Goal: Task Accomplishment & Management: Manage account settings

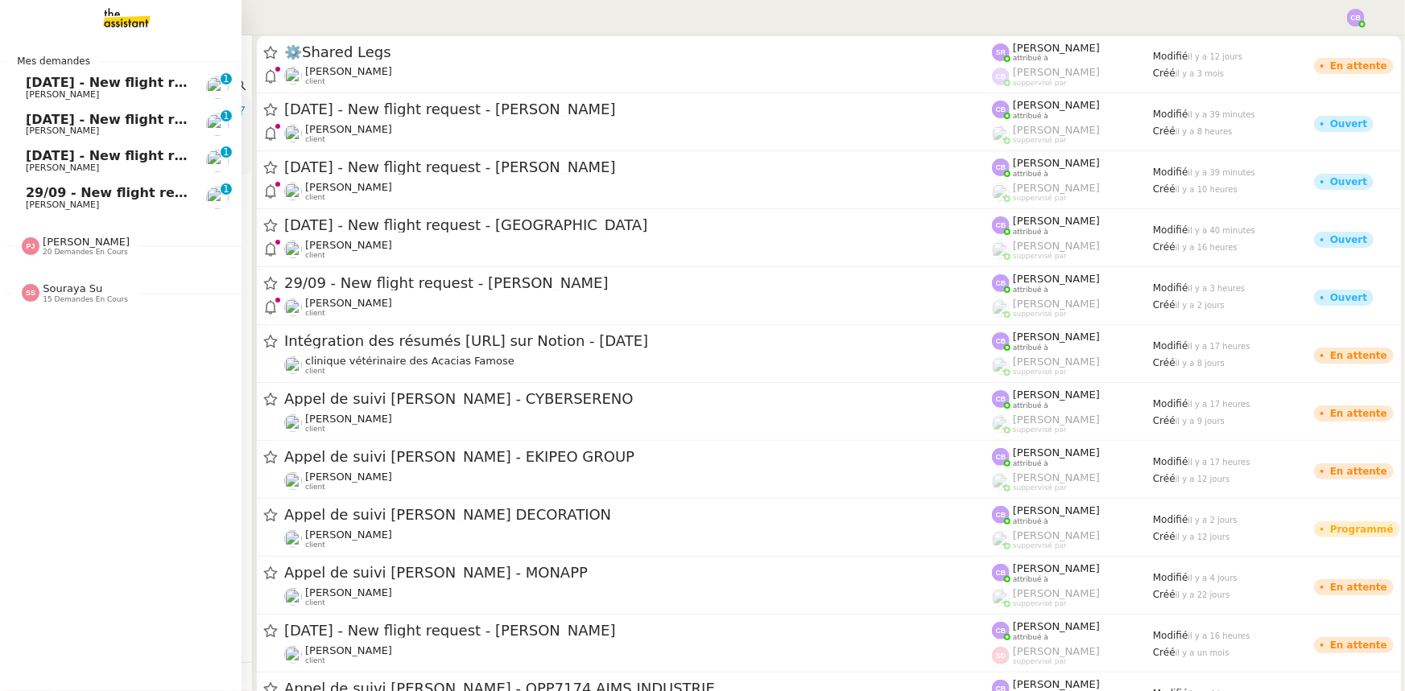
click at [60, 86] on span "[DATE] - New flight request - [GEOGRAPHIC_DATA]" at bounding box center [207, 82] width 363 height 15
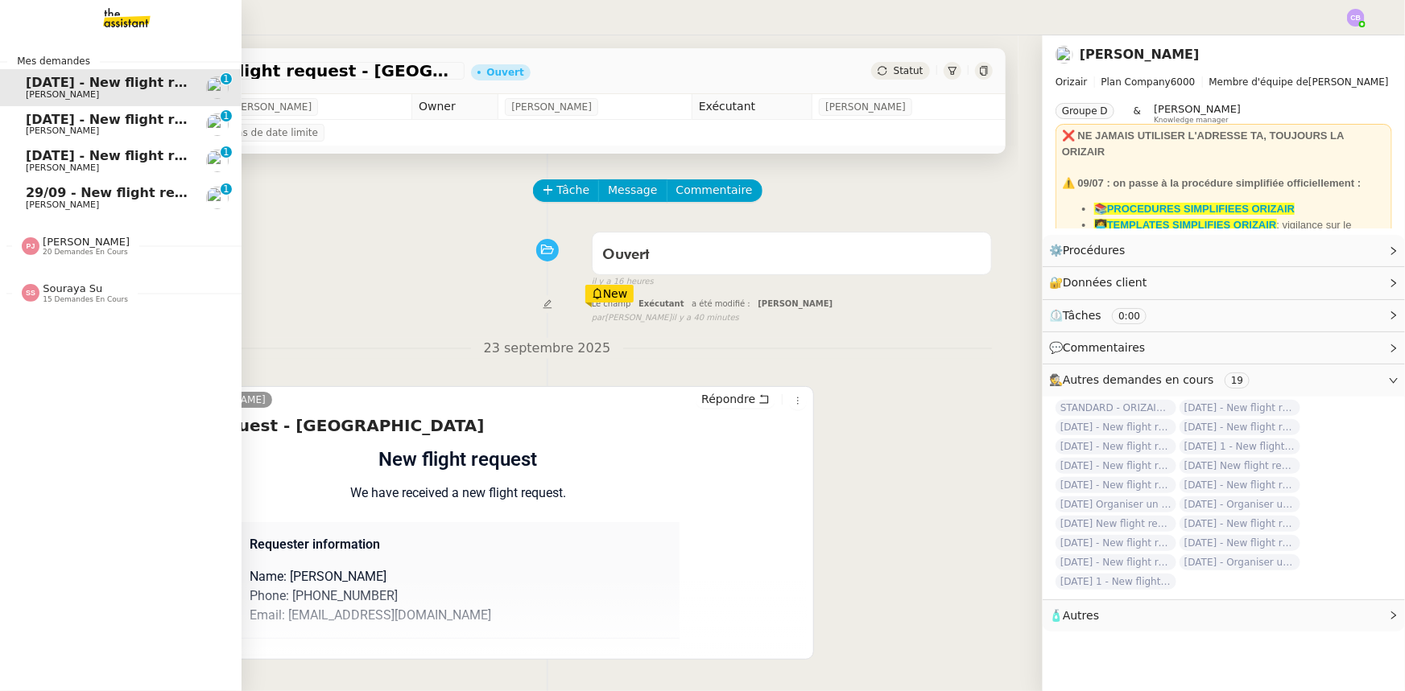
click at [85, 244] on span "[PERSON_NAME]" at bounding box center [86, 242] width 87 height 12
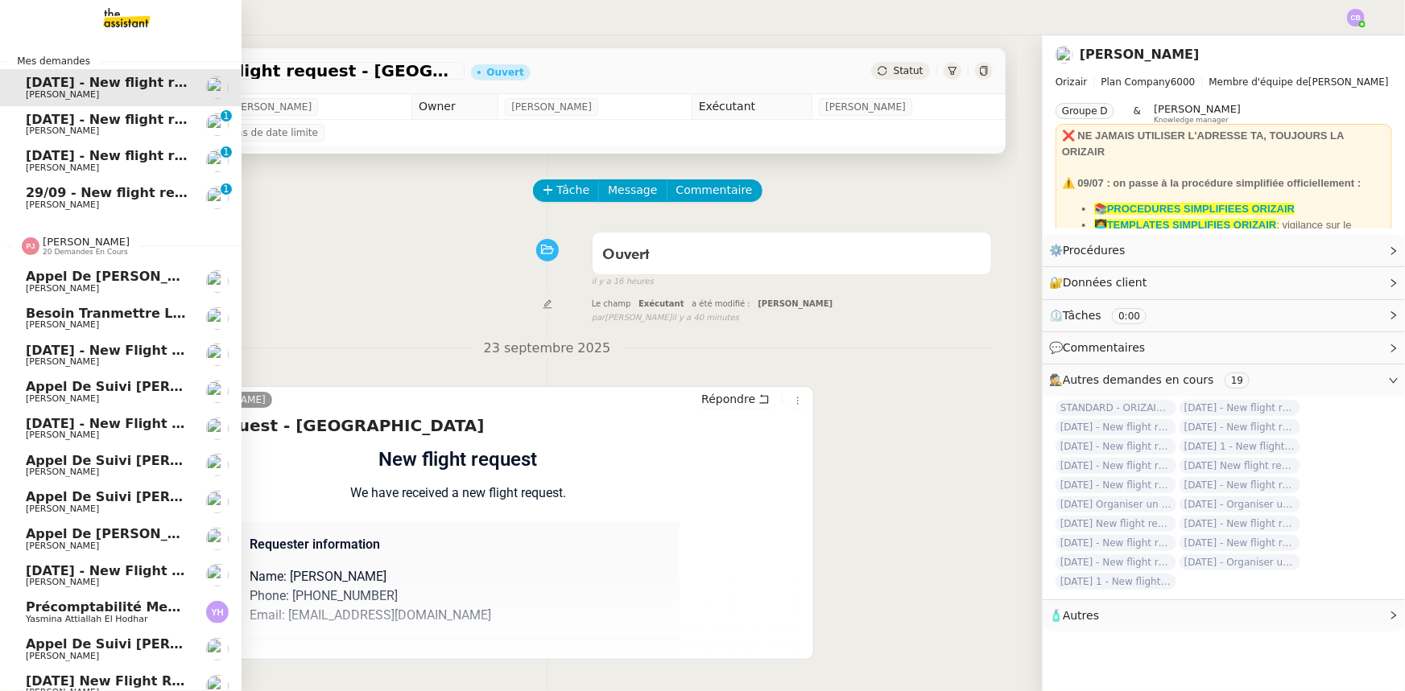
click at [88, 246] on span "[PERSON_NAME]" at bounding box center [86, 242] width 87 height 12
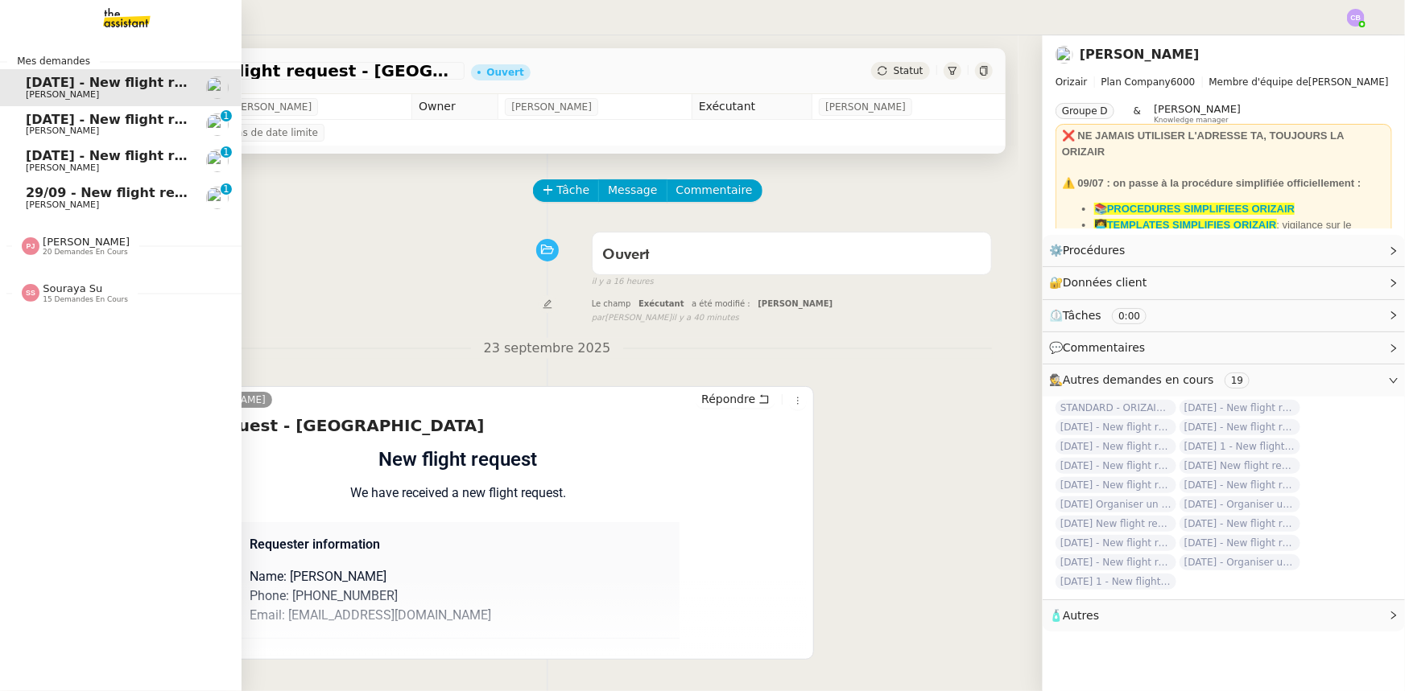
click at [74, 296] on span "15 demandes en cours" at bounding box center [85, 299] width 85 height 9
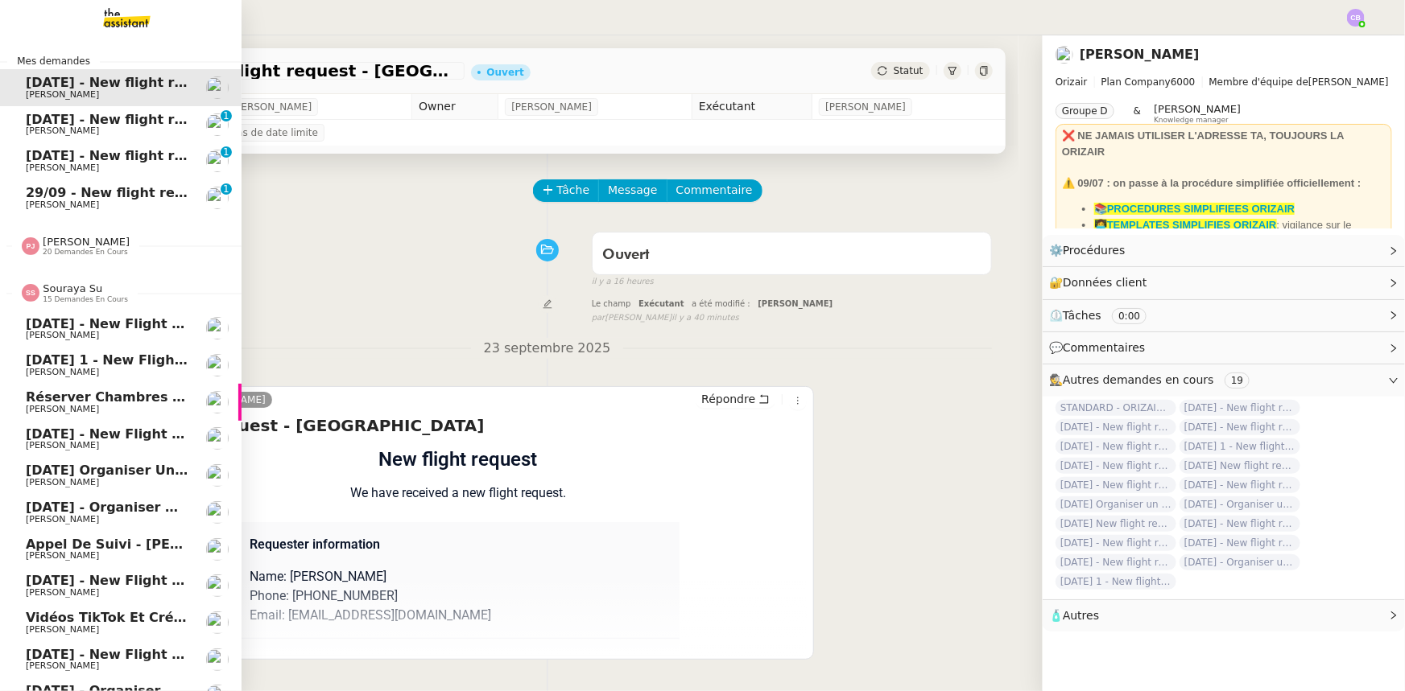
click at [71, 291] on span "Souraya Su" at bounding box center [73, 289] width 60 height 12
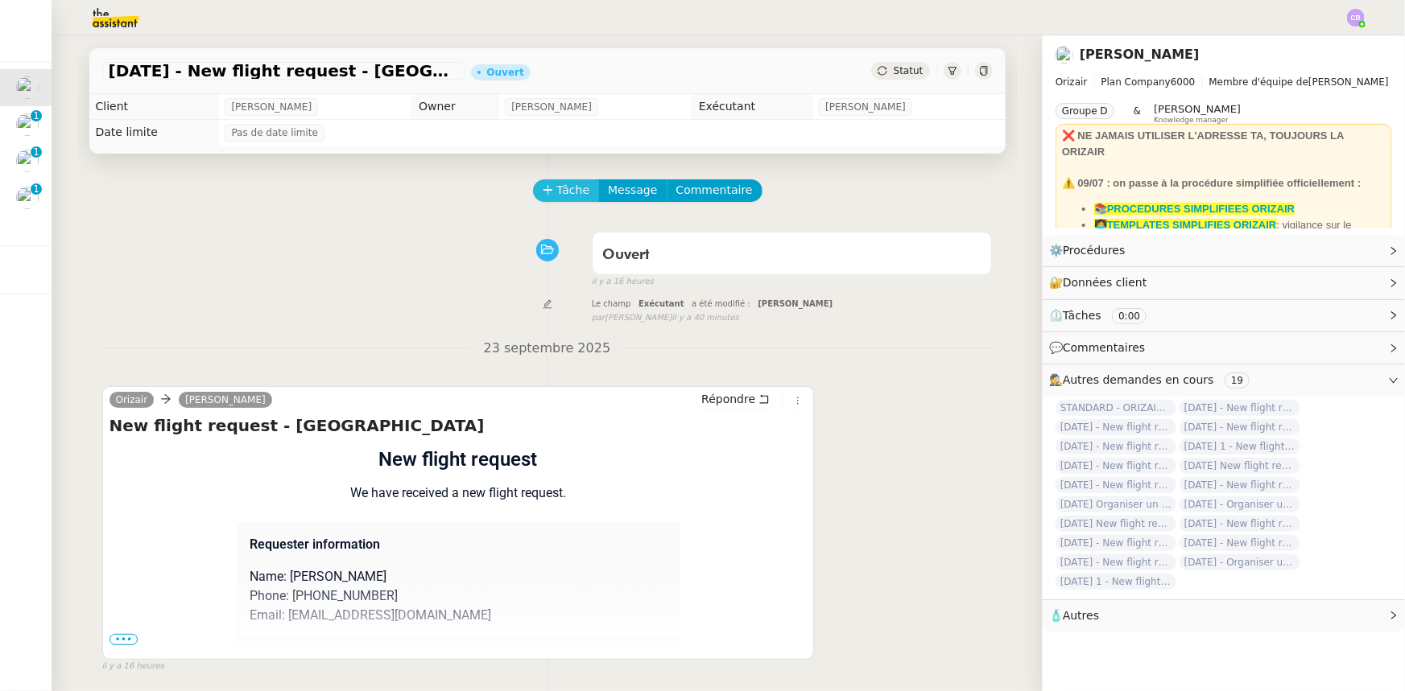
click at [557, 192] on span "Tâche" at bounding box center [573, 190] width 33 height 19
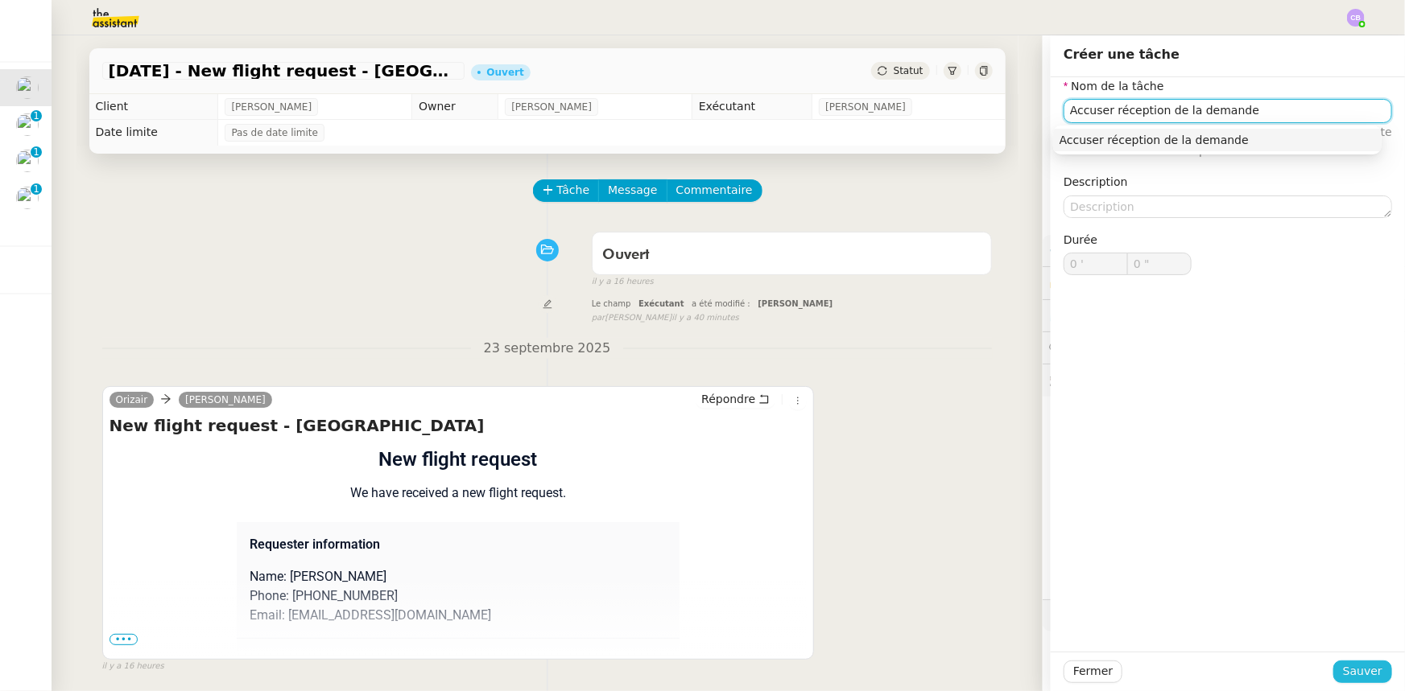
type input "Accuser réception de la demande"
click at [1343, 669] on span "Sauver" at bounding box center [1362, 671] width 39 height 19
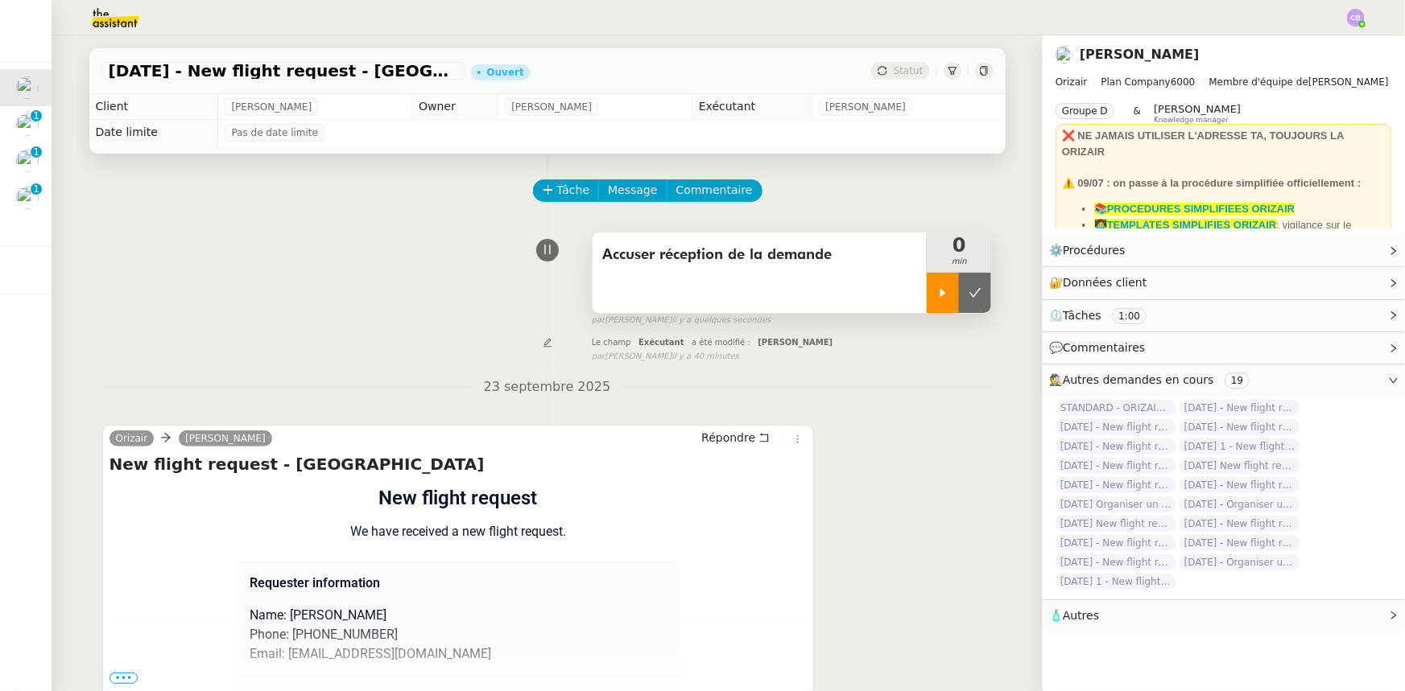
click at [933, 307] on div at bounding box center [942, 293] width 32 height 40
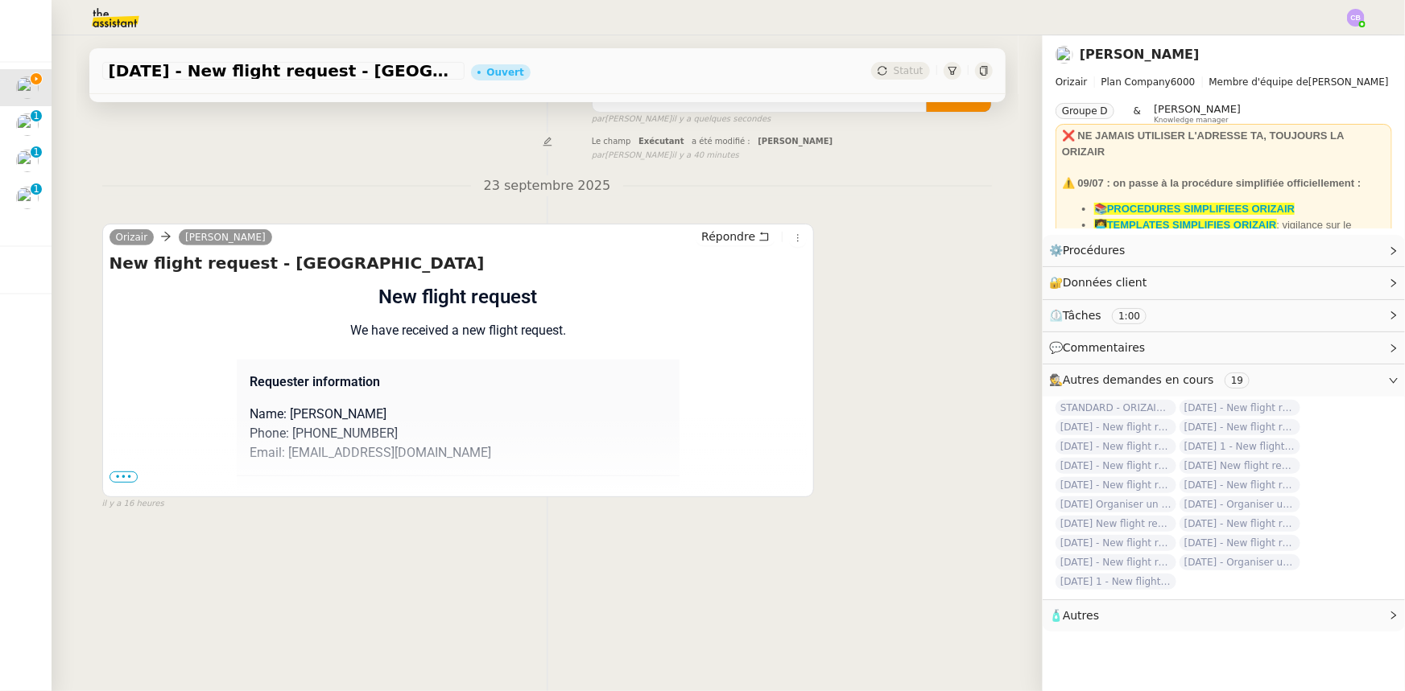
scroll to position [214, 0]
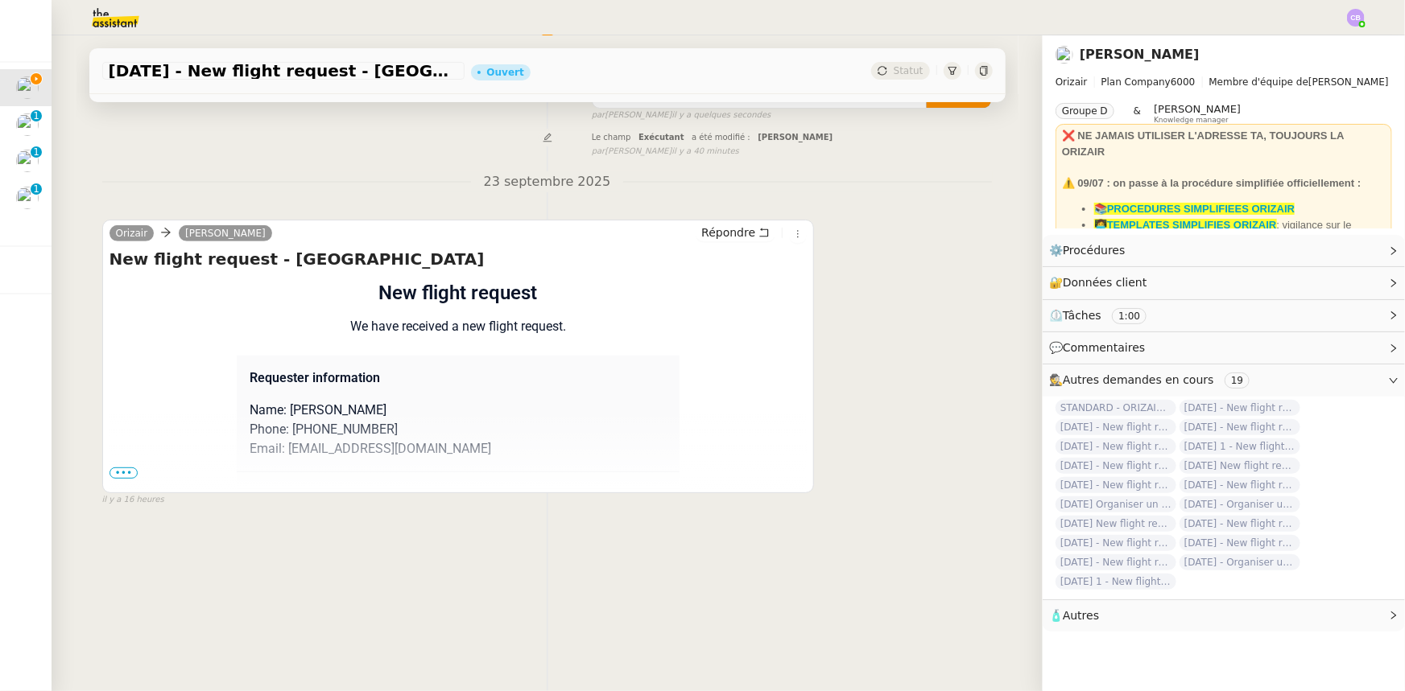
click at [124, 468] on span "•••" at bounding box center [123, 473] width 29 height 11
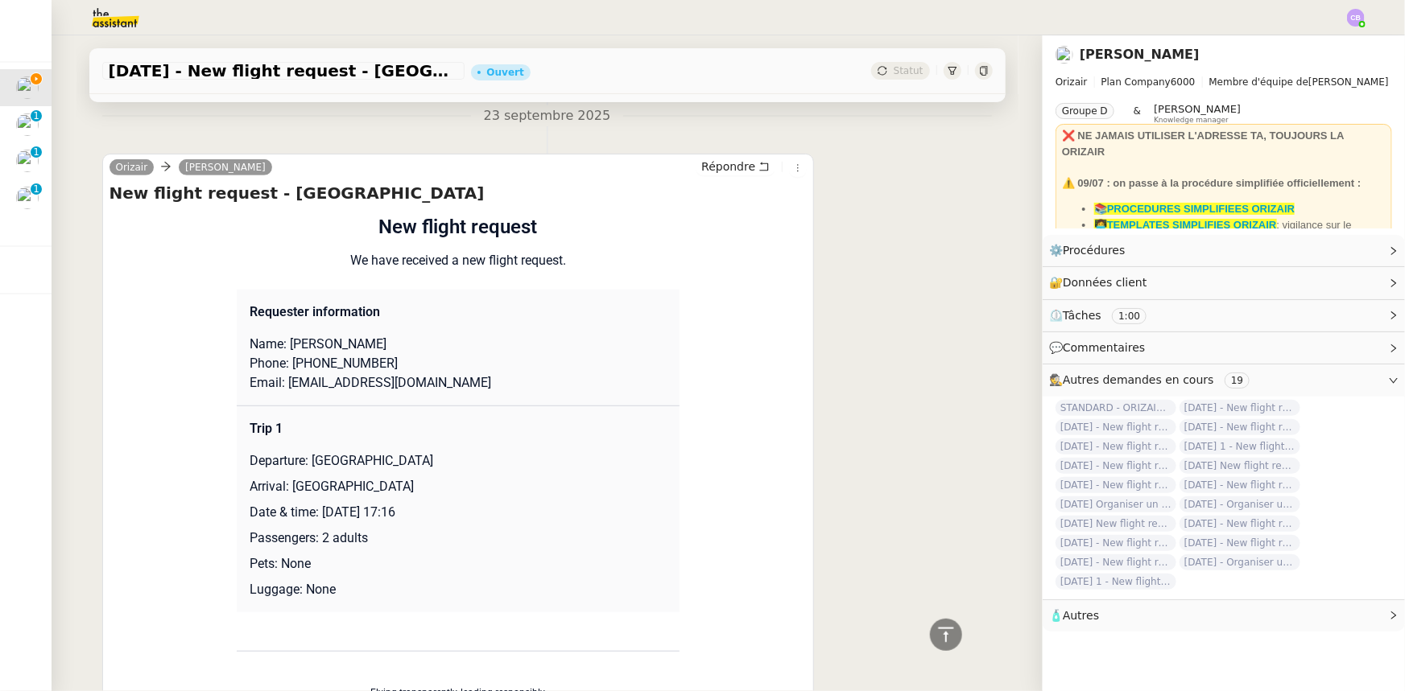
scroll to position [247, 0]
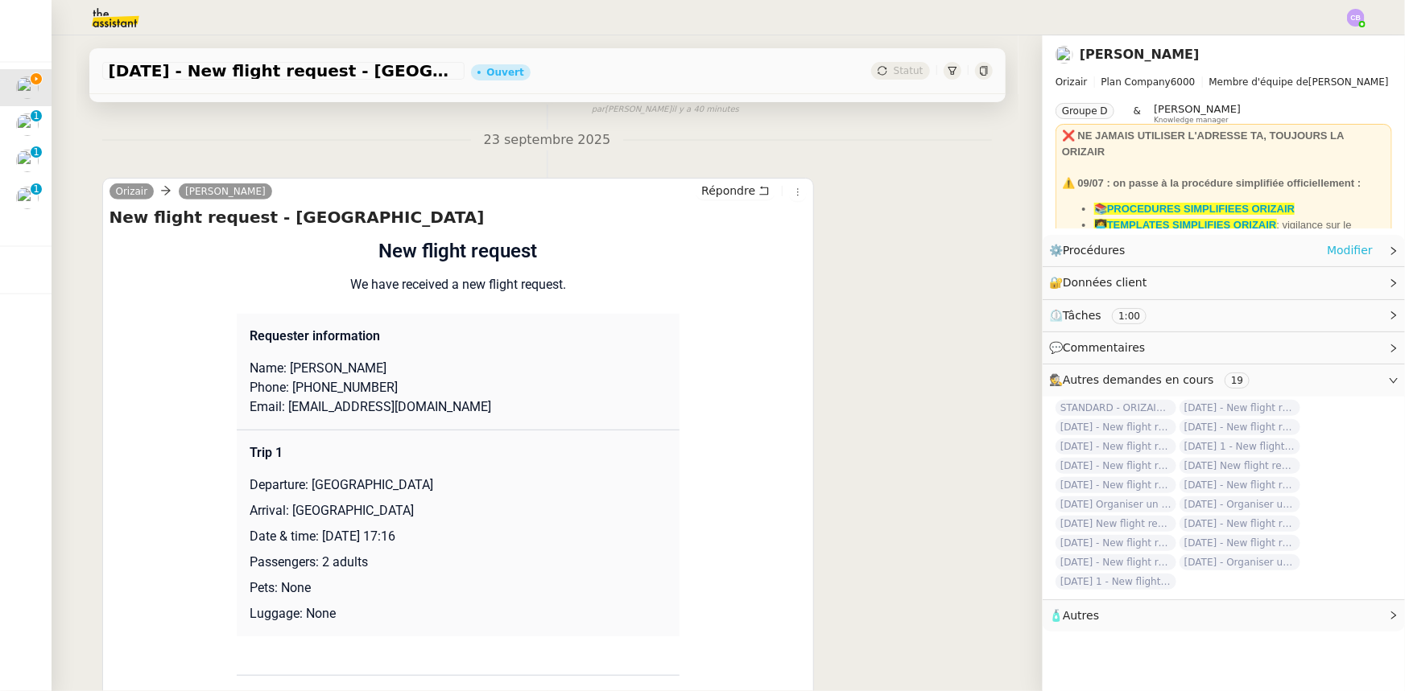
click at [1338, 254] on link "Modifier" at bounding box center [1350, 250] width 46 height 19
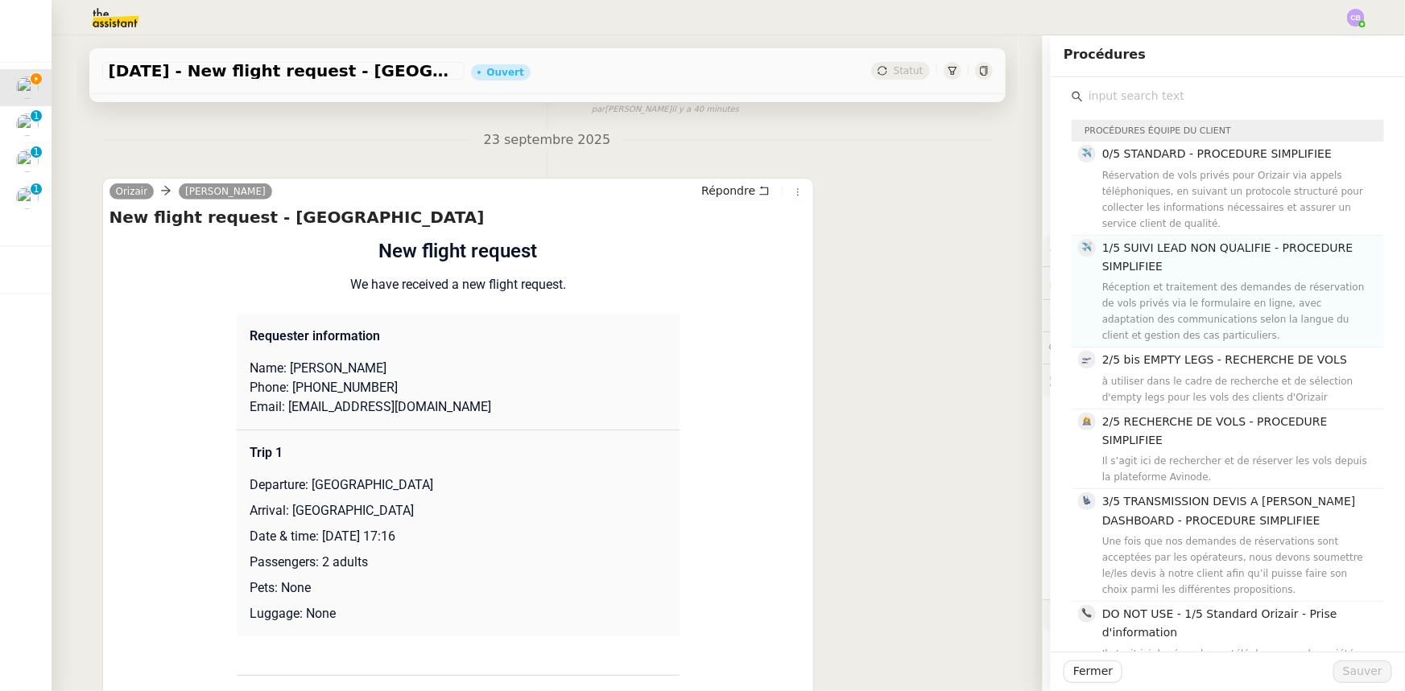
click at [1155, 276] on div "1/5 SUIVI LEAD NON QUALIFIE - PROCEDURE SIMPLIFIEE Réception et traitement des …" at bounding box center [1238, 291] width 272 height 105
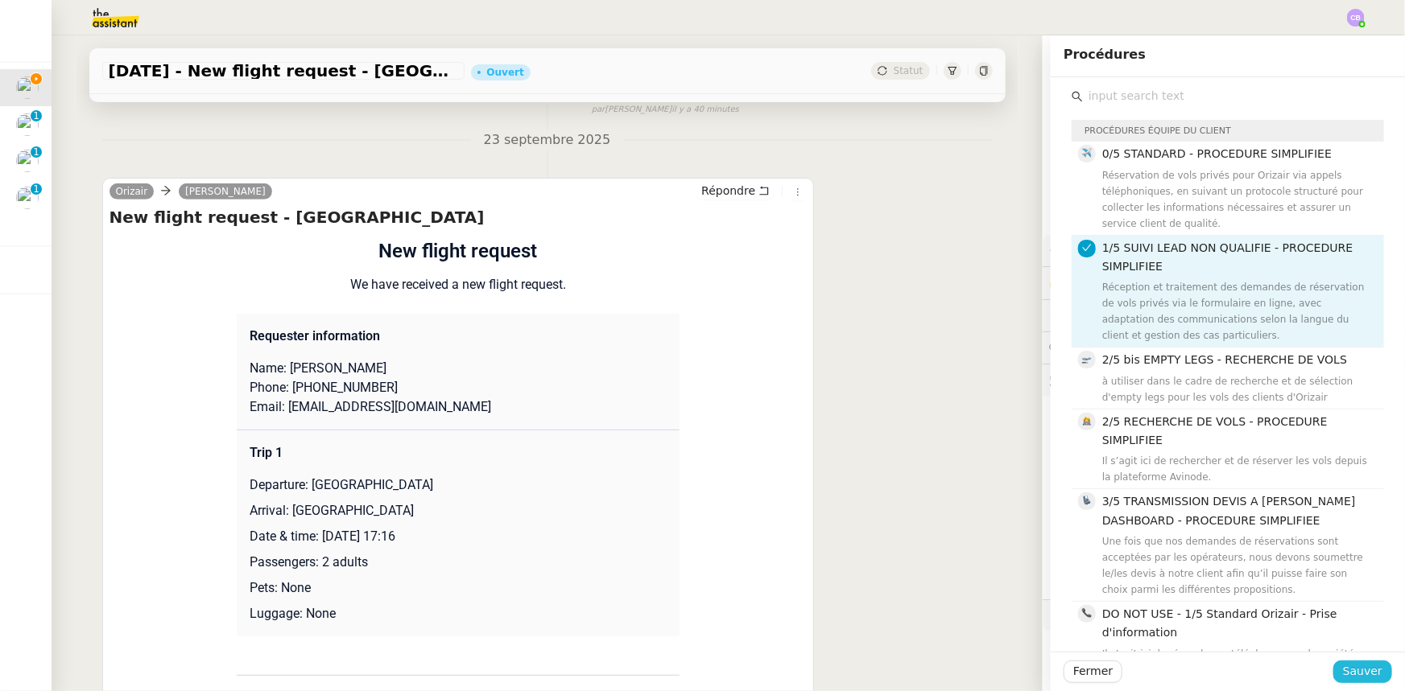
click at [1350, 671] on span "Sauver" at bounding box center [1362, 671] width 39 height 19
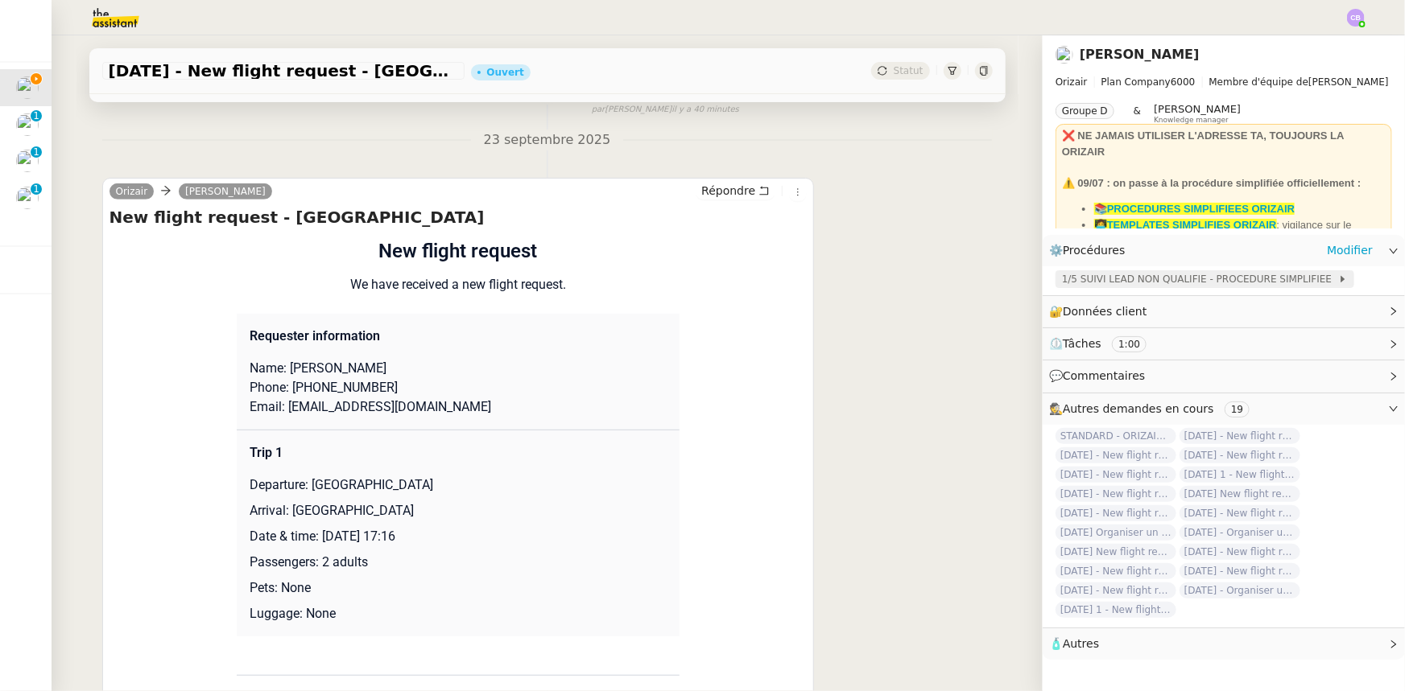
click at [1151, 278] on span "1/5 SUIVI LEAD NON QUALIFIE - PROCEDURE SIMPLIFIEE" at bounding box center [1200, 279] width 276 height 16
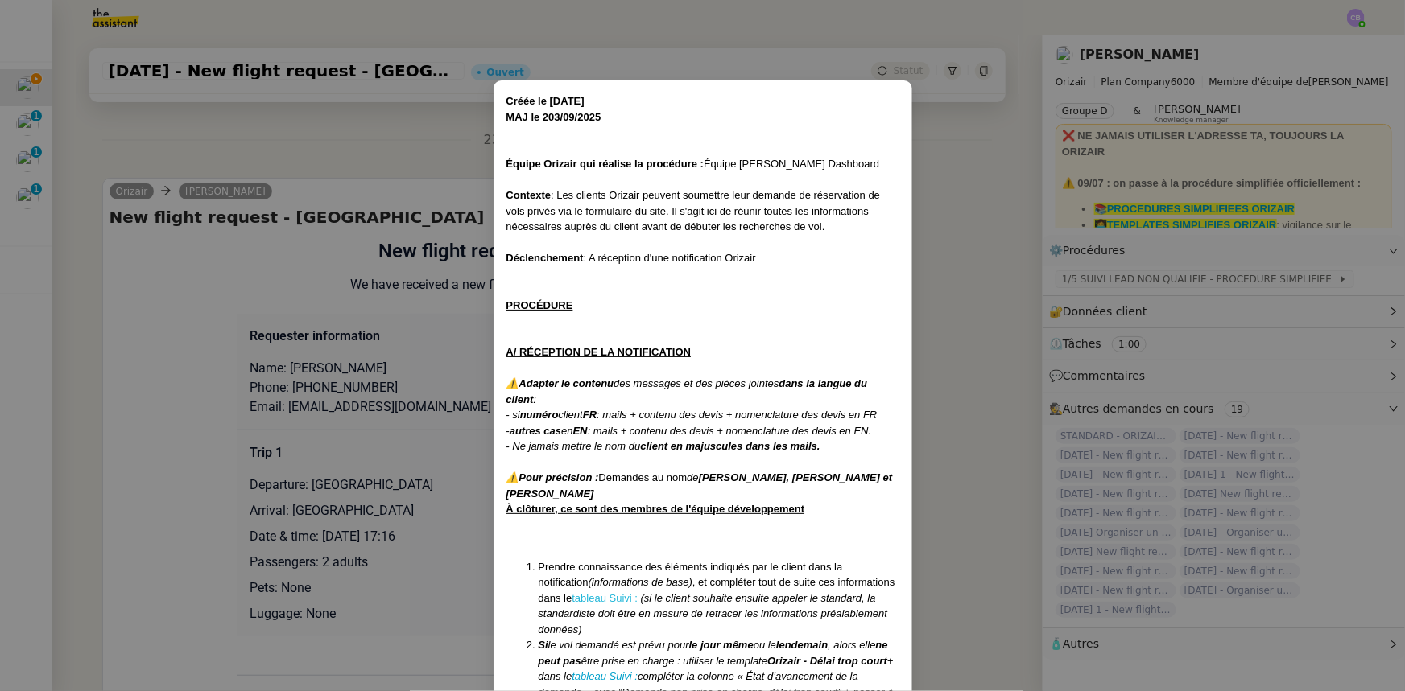
click at [605, 599] on link "tableau Suivi :" at bounding box center [605, 598] width 66 height 12
drag, startPoint x: 366, startPoint y: 139, endPoint x: 383, endPoint y: 154, distance: 22.3
click at [366, 139] on nz-modal-container "Créée le [DATE] MAJ le 203/09 /2025 Équipe Orizair qui réalise la procédure : É…" at bounding box center [702, 345] width 1405 height 691
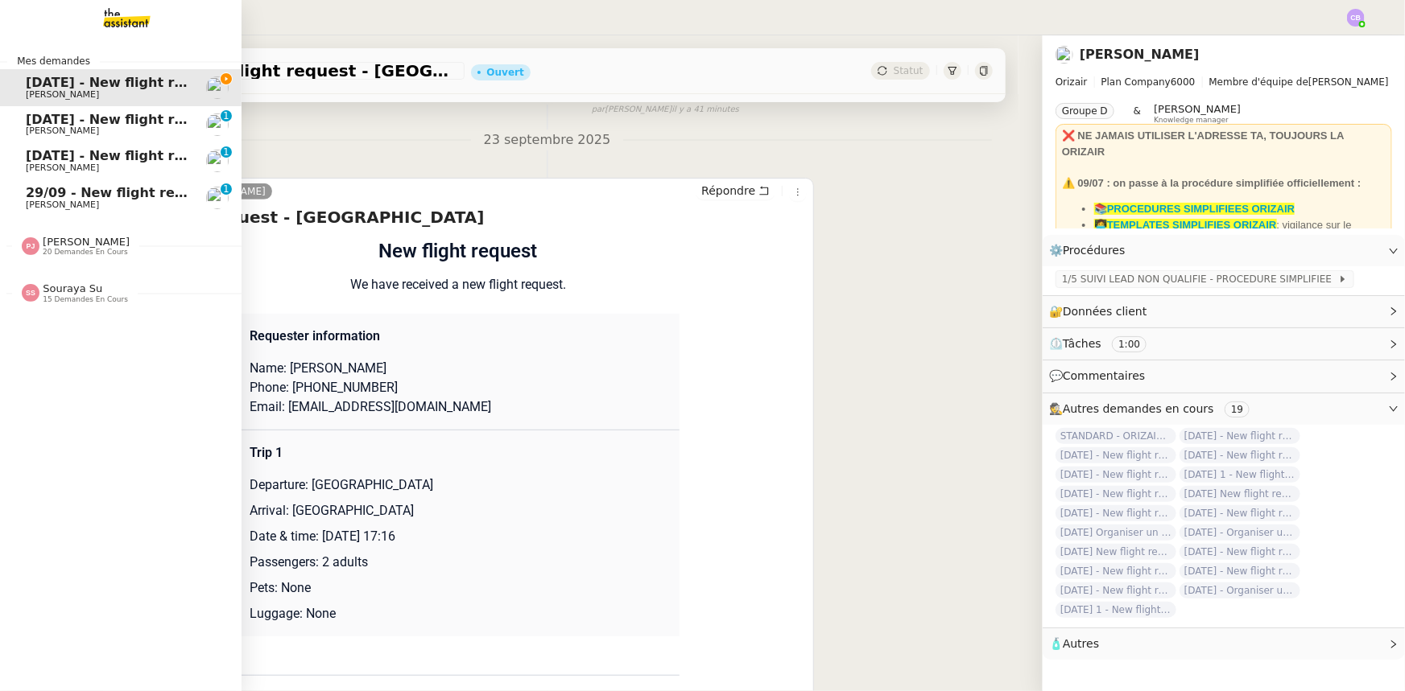
click at [52, 125] on span "[DATE] - New flight request - [PERSON_NAME]" at bounding box center [192, 119] width 332 height 15
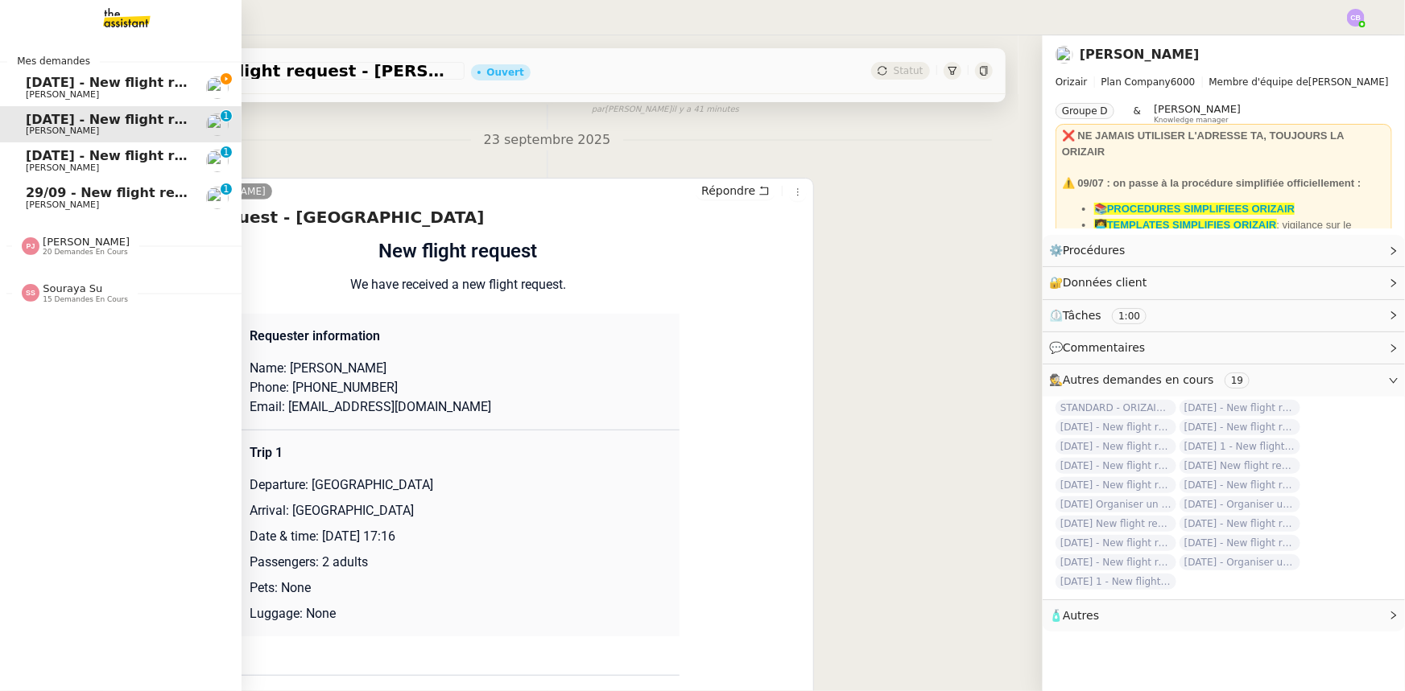
scroll to position [214, 0]
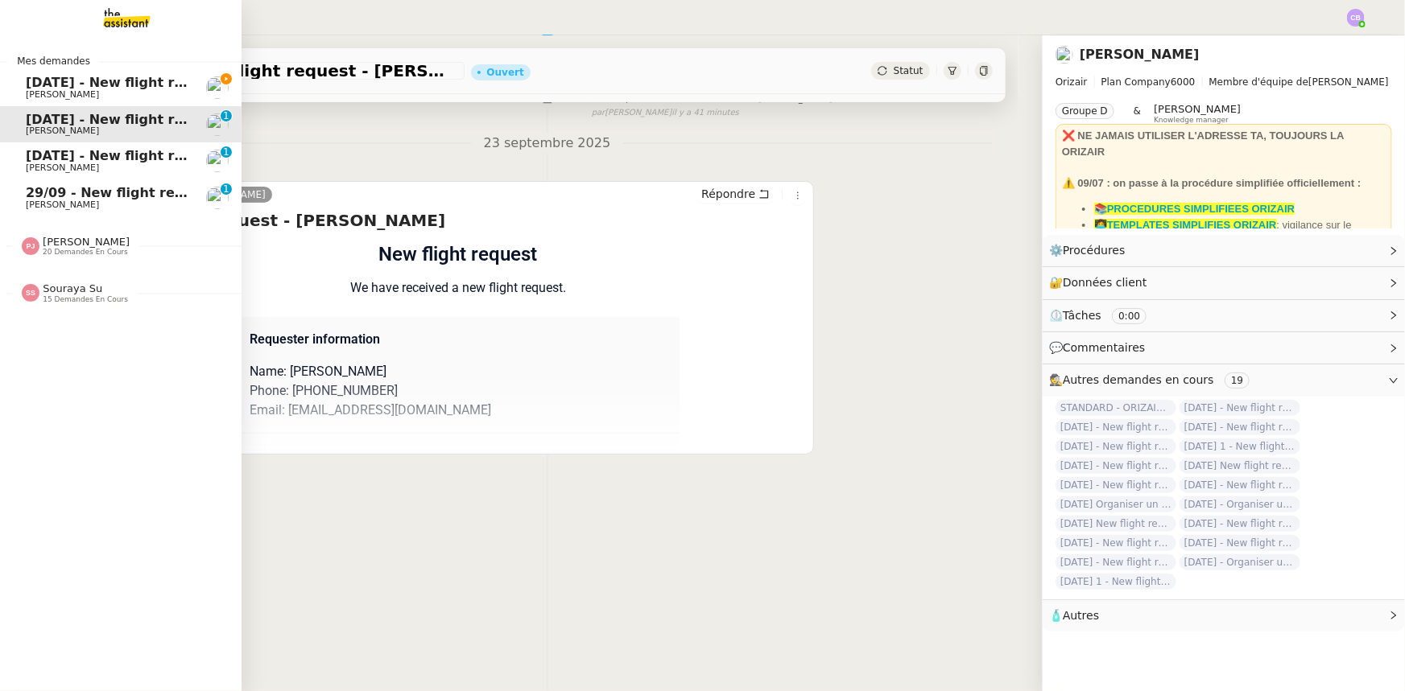
click at [39, 161] on span "[DATE] - New flight request - [PERSON_NAME]" at bounding box center [192, 155] width 332 height 15
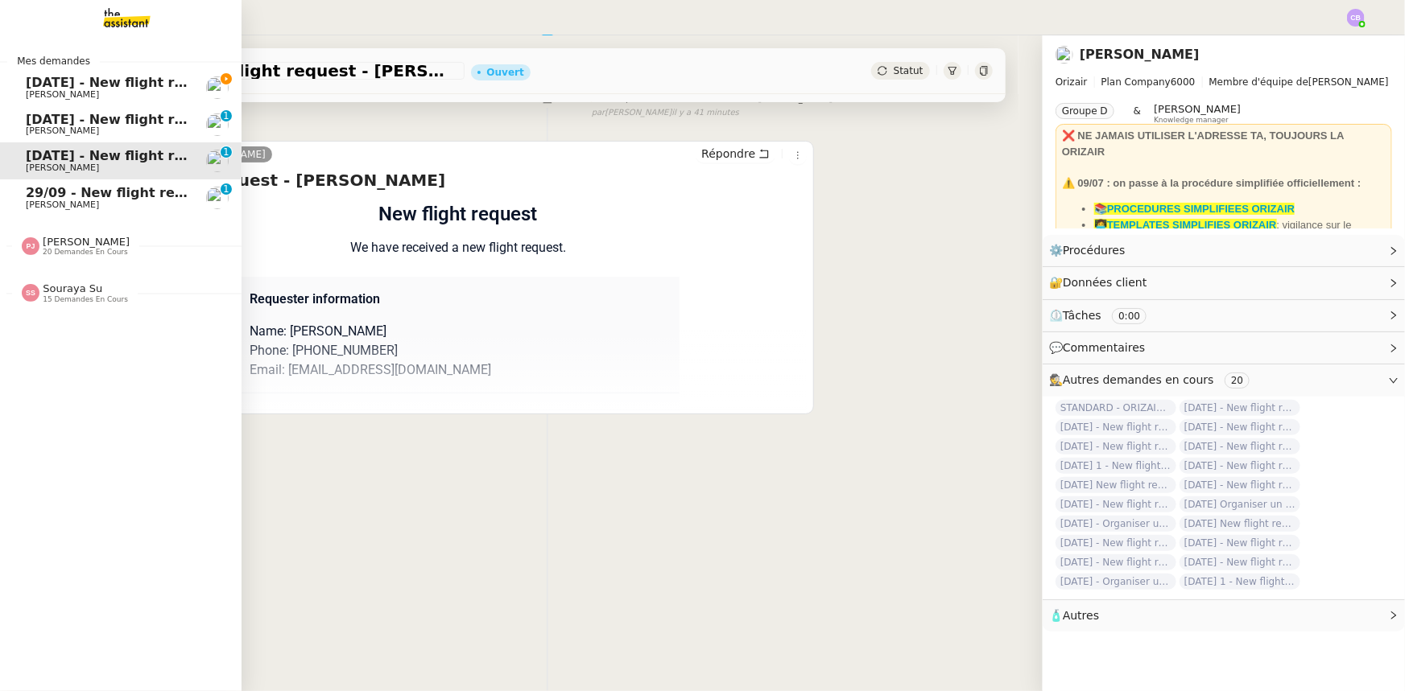
click at [36, 192] on span "29/09 - New flight request - [PERSON_NAME]" at bounding box center [188, 192] width 324 height 15
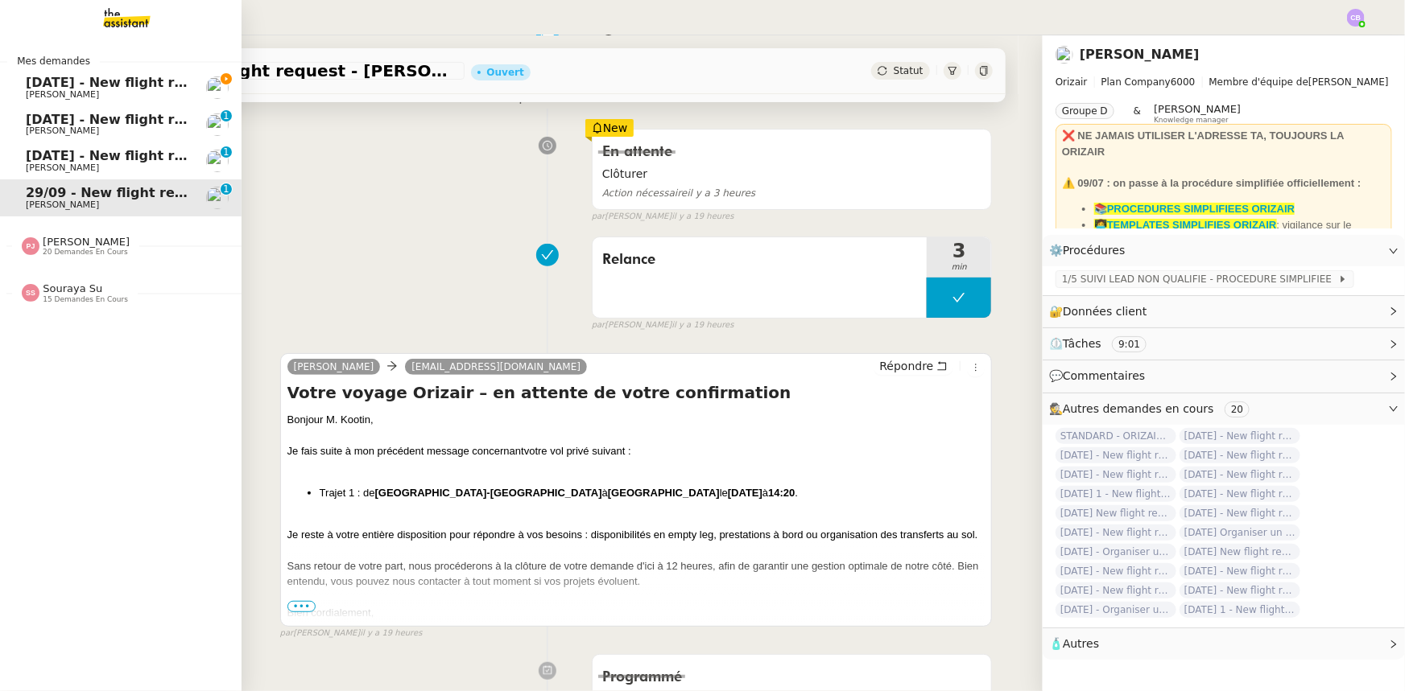
click at [54, 80] on span "[DATE] - New flight request - [GEOGRAPHIC_DATA]" at bounding box center [207, 82] width 363 height 15
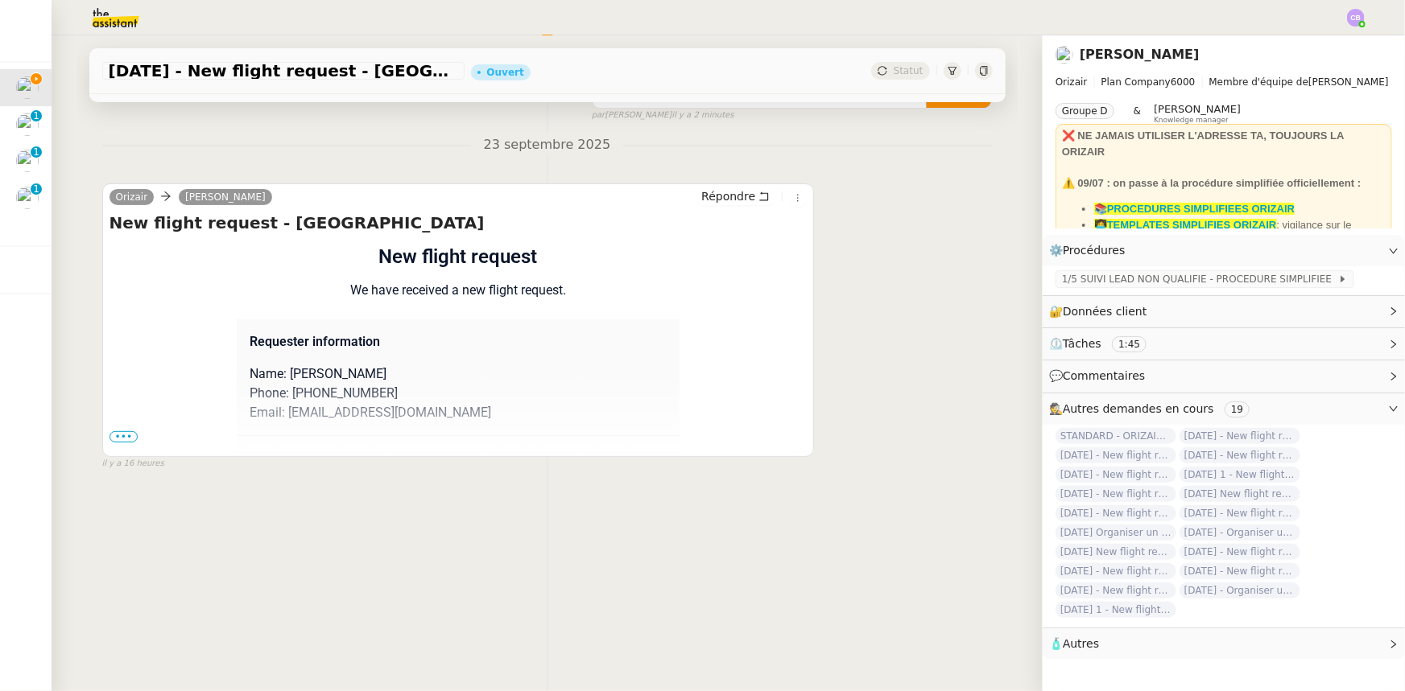
click at [113, 433] on span "•••" at bounding box center [123, 436] width 29 height 11
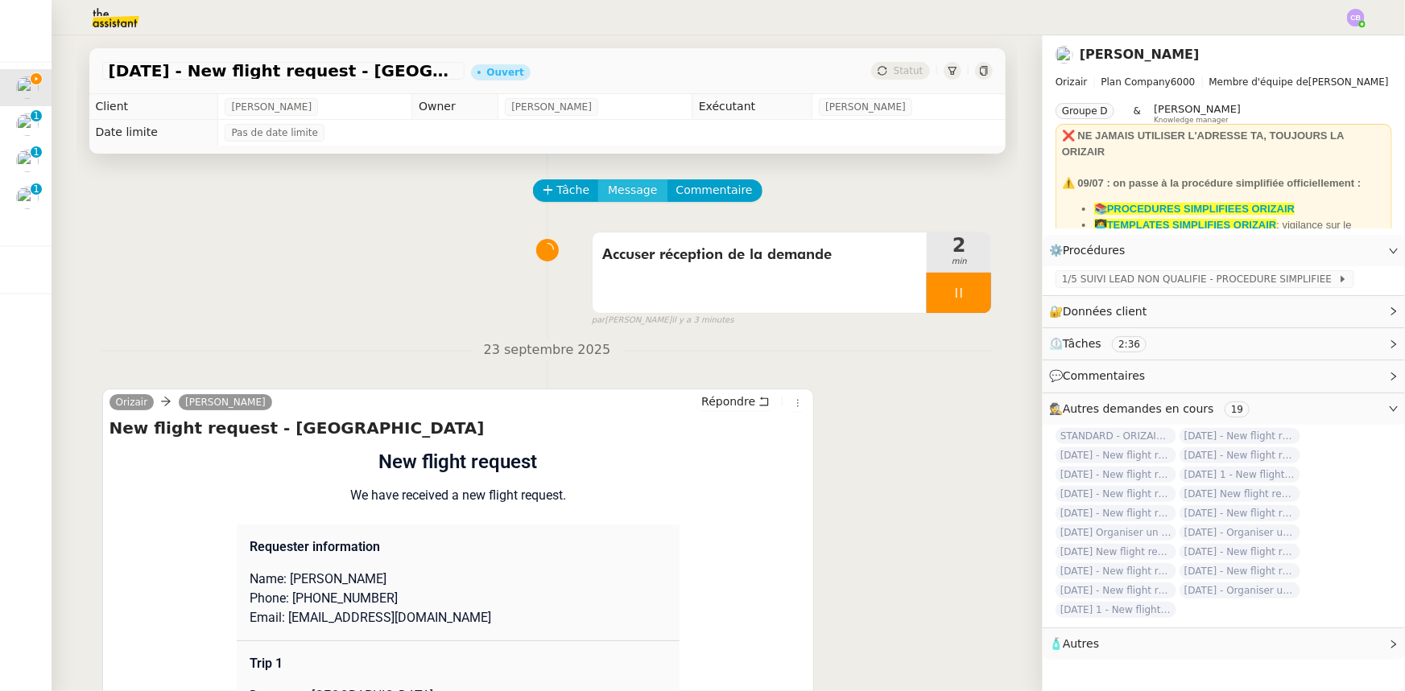
click at [613, 192] on span "Message" at bounding box center [632, 190] width 49 height 19
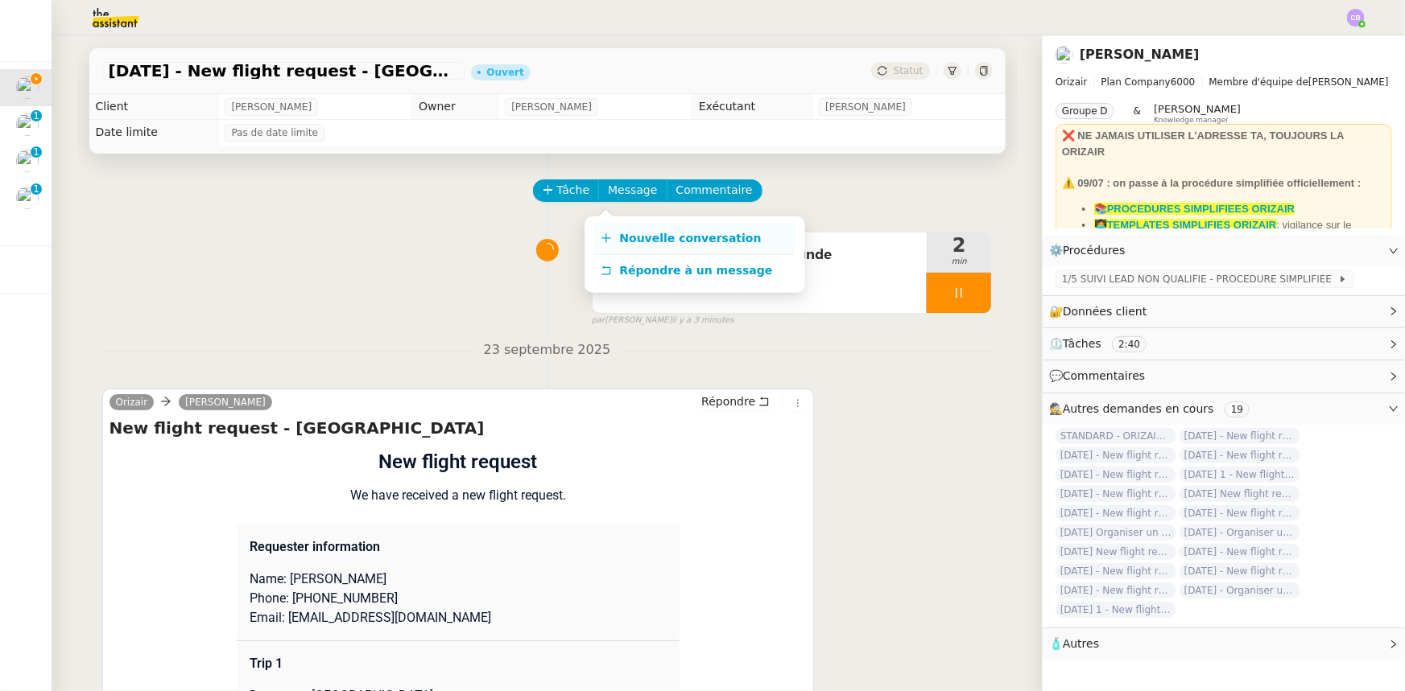
click at [651, 234] on span "Nouvelle conversation" at bounding box center [691, 238] width 142 height 13
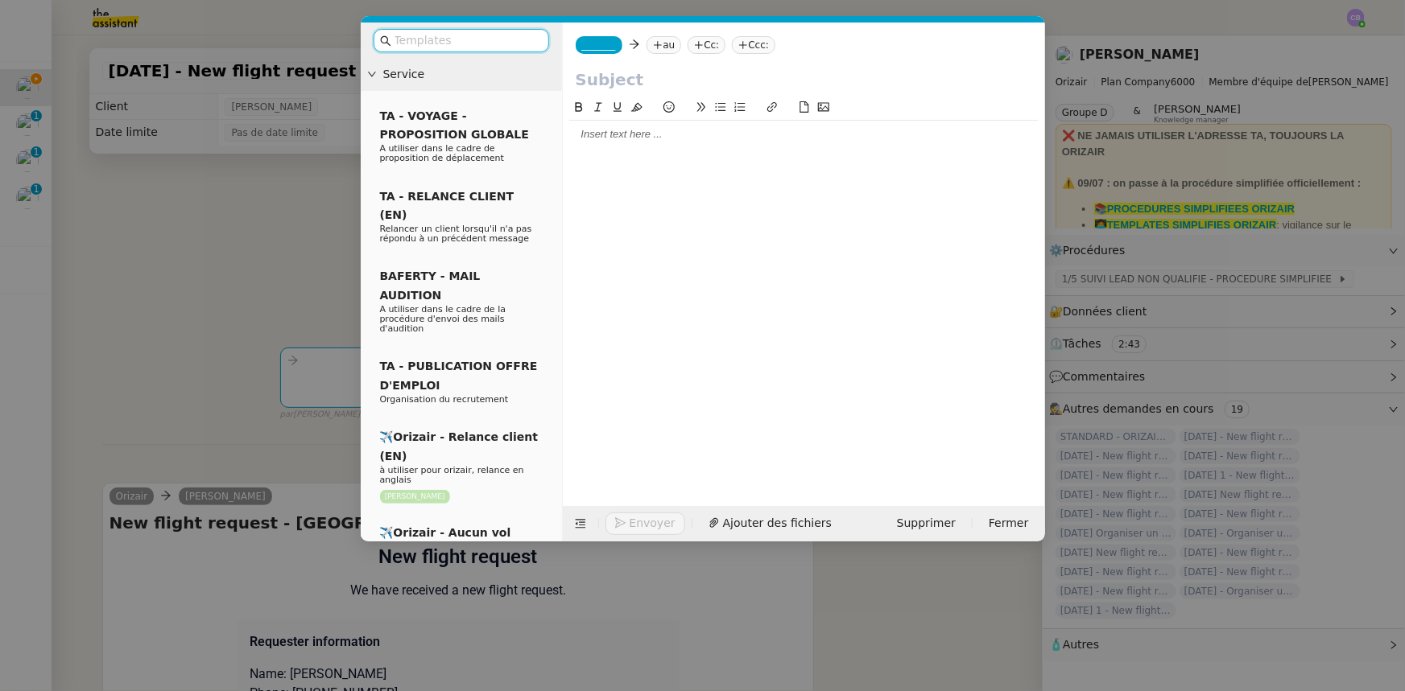
click at [465, 42] on input "text" at bounding box center [466, 40] width 145 height 19
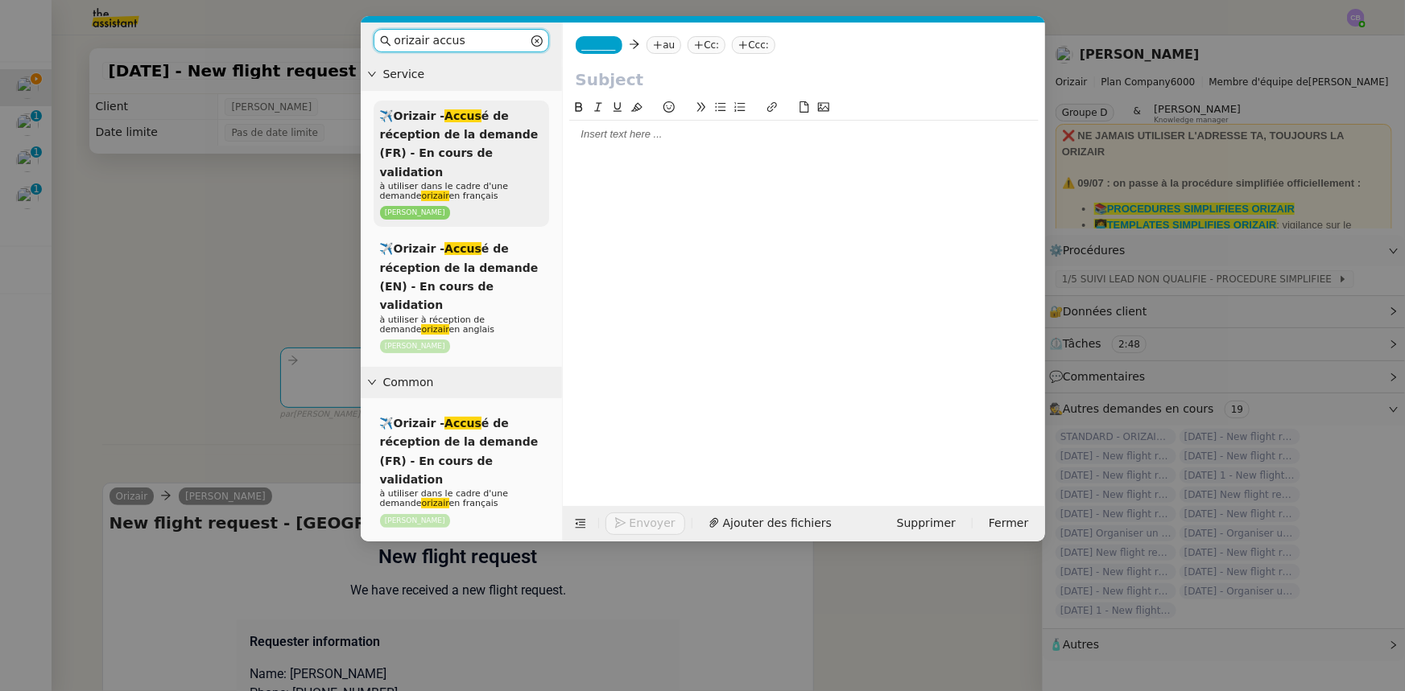
type input "orizair accus"
click at [471, 158] on span "✈️Orizair - Accus é de réception de la demande (FR) - En cours de validation" at bounding box center [459, 143] width 159 height 69
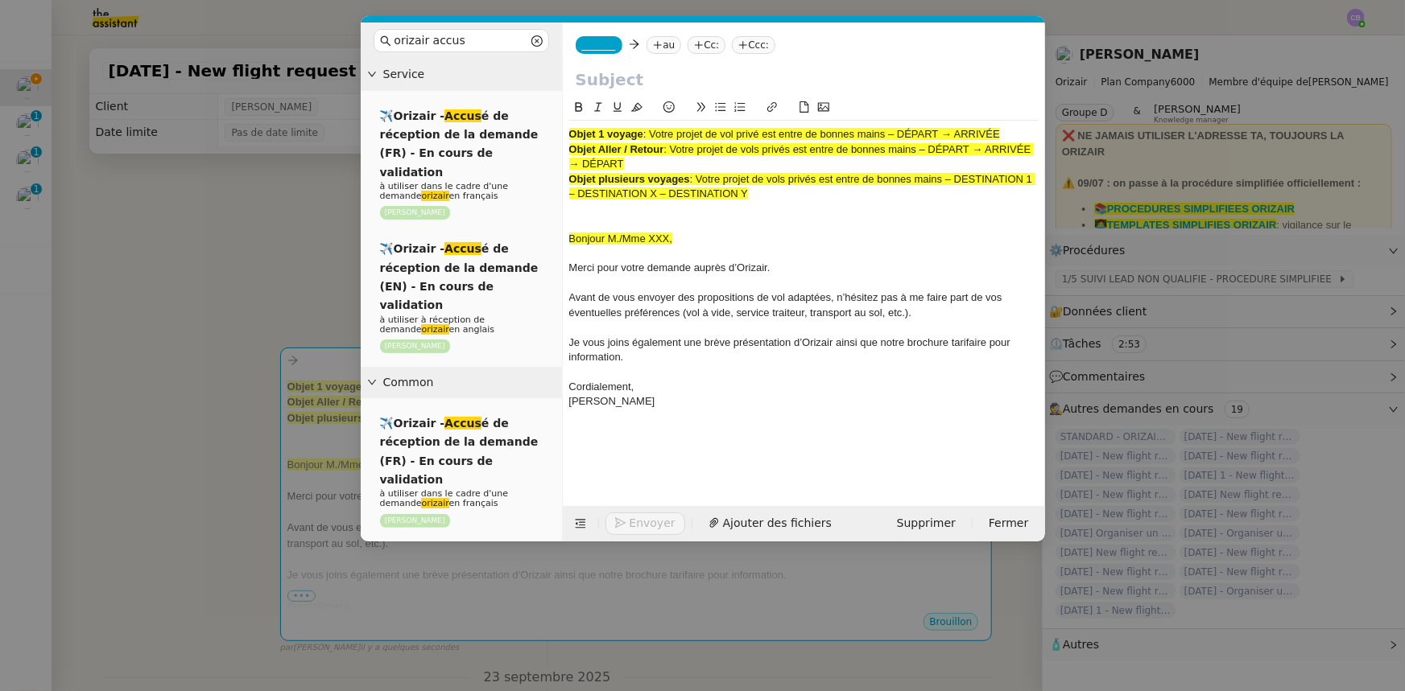
drag, startPoint x: 1001, startPoint y: 133, endPoint x: 657, endPoint y: 130, distance: 344.5
click at [654, 130] on span ": Votre projet de vol privé est entre de bonnes mains – DÉPART → ARRIVÉE" at bounding box center [821, 134] width 357 height 12
copy span "Votre projet de vol privé est entre de bonnes mains – DÉPART → ARRIVÉE"
click at [636, 80] on input "text" at bounding box center [804, 80] width 456 height 24
paste input "Votre projet de vol privé est entre de bonnes mains – DÉPART → ARRIVÉE"
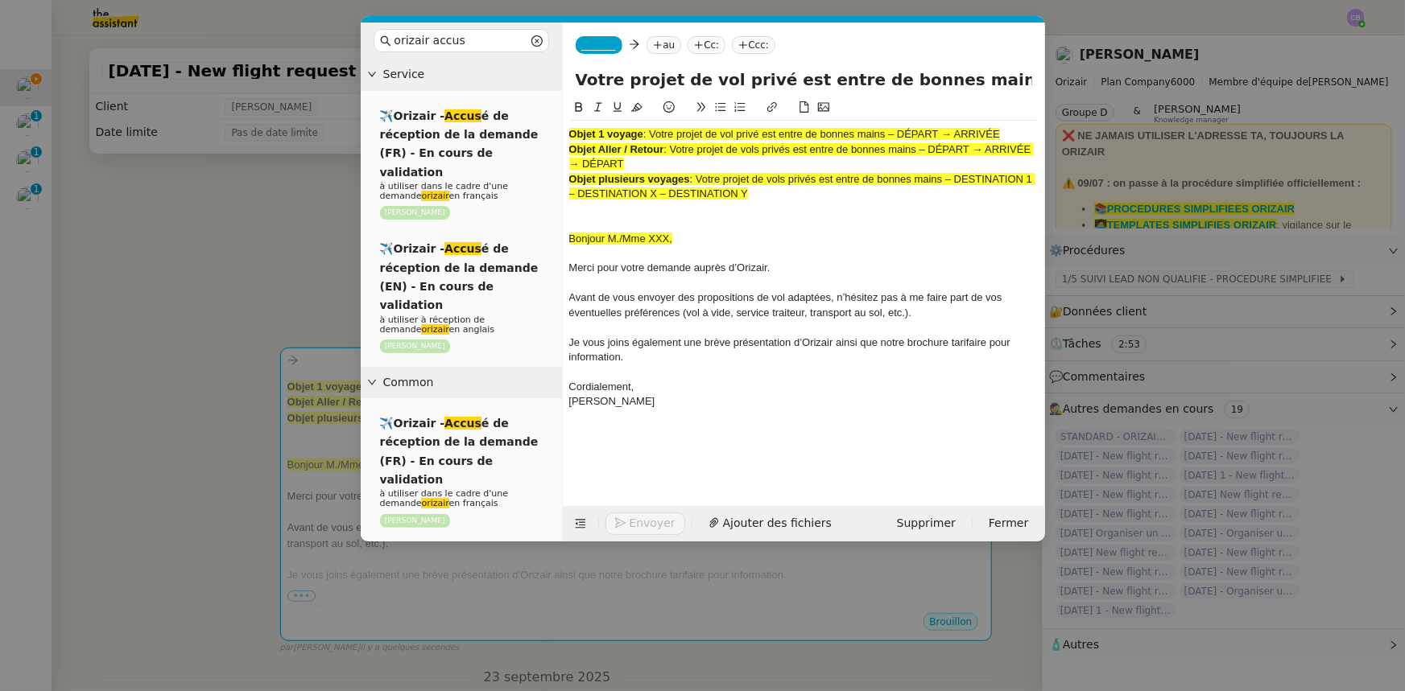
scroll to position [0, 96]
type input "Votre projet de vol privé est entre de bonnes mains – DÉPART → ARRIVÉE"
drag, startPoint x: 767, startPoint y: 193, endPoint x: 566, endPoint y: 134, distance: 209.9
click at [566, 134] on nz-spin "Objet 1 voyage : Votre projet de vol privé est entre de bonnes mains – DÉPART →…" at bounding box center [804, 293] width 482 height 390
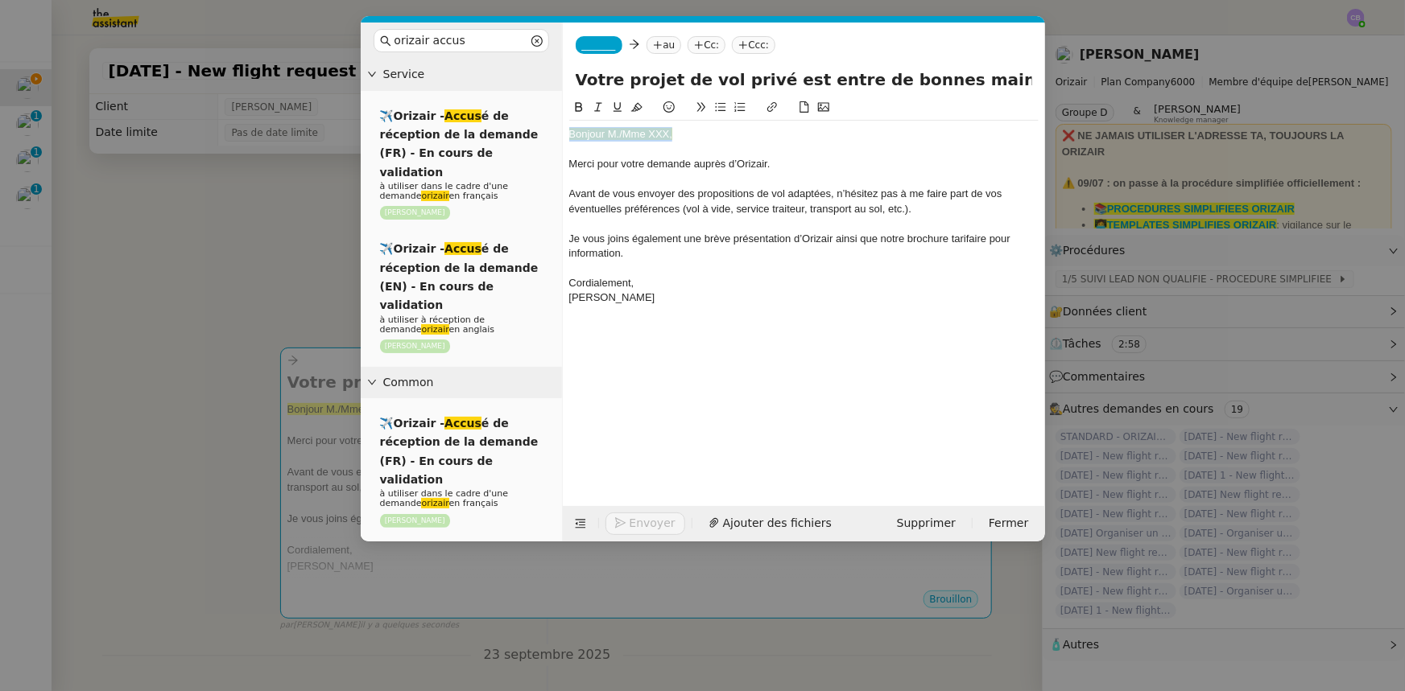
drag, startPoint x: 680, startPoint y: 134, endPoint x: 565, endPoint y: 130, distance: 115.2
click at [565, 130] on nz-spin "Bonjour M./Mme XXX, Merci pour votre demande auprès d’[PERSON_NAME]. Avant de v…" at bounding box center [804, 293] width 482 height 390
click at [637, 109] on icon at bounding box center [636, 107] width 11 height 9
click at [668, 134] on div "Bonjour M./Mme XXX," at bounding box center [803, 134] width 469 height 14
click at [283, 274] on nz-modal-container "orizair accus Service ✈️Orizair - Accus é de réception de la demande (FR) - En …" at bounding box center [702, 345] width 1405 height 691
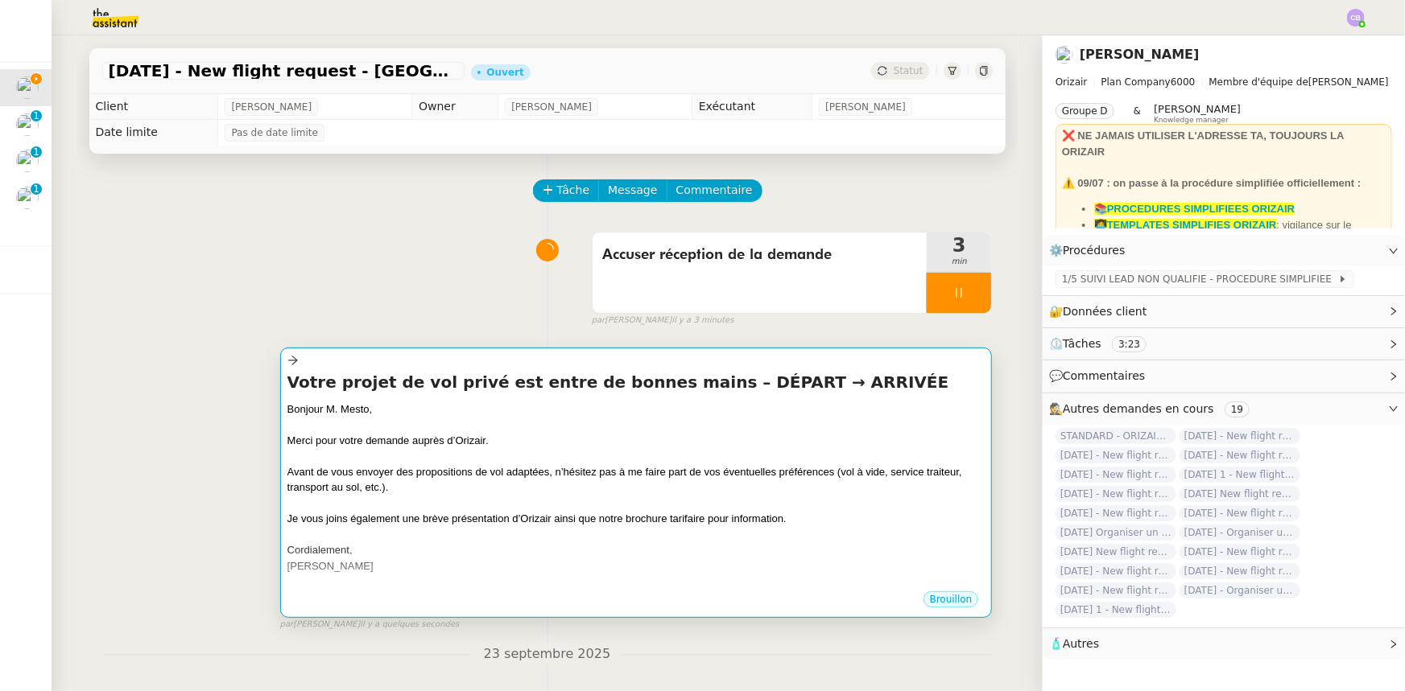
click at [582, 448] on div "Merci pour votre demande auprès d’Orizair." at bounding box center [636, 441] width 698 height 16
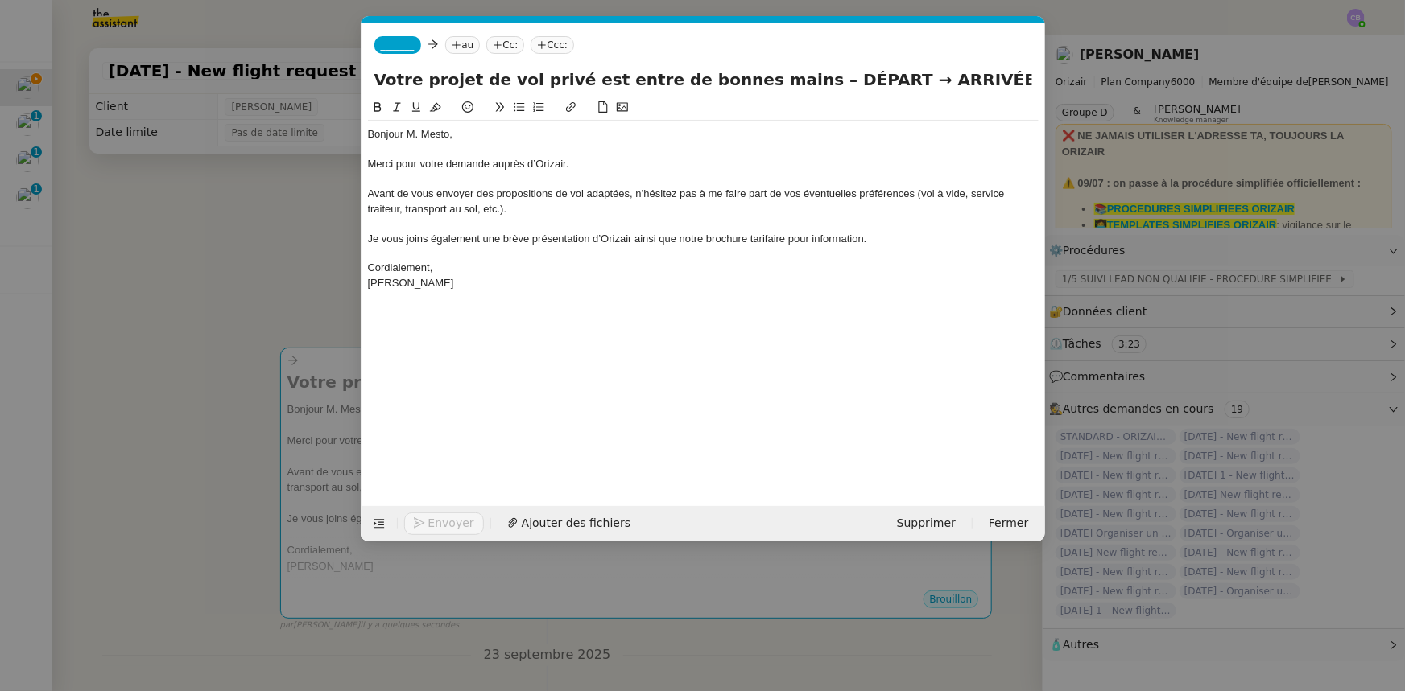
scroll to position [0, 94]
drag, startPoint x: 449, startPoint y: 136, endPoint x: 369, endPoint y: 133, distance: 79.8
click at [369, 133] on div "Bonjour M. Mesto," at bounding box center [703, 134] width 671 height 14
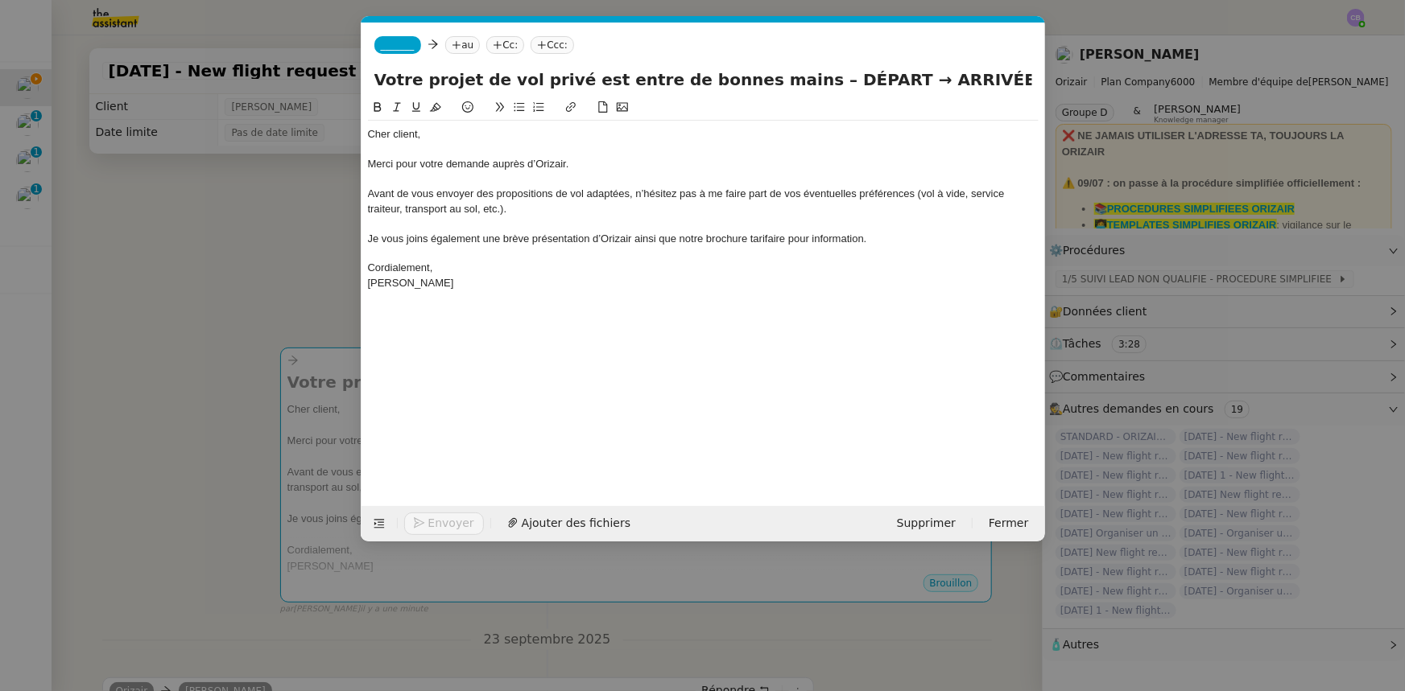
drag, startPoint x: 838, startPoint y: 79, endPoint x: 782, endPoint y: 80, distance: 56.4
click at [782, 80] on input "Votre projet de vol privé est entre de bonnes mains – DÉPART → ARRIVÉE" at bounding box center [703, 80] width 658 height 24
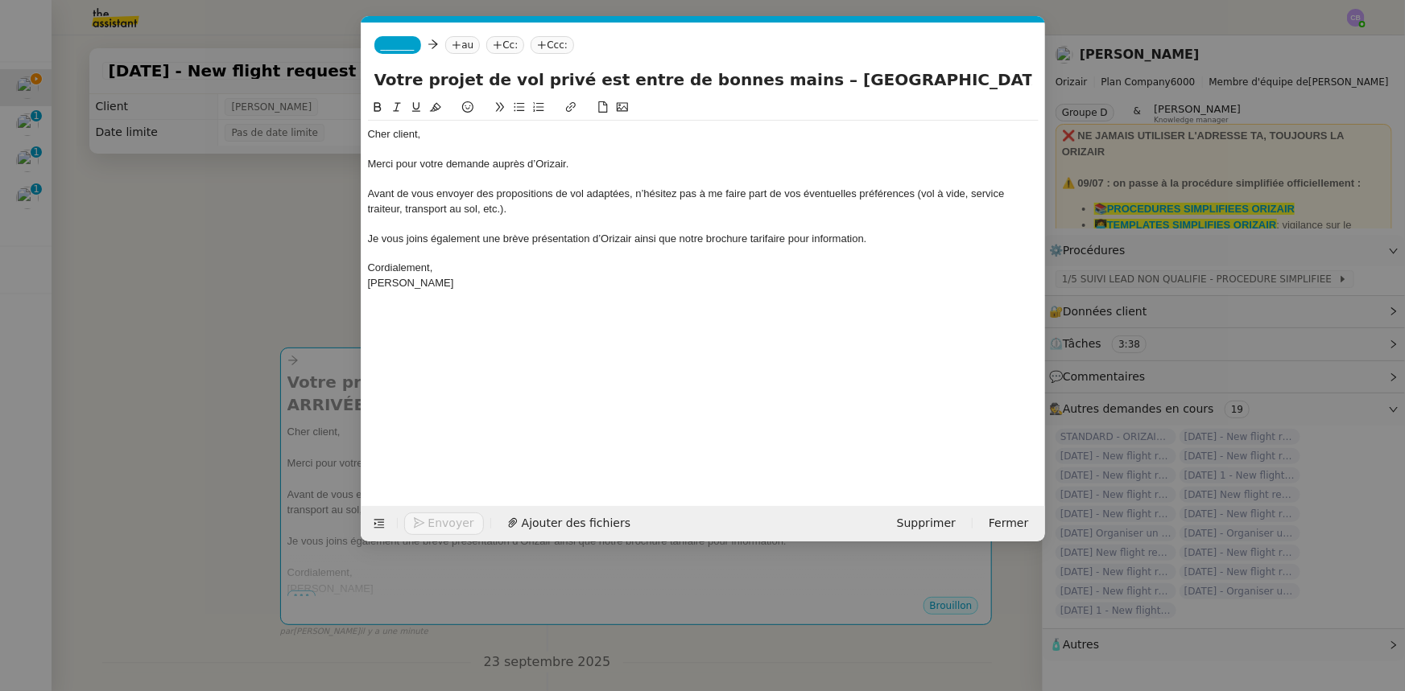
drag, startPoint x: 995, startPoint y: 78, endPoint x: 934, endPoint y: 76, distance: 61.2
click at [934, 76] on input "Votre projet de vol privé est entre de bonnes mains – [GEOGRAPHIC_DATA] → ARRIV…" at bounding box center [703, 80] width 658 height 24
type input "Votre projet de vol privé est entre de bonnes mains – [GEOGRAPHIC_DATA] → [GEOG…"
click at [397, 44] on span "_______" at bounding box center [398, 44] width 34 height 11
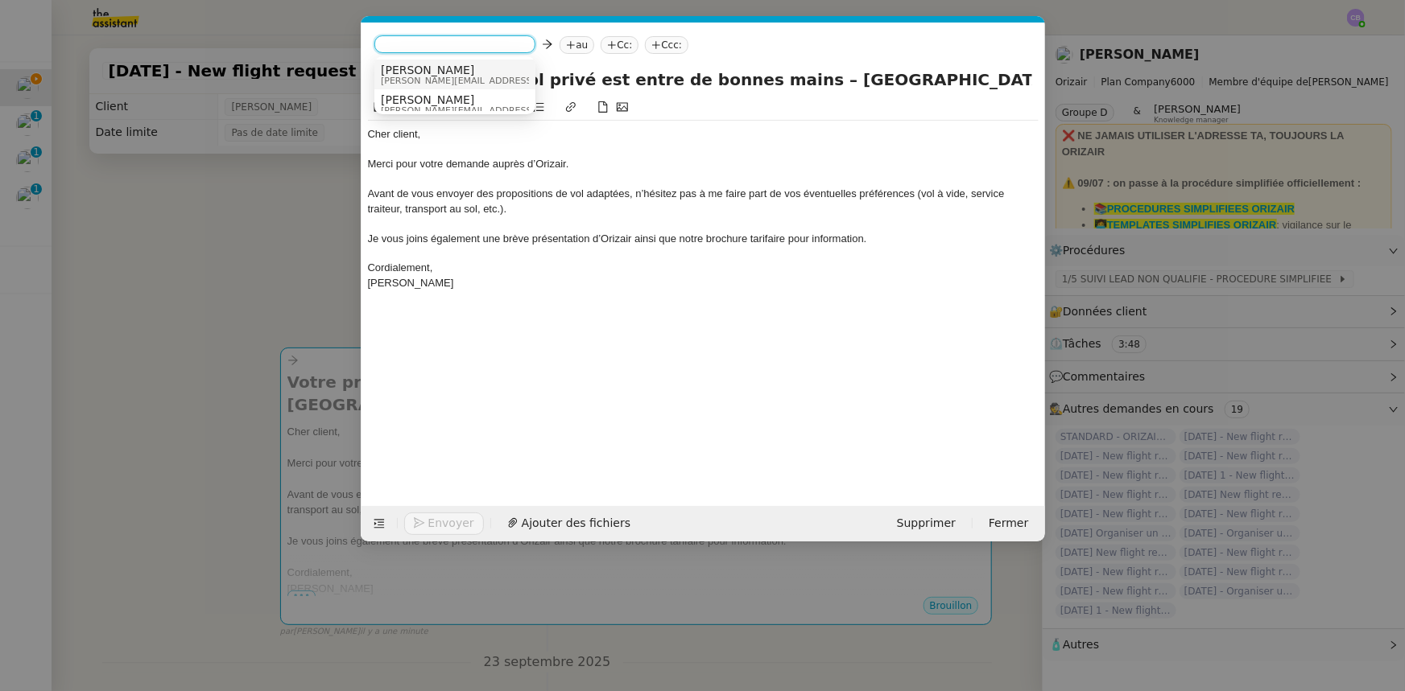
click at [418, 73] on span "[PERSON_NAME]" at bounding box center [495, 70] width 229 height 13
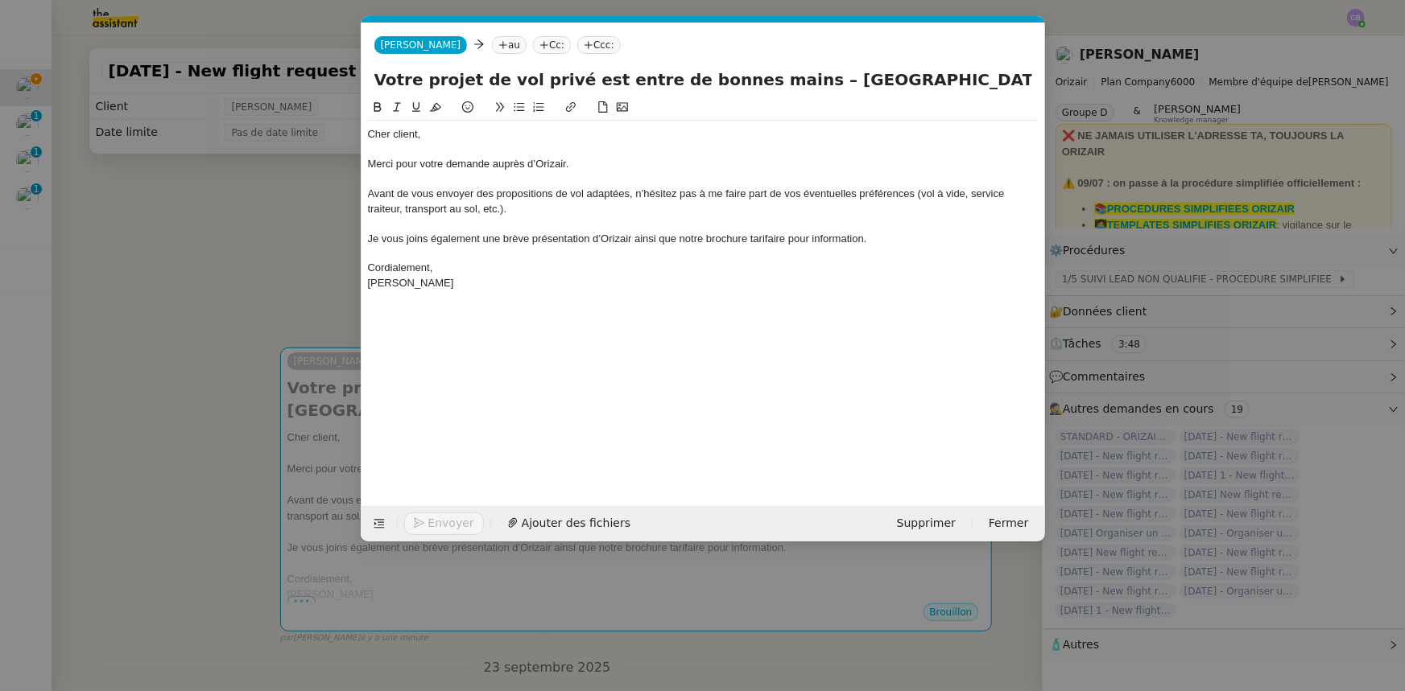
click at [267, 256] on nz-modal-container "orizair accus Service ✈️Orizair - Accus é de réception de la demande (FR) - En …" at bounding box center [702, 345] width 1405 height 691
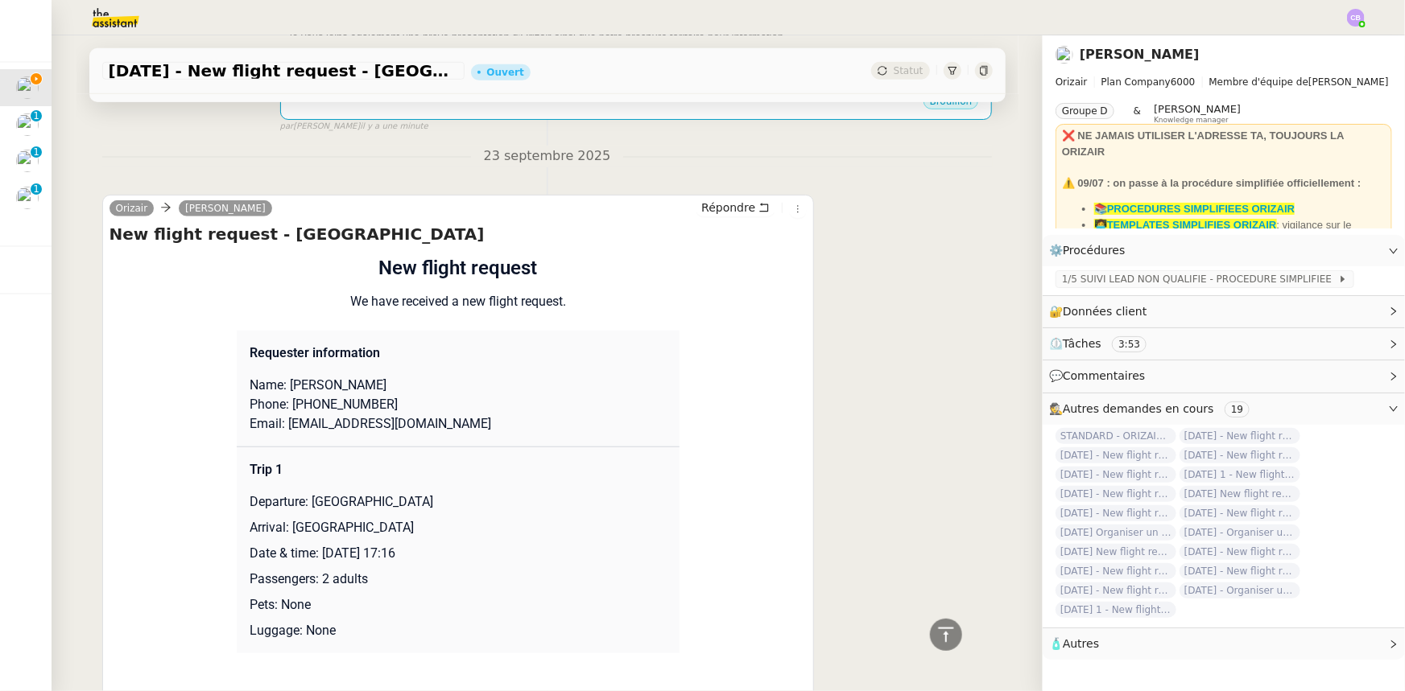
scroll to position [512, 0]
drag, startPoint x: 396, startPoint y: 427, endPoint x: 278, endPoint y: 427, distance: 118.3
click at [278, 427] on p "Email: [EMAIL_ADDRESS][DOMAIN_NAME]" at bounding box center [458, 422] width 417 height 19
copy p "[EMAIL_ADDRESS][DOMAIN_NAME]"
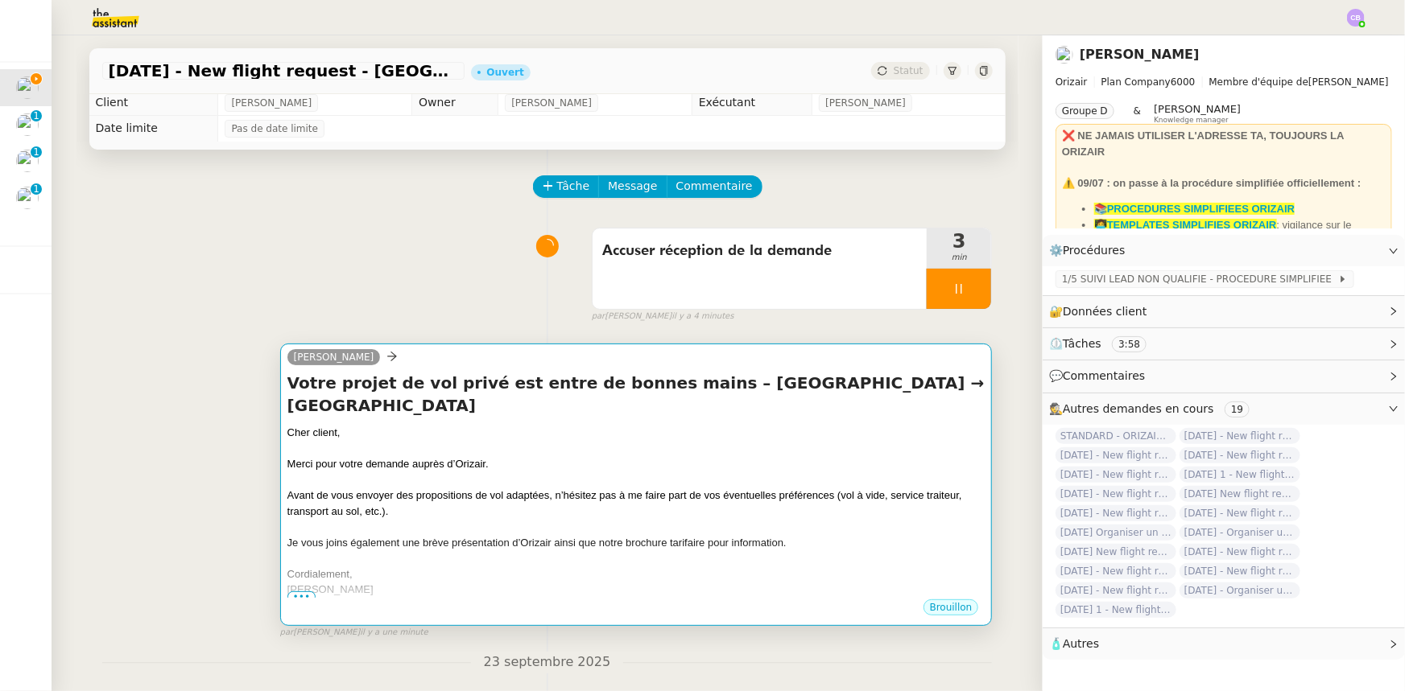
scroll to position [0, 0]
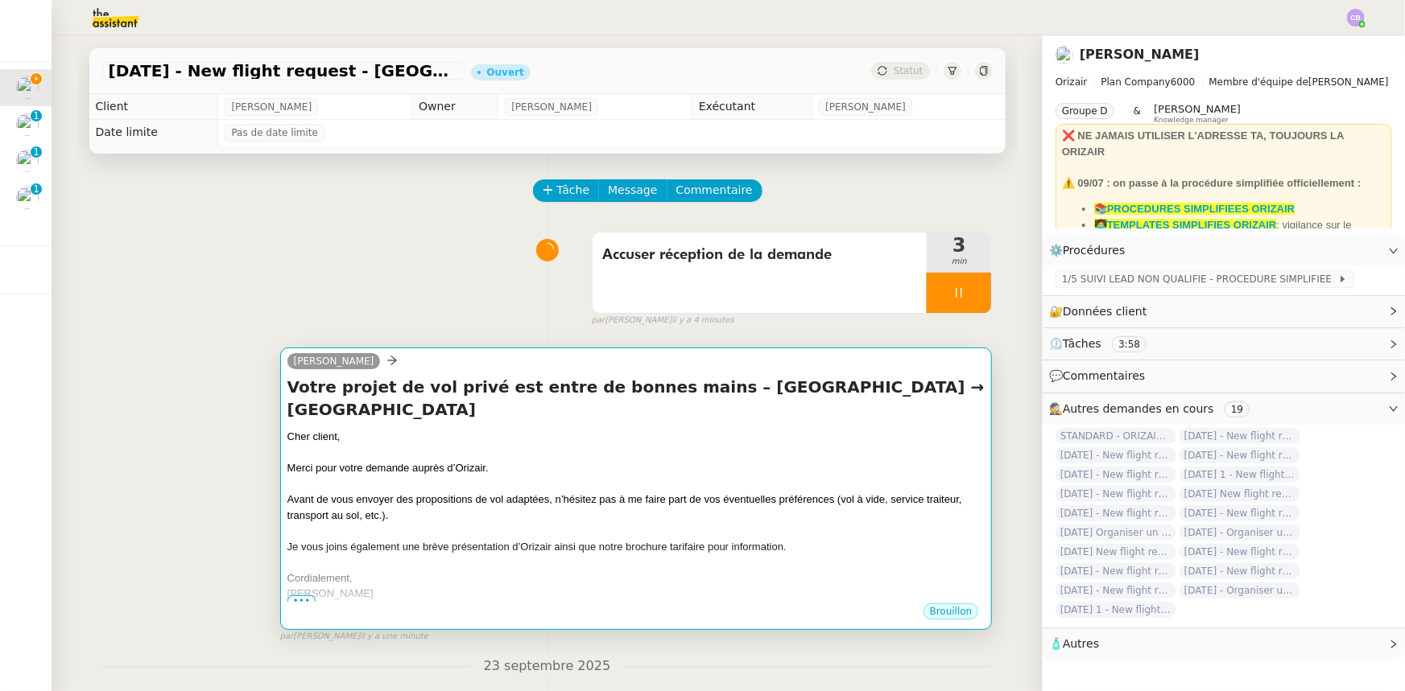
click at [405, 471] on span "Merci pour votre demande auprès d’Orizair." at bounding box center [387, 468] width 201 height 12
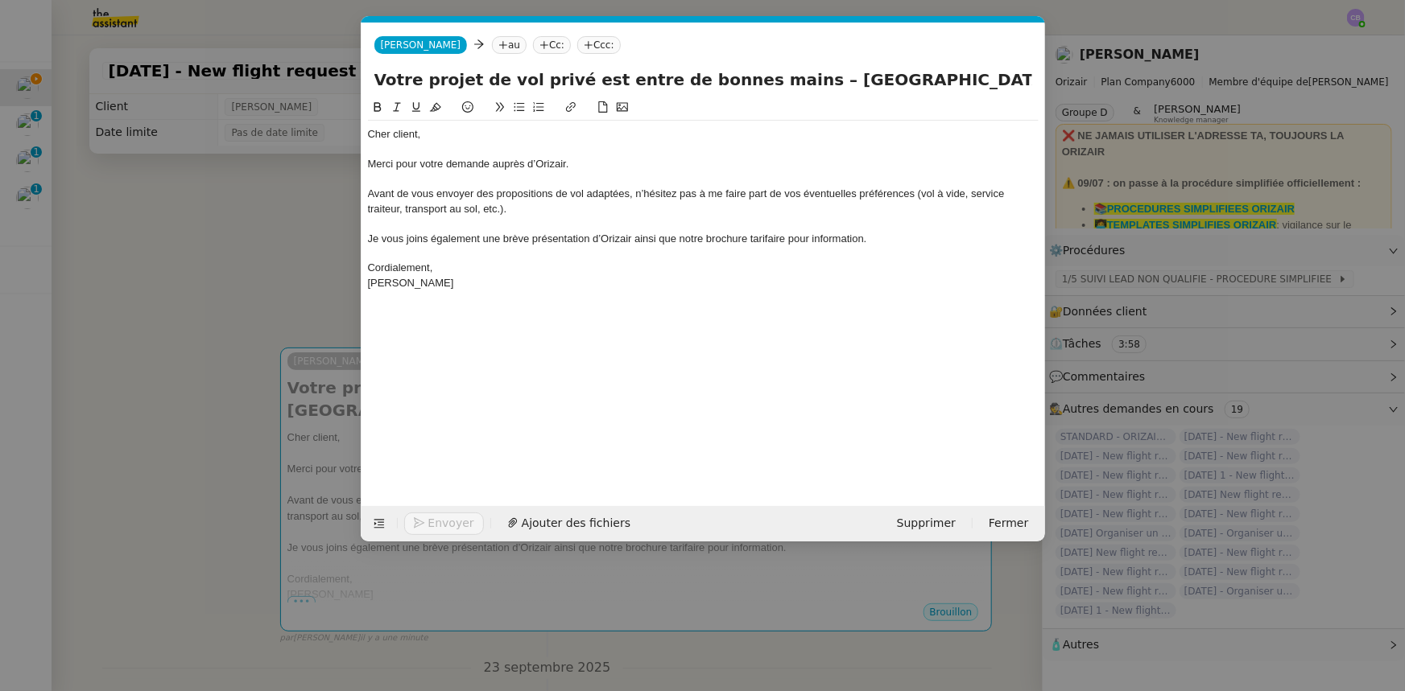
scroll to position [0, 94]
click at [492, 43] on nz-tag "au" at bounding box center [509, 45] width 35 height 18
paste input "[EMAIL_ADDRESS][DOMAIN_NAME]"
type input "[EMAIL_ADDRESS][DOMAIN_NAME]"
click at [508, 68] on span "[EMAIL_ADDRESS][DOMAIN_NAME]" at bounding box center [564, 70] width 197 height 13
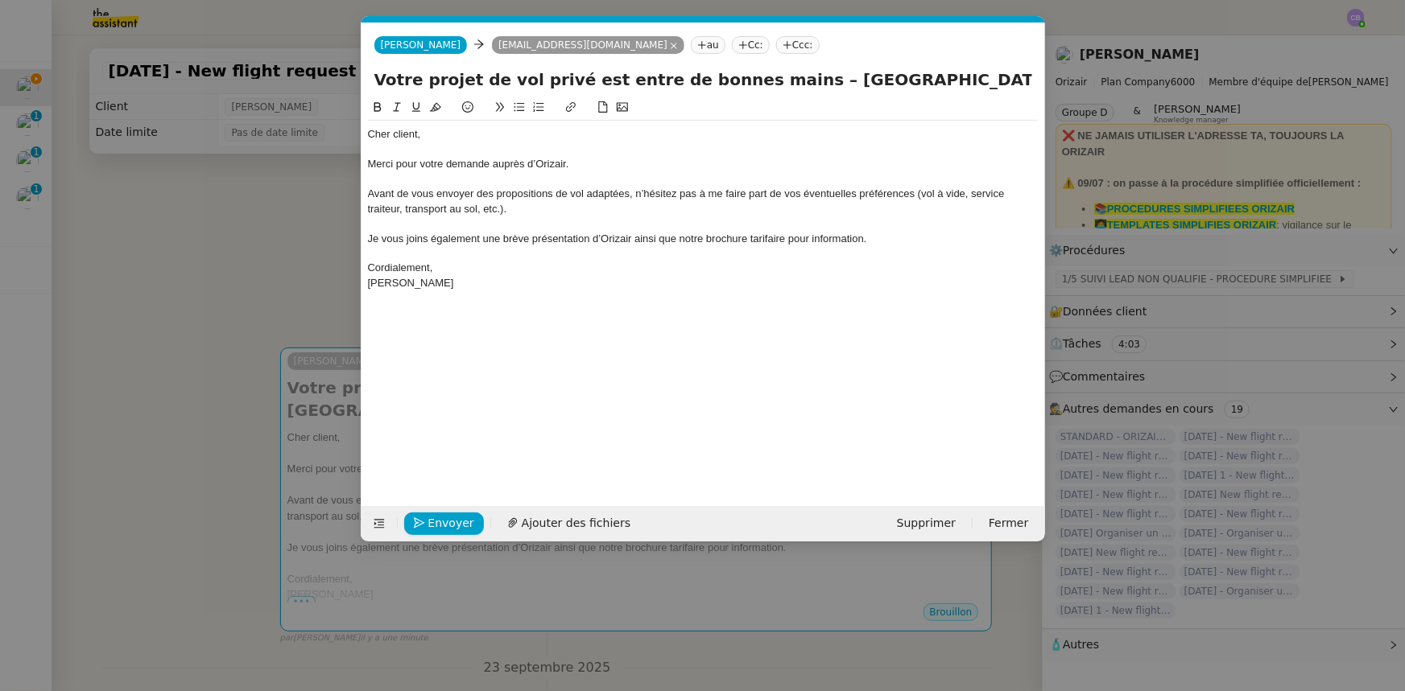
click at [776, 45] on nz-tag "Ccc:" at bounding box center [797, 45] width 43 height 18
type input "[PERSON_NAME]"
click at [703, 66] on span "[PERSON_NAME]" at bounding box center [788, 70] width 229 height 13
click at [658, 169] on div "Merci pour votre demande auprès d’Orizair." at bounding box center [703, 164] width 671 height 14
click at [536, 525] on span "Ajouter des fichiers" at bounding box center [576, 523] width 109 height 19
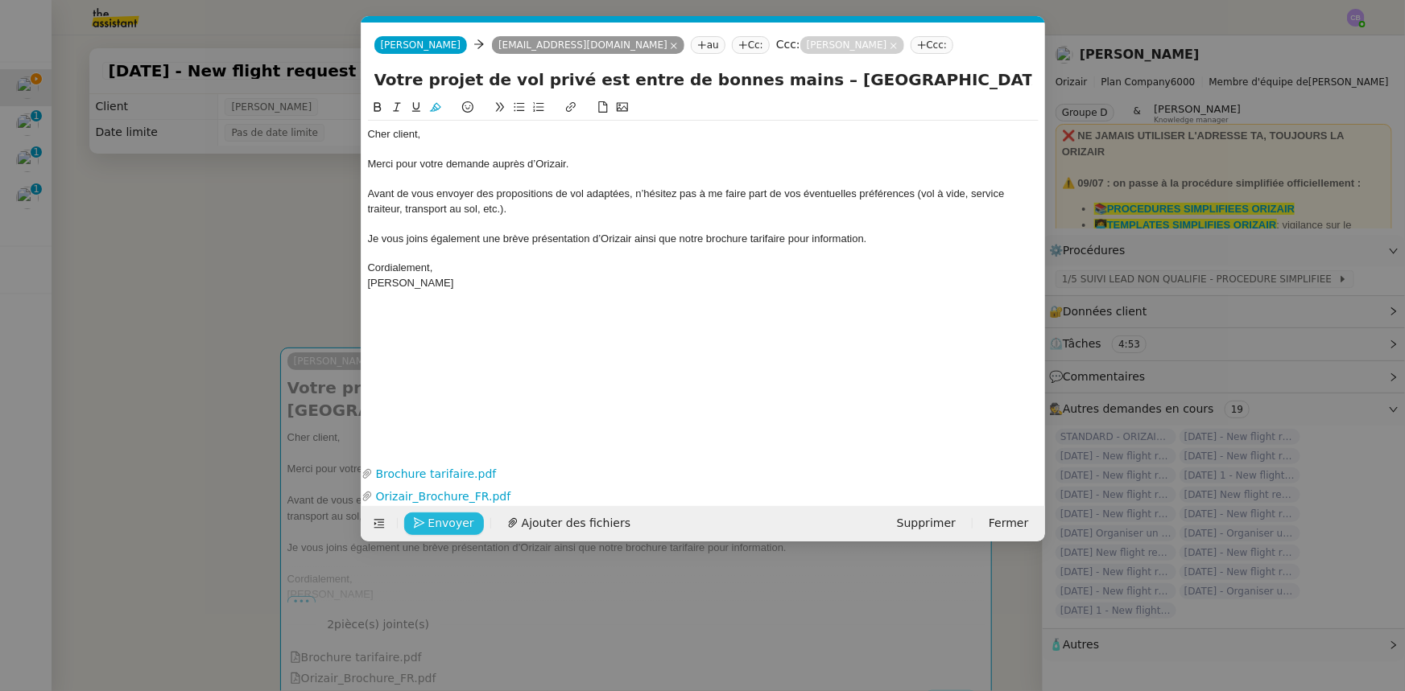
click at [459, 522] on span "Envoyer" at bounding box center [451, 523] width 46 height 19
click at [459, 522] on span "Confirmer l'envoi" at bounding box center [476, 523] width 97 height 19
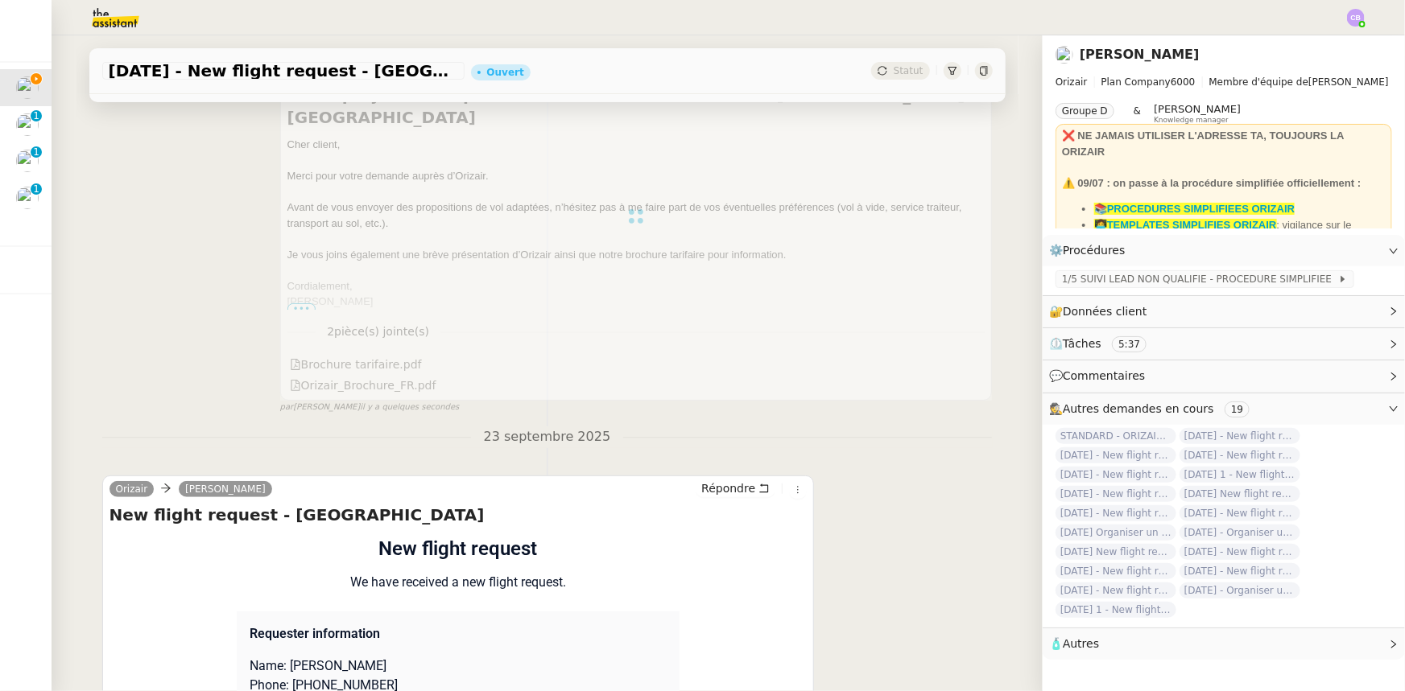
scroll to position [0, 0]
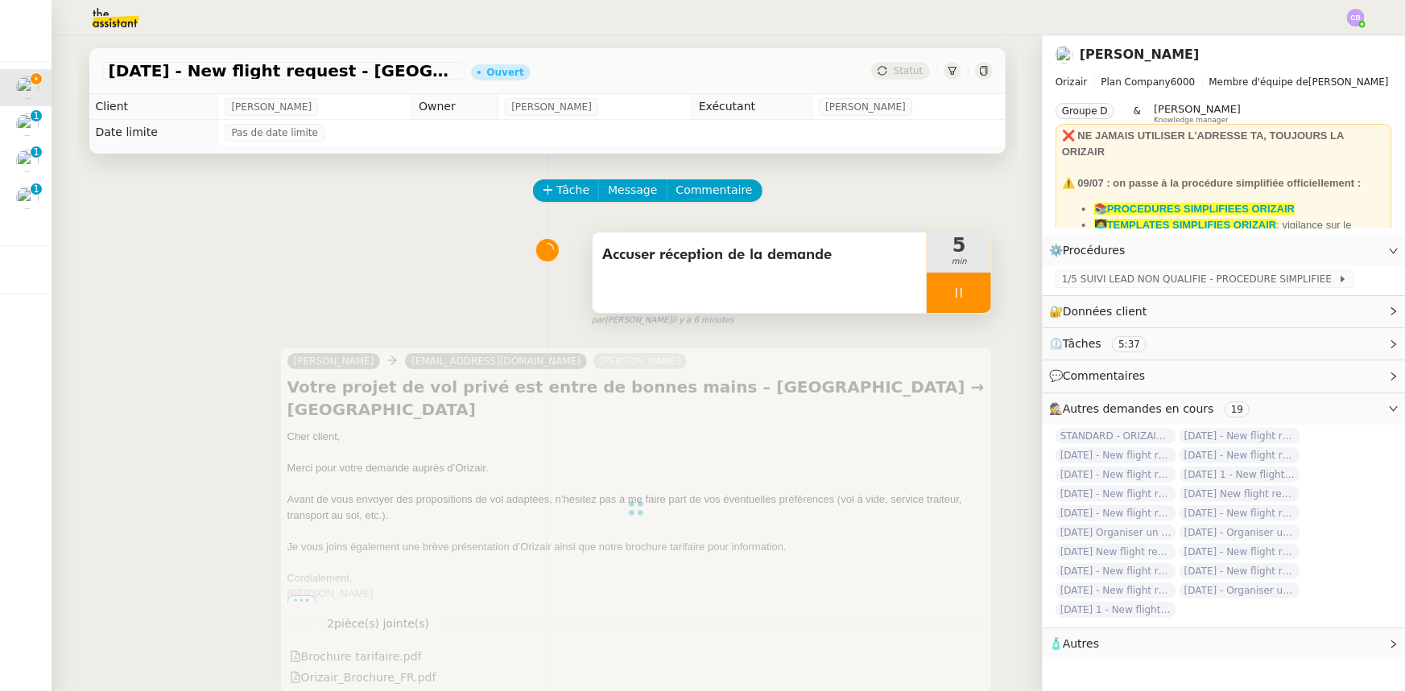
click at [926, 283] on div at bounding box center [958, 293] width 64 height 40
click at [968, 290] on icon at bounding box center [974, 293] width 13 height 13
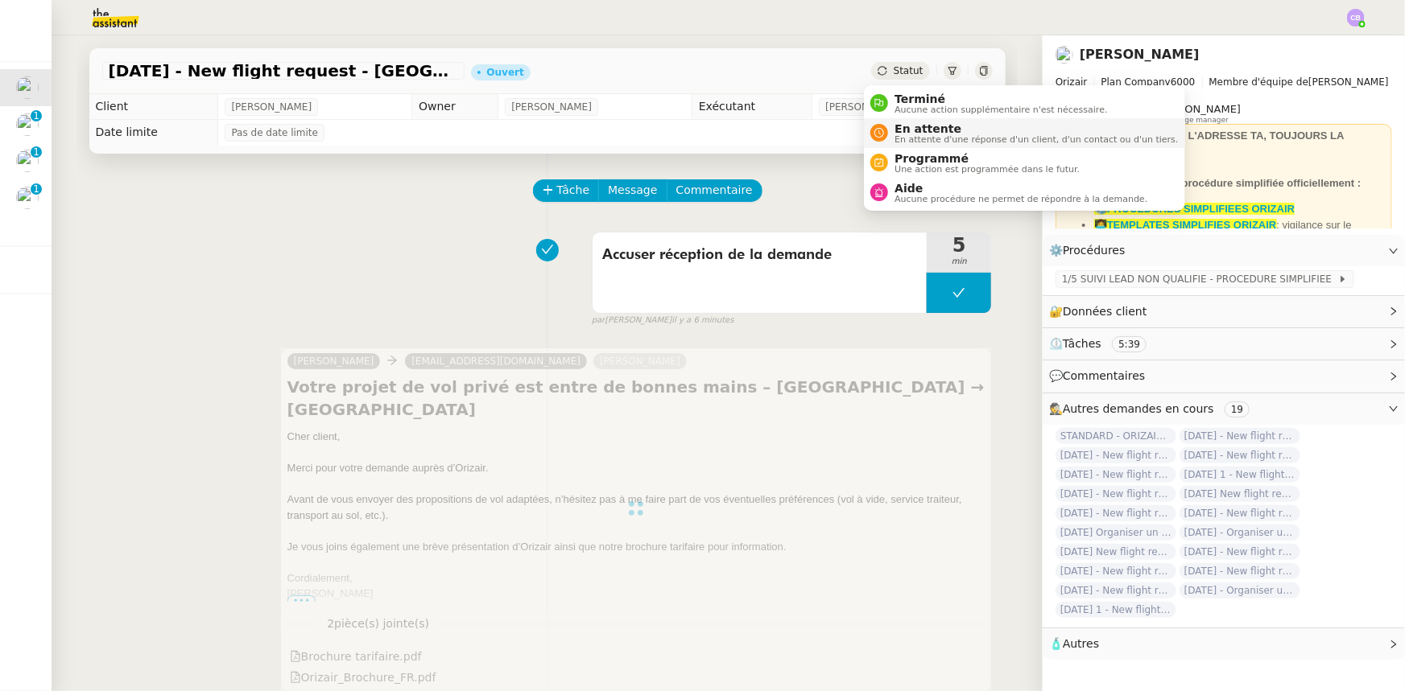
click at [926, 131] on span "En attente" at bounding box center [1035, 128] width 283 height 13
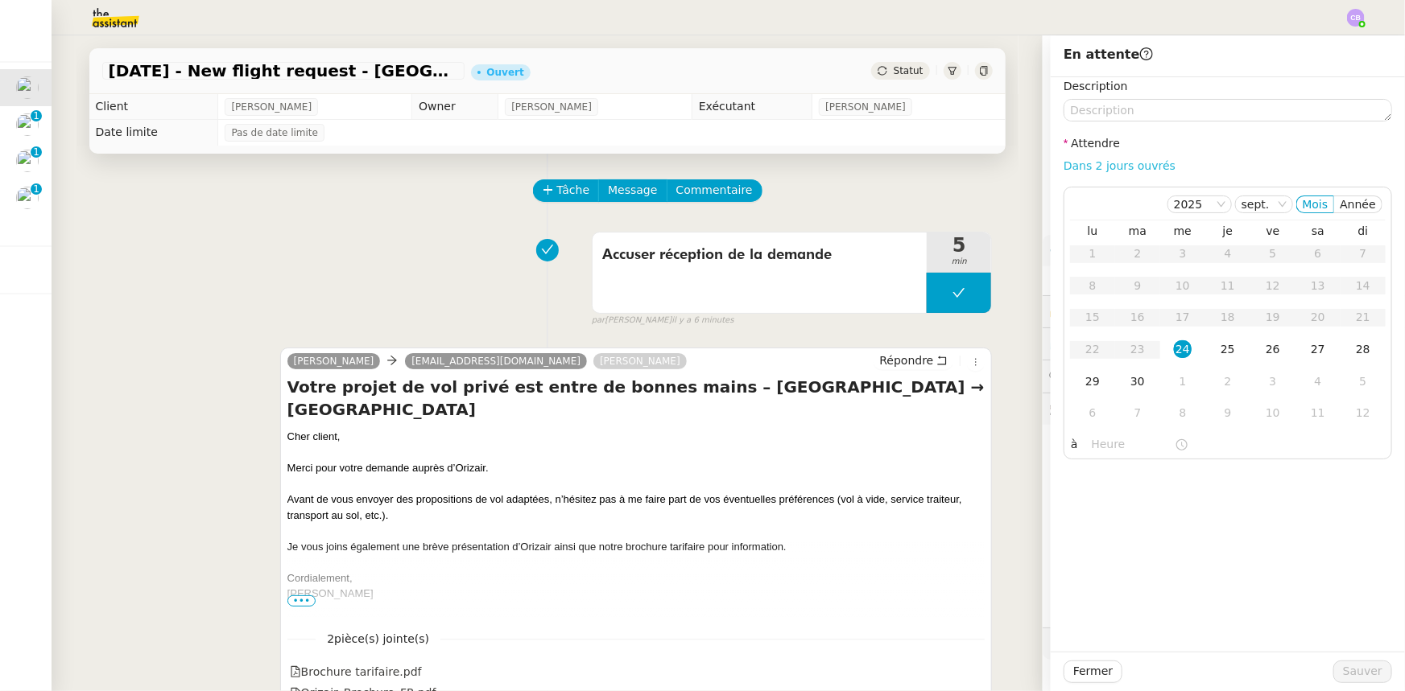
click at [1133, 171] on link "Dans 2 jours ouvrés" at bounding box center [1119, 165] width 112 height 13
type input "07:00"
click at [1219, 353] on div "25" at bounding box center [1228, 349] width 18 height 18
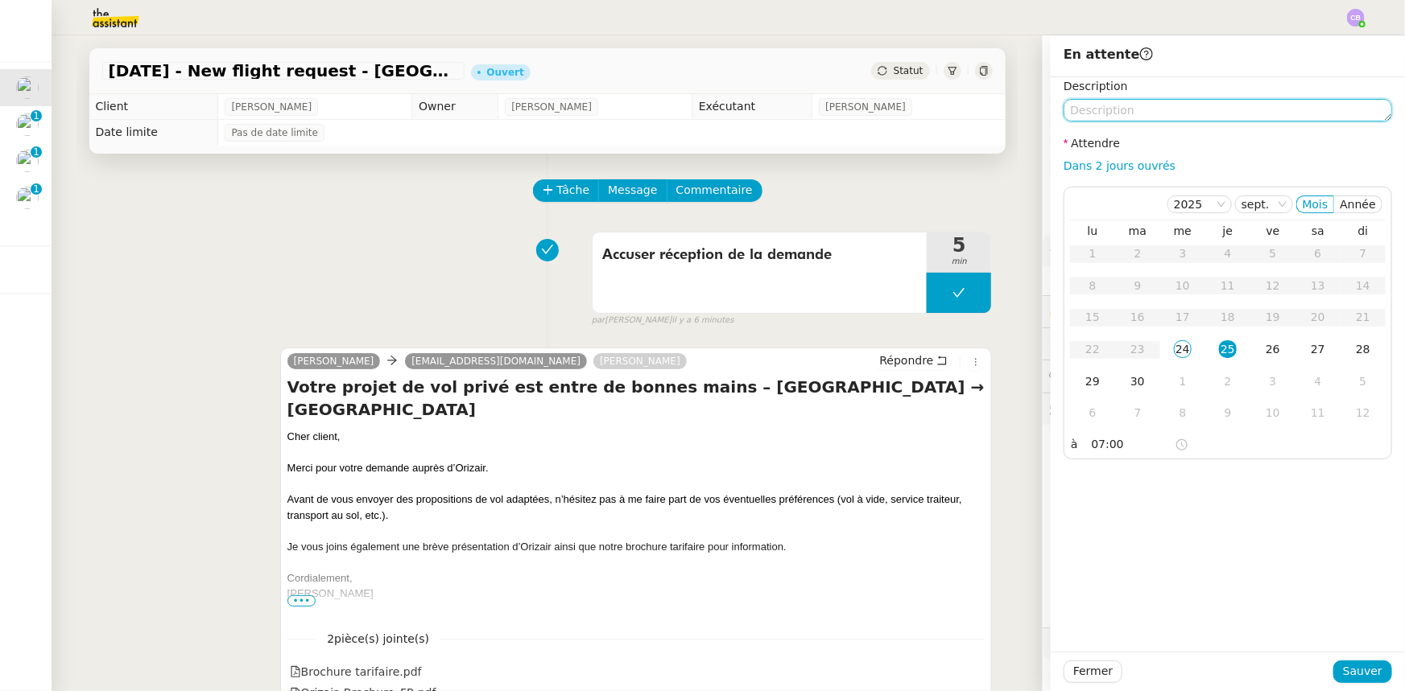
click at [1103, 107] on textarea at bounding box center [1227, 110] width 328 height 23
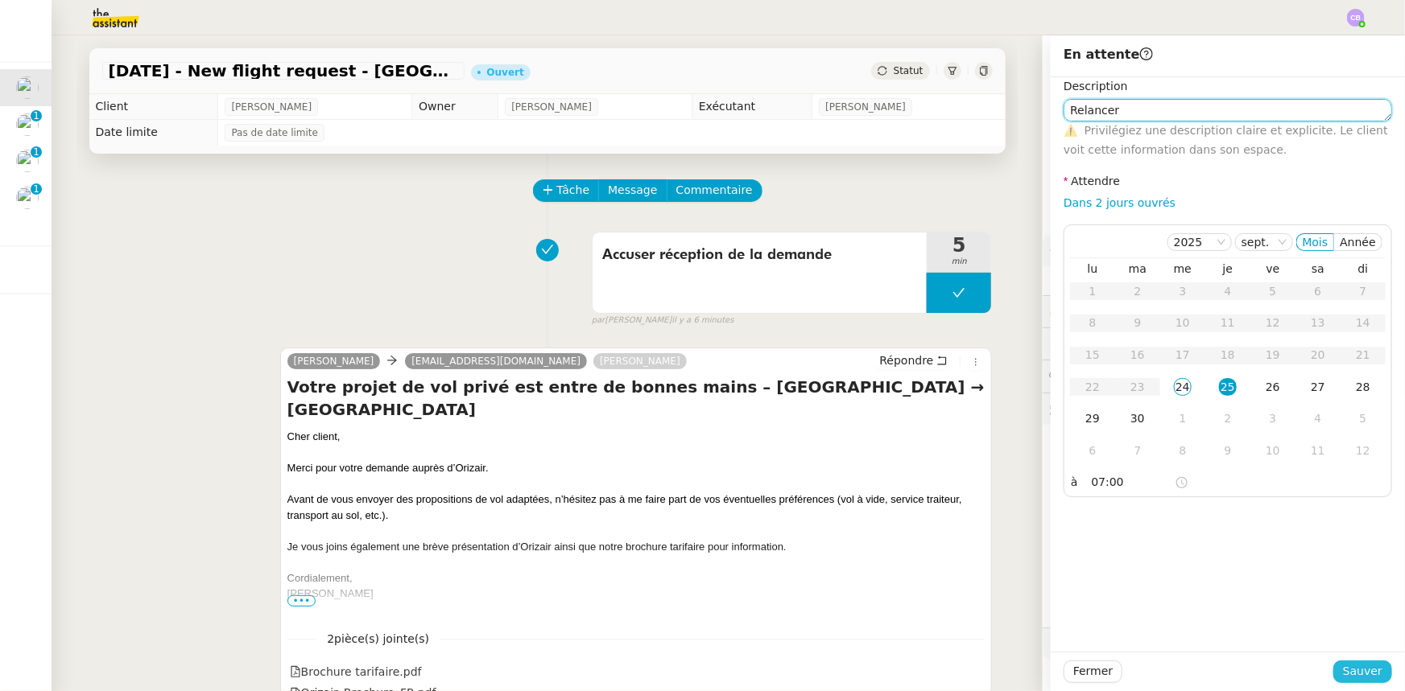
type textarea "Relancer"
click at [1348, 676] on span "Sauver" at bounding box center [1362, 671] width 39 height 19
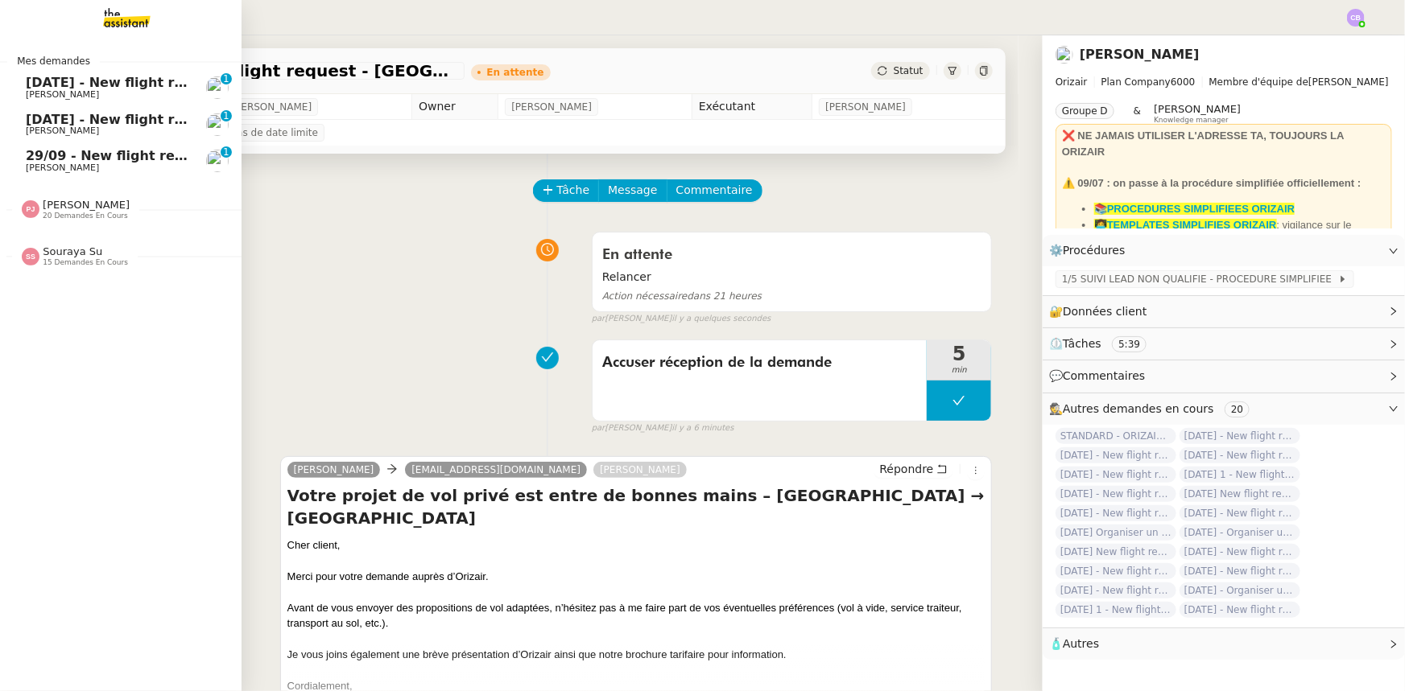
click at [53, 82] on span "[DATE] - New flight request - [PERSON_NAME]" at bounding box center [192, 82] width 332 height 15
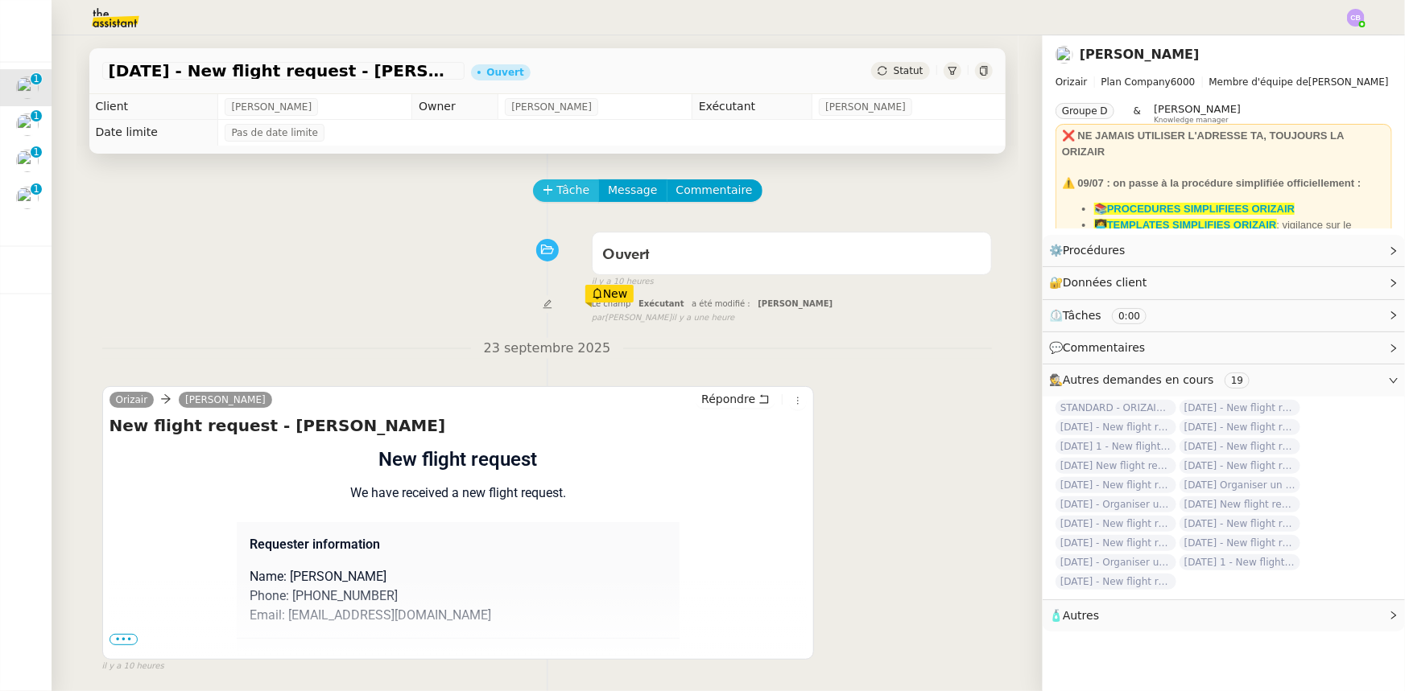
click at [557, 192] on span "Tâche" at bounding box center [573, 190] width 33 height 19
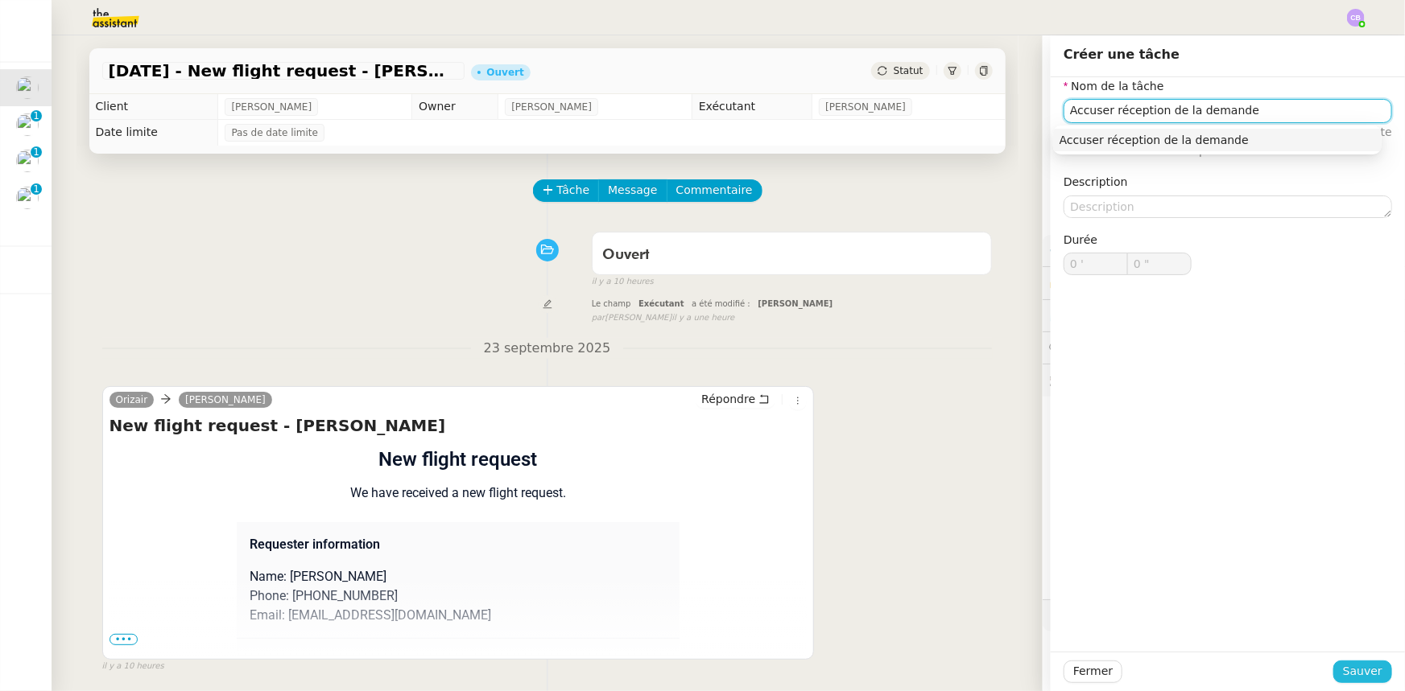
type input "Accuser réception de la demande"
click at [1356, 672] on span "Sauver" at bounding box center [1362, 671] width 39 height 19
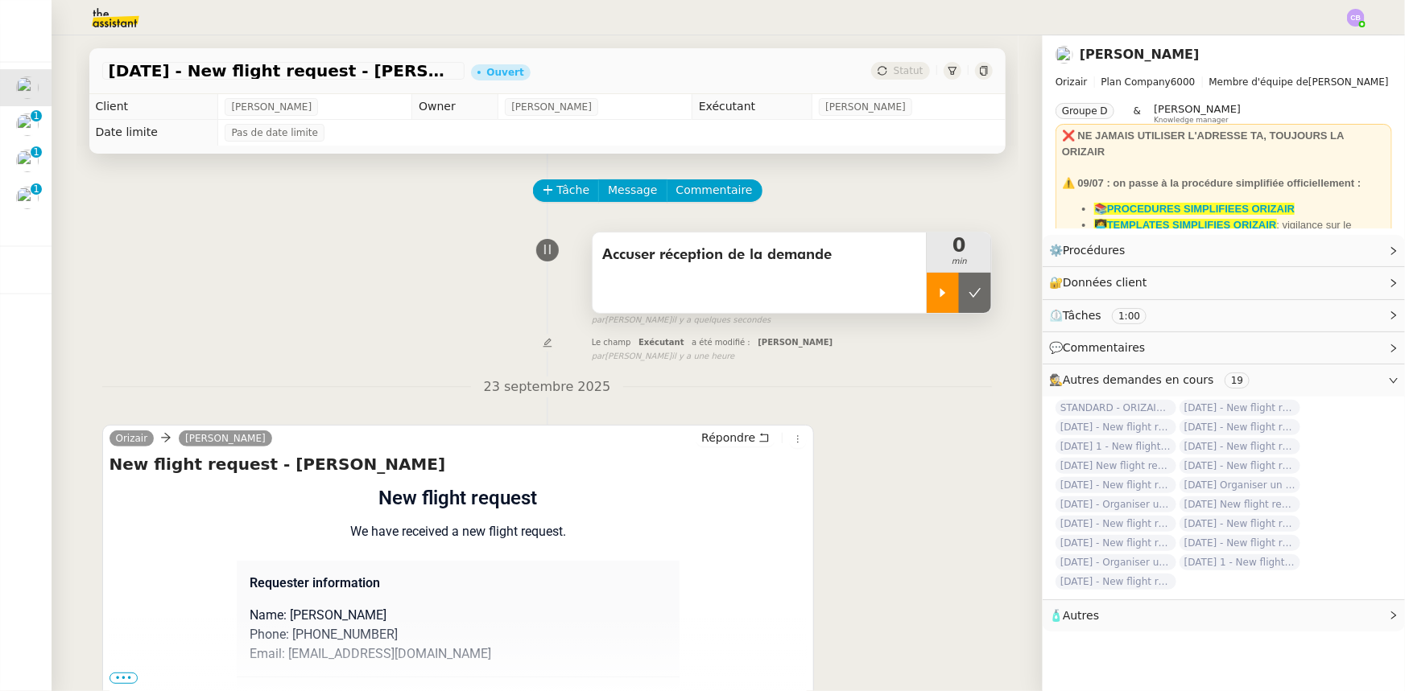
click at [926, 298] on div at bounding box center [942, 293] width 32 height 40
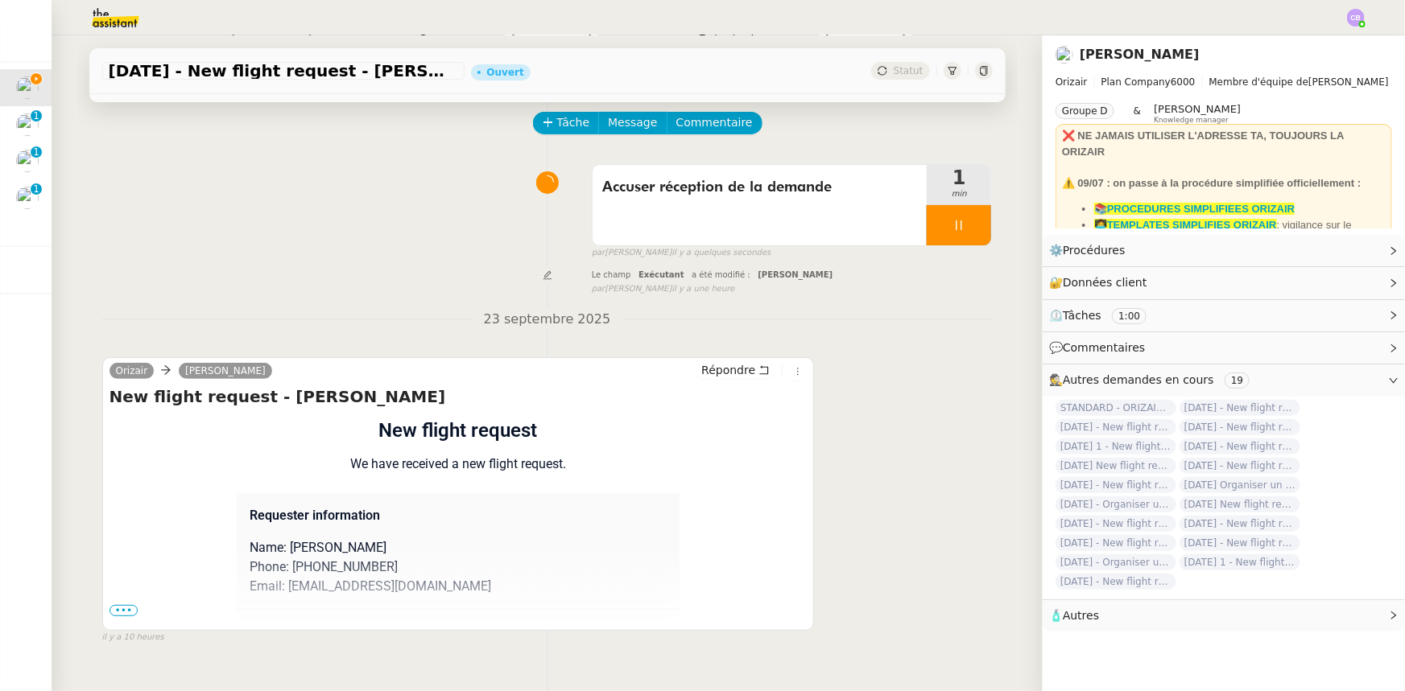
scroll to position [146, 0]
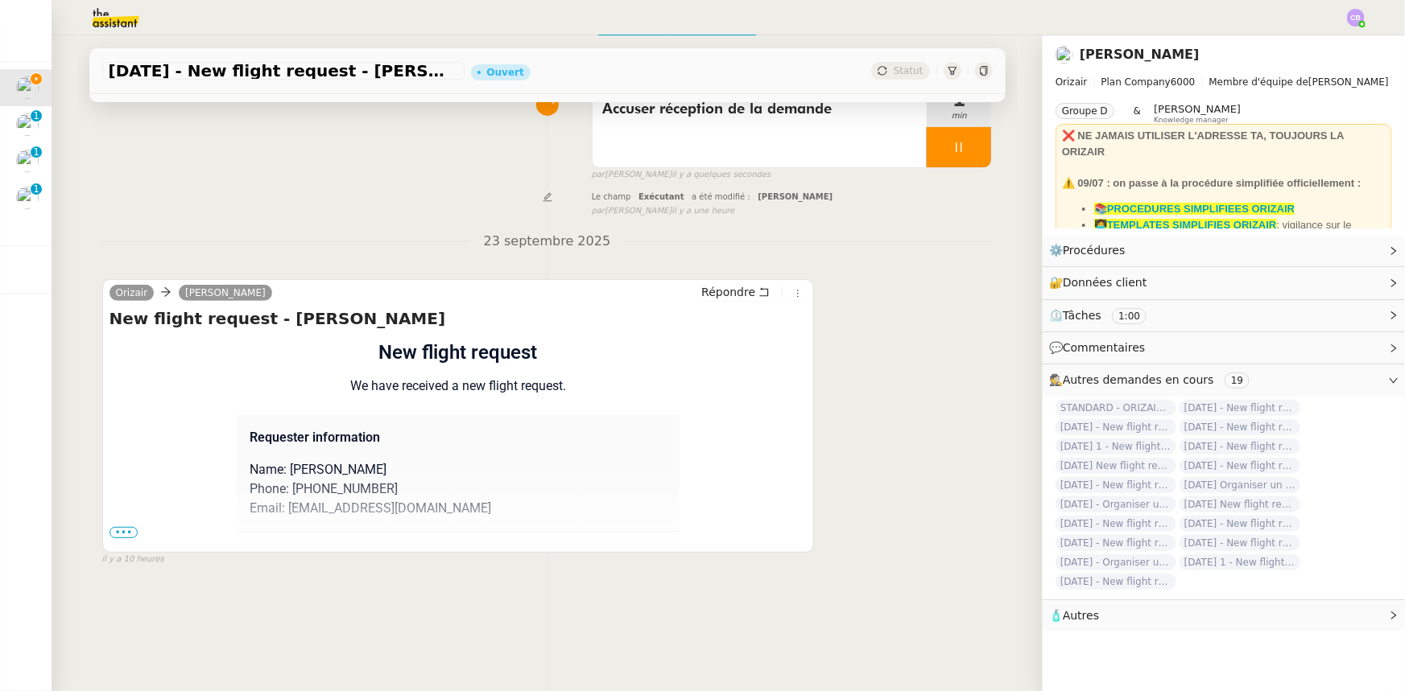
click at [124, 534] on span "•••" at bounding box center [123, 532] width 29 height 11
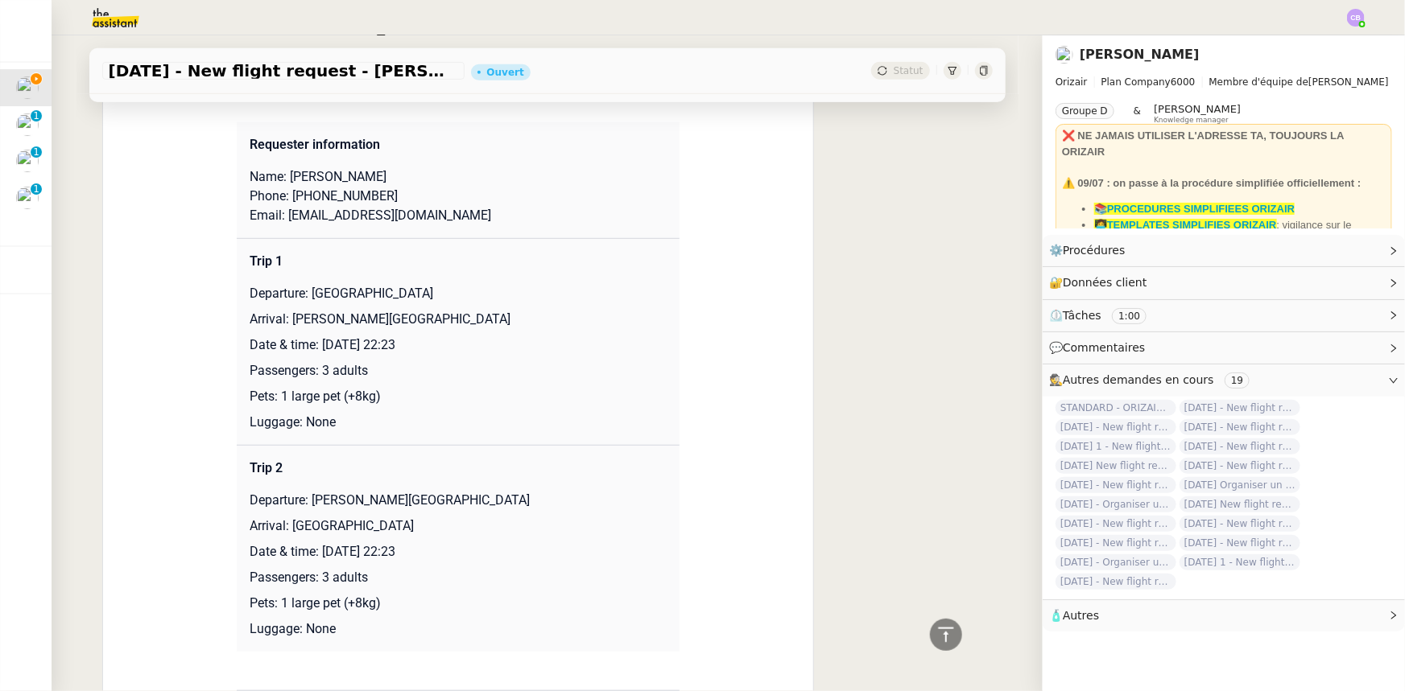
scroll to position [365, 0]
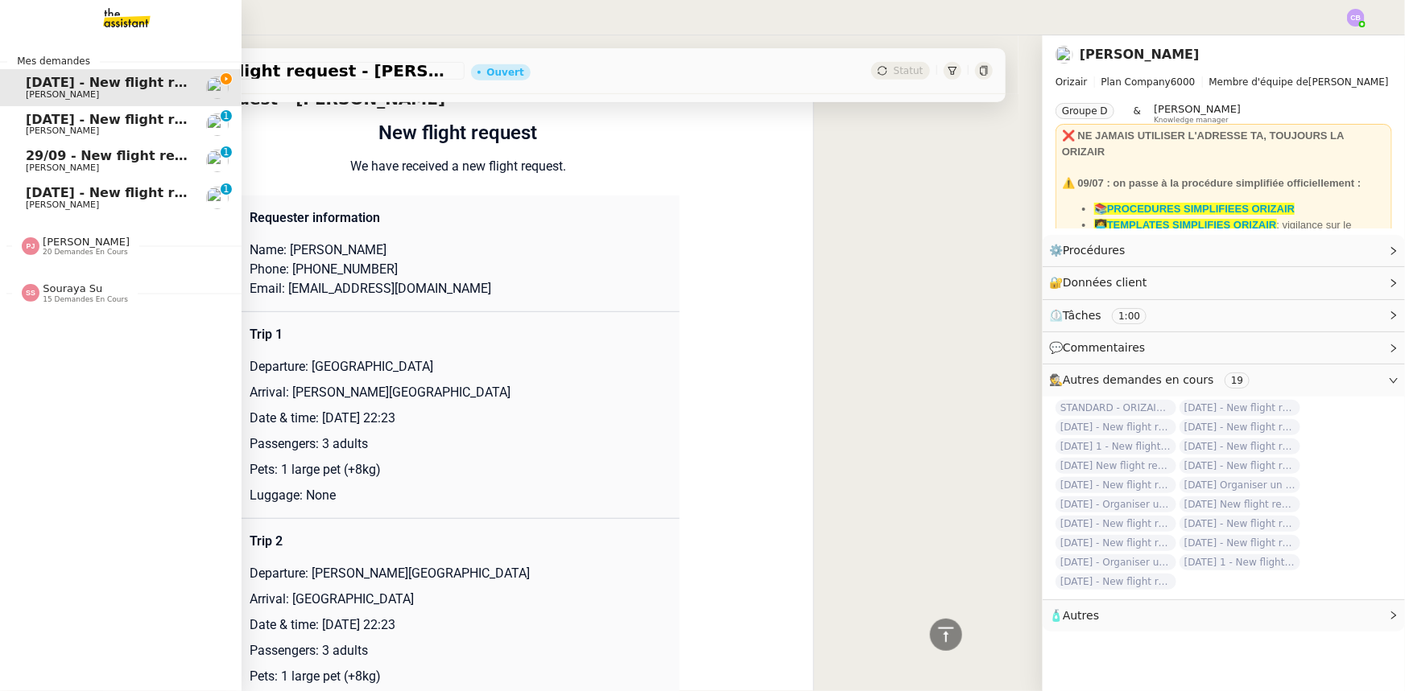
click at [67, 196] on span "[DATE] - New flight request - [GEOGRAPHIC_DATA]" at bounding box center [207, 192] width 363 height 15
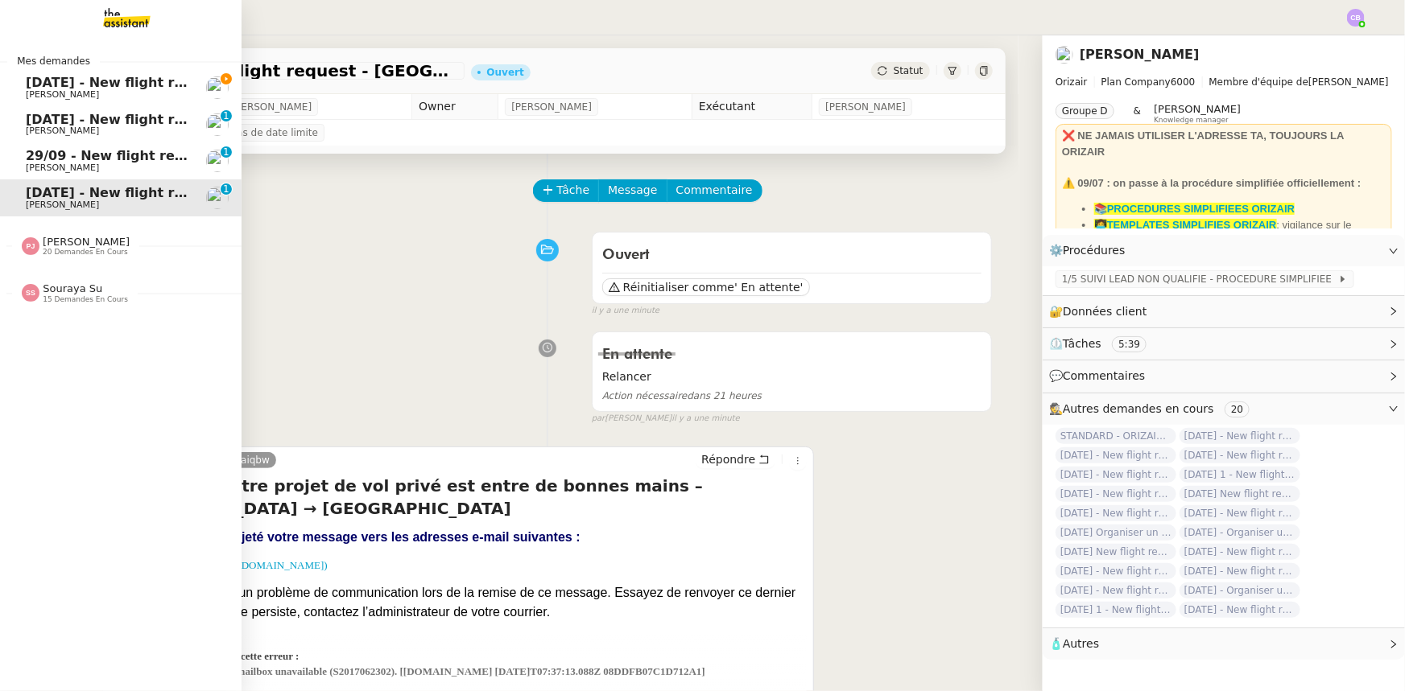
click at [90, 90] on span "[PERSON_NAME]" at bounding box center [107, 95] width 163 height 10
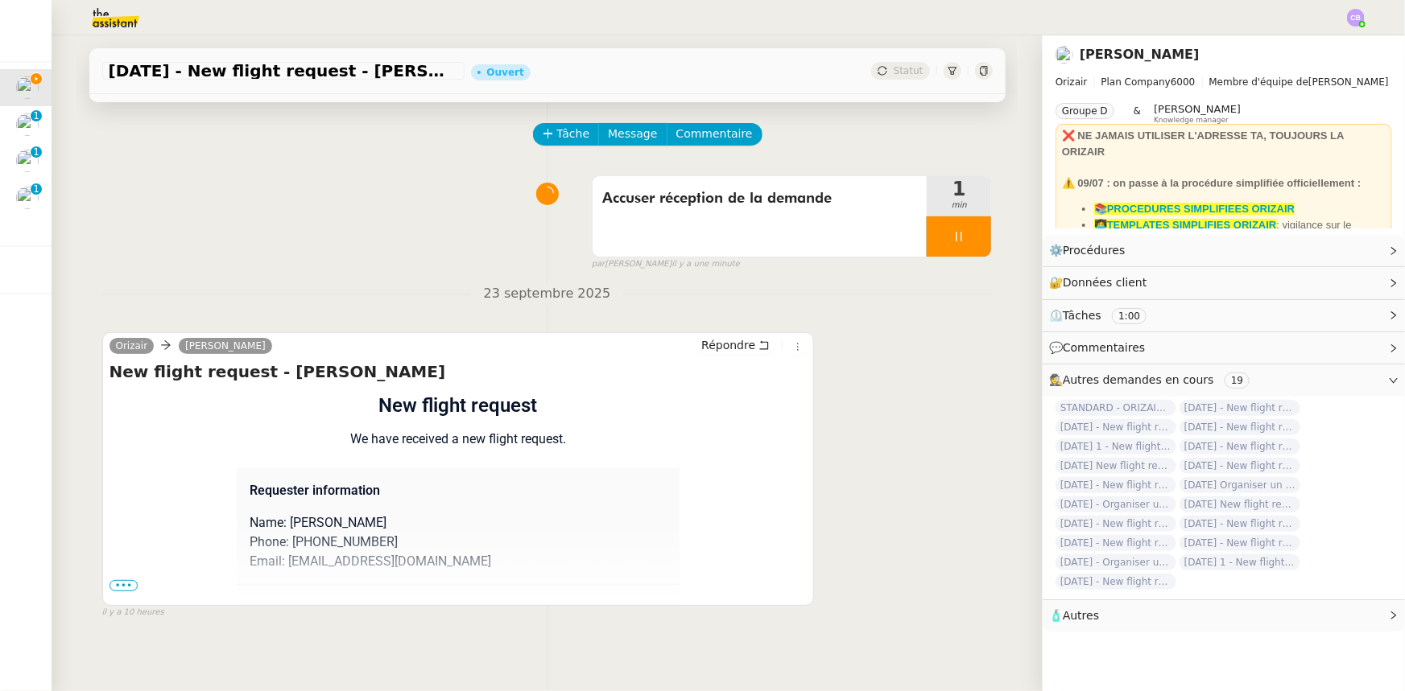
scroll to position [72, 0]
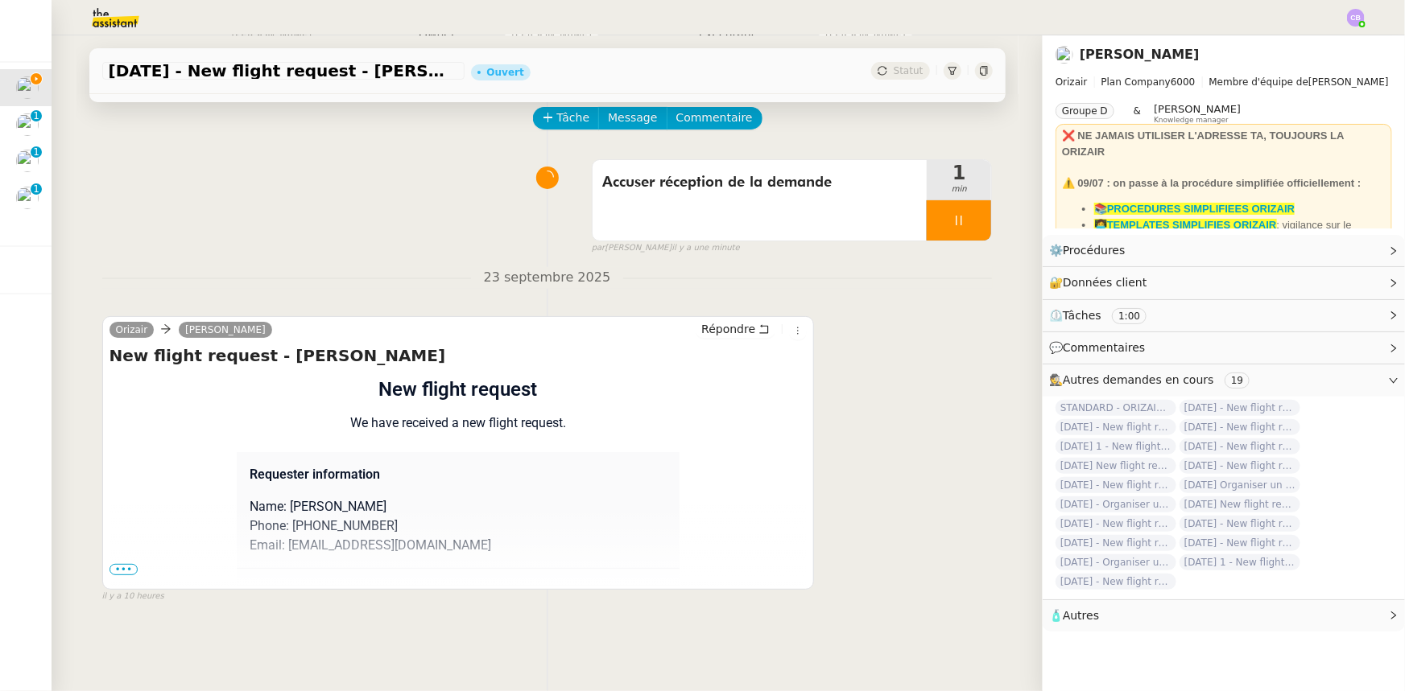
click at [111, 576] on span "•••" at bounding box center [123, 569] width 29 height 11
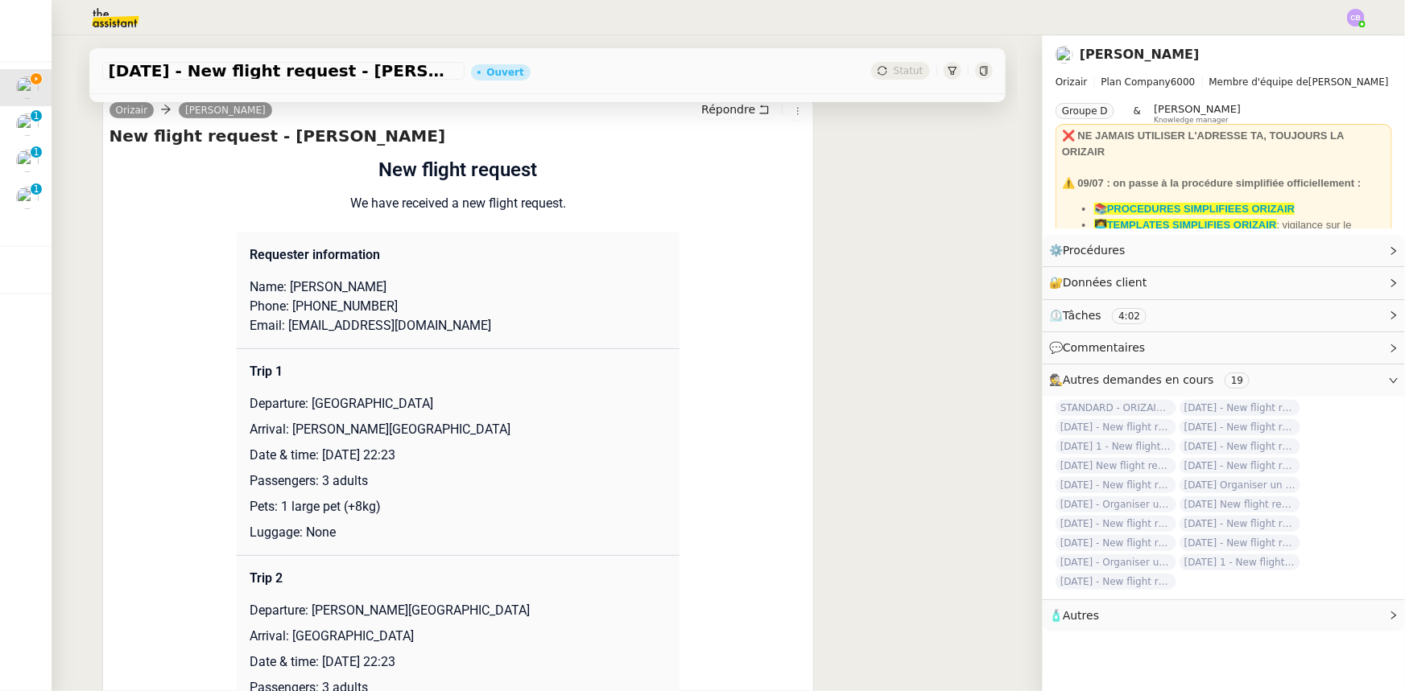
scroll to position [0, 0]
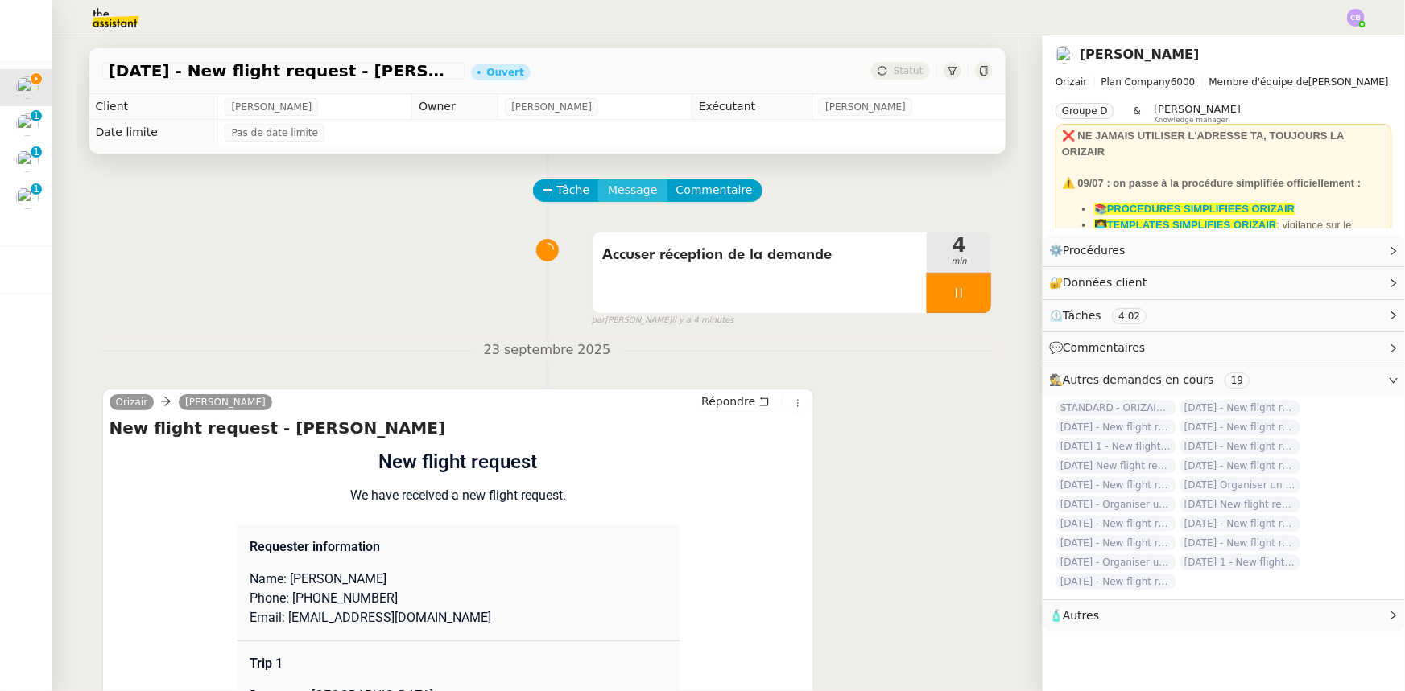
click at [612, 192] on span "Message" at bounding box center [632, 190] width 49 height 19
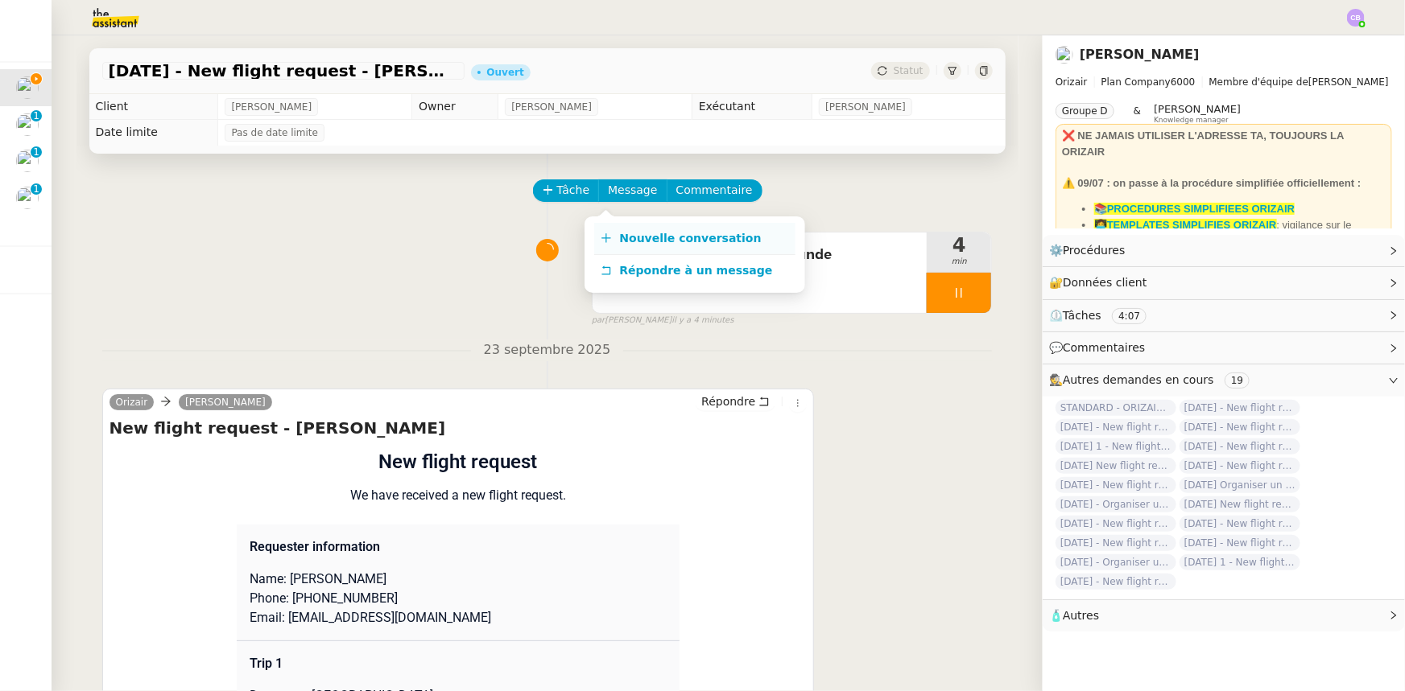
click at [638, 241] on span "Nouvelle conversation" at bounding box center [691, 238] width 142 height 13
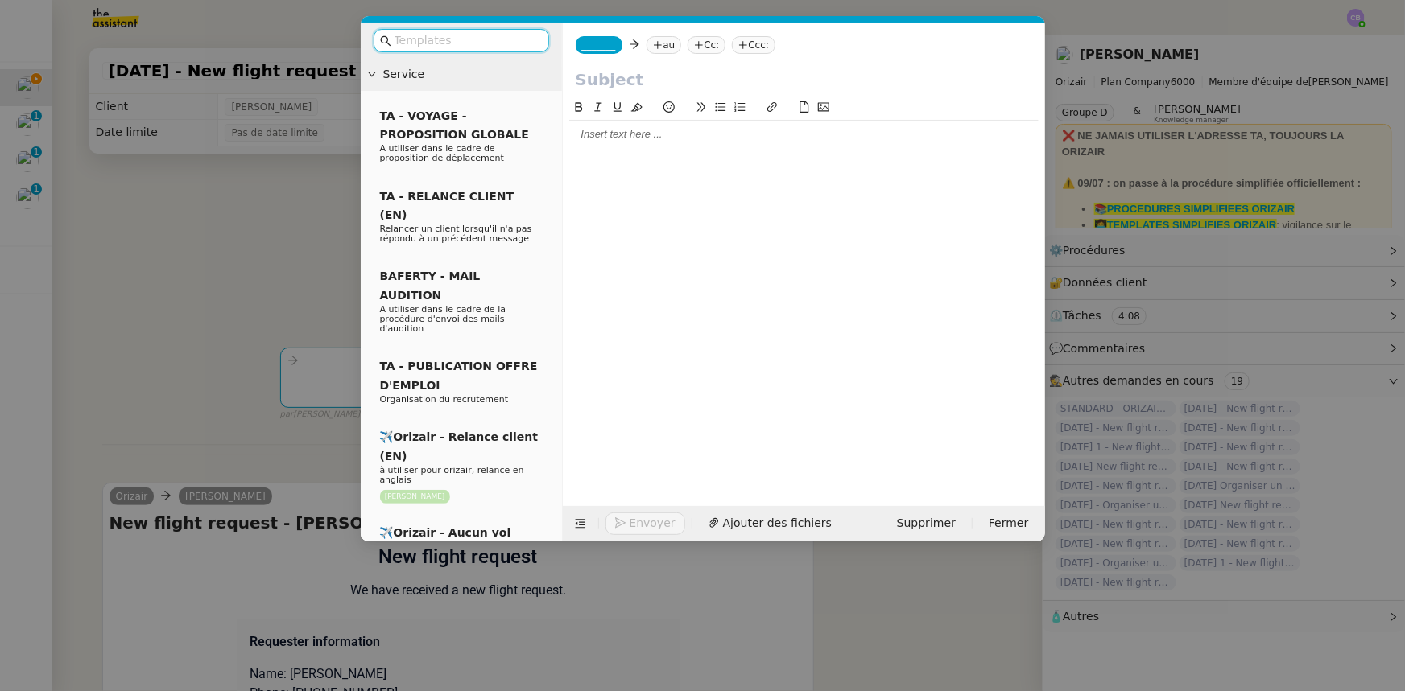
click at [483, 43] on input "text" at bounding box center [466, 40] width 145 height 19
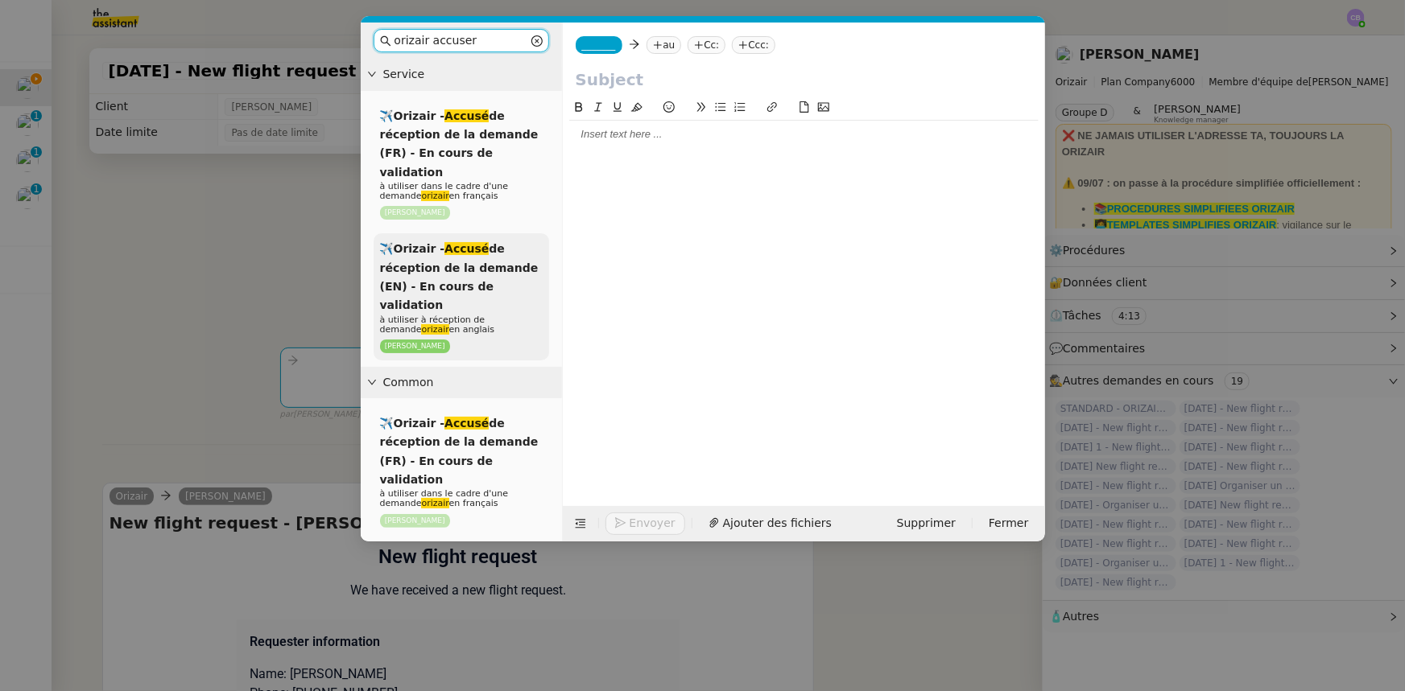
type input "orizair accuser"
click at [495, 256] on div "✈️Orizair - Accusé de réception de la demande (EN) - En cours de validation à u…" at bounding box center [460, 296] width 175 height 127
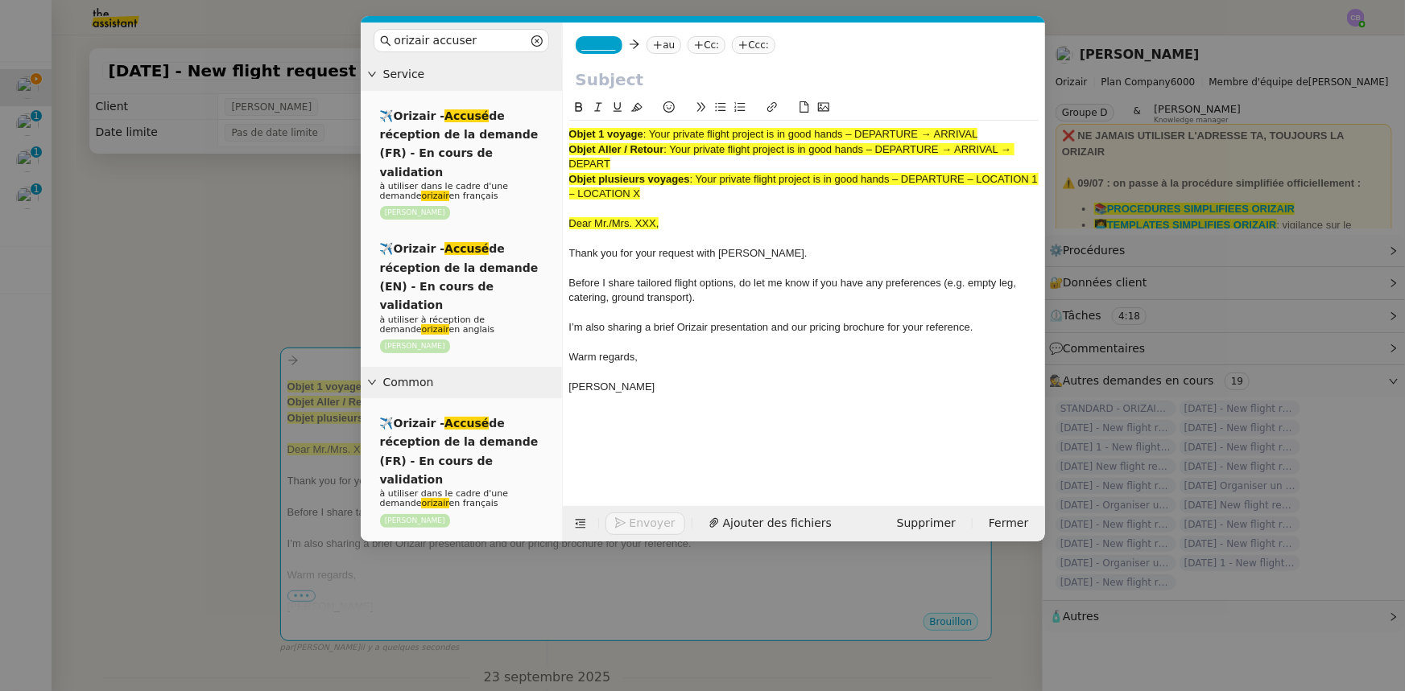
drag, startPoint x: 611, startPoint y: 161, endPoint x: 673, endPoint y: 145, distance: 64.0
click at [673, 145] on span ": Your private flight project is in good hands – DEPARTURE → ARRIVAL → DEPART" at bounding box center [791, 156] width 445 height 27
copy span "Your private flight project is in good hands – DEPARTURE → ARRIVAL → DEPART"
click at [624, 77] on input "text" at bounding box center [804, 80] width 456 height 24
paste input "Your private flight project is in good hands – DEPARTURE → ARRIVAL → DEPART"
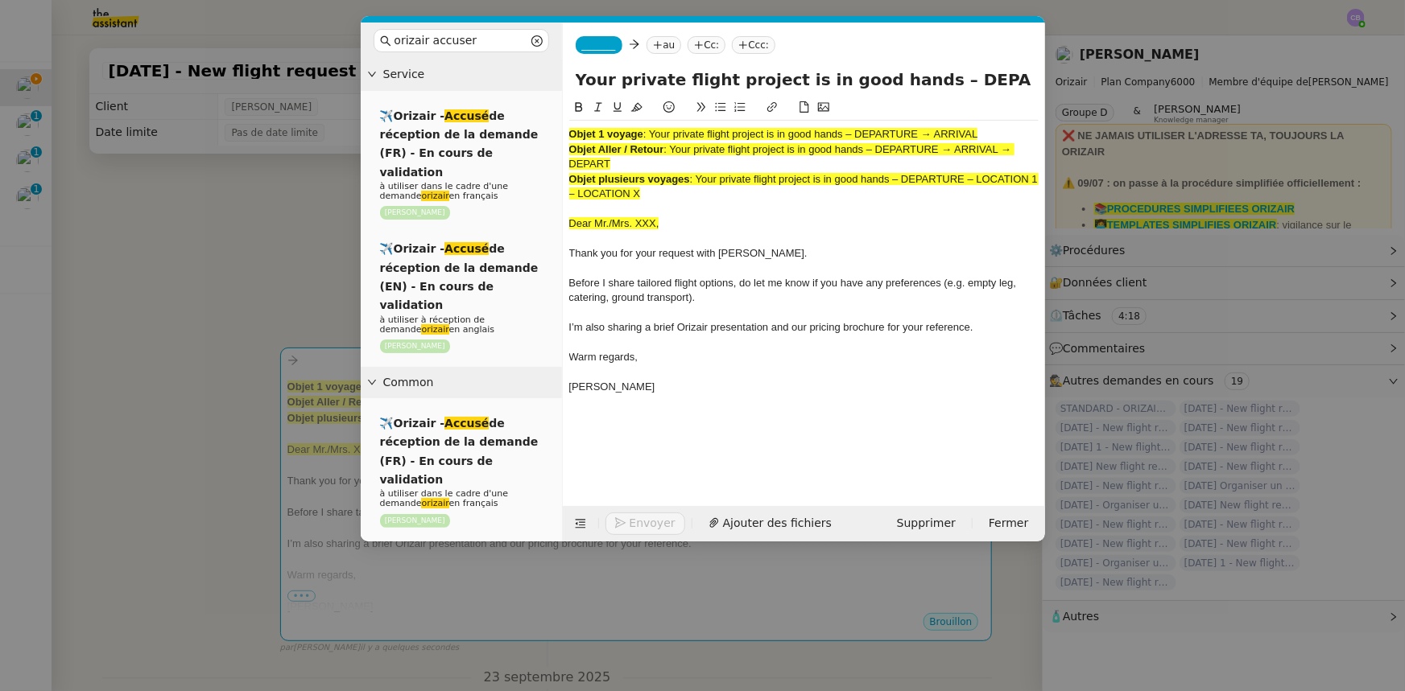
scroll to position [0, 147]
type input "Your private flight project is in good hands – DEPARTURE → ARRIVAL → DEPART"
drag, startPoint x: 656, startPoint y: 196, endPoint x: 562, endPoint y: 138, distance: 110.2
click at [563, 138] on nz-spin "Objet 1 voyage : Your private flight project is in good hands – DEPARTURE → ARR…" at bounding box center [804, 293] width 482 height 390
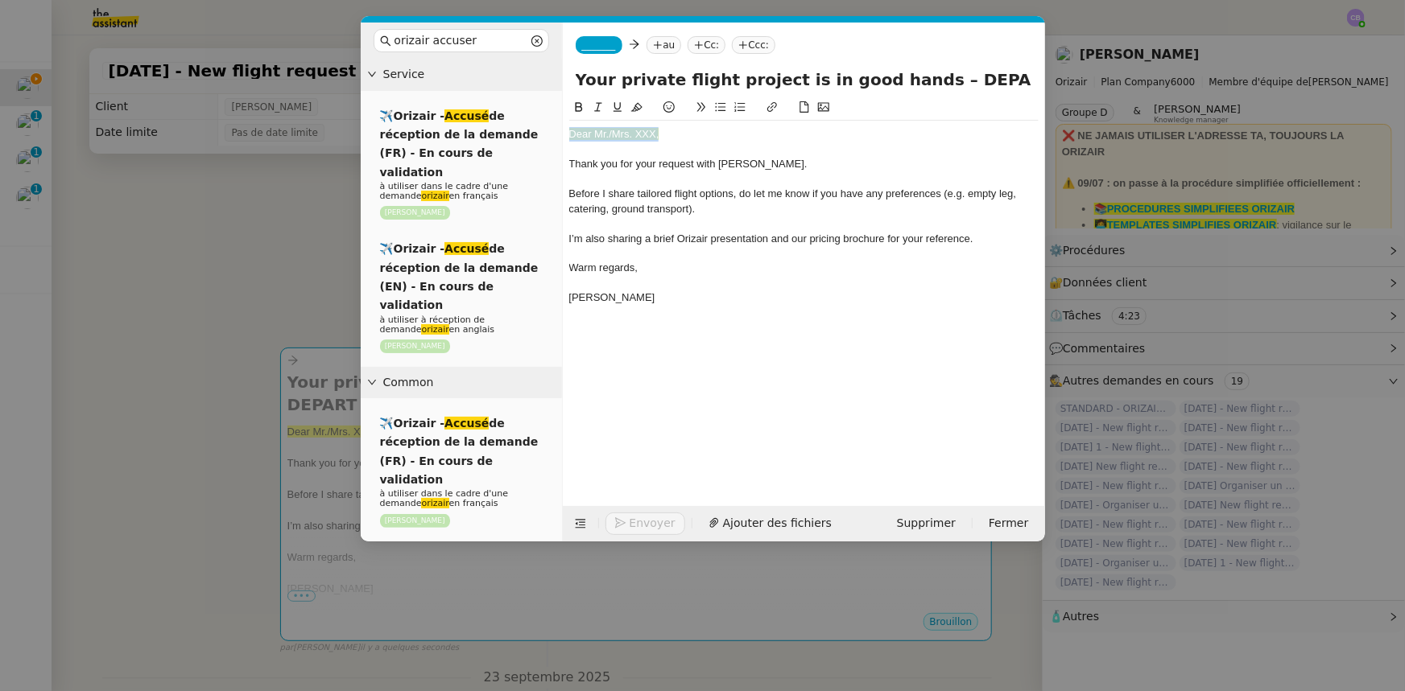
drag, startPoint x: 660, startPoint y: 136, endPoint x: 571, endPoint y: 134, distance: 89.4
click at [571, 134] on div "Dear Mr./Mrs. XXX," at bounding box center [803, 134] width 469 height 14
click at [638, 109] on icon at bounding box center [636, 107] width 11 height 9
click at [654, 137] on div "Dear Mr./Mrs. XXX," at bounding box center [803, 134] width 469 height 14
drag, startPoint x: 1005, startPoint y: 76, endPoint x: 919, endPoint y: 74, distance: 85.4
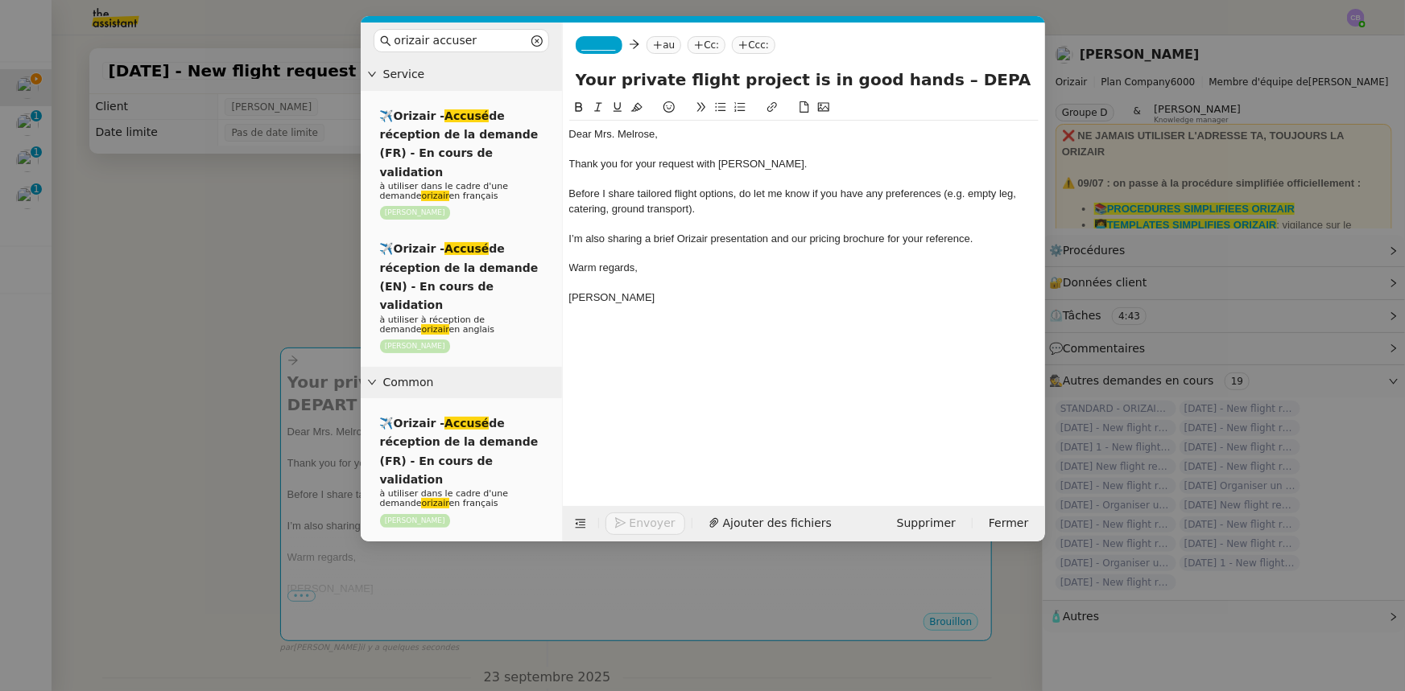
click at [919, 74] on input "Your private flight project is in good hands – DEPARTURE → ARRIVAL → DEPART" at bounding box center [804, 80] width 456 height 24
click at [578, 522] on icon at bounding box center [580, 523] width 11 height 11
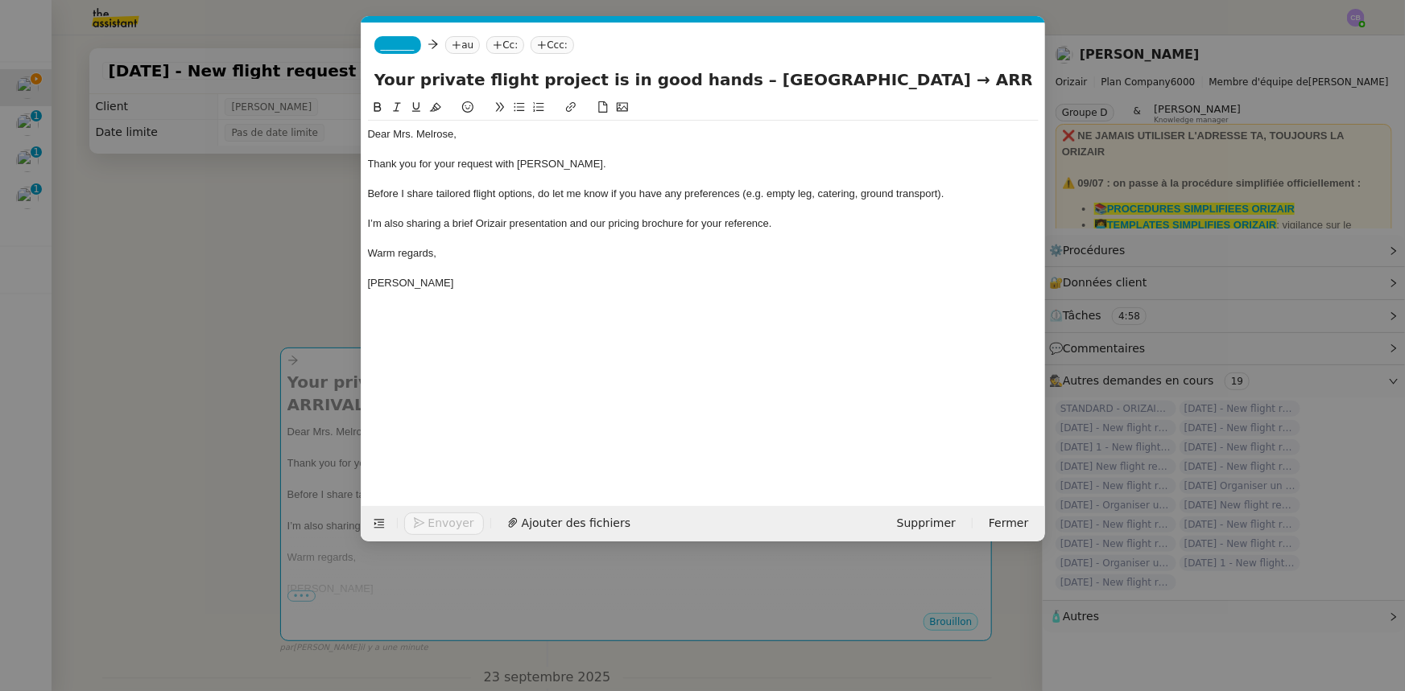
drag, startPoint x: 852, startPoint y: 77, endPoint x: 720, endPoint y: 77, distance: 132.0
click at [720, 77] on input "Your private flight project is in good hands – [GEOGRAPHIC_DATA] → ARRIVAL → DE…" at bounding box center [703, 80] width 658 height 24
drag, startPoint x: 1024, startPoint y: 76, endPoint x: 968, endPoint y: 77, distance: 56.4
click at [968, 77] on input "Your private flight project is in good hands – [GEOGRAPHIC_DATA] → ARRIVAL → DE…" at bounding box center [703, 80] width 658 height 24
paste input "[GEOGRAPHIC_DATA]"
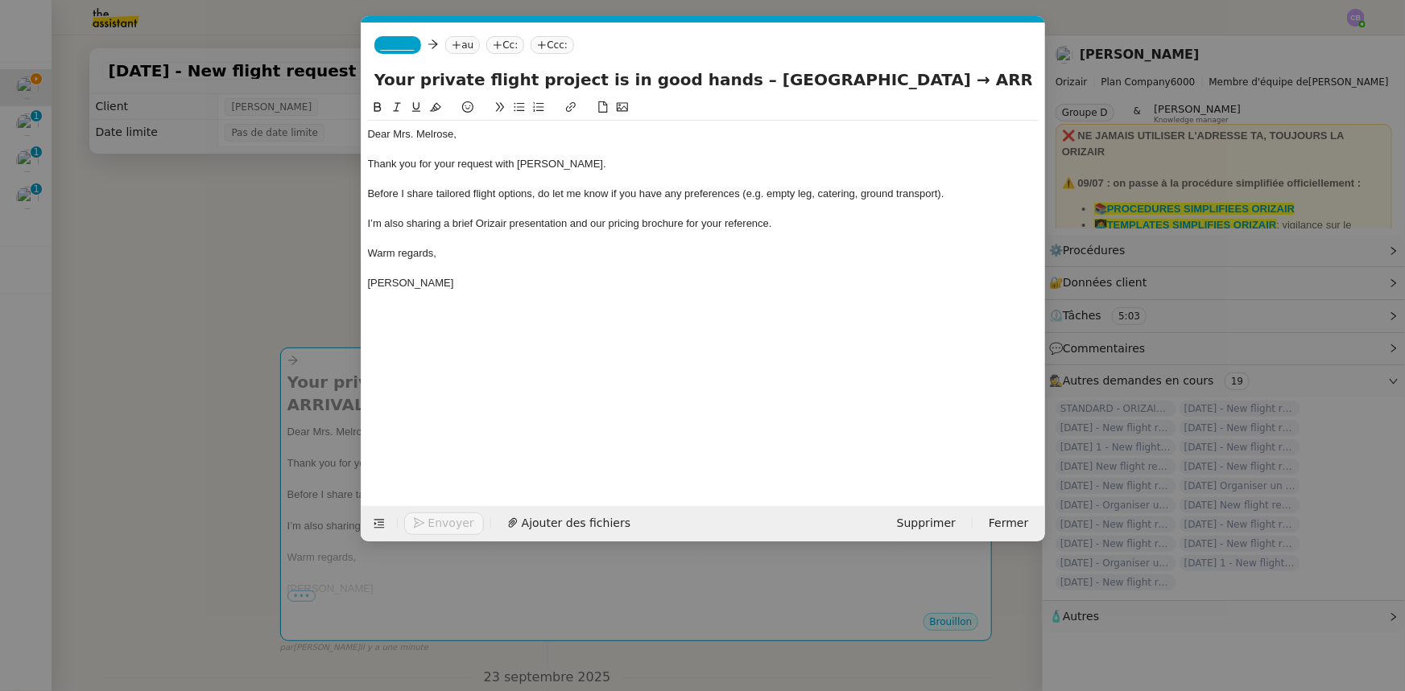
scroll to position [0, 69]
drag, startPoint x: 871, startPoint y: 76, endPoint x: 810, endPoint y: 77, distance: 61.2
click at [810, 77] on input "Your private flight project is in good hands – [GEOGRAPHIC_DATA] → ARRIVAL → [G…" at bounding box center [703, 80] width 658 height 24
type input "Your private flight project is in good hands – [GEOGRAPHIC_DATA] → [PERSON_NAME…"
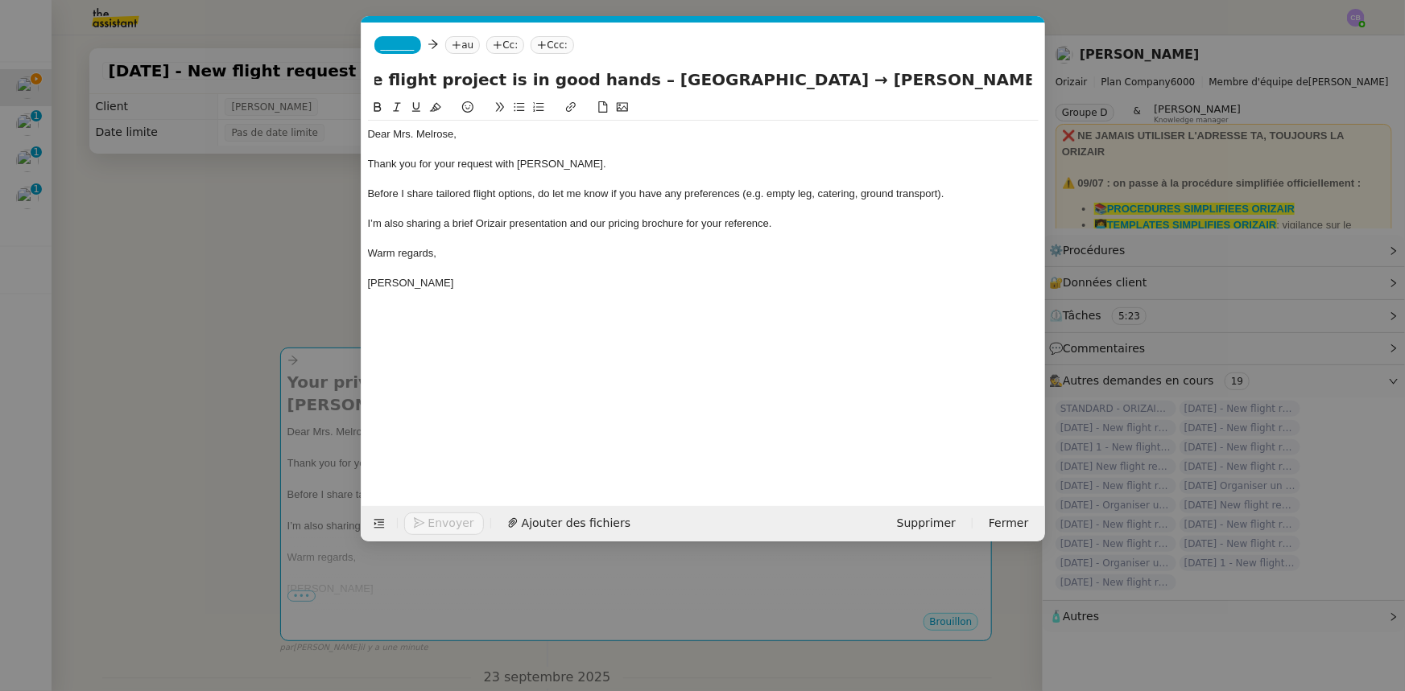
click at [394, 43] on span "_______" at bounding box center [398, 44] width 34 height 11
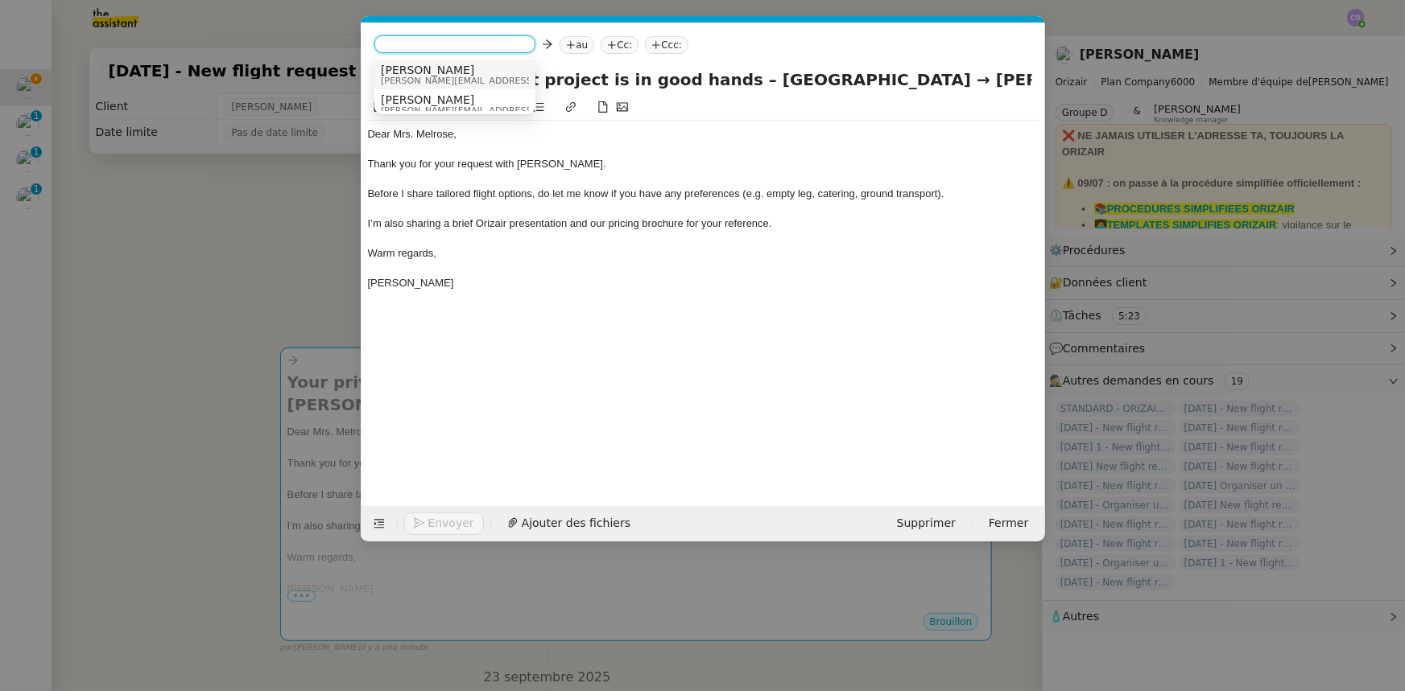
click at [443, 76] on span "[PERSON_NAME][EMAIL_ADDRESS][DOMAIN_NAME]" at bounding box center [495, 80] width 229 height 9
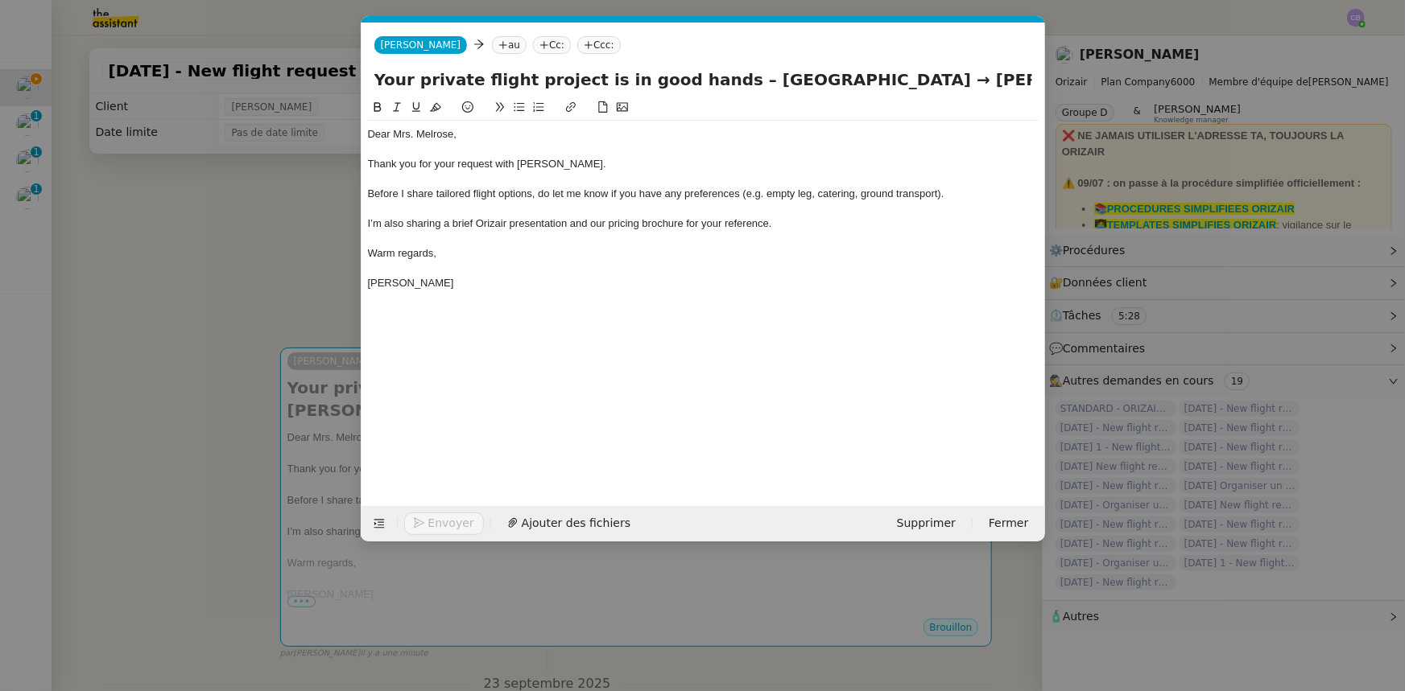
click at [298, 256] on nz-modal-container "orizair accuser Service ✈️Orizair - Accusé de réception de la demande (FR) - En…" at bounding box center [702, 345] width 1405 height 691
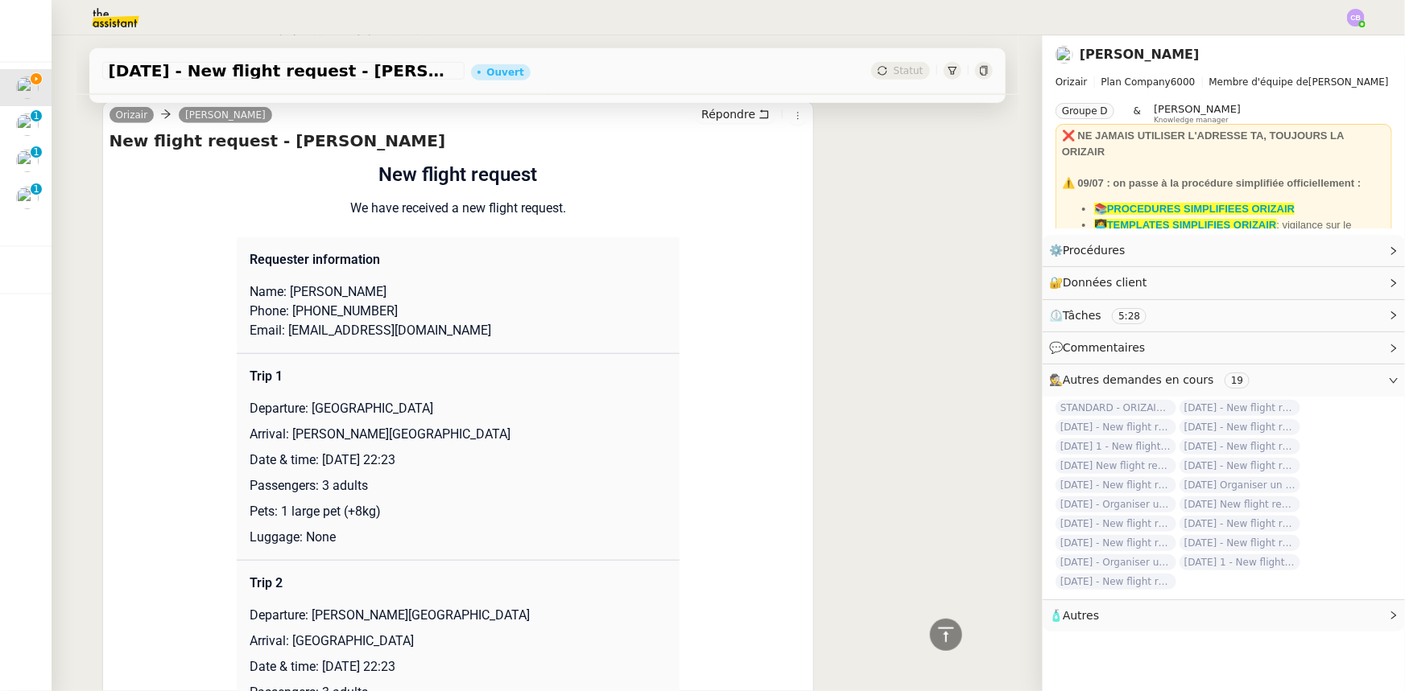
scroll to position [658, 0]
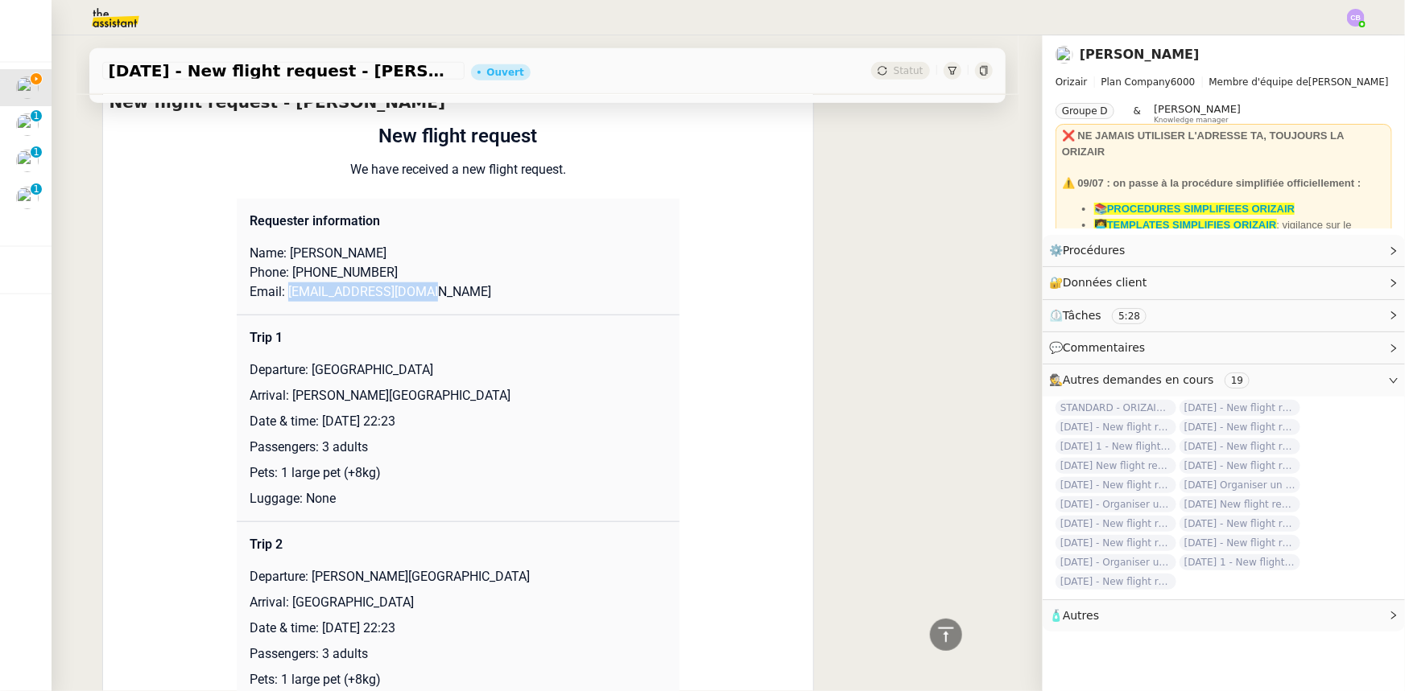
drag, startPoint x: 422, startPoint y: 297, endPoint x: 281, endPoint y: 297, distance: 140.9
click at [281, 297] on p "Email: [EMAIL_ADDRESS][DOMAIN_NAME]" at bounding box center [458, 292] width 417 height 19
copy p "[EMAIL_ADDRESS][DOMAIN_NAME]"
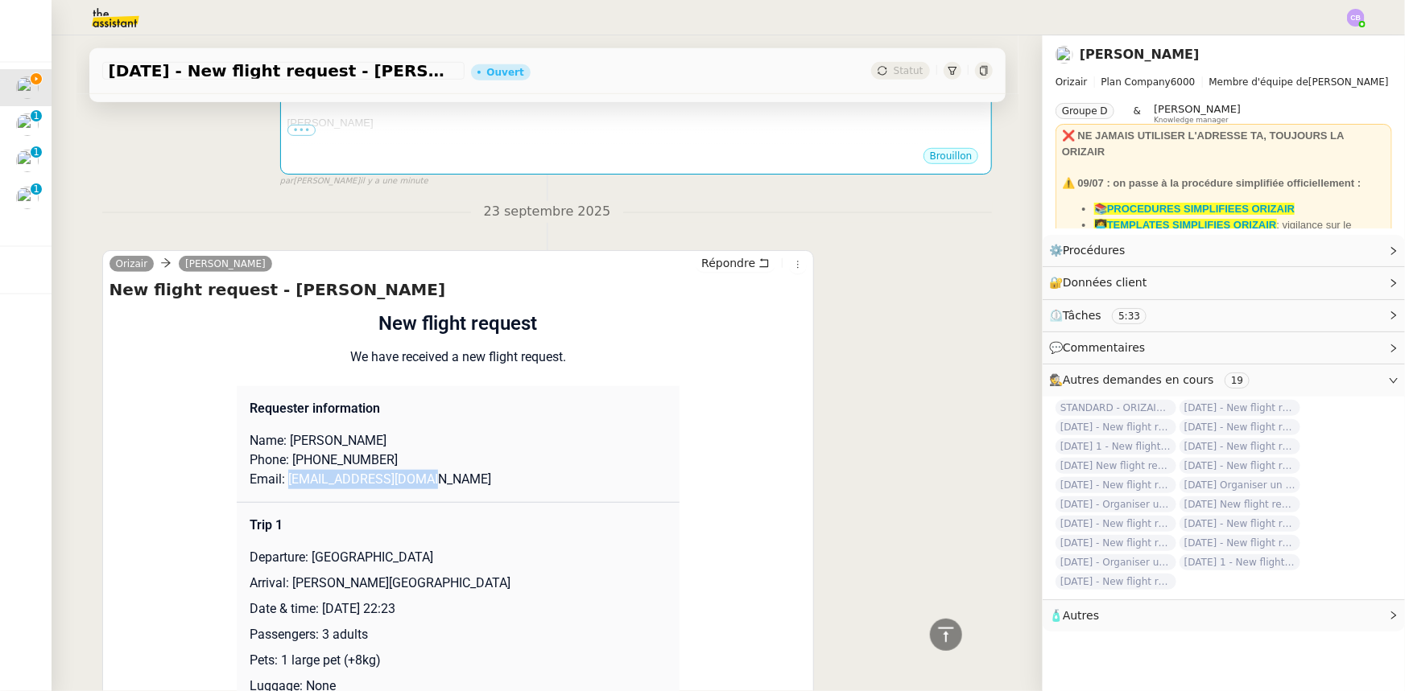
scroll to position [219, 0]
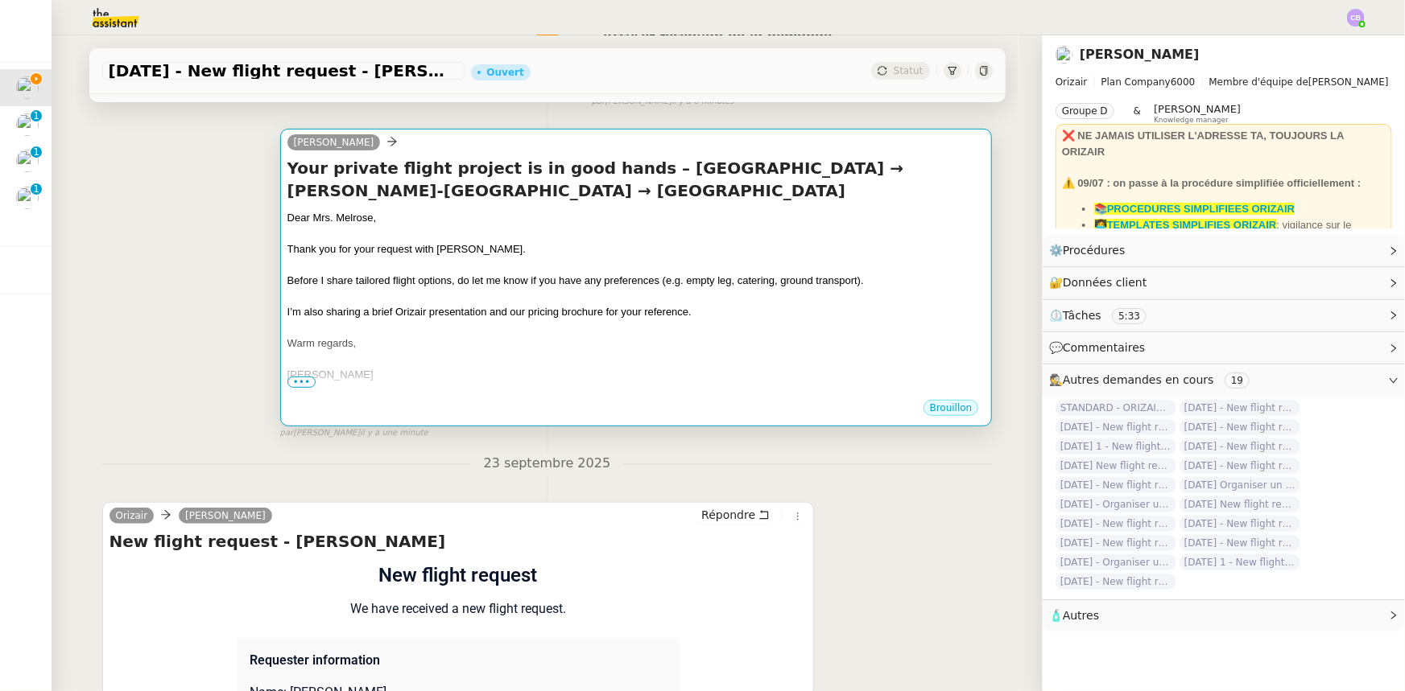
click at [427, 312] on span "I’m also sharing a brief Orizair presentation and our pricing brochure for your…" at bounding box center [489, 312] width 404 height 12
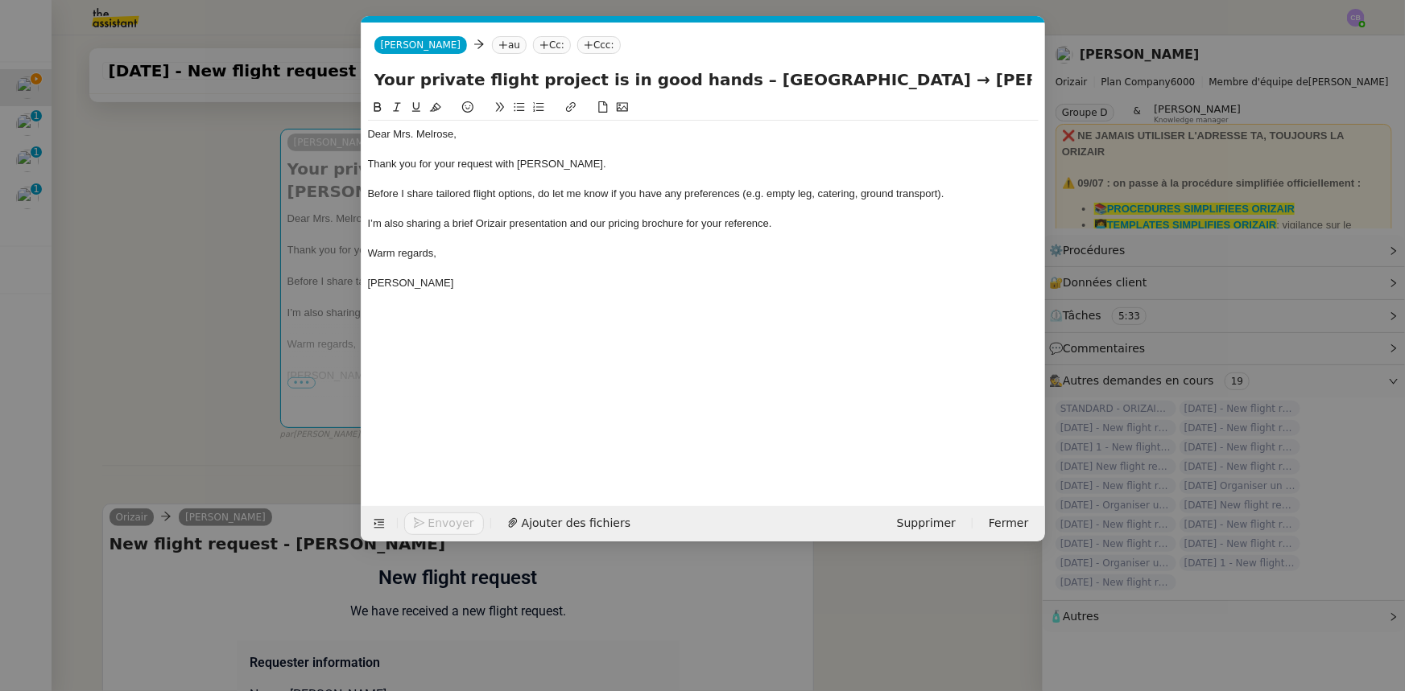
scroll to position [0, 104]
click at [498, 46] on icon at bounding box center [503, 45] width 10 height 10
paste input "[EMAIL_ADDRESS][DOMAIN_NAME]"
type input "[EMAIL_ADDRESS][DOMAIN_NAME]"
click at [491, 68] on span "[EMAIL_ADDRESS][DOMAIN_NAME]" at bounding box center [564, 70] width 197 height 13
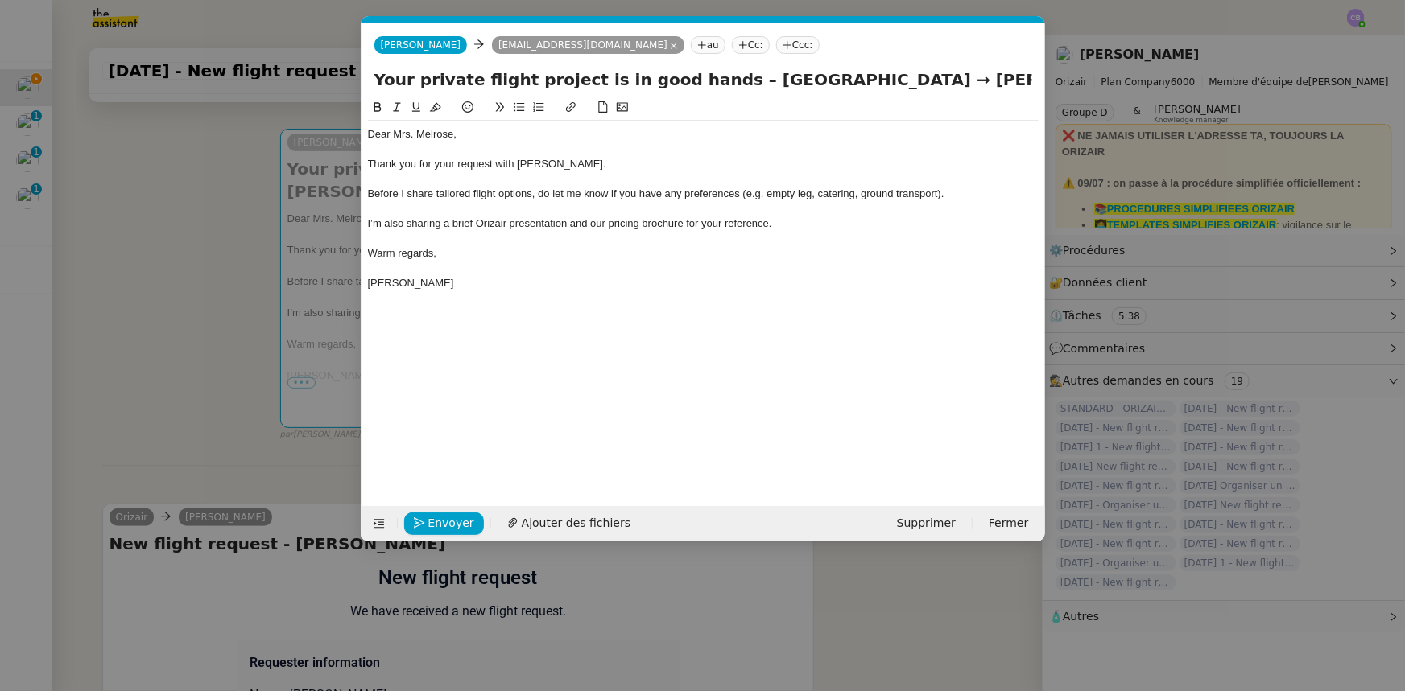
click at [776, 47] on nz-tag "Ccc:" at bounding box center [797, 45] width 43 height 18
type input "[PERSON_NAME]"
click at [732, 67] on span "[PERSON_NAME]" at bounding box center [805, 70] width 229 height 13
click at [626, 184] on div at bounding box center [703, 179] width 671 height 14
click at [579, 522] on span "Ajouter des fichiers" at bounding box center [576, 523] width 109 height 19
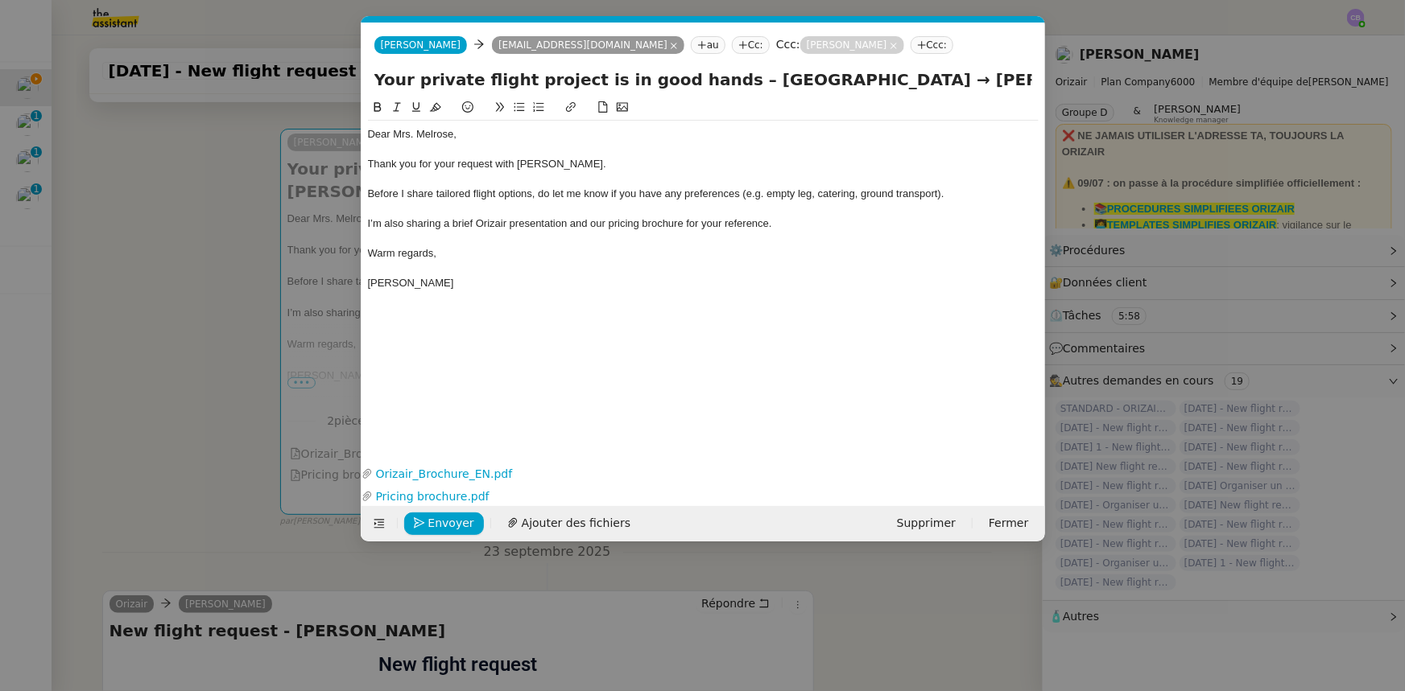
click at [955, 188] on div "Before I share tailored flight options, do let me know if you have any preferen…" at bounding box center [703, 194] width 671 height 14
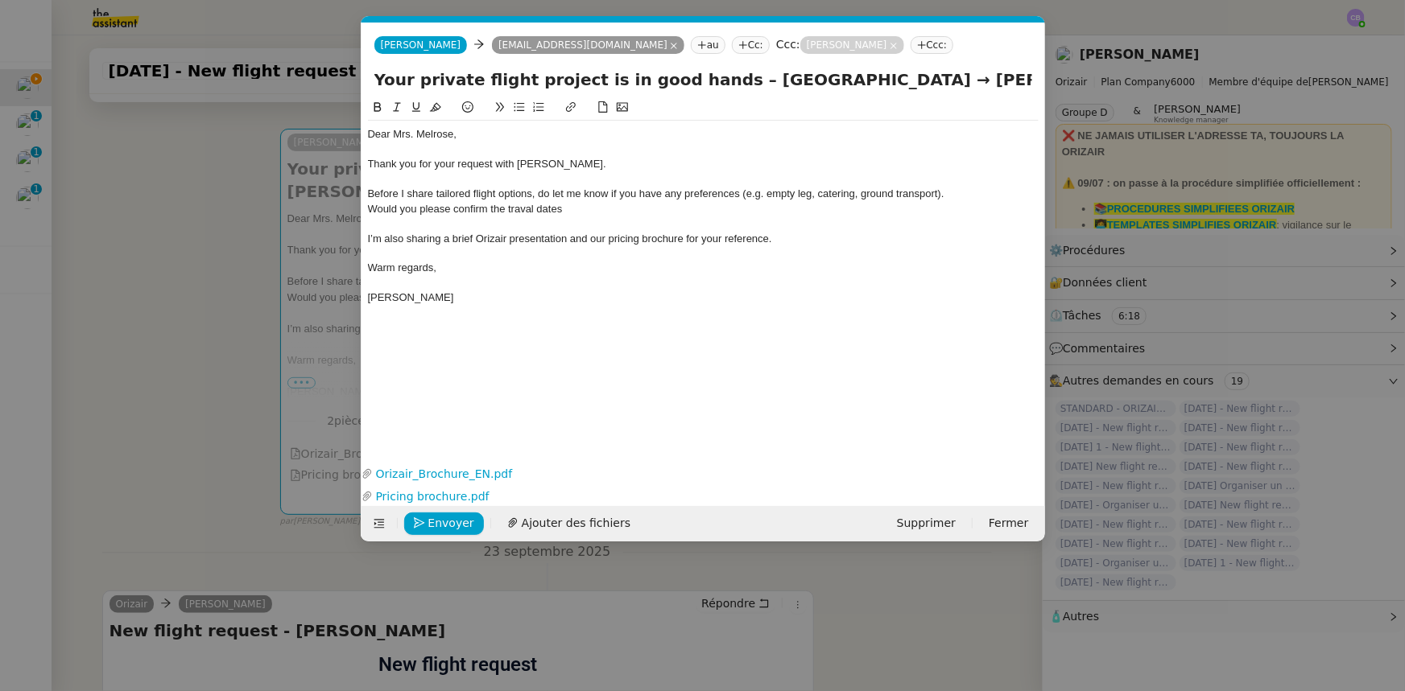
click at [531, 208] on span "Would you please confirm the traval dates" at bounding box center [465, 209] width 195 height 12
click at [217, 256] on nz-modal-container "orizair accuser Service ✈️Orizair - Accusé de réception de la demande (FR) - En…" at bounding box center [702, 345] width 1405 height 691
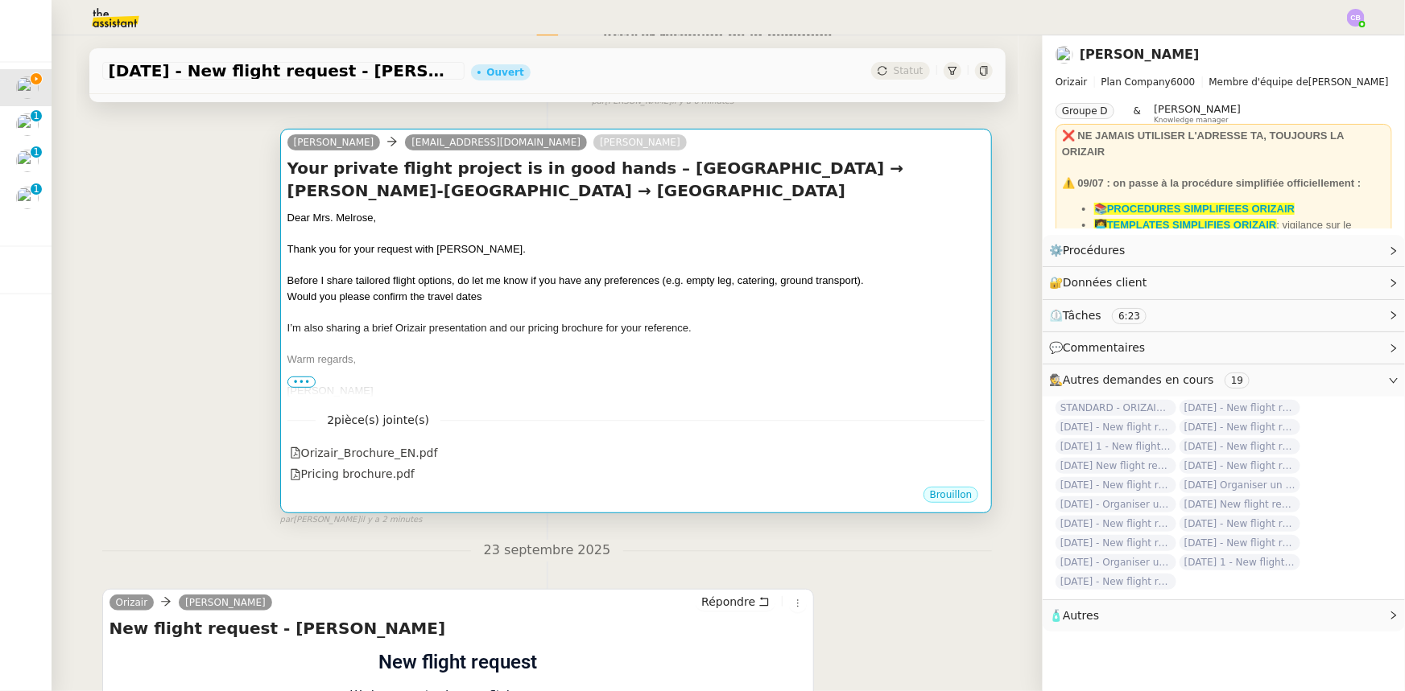
scroll to position [0, 0]
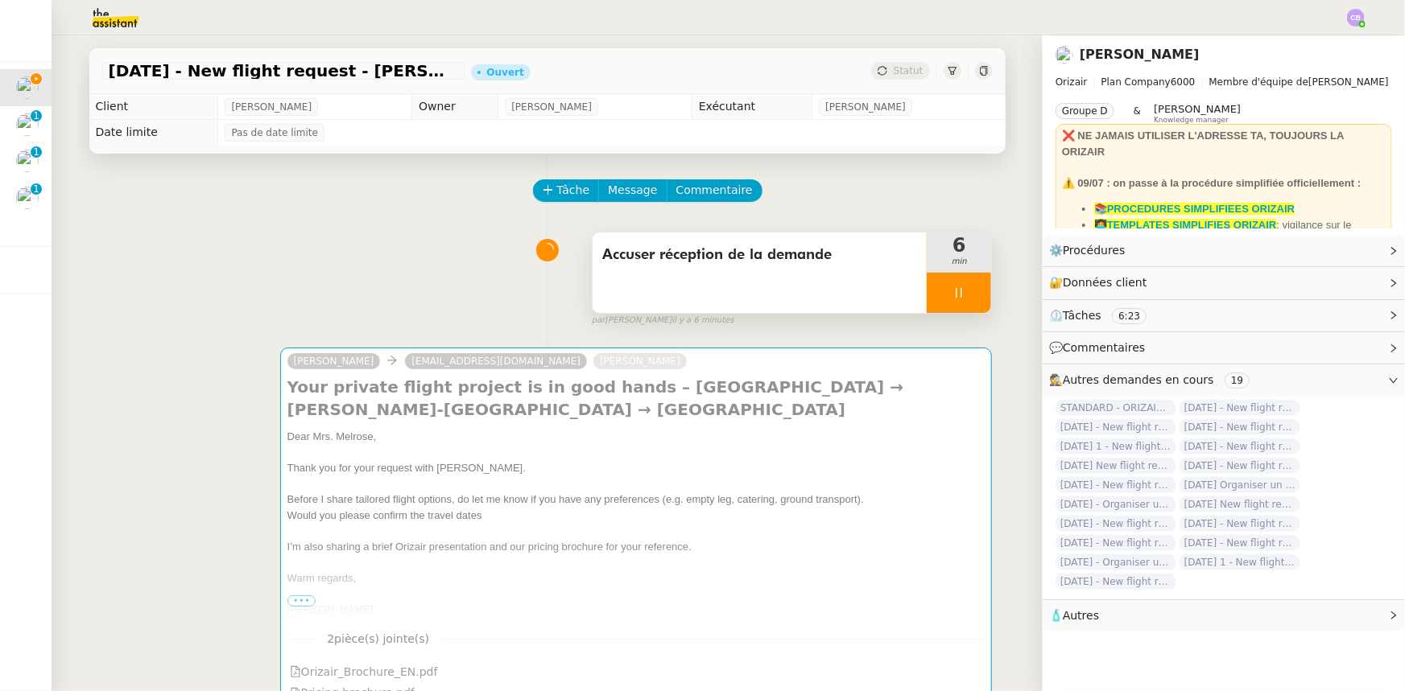
click at [931, 299] on div at bounding box center [958, 293] width 64 height 40
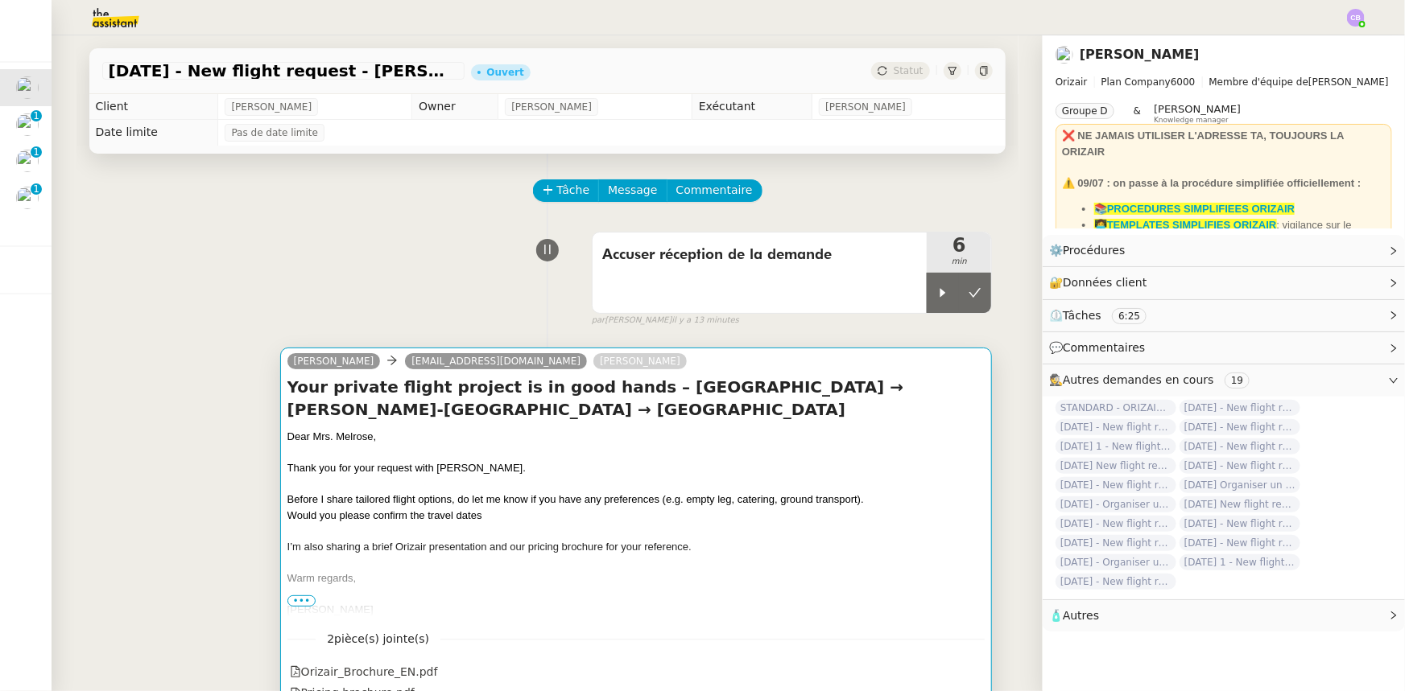
drag, startPoint x: 919, startPoint y: 302, endPoint x: 902, endPoint y: 387, distance: 87.1
click at [926, 302] on div at bounding box center [942, 293] width 32 height 40
click at [877, 481] on div at bounding box center [636, 485] width 698 height 16
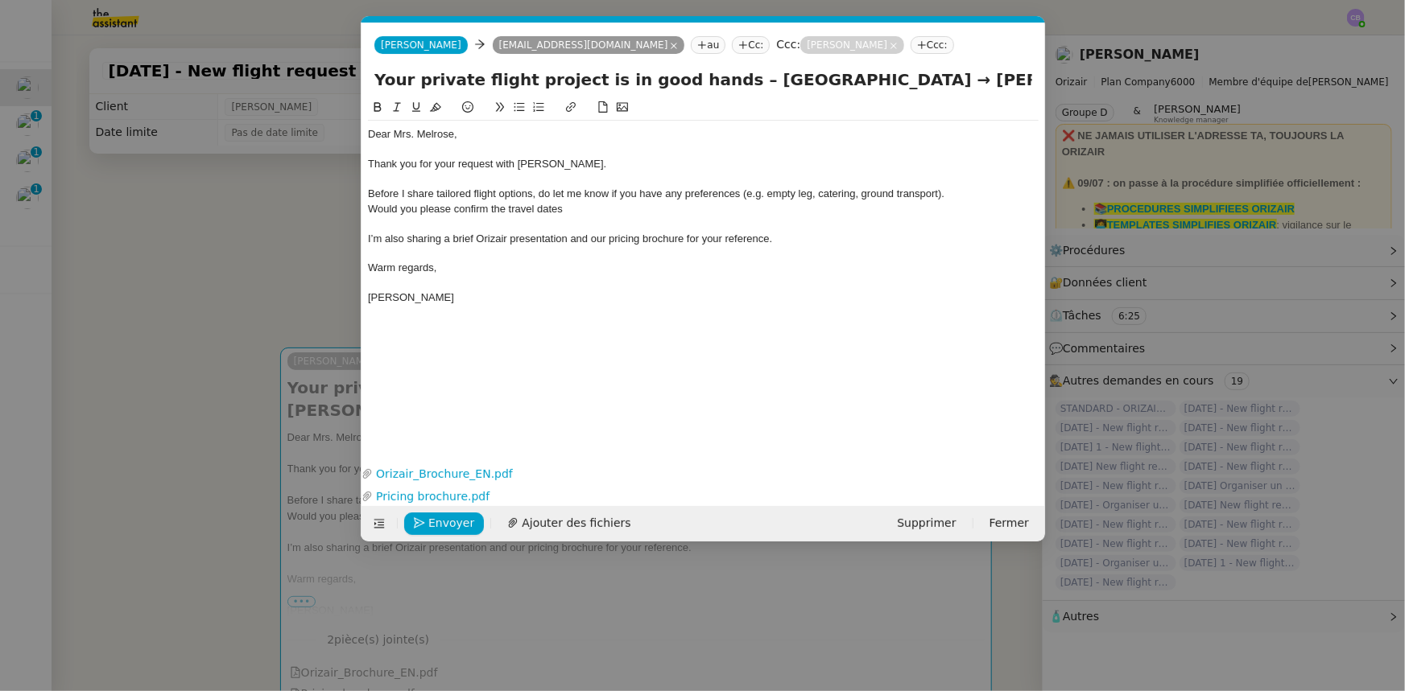
scroll to position [0, 104]
click at [600, 207] on div "Would you please confirm the travel dates" at bounding box center [703, 209] width 671 height 14
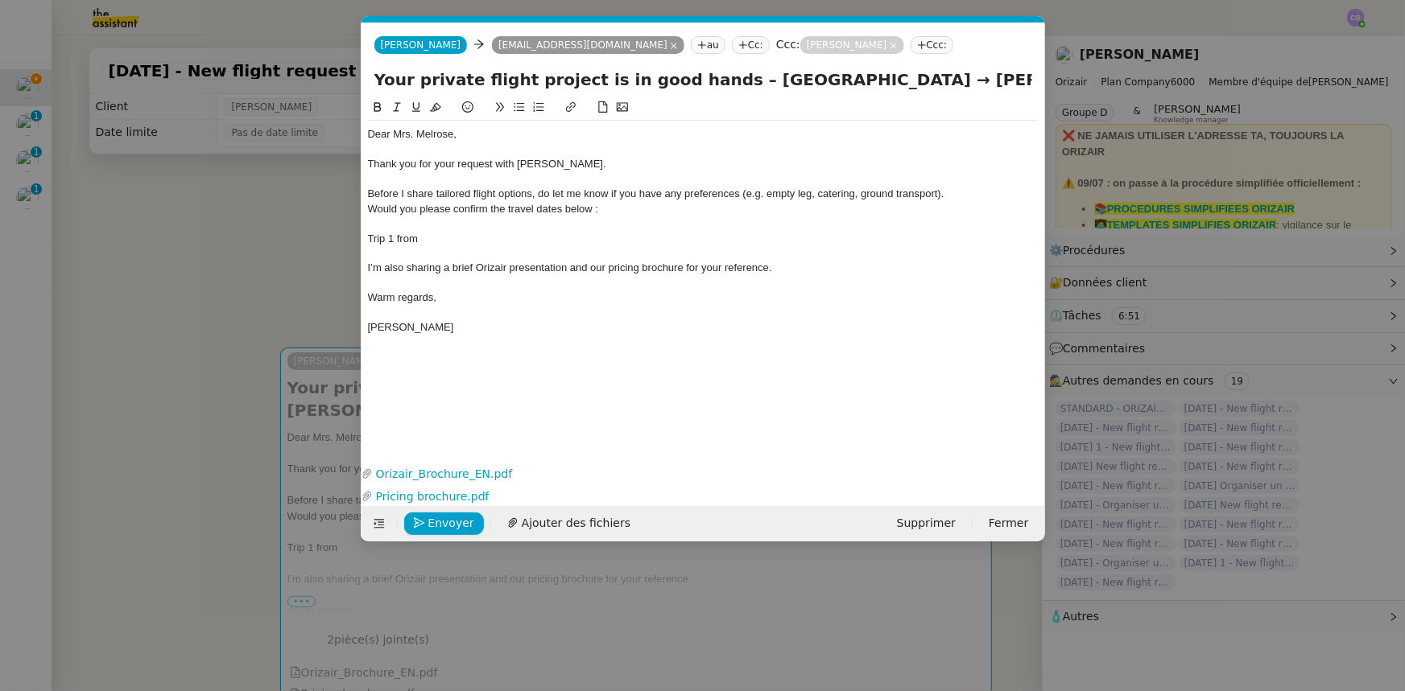
click at [446, 241] on div "Trip 1 from" at bounding box center [703, 239] width 671 height 14
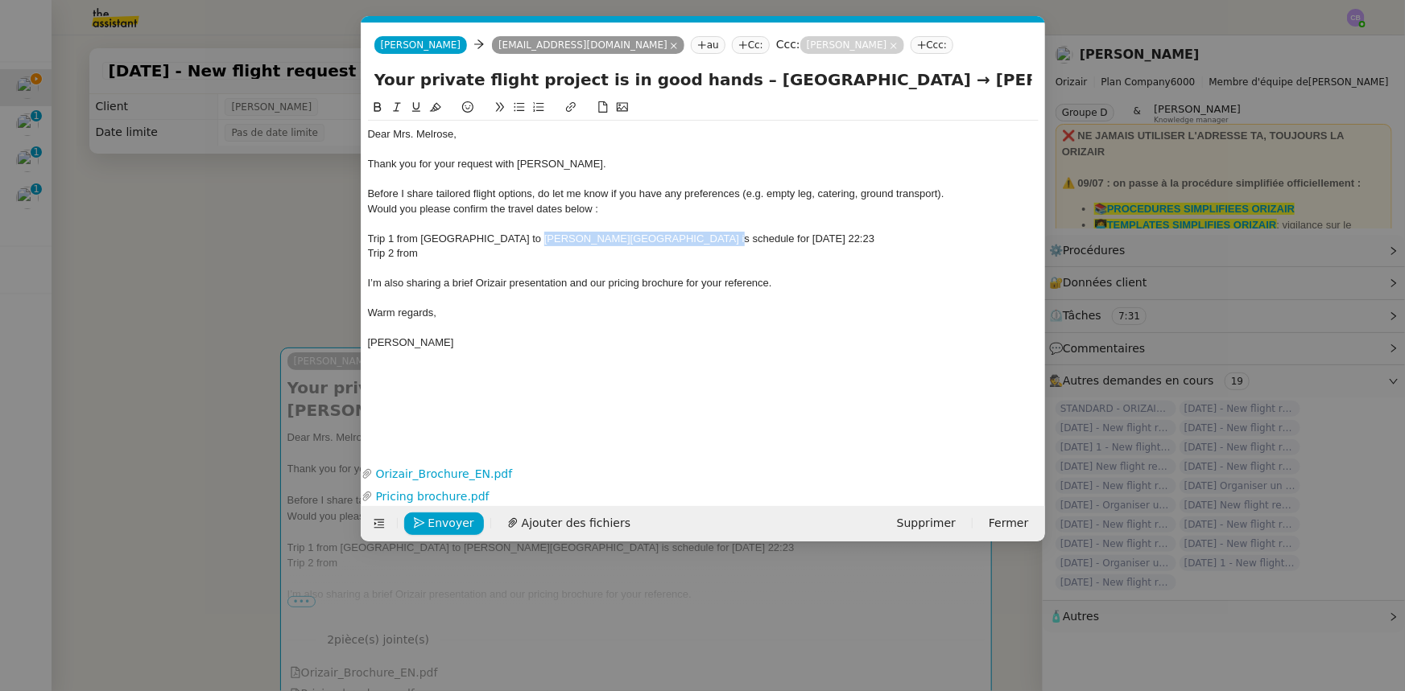
drag, startPoint x: 519, startPoint y: 238, endPoint x: 673, endPoint y: 233, distance: 153.8
click at [673, 233] on span "Trip 1 from [GEOGRAPHIC_DATA] to [PERSON_NAME][GEOGRAPHIC_DATA] is schedule for…" at bounding box center [621, 239] width 507 height 12
copy span "[PERSON_NAME]-[GEOGRAPHIC_DATA]"
click at [451, 254] on div "Trip 2 from" at bounding box center [703, 253] width 671 height 14
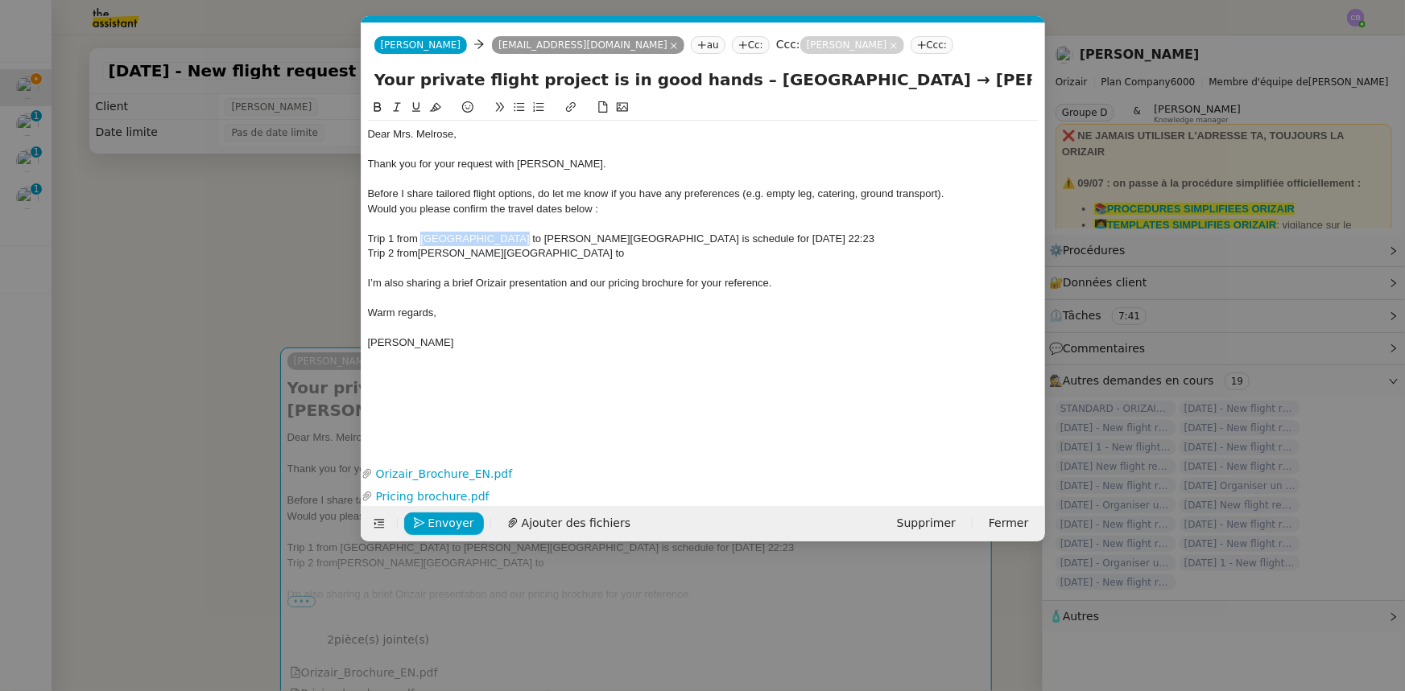
drag, startPoint x: 420, startPoint y: 238, endPoint x: 502, endPoint y: 238, distance: 82.1
click at [502, 238] on span "Trip 1 from [GEOGRAPHIC_DATA] to [PERSON_NAME][GEOGRAPHIC_DATA] is schedule for…" at bounding box center [621, 239] width 507 height 12
copy span "[GEOGRAPHIC_DATA]"
click at [605, 252] on div "Trip 2 from [PERSON_NAME][GEOGRAPHIC_DATA] to" at bounding box center [703, 253] width 671 height 14
click at [366, 238] on nz-spin "Dear Mrs. [PERSON_NAME], Thank you for your request with [PERSON_NAME]. Before …" at bounding box center [702, 270] width 683 height 345
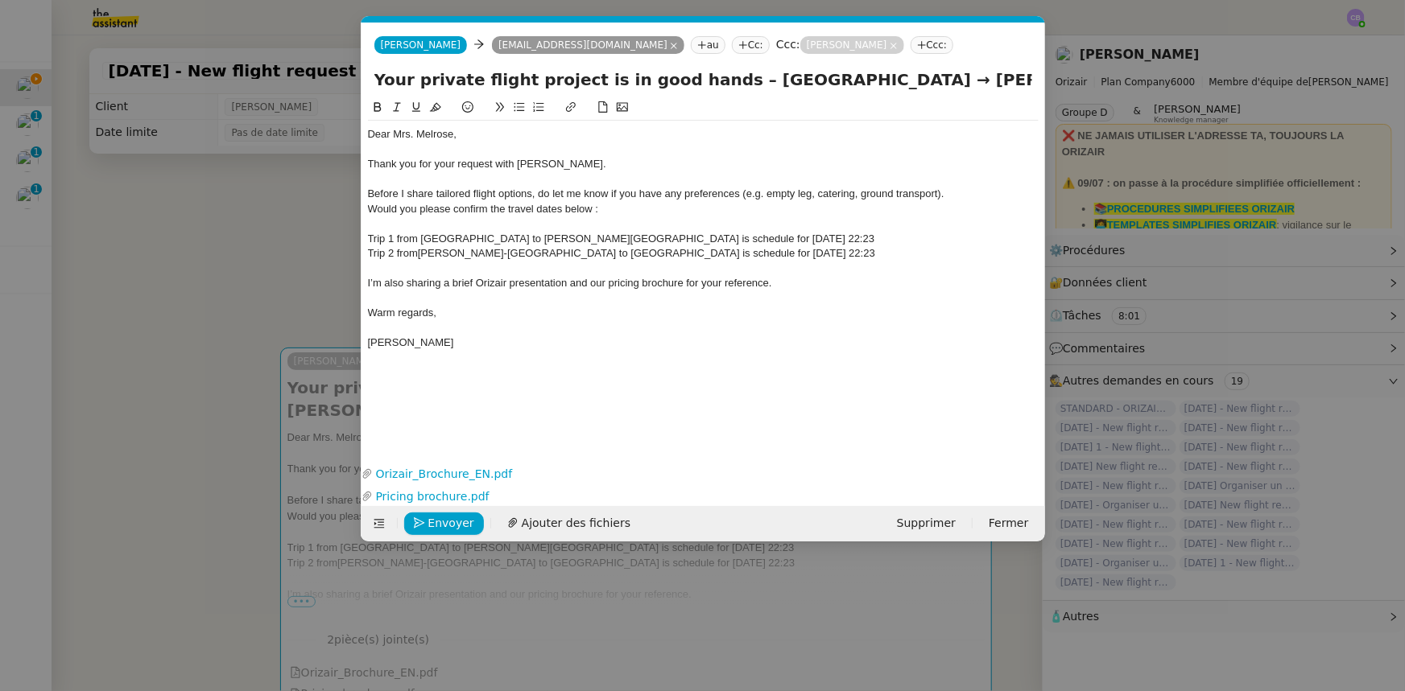
click at [368, 238] on span "Trip 1 from [GEOGRAPHIC_DATA] to [PERSON_NAME][GEOGRAPHIC_DATA] is schedule for…" at bounding box center [621, 239] width 507 height 12
click at [521, 106] on icon at bounding box center [519, 106] width 11 height 11
click at [368, 252] on span "Trip 2 from" at bounding box center [393, 253] width 50 height 12
click at [516, 109] on icon at bounding box center [519, 106] width 11 height 11
drag, startPoint x: 874, startPoint y: 237, endPoint x: 780, endPoint y: 238, distance: 94.2
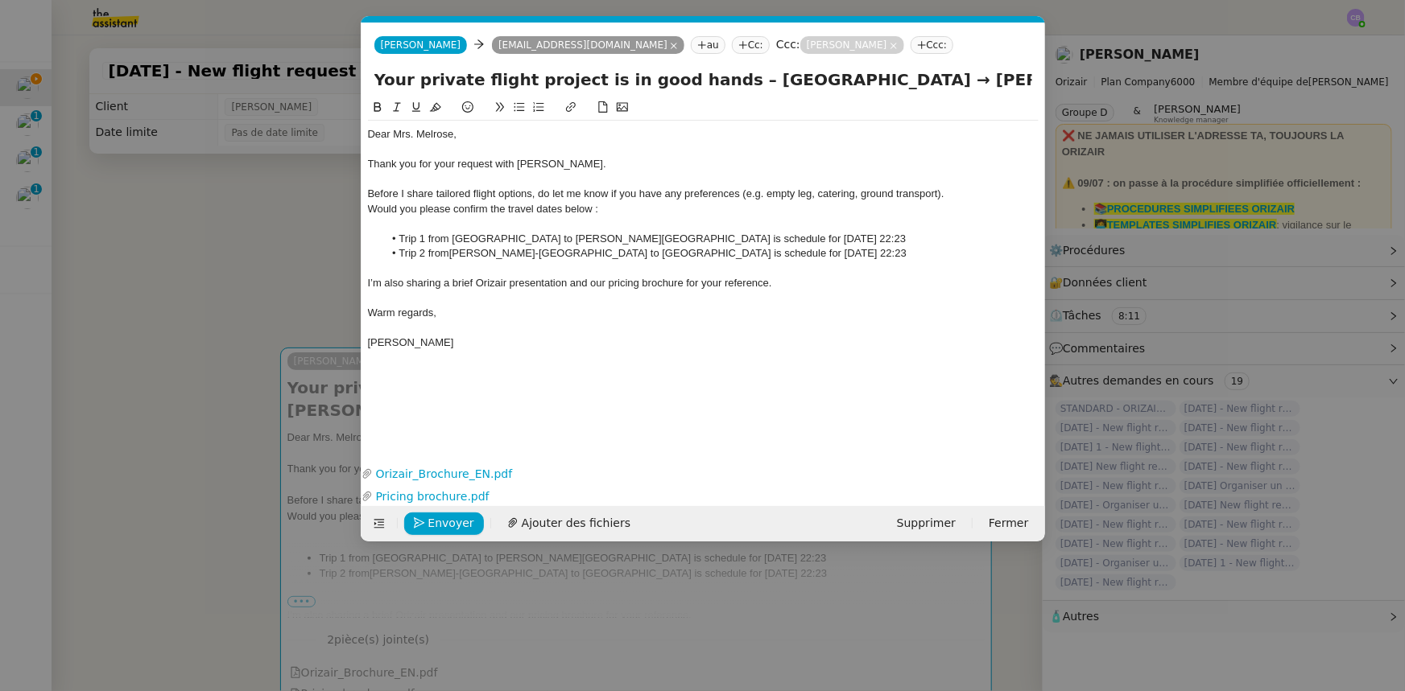
click at [780, 238] on span "Trip 1 from [GEOGRAPHIC_DATA] to [PERSON_NAME][GEOGRAPHIC_DATA] is schedule for…" at bounding box center [651, 239] width 507 height 12
click at [376, 105] on icon at bounding box center [377, 106] width 11 height 11
drag, startPoint x: 879, startPoint y: 254, endPoint x: 781, endPoint y: 251, distance: 98.3
click at [781, 251] on li "Trip 2 from [PERSON_NAME]-[GEOGRAPHIC_DATA] to [GEOGRAPHIC_DATA] is schedule fo…" at bounding box center [710, 253] width 655 height 14
click at [380, 105] on icon at bounding box center [377, 106] width 11 height 11
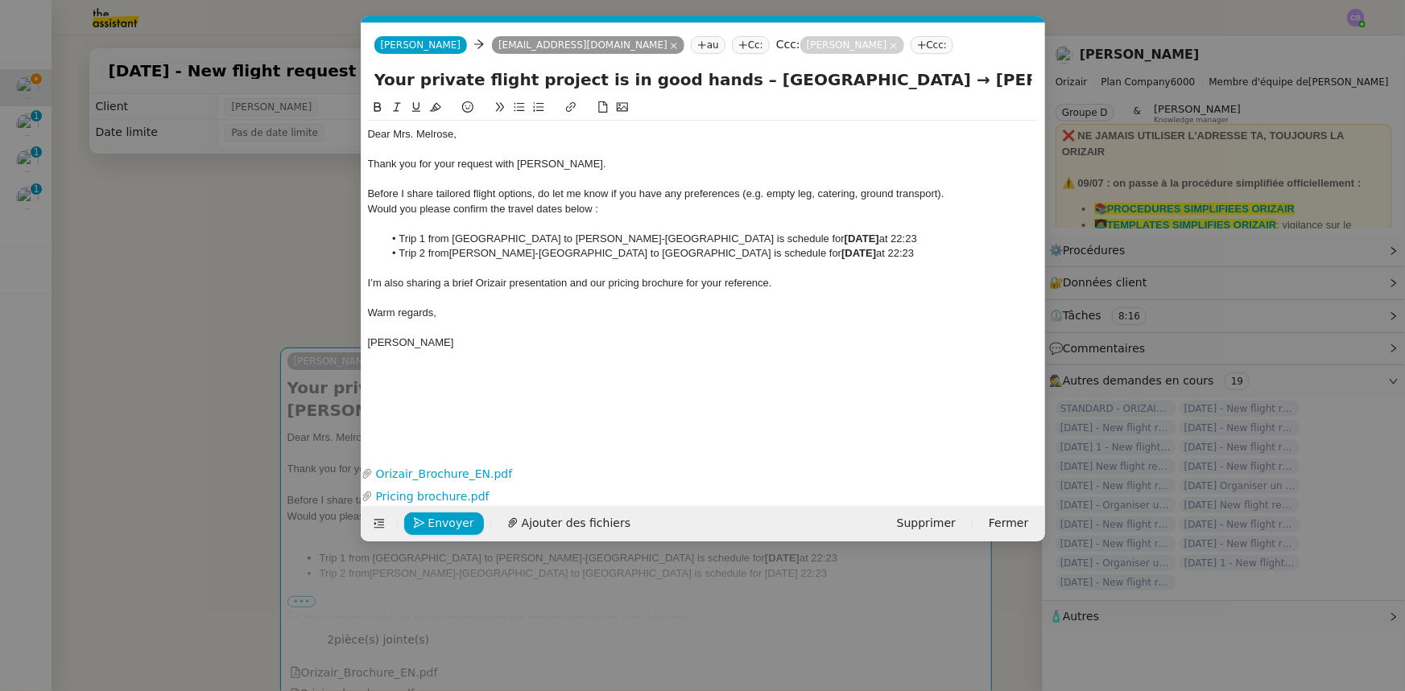
click at [559, 298] on div at bounding box center [703, 298] width 671 height 14
click at [295, 261] on nz-modal-container "orizair accuser Service ✈️Orizair - Accusé de réception de la demande (FR) - En…" at bounding box center [702, 345] width 1405 height 691
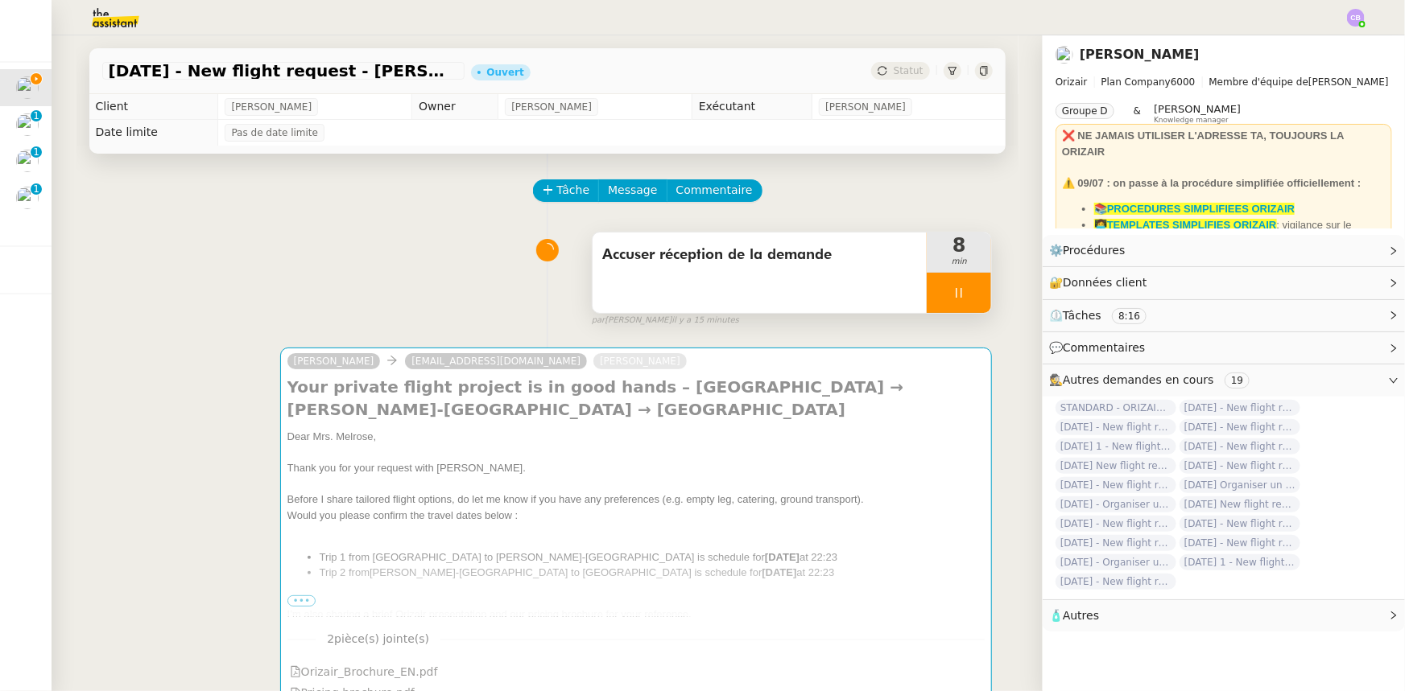
click at [926, 294] on div at bounding box center [958, 293] width 64 height 40
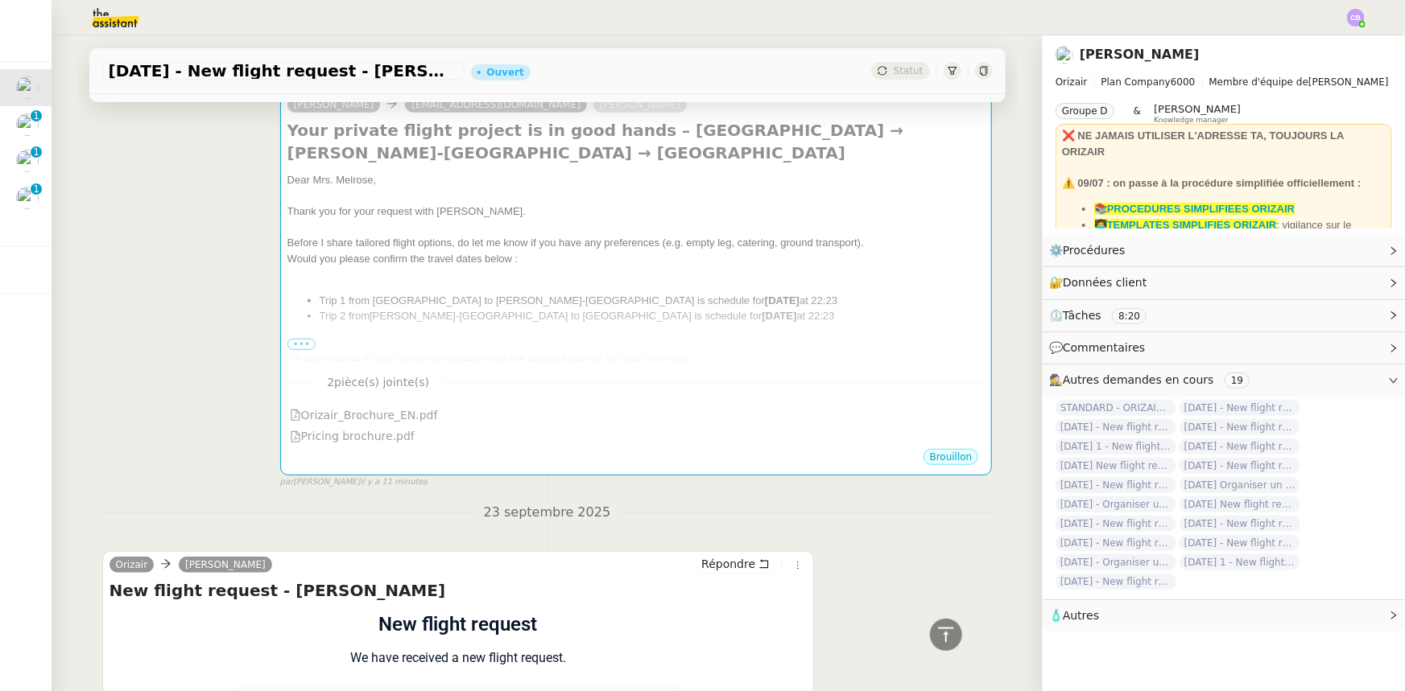
scroll to position [219, 0]
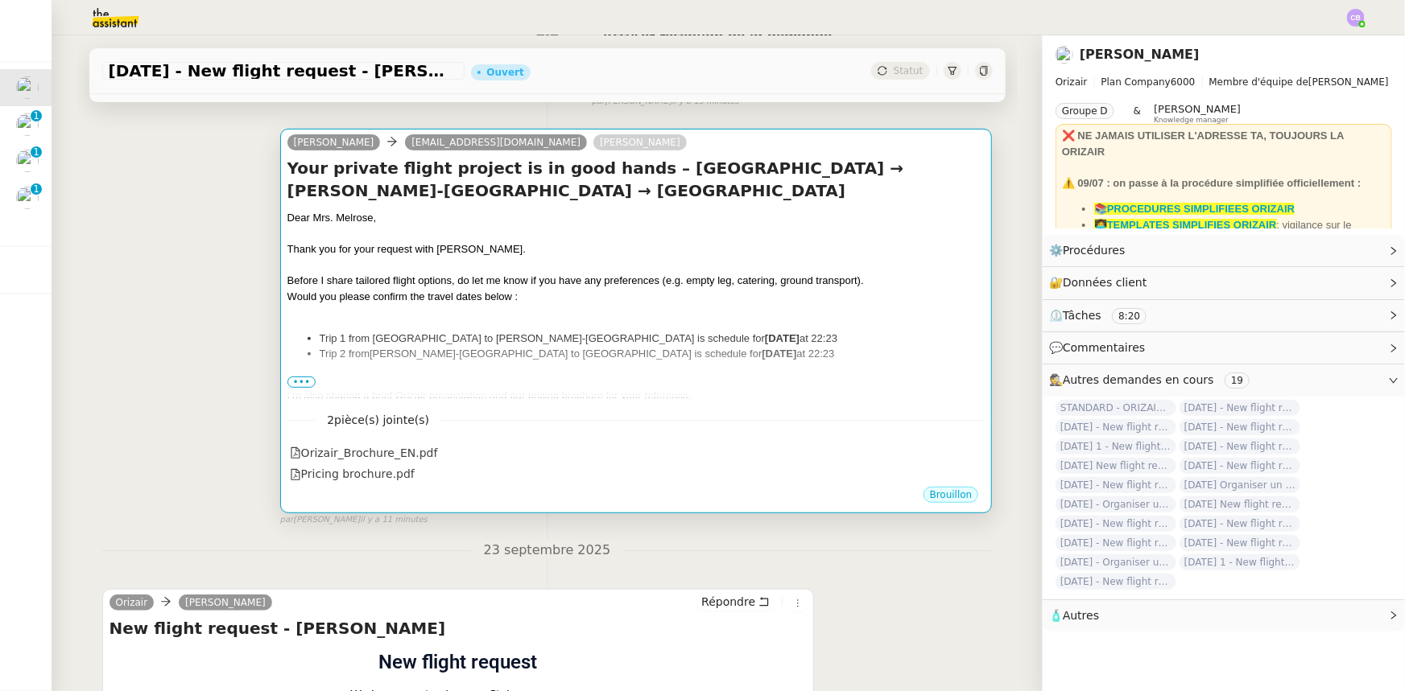
click at [551, 345] on span "Trip 1 from [GEOGRAPHIC_DATA] to [PERSON_NAME]-[GEOGRAPHIC_DATA] is schedule for" at bounding box center [542, 338] width 445 height 12
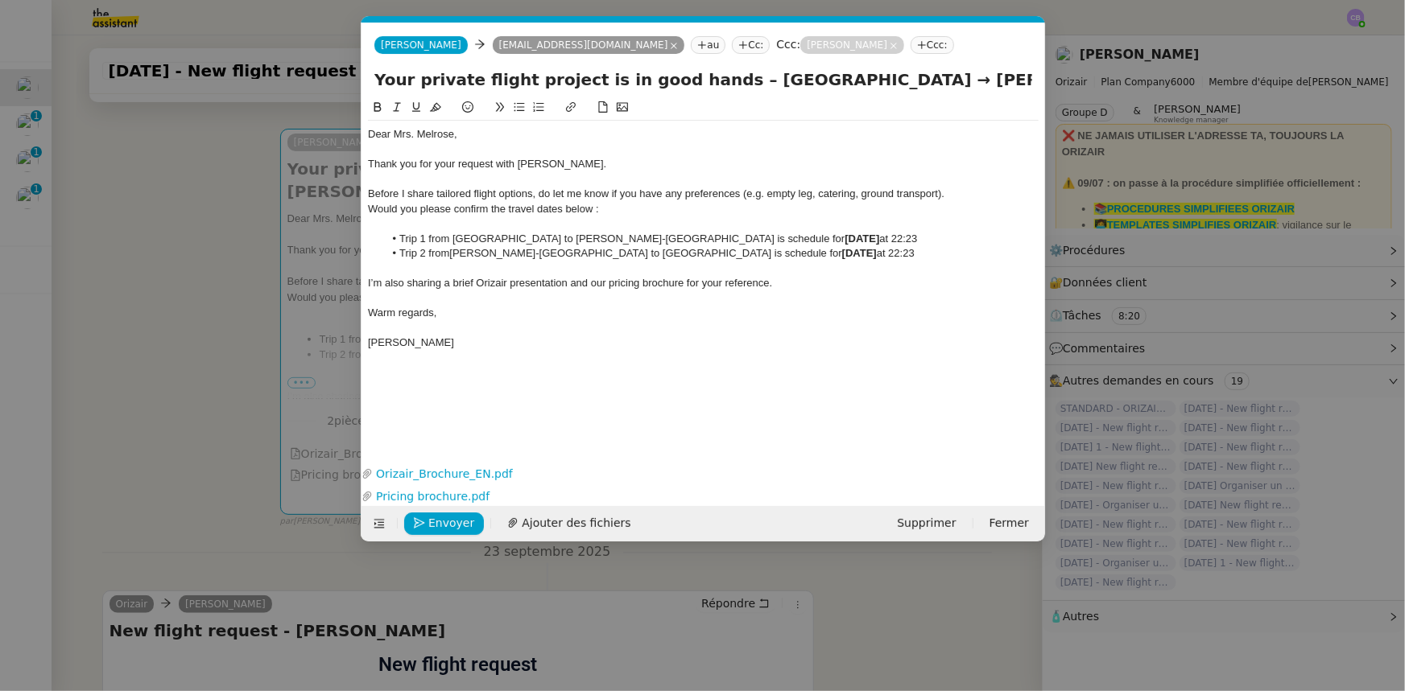
scroll to position [0, 104]
click at [424, 233] on span "Trip 1 from [GEOGRAPHIC_DATA] to [PERSON_NAME]-[GEOGRAPHIC_DATA] is schedule for" at bounding box center [620, 239] width 445 height 12
click at [427, 254] on span "Trip 2 from" at bounding box center [423, 253] width 50 height 12
drag, startPoint x: 934, startPoint y: 254, endPoint x: 369, endPoint y: 208, distance: 566.9
click at [369, 208] on div "Dear Mrs. [PERSON_NAME], Thank you for your request with [PERSON_NAME]. Before …" at bounding box center [703, 239] width 671 height 236
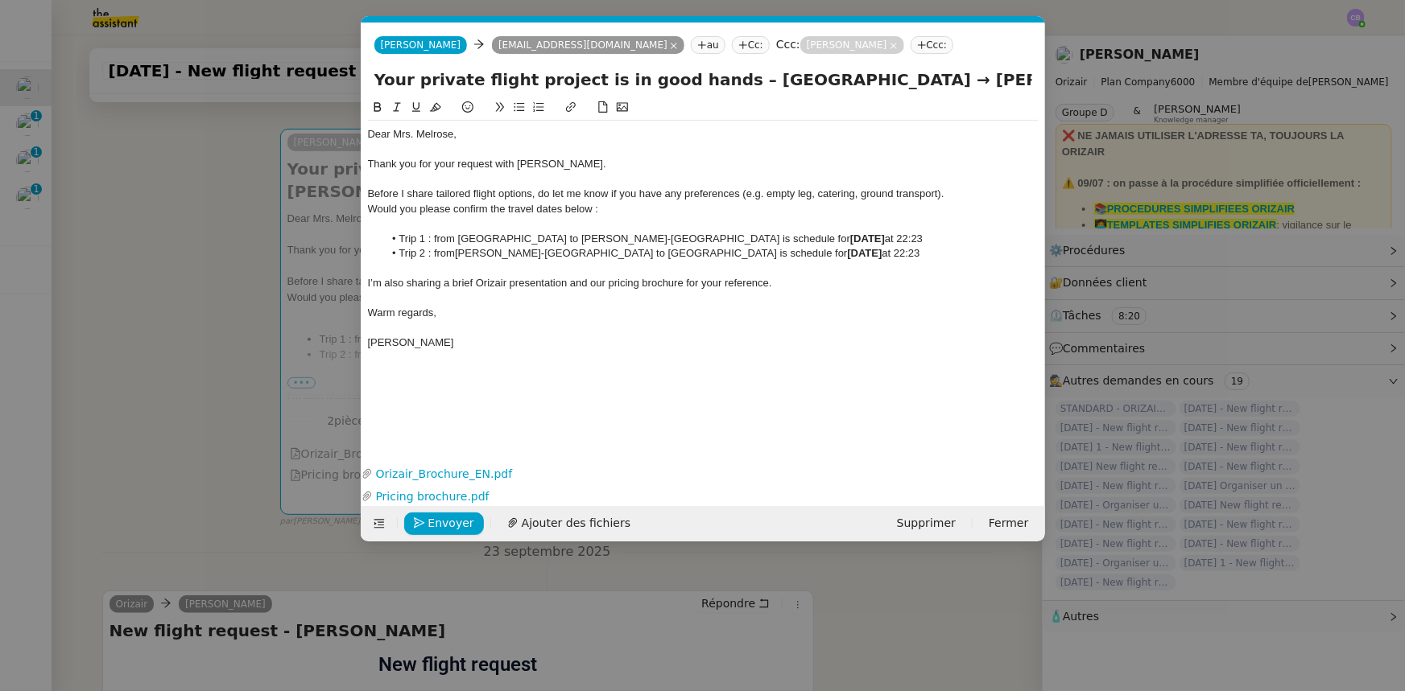
copy div "Would you please confirm the travel dates below : Trip 1 : from [GEOGRAPHIC_DAT…"
click at [208, 236] on nz-modal-container "orizair accuser Service ✈️Orizair - Accusé de réception de la demande (FR) - En…" at bounding box center [702, 345] width 1405 height 691
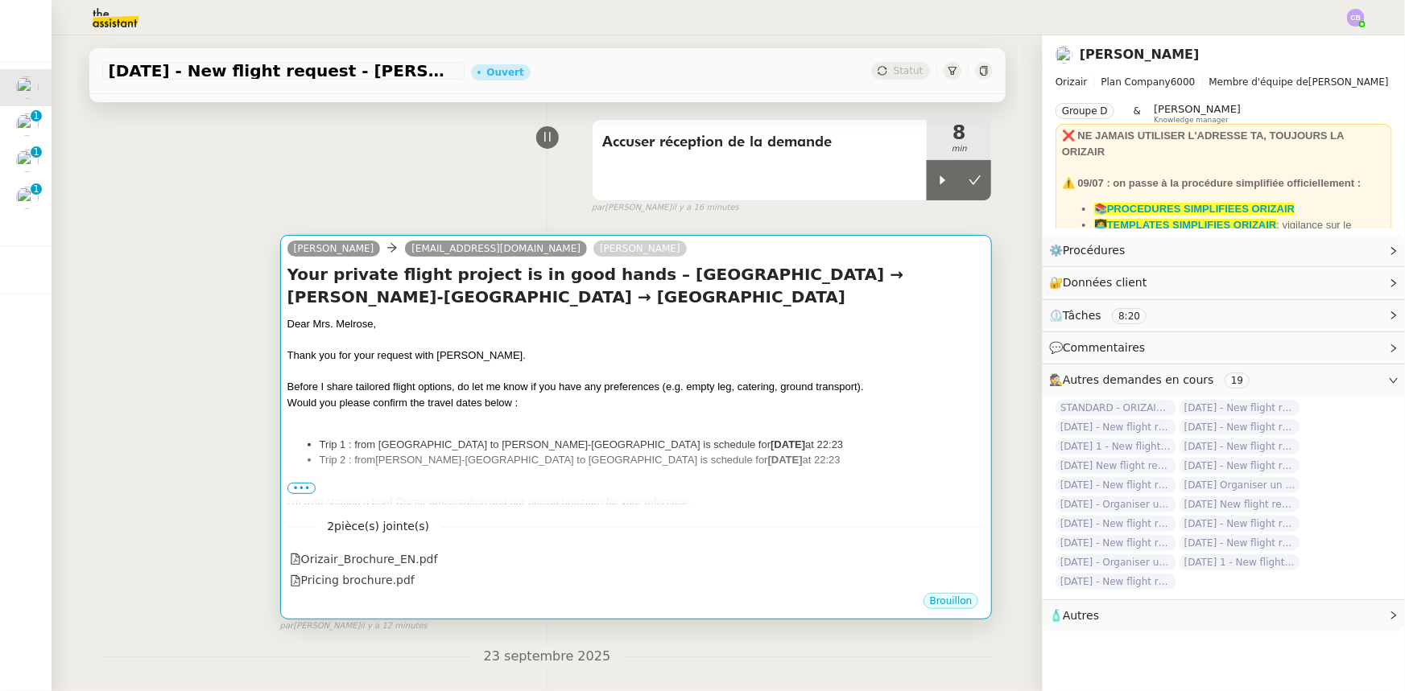
scroll to position [0, 0]
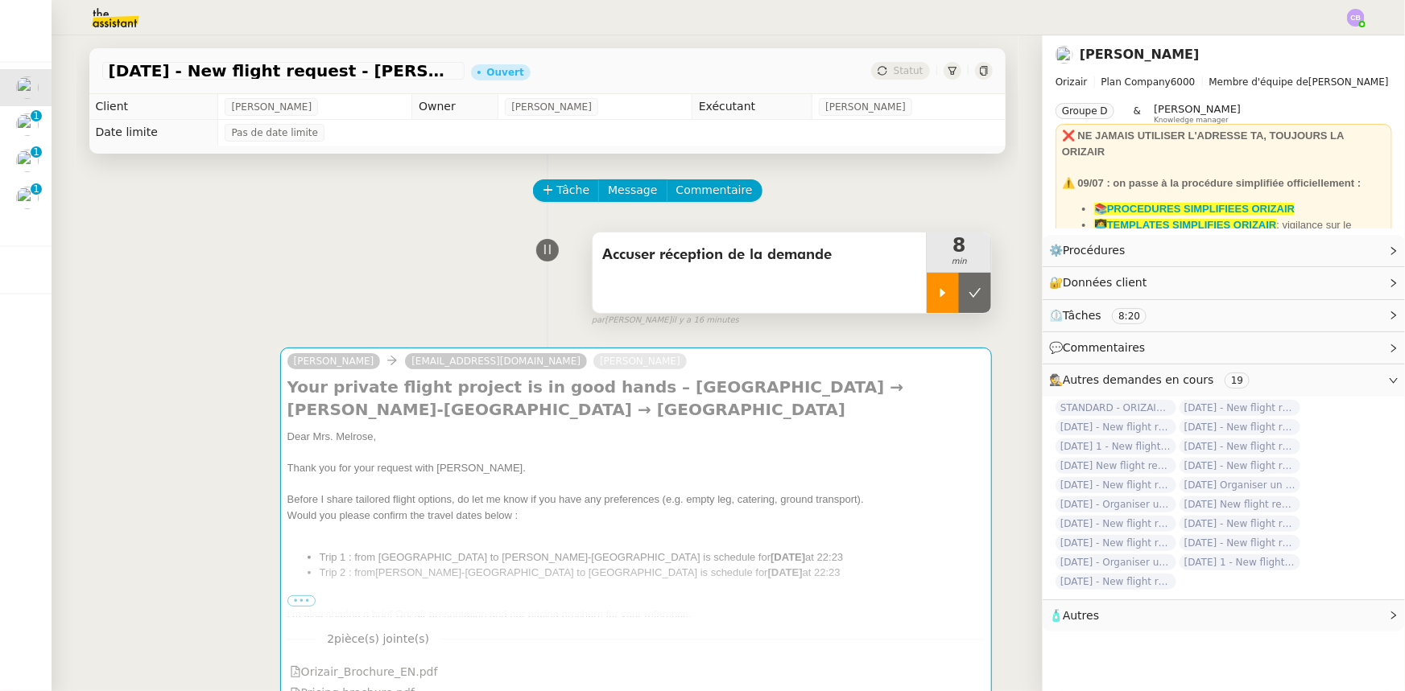
click at [936, 297] on icon at bounding box center [942, 293] width 13 height 13
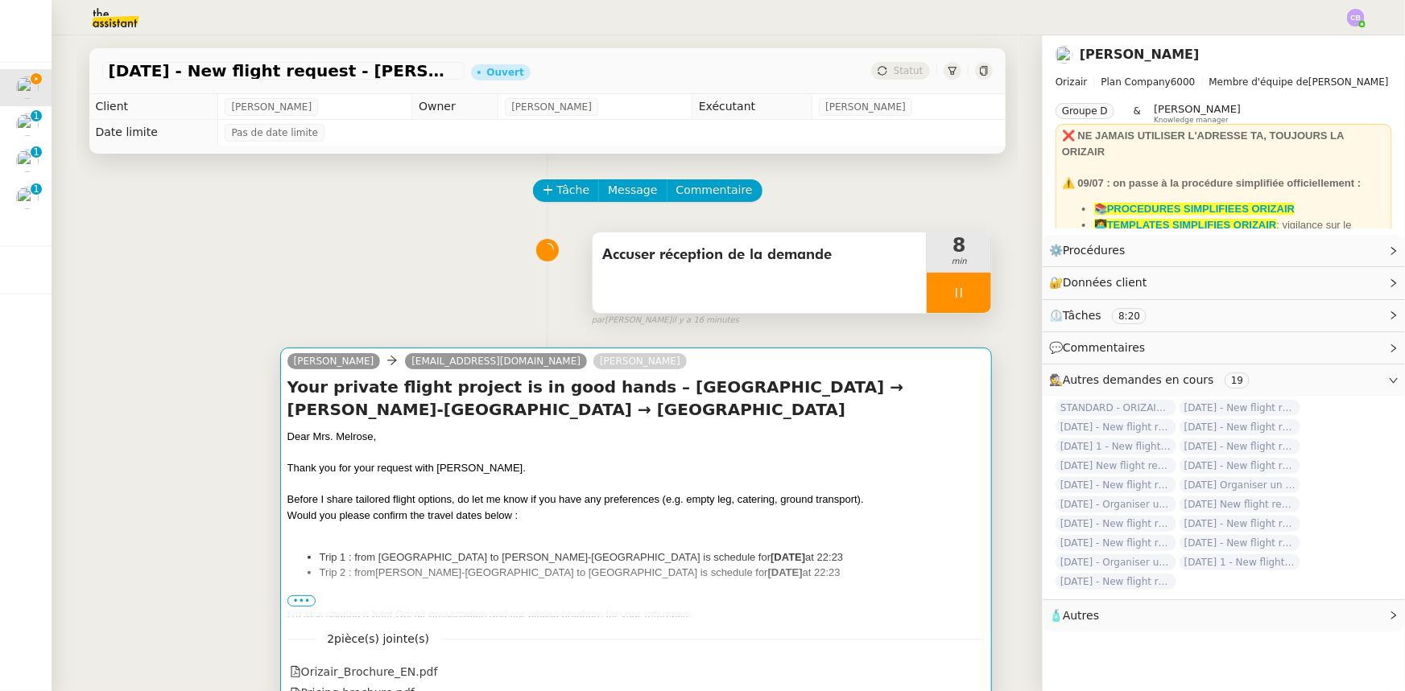
click at [762, 444] on div "Dear Mrs. Melrose," at bounding box center [636, 437] width 698 height 16
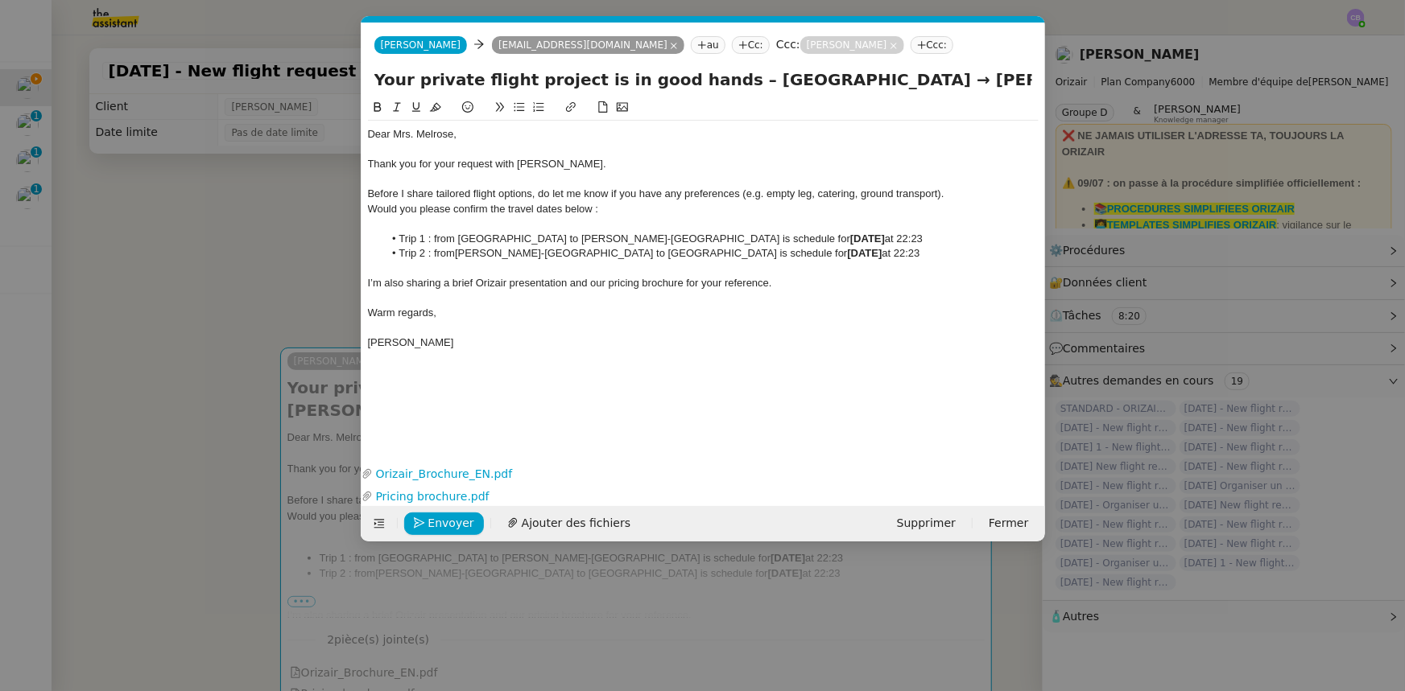
scroll to position [0, 104]
click at [867, 68] on input "Your private flight project is in good hands – [GEOGRAPHIC_DATA] → [PERSON_NAME…" at bounding box center [703, 80] width 658 height 24
click at [225, 270] on nz-modal-container "orizair accuser Service ✈️Orizair - Accusé de réception de la demande (FR) - En…" at bounding box center [702, 345] width 1405 height 691
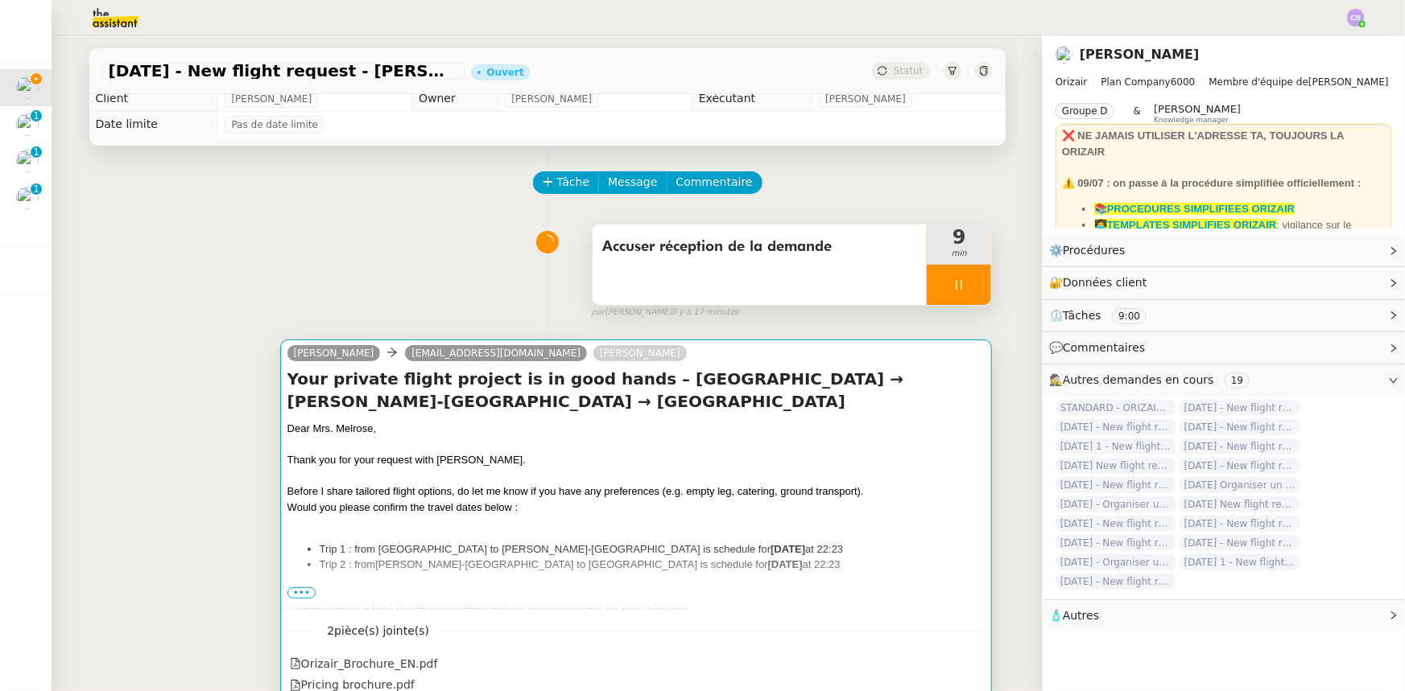
scroll to position [0, 0]
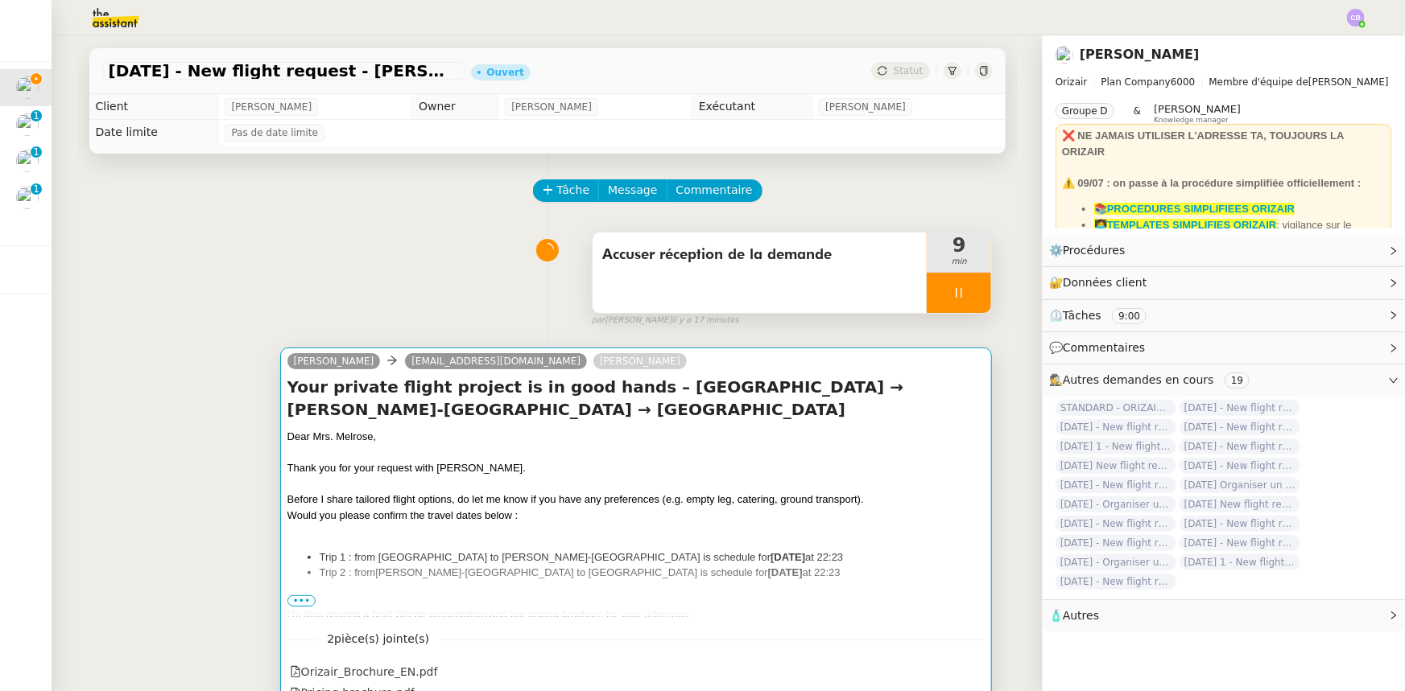
click at [712, 431] on div "Dear Mrs. Melrose," at bounding box center [636, 437] width 698 height 16
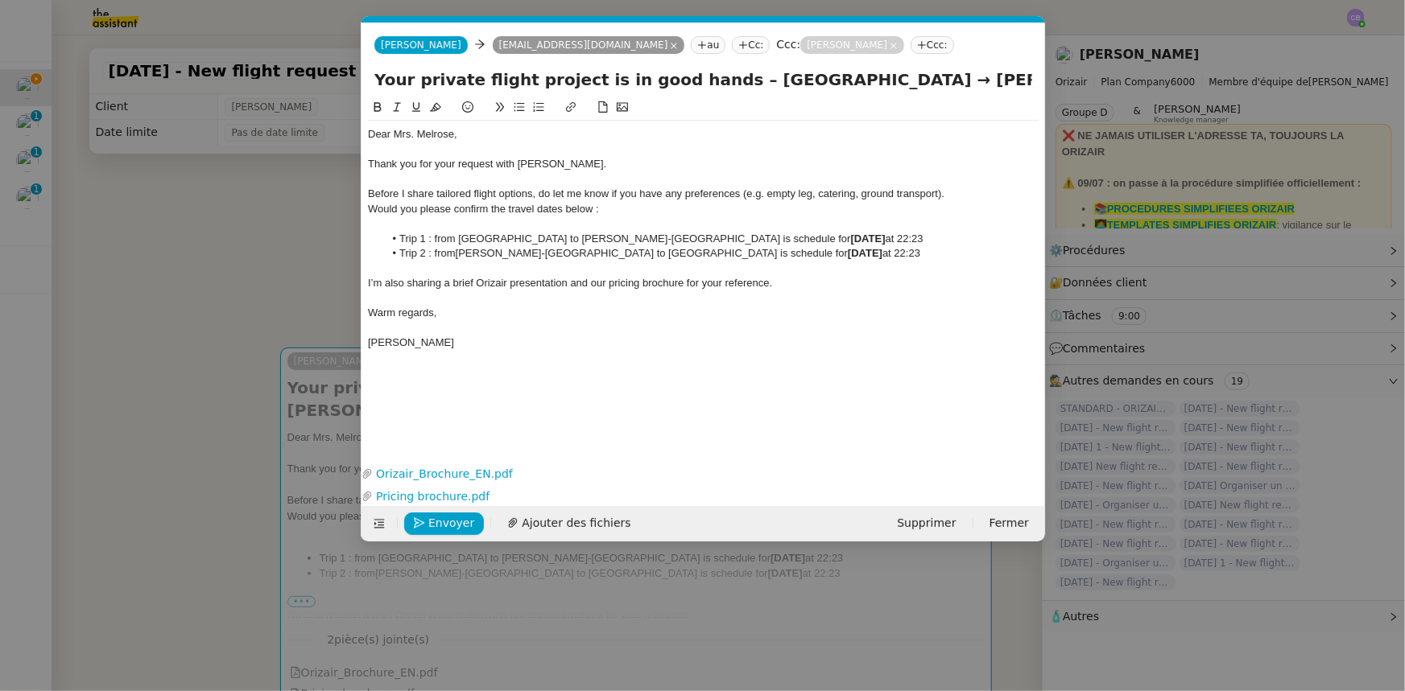
scroll to position [0, 104]
click at [368, 208] on span "Would you please confirm the travel dates below :" at bounding box center [483, 209] width 231 height 12
drag, startPoint x: 679, startPoint y: 208, endPoint x: 365, endPoint y: 208, distance: 313.9
click at [365, 208] on nz-spin "Dear Mrs. [PERSON_NAME], Thank you for your request with [PERSON_NAME]. Before …" at bounding box center [702, 270] width 683 height 345
copy span "On the other end, would you please confirm the travel dates below :"
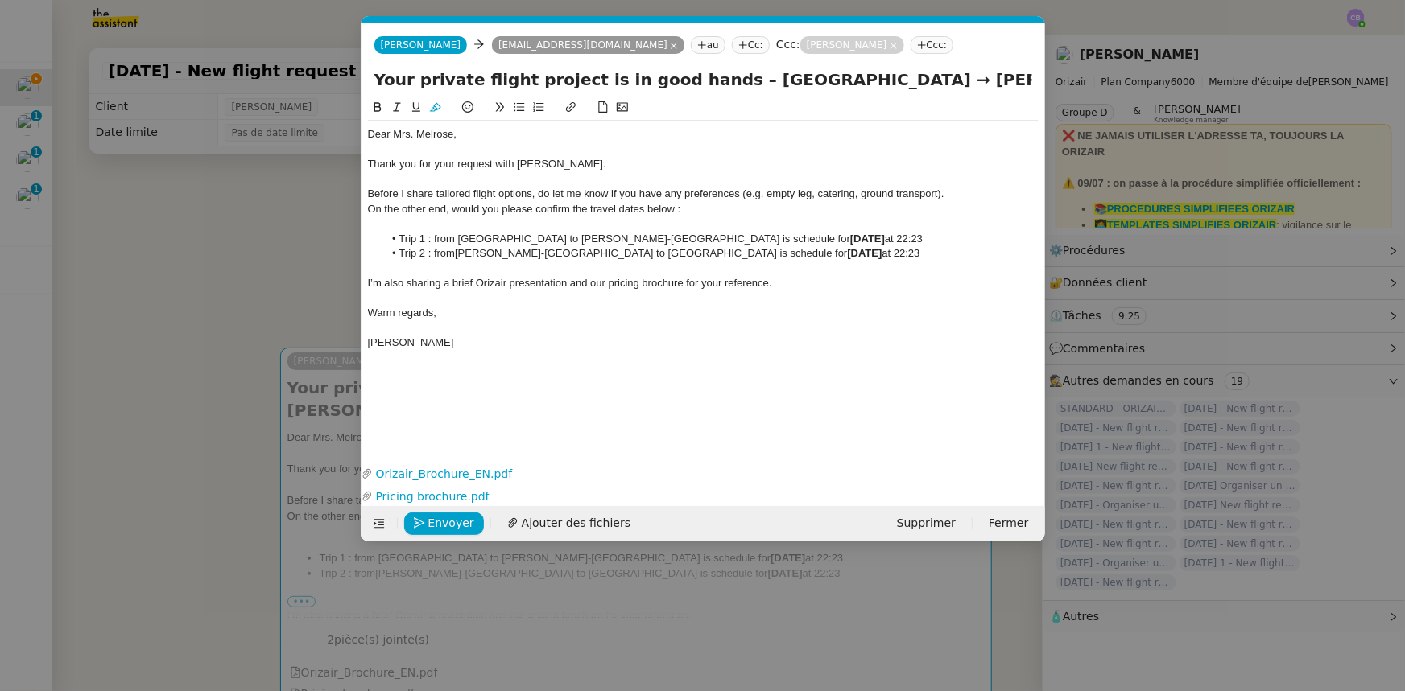
click at [318, 243] on nz-modal-container "orizair accuser Service ✈️Orizair - Accusé de réception de la demande (FR) - En…" at bounding box center [702, 345] width 1405 height 691
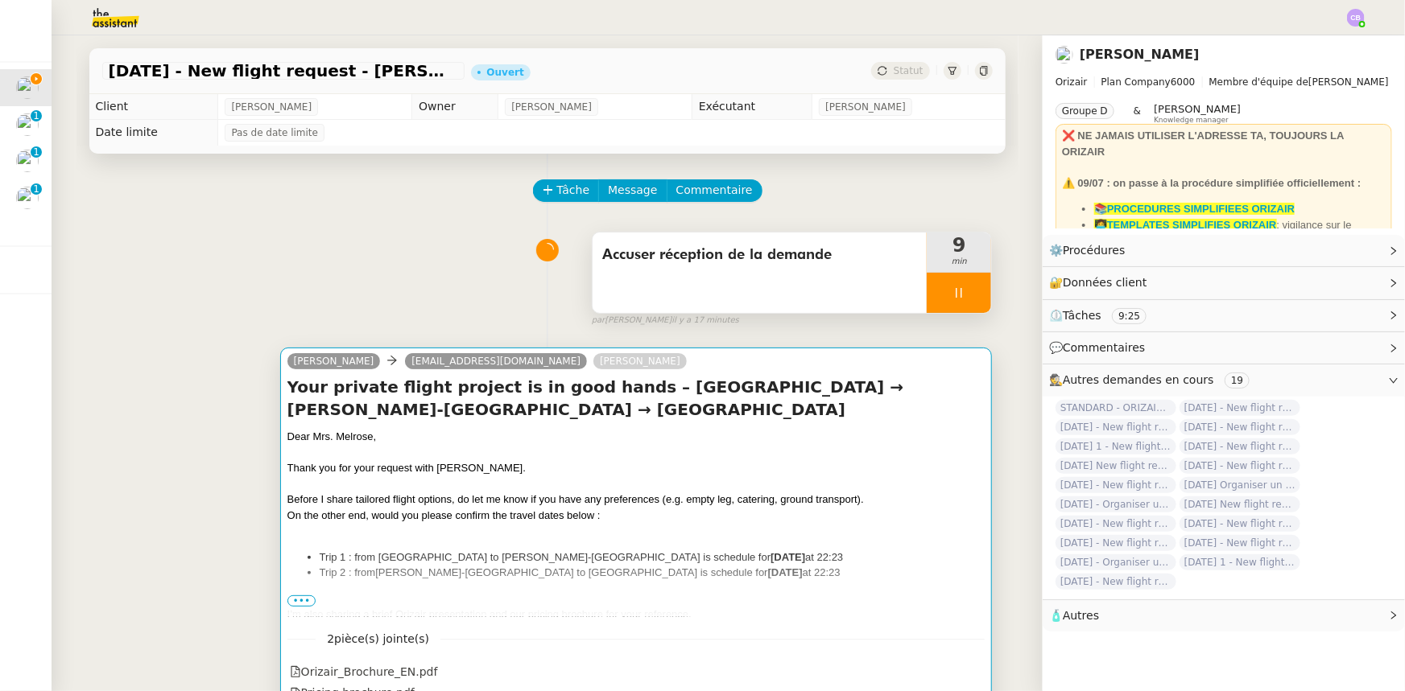
click at [709, 439] on div "Dear Mrs. Melrose," at bounding box center [636, 437] width 698 height 16
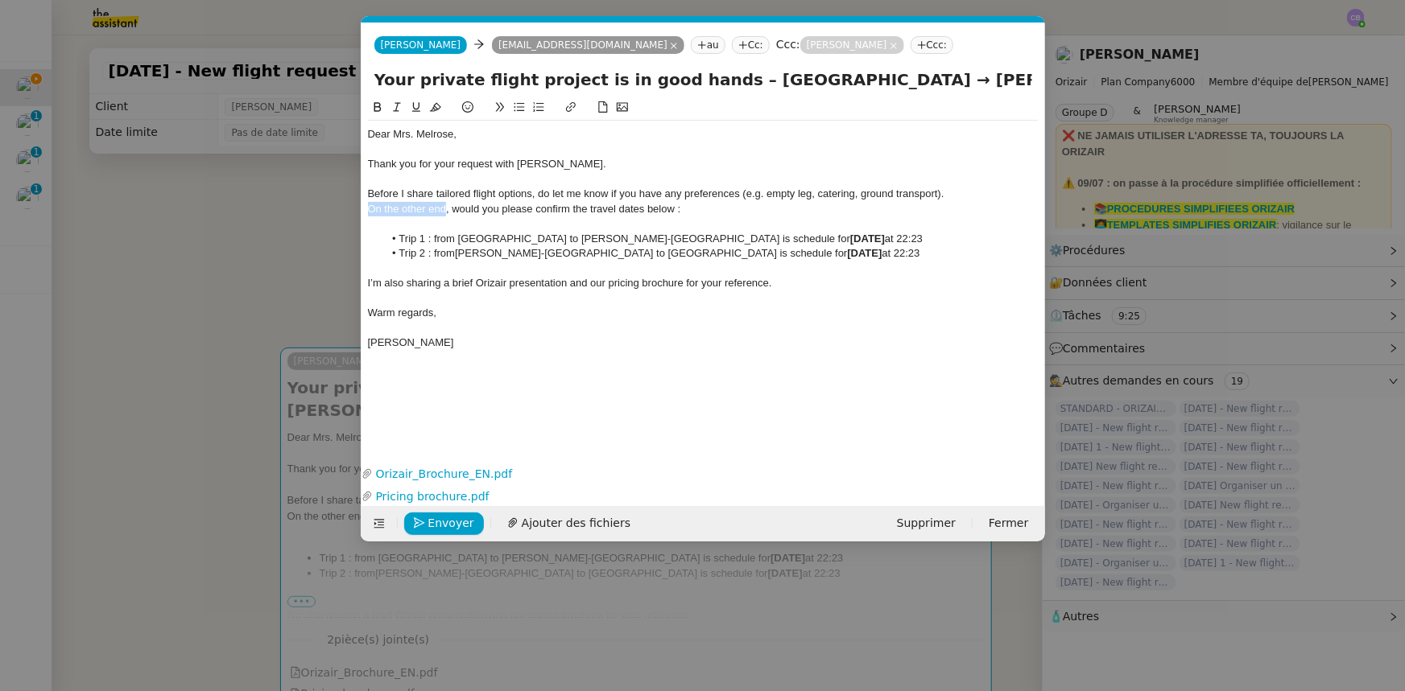
drag, startPoint x: 446, startPoint y: 208, endPoint x: 368, endPoint y: 204, distance: 78.1
click at [368, 204] on span "On the other end, would you please confirm the travel dates below :" at bounding box center [524, 209] width 313 height 12
click at [695, 211] on div "Moreover, would you please confirm the travel dates below :" at bounding box center [703, 209] width 671 height 14
click at [457, 526] on span "Envoyer" at bounding box center [451, 523] width 46 height 19
click at [472, 525] on span "Confirmer l'envoi" at bounding box center [476, 523] width 97 height 19
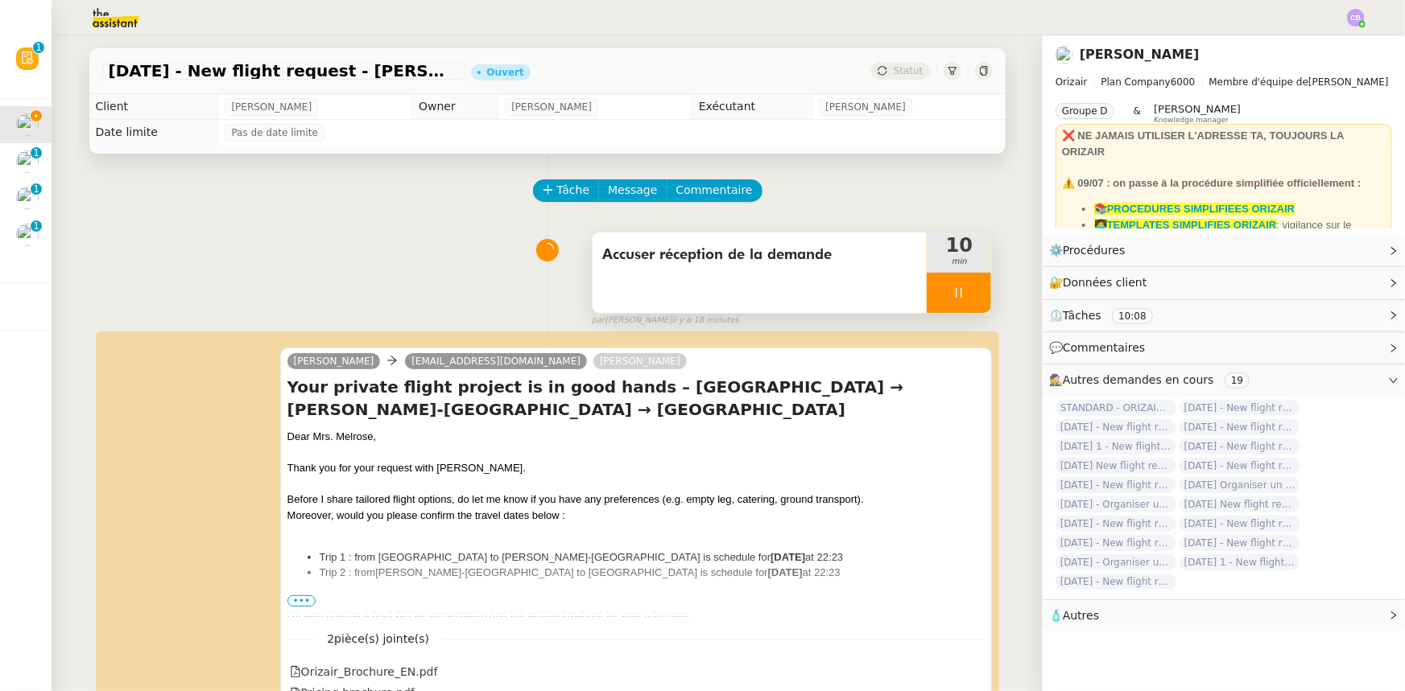
click at [927, 290] on div at bounding box center [958, 293] width 64 height 40
click at [959, 299] on button at bounding box center [975, 293] width 32 height 40
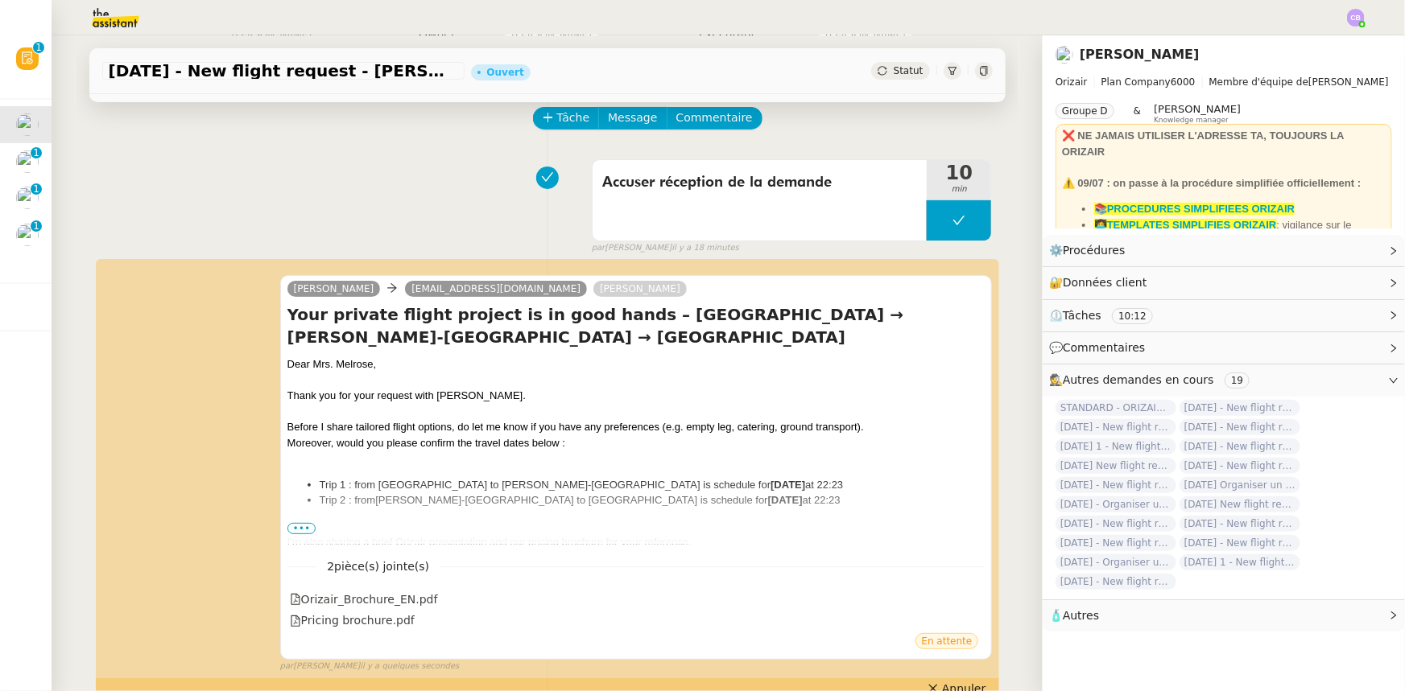
scroll to position [0, 0]
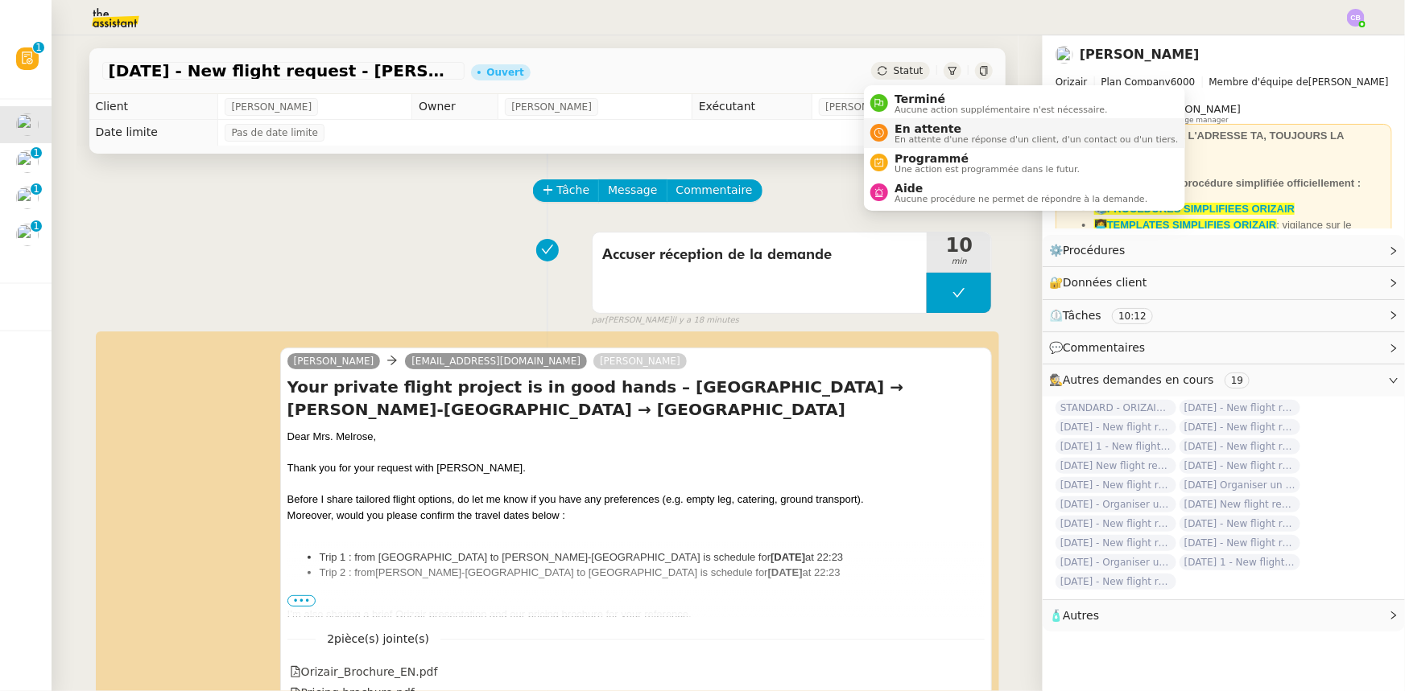
click at [911, 135] on span "En attente d'une réponse d'un client, d'un contact ou d'un tiers." at bounding box center [1035, 139] width 283 height 9
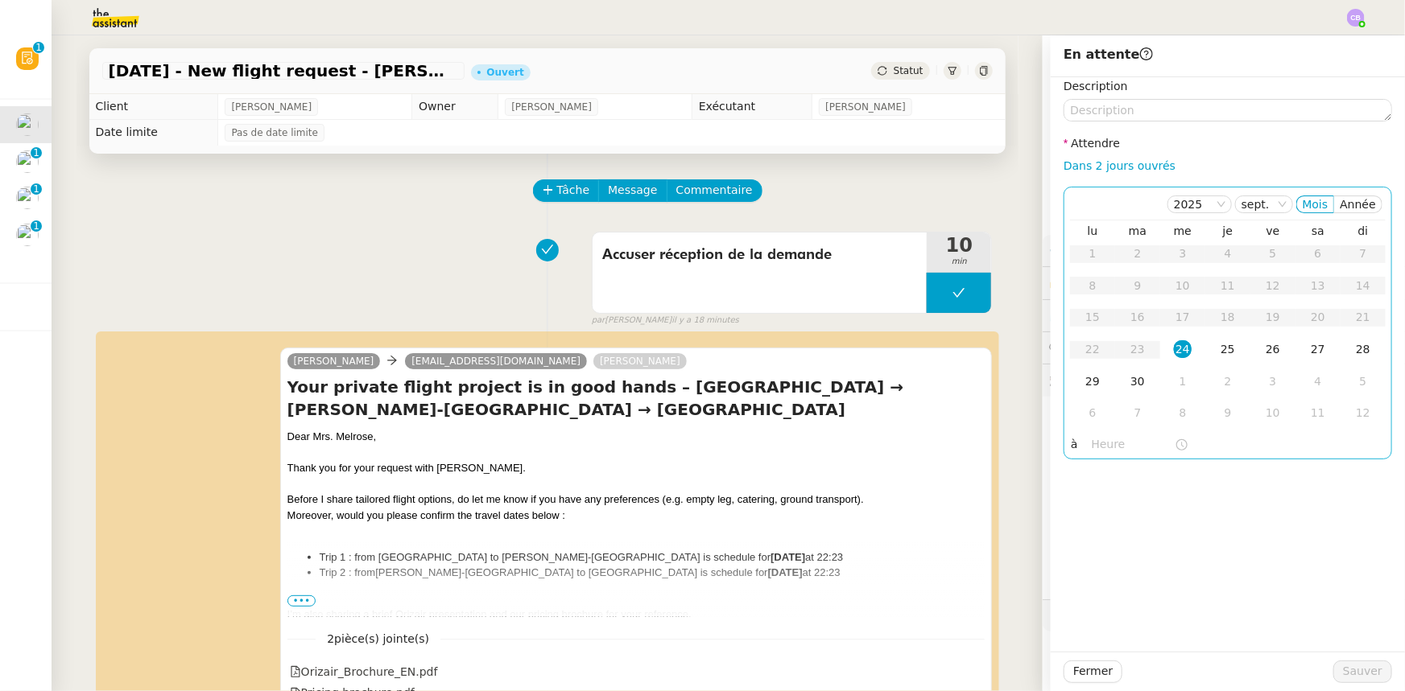
drag, startPoint x: 1079, startPoint y: 166, endPoint x: 1114, endPoint y: 190, distance: 42.2
click at [1079, 166] on link "Dans 2 jours ouvrés" at bounding box center [1119, 165] width 112 height 13
type input "07:00"
click at [1219, 352] on div "25" at bounding box center [1228, 349] width 18 height 18
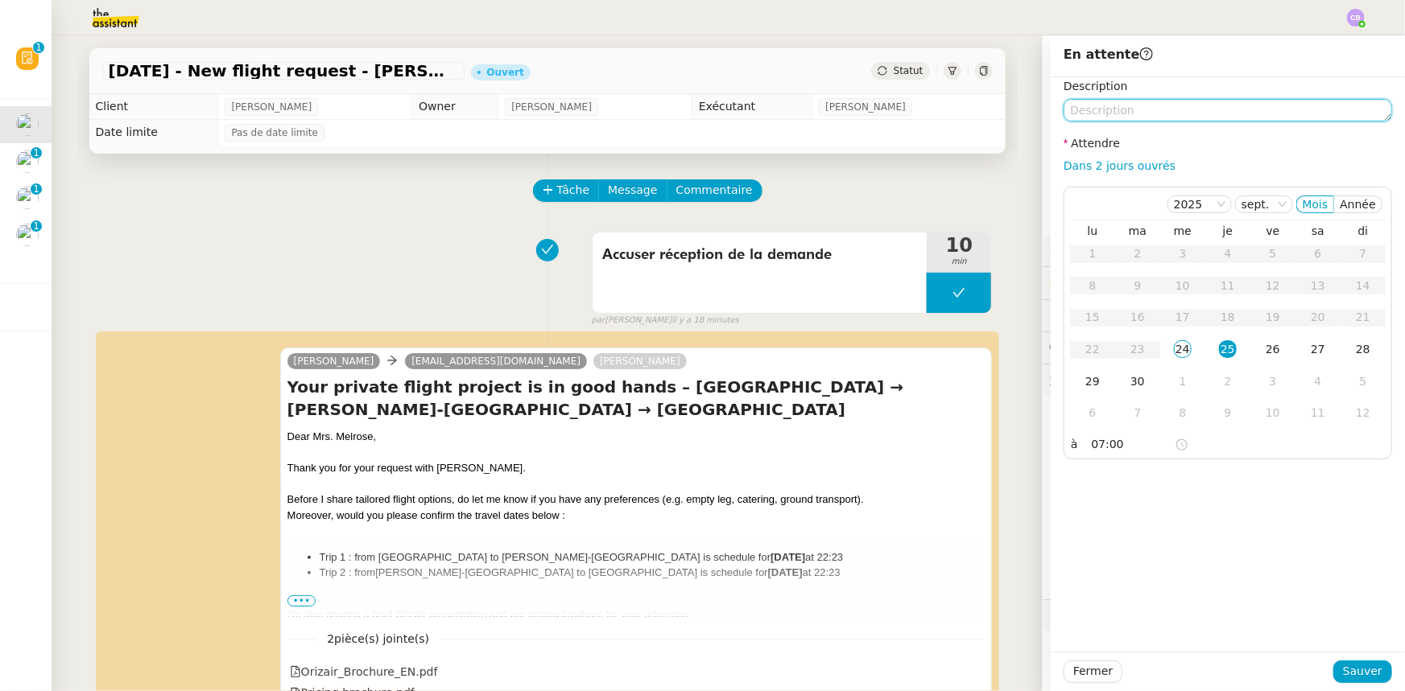
click at [1122, 113] on textarea at bounding box center [1227, 110] width 328 height 23
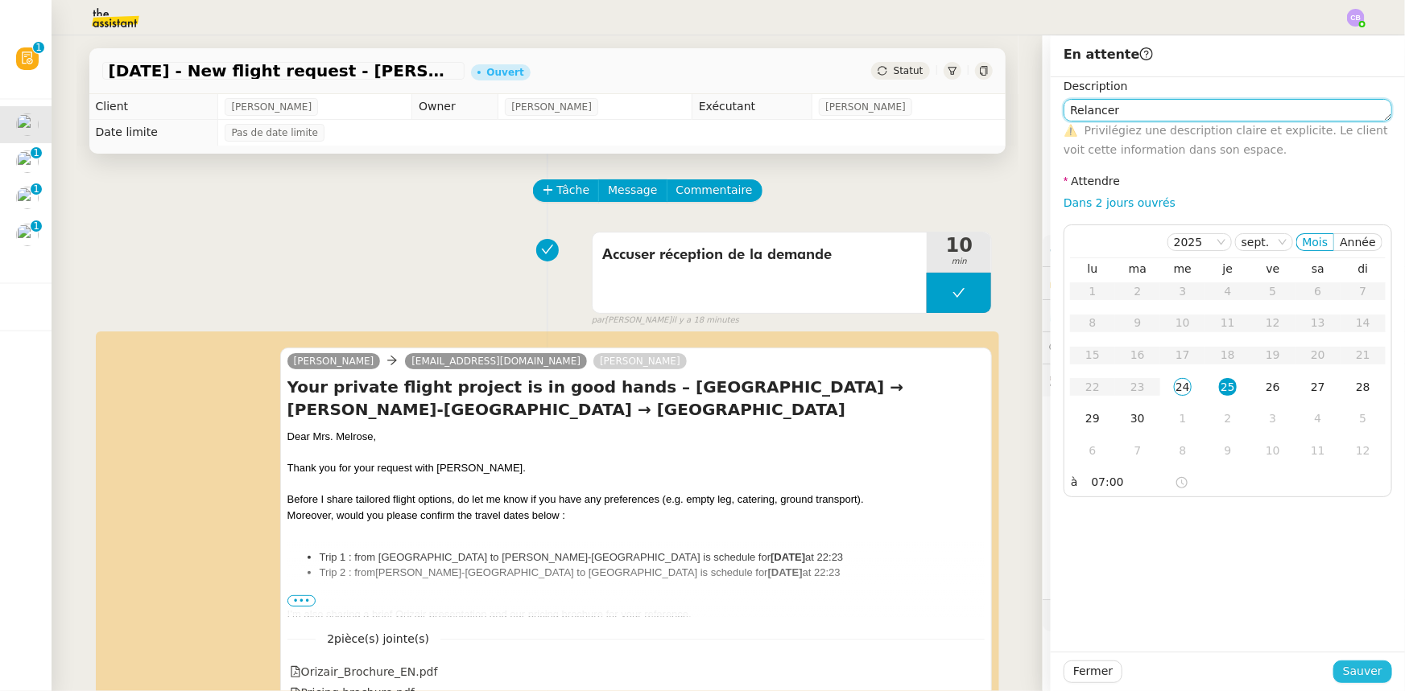
type textarea "Relancer"
click at [1344, 669] on span "Sauver" at bounding box center [1362, 671] width 39 height 19
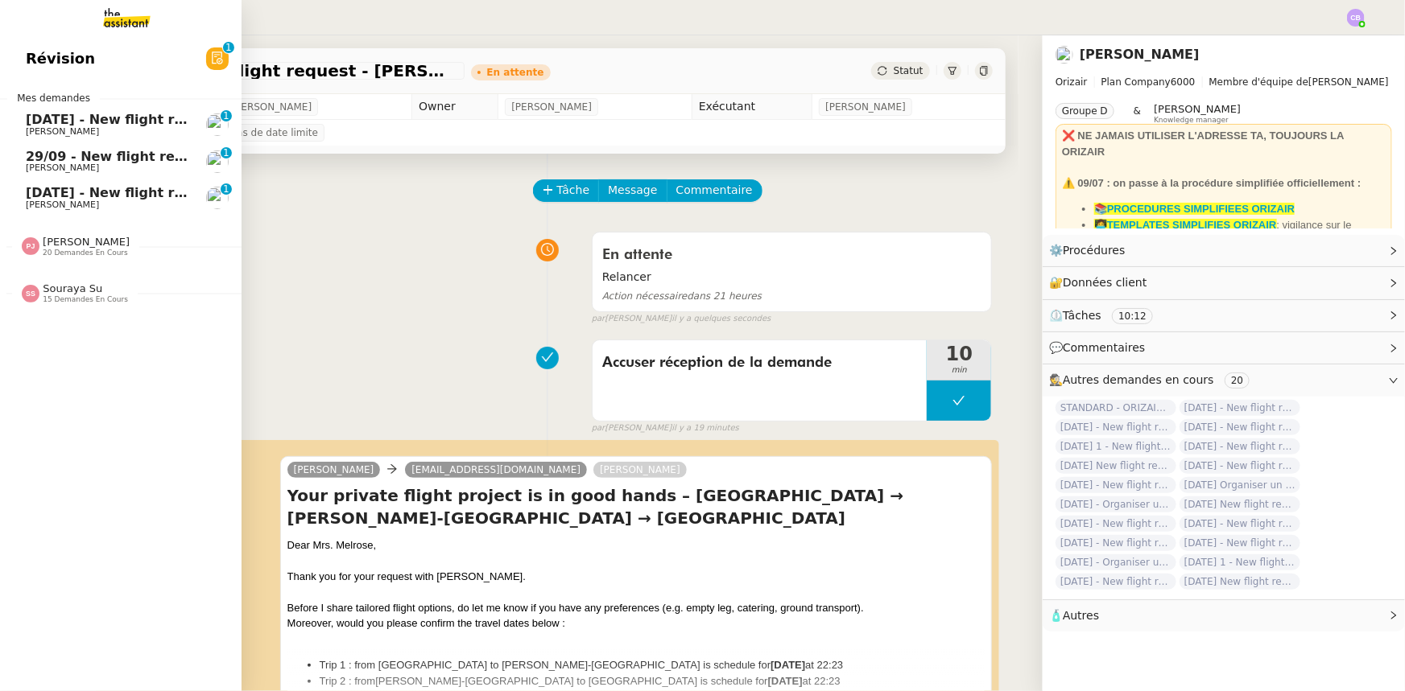
click at [37, 121] on span "[DATE] - New flight request - [PERSON_NAME]" at bounding box center [192, 119] width 332 height 15
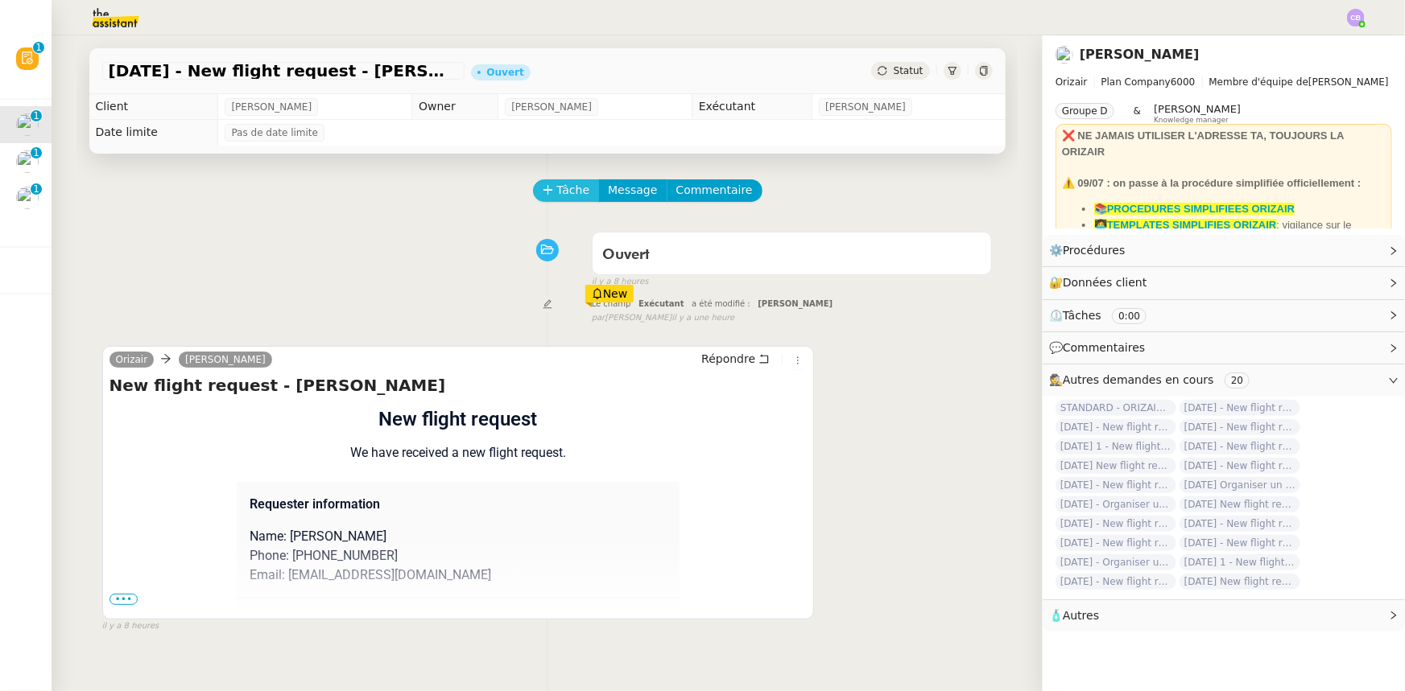
click at [557, 192] on span "Tâche" at bounding box center [573, 190] width 33 height 19
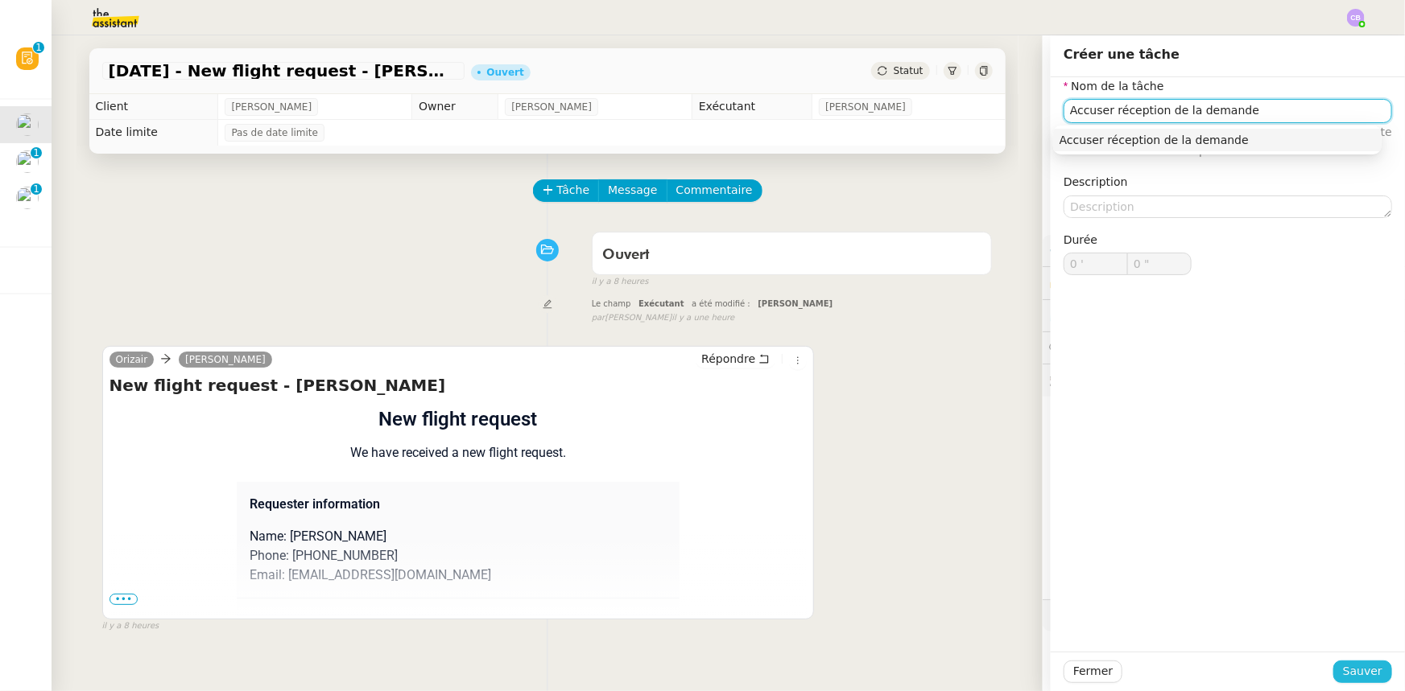
type input "Accuser réception de la demande"
click at [1345, 676] on span "Sauver" at bounding box center [1362, 671] width 39 height 19
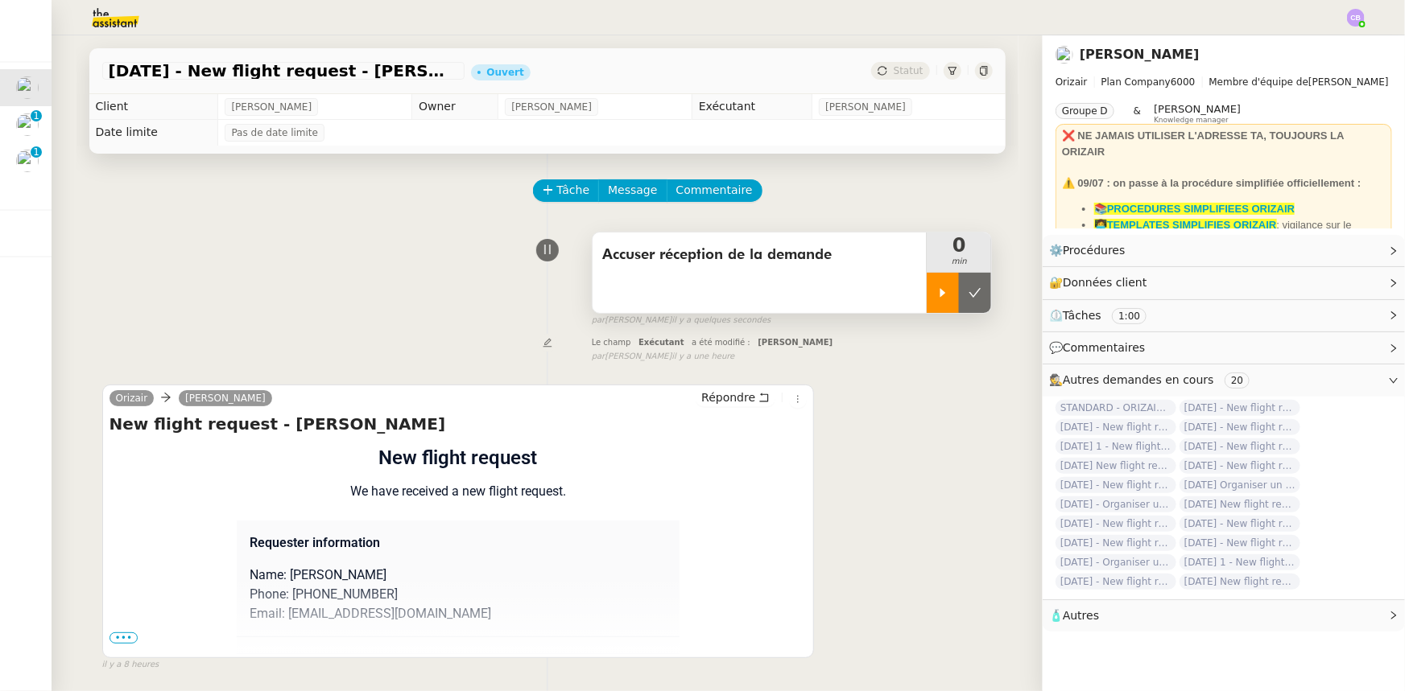
click at [936, 299] on icon at bounding box center [942, 293] width 13 height 13
click at [113, 636] on span "•••" at bounding box center [123, 638] width 29 height 11
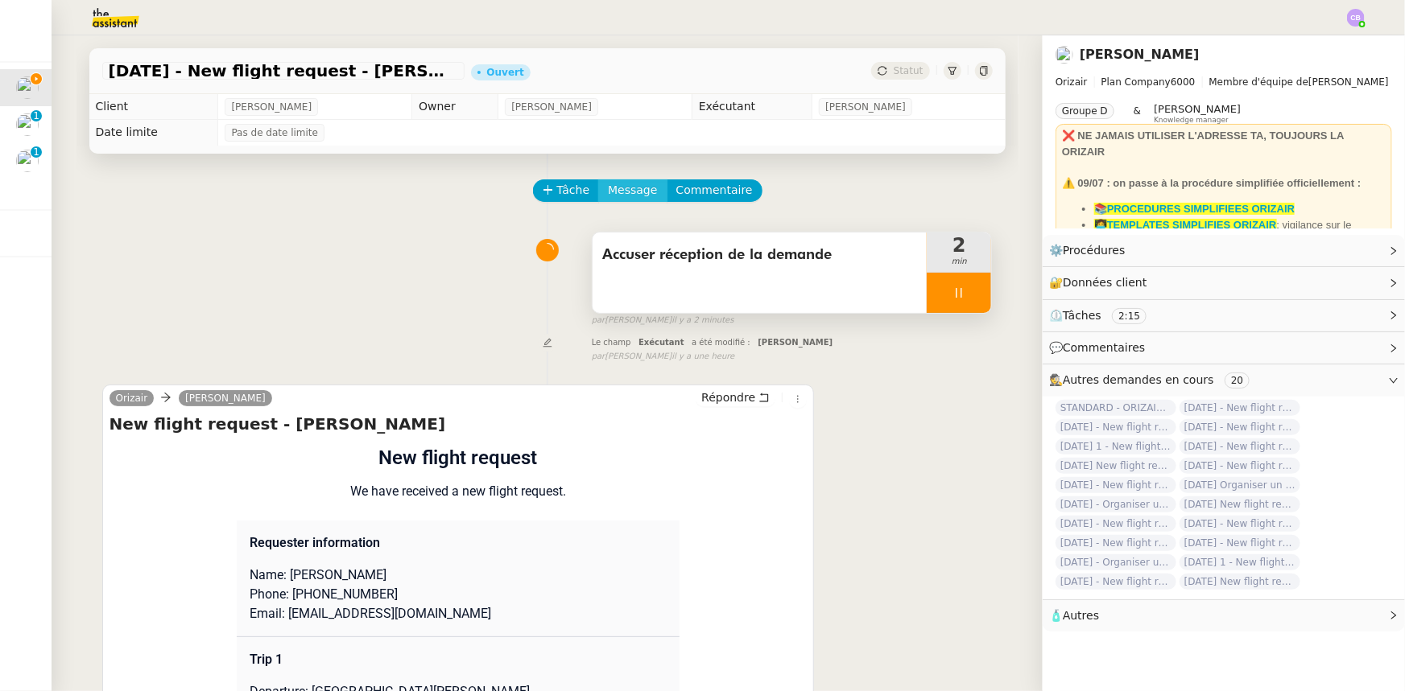
click at [612, 190] on span "Message" at bounding box center [632, 190] width 49 height 19
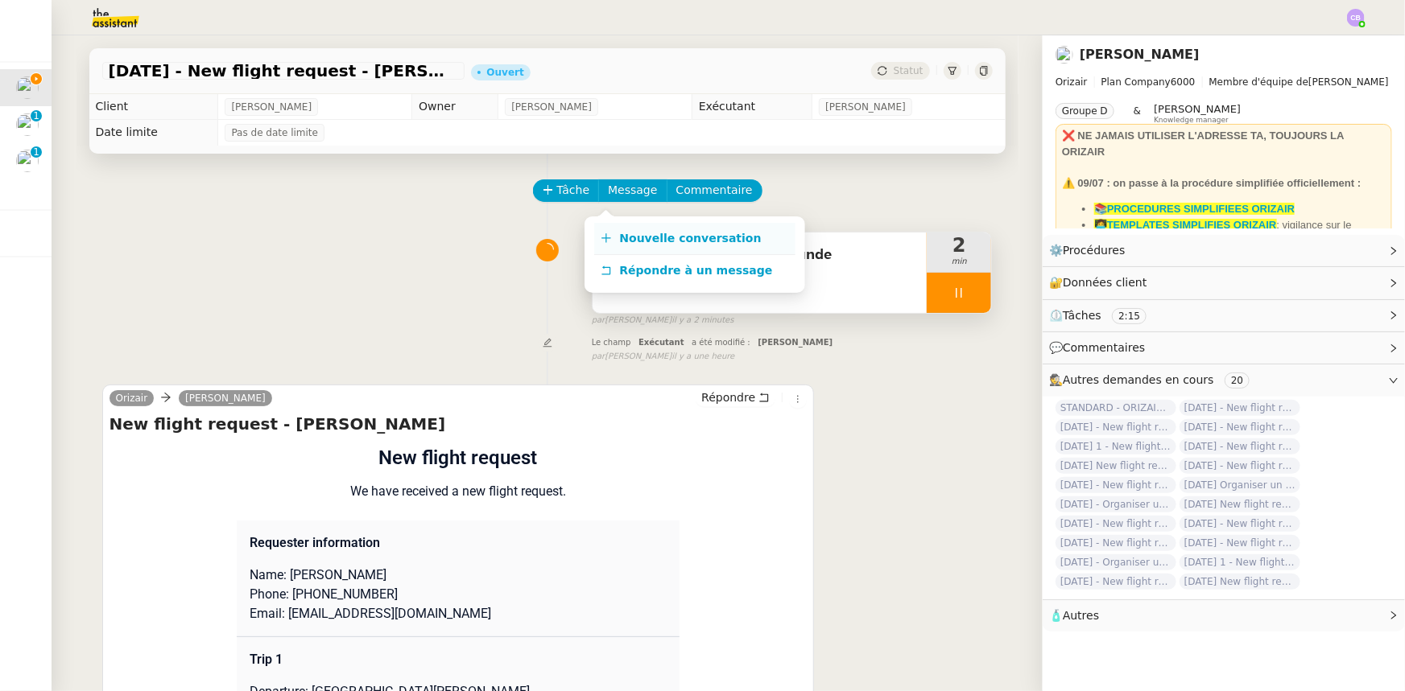
click at [661, 237] on span "Nouvelle conversation" at bounding box center [691, 238] width 142 height 13
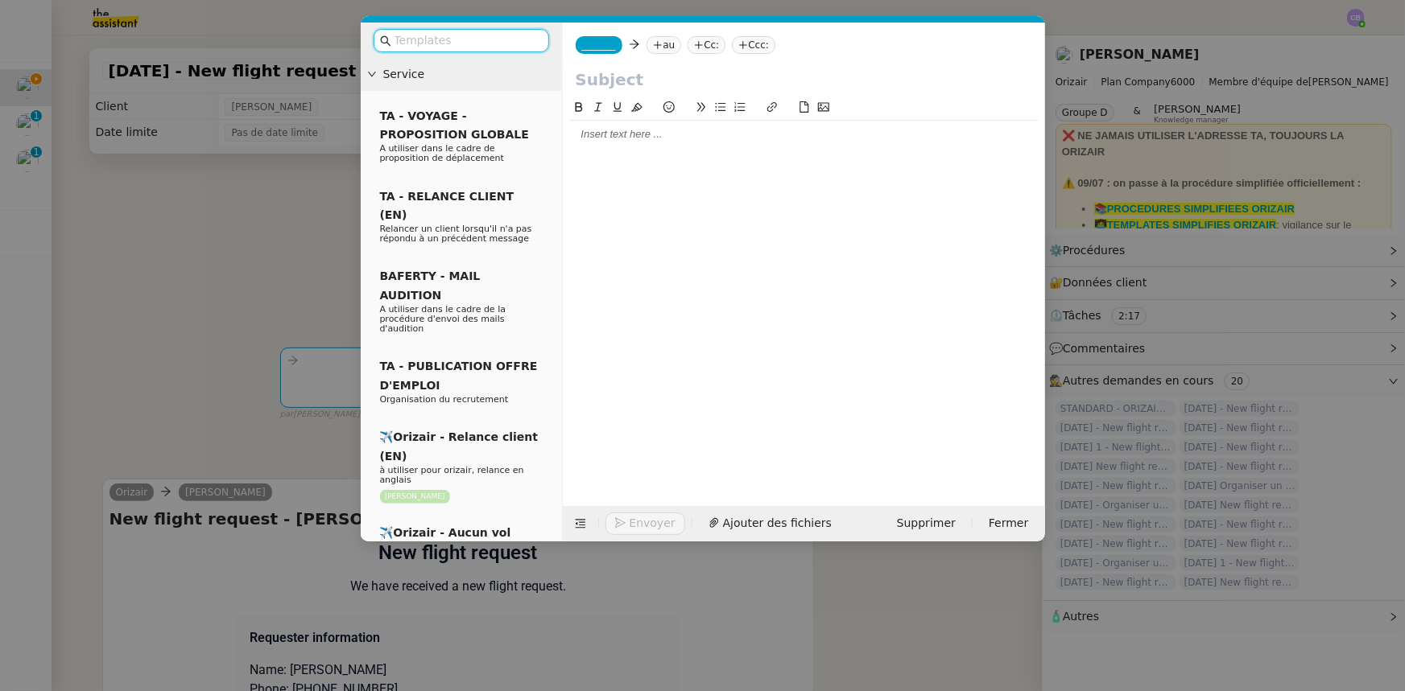
click at [487, 43] on input "text" at bounding box center [466, 40] width 145 height 19
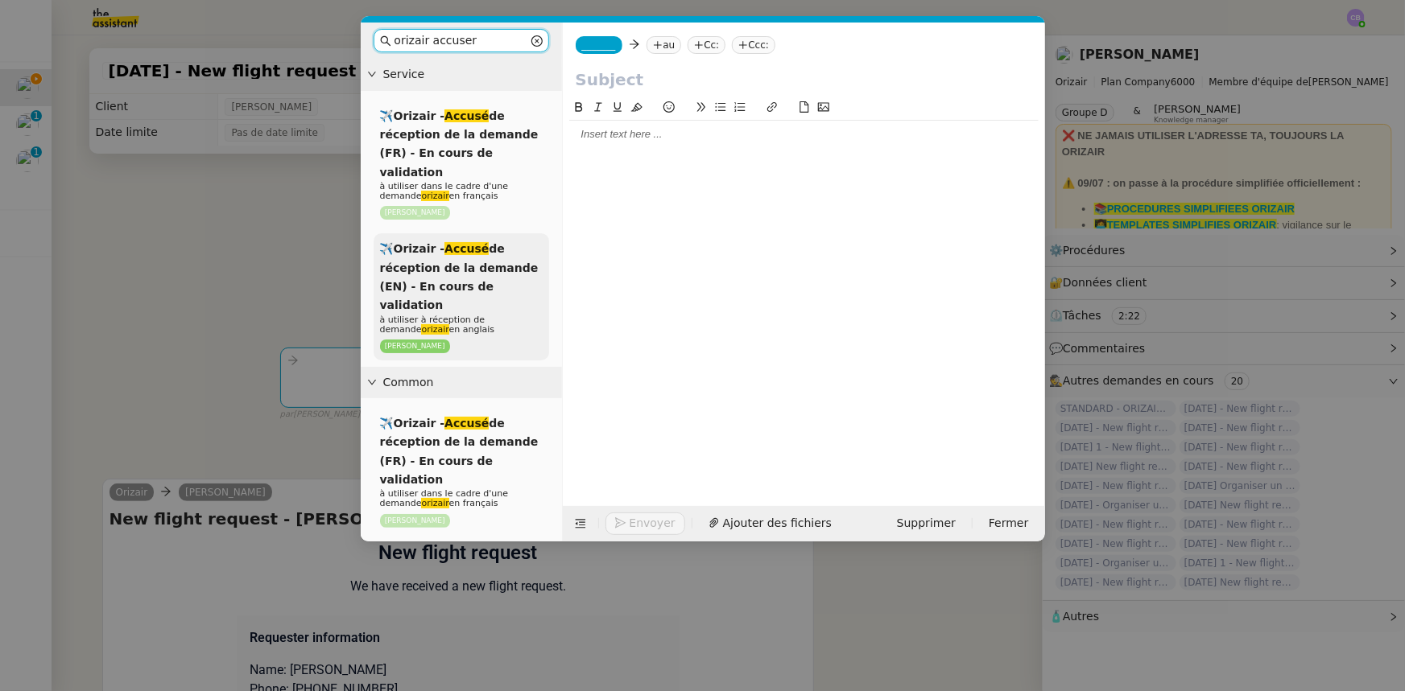
type input "orizair accuser"
click at [489, 245] on span "✈️Orizair - Accusé de réception de la demande (EN) - En cours de validation" at bounding box center [459, 276] width 159 height 69
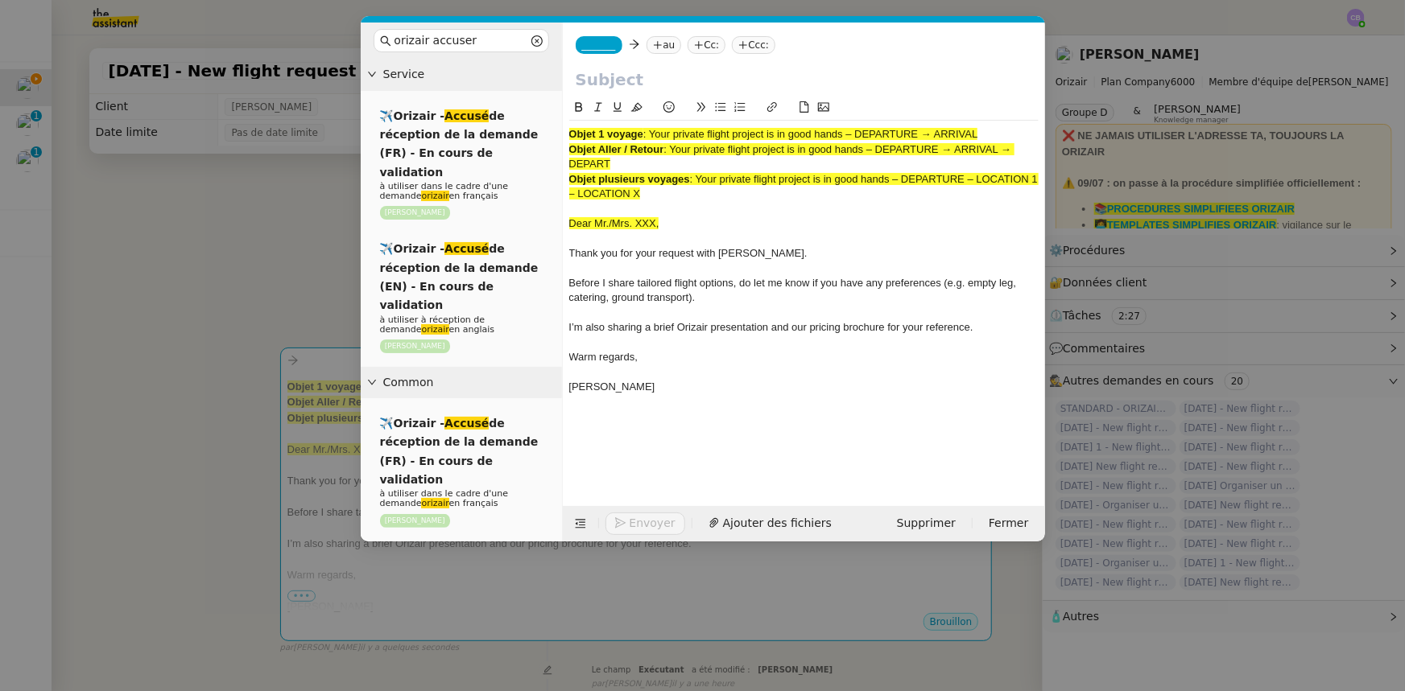
drag, startPoint x: 982, startPoint y: 137, endPoint x: 652, endPoint y: 130, distance: 330.1
click at [652, 130] on div "Objet 1 voyage : Your private flight project is in good hands – DEPARTURE → ARR…" at bounding box center [803, 134] width 469 height 14
copy span "Your private flight project is in good hands – DEPARTURE → ARRIVAL"
click at [612, 80] on input "text" at bounding box center [804, 80] width 456 height 24
paste input "Your private flight project is in good hands – DEPARTURE → ARRIVAL"
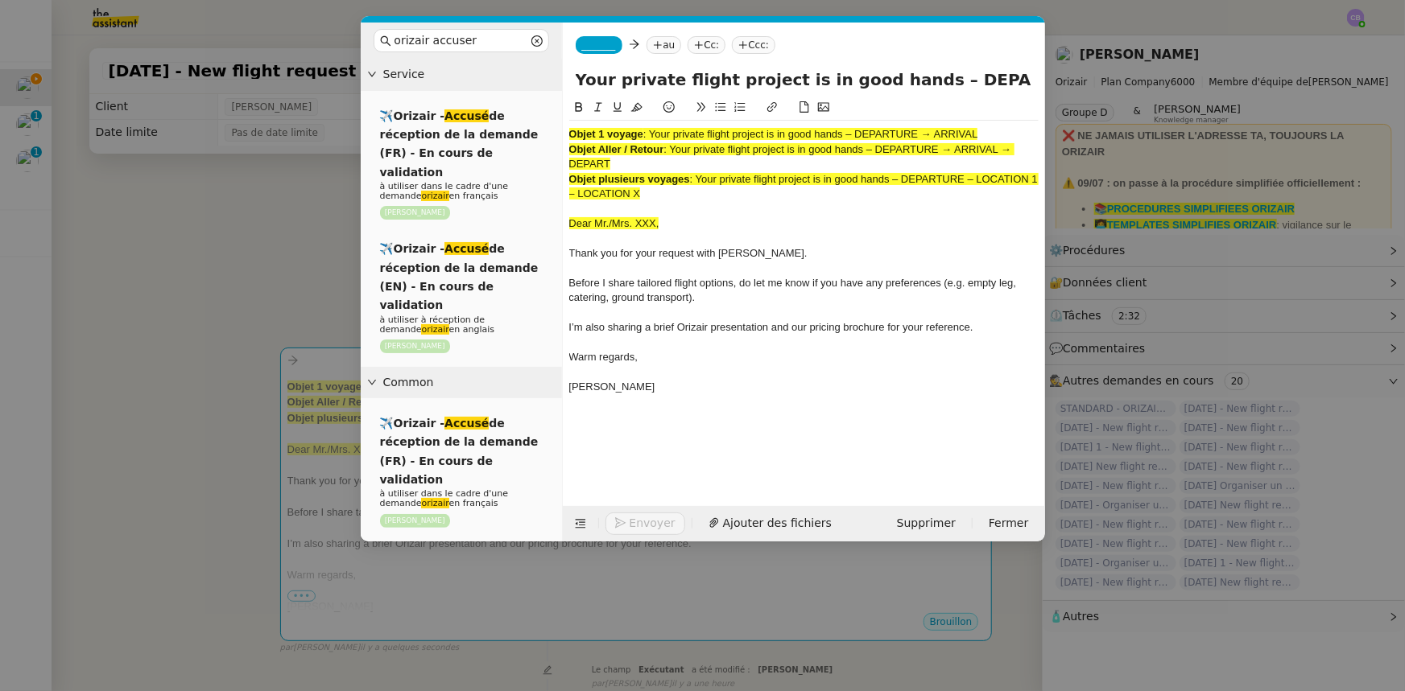
scroll to position [0, 69]
type input "Your private flight project is in good hands – DEPARTURE → ARRIVAL"
drag, startPoint x: 658, startPoint y: 194, endPoint x: 558, endPoint y: 136, distance: 115.4
click at [558, 136] on nz-layout "orizair accuser Service ✈️Orizair - Accusé de réception de la demande (FR) - En…" at bounding box center [703, 282] width 684 height 519
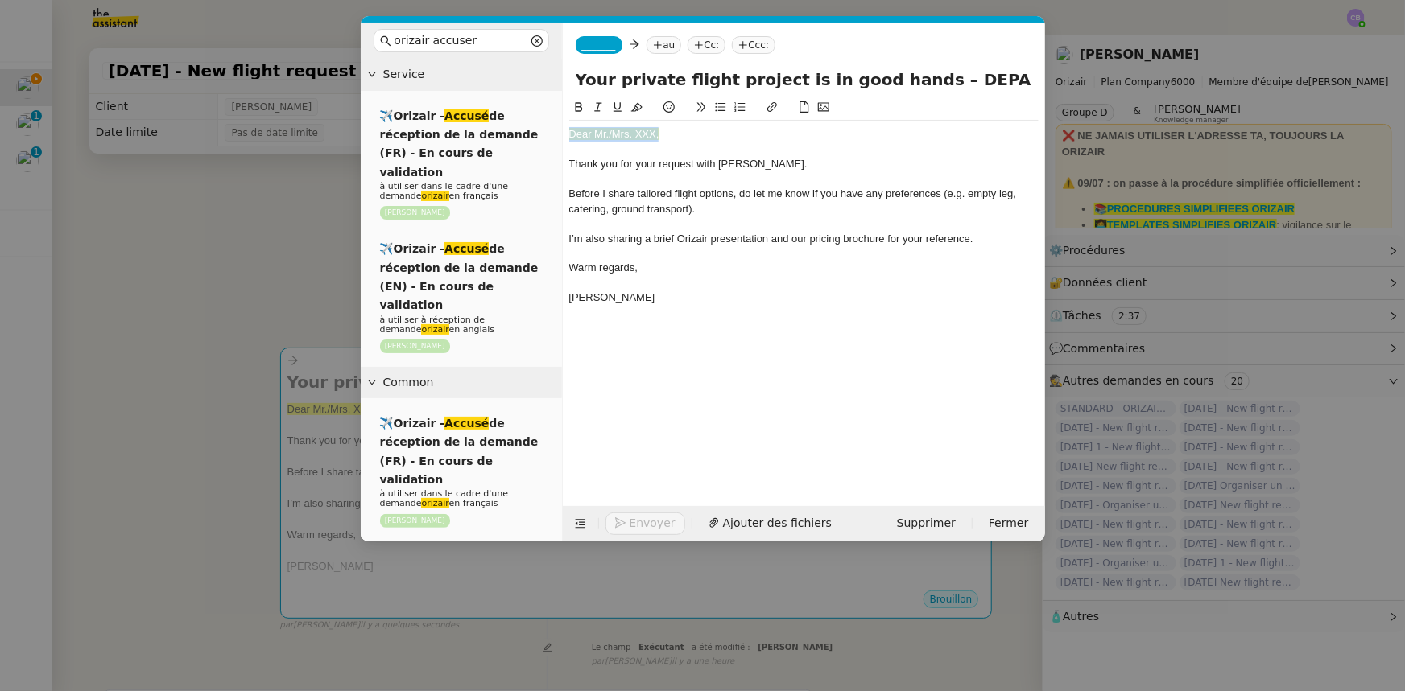
drag, startPoint x: 660, startPoint y: 134, endPoint x: 568, endPoint y: 134, distance: 91.8
click at [569, 134] on div "Dear Mr./Mrs. XXX," at bounding box center [803, 134] width 469 height 14
click at [634, 109] on icon at bounding box center [636, 107] width 11 height 9
click at [653, 133] on div "Dear Mr./Mrs. XXX," at bounding box center [803, 134] width 469 height 14
click at [768, 172] on div at bounding box center [803, 179] width 469 height 14
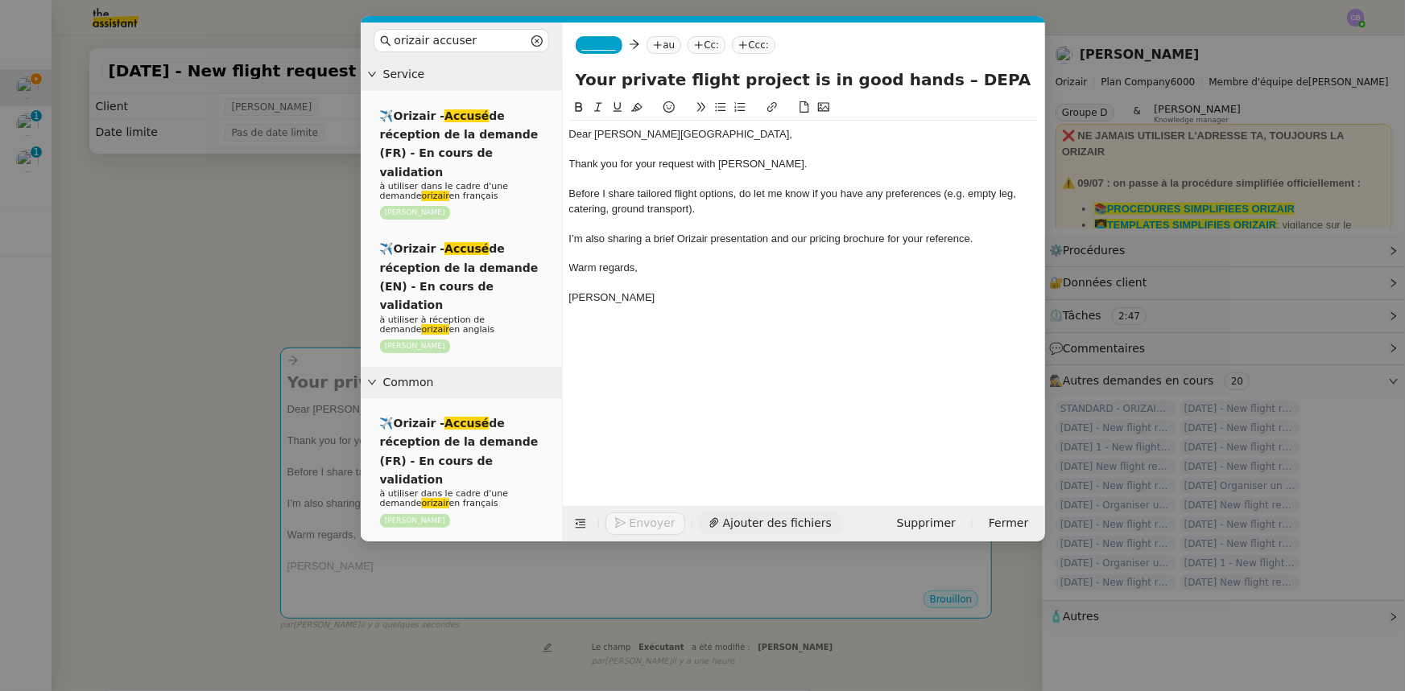
click at [780, 520] on span "Ajouter des fichiers" at bounding box center [777, 523] width 109 height 19
drag, startPoint x: 1006, startPoint y: 79, endPoint x: 919, endPoint y: 79, distance: 86.9
click at [919, 79] on input "Your private flight project is in good hands – DEPARTURE → ARRIVAL" at bounding box center [804, 80] width 456 height 24
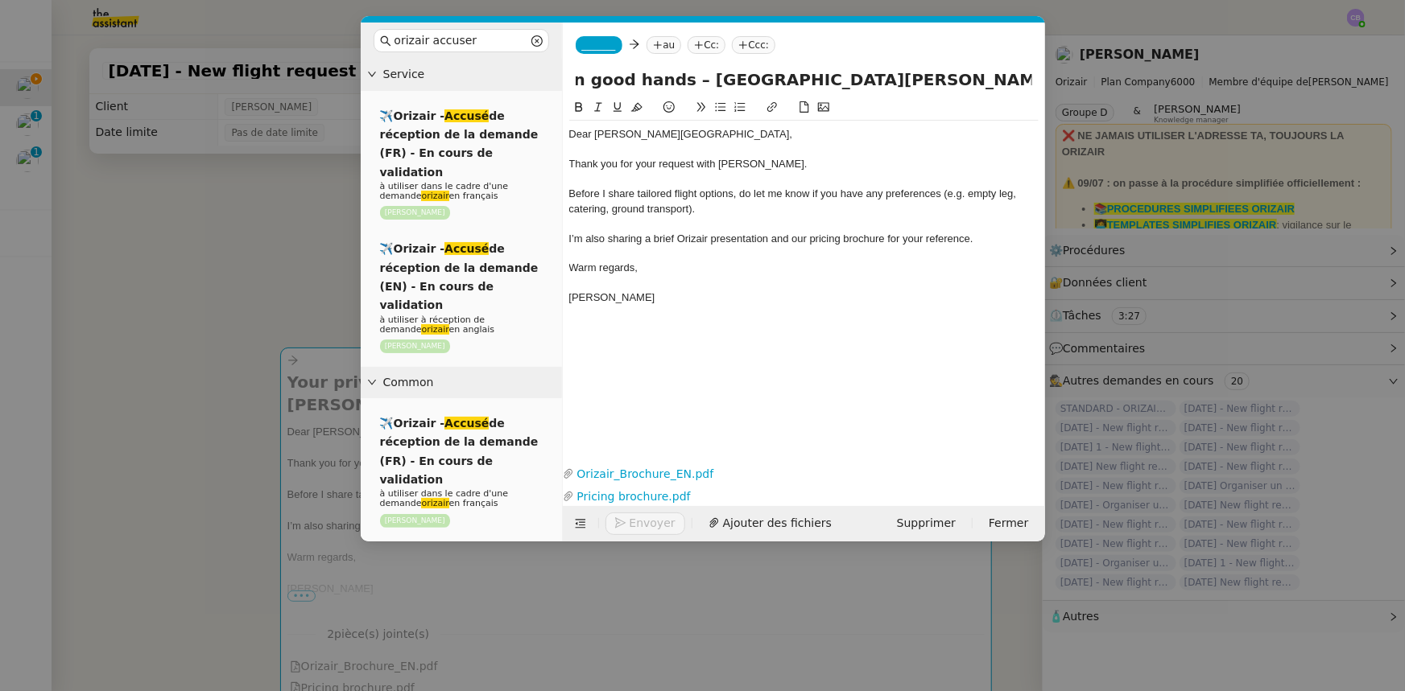
scroll to position [0, 278]
type input "Your private flight project is in good hands – [GEOGRAPHIC_DATA][PERSON_NAME] →…"
click at [764, 166] on div "Thank you for your request with [PERSON_NAME]." at bounding box center [803, 164] width 469 height 14
click at [600, 43] on span "_______" at bounding box center [599, 44] width 34 height 11
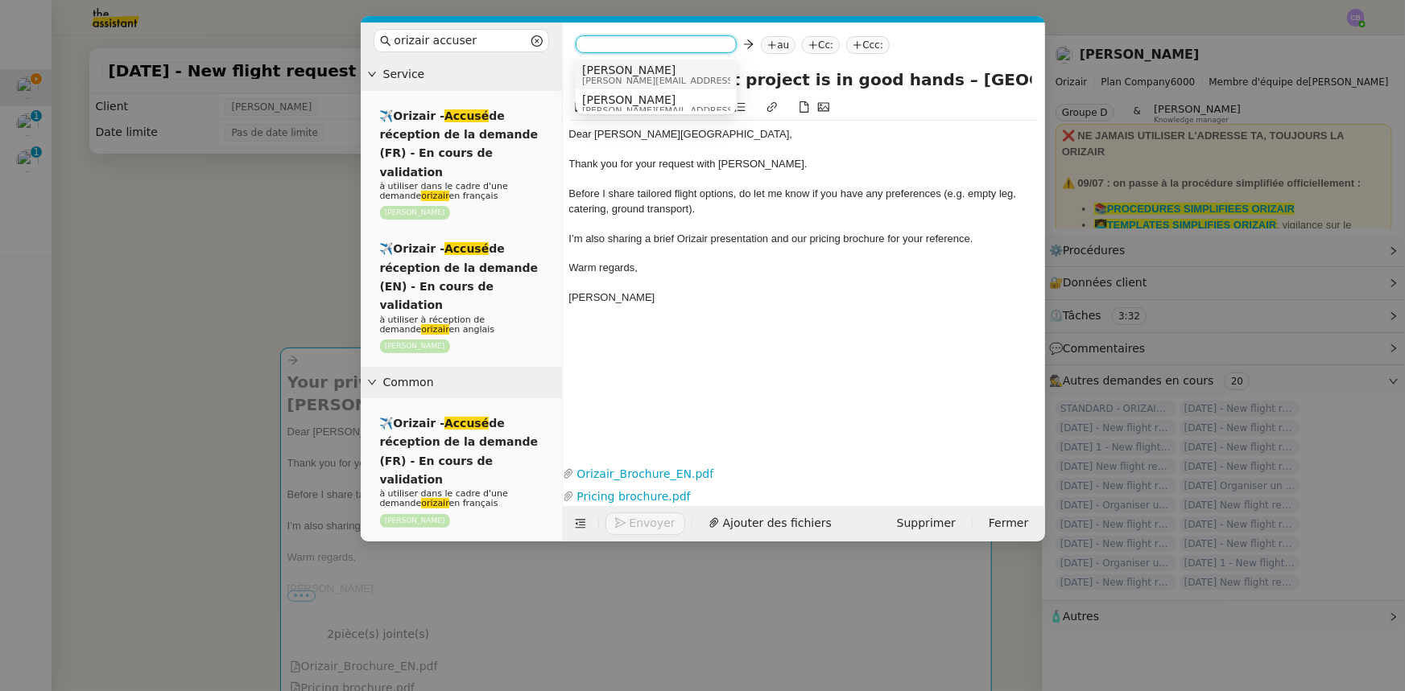
click at [628, 76] on span "[PERSON_NAME][EMAIL_ADDRESS][DOMAIN_NAME]" at bounding box center [696, 80] width 229 height 9
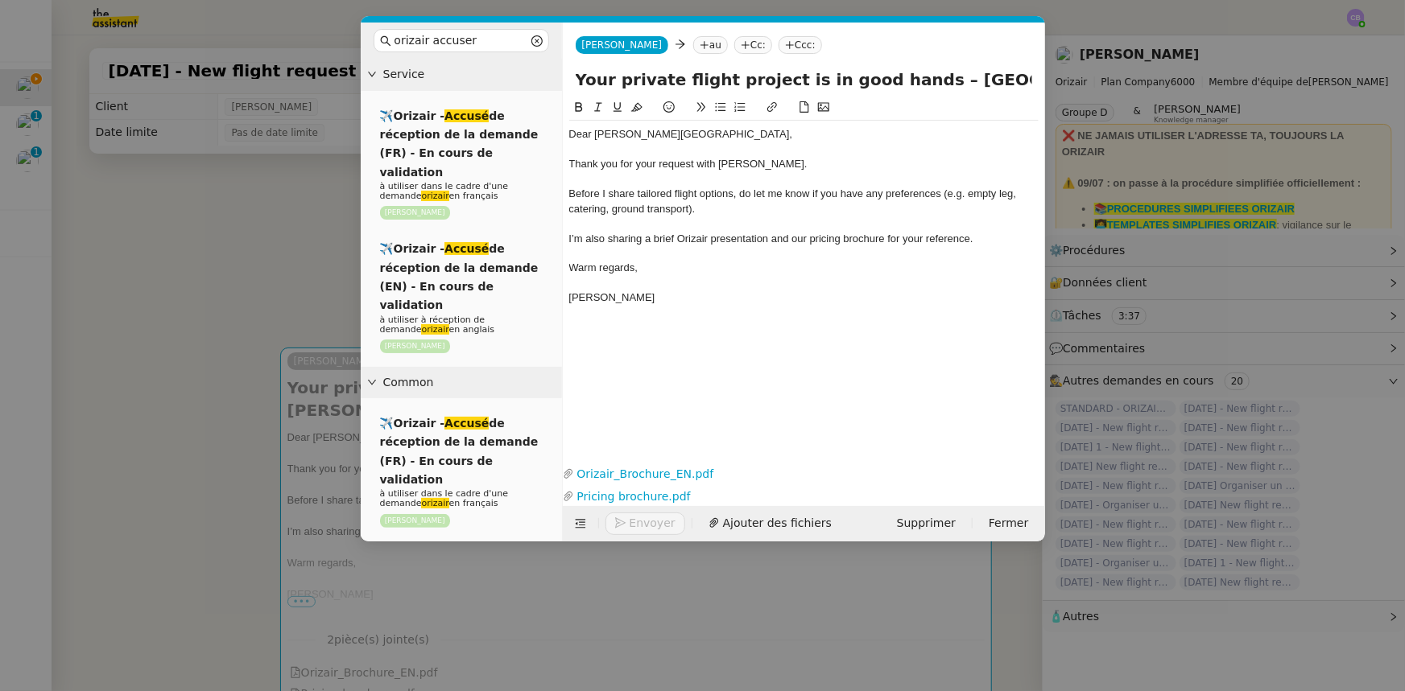
drag, startPoint x: 295, startPoint y: 237, endPoint x: 323, endPoint y: 297, distance: 66.3
click at [293, 237] on nz-modal-container "orizair accuser Service ✈️Orizair - Accusé de réception de la demande (FR) - En…" at bounding box center [702, 345] width 1405 height 691
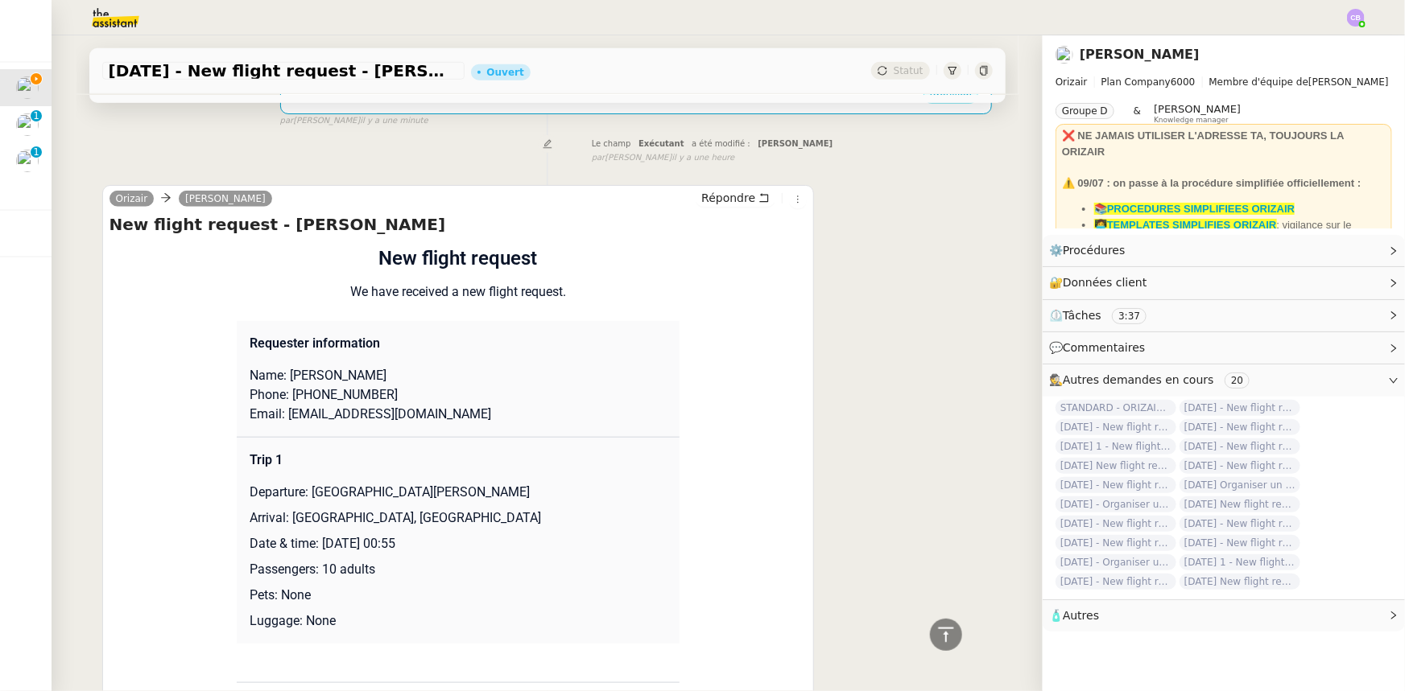
scroll to position [658, 0]
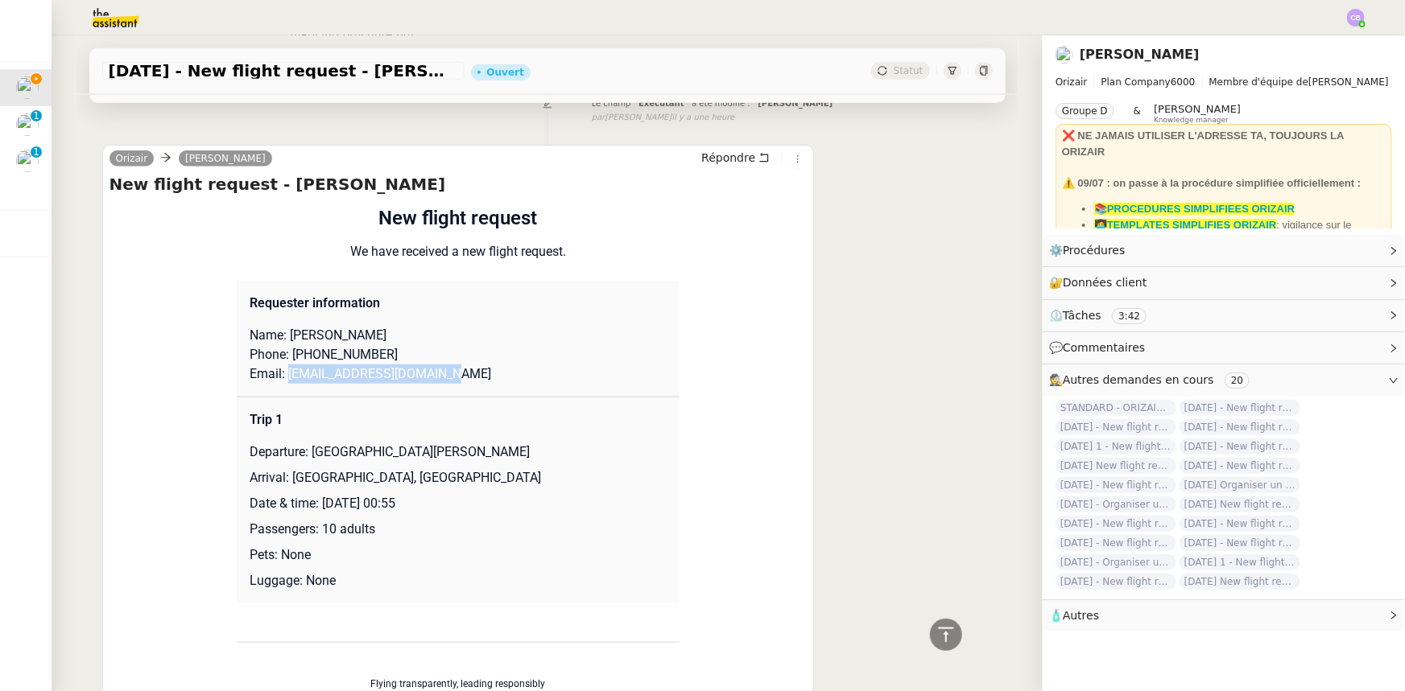
drag, startPoint x: 448, startPoint y: 377, endPoint x: 281, endPoint y: 377, distance: 166.6
click at [281, 377] on p "Email: [EMAIL_ADDRESS][DOMAIN_NAME]" at bounding box center [458, 374] width 417 height 19
copy p "[EMAIL_ADDRESS][DOMAIN_NAME]"
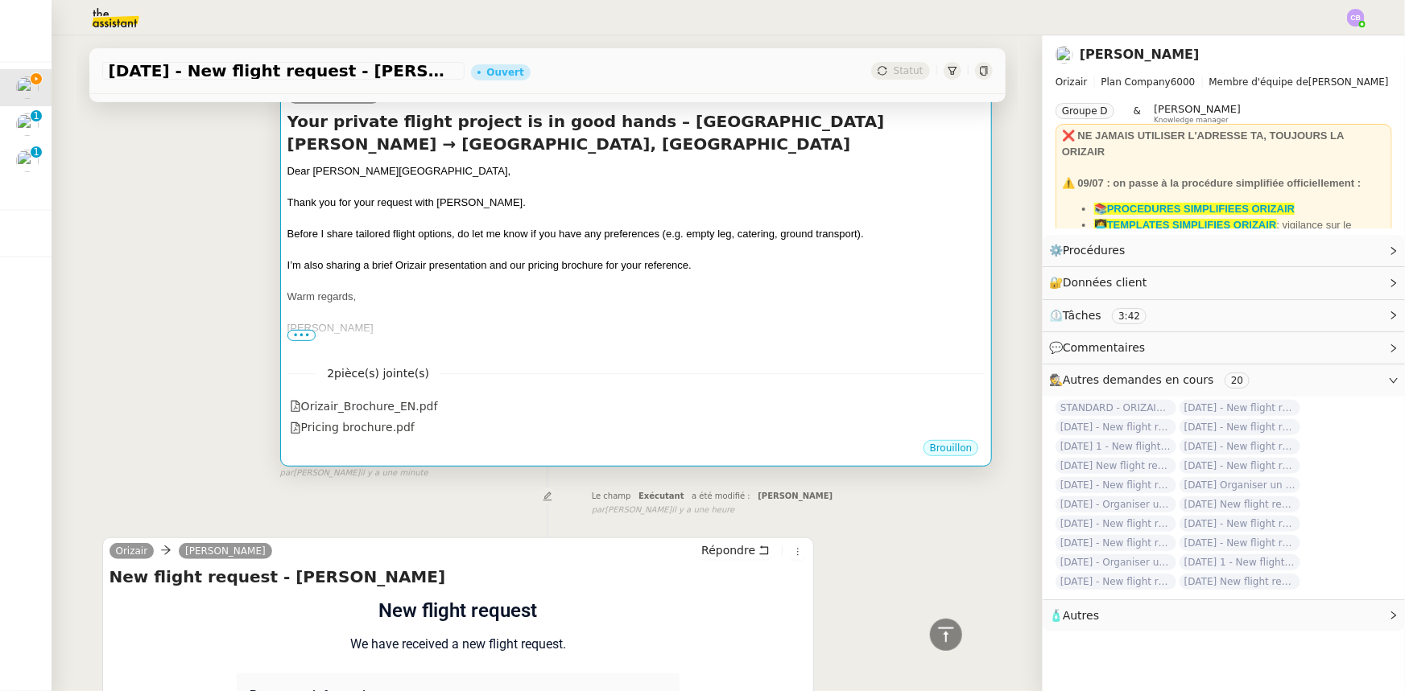
scroll to position [72, 0]
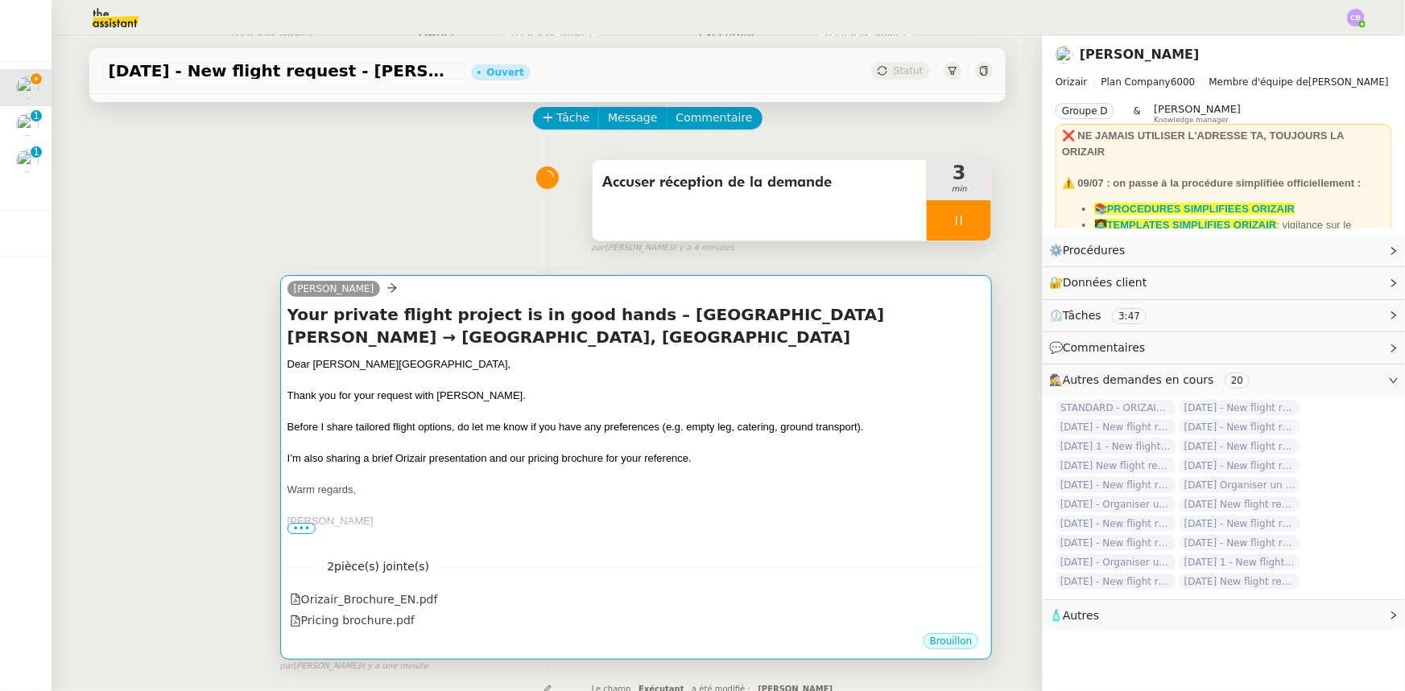
click at [671, 405] on div at bounding box center [636, 412] width 698 height 16
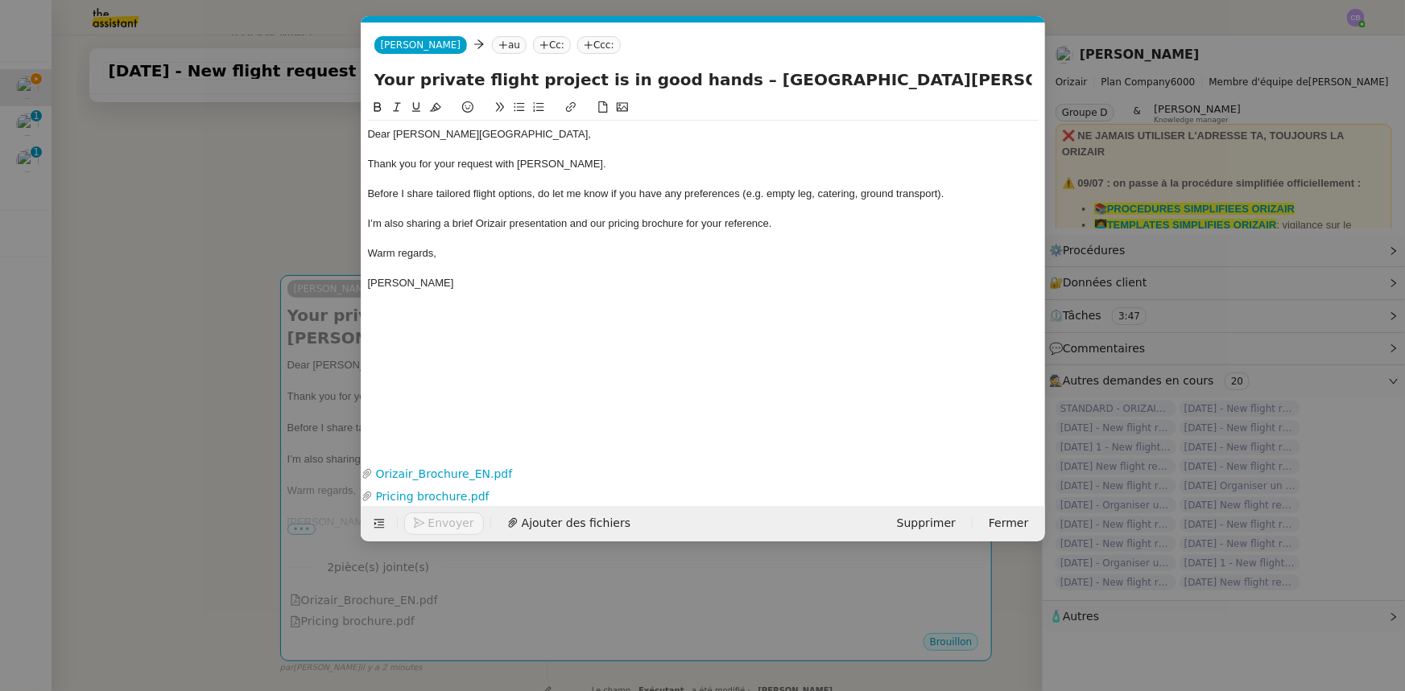
scroll to position [0, 104]
click at [492, 45] on nz-tag "au" at bounding box center [509, 45] width 35 height 18
paste input "[EMAIL_ADDRESS][DOMAIN_NAME]"
type input "[EMAIL_ADDRESS][DOMAIN_NAME]"
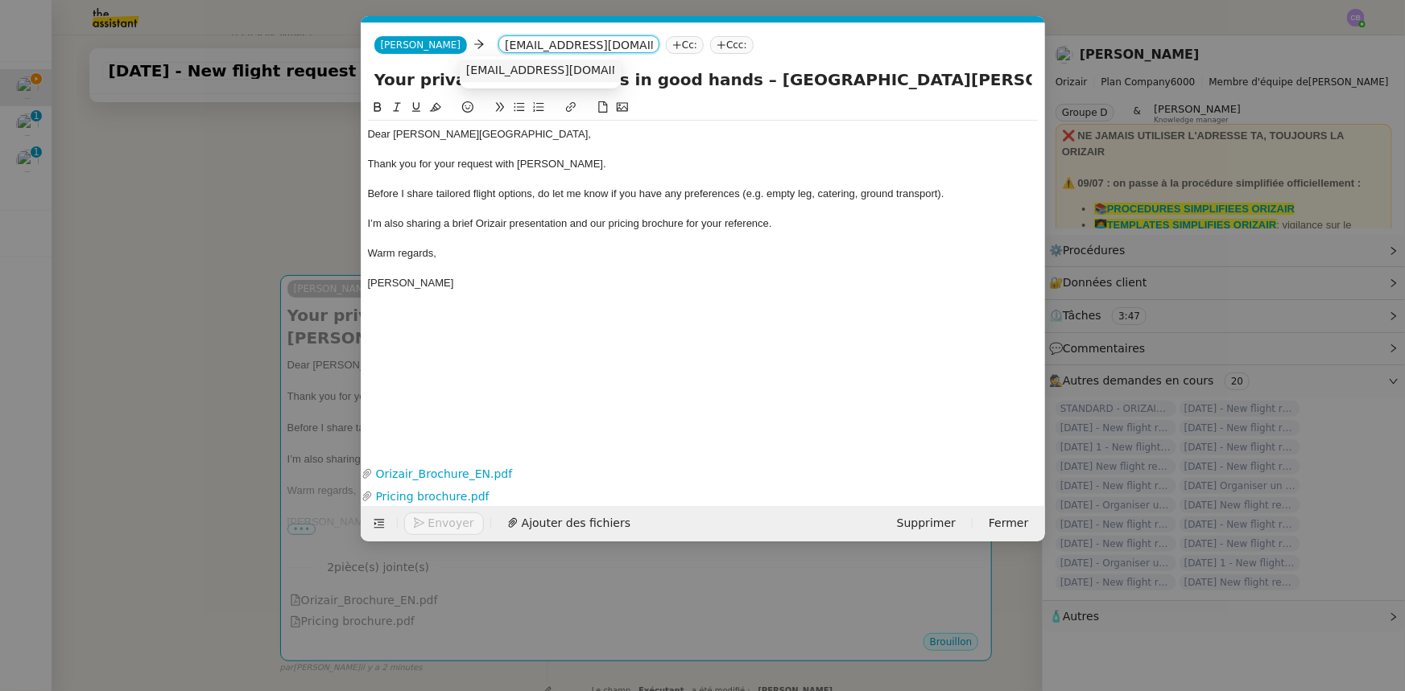
click at [501, 72] on span "[EMAIL_ADDRESS][DOMAIN_NAME]" at bounding box center [564, 70] width 197 height 13
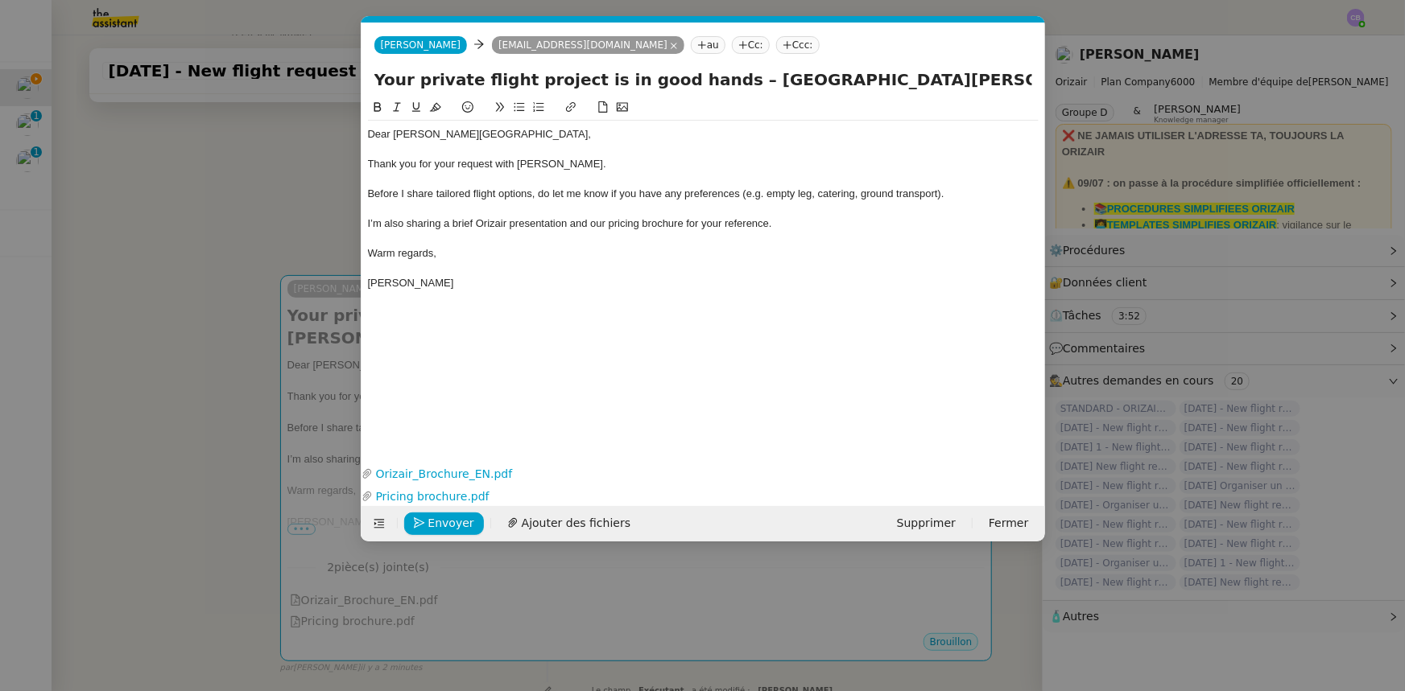
click at [776, 47] on nz-tag "Ccc:" at bounding box center [797, 45] width 43 height 18
type input "[PERSON_NAME]"
click at [736, 74] on span "[PERSON_NAME]" at bounding box center [826, 70] width 229 height 13
click at [970, 80] on input "Your private flight project is in good hands – [GEOGRAPHIC_DATA][PERSON_NAME] →…" at bounding box center [703, 80] width 658 height 24
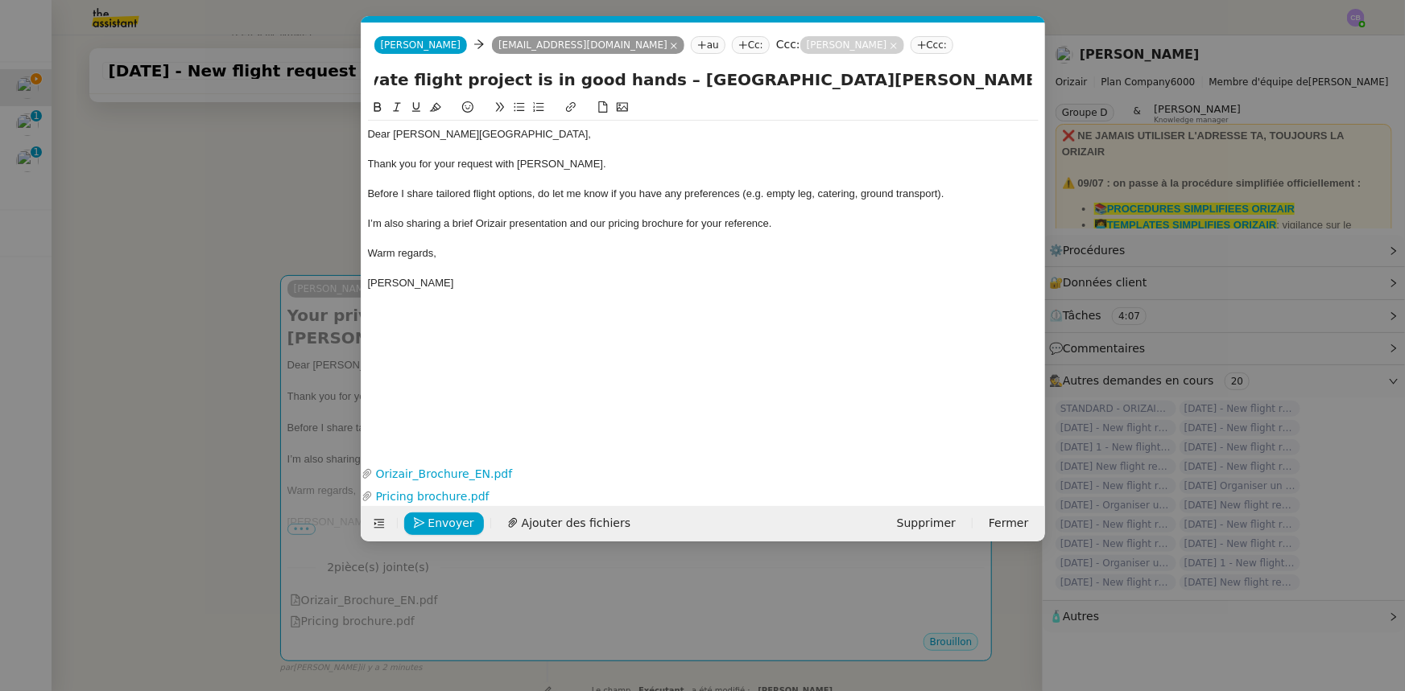
click at [278, 205] on nz-modal-container "orizair accuser Service ✈️Orizair - Accusé de réception de la demande (FR) - En…" at bounding box center [702, 345] width 1405 height 691
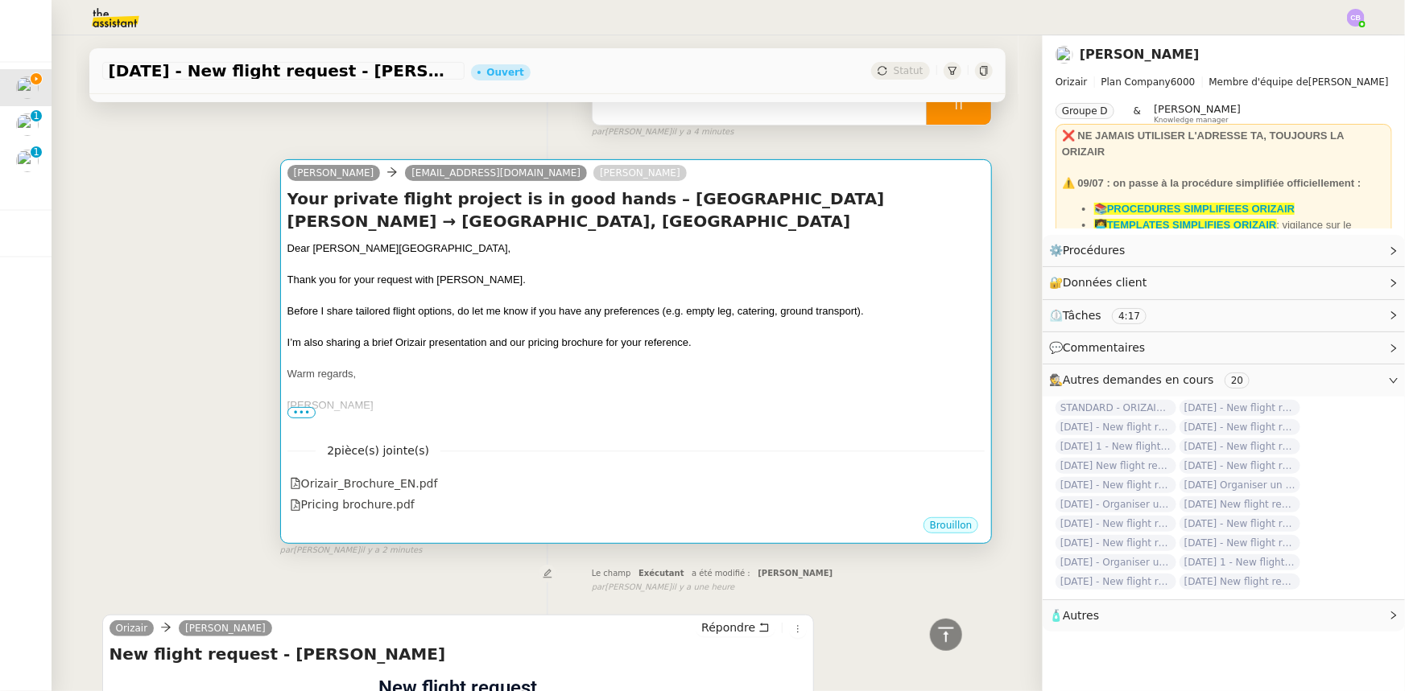
scroll to position [146, 0]
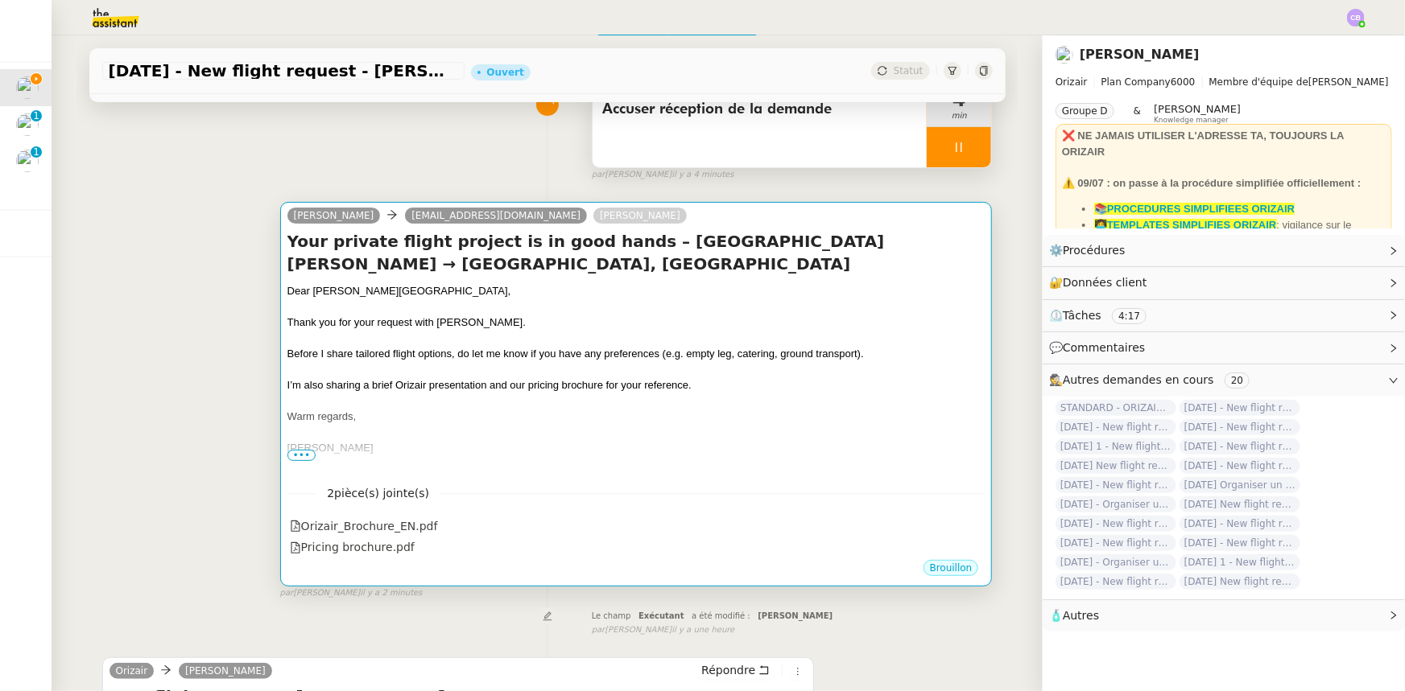
click at [651, 325] on div "Thank you for your request with [PERSON_NAME]." at bounding box center [636, 323] width 698 height 16
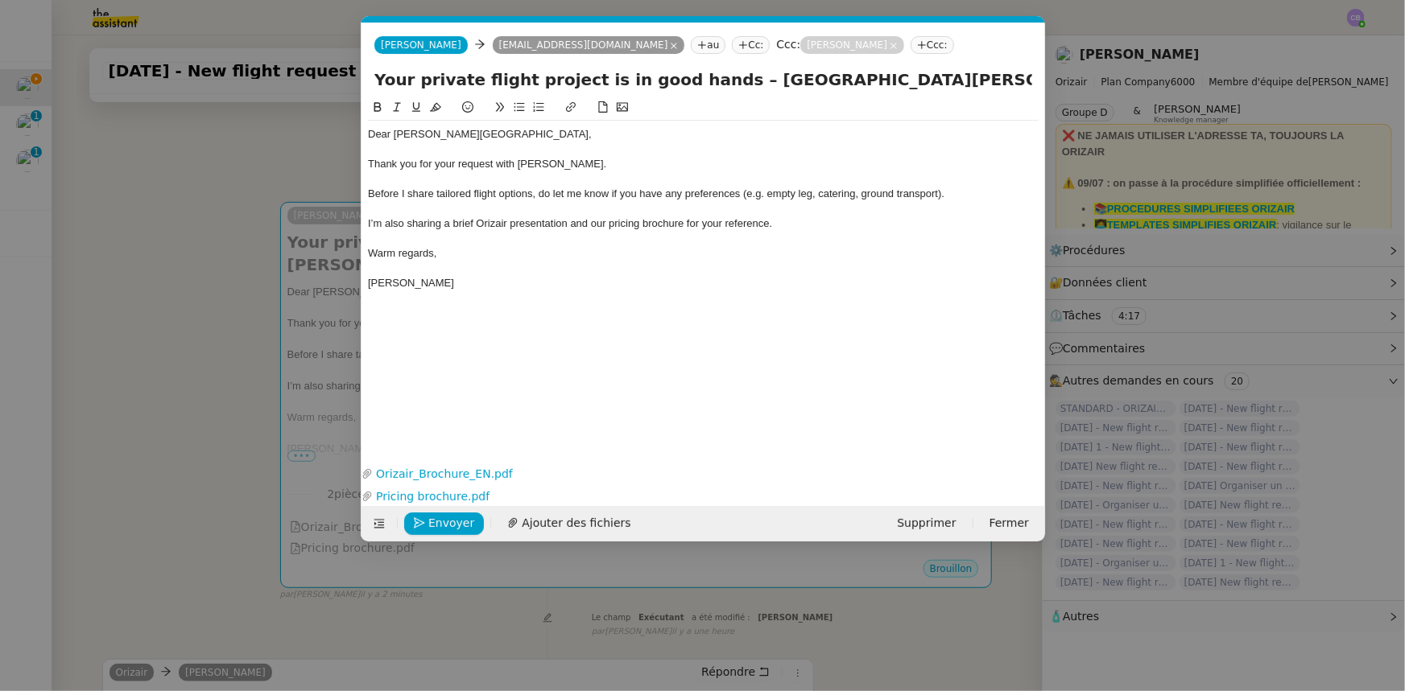
scroll to position [0, 104]
click at [447, 522] on span "Envoyer" at bounding box center [451, 523] width 46 height 19
click at [447, 522] on span "Confirmer l'envoi" at bounding box center [476, 523] width 97 height 19
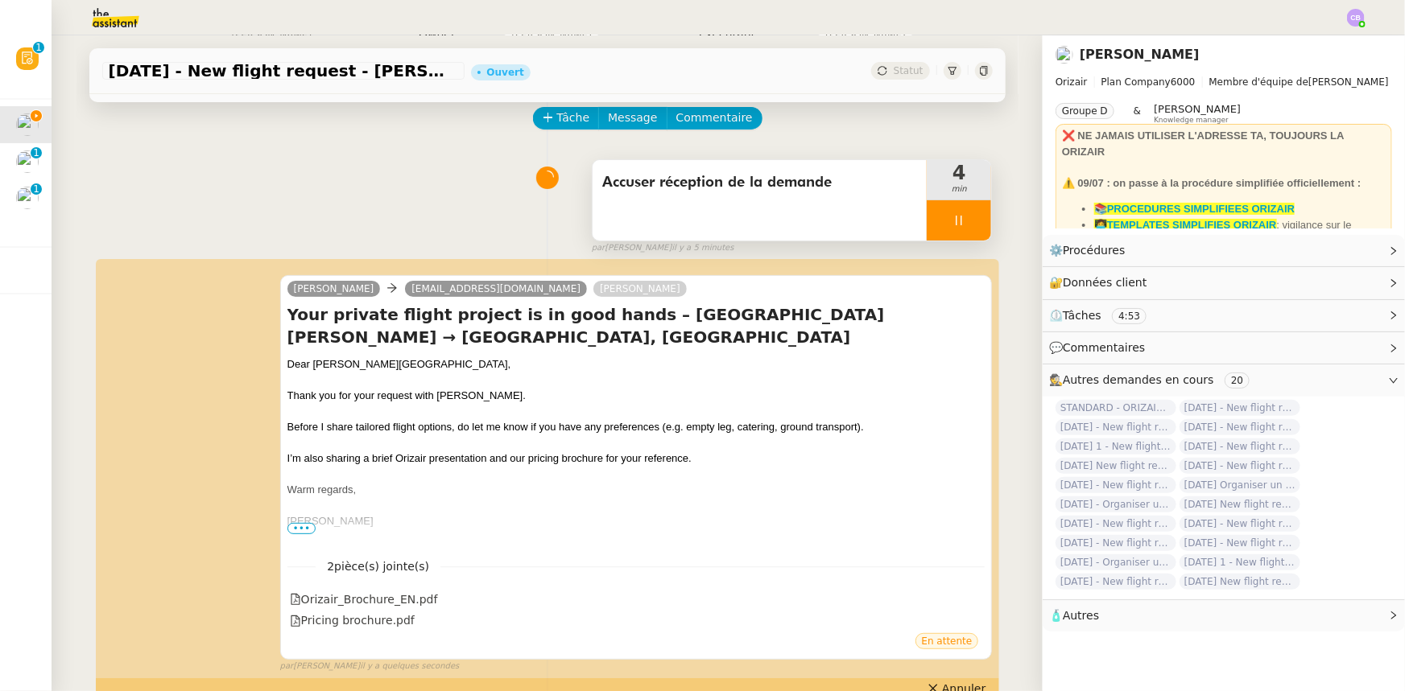
scroll to position [0, 0]
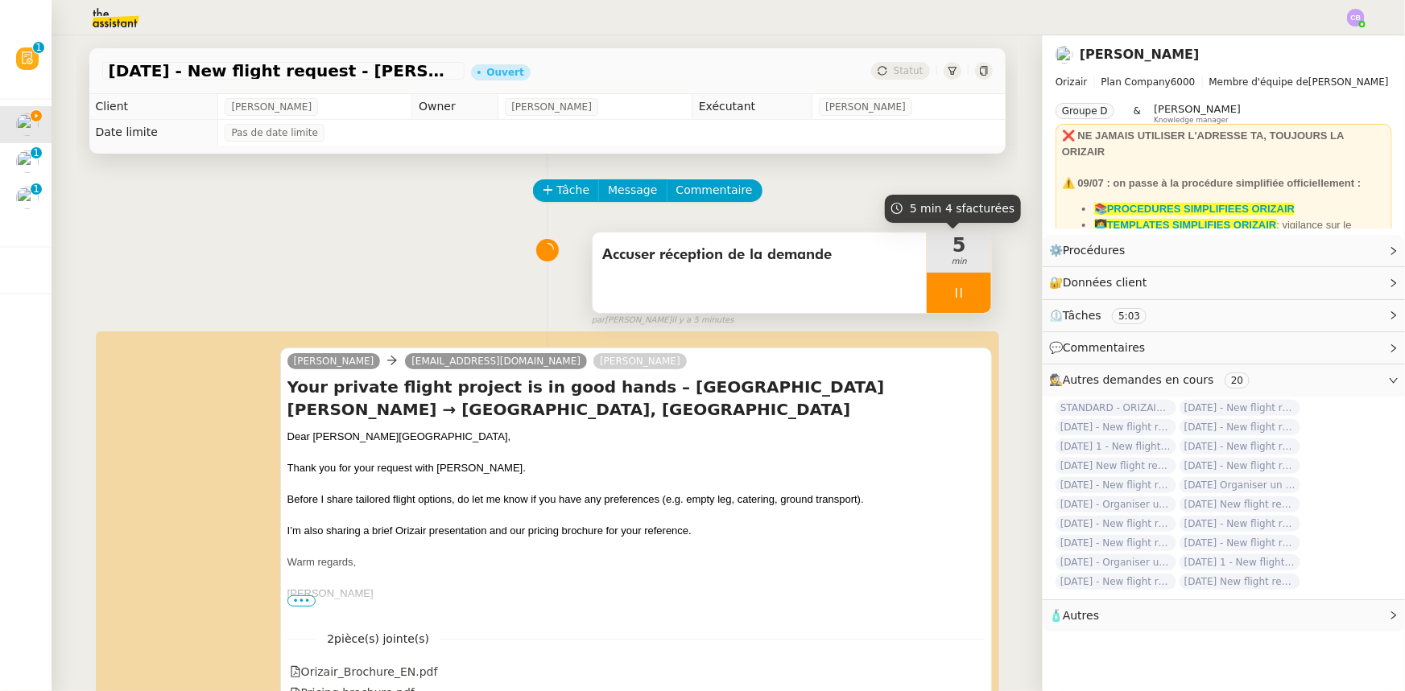
click at [926, 290] on div at bounding box center [958, 293] width 64 height 40
click at [968, 296] on icon at bounding box center [974, 293] width 13 height 13
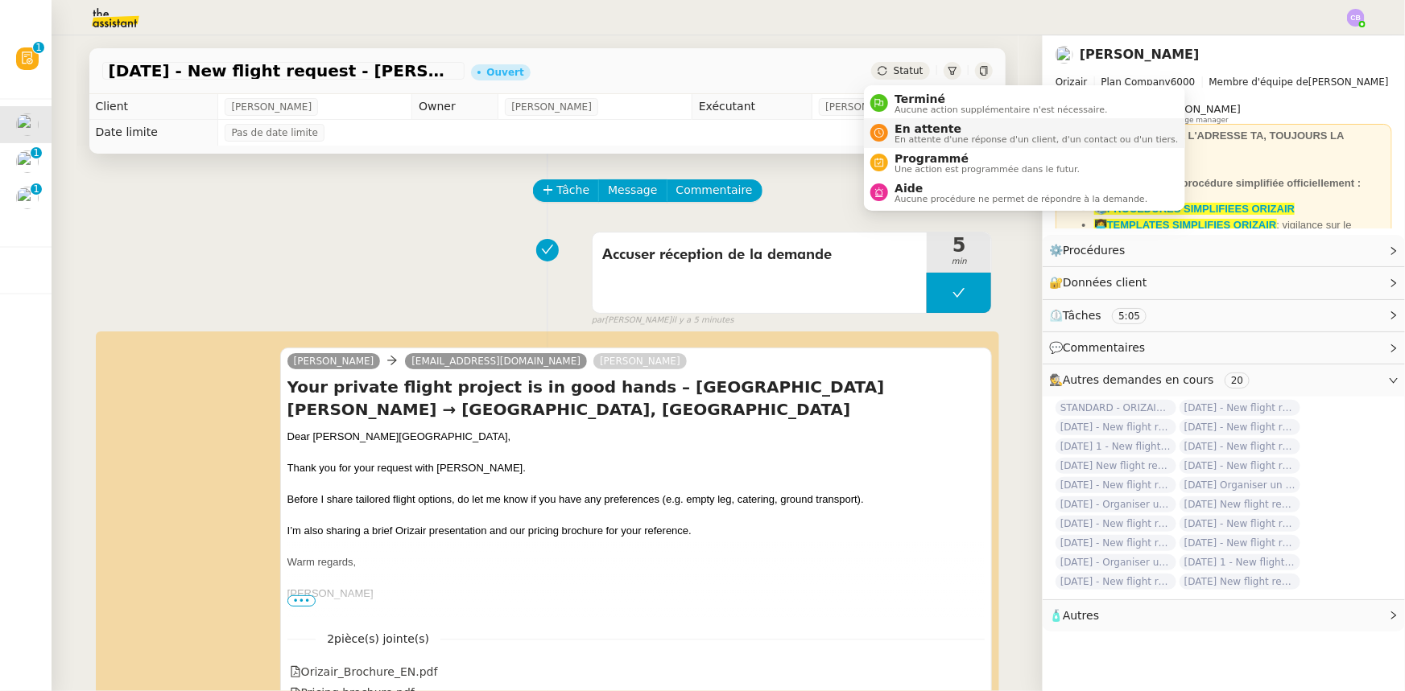
click at [924, 132] on span "En attente" at bounding box center [1035, 128] width 283 height 13
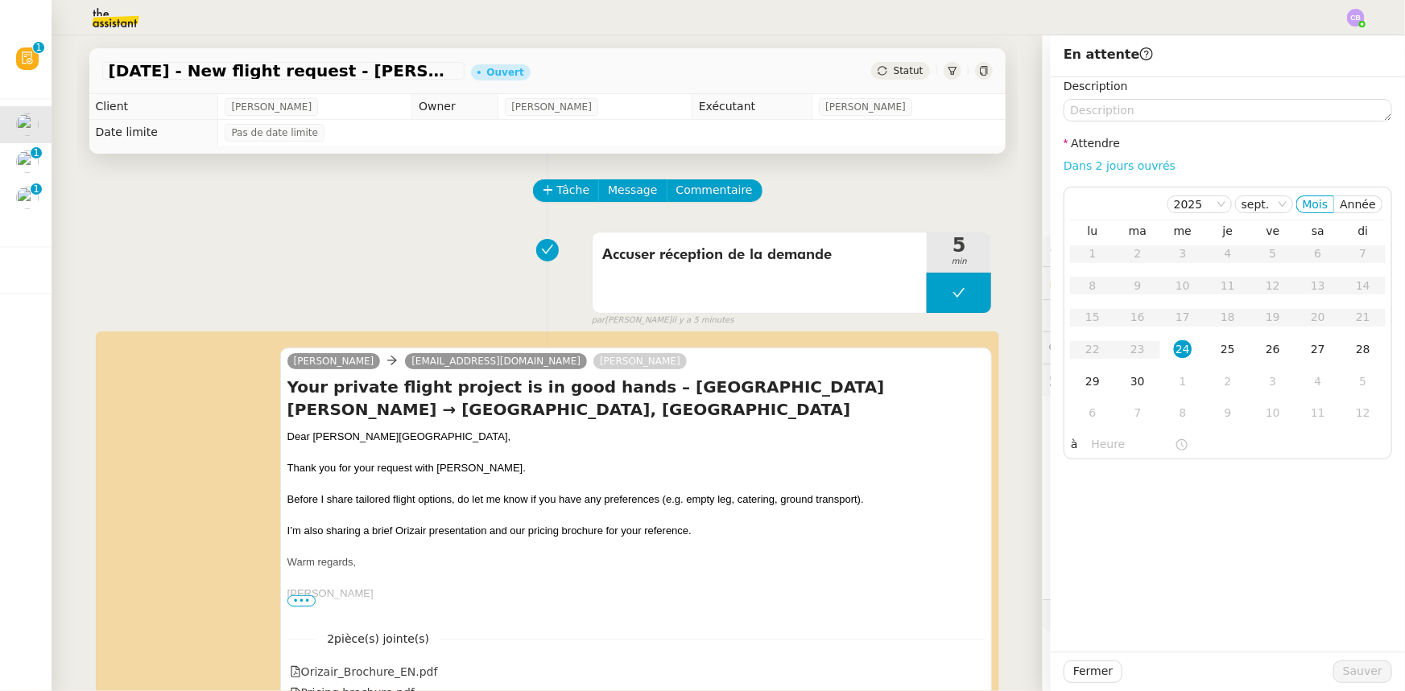
click at [1081, 169] on link "Dans 2 jours ouvrés" at bounding box center [1119, 165] width 112 height 13
type input "07:00"
click at [1219, 349] on div "25" at bounding box center [1228, 349] width 18 height 18
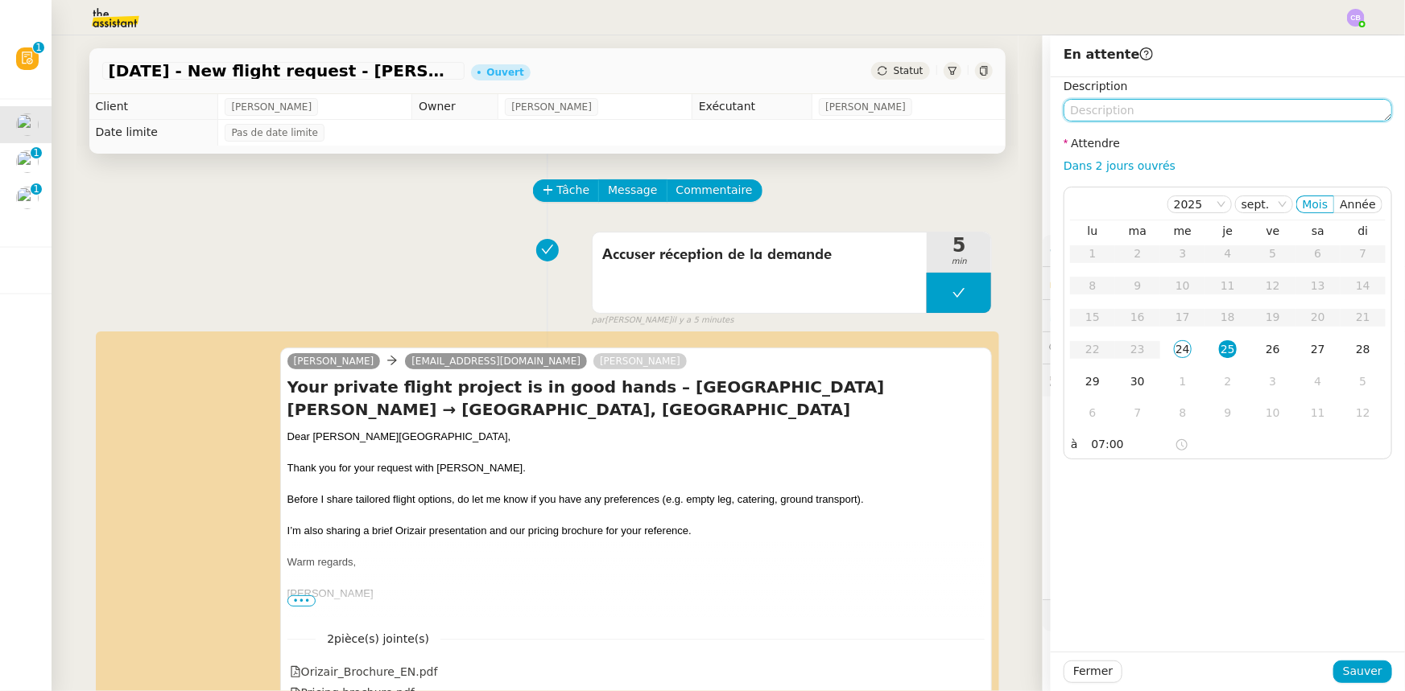
click at [1111, 111] on textarea at bounding box center [1227, 110] width 328 height 23
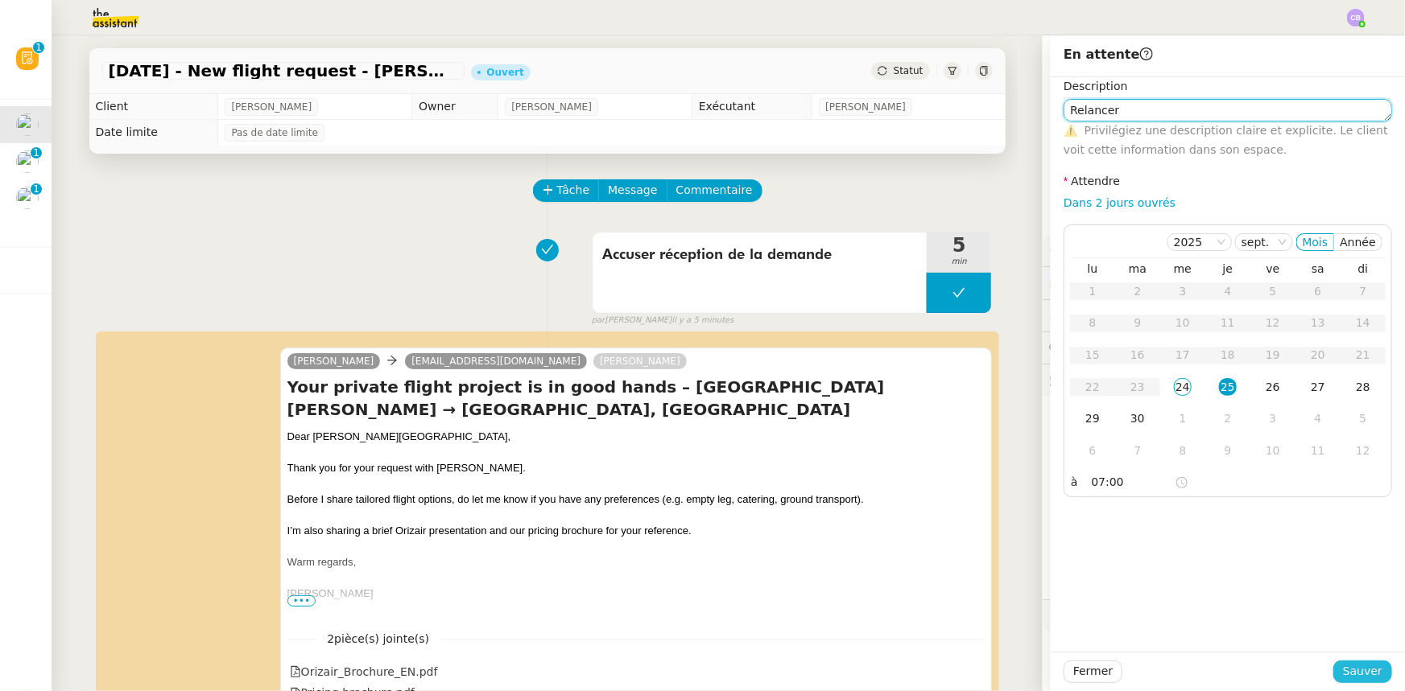
type textarea "Relancer"
click at [1347, 669] on span "Sauver" at bounding box center [1362, 671] width 39 height 19
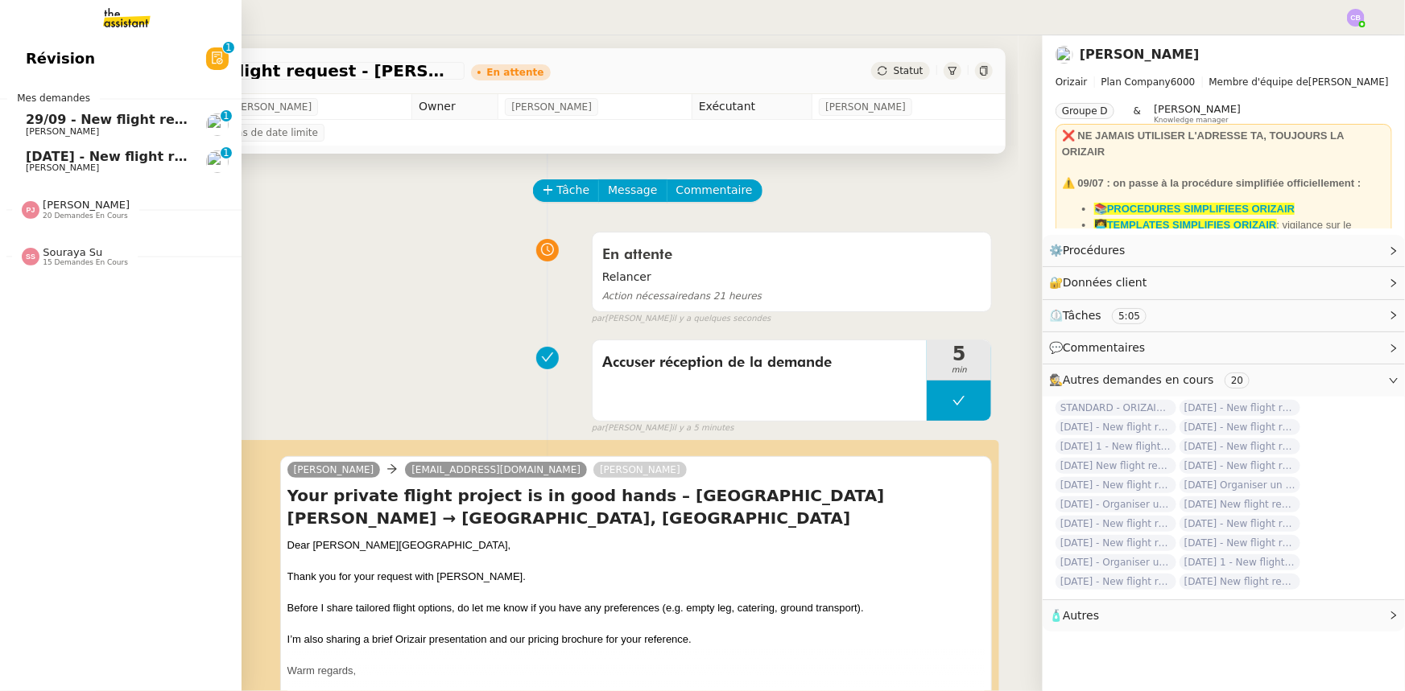
click at [69, 250] on span "Souraya Su" at bounding box center [73, 252] width 60 height 12
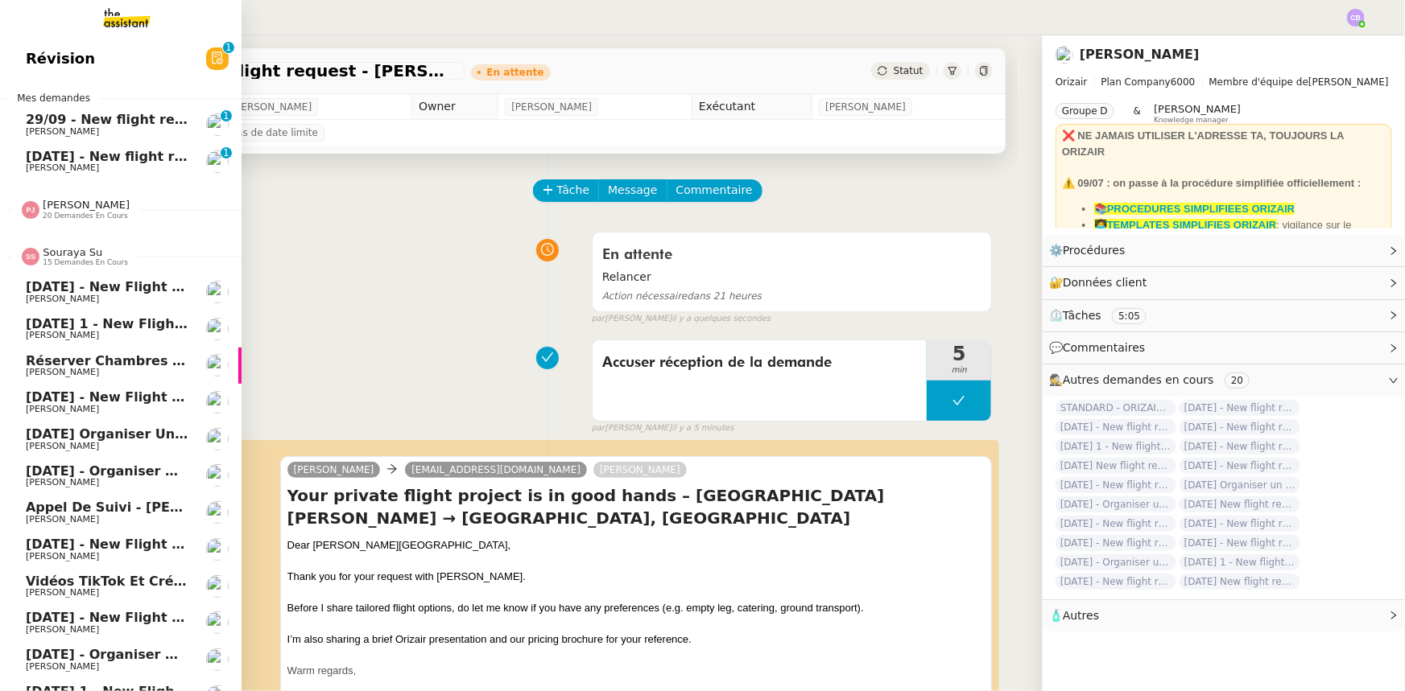
click at [64, 257] on span "Souraya Su" at bounding box center [73, 252] width 60 height 12
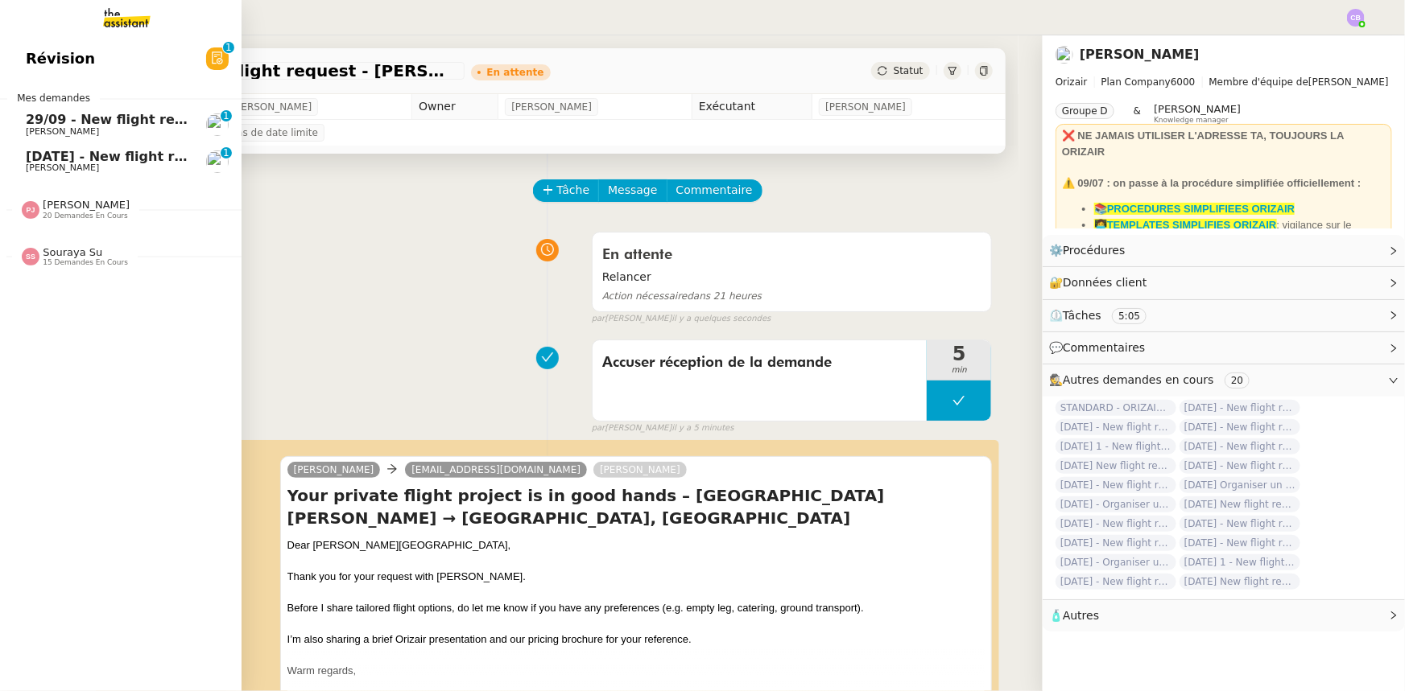
click at [64, 212] on span "20 demandes en cours" at bounding box center [85, 216] width 85 height 9
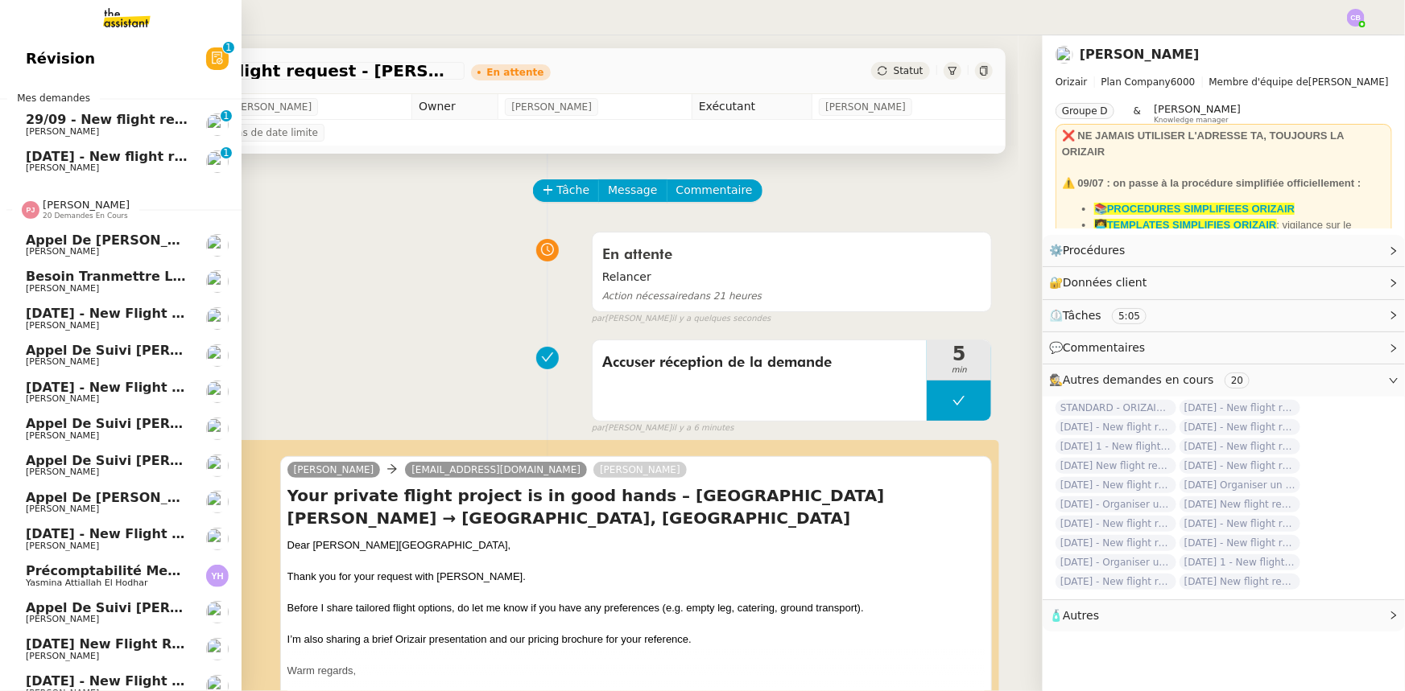
click at [62, 209] on span "[PERSON_NAME]" at bounding box center [86, 205] width 87 height 12
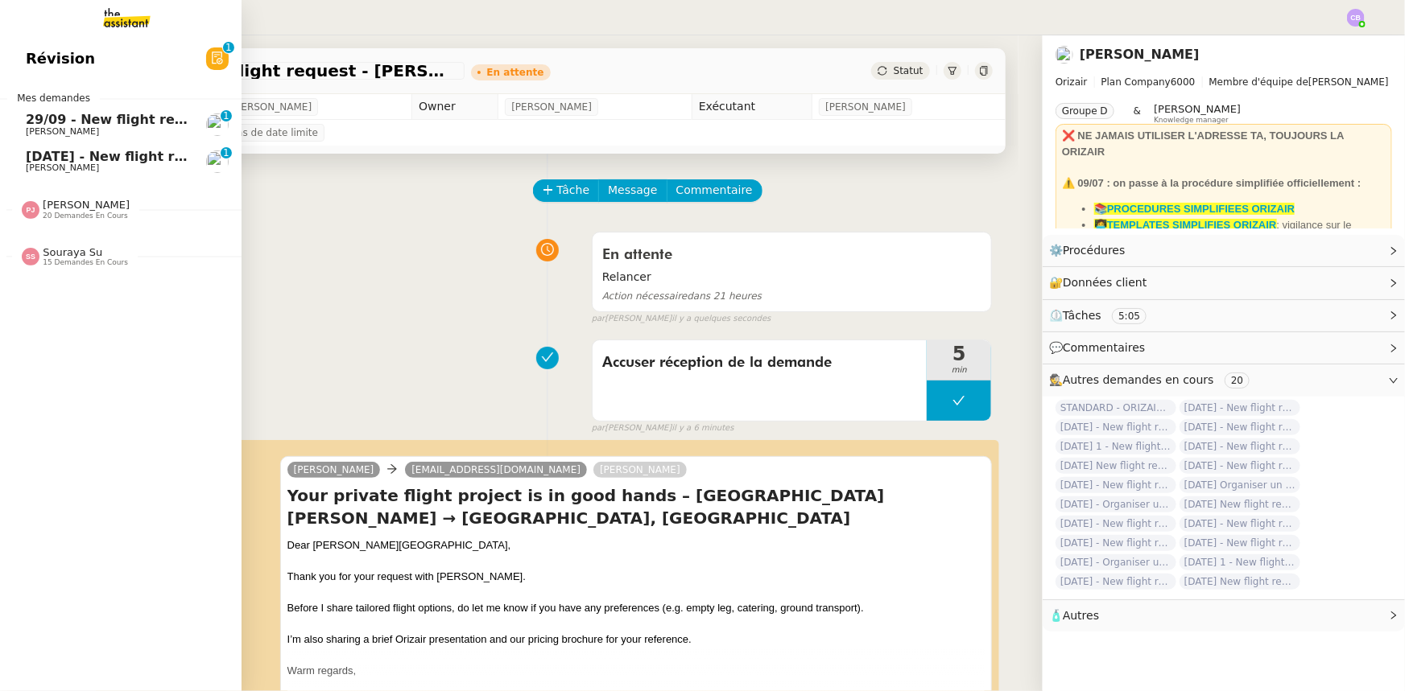
click at [113, 115] on span "29/09 - New flight request - [PERSON_NAME]" at bounding box center [188, 119] width 324 height 15
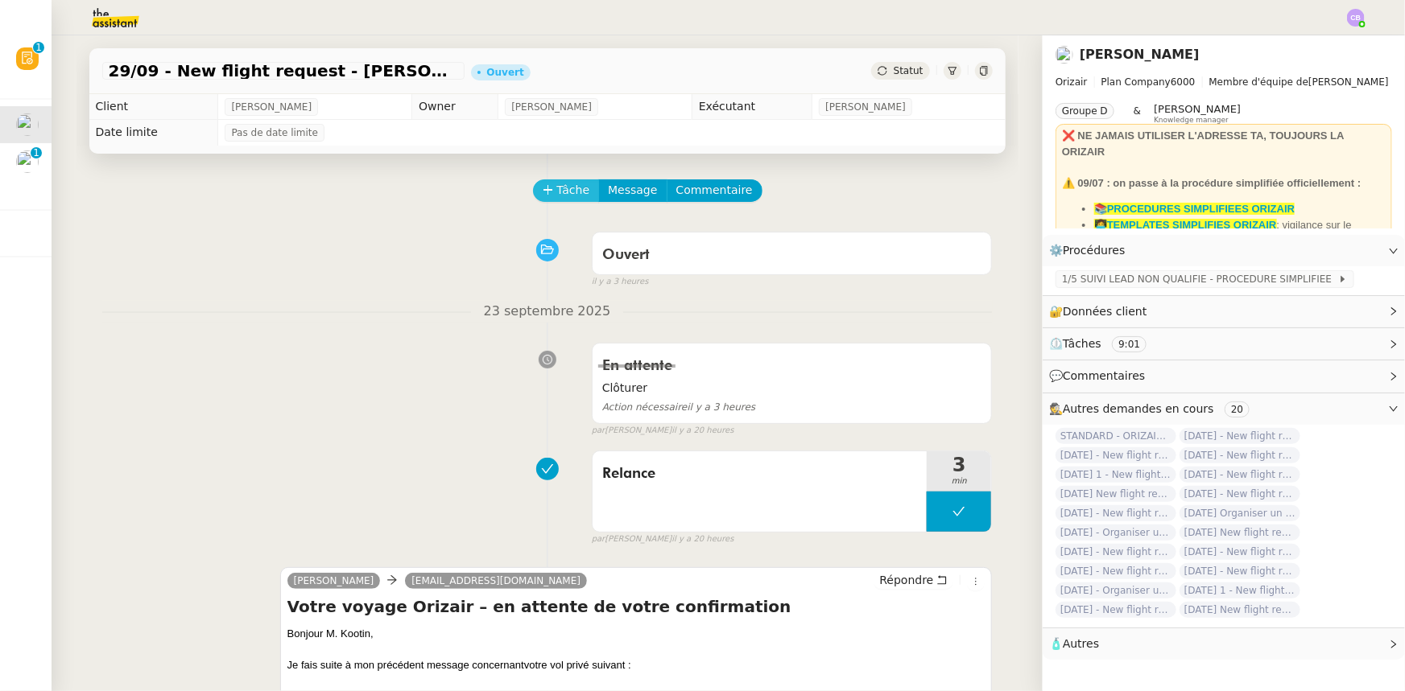
click at [557, 193] on span "Tâche" at bounding box center [573, 190] width 33 height 19
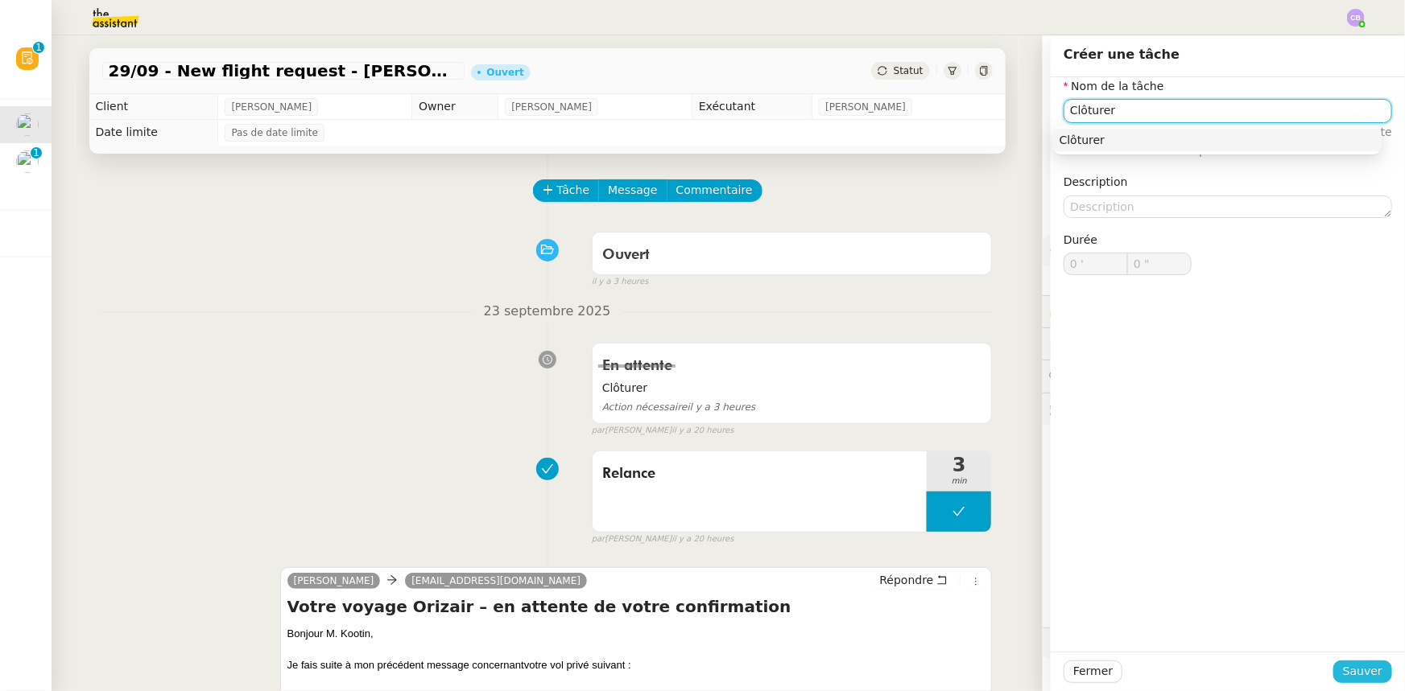
type input "Clôturer"
click at [1346, 669] on span "Sauver" at bounding box center [1362, 671] width 39 height 19
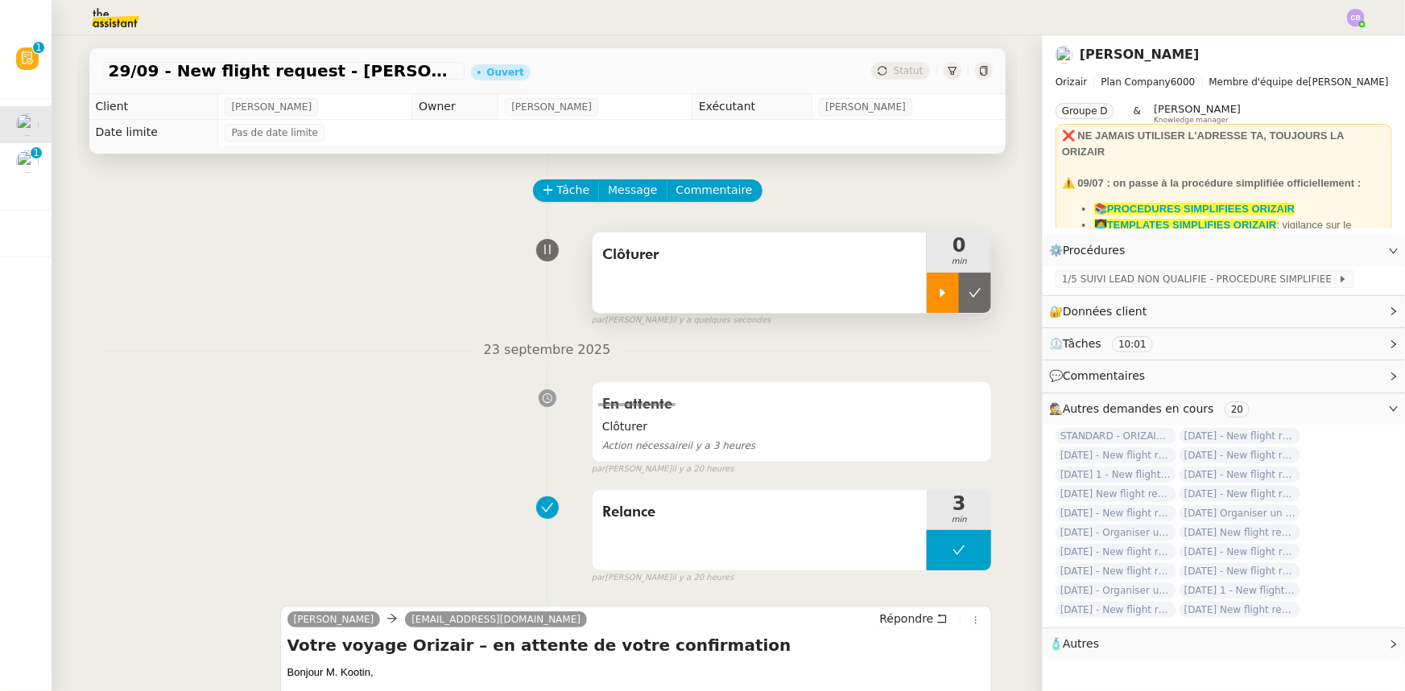
click at [926, 304] on div at bounding box center [942, 293] width 32 height 40
click at [926, 287] on div at bounding box center [958, 293] width 64 height 40
click at [964, 301] on button at bounding box center [975, 293] width 32 height 40
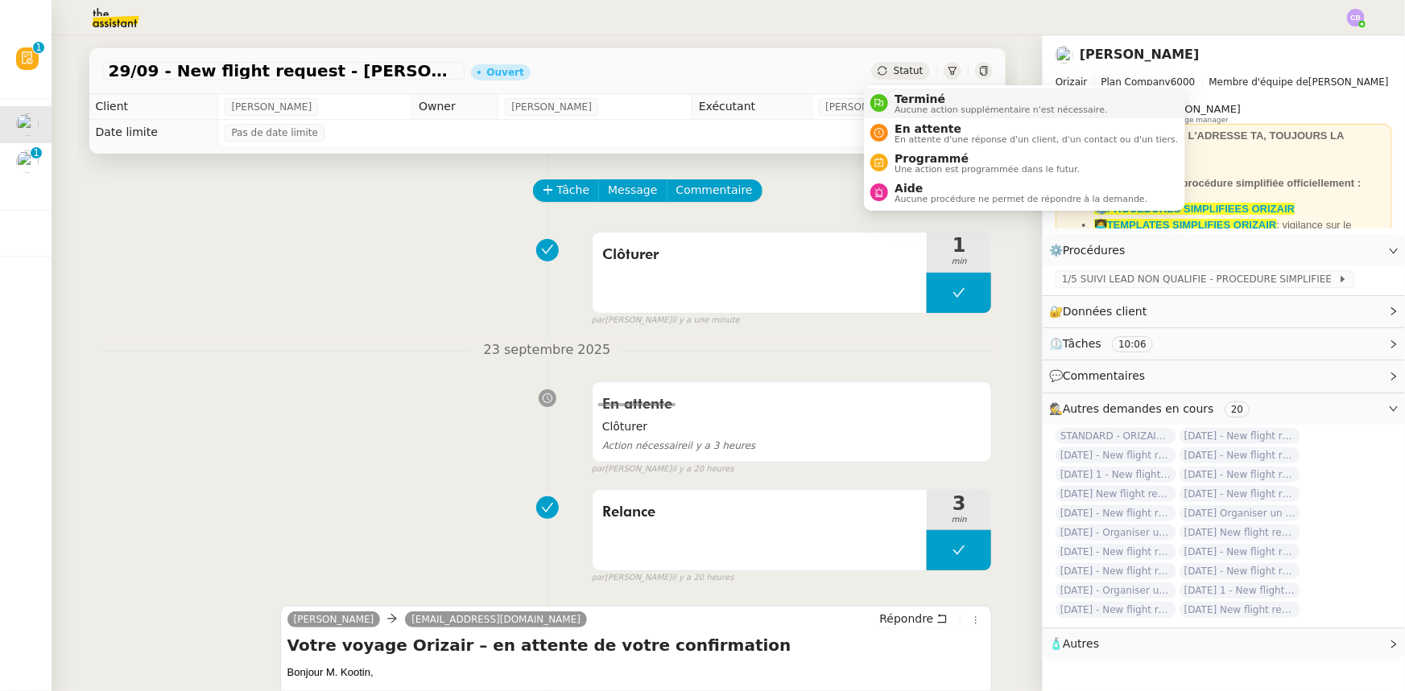
click at [929, 102] on span "Terminé" at bounding box center [1000, 99] width 213 height 13
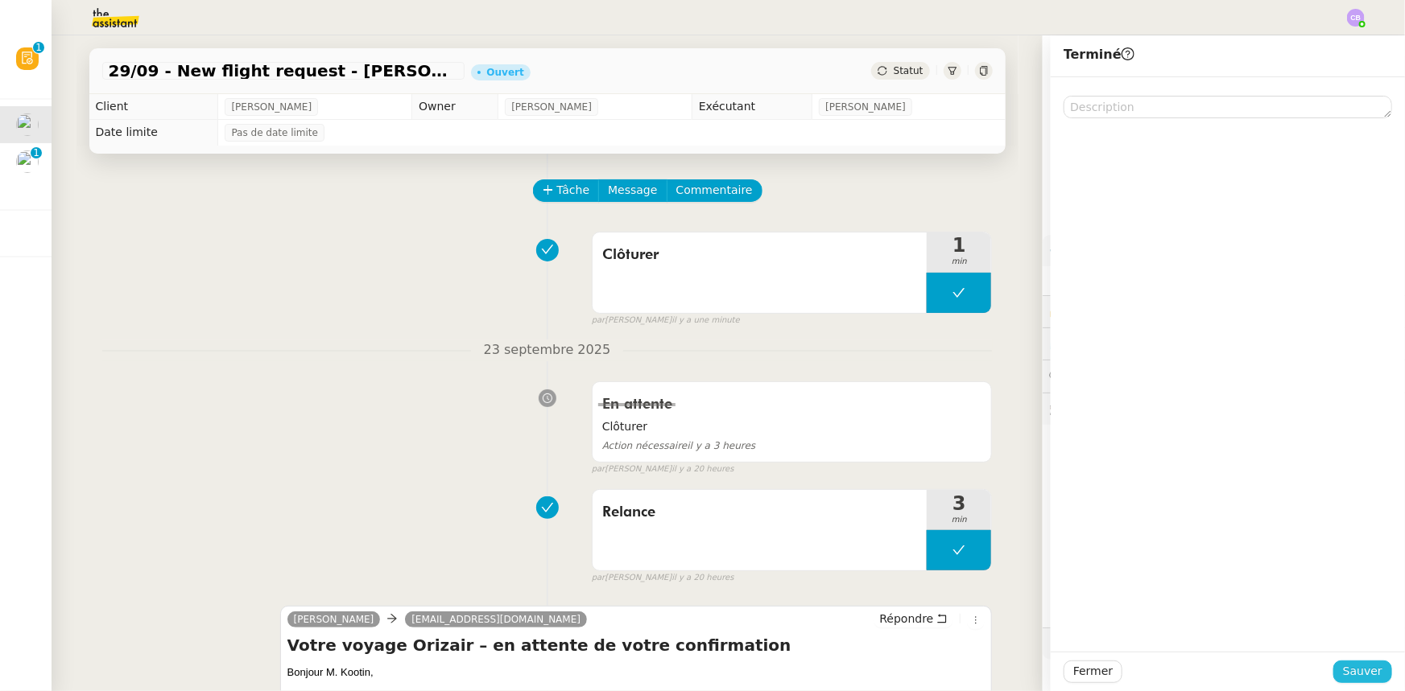
click at [1362, 671] on span "Sauver" at bounding box center [1362, 671] width 39 height 19
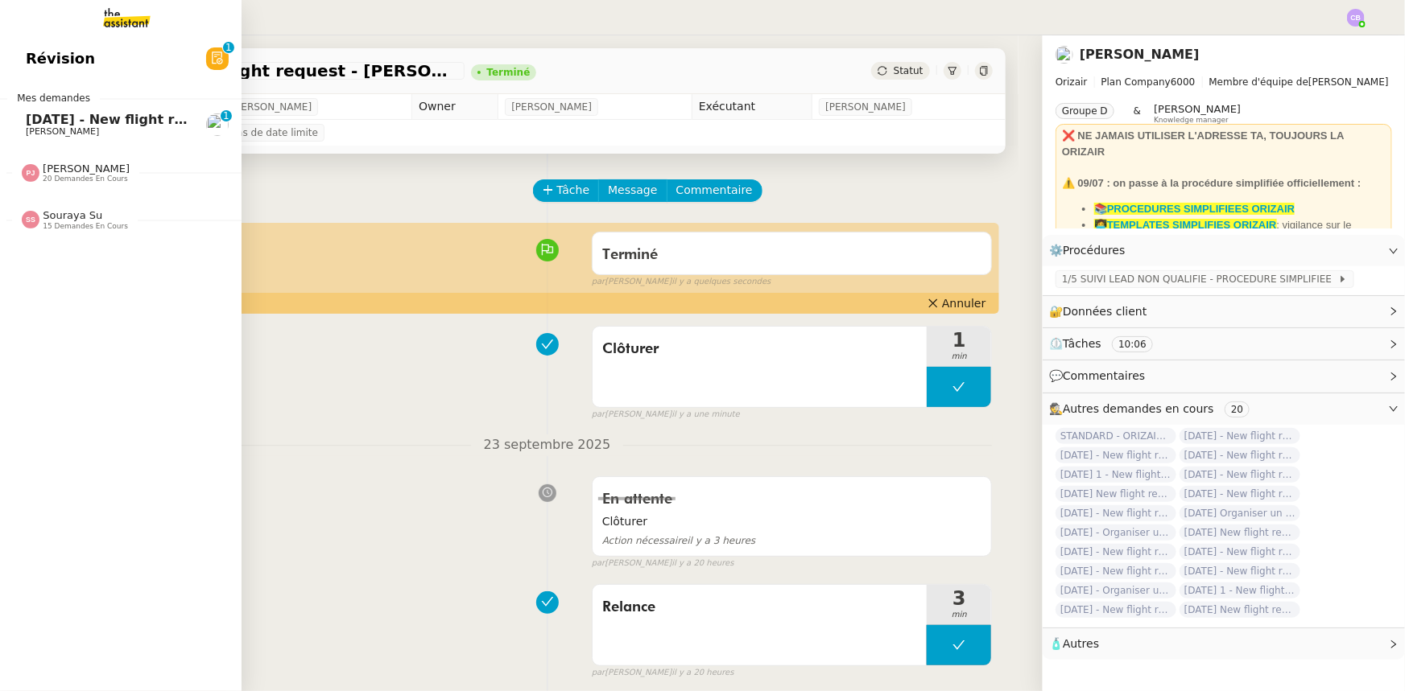
click at [46, 123] on span "[DATE] - New flight request - [GEOGRAPHIC_DATA]" at bounding box center [207, 119] width 363 height 15
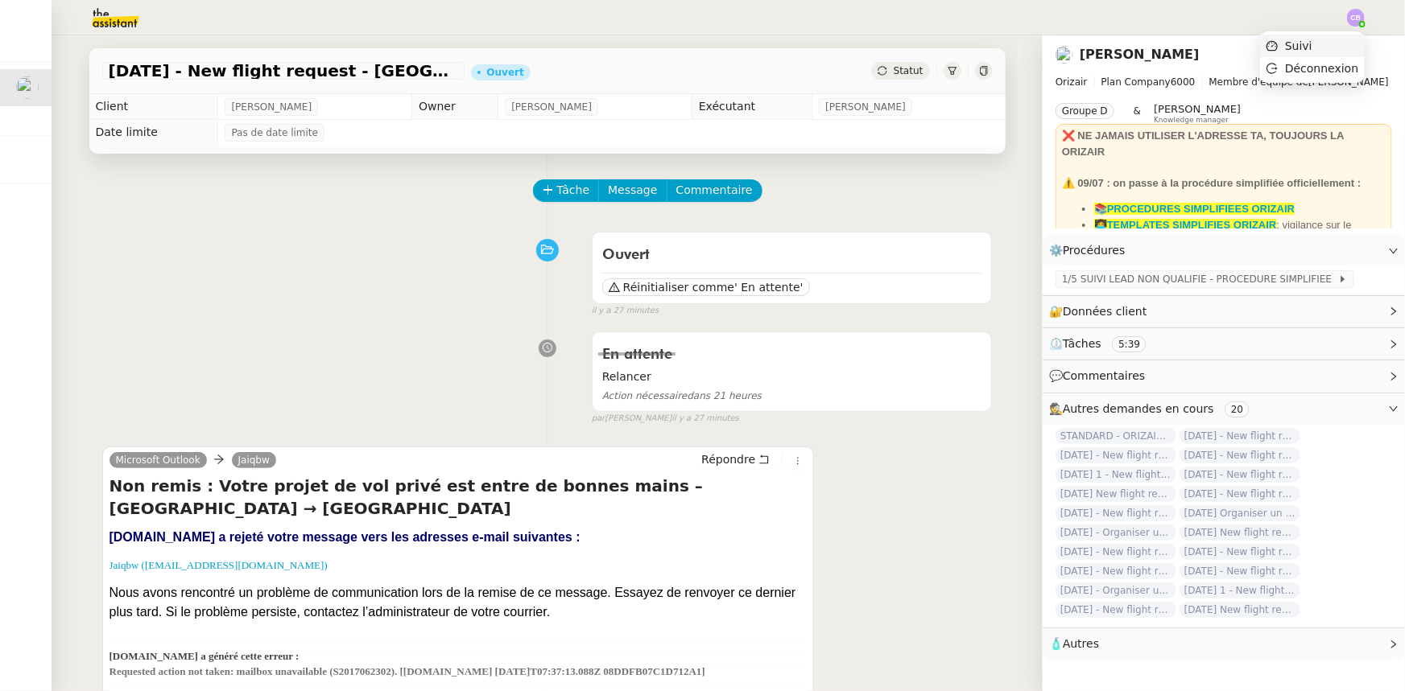
click at [1312, 43] on span "Suivi" at bounding box center [1298, 45] width 27 height 13
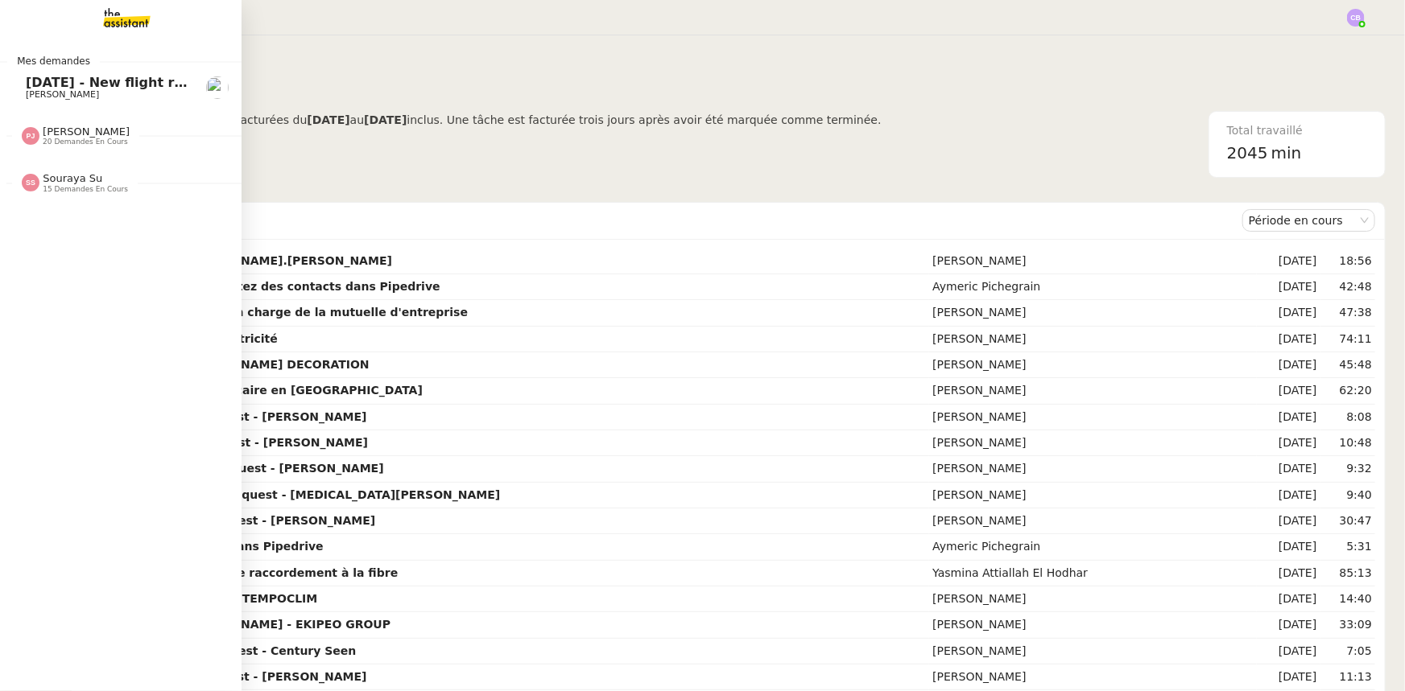
click at [38, 88] on span "[DATE] - New flight request - [GEOGRAPHIC_DATA]" at bounding box center [207, 82] width 363 height 15
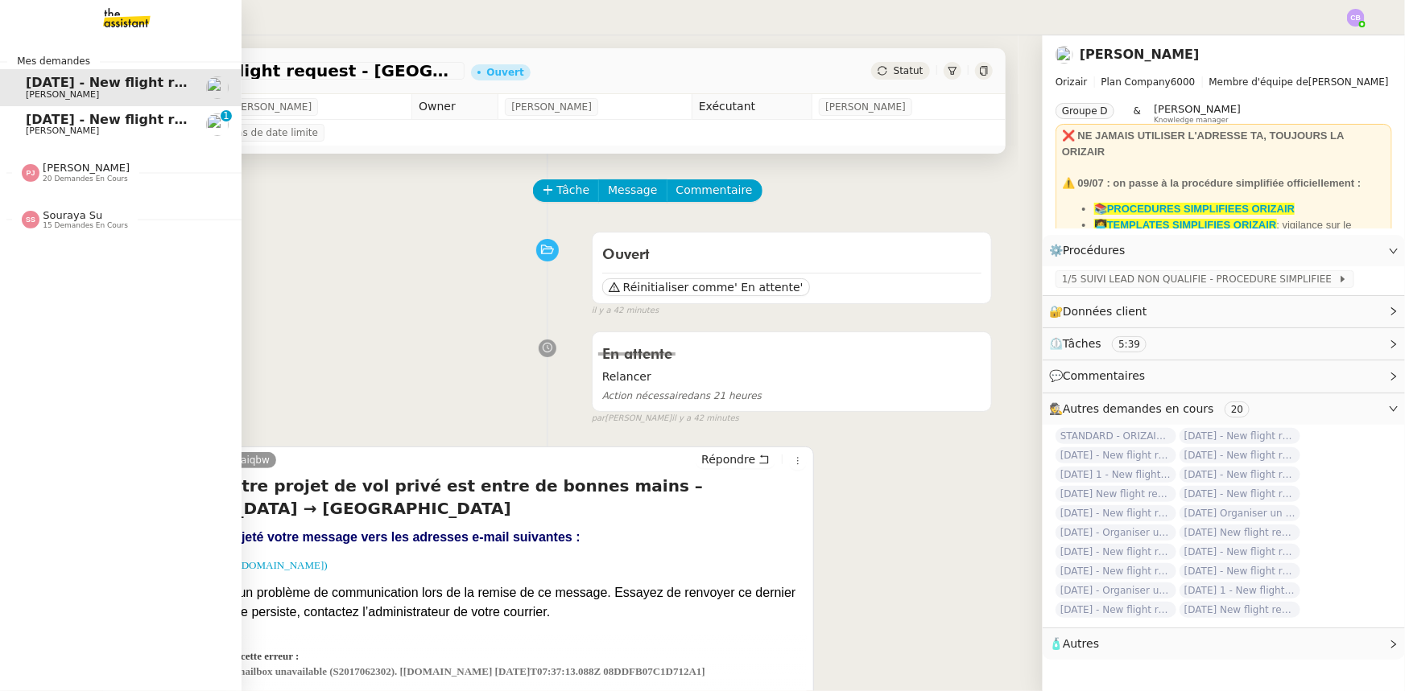
click at [108, 128] on span "[PERSON_NAME]" at bounding box center [107, 131] width 163 height 10
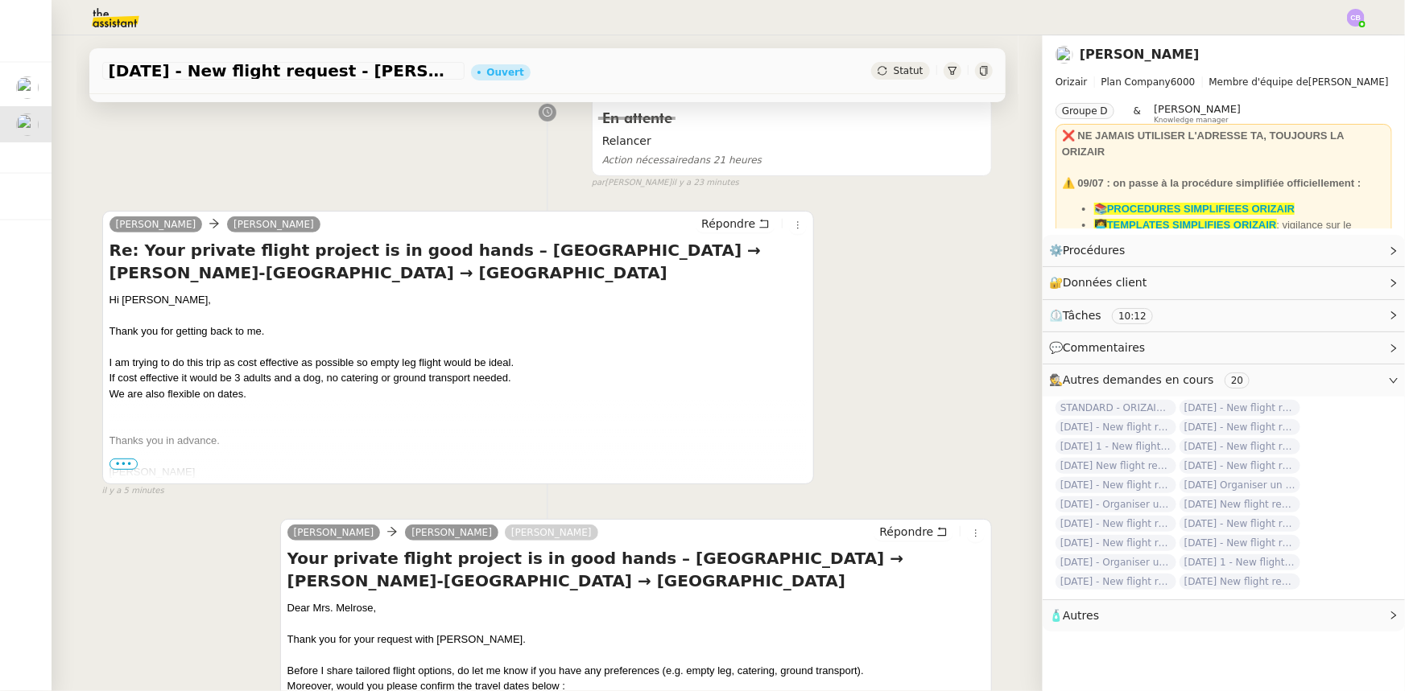
scroll to position [292, 0]
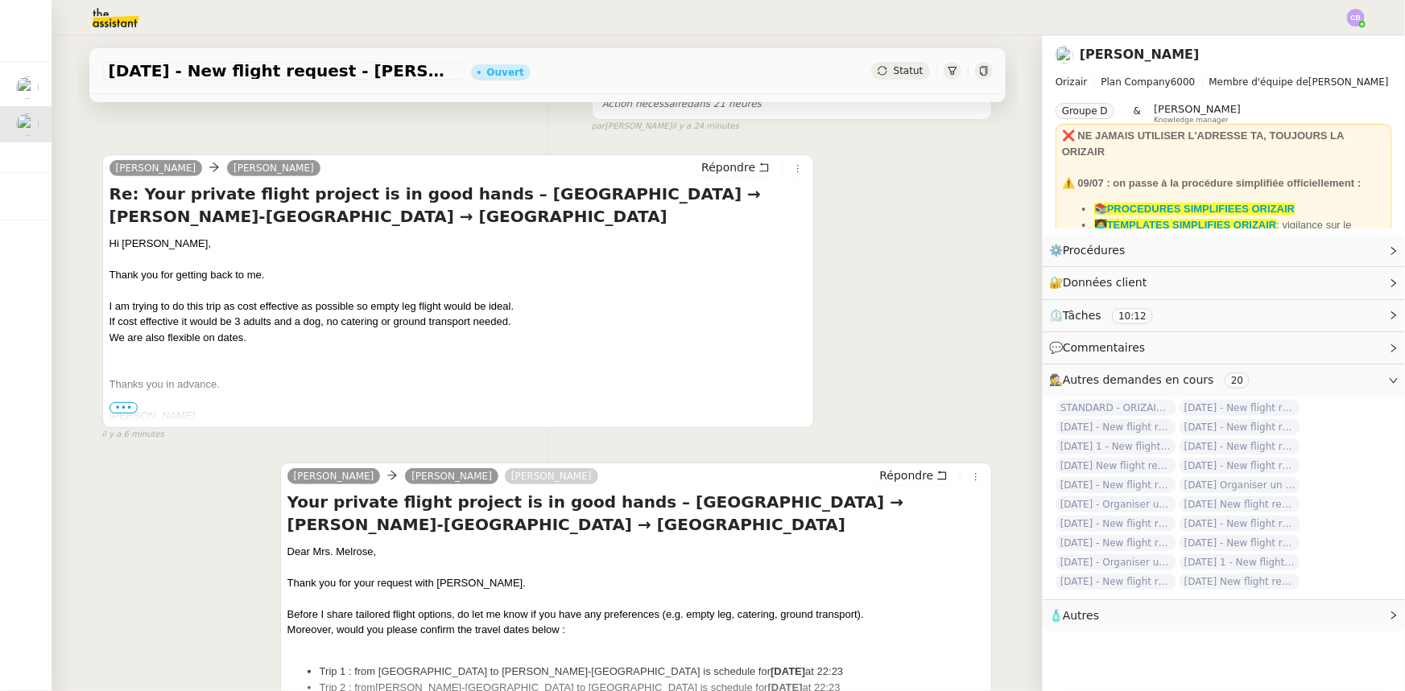
click at [123, 411] on span "•••" at bounding box center [123, 407] width 29 height 11
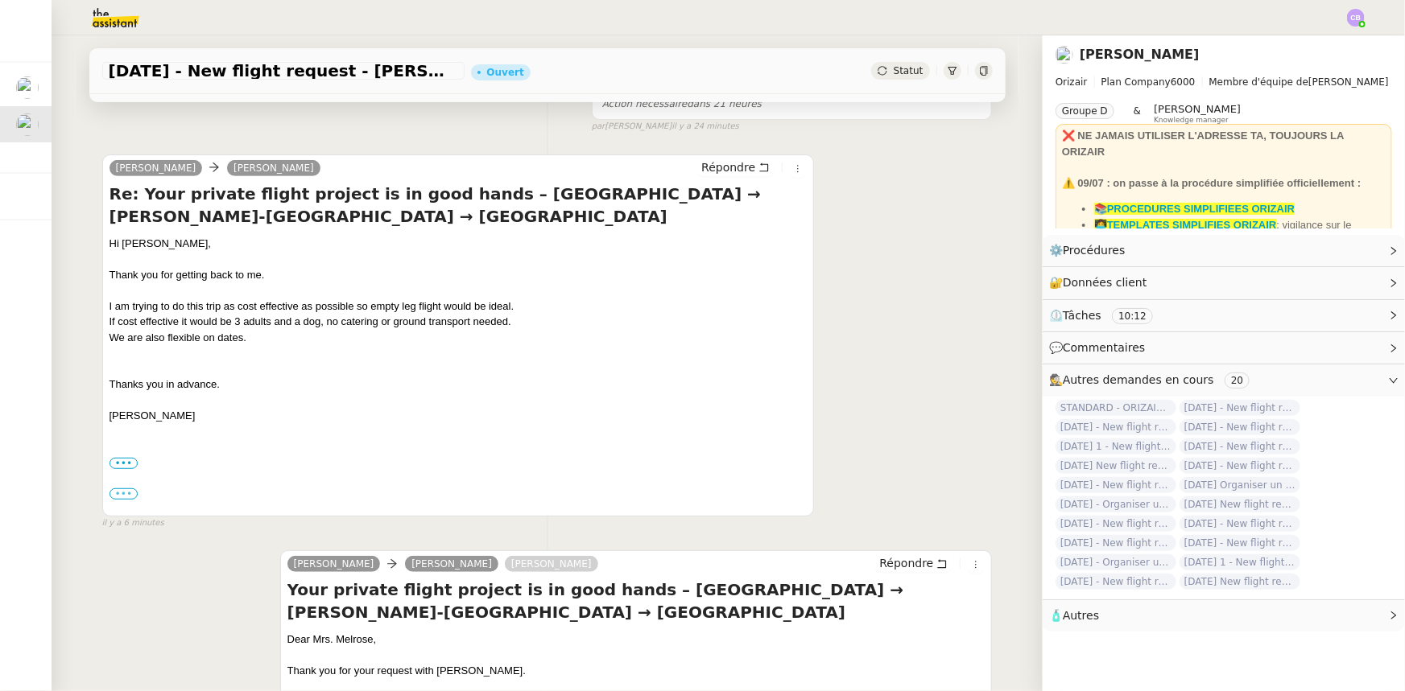
click at [121, 496] on label "•••" at bounding box center [123, 494] width 29 height 11
click at [0, 0] on input "•••" at bounding box center [0, 0] width 0 height 0
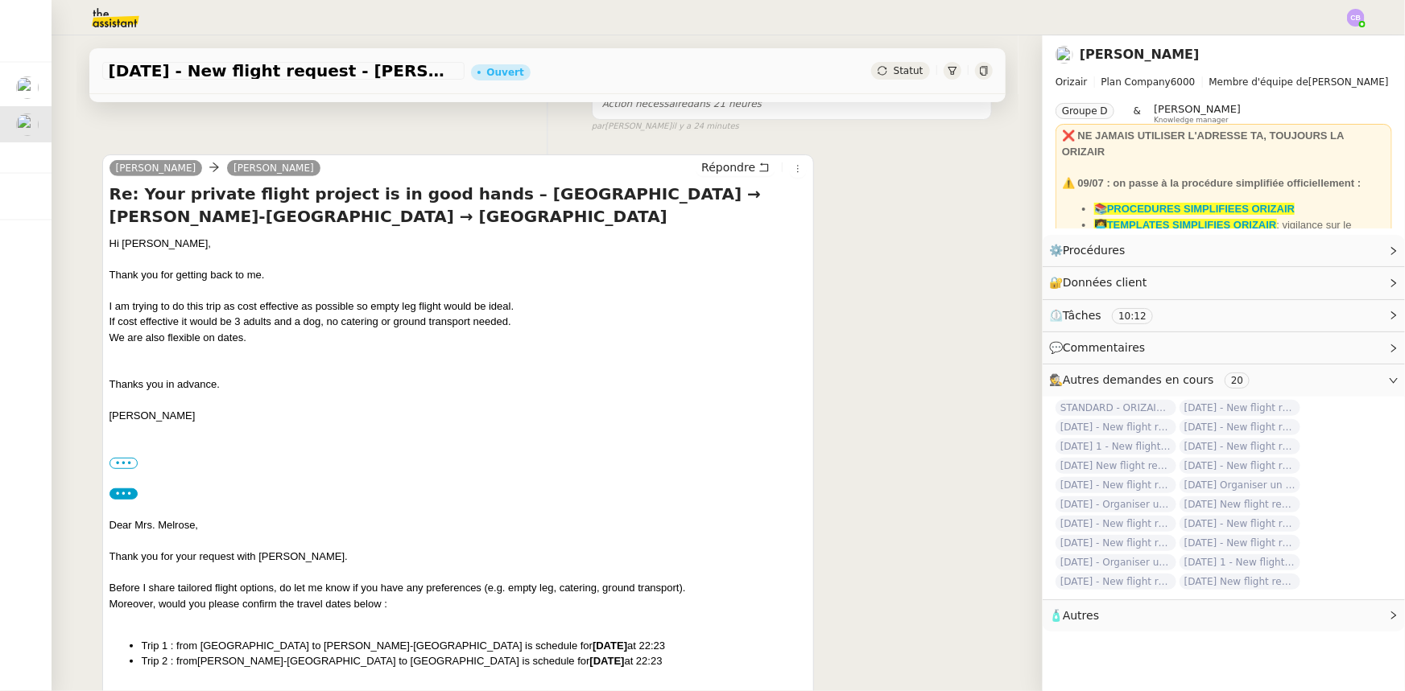
scroll to position [365, 0]
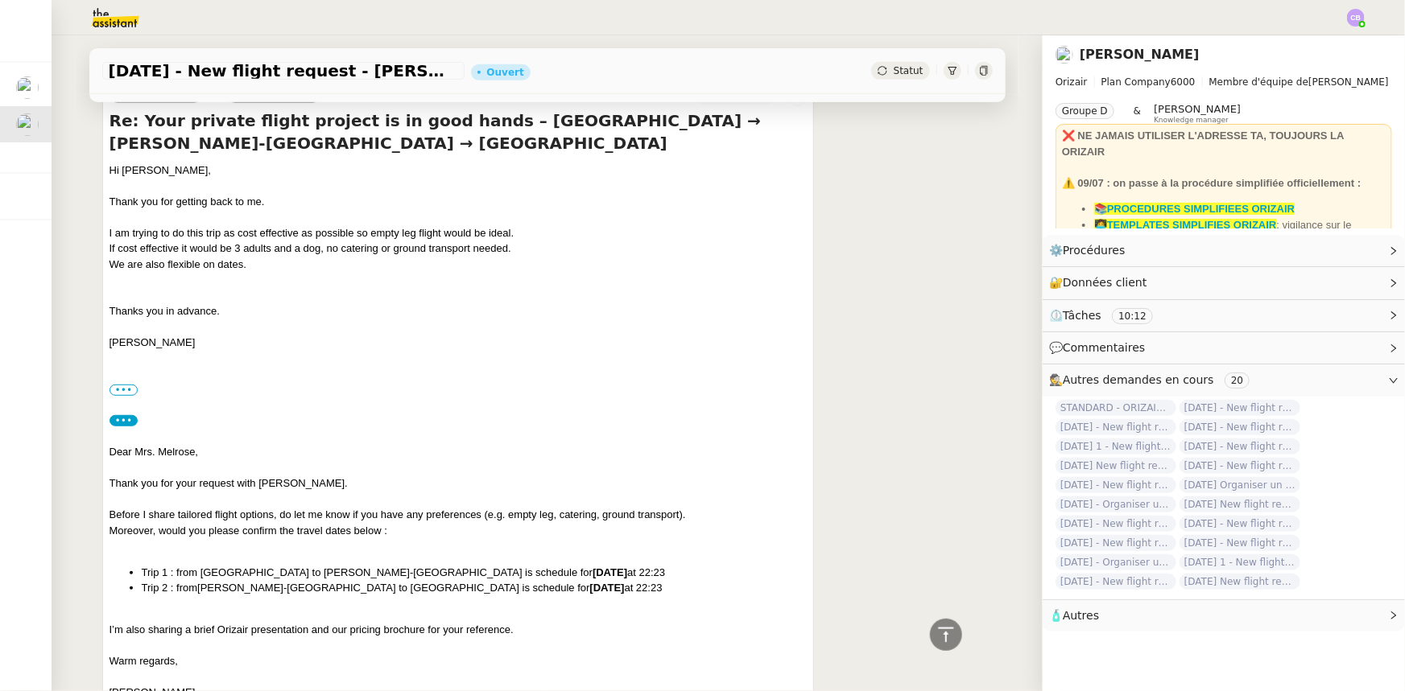
click at [126, 425] on label "•••" at bounding box center [123, 420] width 29 height 11
click at [0, 0] on input "•••" at bounding box center [0, 0] width 0 height 0
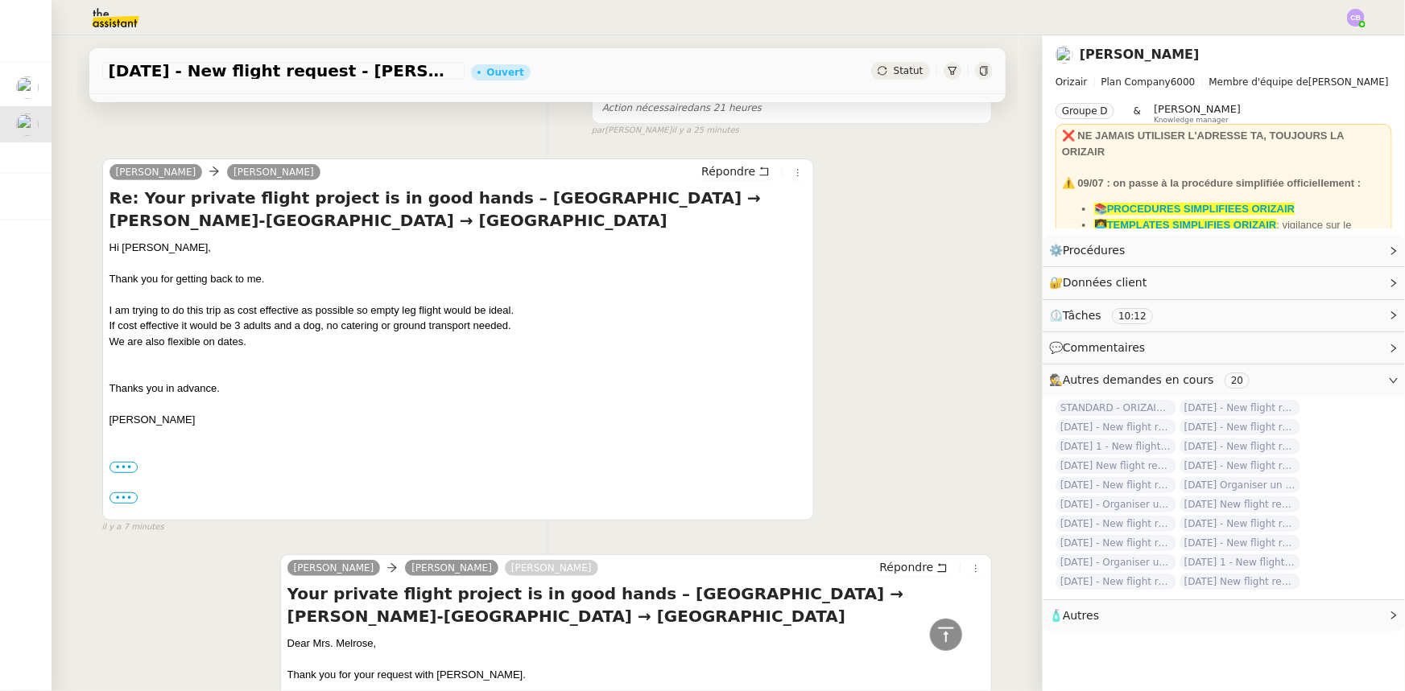
scroll to position [0, 0]
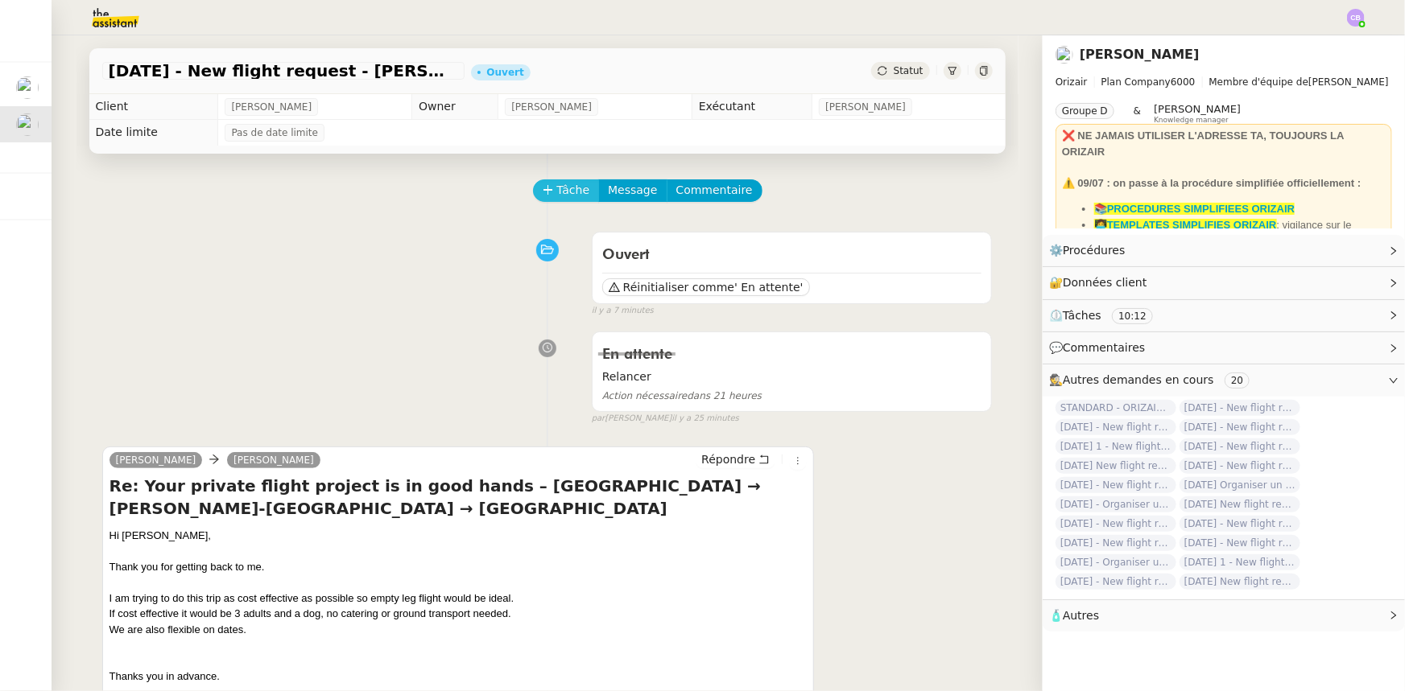
click at [557, 195] on span "Tâche" at bounding box center [573, 190] width 33 height 19
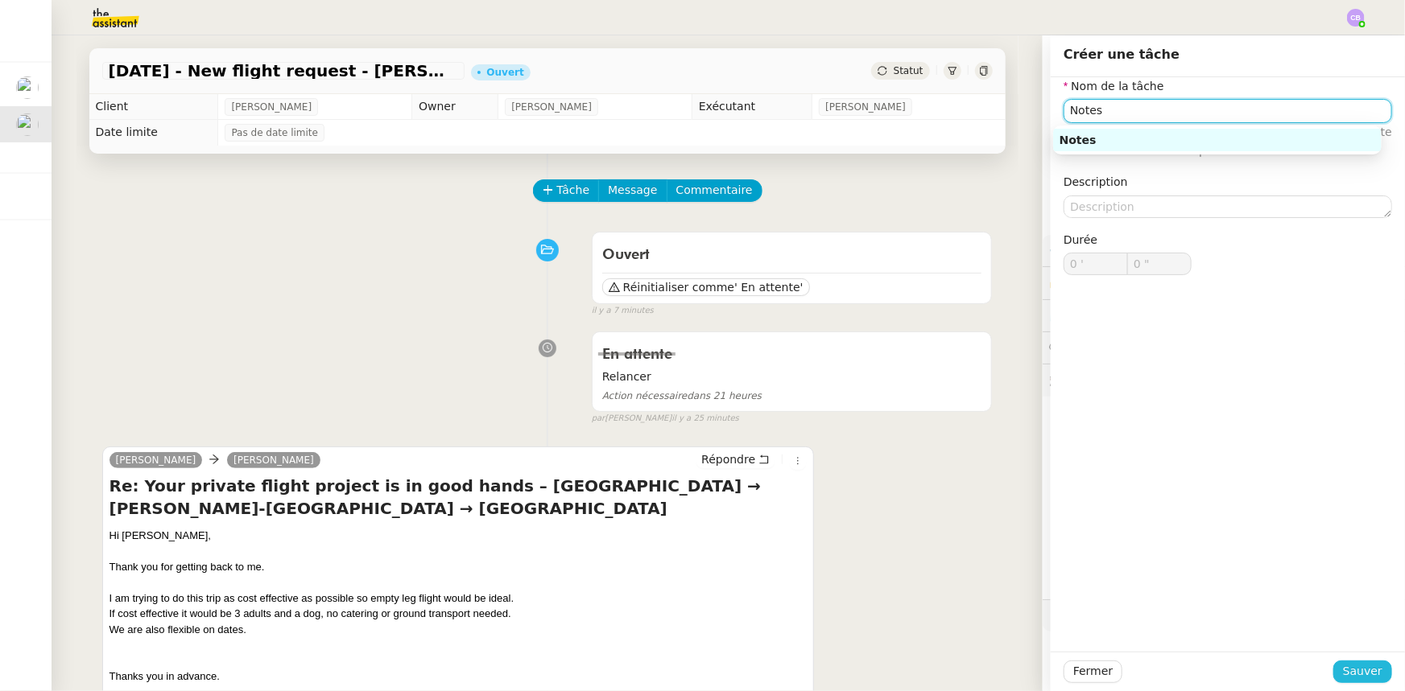
type input "Notes"
click at [1346, 667] on span "Sauver" at bounding box center [1362, 671] width 39 height 19
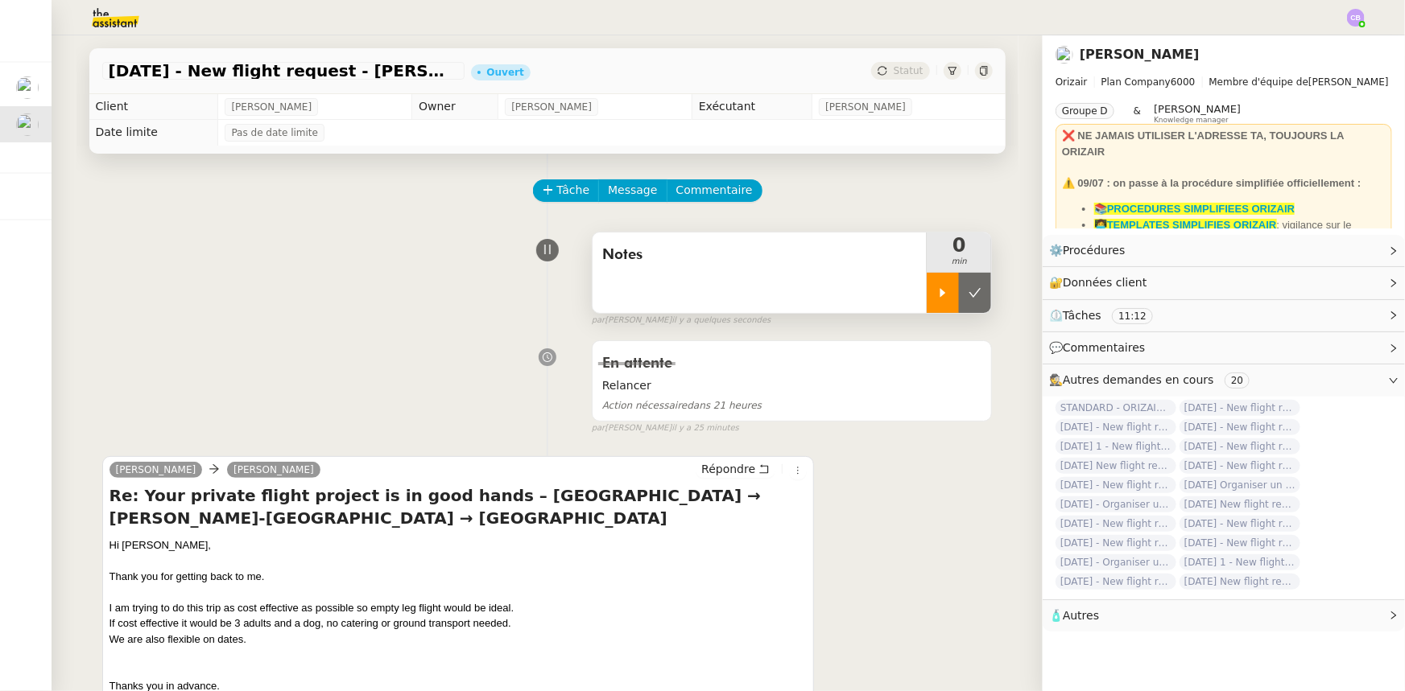
click at [936, 299] on icon at bounding box center [942, 293] width 13 height 13
click at [686, 194] on span "Commentaire" at bounding box center [714, 190] width 76 height 19
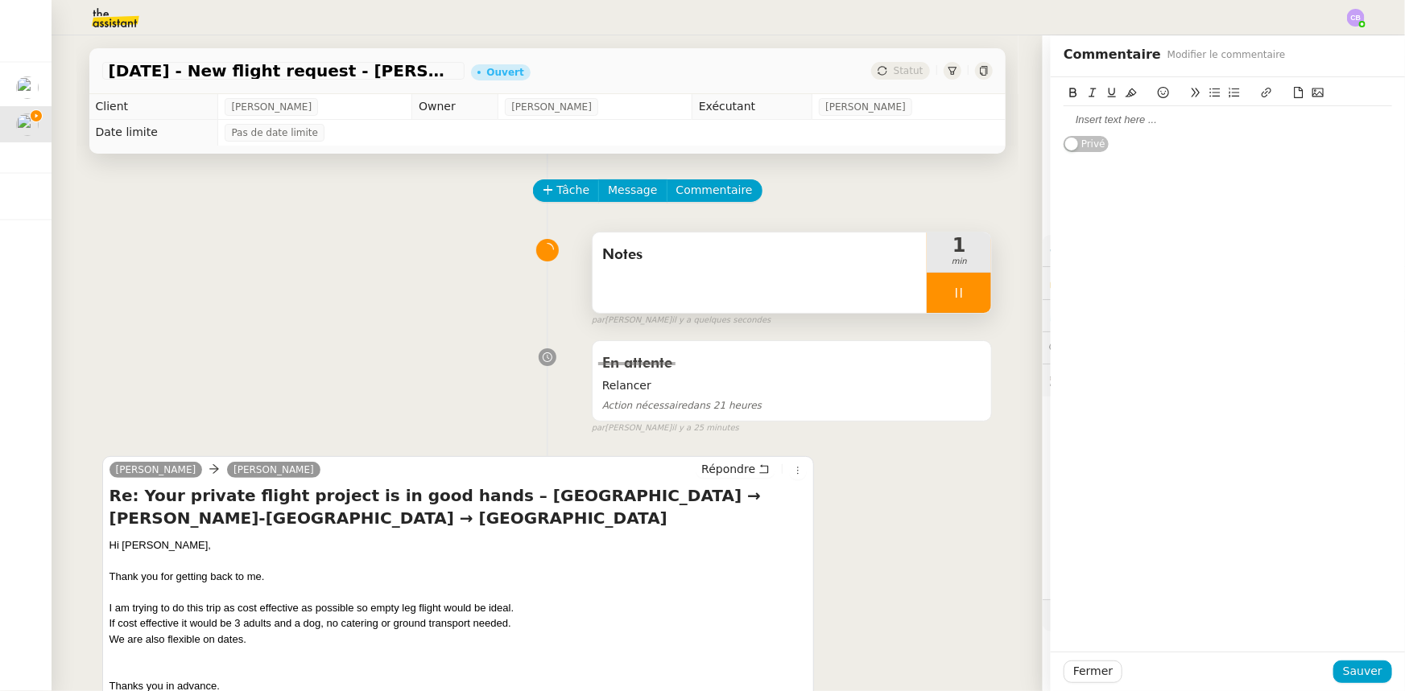
click at [1106, 128] on div at bounding box center [1227, 119] width 328 height 27
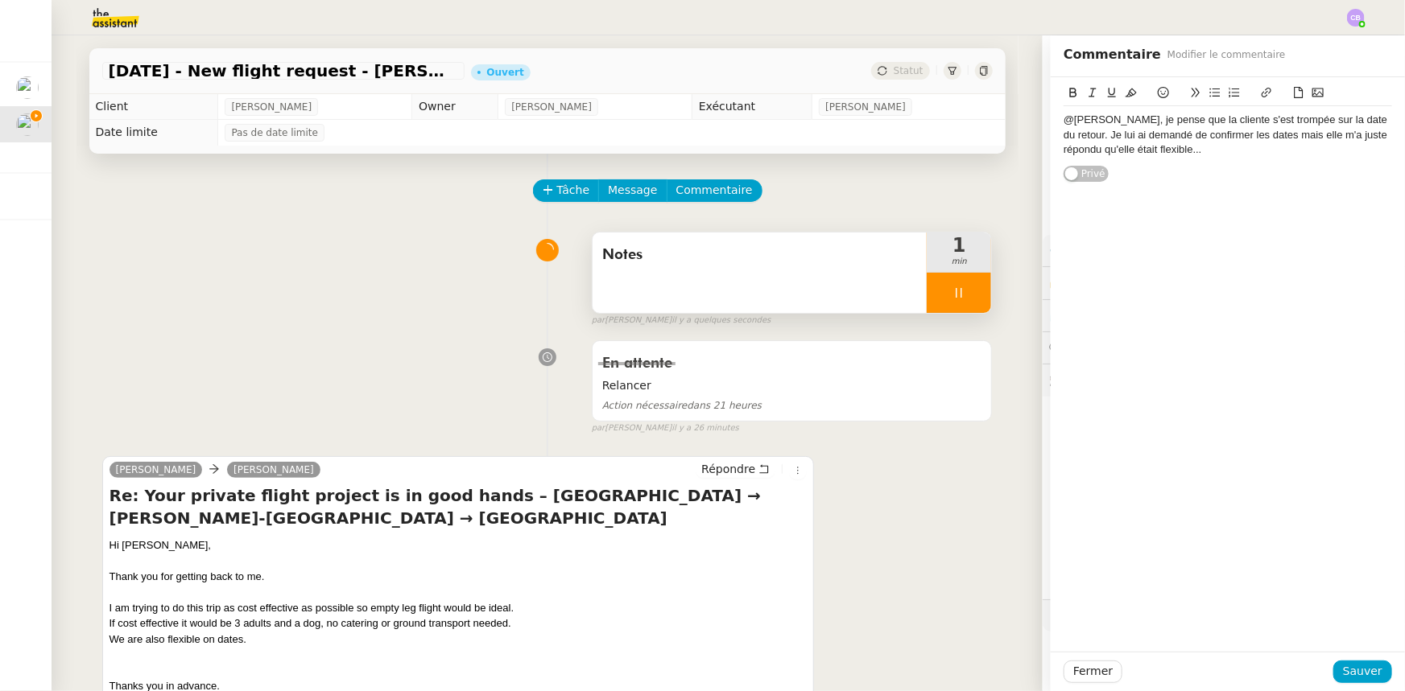
click at [1281, 138] on div "@[PERSON_NAME], je pense que la cliente s'est trompée sur la date du retour. Je…" at bounding box center [1227, 135] width 328 height 44
click at [0, 0] on lt-span ", mais" at bounding box center [0, 0] width 0 height 0
click at [1200, 151] on div "@[PERSON_NAME], je pense que la cliente s'est trompée sur la date du retour. Je…" at bounding box center [1227, 135] width 328 height 44
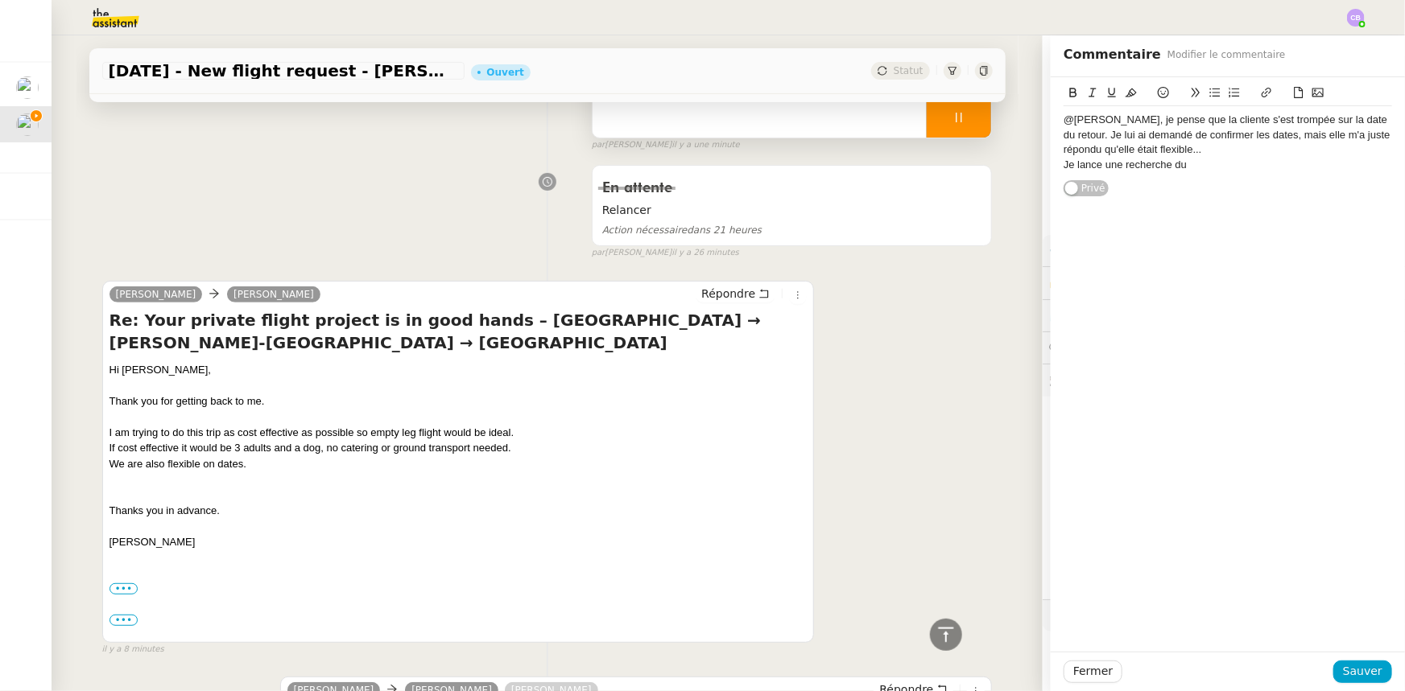
scroll to position [72, 0]
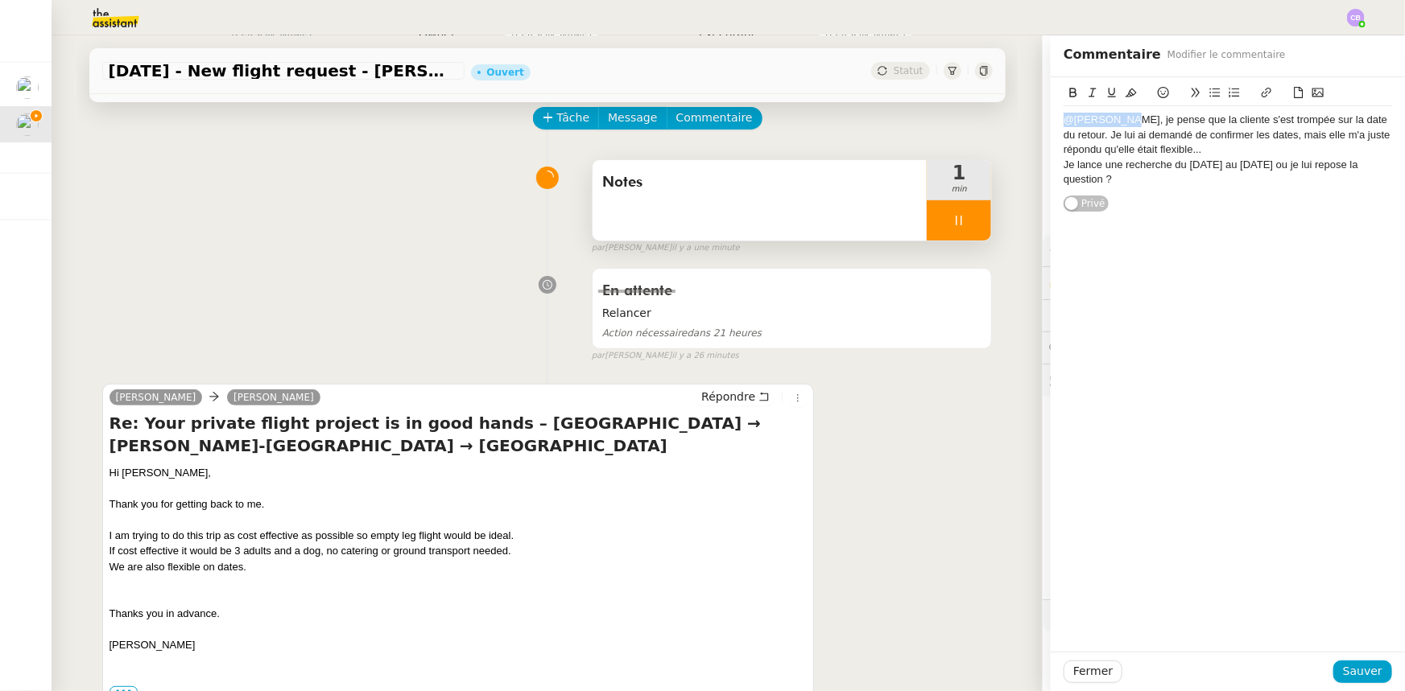
drag, startPoint x: 1112, startPoint y: 122, endPoint x: 1055, endPoint y: 123, distance: 56.4
click at [1063, 123] on div "@[PERSON_NAME], je pense que la cliente s'est trompée sur la date du retour. Je…" at bounding box center [1227, 135] width 328 height 44
click at [1070, 93] on icon at bounding box center [1073, 93] width 7 height 10
click at [1358, 671] on span "Sauver" at bounding box center [1362, 671] width 39 height 19
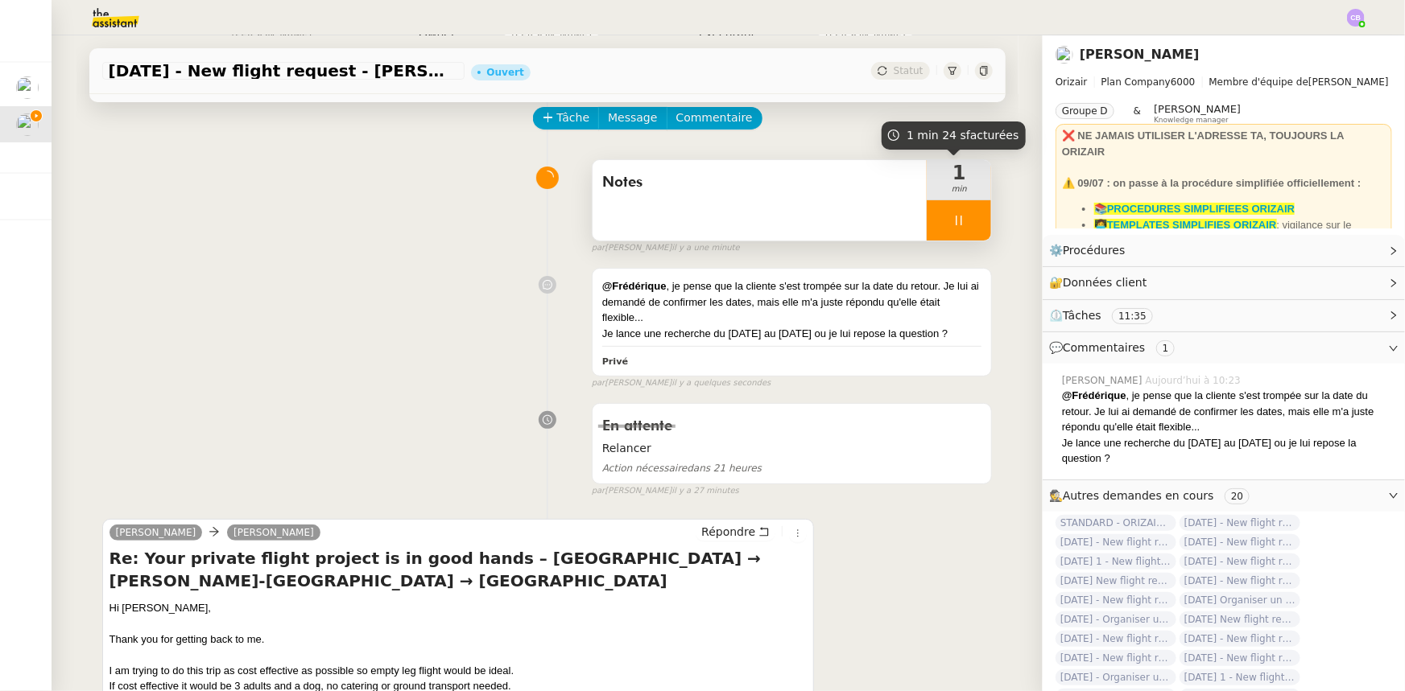
click at [926, 217] on div at bounding box center [958, 220] width 64 height 40
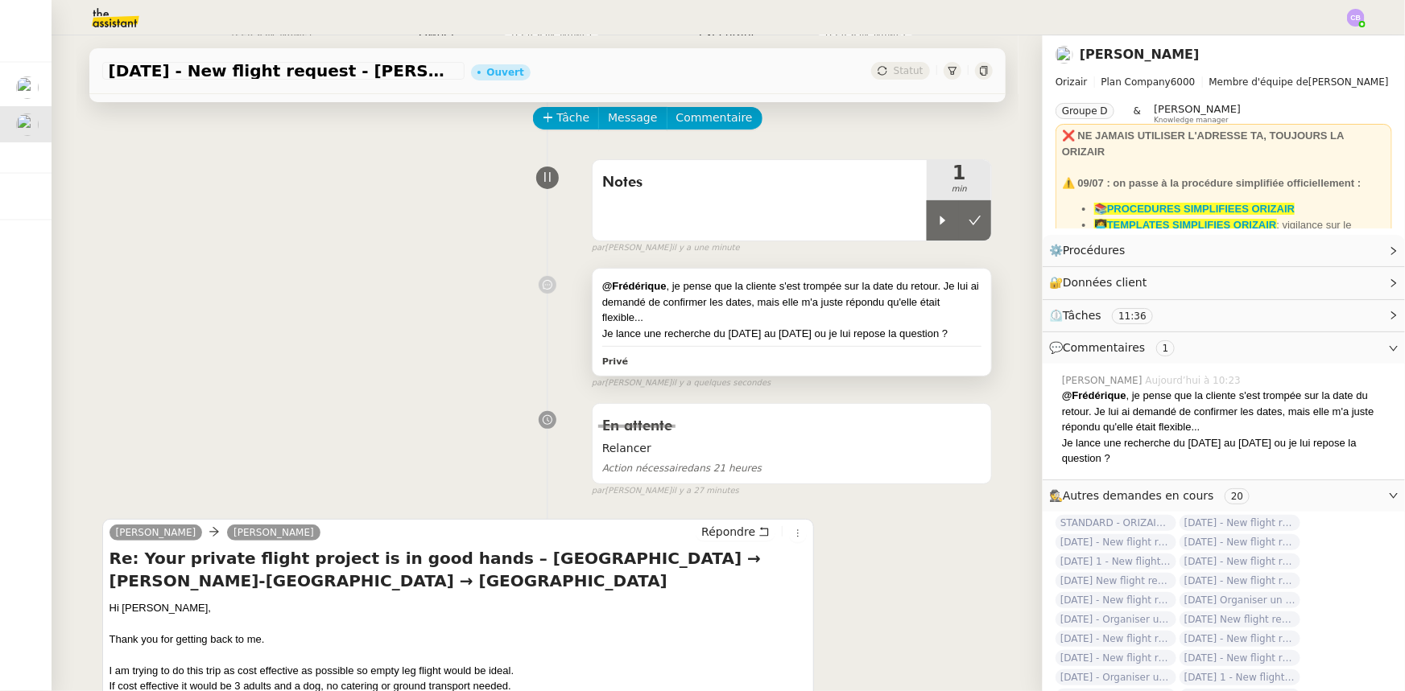
click at [918, 311] on div "@[PERSON_NAME] , je pense que la cliente s'est trompée sur la date du retour. J…" at bounding box center [792, 302] width 380 height 47
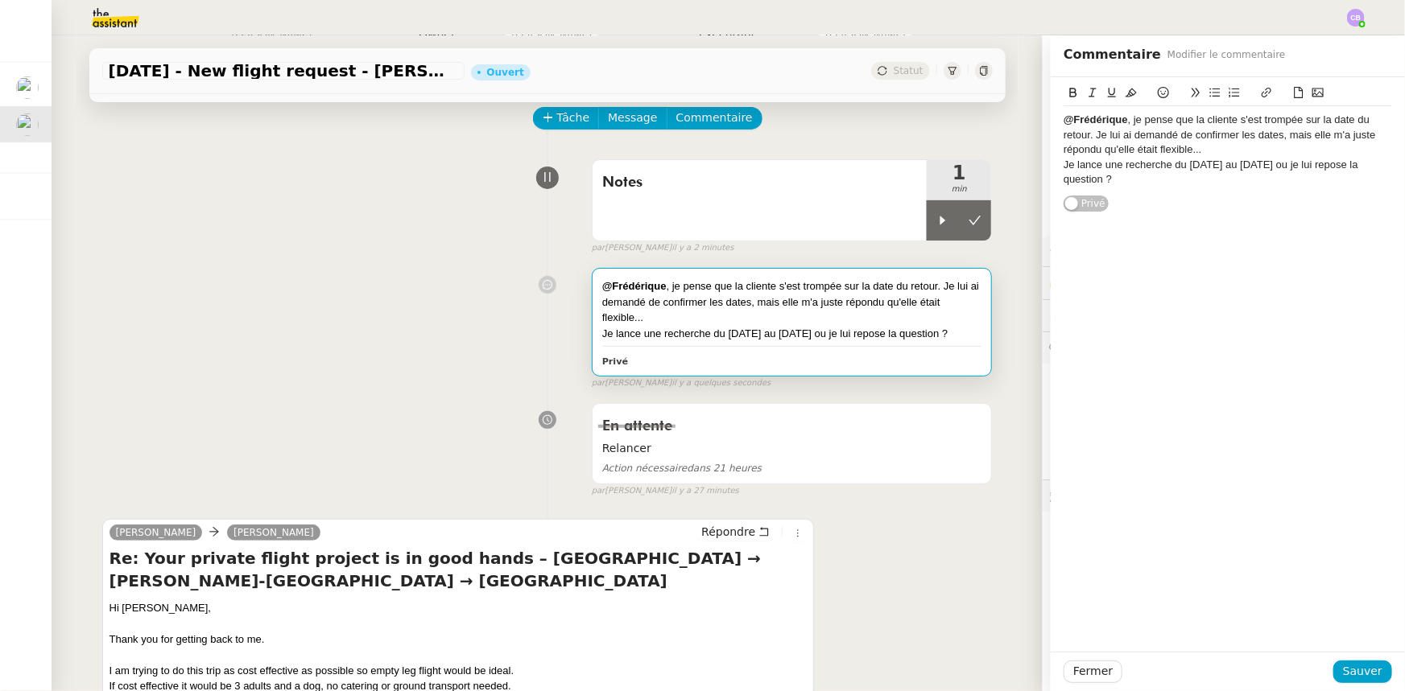
click at [1079, 138] on div "@[PERSON_NAME] , je pense que la cliente s'est trompée sur la date du retour. J…" at bounding box center [1227, 135] width 328 height 44
click at [1356, 668] on span "Sauver" at bounding box center [1362, 671] width 39 height 19
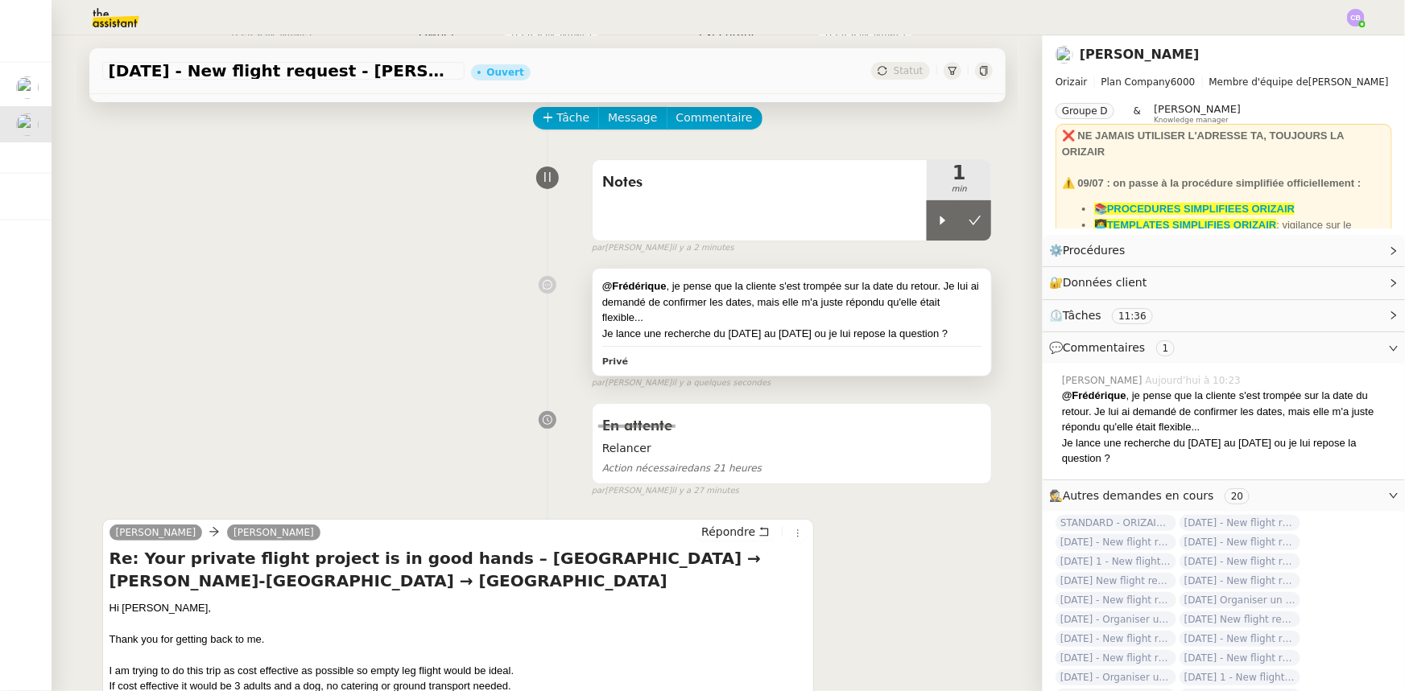
click at [840, 318] on div "@[PERSON_NAME] , je pense que la cliente s'est trompée sur la date du retour. J…" at bounding box center [792, 302] width 380 height 47
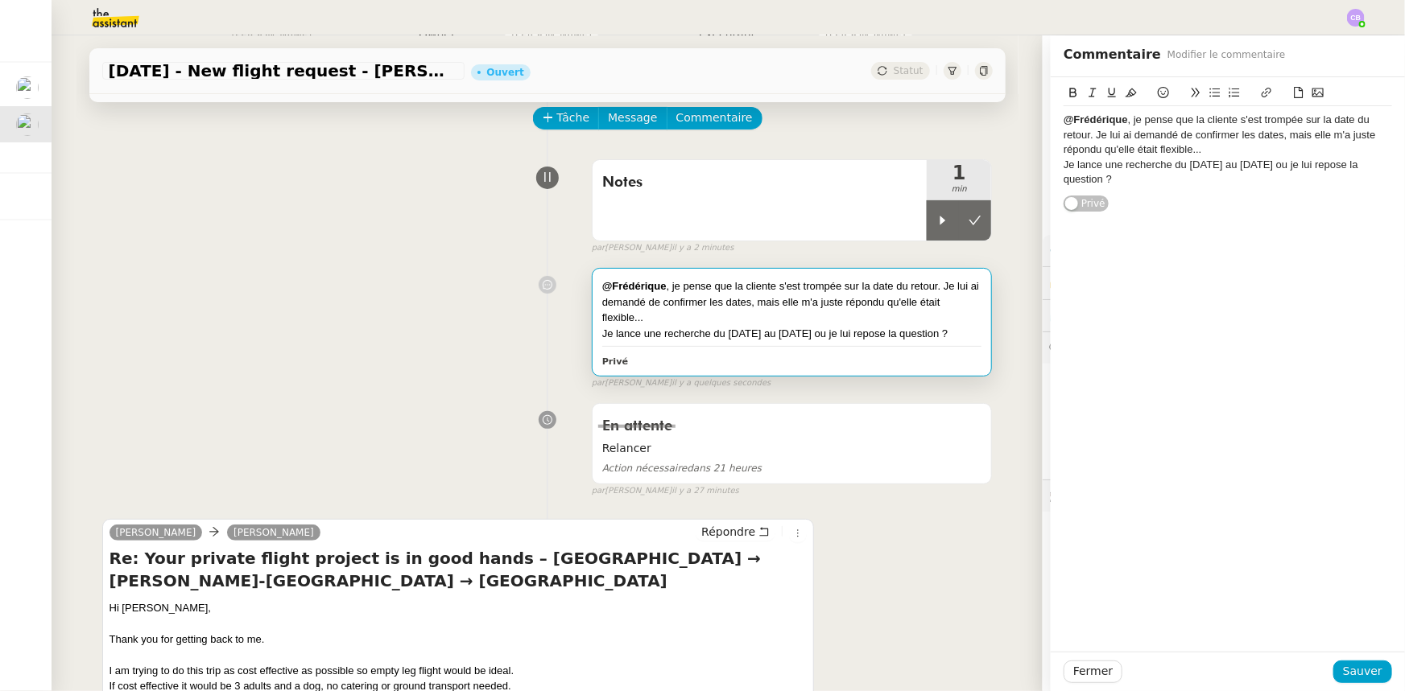
click at [1079, 138] on div "@[PERSON_NAME] , je pense que la cliente s'est trompée sur la date du retour. J…" at bounding box center [1227, 135] width 328 height 44
drag, startPoint x: 1239, startPoint y: 137, endPoint x: 1083, endPoint y: 134, distance: 156.2
click at [1083, 134] on div "@[PERSON_NAME] , je pense que la cliente s'est trompée sur la date du retour (s…" at bounding box center [1227, 135] width 328 height 44
click at [1087, 93] on icon at bounding box center [1092, 92] width 11 height 11
click at [1368, 666] on span "Sauver" at bounding box center [1362, 671] width 39 height 19
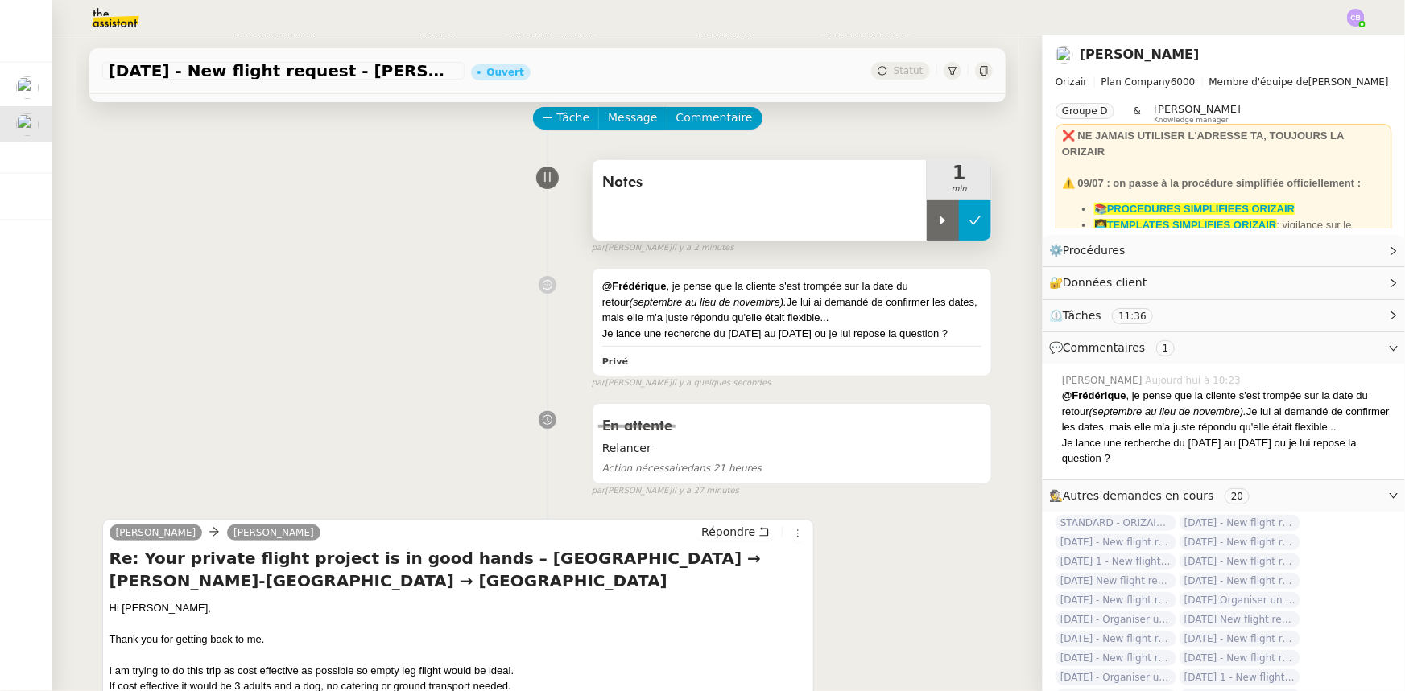
click at [959, 232] on button at bounding box center [975, 220] width 32 height 40
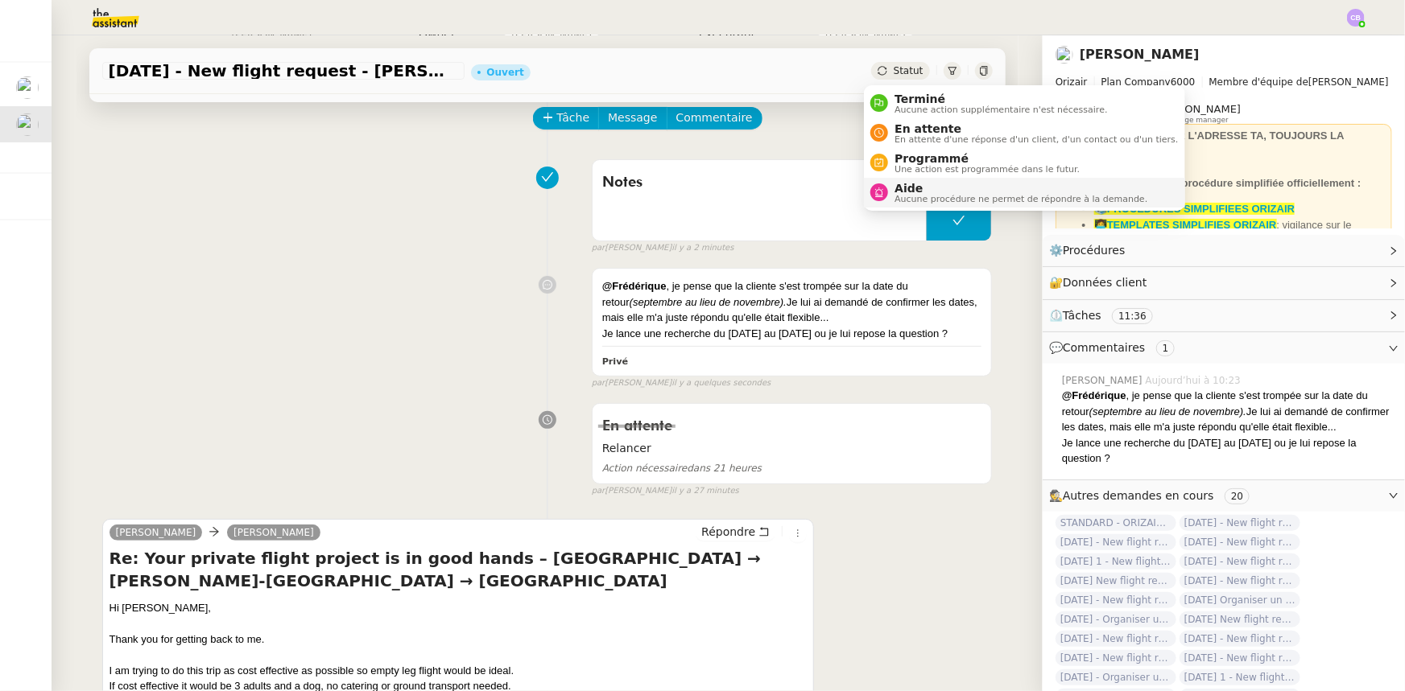
click at [934, 195] on span "Aucune procédure ne permet de répondre à la demande." at bounding box center [1020, 199] width 253 height 9
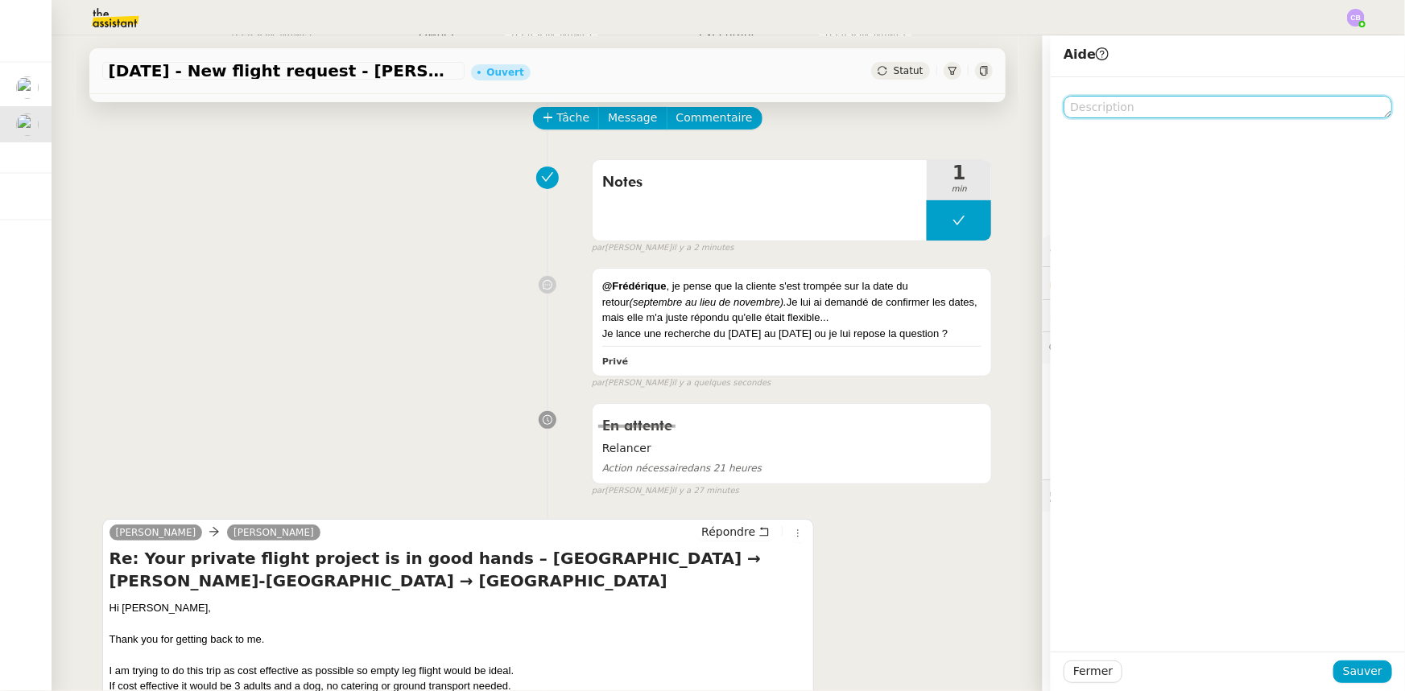
click at [1136, 105] on textarea at bounding box center [1227, 107] width 328 height 23
type textarea "@Frédérique, cf. commentaires"
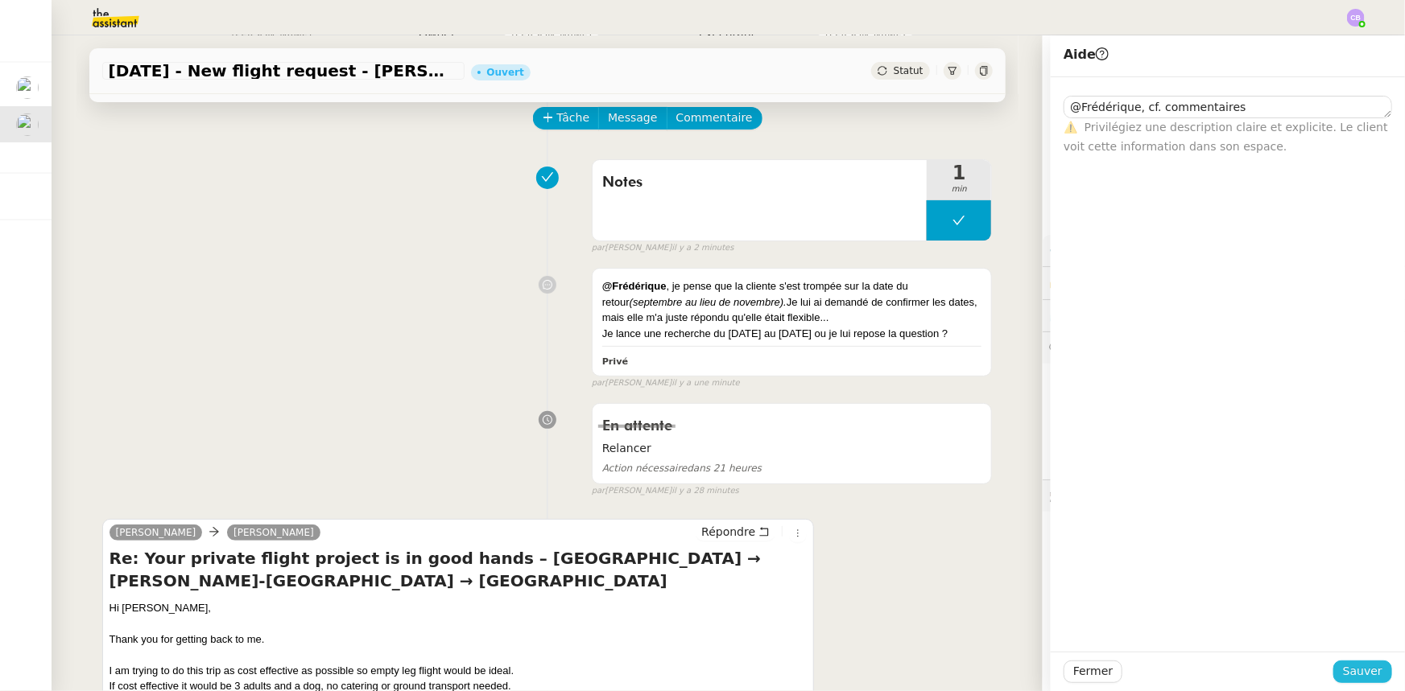
click at [1366, 665] on span "Sauver" at bounding box center [1362, 671] width 39 height 19
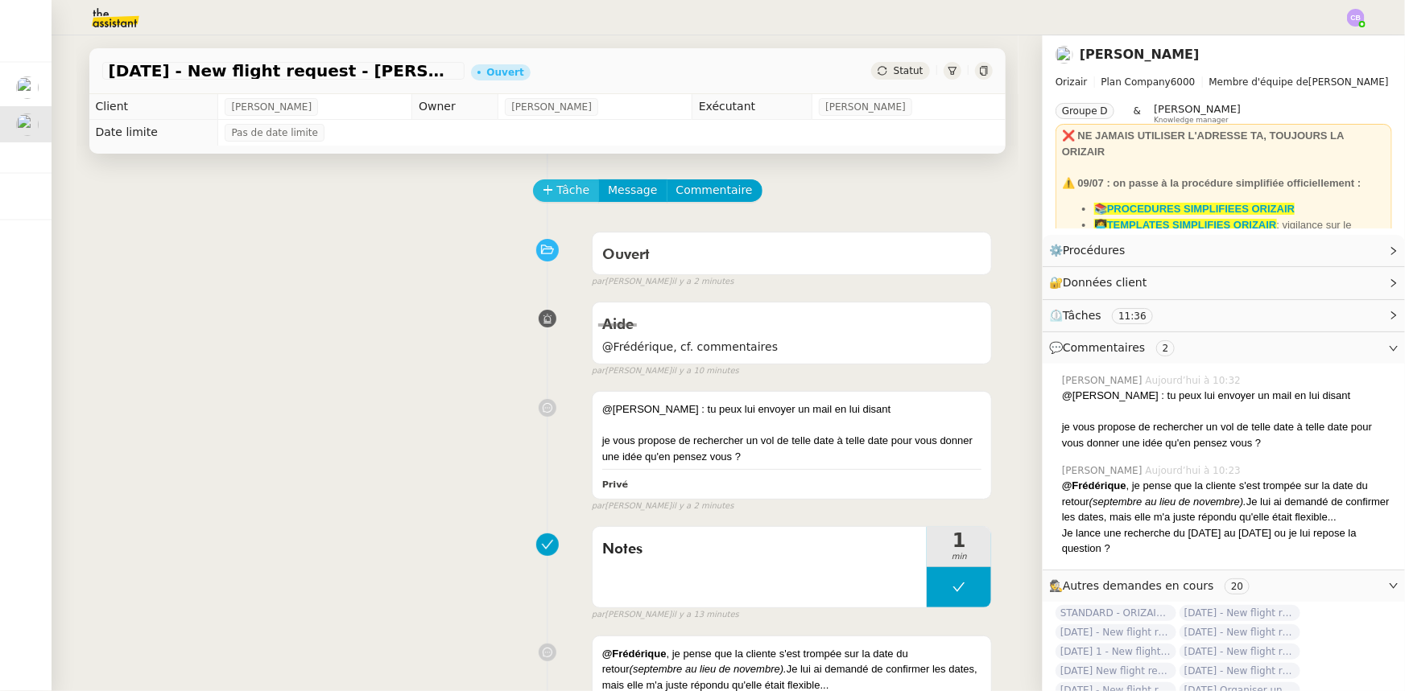
click at [557, 194] on span "Tâche" at bounding box center [573, 190] width 33 height 19
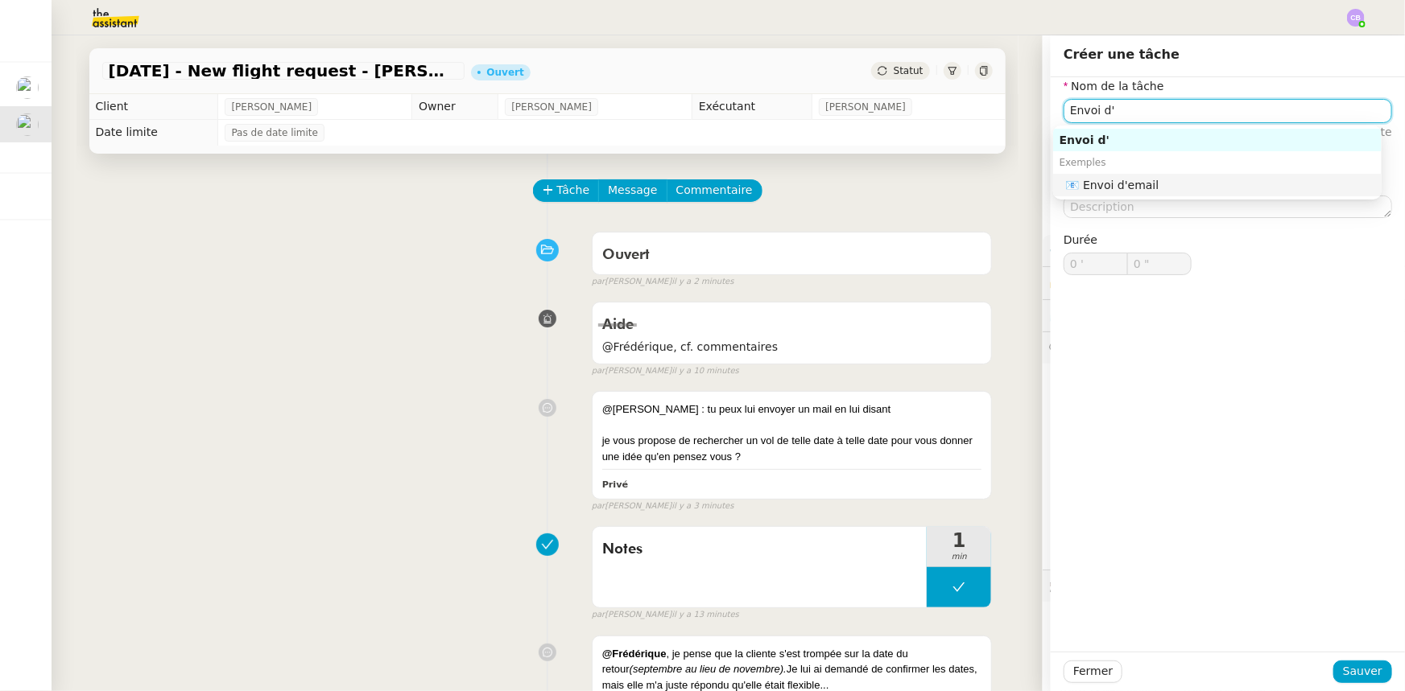
click at [1115, 188] on div "📧 Envoi d'email" at bounding box center [1220, 185] width 309 height 14
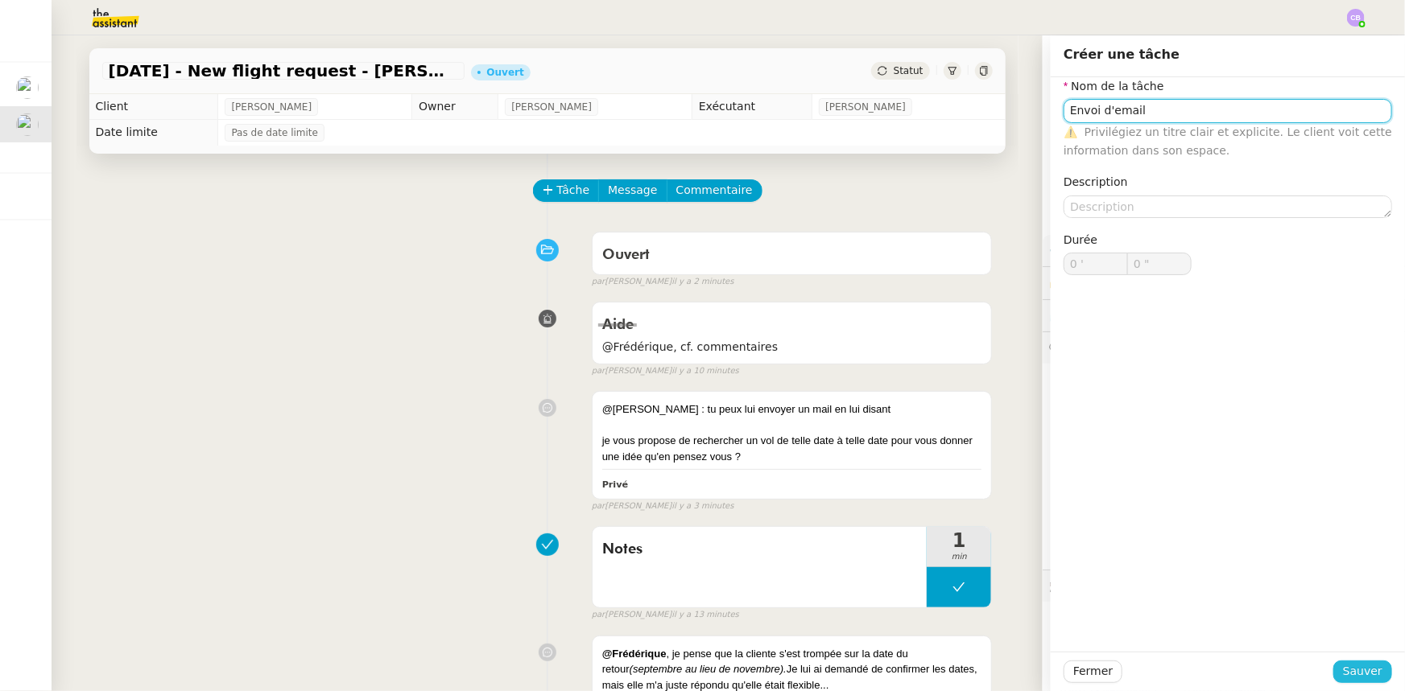
type input "Envoi d'email"
click at [1345, 666] on span "Sauver" at bounding box center [1362, 671] width 39 height 19
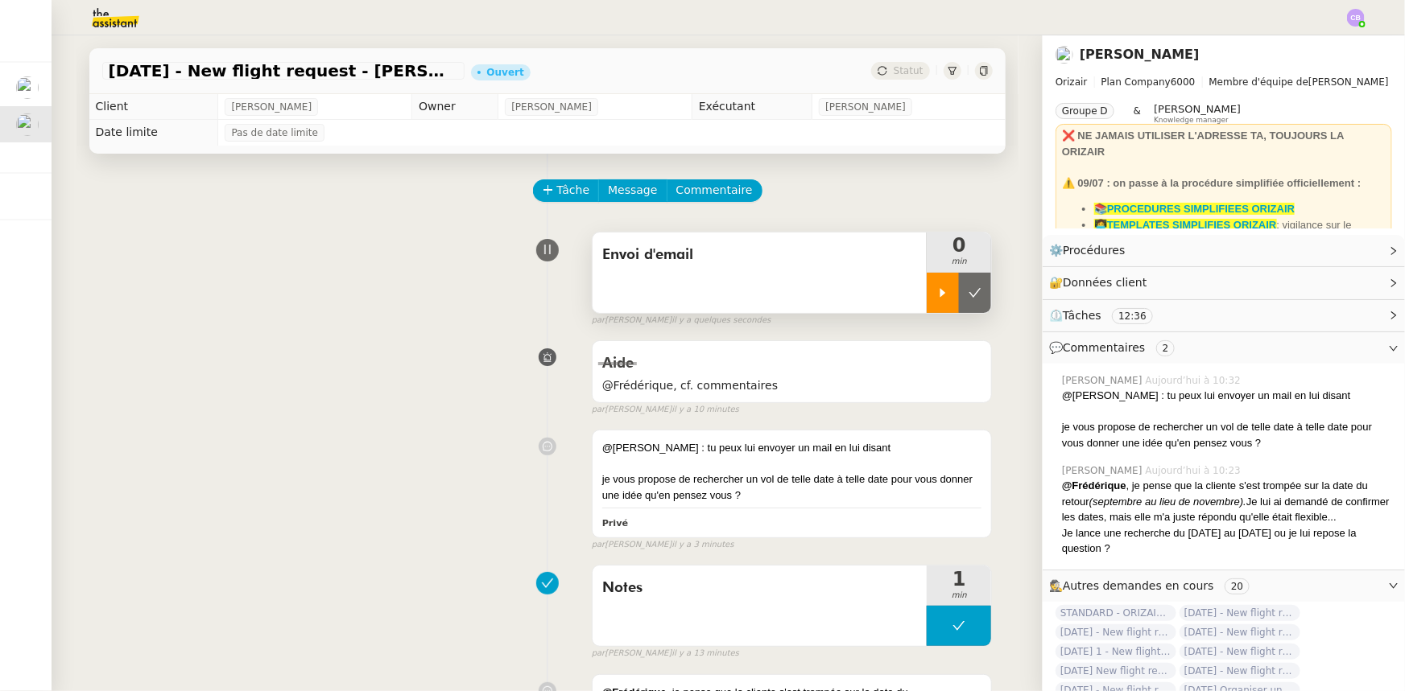
click at [926, 298] on div at bounding box center [942, 293] width 32 height 40
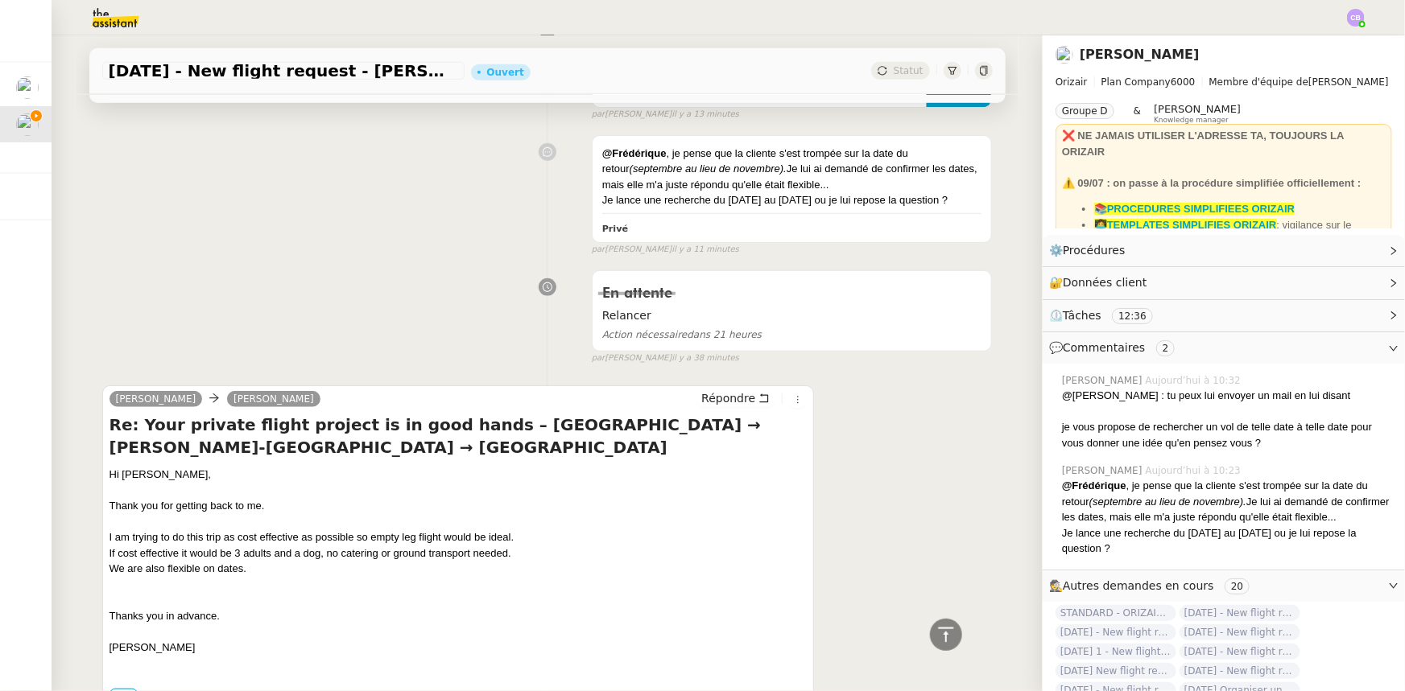
scroll to position [585, 0]
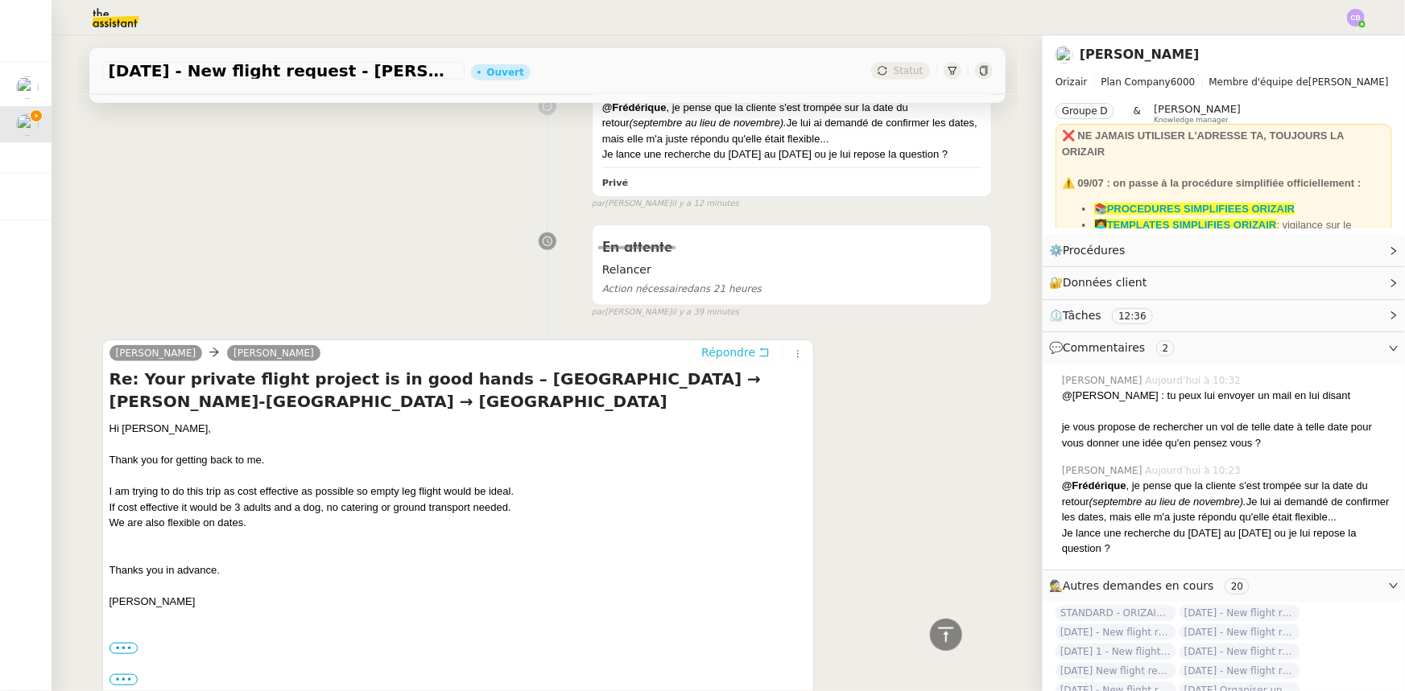
click at [708, 356] on span "Répondre" at bounding box center [728, 353] width 54 height 16
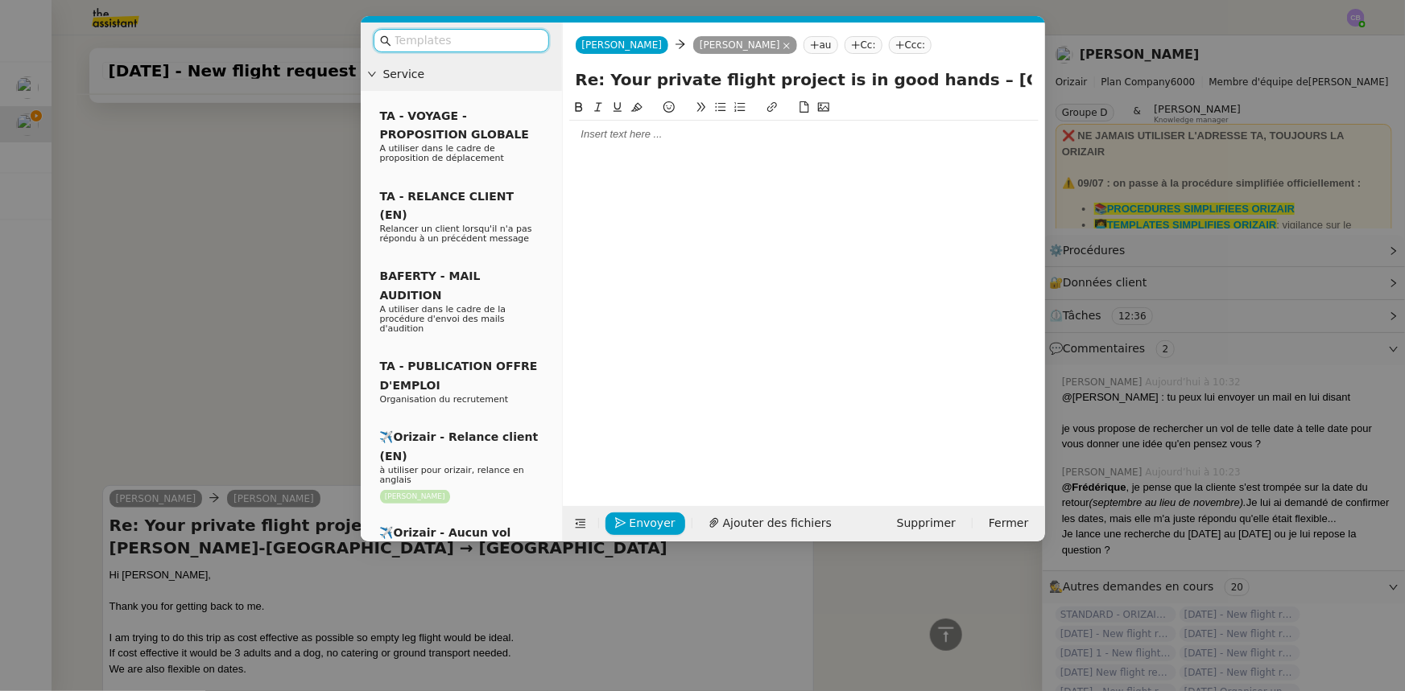
scroll to position [732, 0]
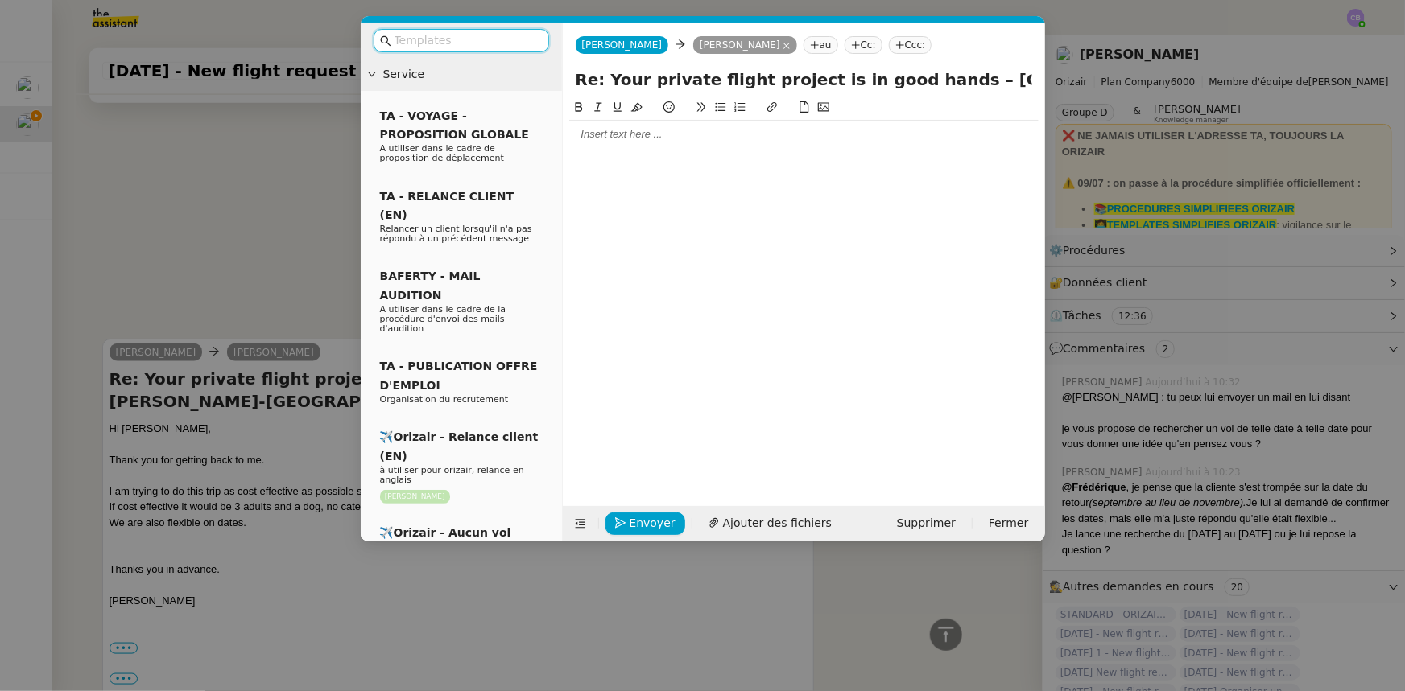
click at [661, 144] on div at bounding box center [803, 134] width 469 height 27
click at [284, 260] on nz-modal-container "Service TA - VOYAGE - PROPOSITION GLOBALE A utiliser dans le cadre de propositi…" at bounding box center [702, 345] width 1405 height 691
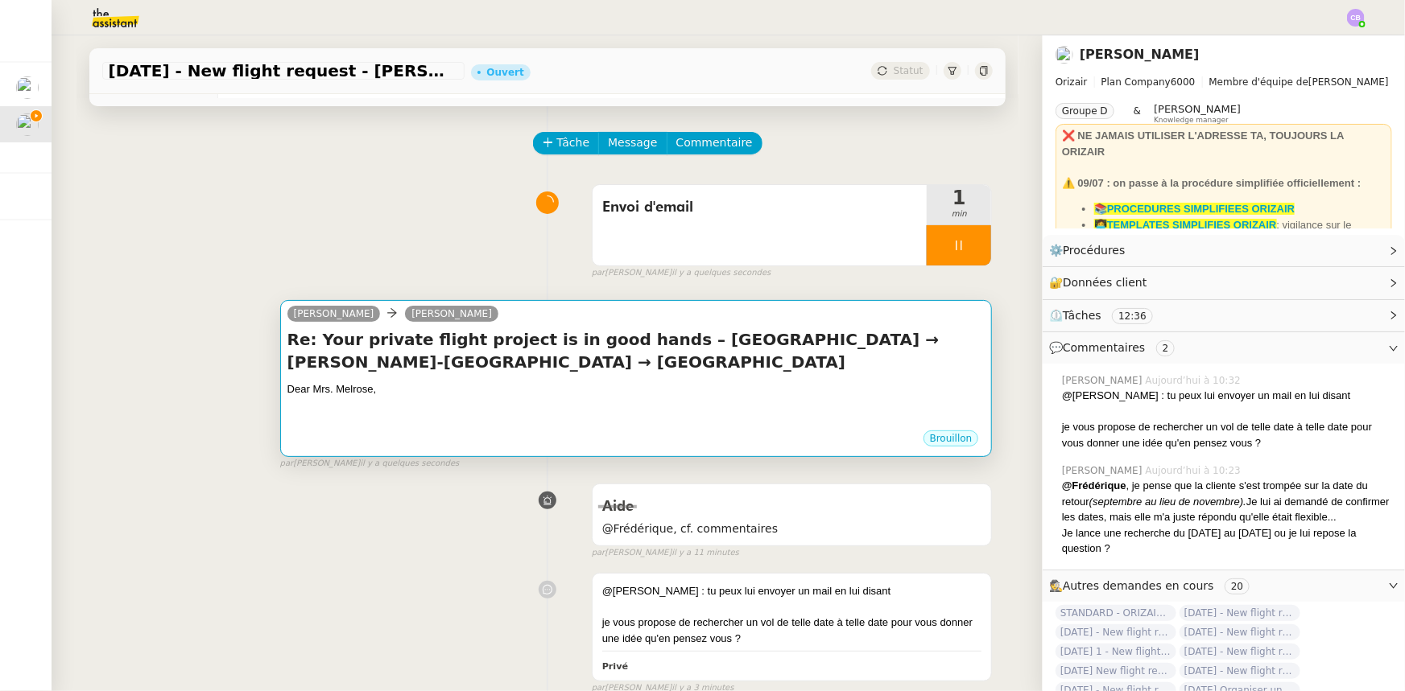
scroll to position [0, 0]
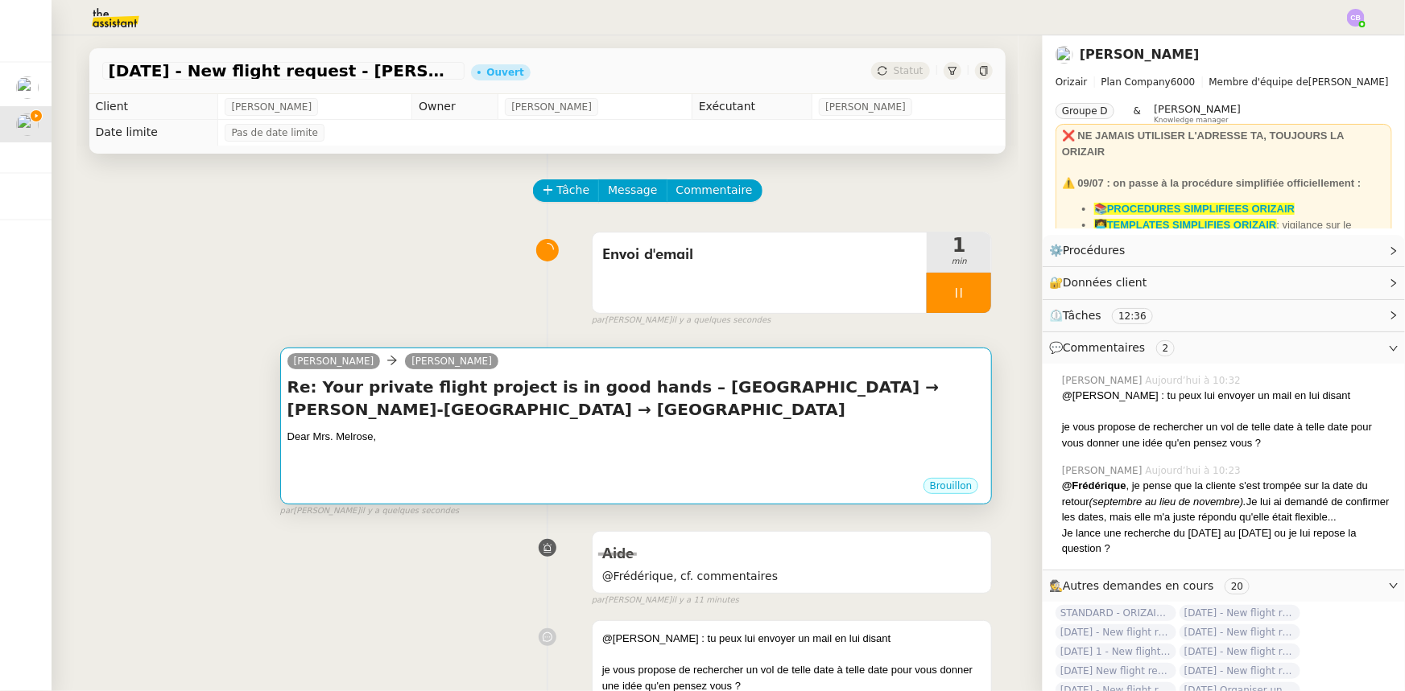
click at [561, 409] on h4 "Re: Your private flight project is in good hands – [GEOGRAPHIC_DATA] → [PERSON_…" at bounding box center [636, 398] width 698 height 45
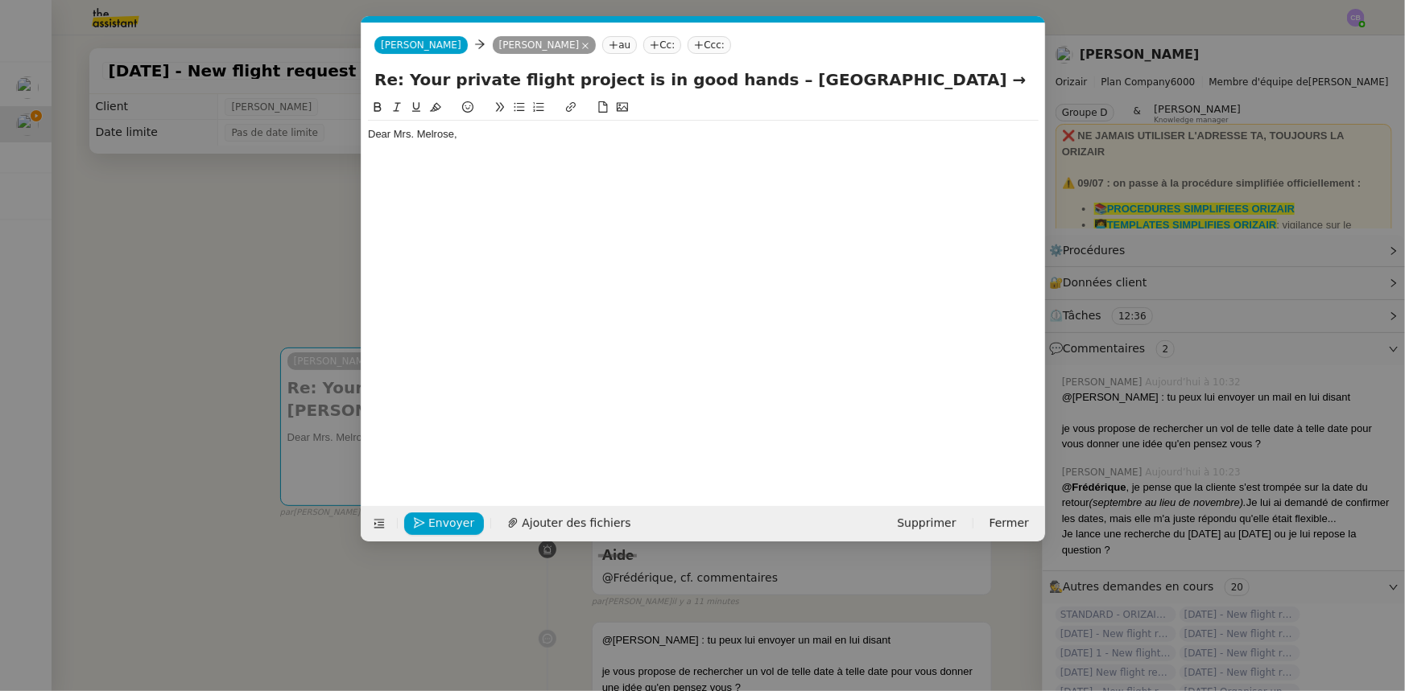
scroll to position [0, 34]
click at [506, 138] on div "Dear Mrs. Melrose," at bounding box center [703, 134] width 671 height 14
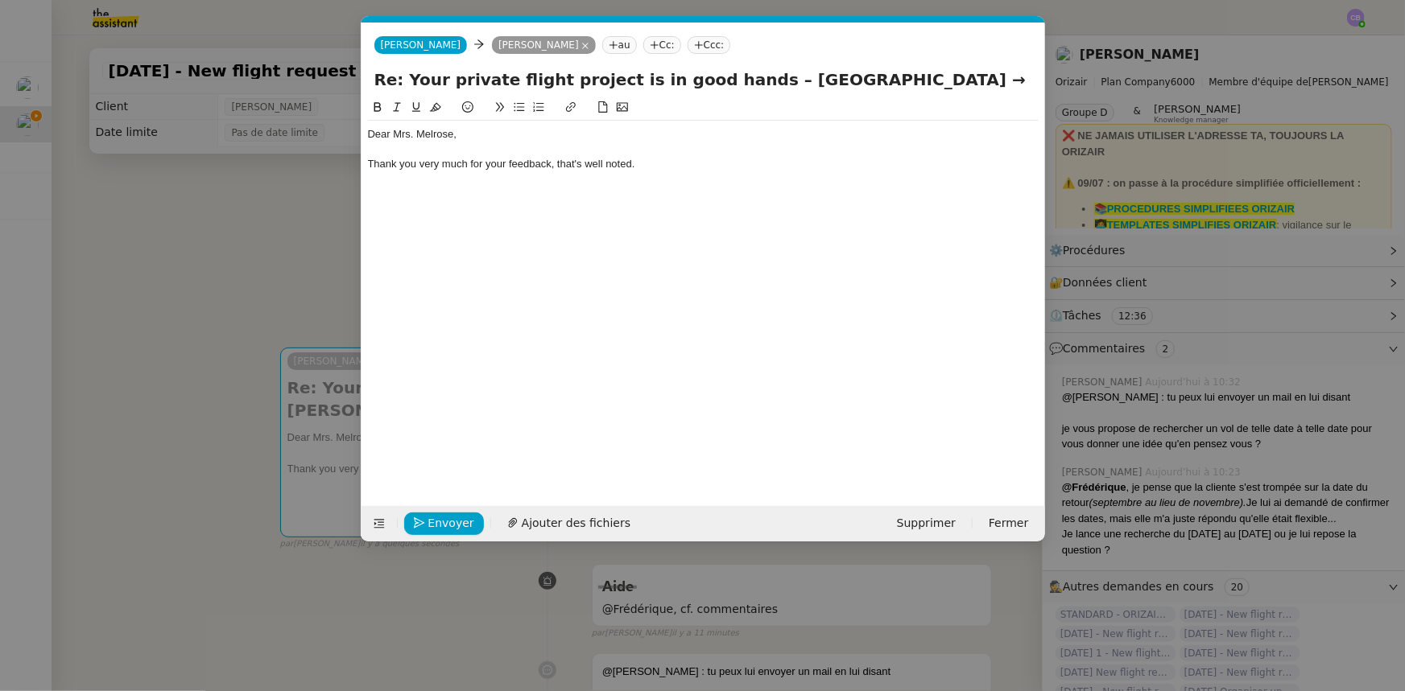
click at [293, 263] on nz-modal-container "Service TA - VOYAGE - PROPOSITION GLOBALE A utiliser dans le cadre de propositi…" at bounding box center [702, 345] width 1405 height 691
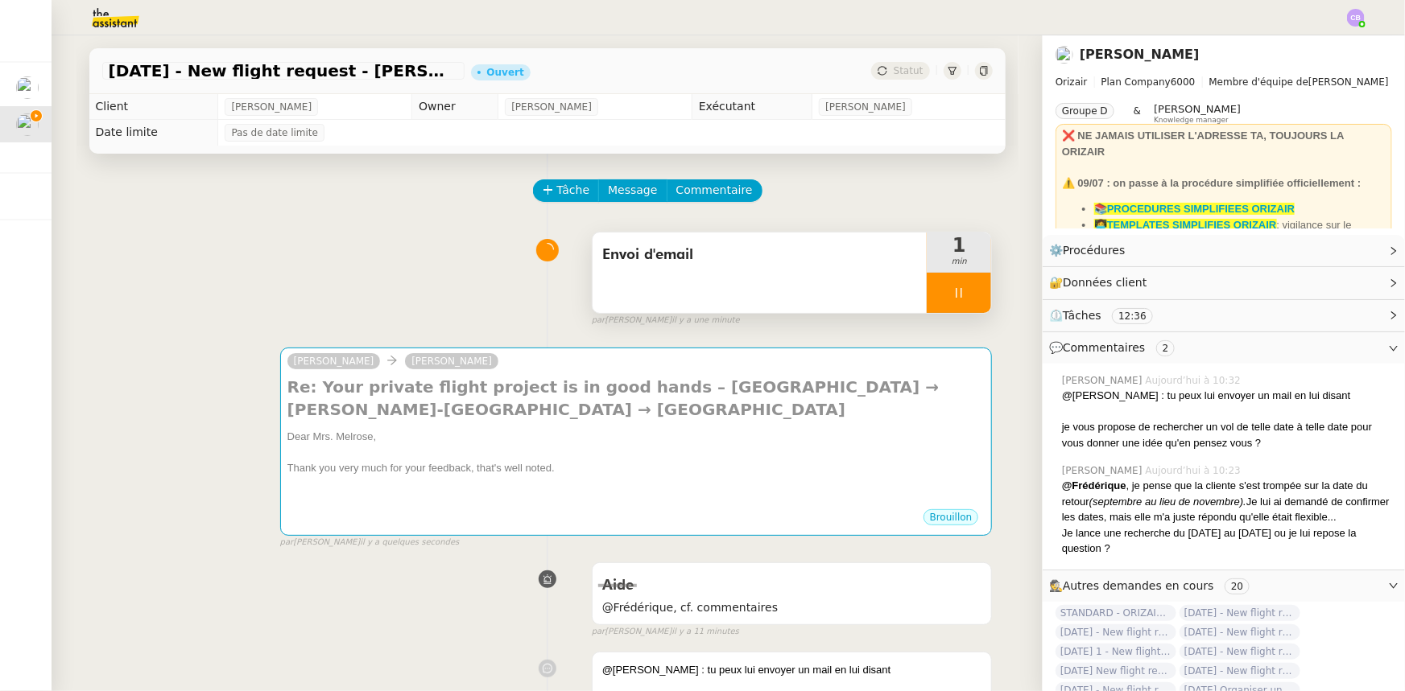
click at [926, 298] on div at bounding box center [958, 293] width 64 height 40
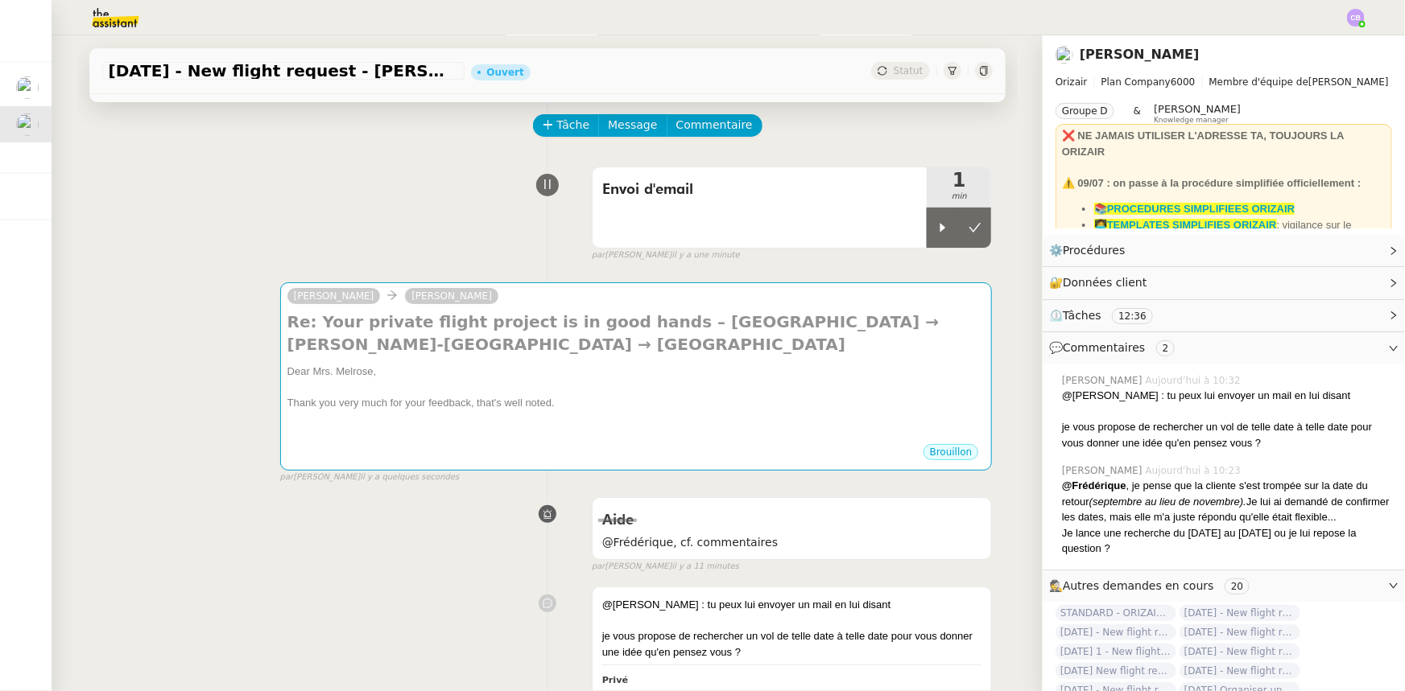
scroll to position [292, 0]
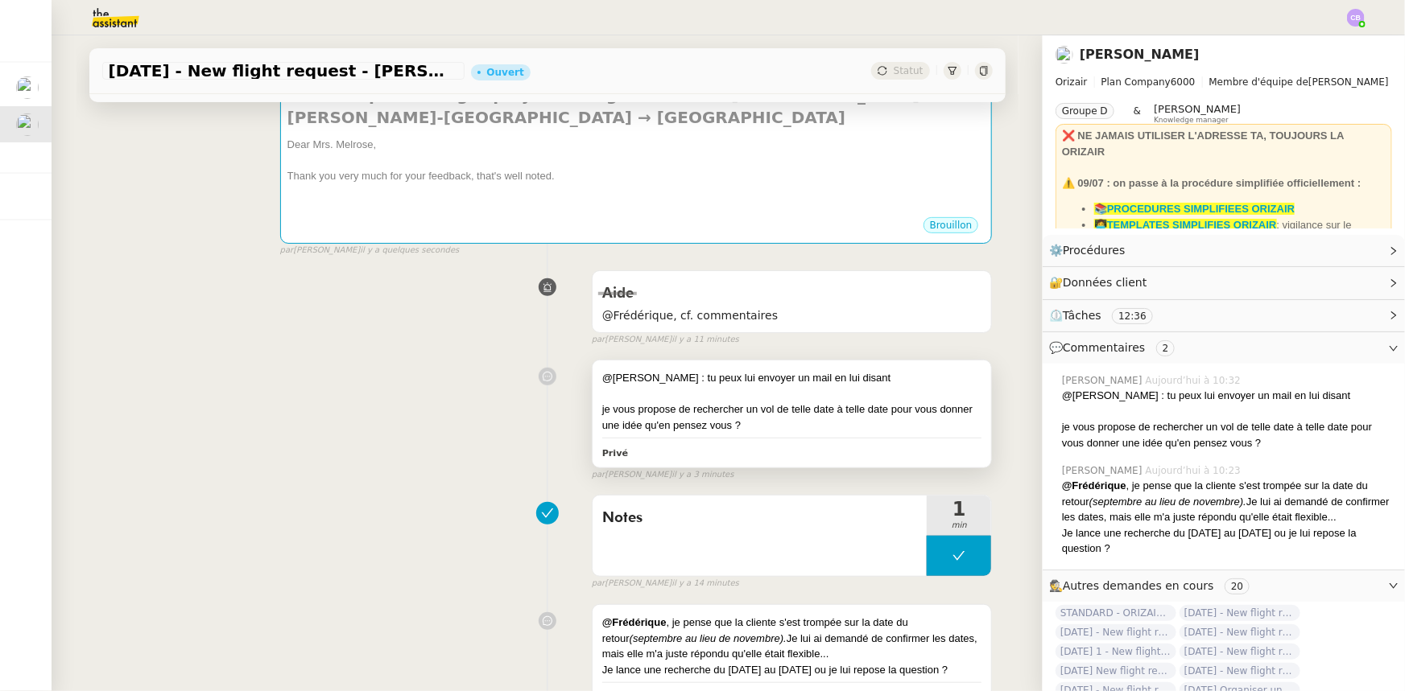
click at [789, 432] on div "je vous propose de rechercher un vol de telle date à telle date pour vous donne…" at bounding box center [792, 417] width 380 height 31
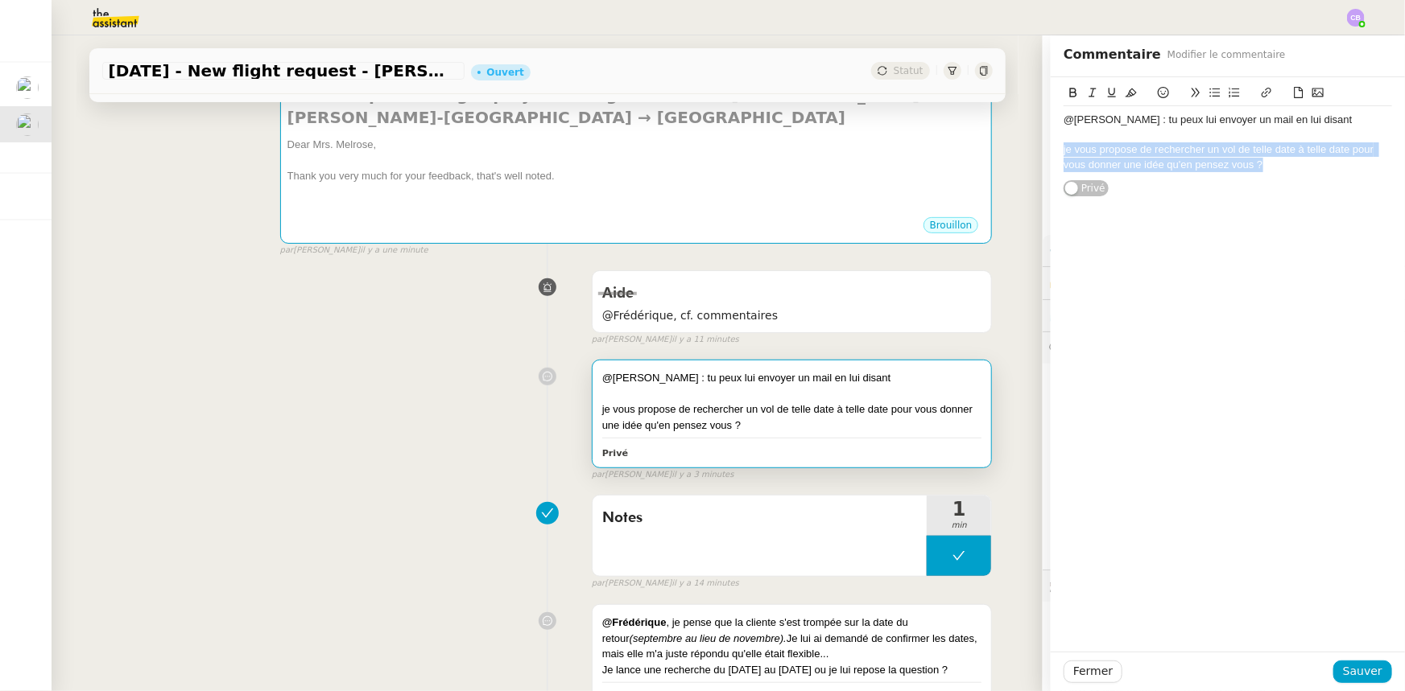
drag, startPoint x: 1260, startPoint y: 165, endPoint x: 1052, endPoint y: 155, distance: 207.9
click at [1063, 155] on div "je vous propose de rechercher un vol de telle date à telle date pour vous donne…" at bounding box center [1227, 157] width 328 height 30
click at [1083, 672] on span "Fermer" at bounding box center [1092, 671] width 39 height 19
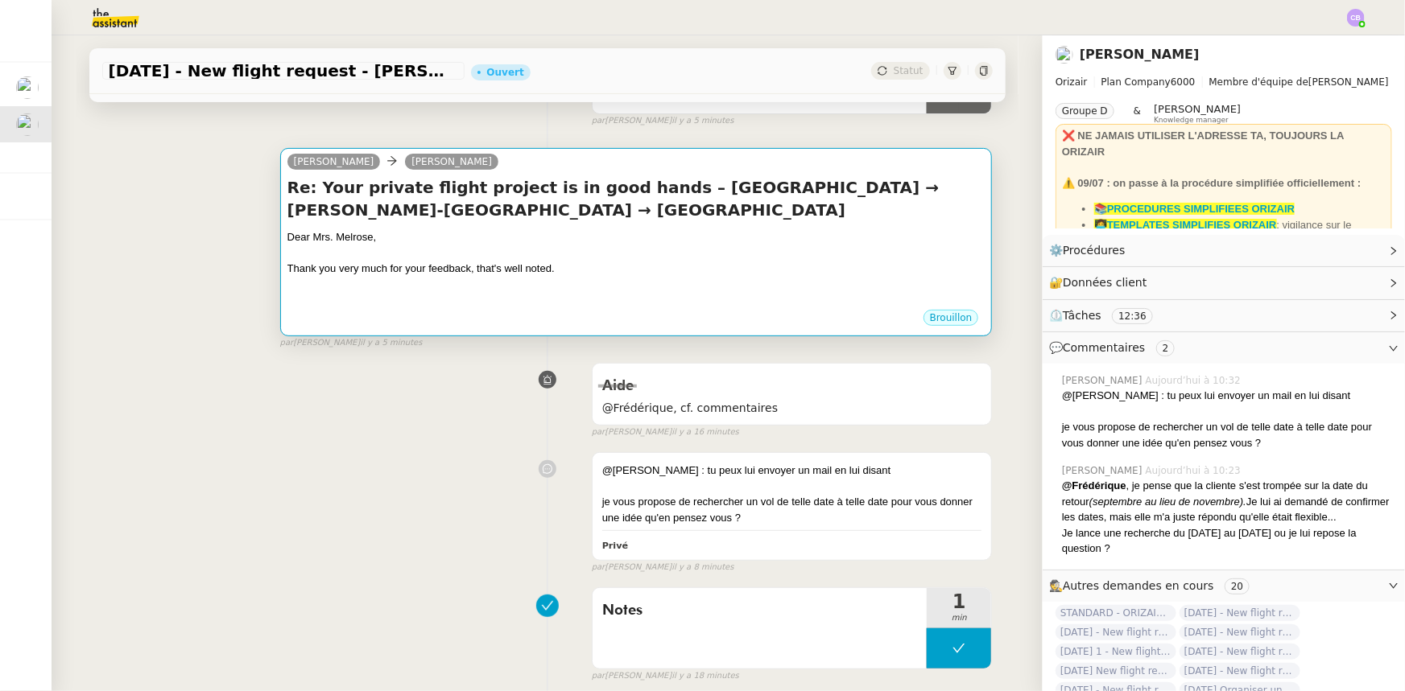
scroll to position [72, 0]
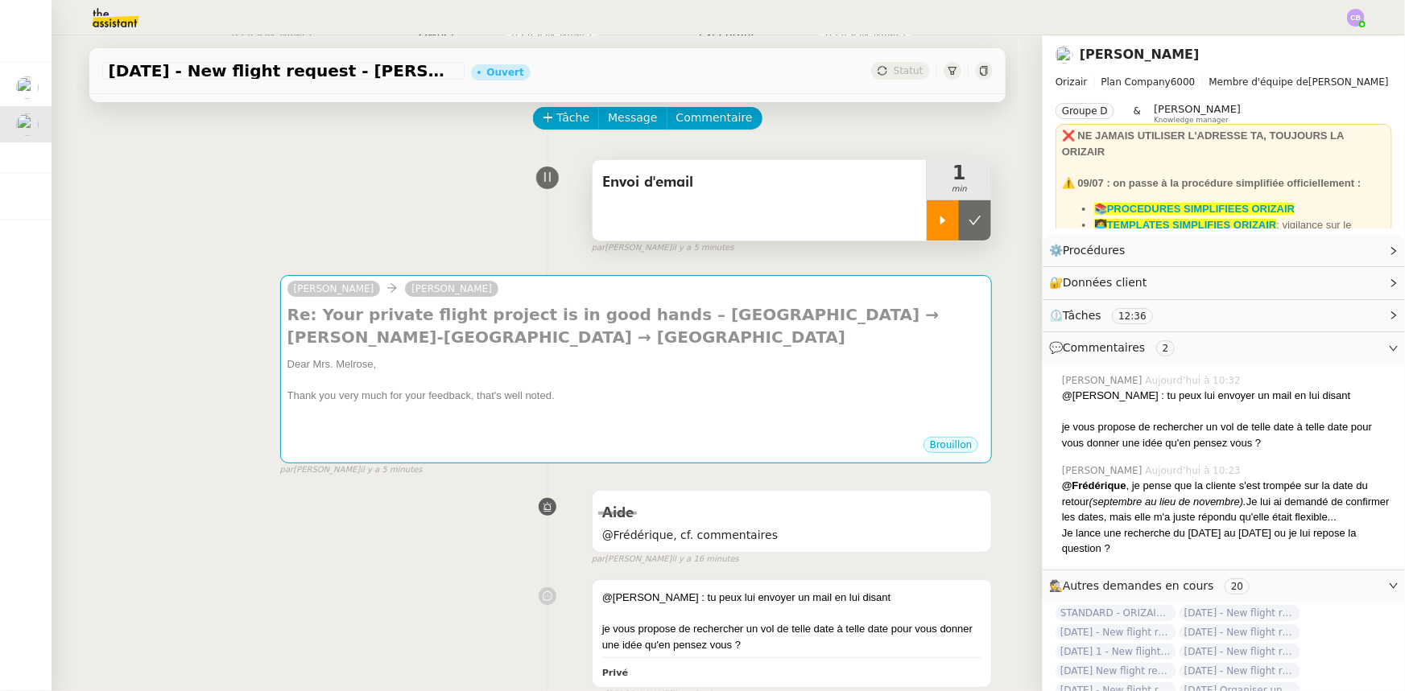
click at [926, 225] on div at bounding box center [942, 220] width 32 height 40
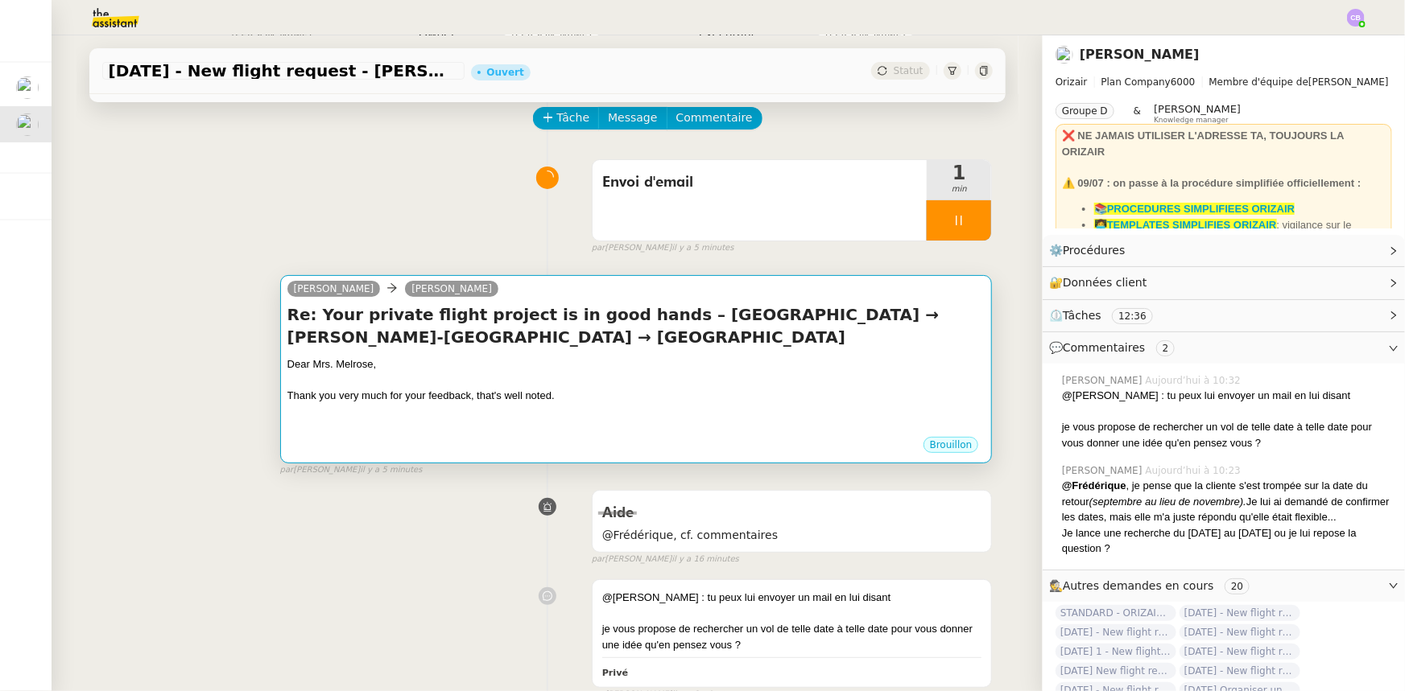
click at [815, 354] on div "Re: Your private flight project is in good hands – [GEOGRAPHIC_DATA] → [PERSON_…" at bounding box center [636, 369] width 698 height 132
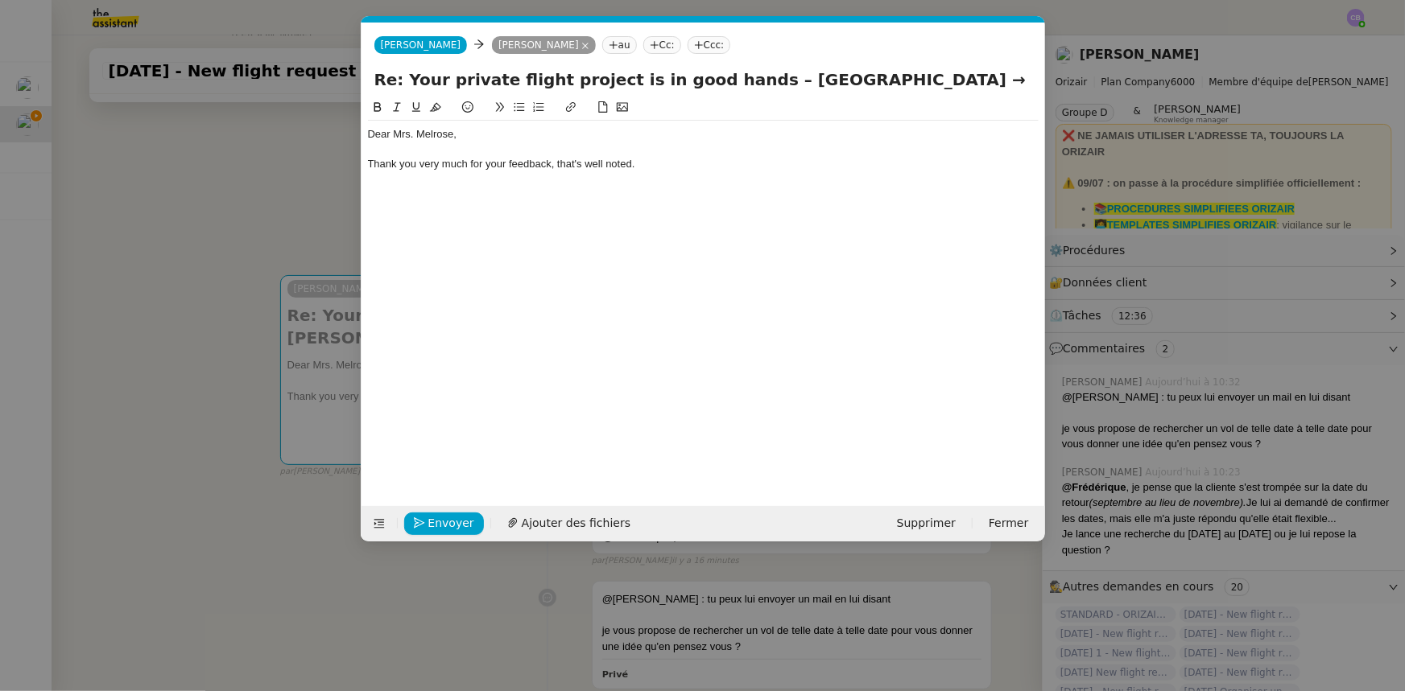
scroll to position [0, 34]
click at [660, 168] on div "Thank you very much for your feedback, that's well noted." at bounding box center [703, 164] width 671 height 14
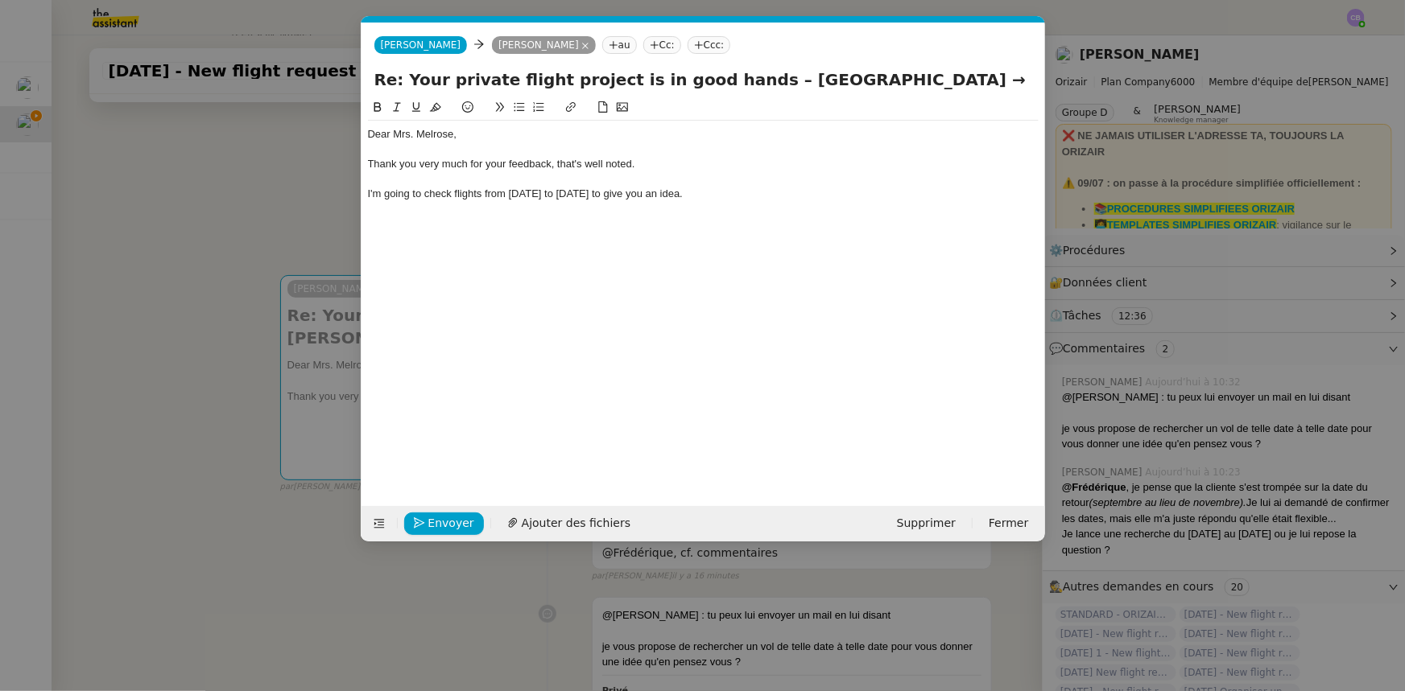
scroll to position [0, 0]
click at [596, 198] on div "I'm going to check flights from [DATE] to [DATE] to give you an idea." at bounding box center [703, 194] width 671 height 14
click at [773, 192] on div "I'm going to check flights from [DATE] to [DATE] to give you an idea." at bounding box center [703, 194] width 671 height 14
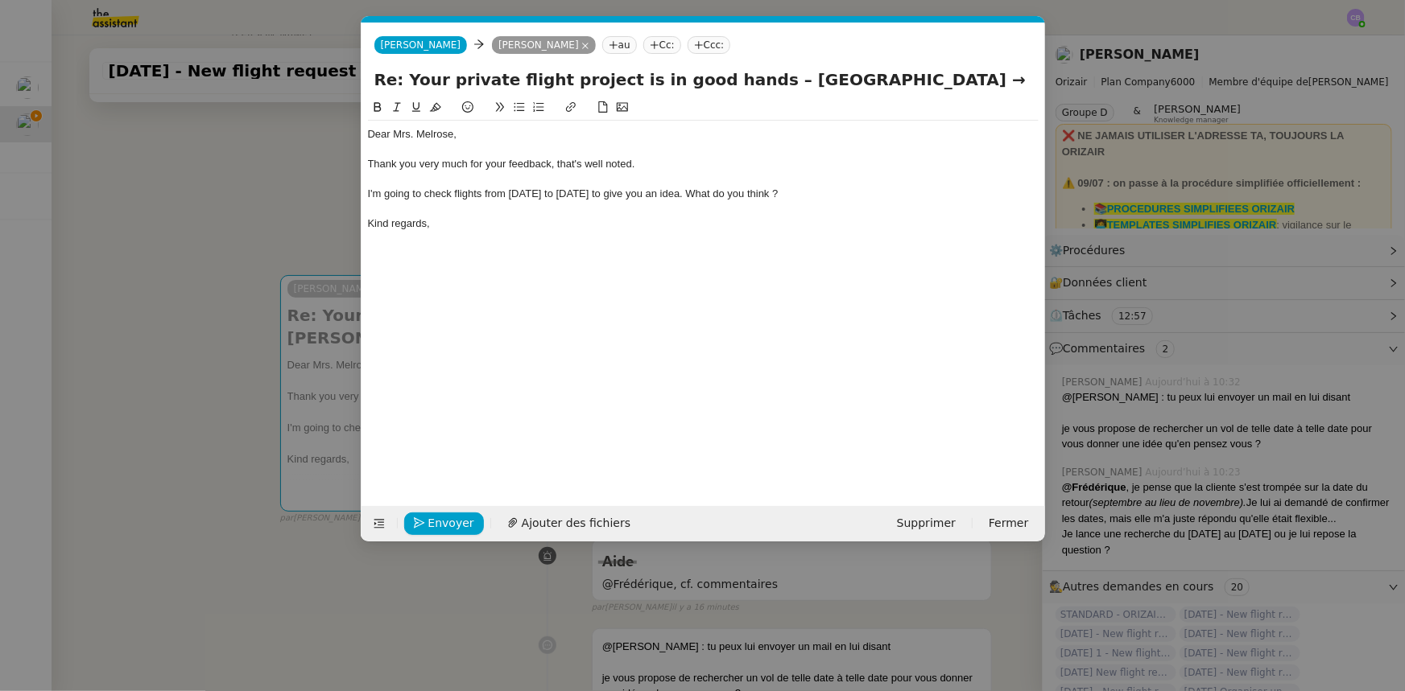
click at [295, 192] on nz-modal-container "Service TA - VOYAGE - PROPOSITION GLOBALE A utiliser dans le cadre de propositi…" at bounding box center [702, 345] width 1405 height 691
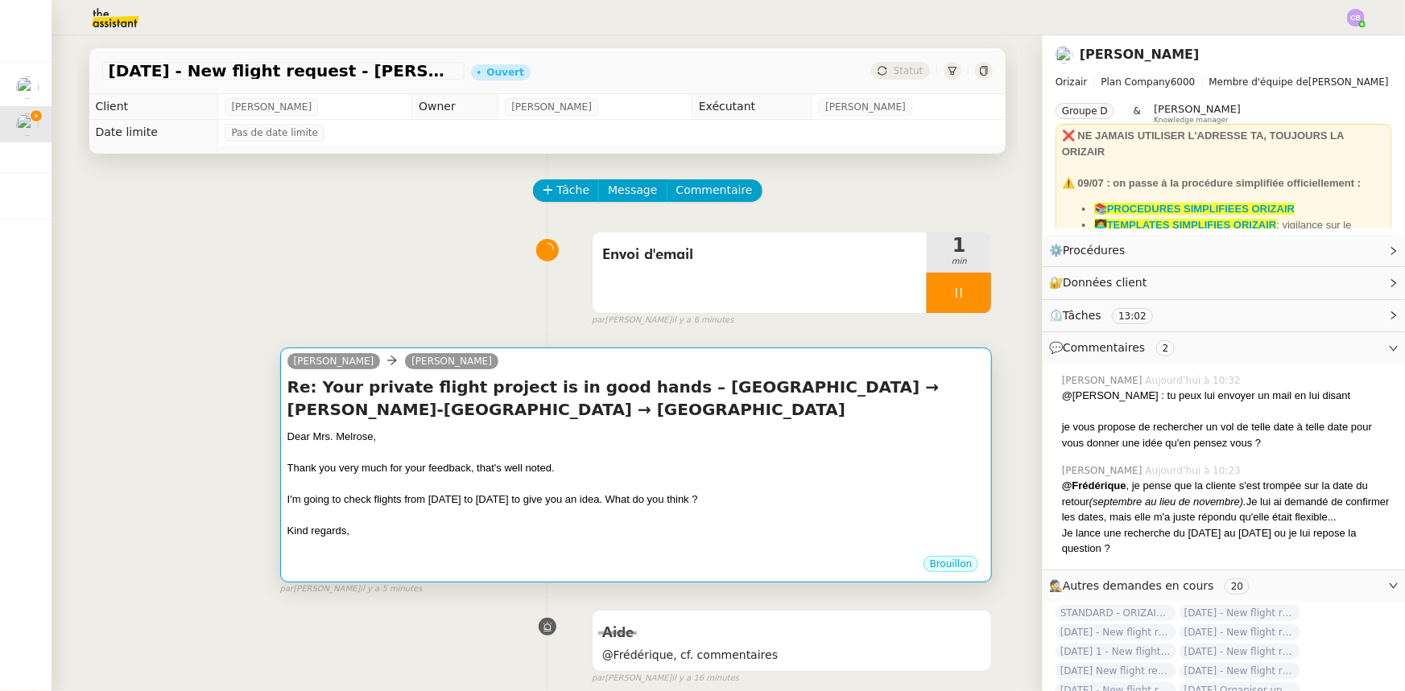
click at [607, 459] on div at bounding box center [636, 453] width 698 height 16
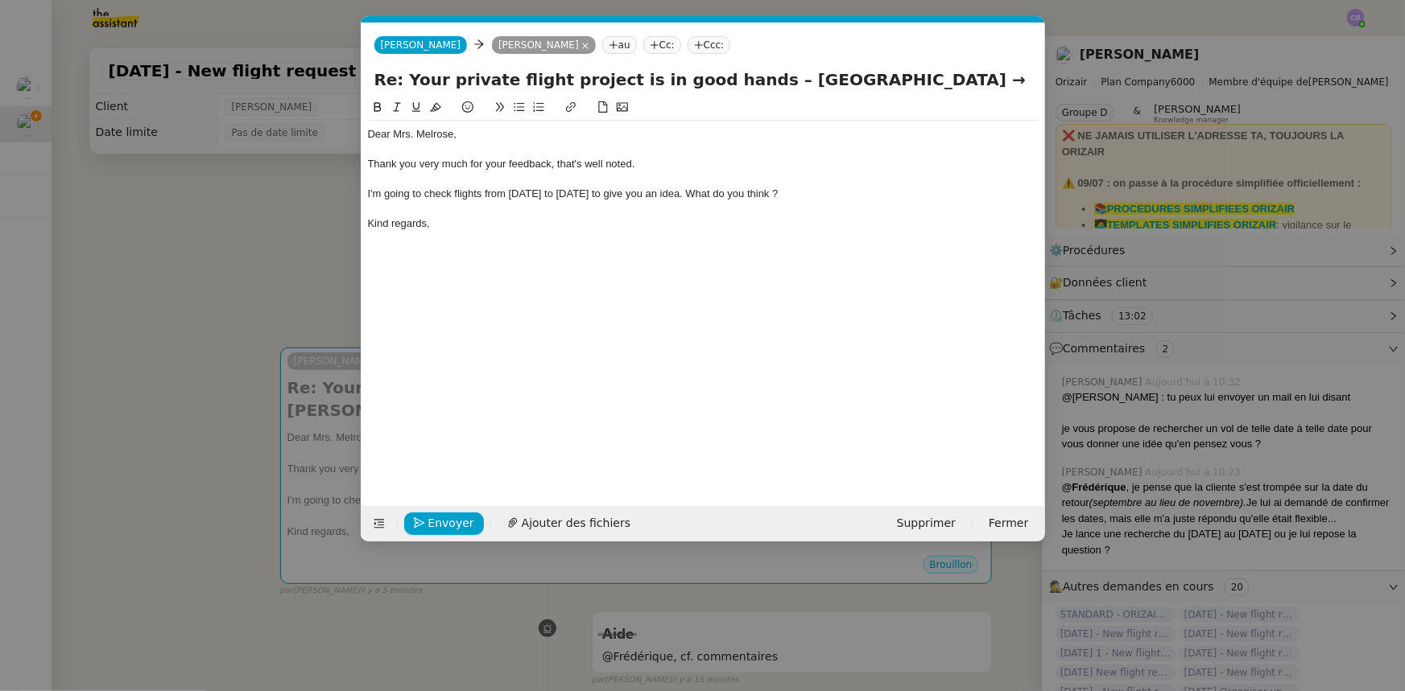
scroll to position [0, 34]
drag, startPoint x: 869, startPoint y: 192, endPoint x: 367, endPoint y: 161, distance: 503.3
click at [368, 161] on div "Dear Mrs. [PERSON_NAME], Thank you very much for your feedback, that's well not…" at bounding box center [703, 179] width 671 height 117
click at [456, 522] on span "Envoyer" at bounding box center [451, 523] width 46 height 19
click at [456, 522] on span "Confirmer l'envoi" at bounding box center [476, 523] width 97 height 19
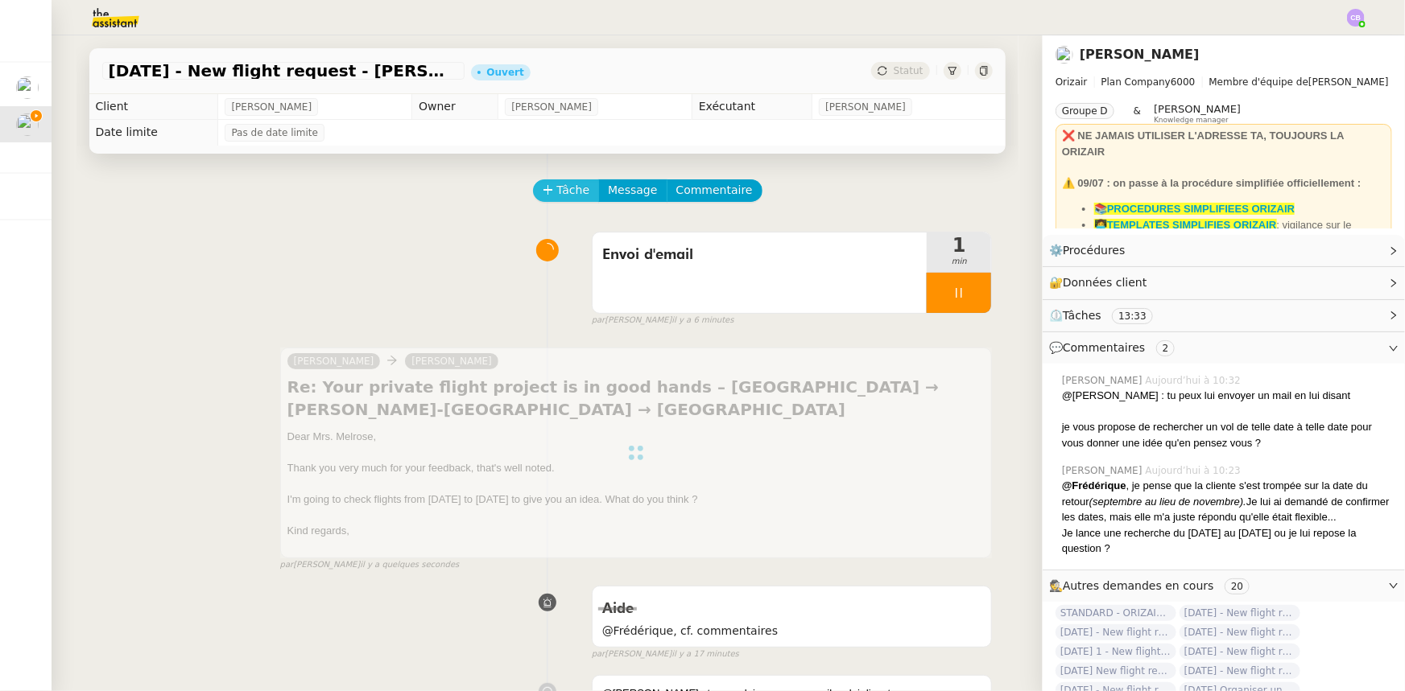
click at [557, 191] on span "Tâche" at bounding box center [573, 190] width 33 height 19
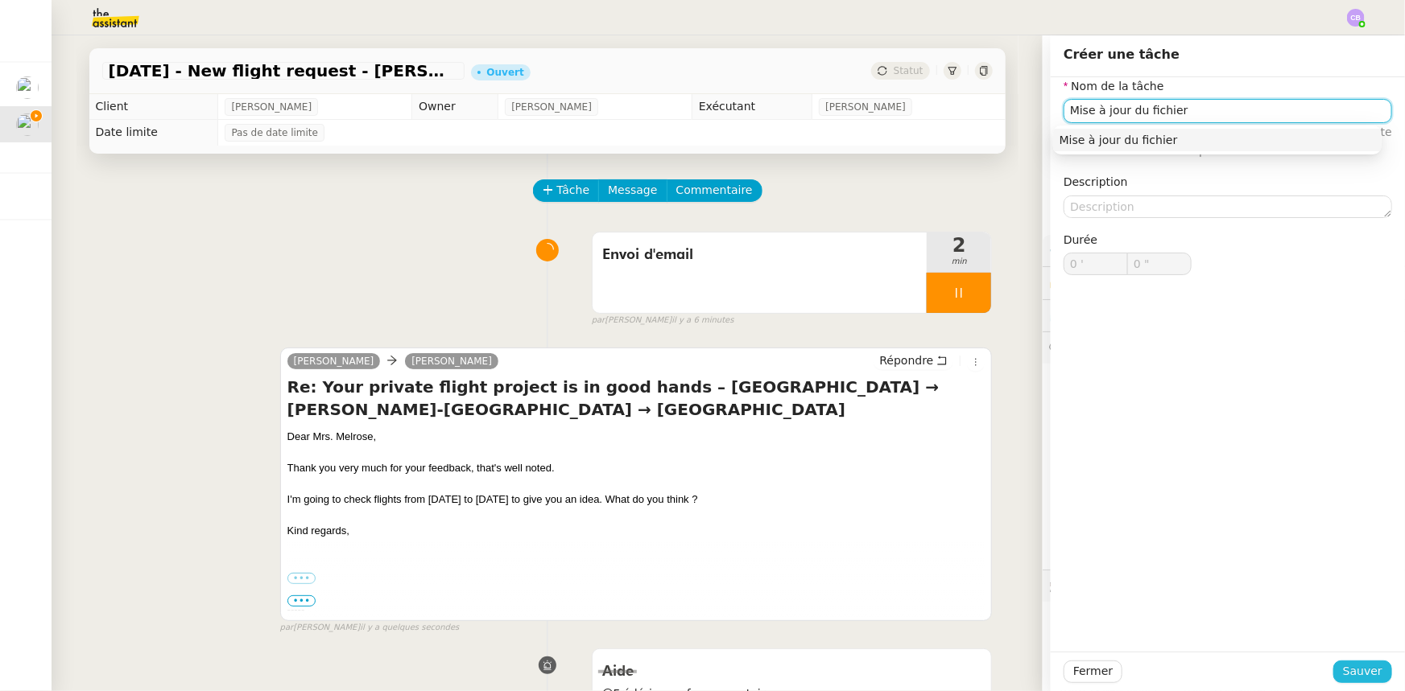
type input "Mise à jour du fichier"
click at [1336, 671] on button "Sauver" at bounding box center [1362, 672] width 59 height 23
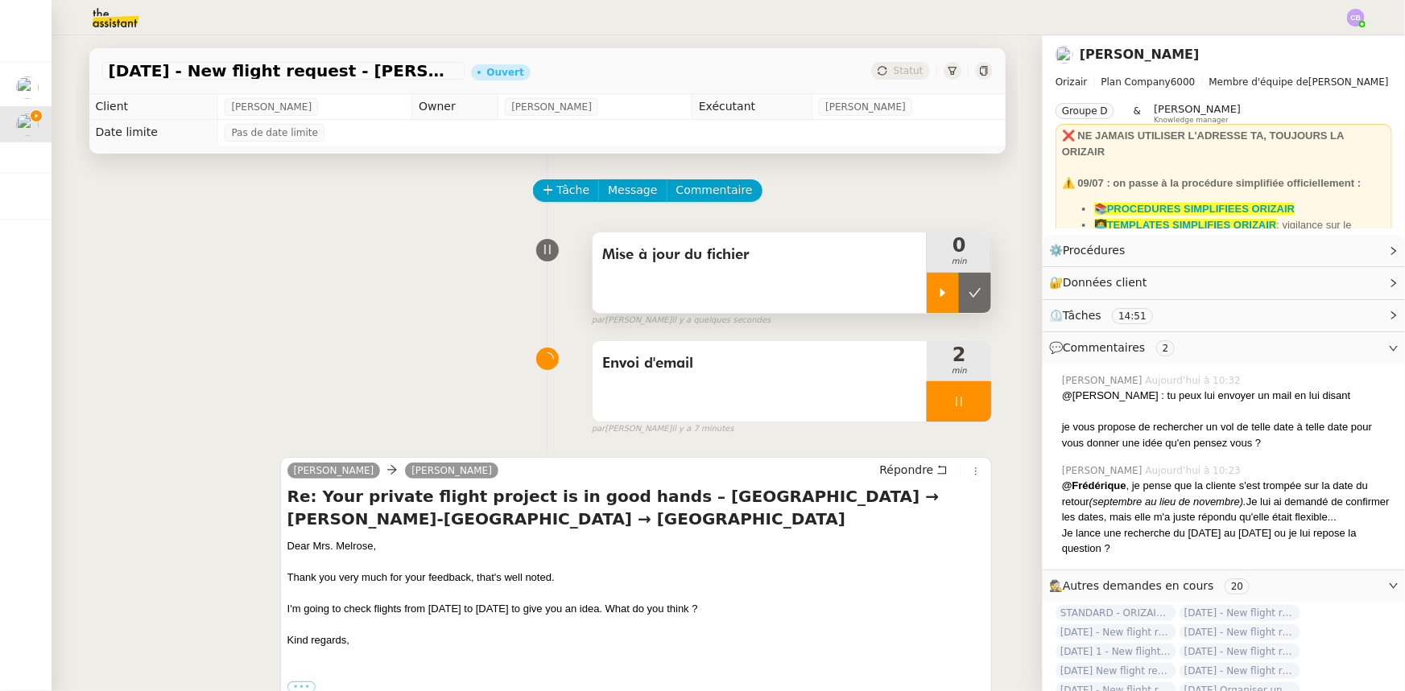
click at [936, 288] on icon at bounding box center [942, 293] width 13 height 13
click at [926, 409] on div at bounding box center [958, 402] width 64 height 40
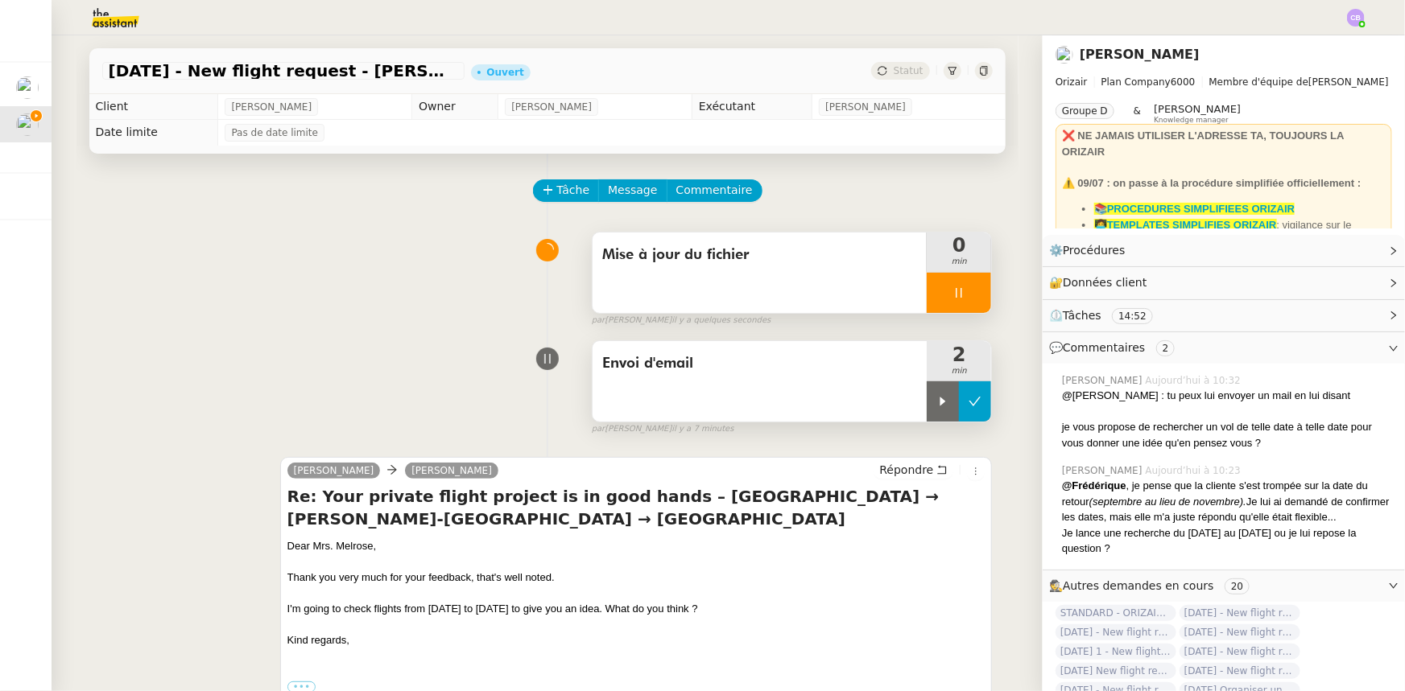
click at [968, 408] on icon at bounding box center [974, 401] width 13 height 13
click at [696, 192] on span "Commentaire" at bounding box center [714, 190] width 76 height 19
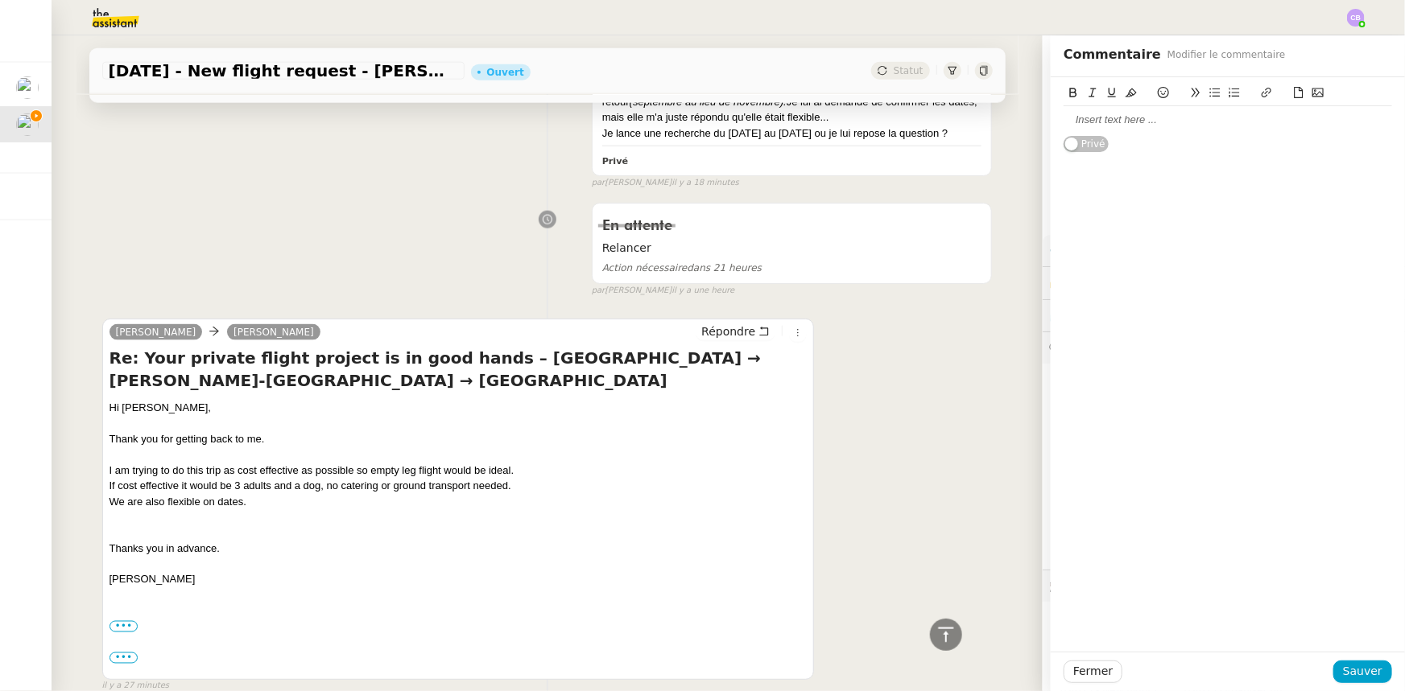
scroll to position [1097, 0]
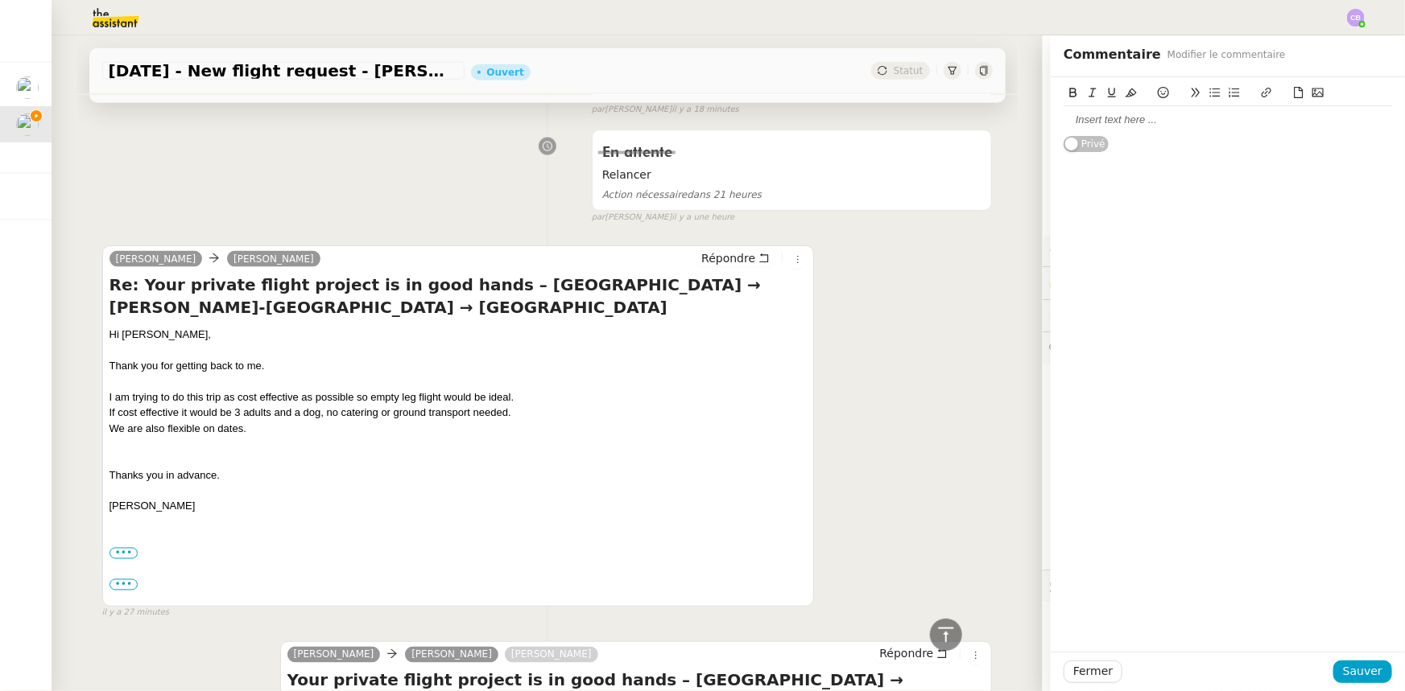
click at [1089, 118] on div at bounding box center [1227, 120] width 328 height 14
click at [1145, 118] on div "Du 20 au 30/11" at bounding box center [1227, 120] width 328 height 14
click at [1128, 142] on div "Empty leg" at bounding box center [1227, 135] width 328 height 14
click at [1063, 121] on div "Du 20 au 30/11, mais dates flexibles" at bounding box center [1227, 120] width 328 height 14
drag, startPoint x: 1140, startPoint y: 117, endPoint x: 1054, endPoint y: 117, distance: 86.1
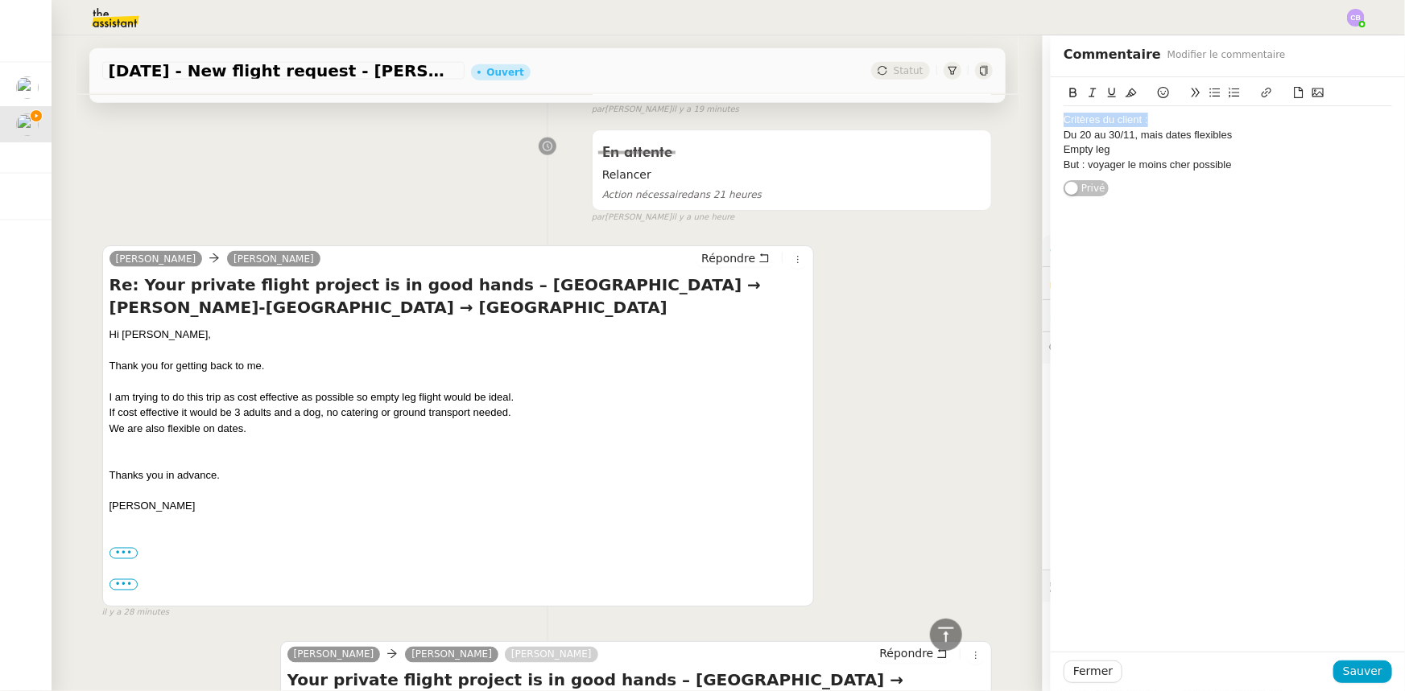
click at [1063, 117] on div "Critères du client :" at bounding box center [1227, 120] width 328 height 14
click at [1067, 95] on icon at bounding box center [1072, 92] width 11 height 11
drag, startPoint x: 1103, startPoint y: 93, endPoint x: 1116, endPoint y: 131, distance: 41.0
click at [1106, 93] on icon at bounding box center [1111, 92] width 11 height 11
click at [1166, 190] on div "Critères du client : Du 20 au 30/11, mais dates flexibles Empty leg But : voyag…" at bounding box center [1227, 137] width 328 height 120
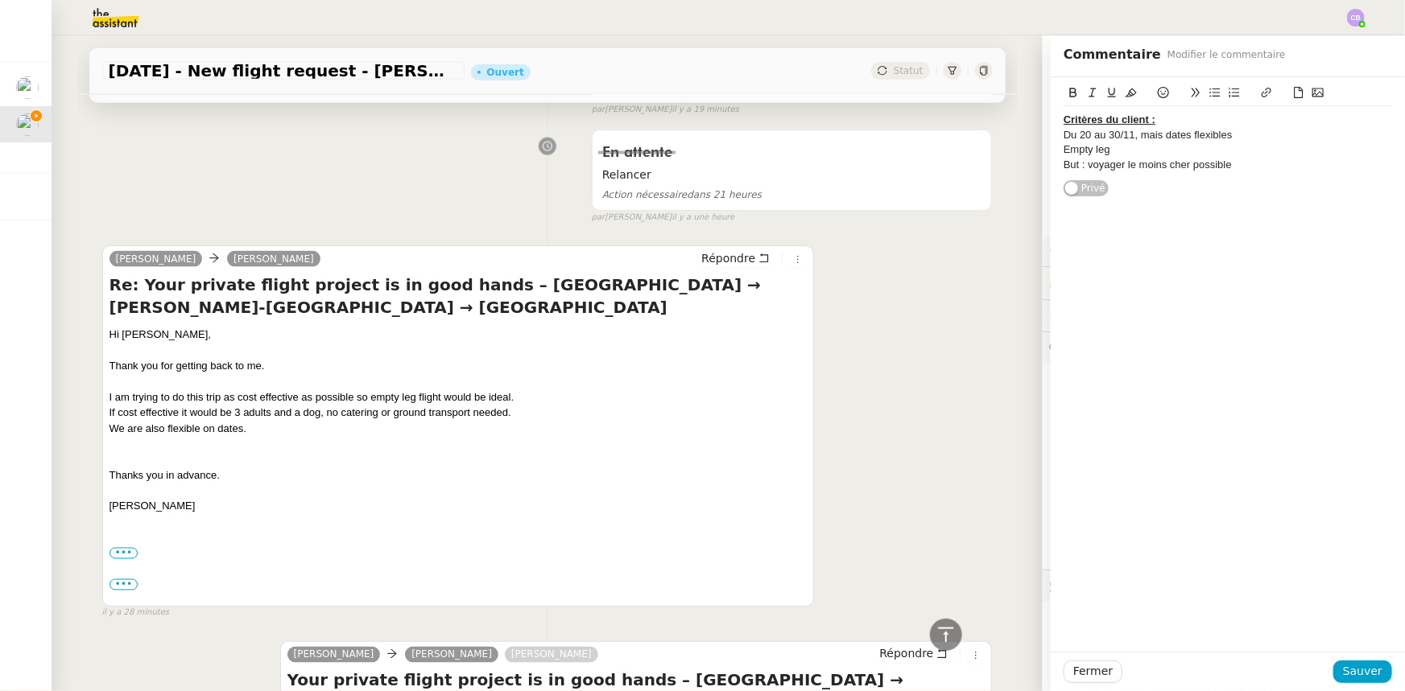
click at [1080, 137] on div "Du 20 au 30/11, mais dates flexibles" at bounding box center [1227, 135] width 328 height 14
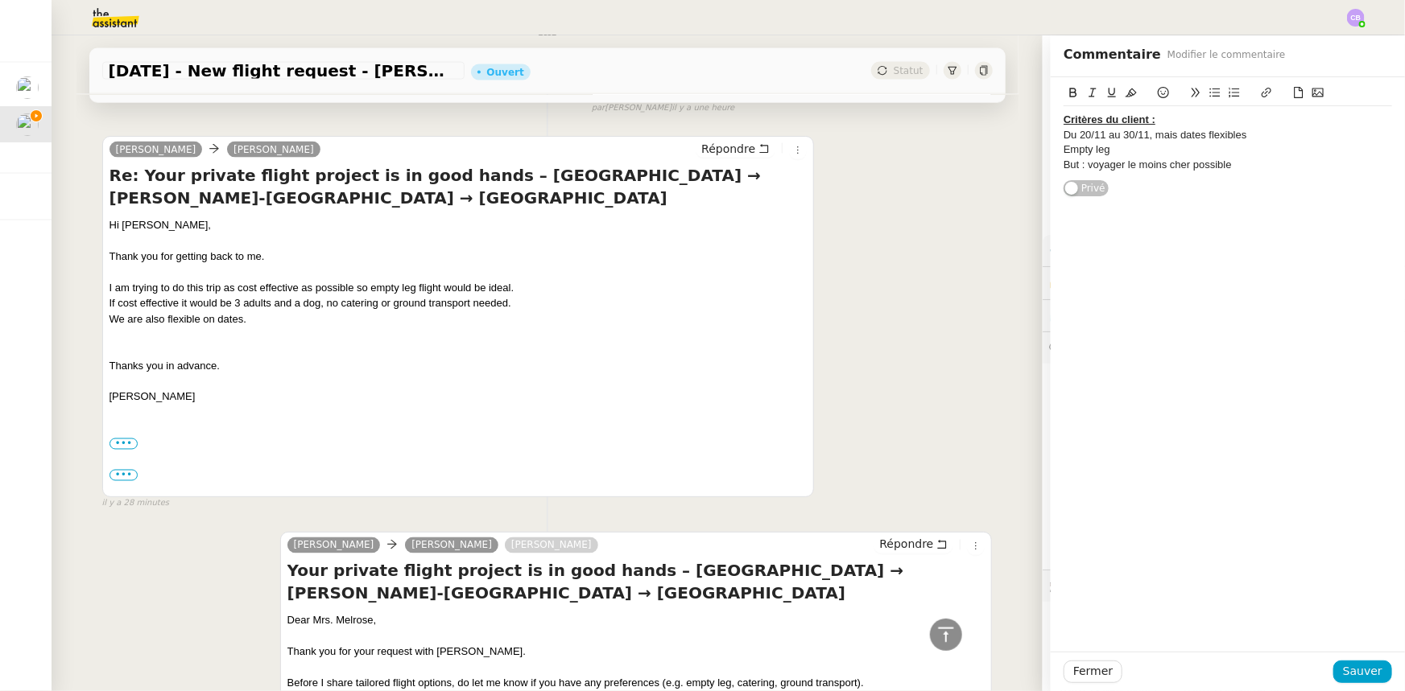
scroll to position [1244, 0]
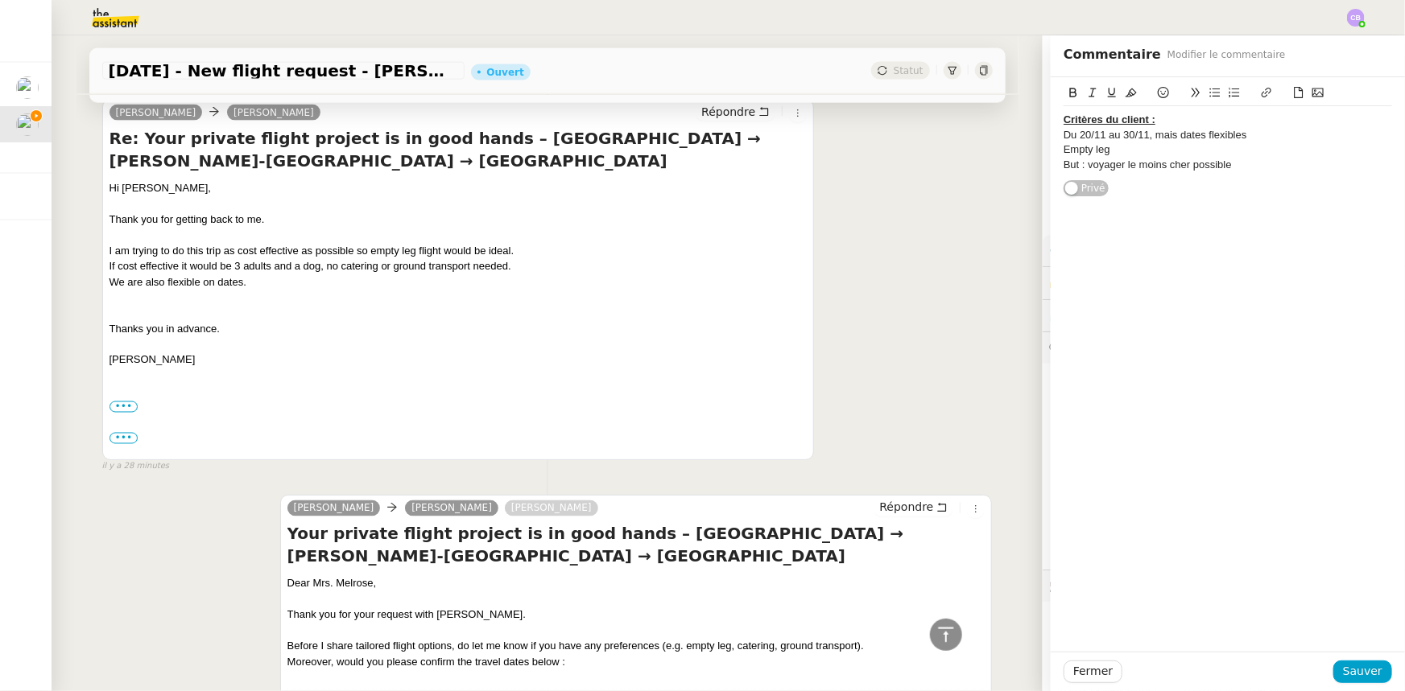
click at [1104, 150] on div "Empty leg" at bounding box center [1227, 149] width 328 height 14
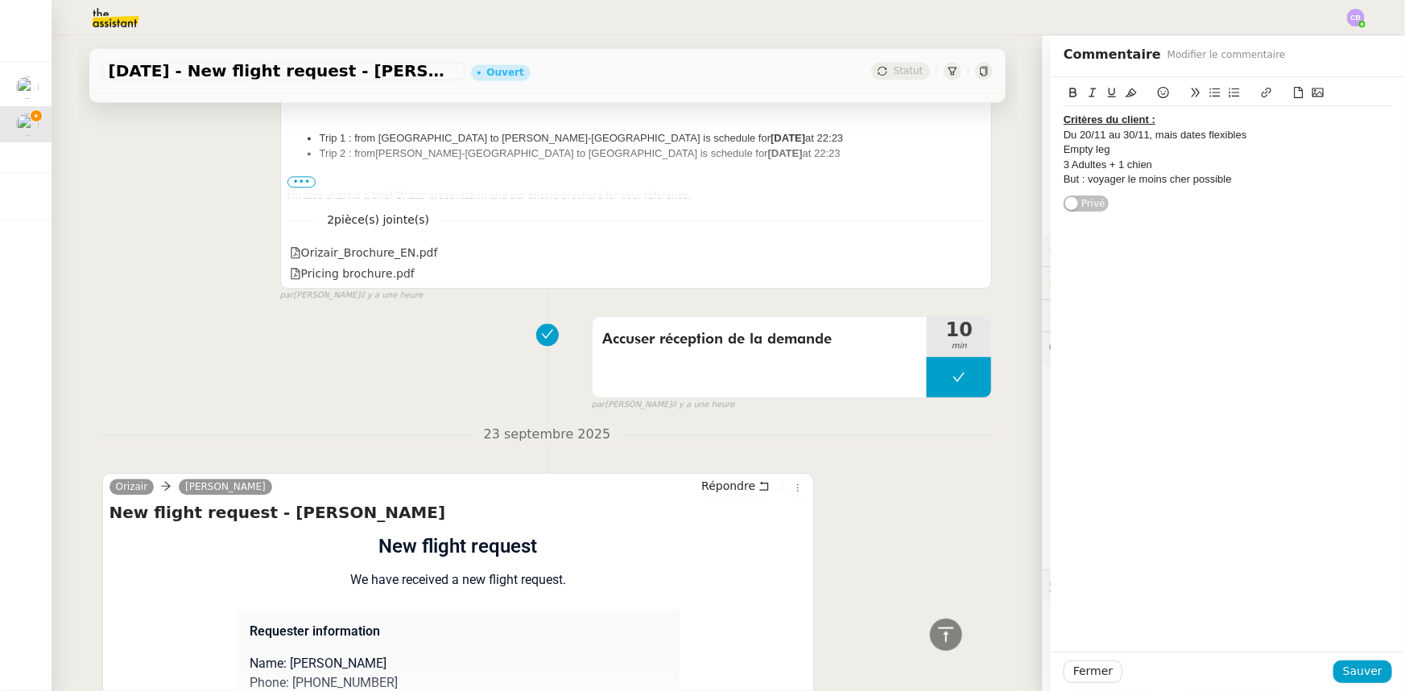
scroll to position [1965, 0]
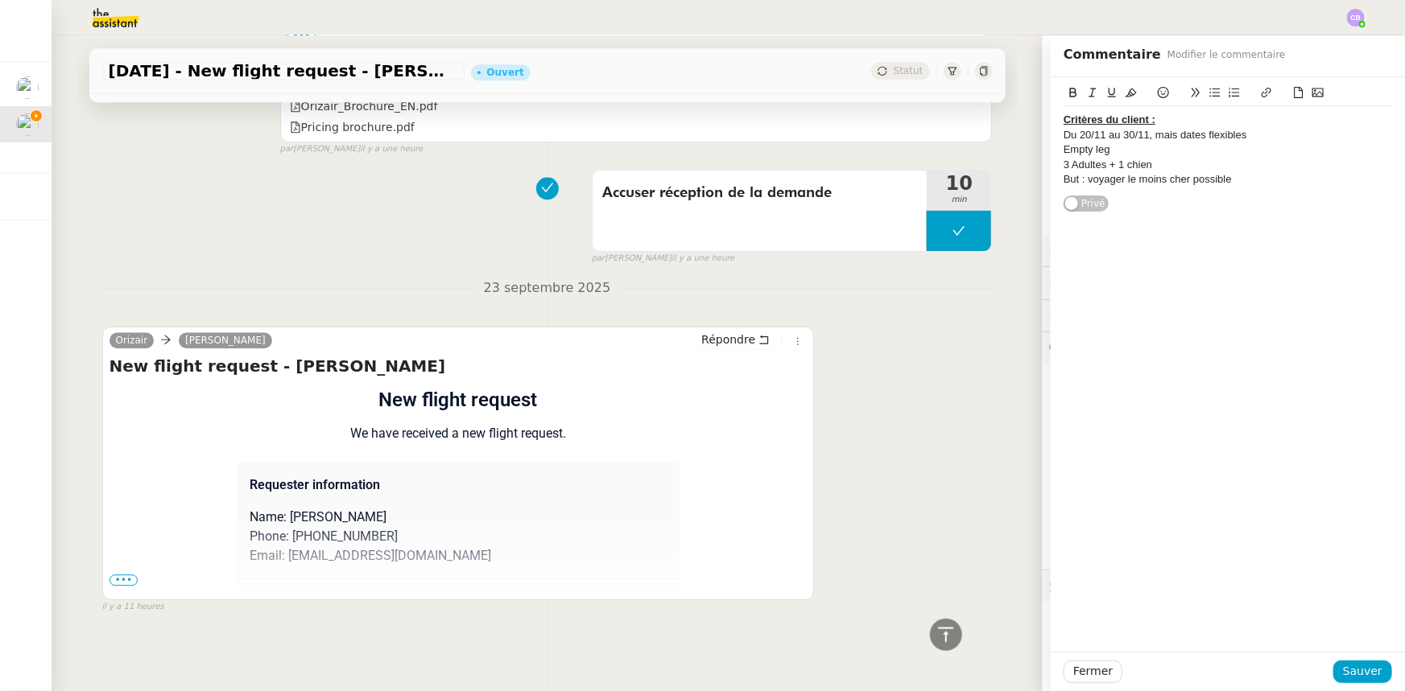
click at [122, 575] on span "•••" at bounding box center [123, 580] width 29 height 11
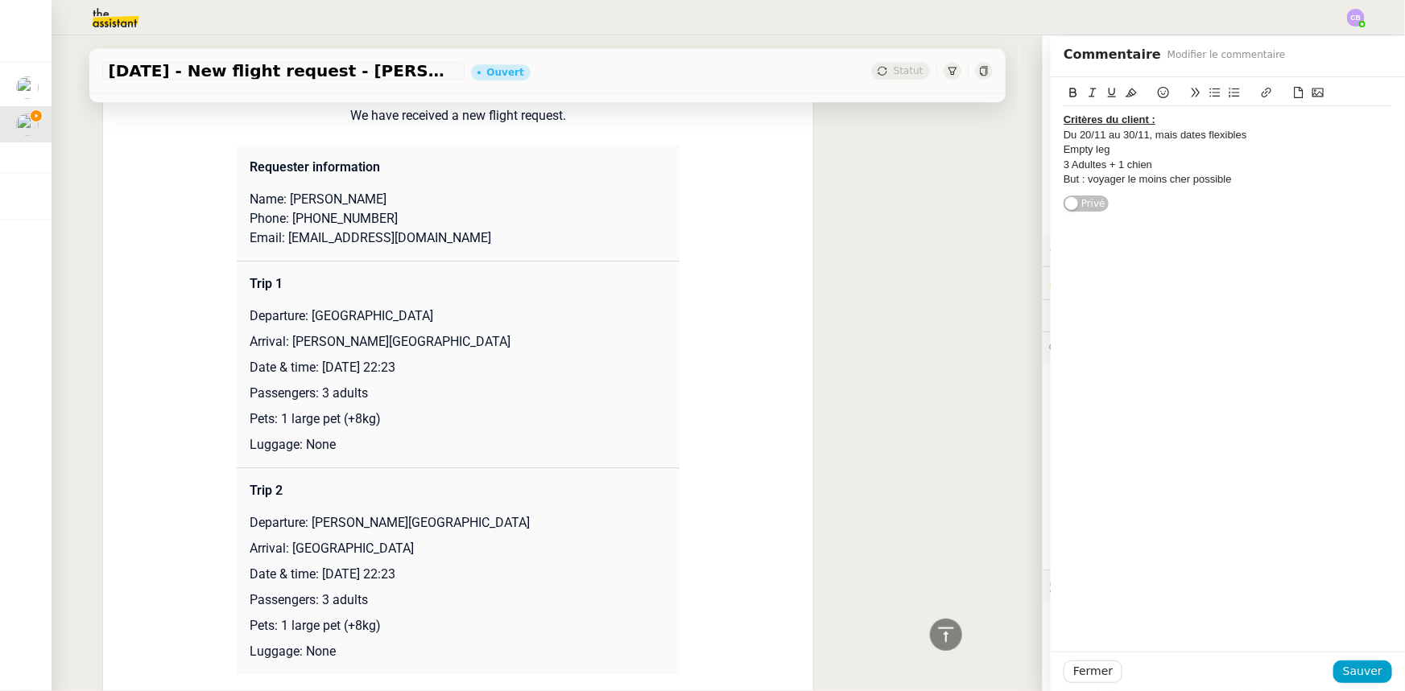
scroll to position [2331, 0]
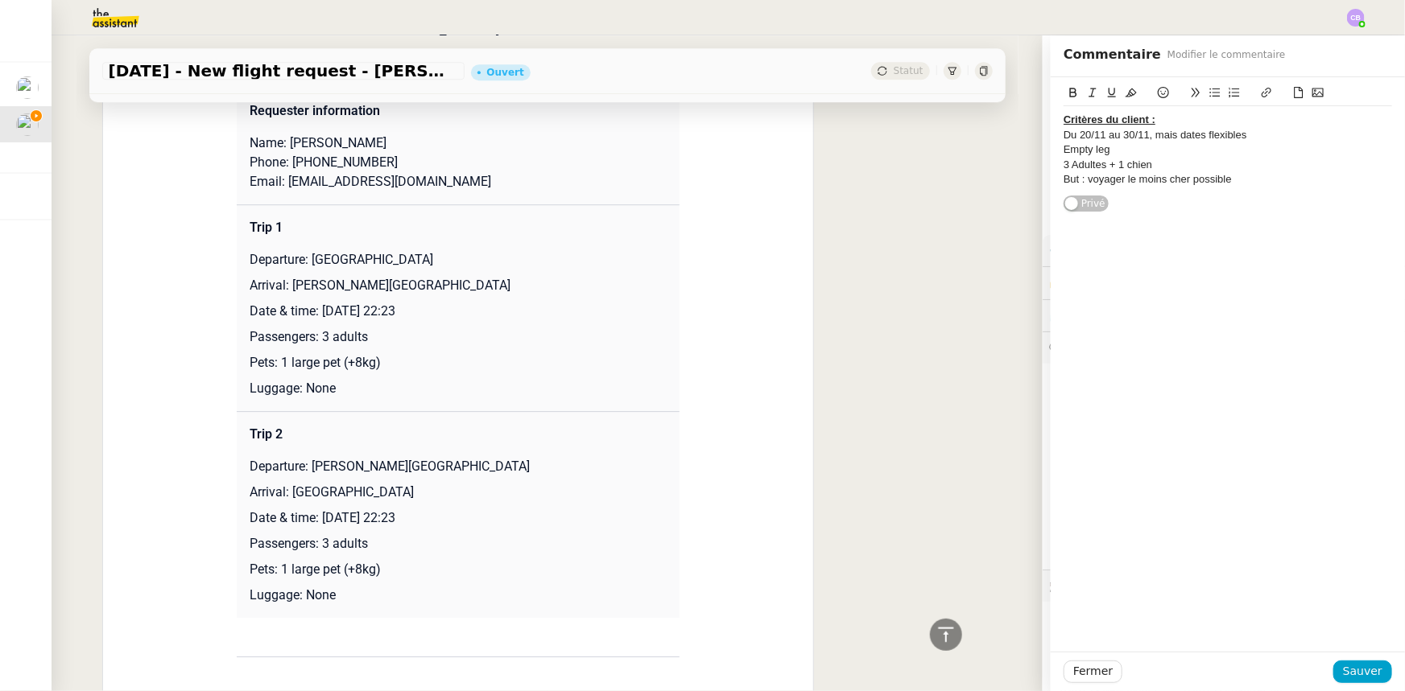
click at [1153, 168] on div "3 Adultes + 1 chien" at bounding box center [1227, 165] width 328 height 14
click at [1363, 675] on span "Sauver" at bounding box center [1362, 671] width 39 height 19
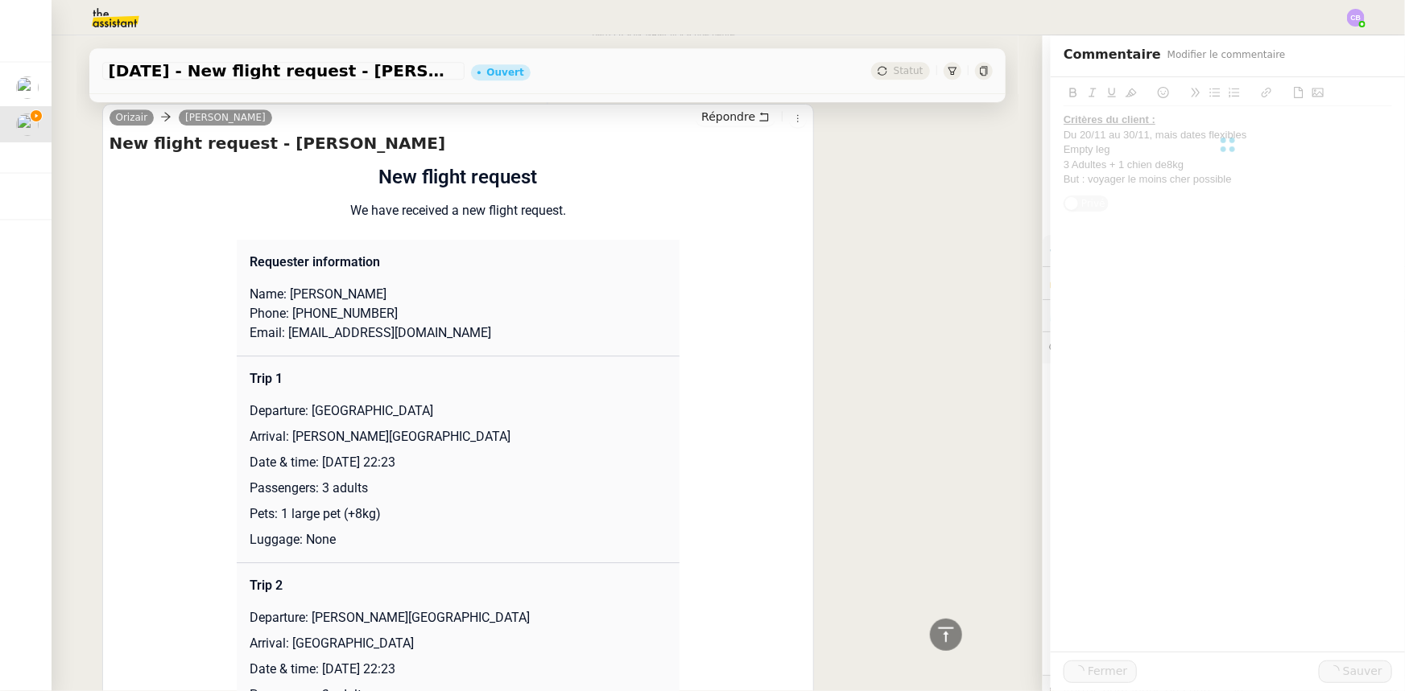
scroll to position [2482, 0]
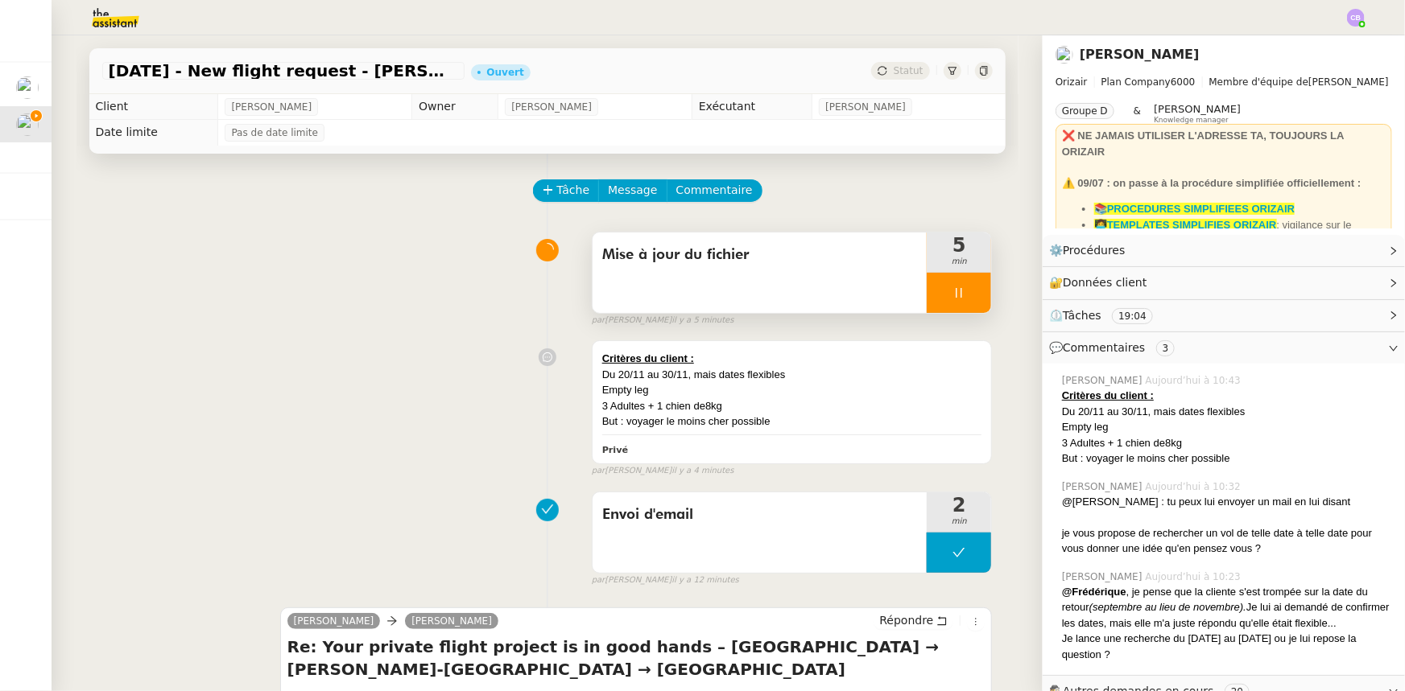
click at [926, 291] on div at bounding box center [958, 293] width 64 height 40
click at [968, 293] on icon at bounding box center [974, 293] width 13 height 13
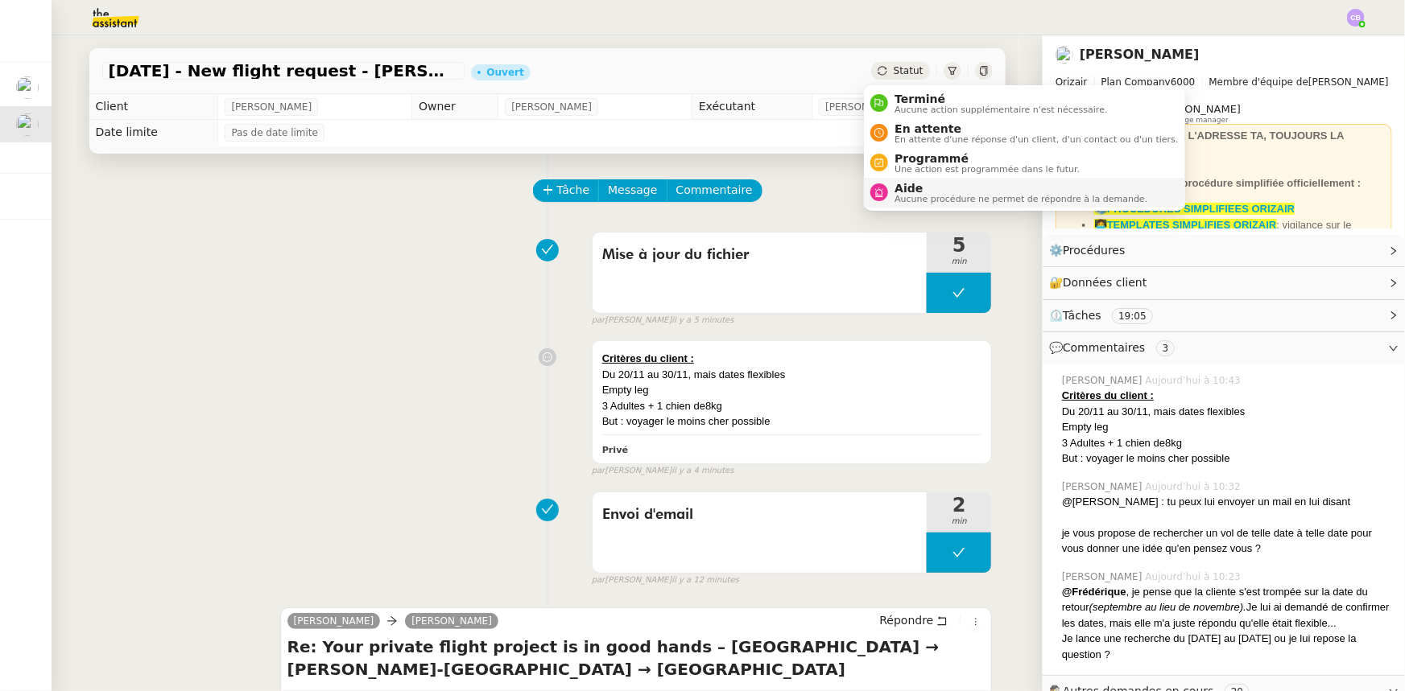
click at [934, 192] on span "Aide" at bounding box center [1020, 188] width 253 height 13
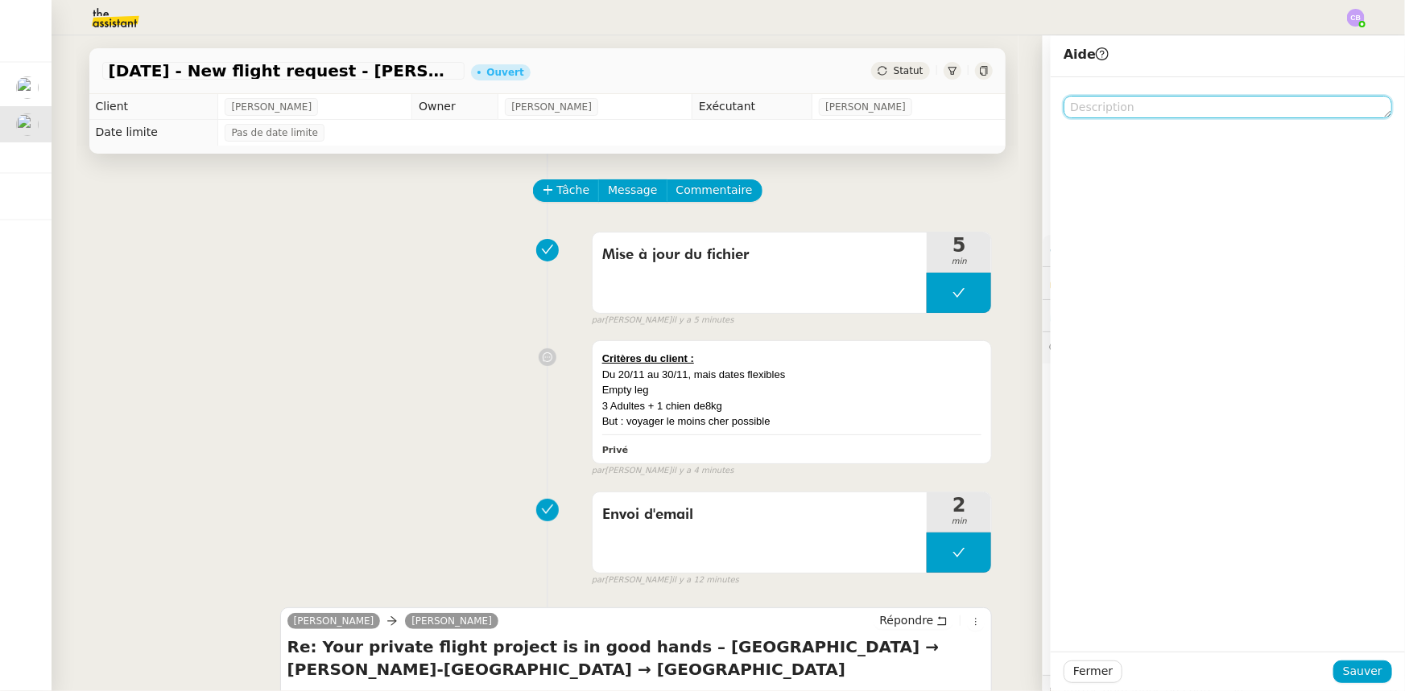
click at [1087, 110] on textarea at bounding box center [1227, 107] width 328 height 23
type textarea "Pour recherche de devis"
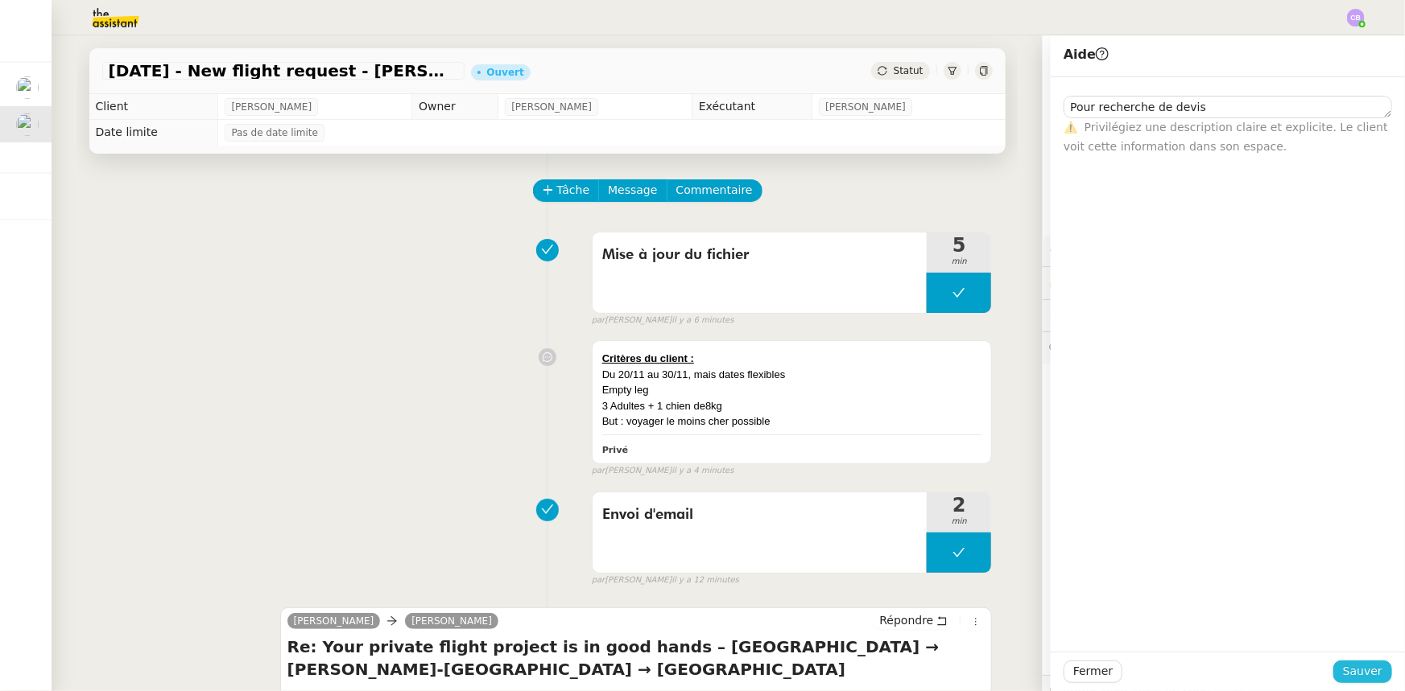
click at [1364, 669] on span "Sauver" at bounding box center [1362, 671] width 39 height 19
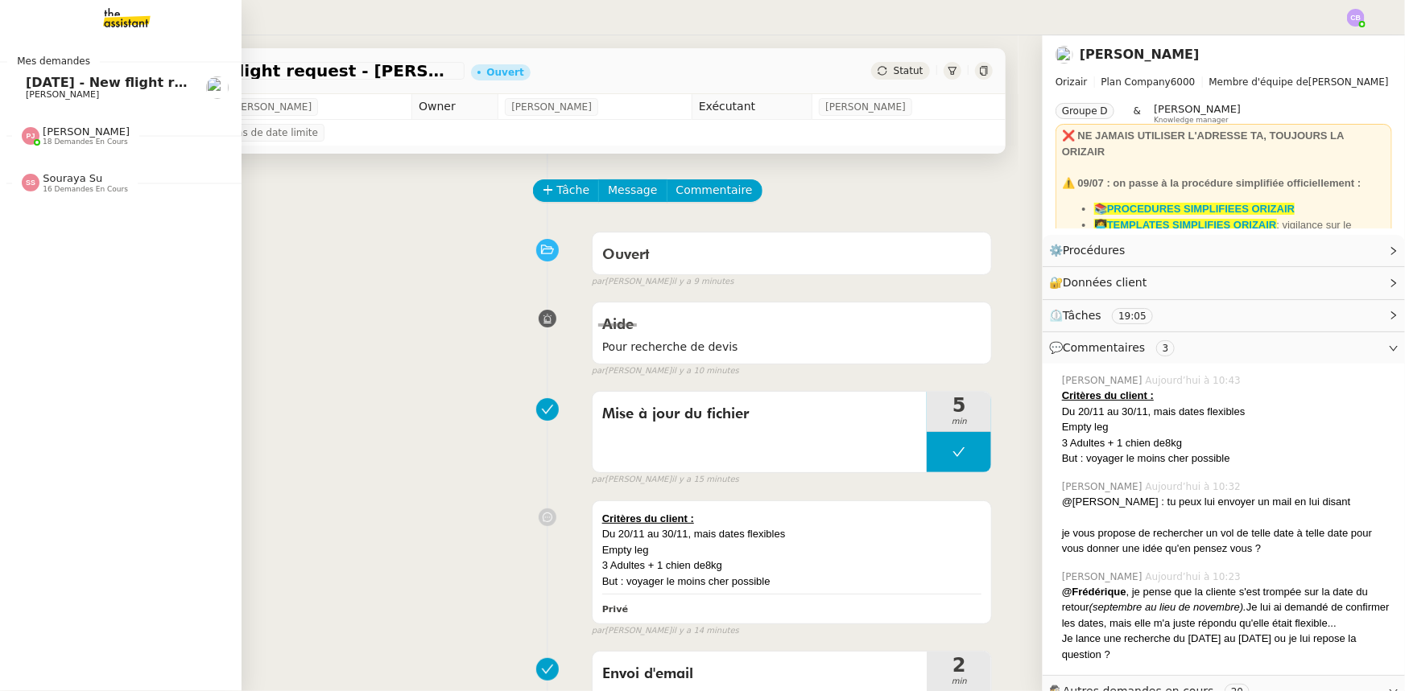
click at [70, 84] on span "[DATE] - New flight request - [GEOGRAPHIC_DATA]" at bounding box center [207, 82] width 363 height 15
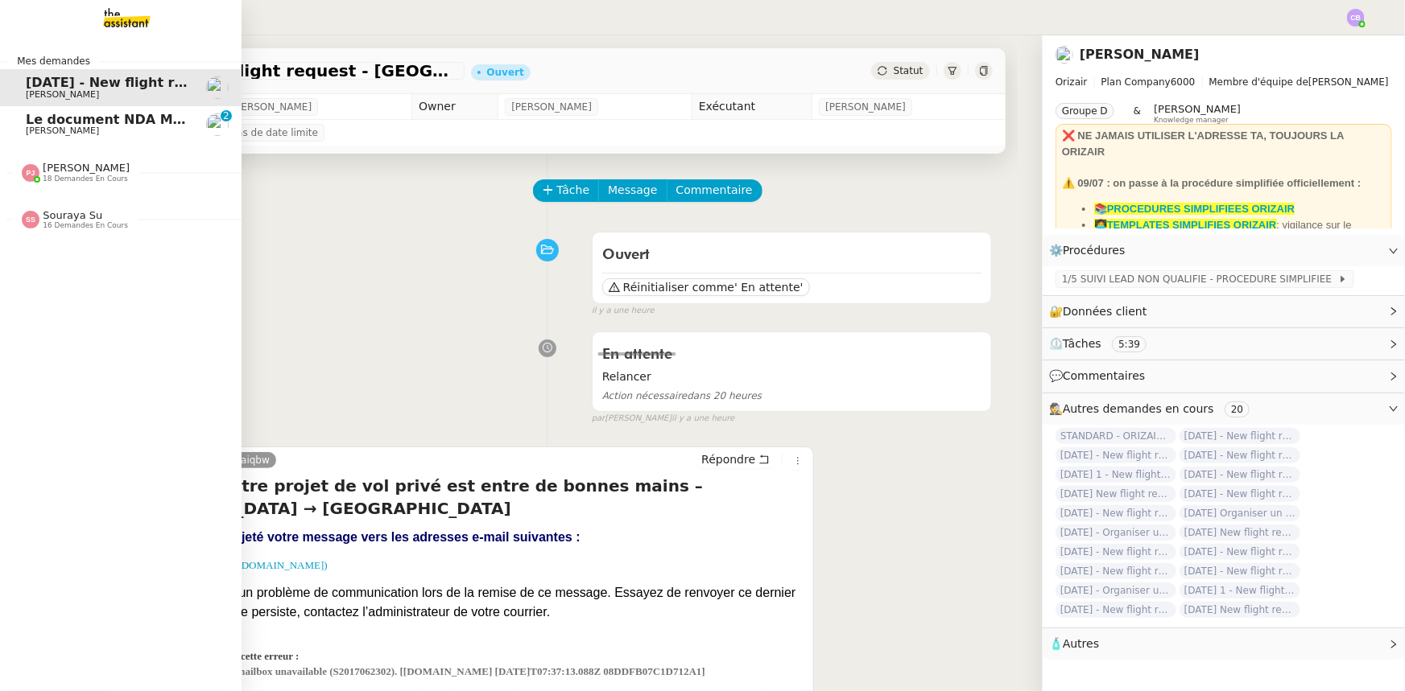
click at [37, 125] on span "Le document NDA MOBIX - IN ILLO TEMPORE [DATE].pdf a été signé" at bounding box center [271, 119] width 490 height 15
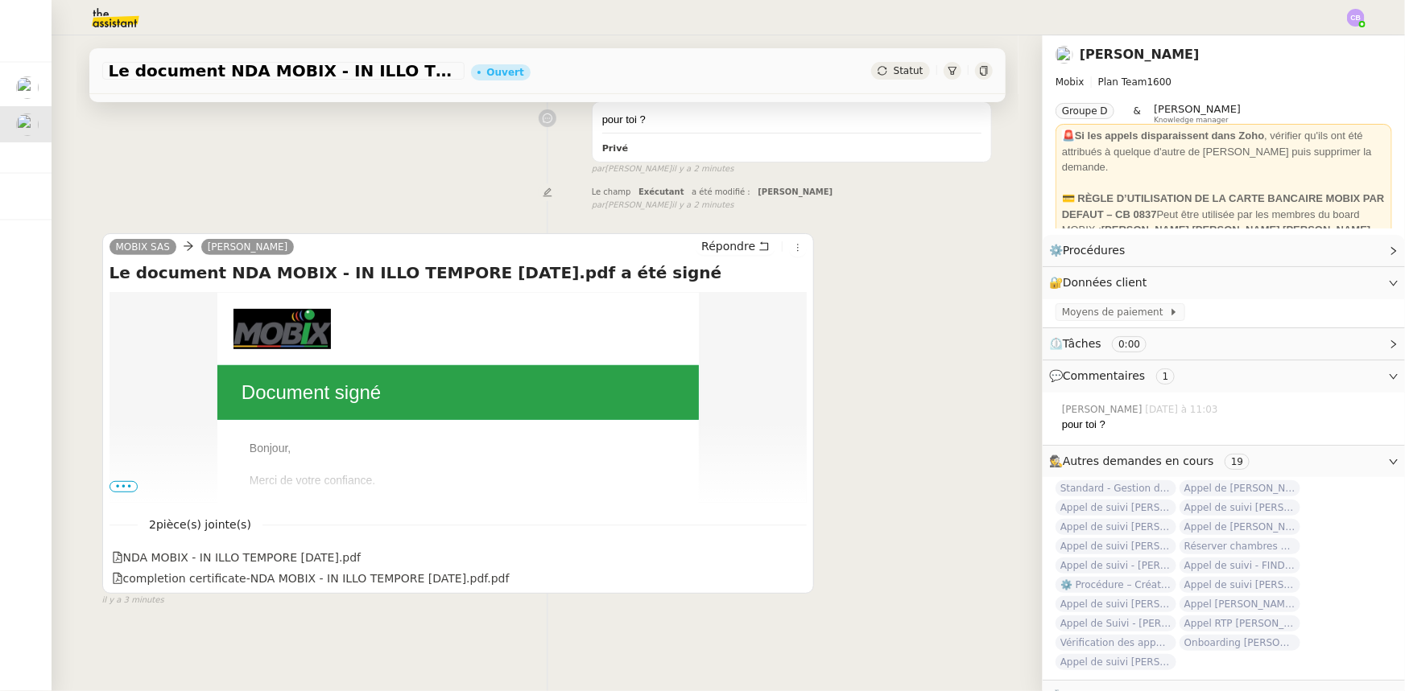
scroll to position [214, 0]
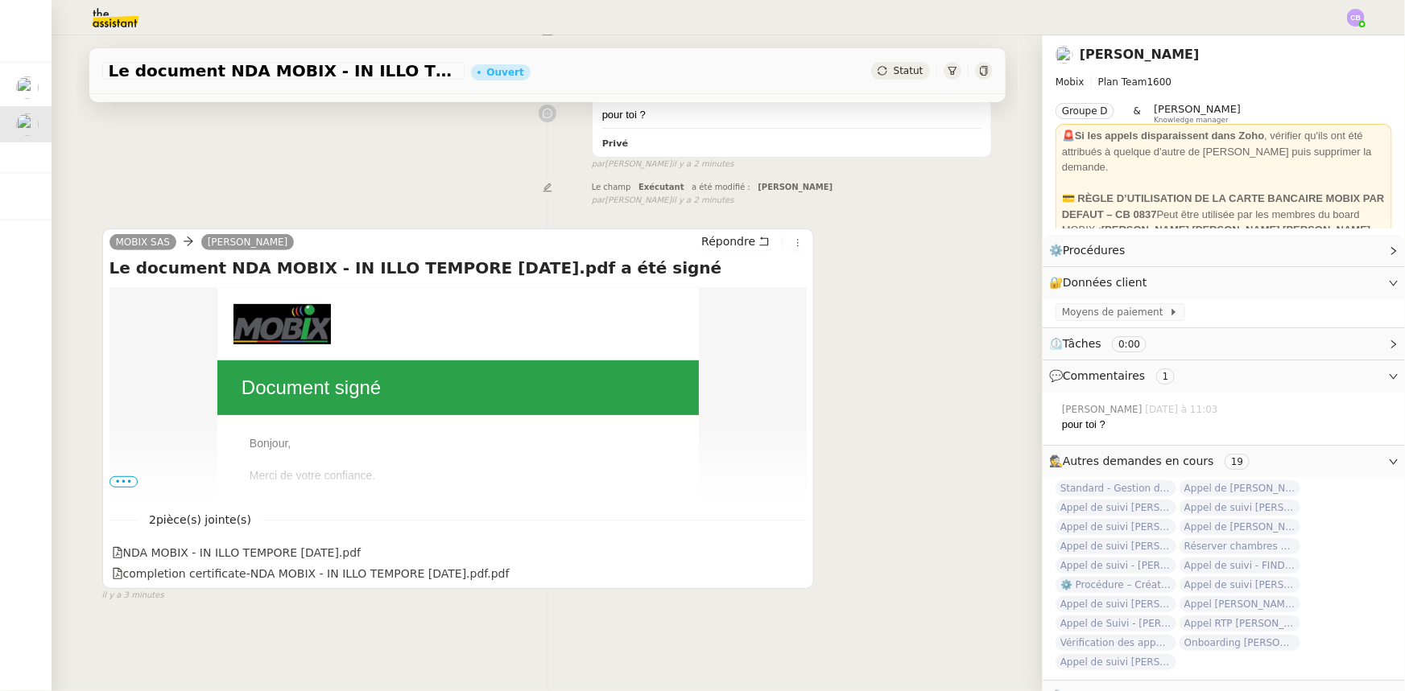
click at [113, 477] on span "•••" at bounding box center [123, 482] width 29 height 11
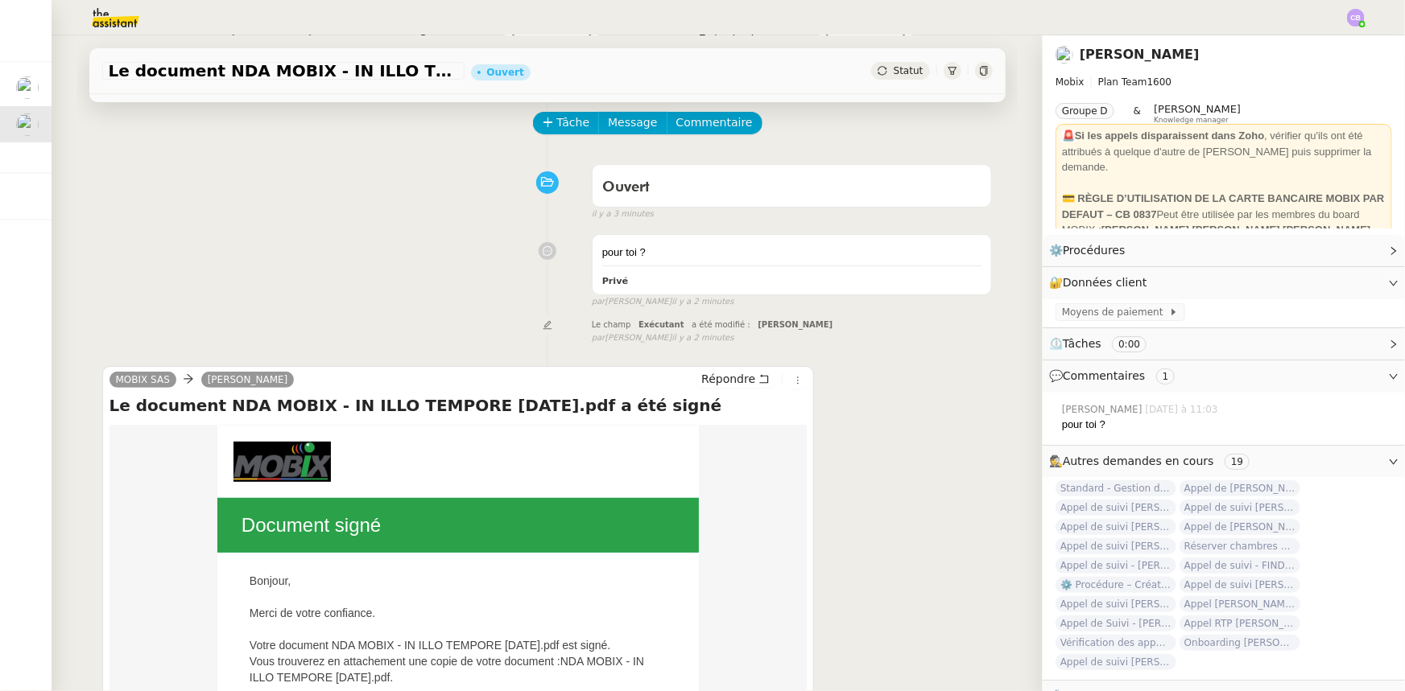
scroll to position [0, 0]
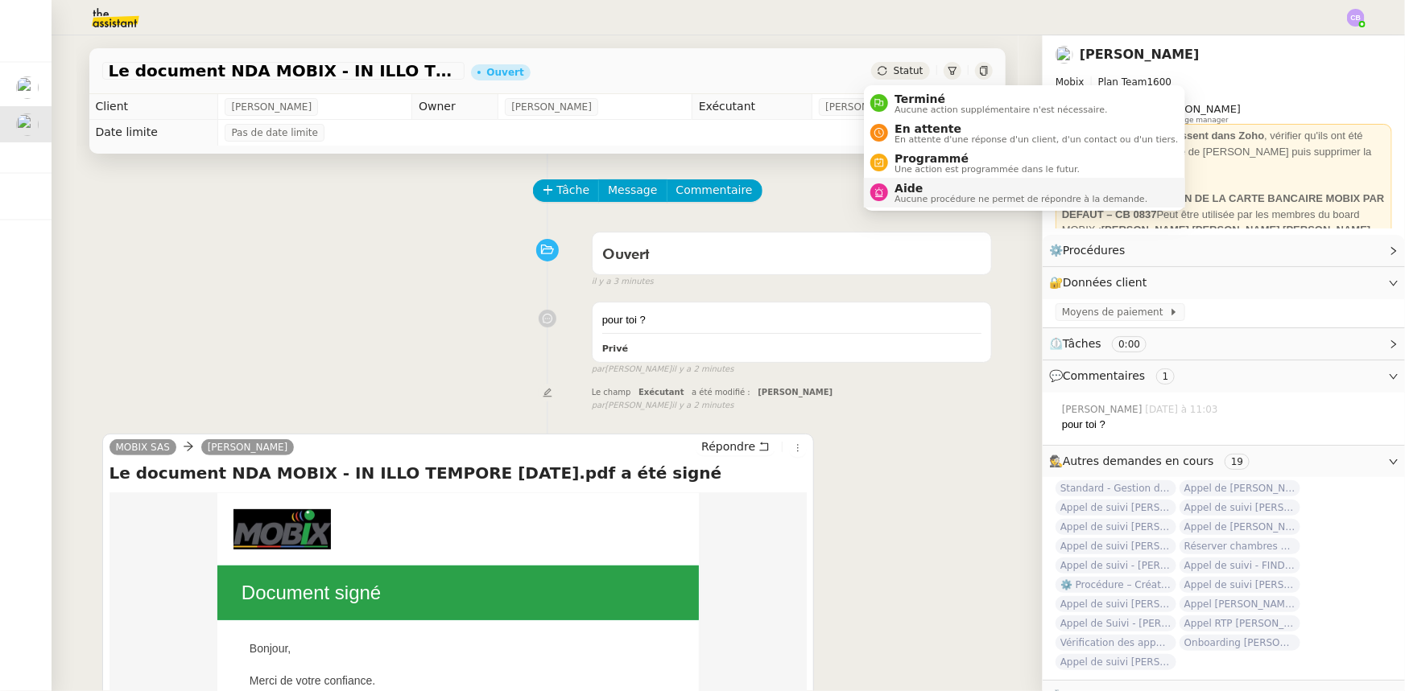
click at [938, 195] on span "Aucune procédure ne permet de répondre à la demande." at bounding box center [1020, 199] width 253 height 9
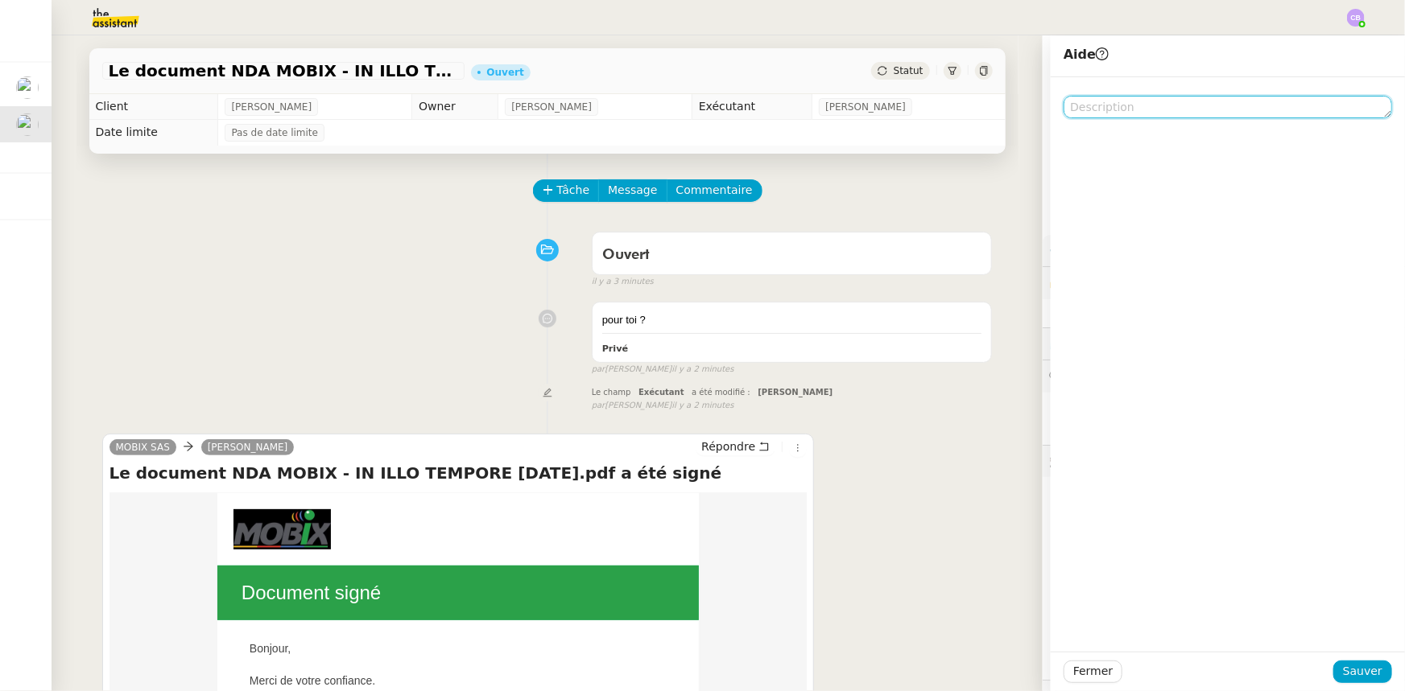
click at [1129, 113] on textarea at bounding box center [1227, 107] width 328 height 23
type textarea "N"
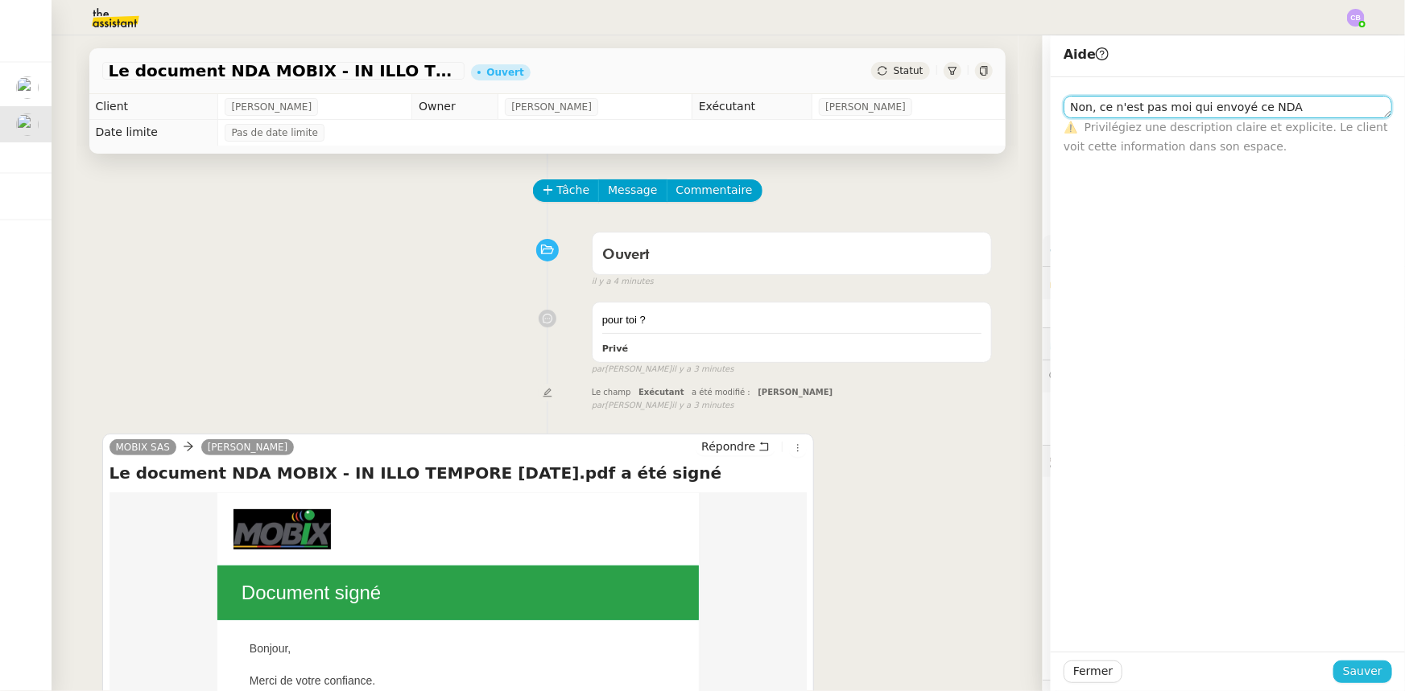
type textarea "Non, ce n'est pas moi qui envoyé ce NDA"
click at [1343, 674] on span "Sauver" at bounding box center [1362, 671] width 39 height 19
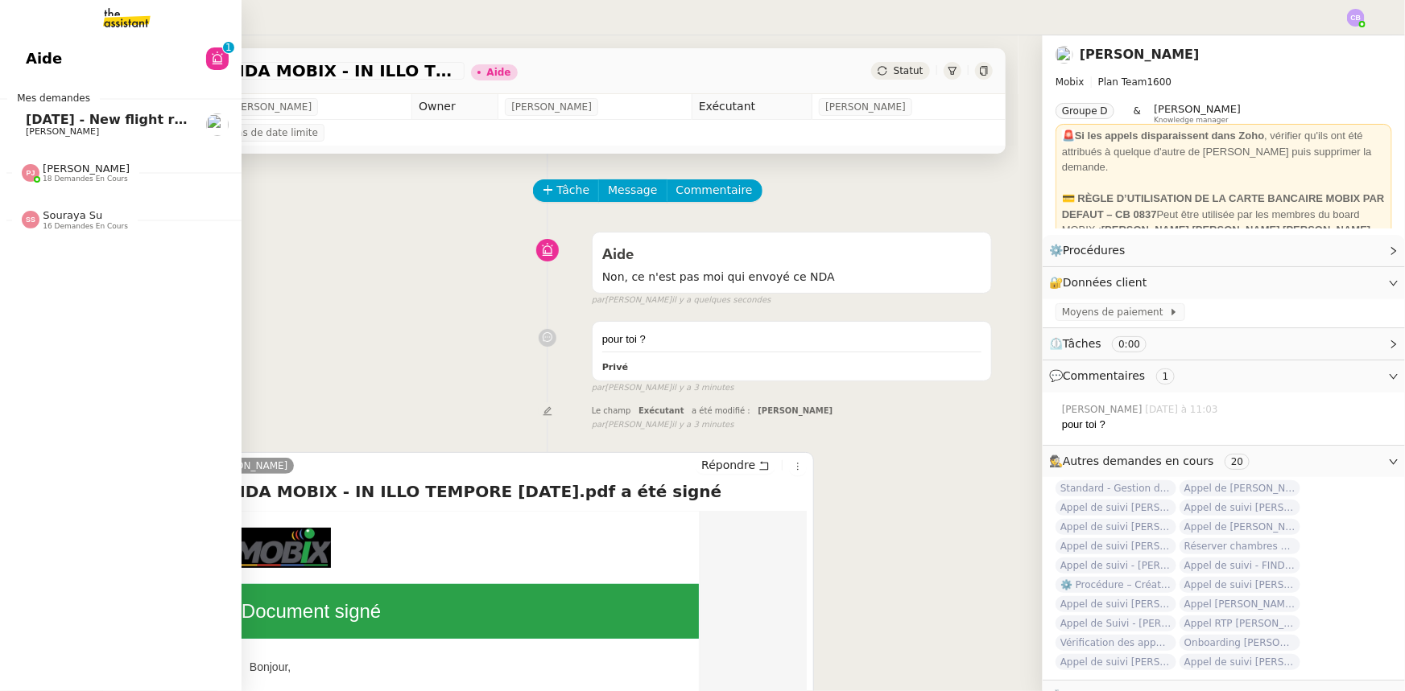
click at [88, 176] on span "18 demandes en cours" at bounding box center [85, 179] width 85 height 9
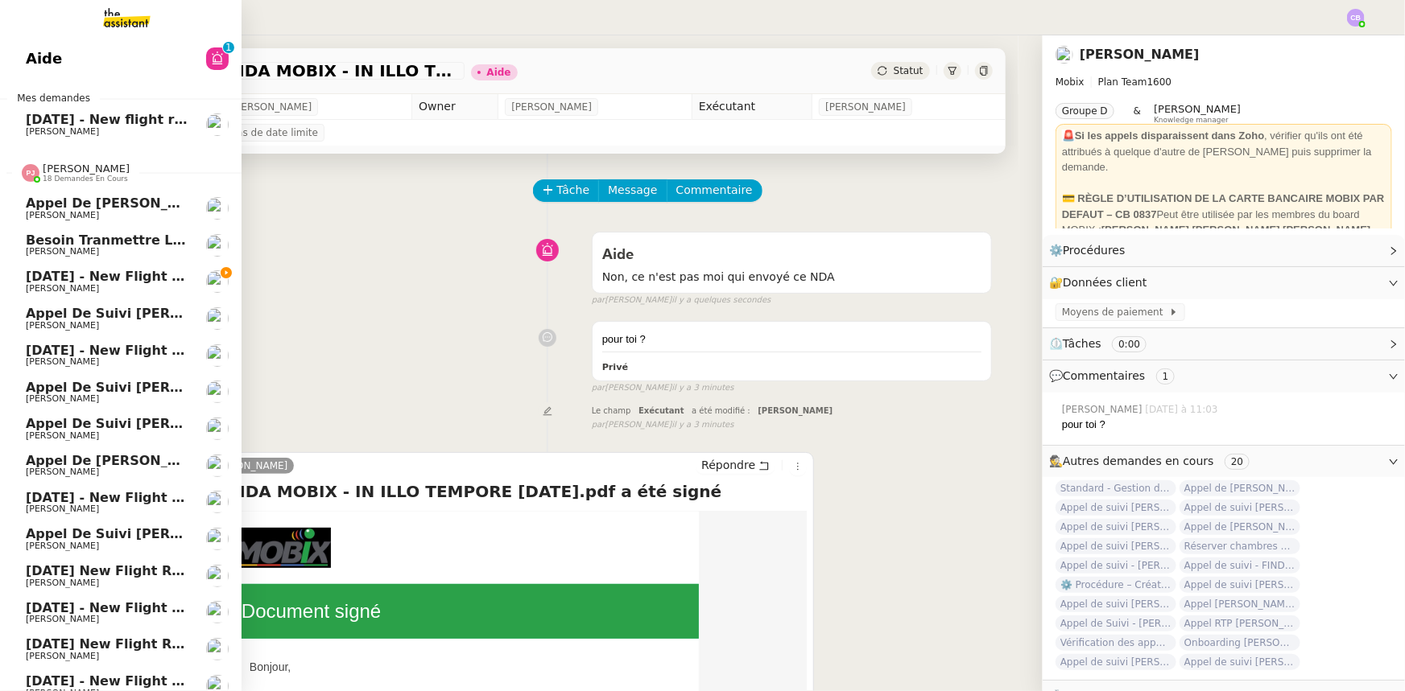
click at [68, 171] on span "[PERSON_NAME]" at bounding box center [86, 169] width 87 height 12
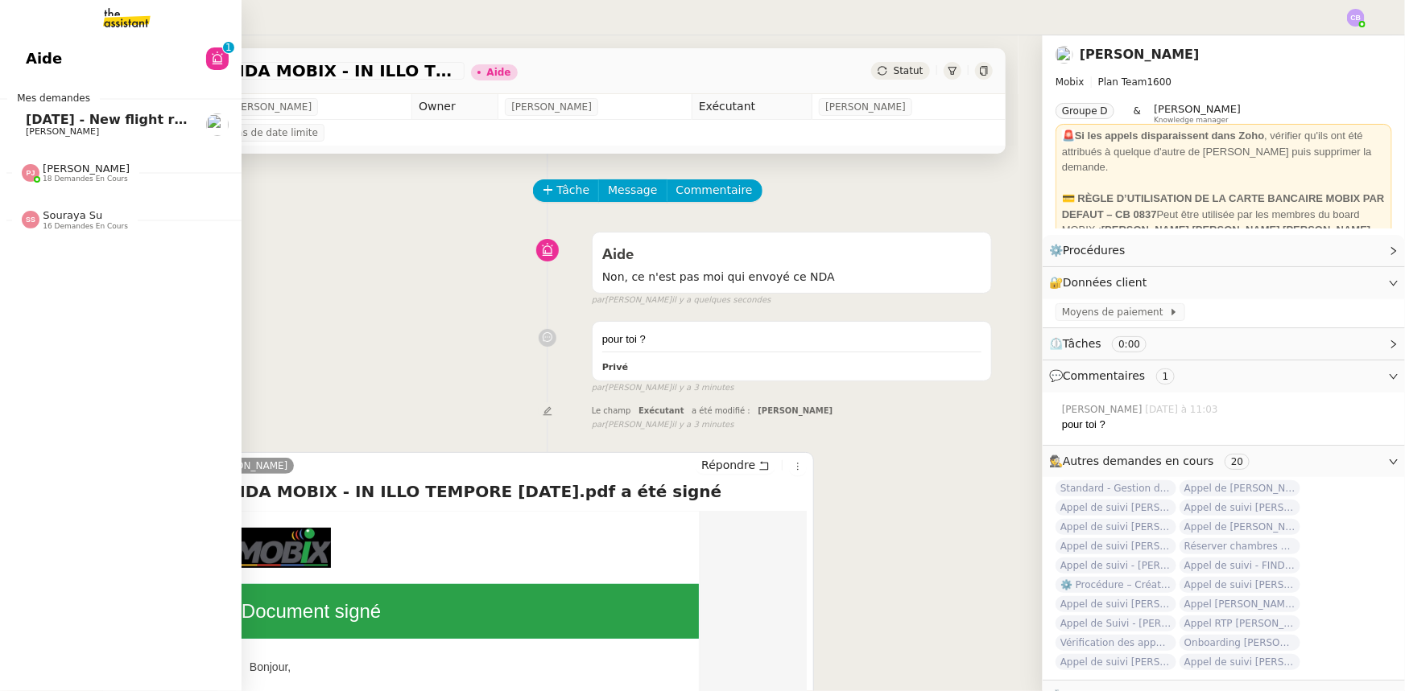
click at [60, 173] on span "[PERSON_NAME]" at bounding box center [86, 169] width 87 height 12
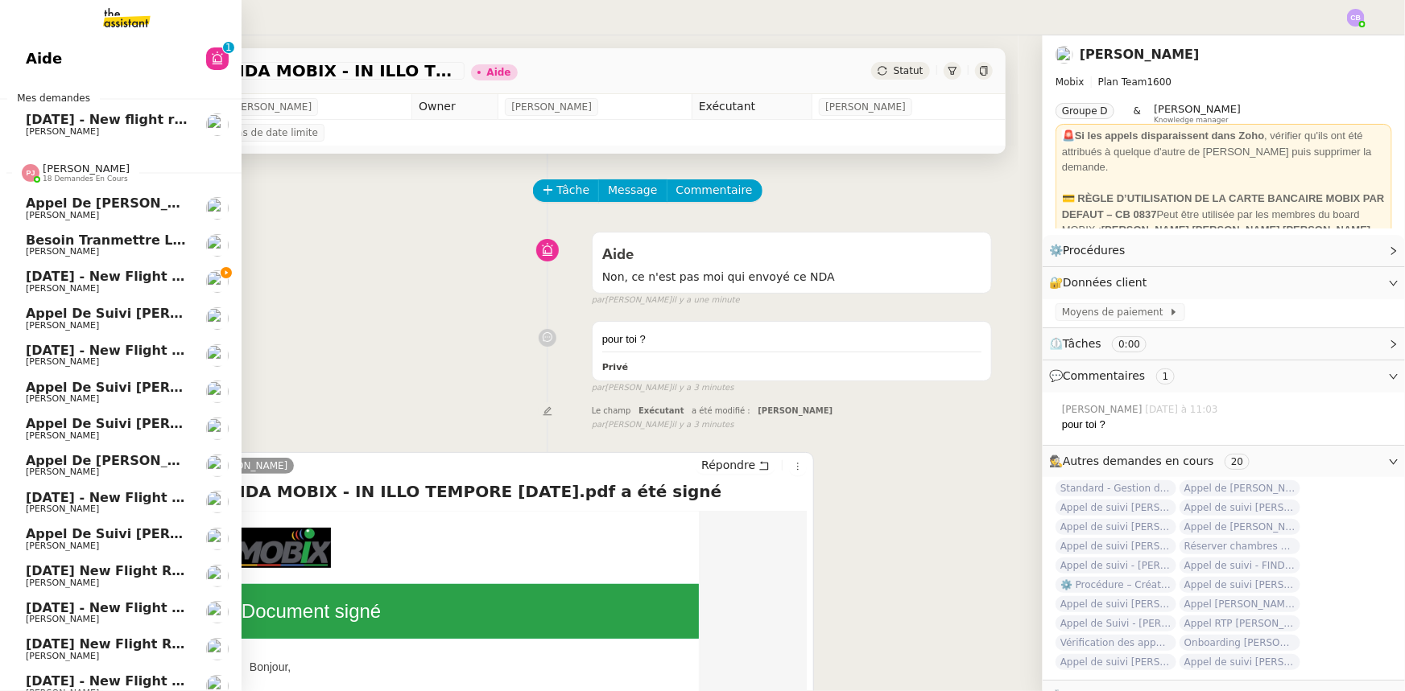
scroll to position [72, 0]
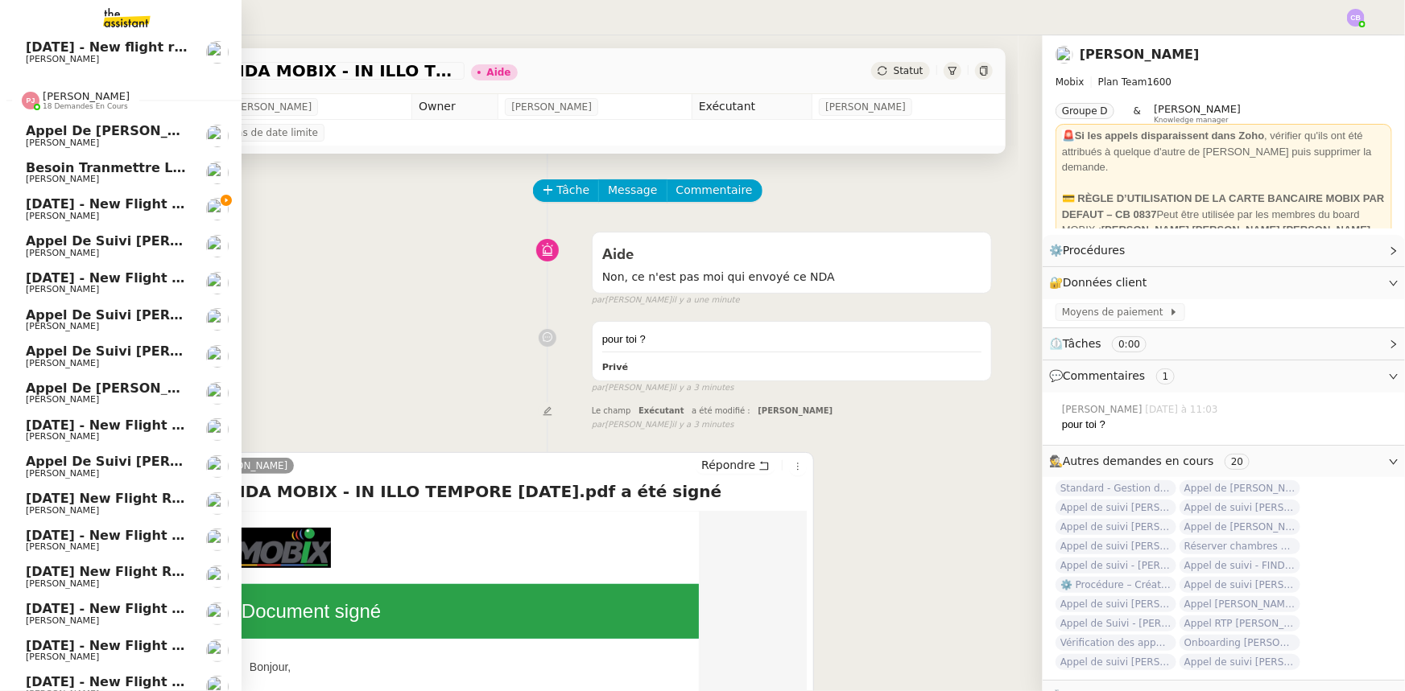
click at [117, 386] on span "Appel de [PERSON_NAME] - STARTC" at bounding box center [155, 388] width 258 height 15
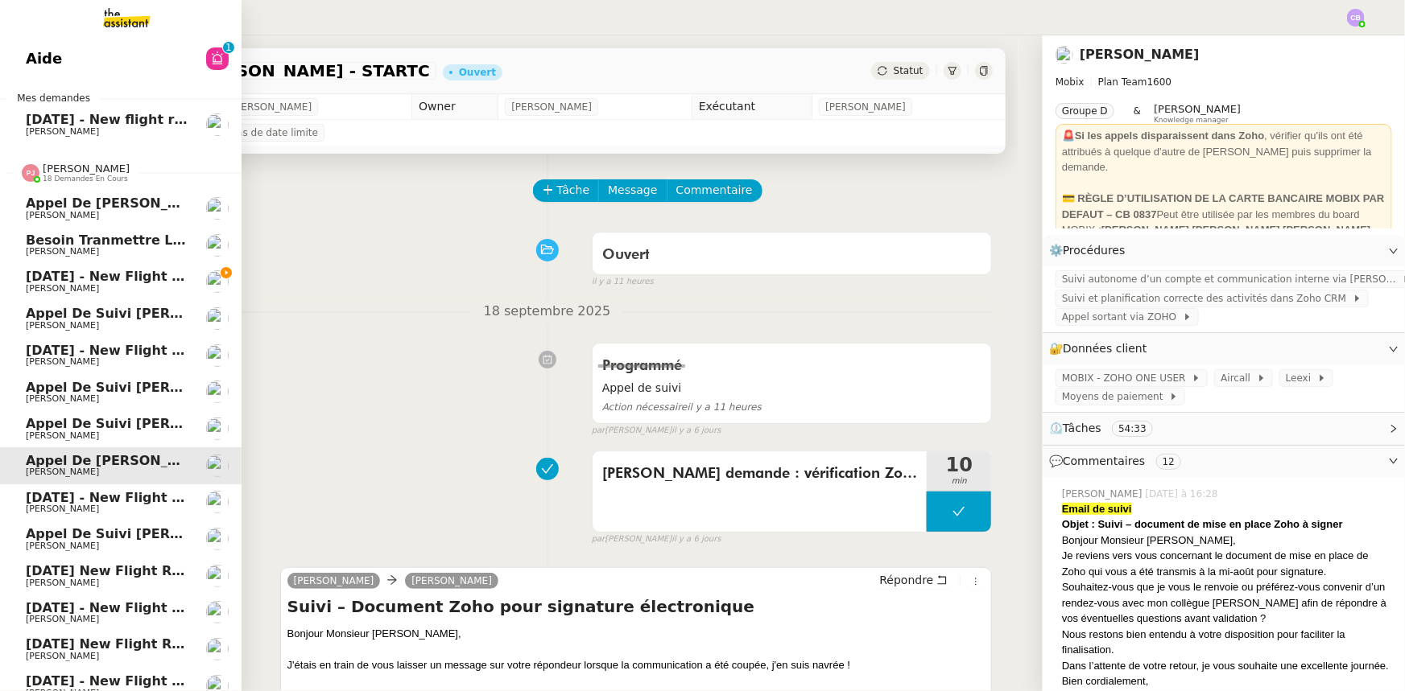
click at [82, 171] on span "[PERSON_NAME]" at bounding box center [86, 169] width 87 height 12
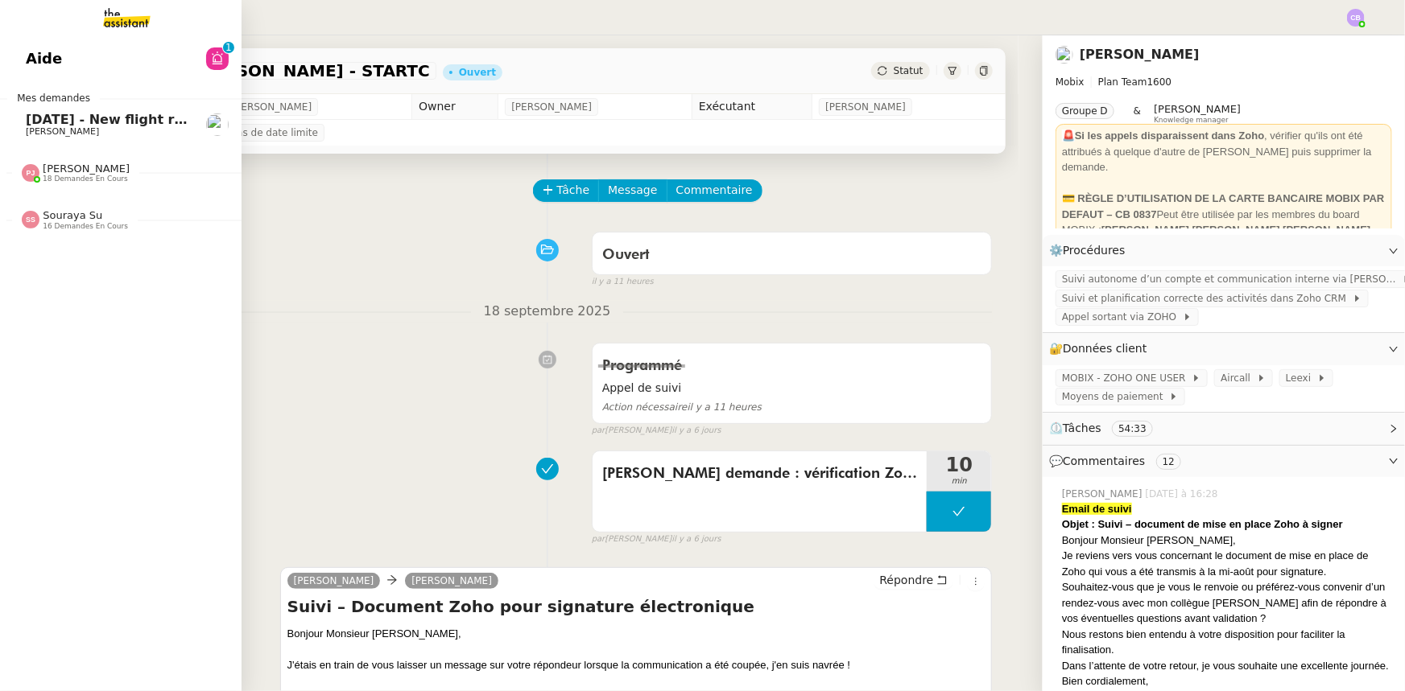
click at [64, 223] on span "16 demandes en cours" at bounding box center [85, 226] width 85 height 9
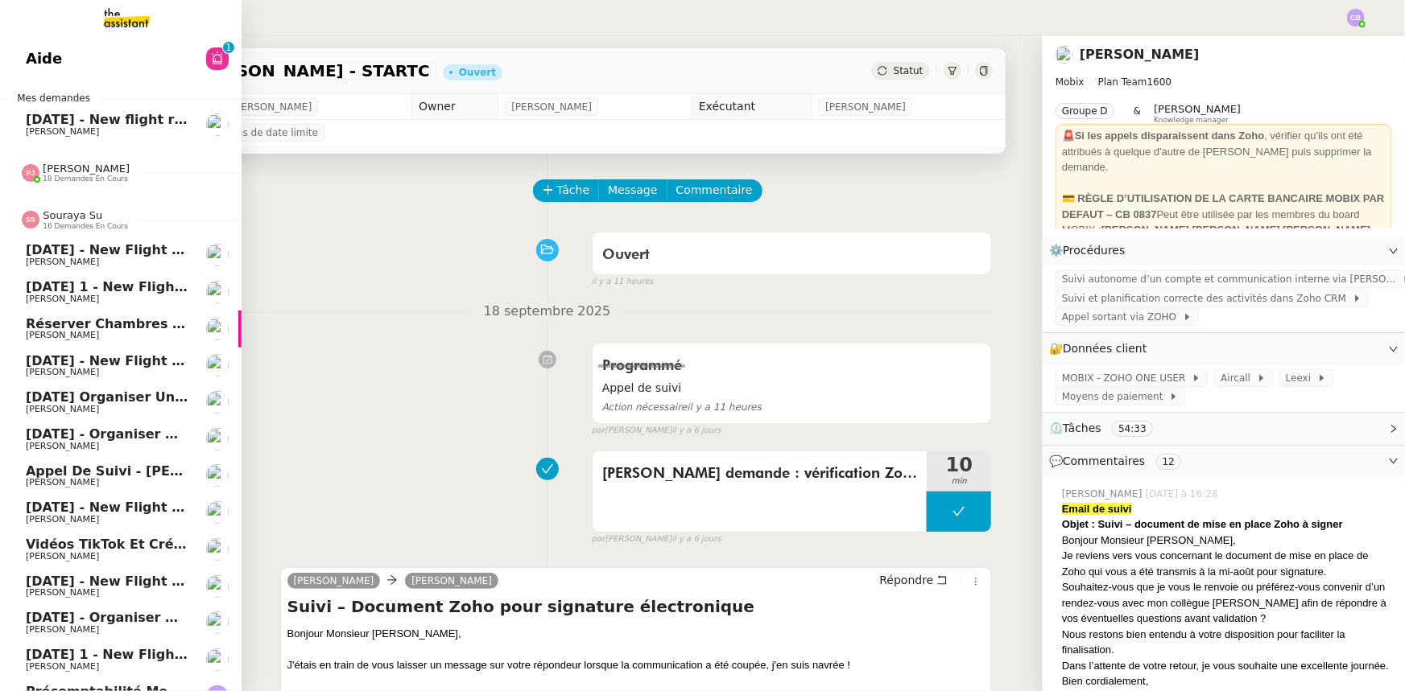
click at [122, 467] on span "Appel de suivi - [PERSON_NAME]" at bounding box center [146, 471] width 240 height 15
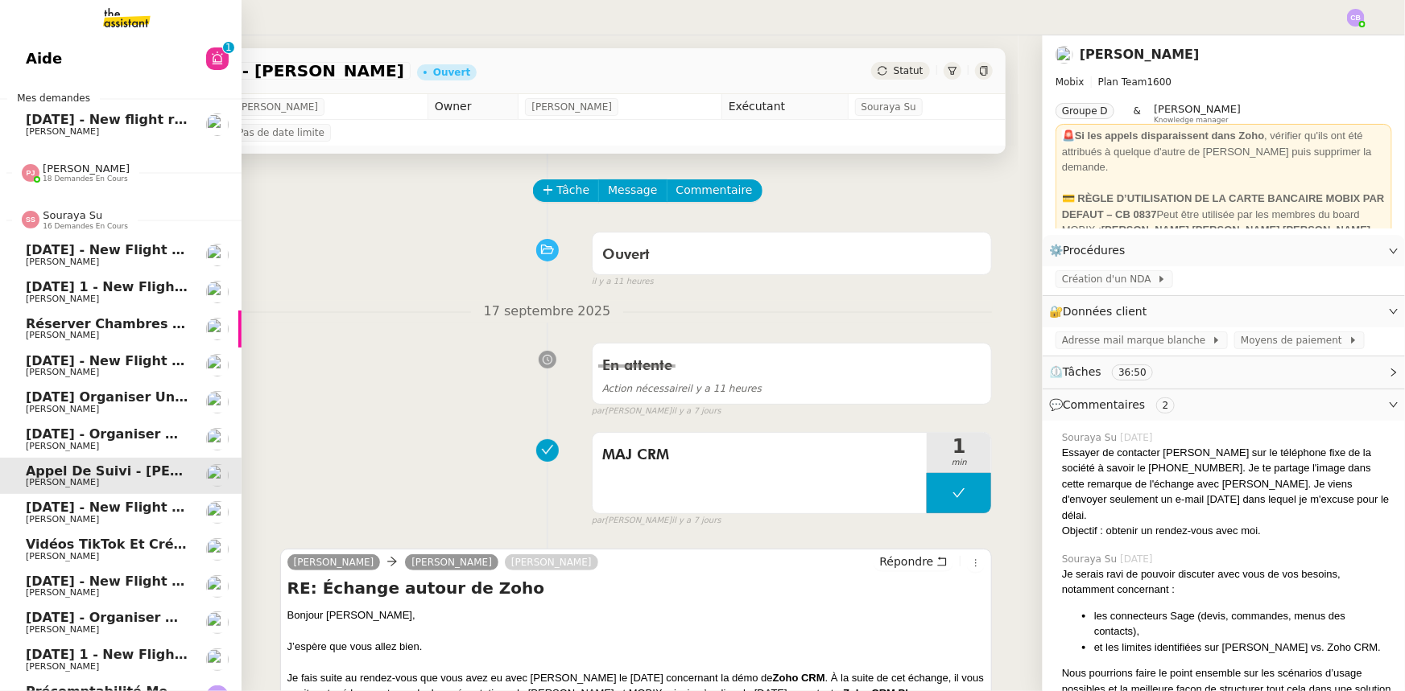
click at [72, 217] on span "Souraya Su" at bounding box center [73, 215] width 60 height 12
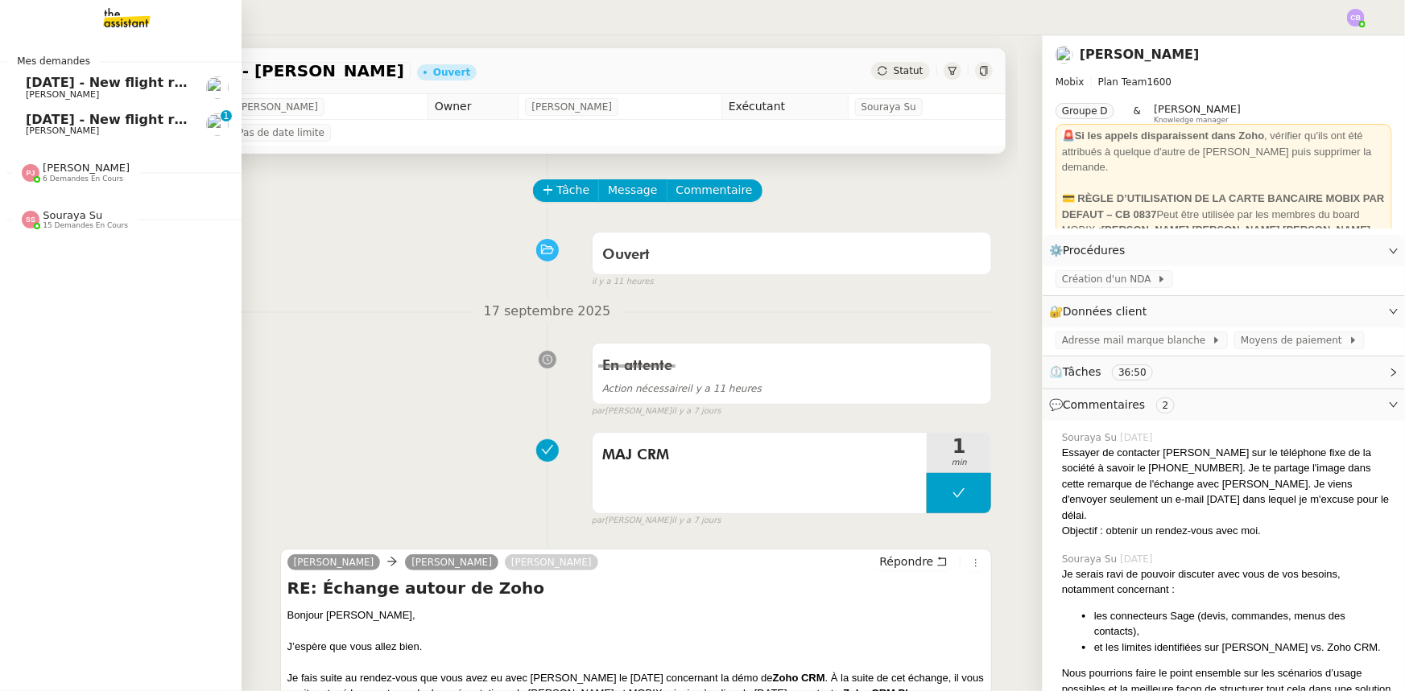
click at [59, 122] on span "[DATE] - New flight request - [PERSON_NAME]" at bounding box center [192, 119] width 332 height 15
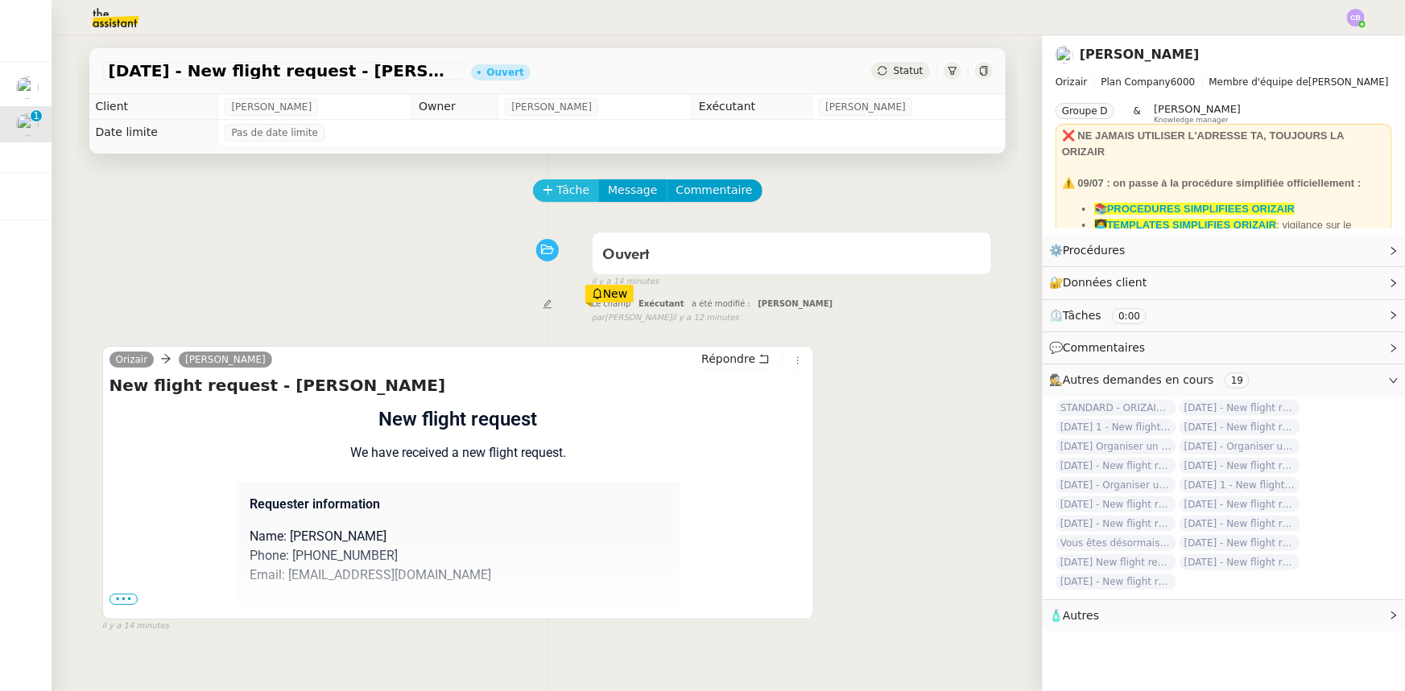
click at [559, 194] on span "Tâche" at bounding box center [573, 190] width 33 height 19
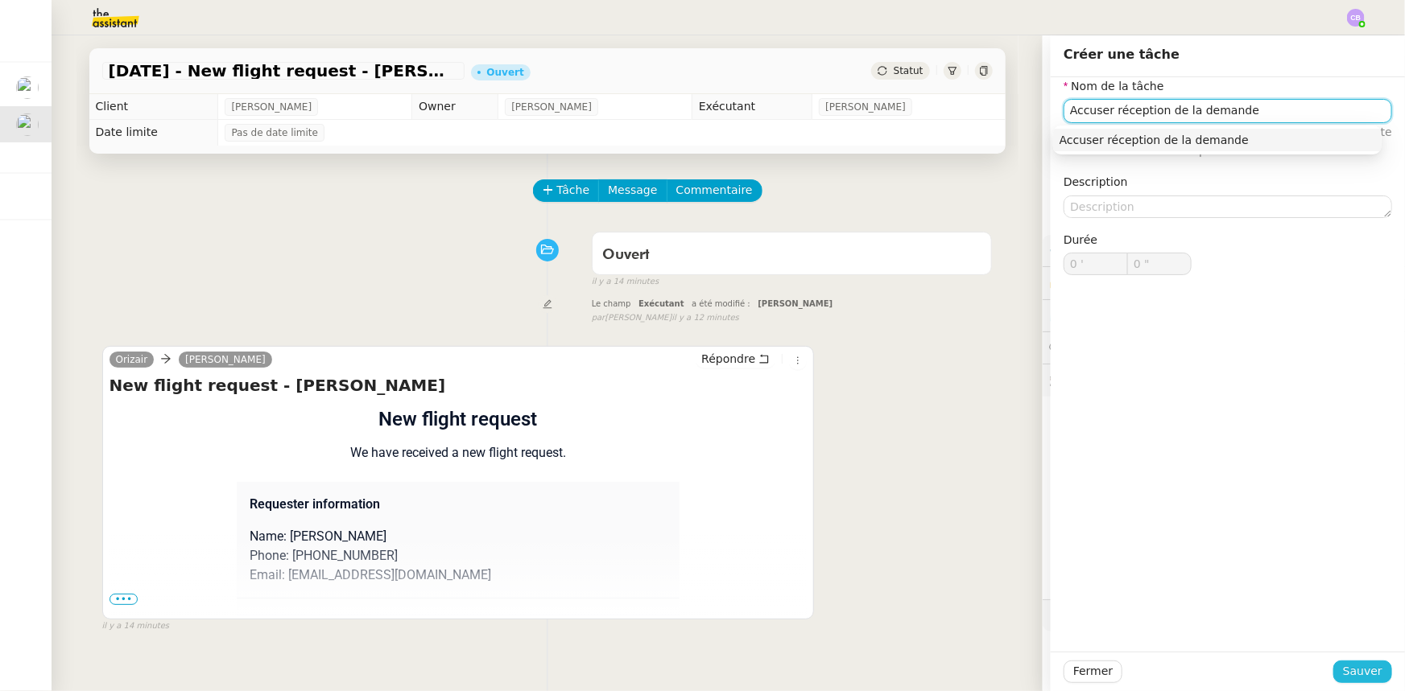
type input "Accuser réception de la demande"
click at [1350, 671] on span "Sauver" at bounding box center [1362, 671] width 39 height 19
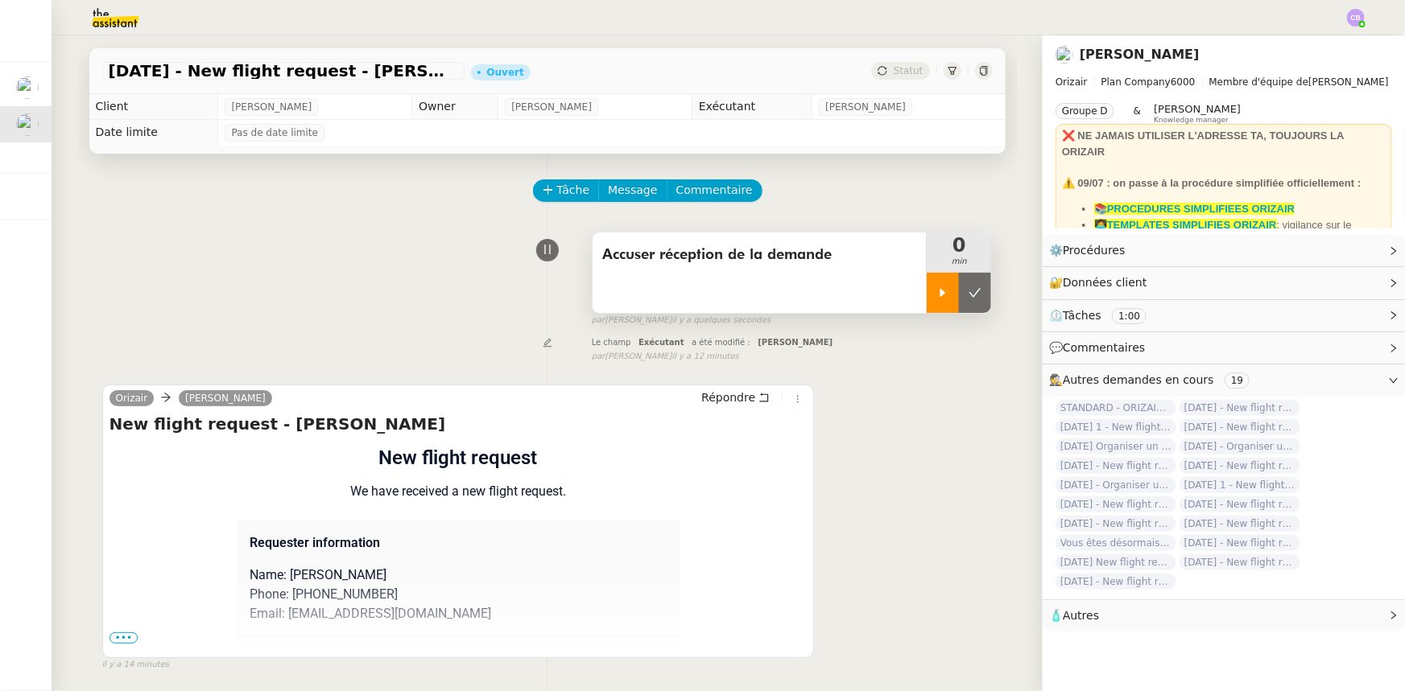
click at [936, 295] on icon at bounding box center [942, 293] width 13 height 13
click at [123, 638] on span "•••" at bounding box center [123, 638] width 29 height 11
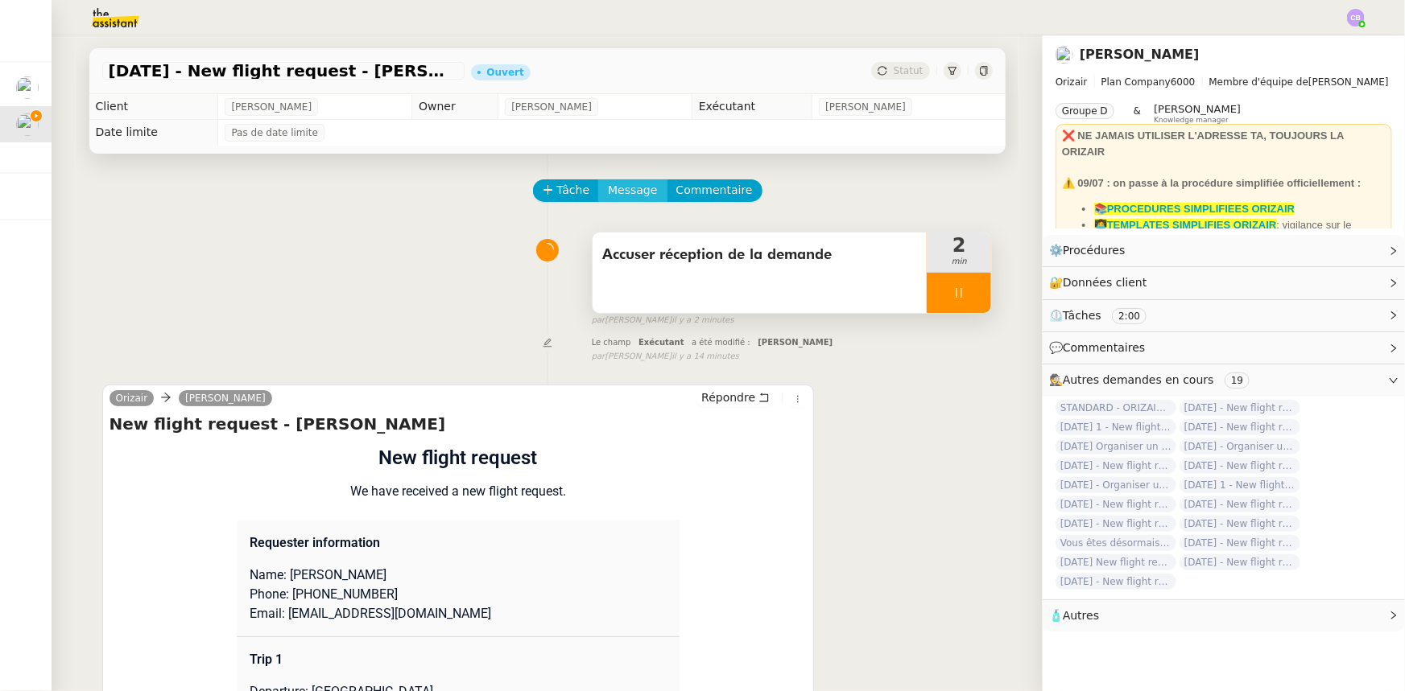
click at [620, 197] on span "Message" at bounding box center [632, 190] width 49 height 19
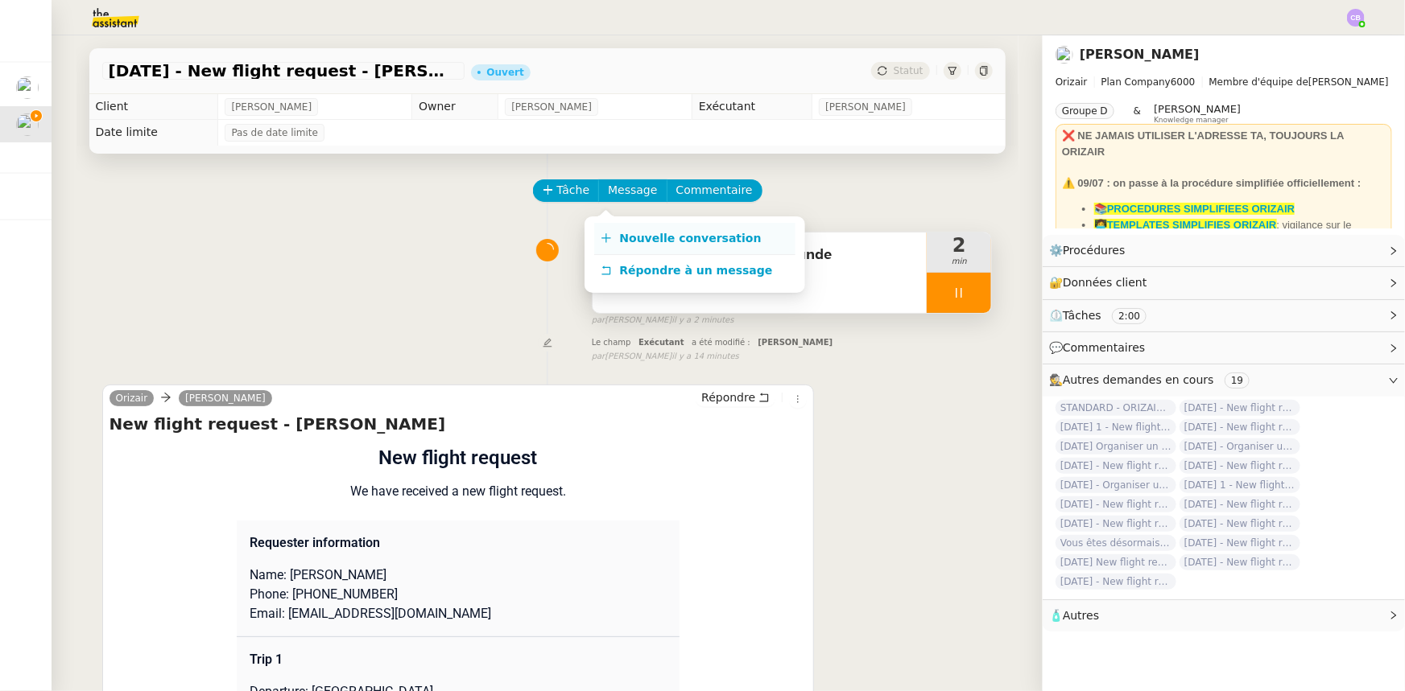
click at [646, 240] on span "Nouvelle conversation" at bounding box center [691, 238] width 142 height 13
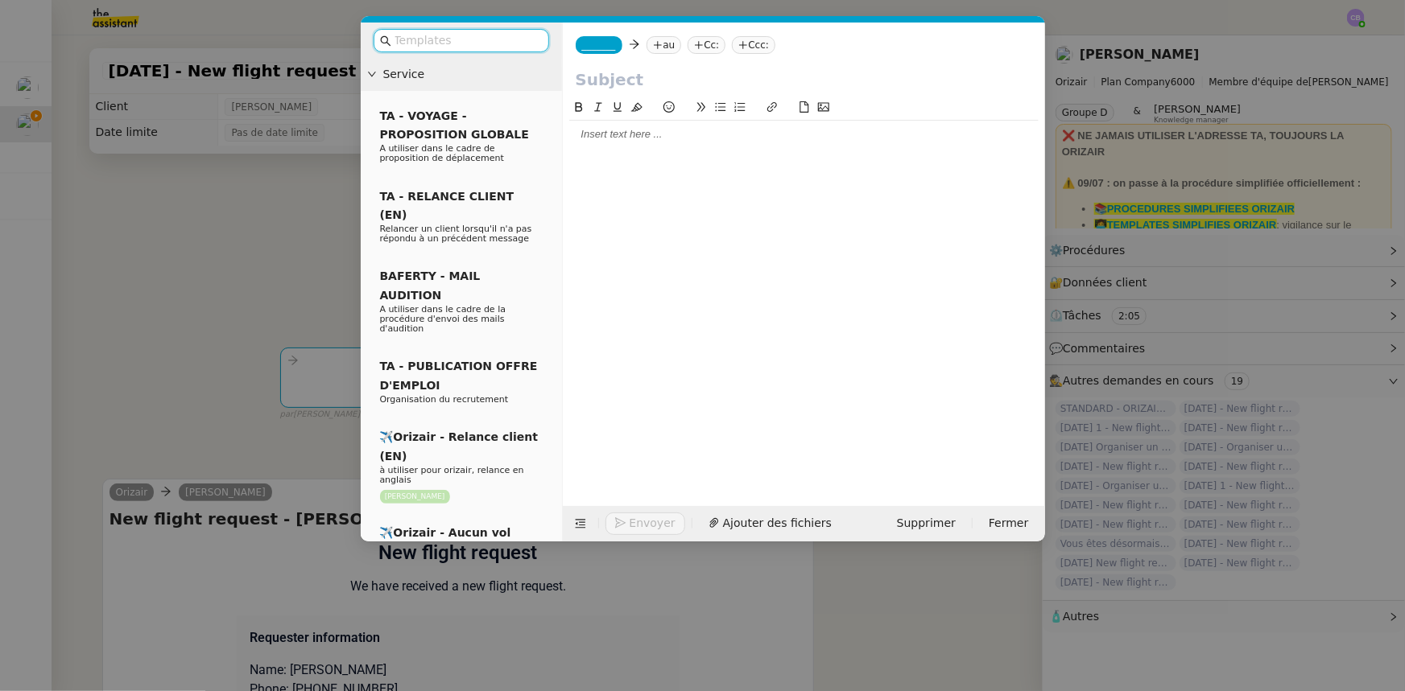
click at [483, 41] on input "text" at bounding box center [466, 40] width 145 height 19
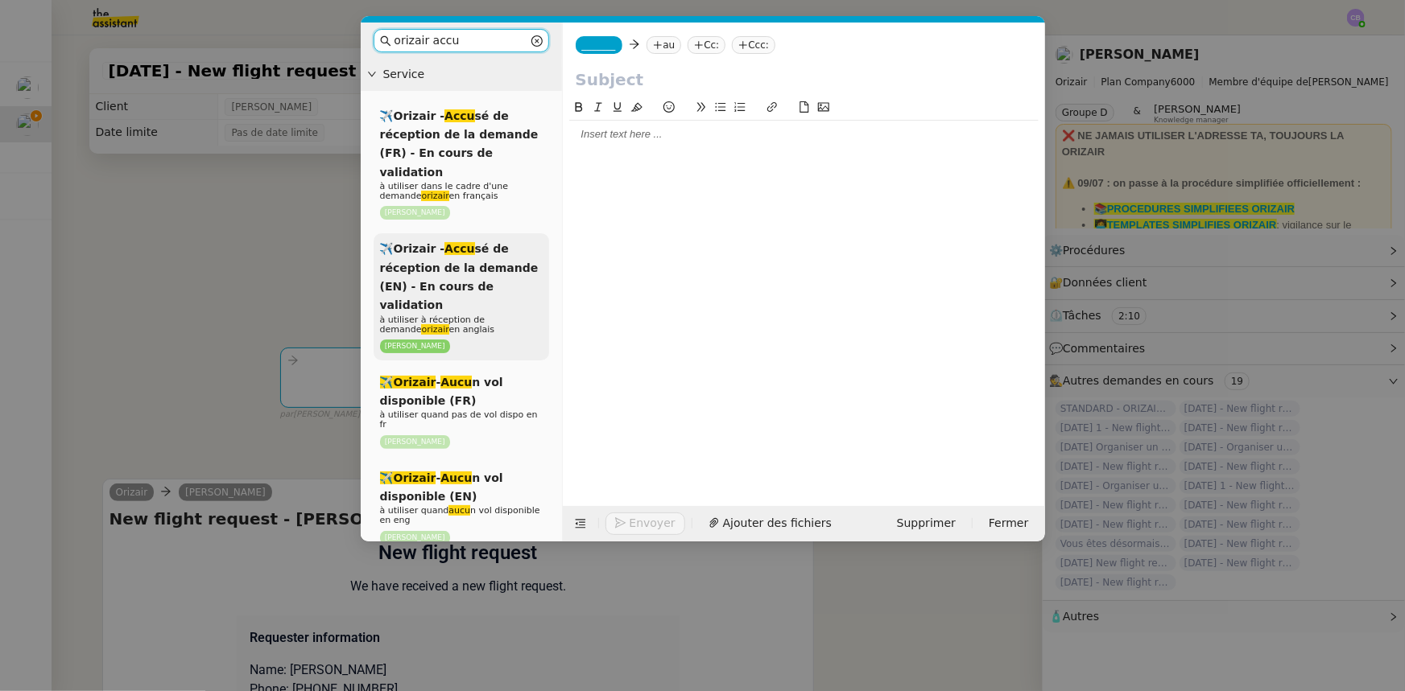
type input "orizair accu"
click at [436, 247] on span "✈️Orizair - Accu sé de réception de la demande (EN) - En cours de validation" at bounding box center [459, 276] width 159 height 69
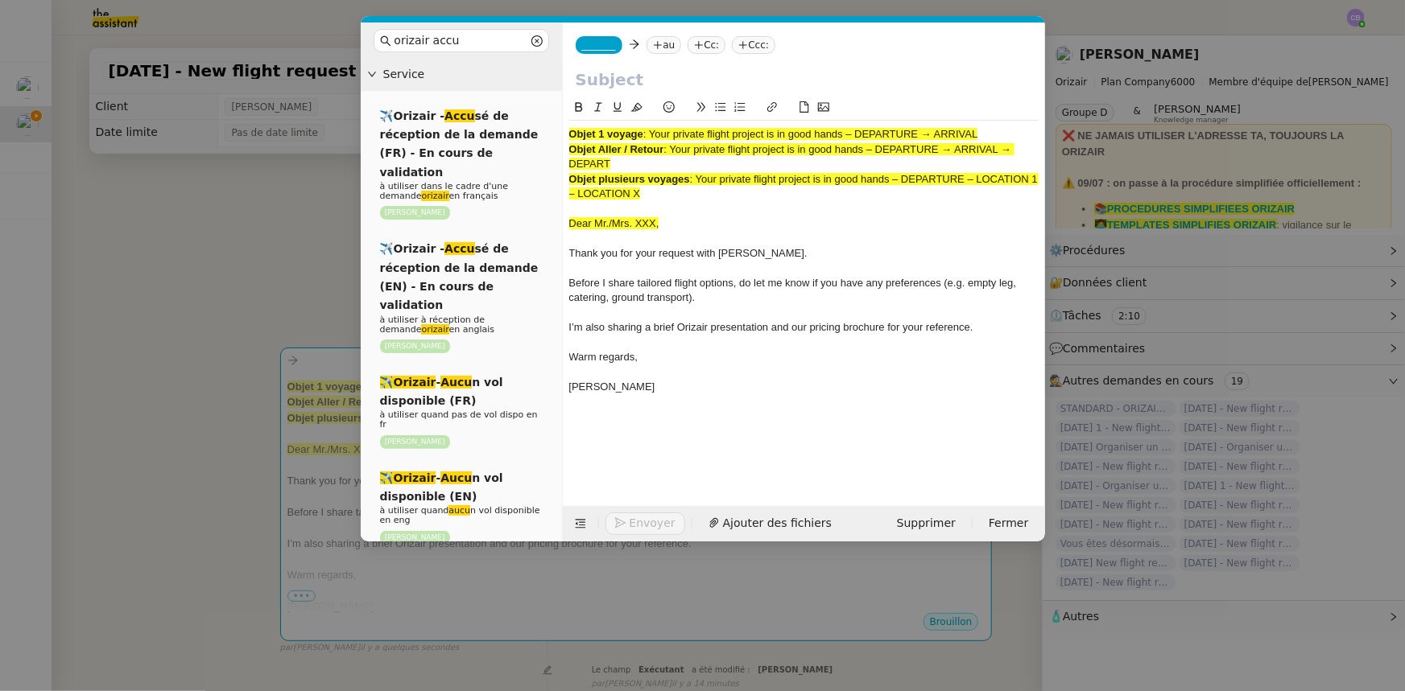
drag, startPoint x: 984, startPoint y: 130, endPoint x: 652, endPoint y: 127, distance: 331.6
click at [652, 127] on div "Objet 1 voyage : Your private flight project is in good hands – DEPARTURE → ARR…" at bounding box center [803, 134] width 469 height 14
click at [636, 77] on input "text" at bounding box center [804, 80] width 456 height 24
paste input "Your private flight project is in good hands – DEPARTURE → ARRIVAL"
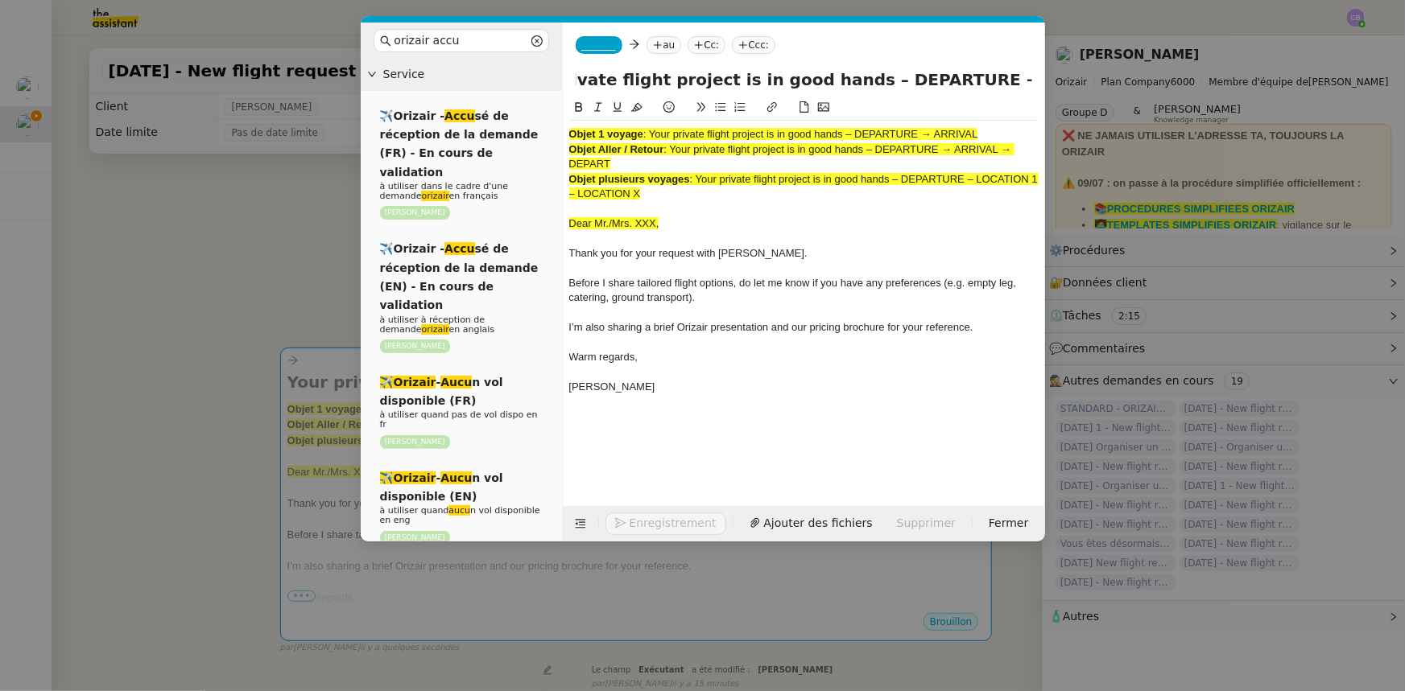
type input "Your private flight project is in good hands – DEPARTURE → ARRIVAL"
drag, startPoint x: 667, startPoint y: 192, endPoint x: 570, endPoint y: 133, distance: 114.2
click at [570, 133] on div "Objet 1 voyage : Your private flight project is in good hands – DEPARTURE → ARR…" at bounding box center [803, 268] width 469 height 295
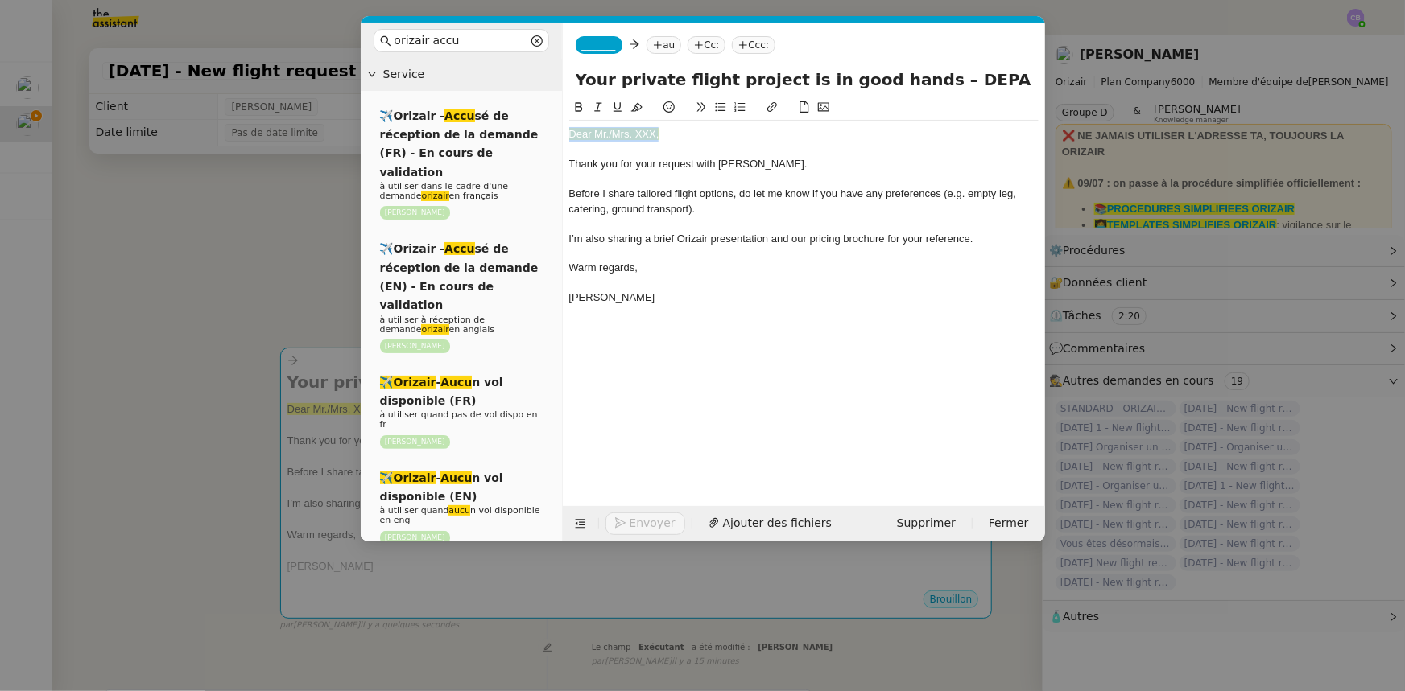
drag, startPoint x: 671, startPoint y: 134, endPoint x: 569, endPoint y: 134, distance: 102.2
click at [569, 134] on div "Dear Mr./Mrs. XXX," at bounding box center [803, 134] width 469 height 14
click at [638, 108] on icon at bounding box center [636, 106] width 11 height 11
click at [654, 128] on div "Dear Mr./Mrs. XXX," at bounding box center [803, 134] width 469 height 14
click at [303, 260] on nz-modal-container "orizair accu Service ✈️Orizair - Accu sé de réception de la demande (FR) - En c…" at bounding box center [702, 345] width 1405 height 691
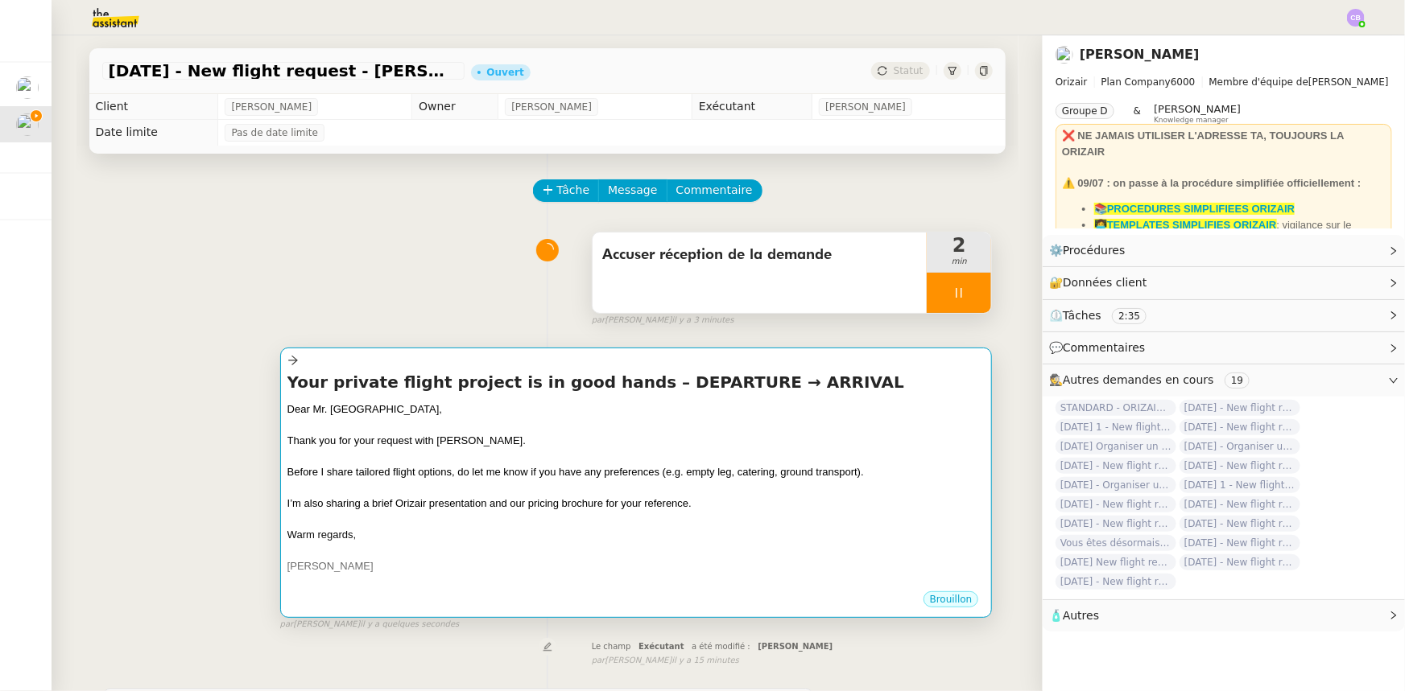
click at [543, 425] on div at bounding box center [636, 425] width 698 height 16
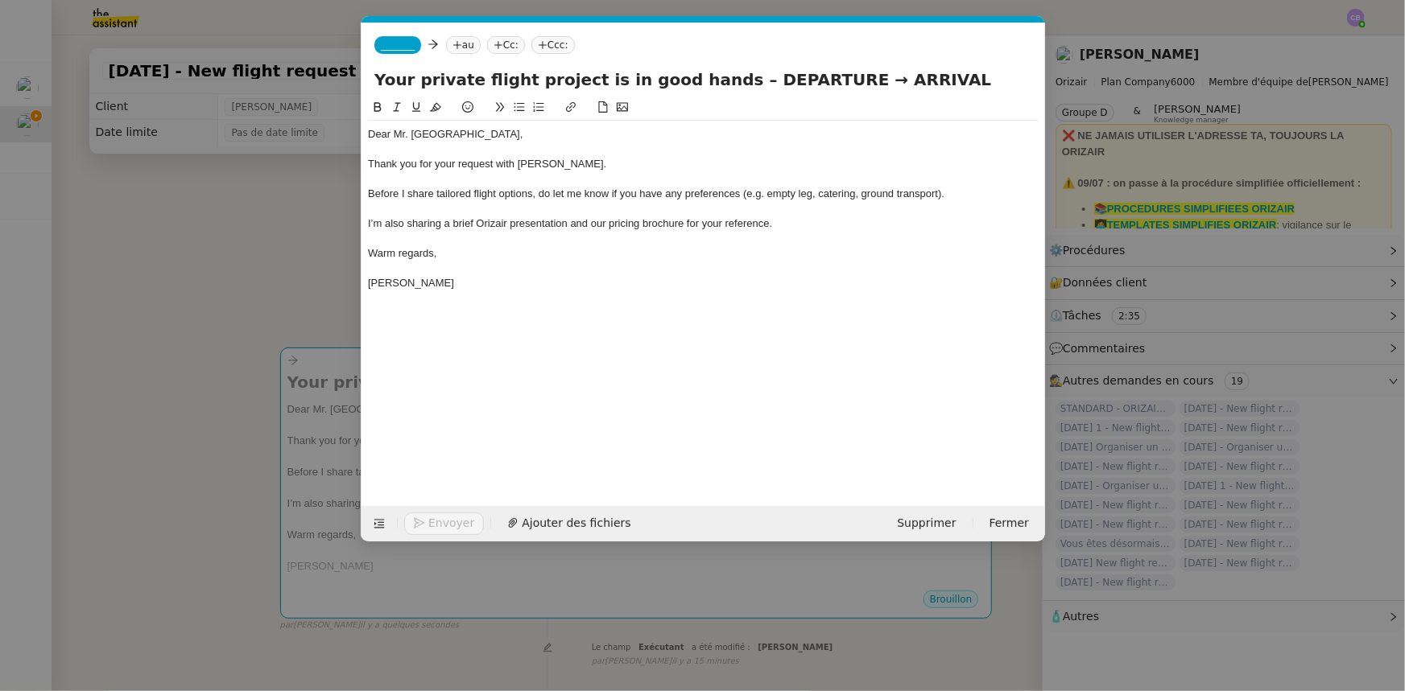
scroll to position [0, 89]
drag, startPoint x: 804, startPoint y: 75, endPoint x: 720, endPoint y: 80, distance: 83.9
click at [720, 80] on input "Your private flight project is in good hands – DEPARTURE → ARRIVAL" at bounding box center [703, 80] width 658 height 24
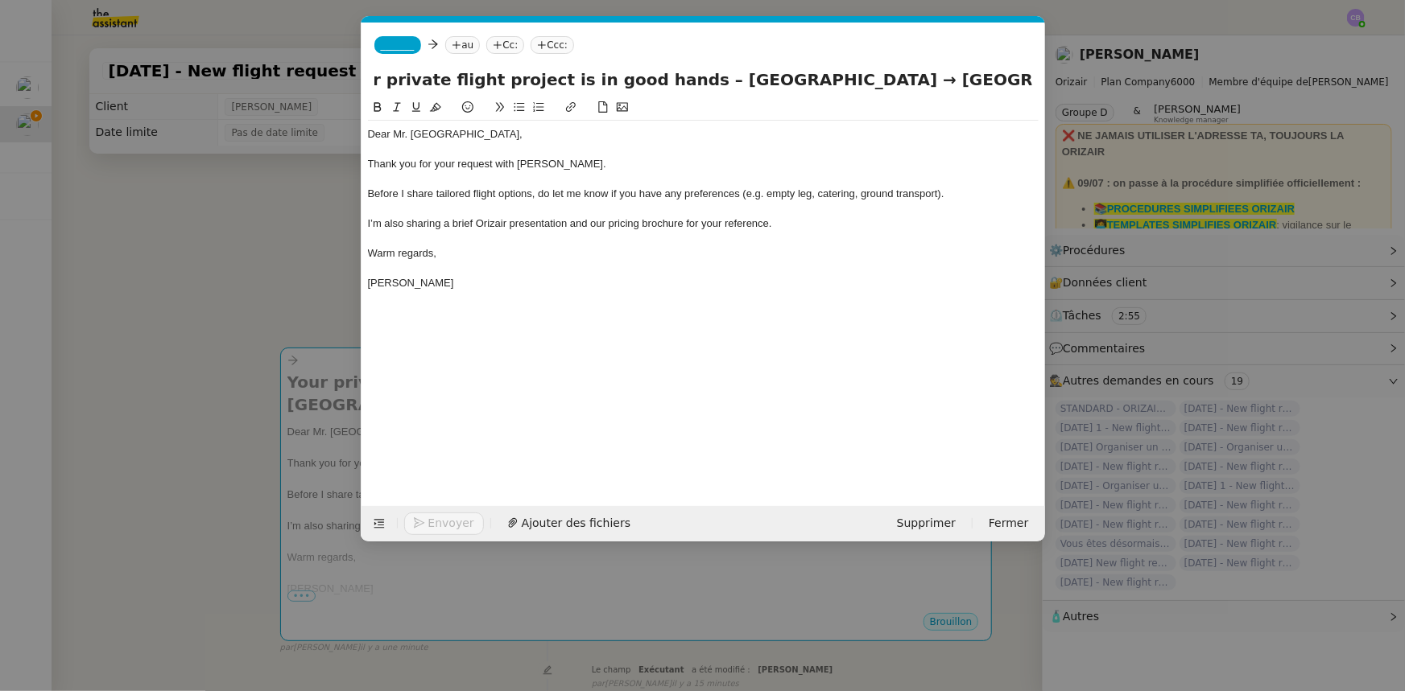
scroll to position [0, 40]
type input "Your private flight project is in good hands – [GEOGRAPHIC_DATA] → [GEOGRAPHIC_…"
click at [399, 44] on span "_______" at bounding box center [398, 44] width 34 height 11
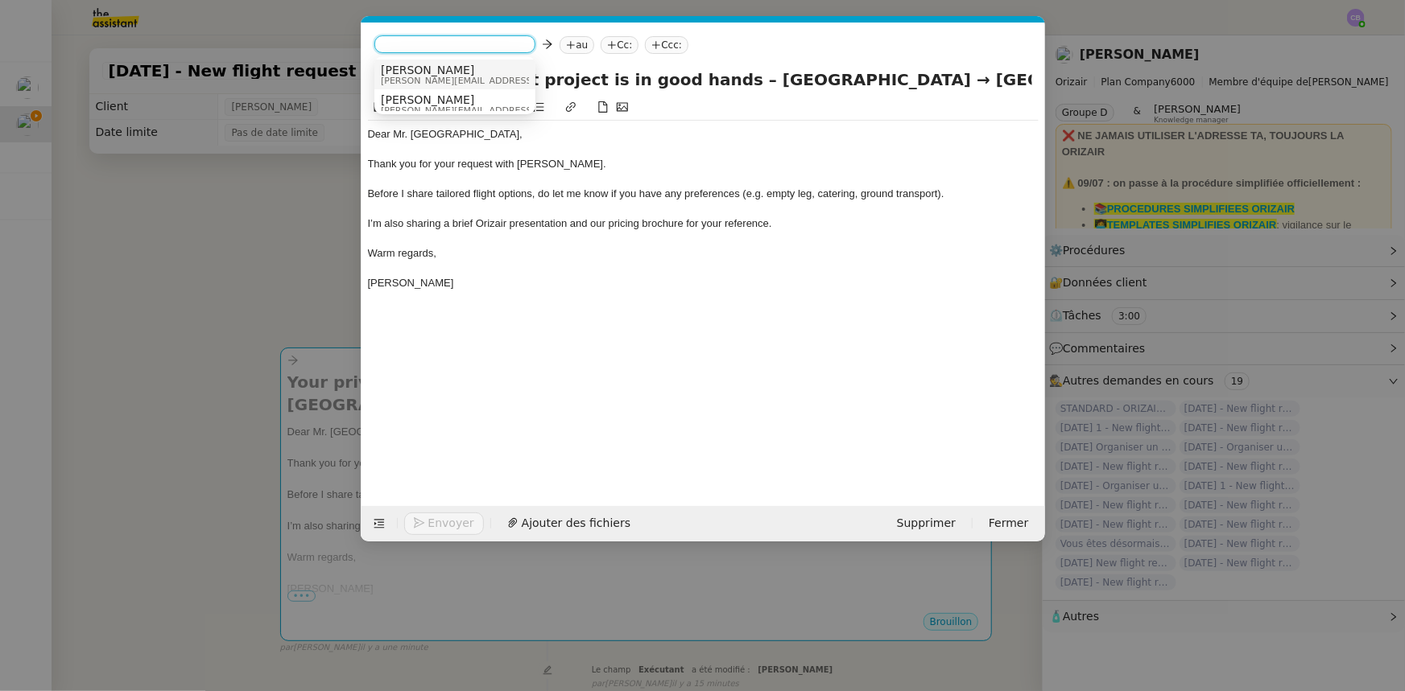
click at [416, 76] on span "[PERSON_NAME][EMAIL_ADDRESS][DOMAIN_NAME]" at bounding box center [495, 80] width 229 height 9
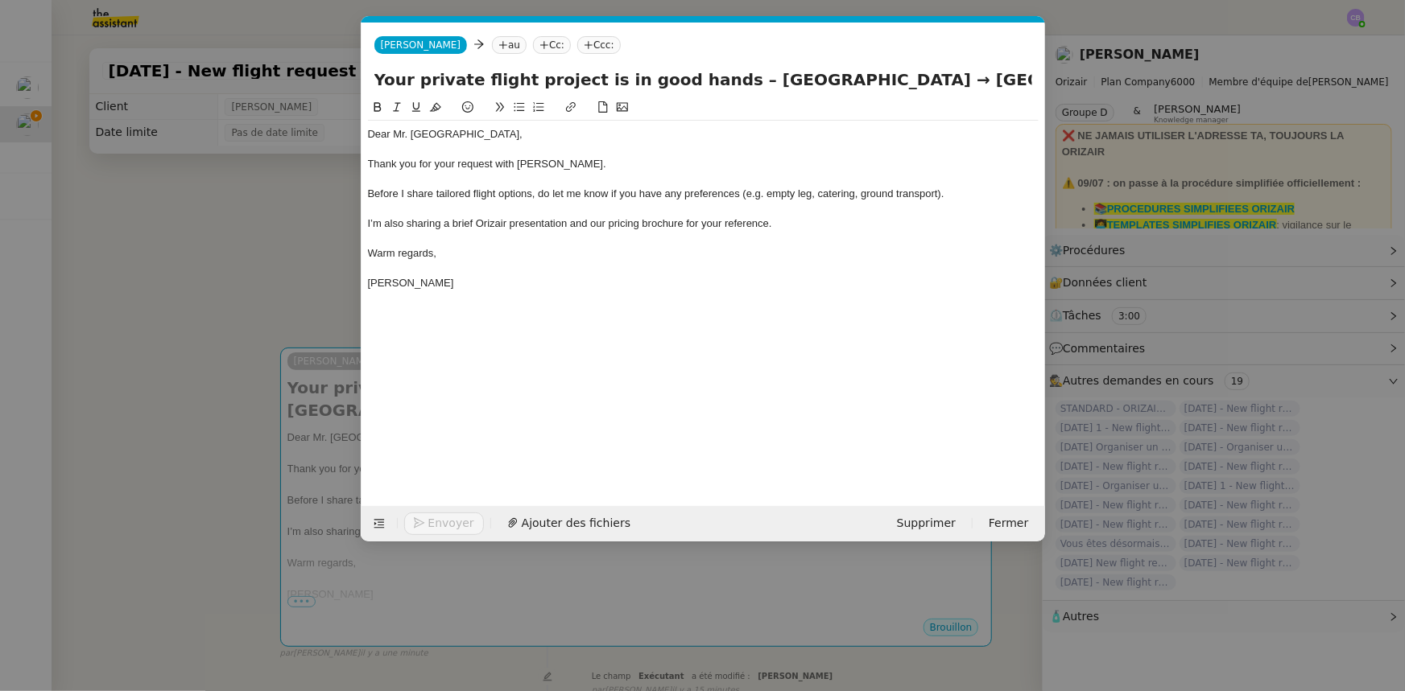
click at [307, 237] on nz-modal-container "orizair accu Service ✈️Orizair - Accu sé de réception de la demande (FR) - En c…" at bounding box center [702, 345] width 1405 height 691
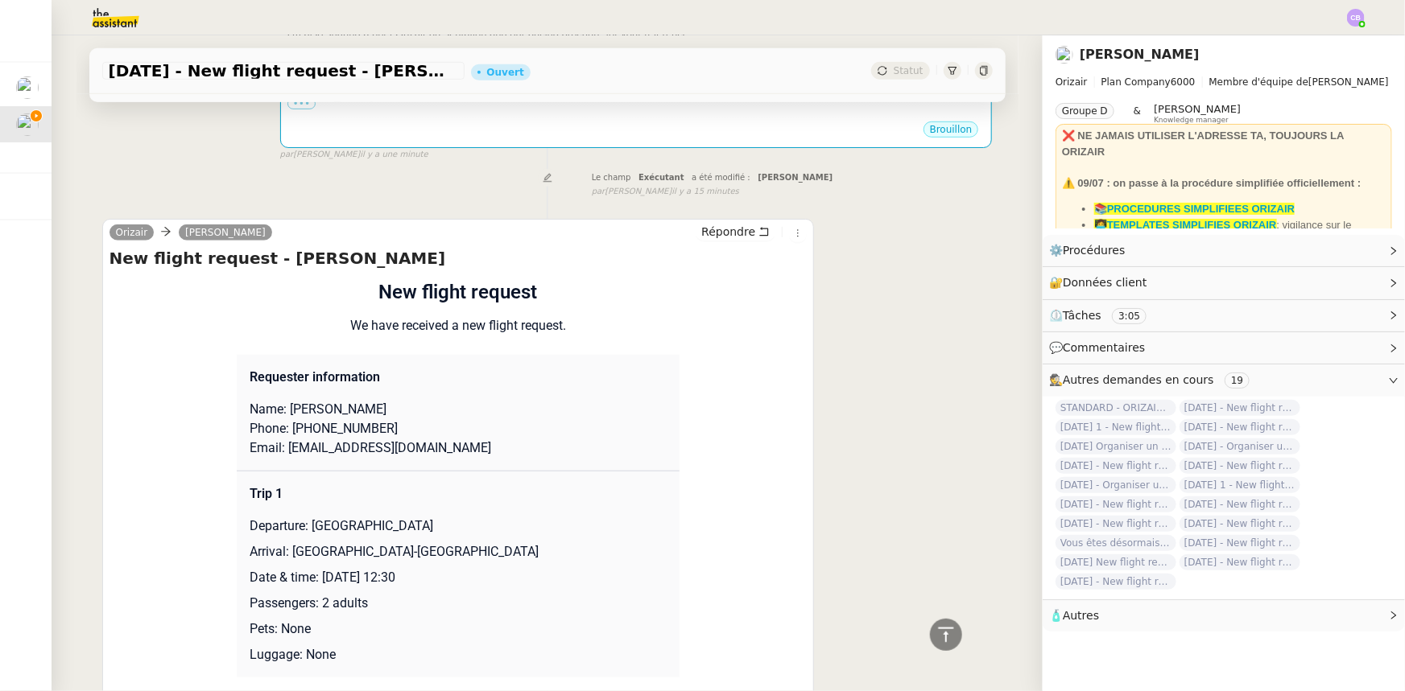
scroll to position [512, 0]
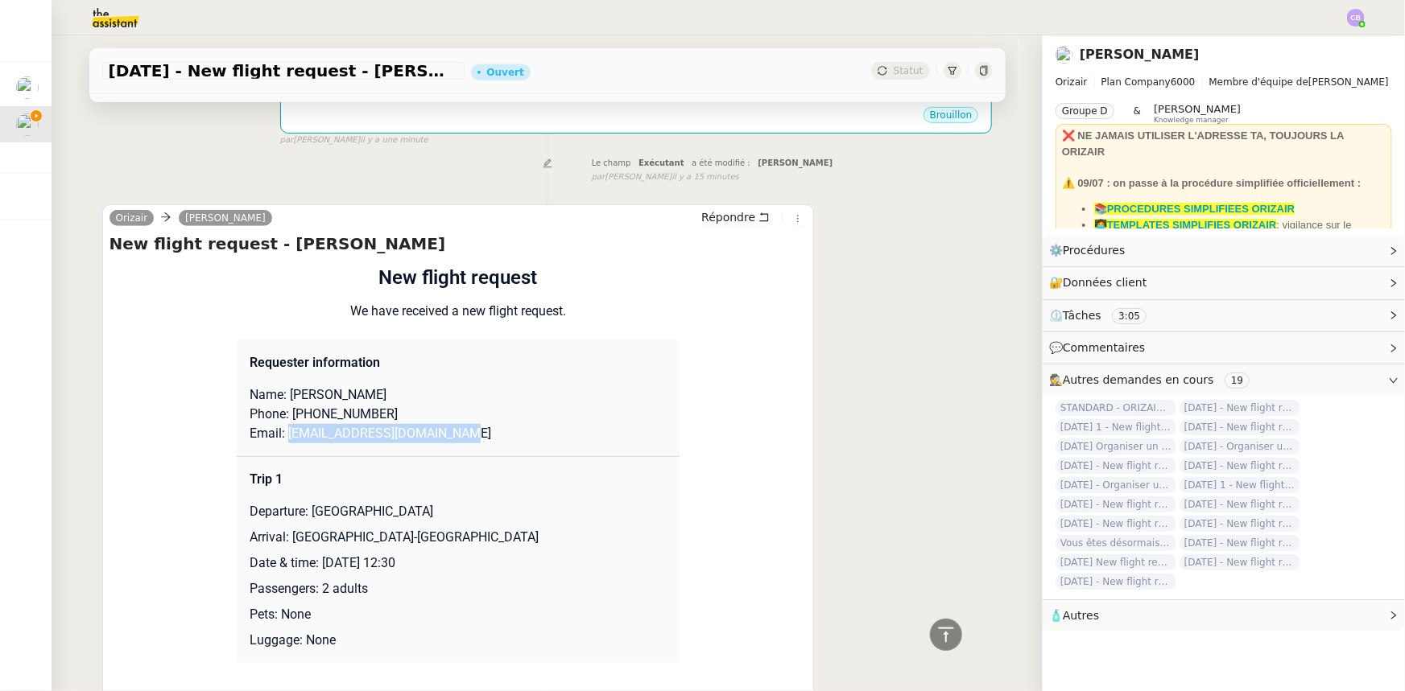
drag, startPoint x: 451, startPoint y: 417, endPoint x: 278, endPoint y: 414, distance: 173.1
click at [278, 424] on p "Email: [EMAIL_ADDRESS][DOMAIN_NAME]" at bounding box center [458, 433] width 417 height 19
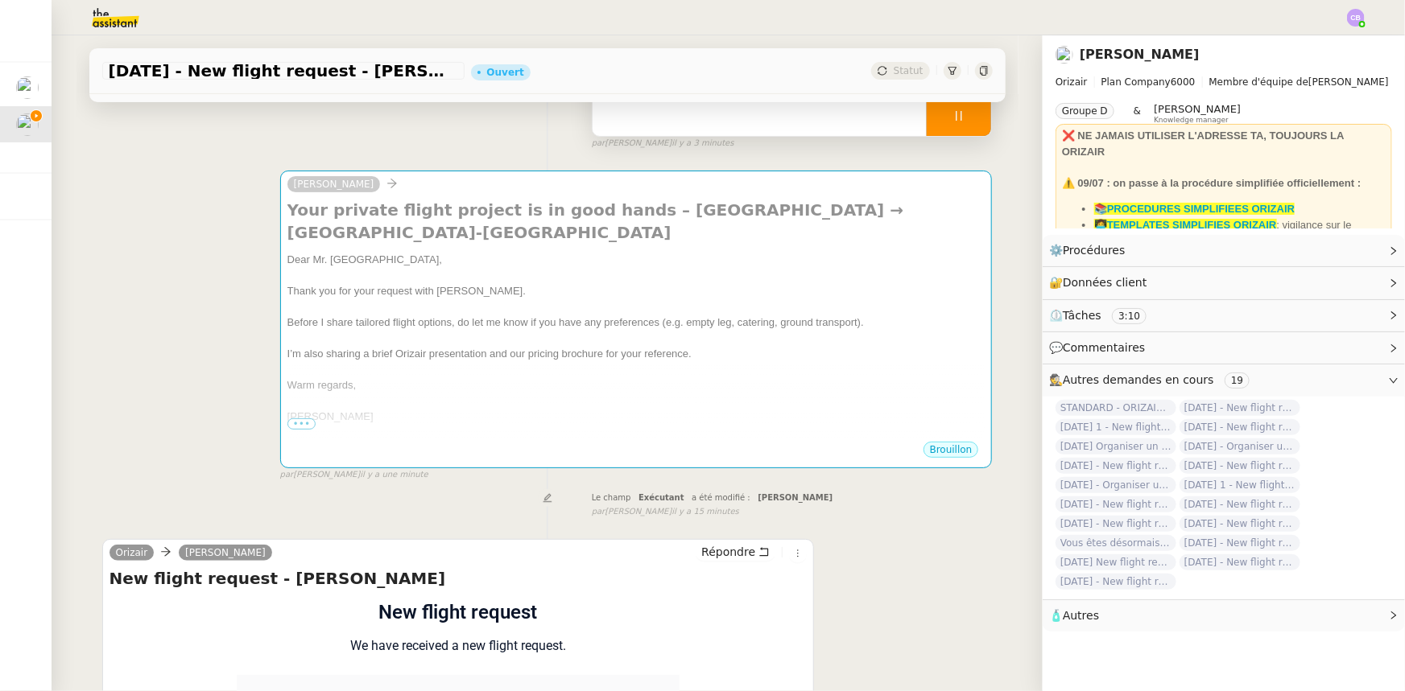
scroll to position [146, 0]
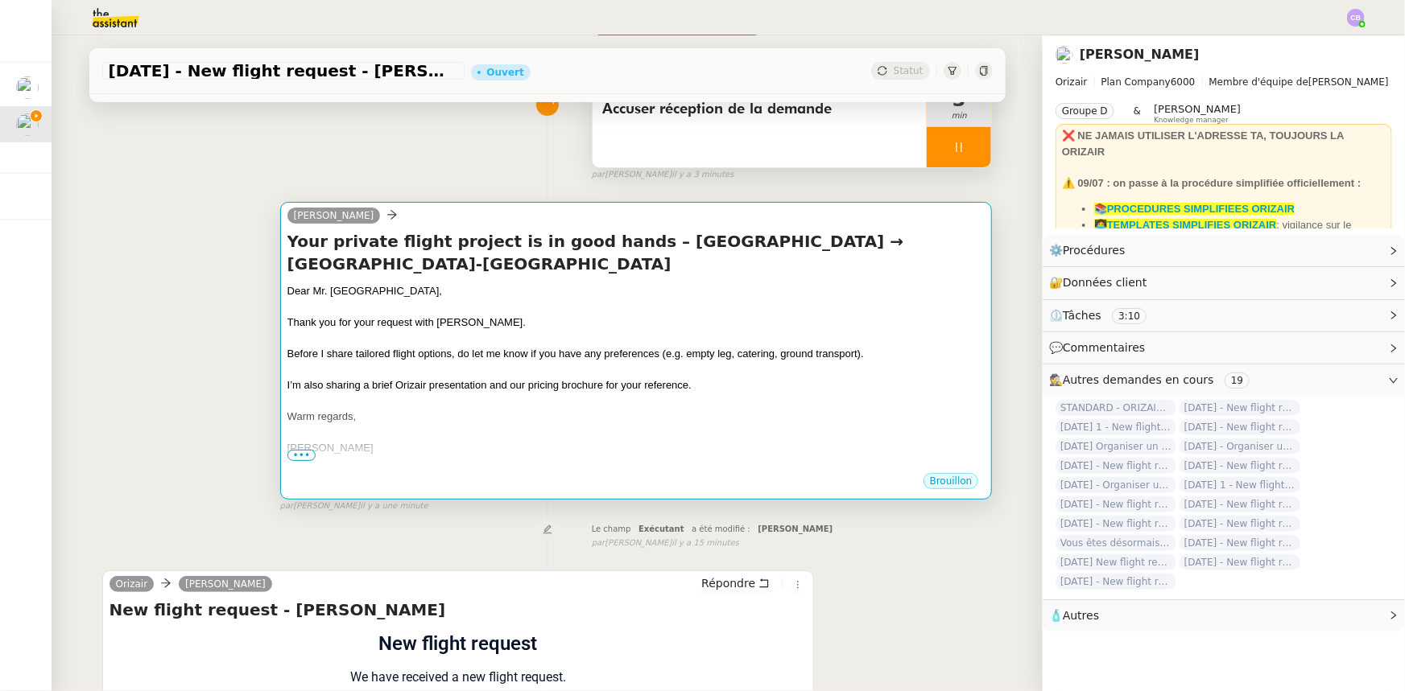
click at [480, 378] on div "I’m also sharing a brief Orizair presentation and our pricing brochure for your…" at bounding box center [636, 386] width 698 height 16
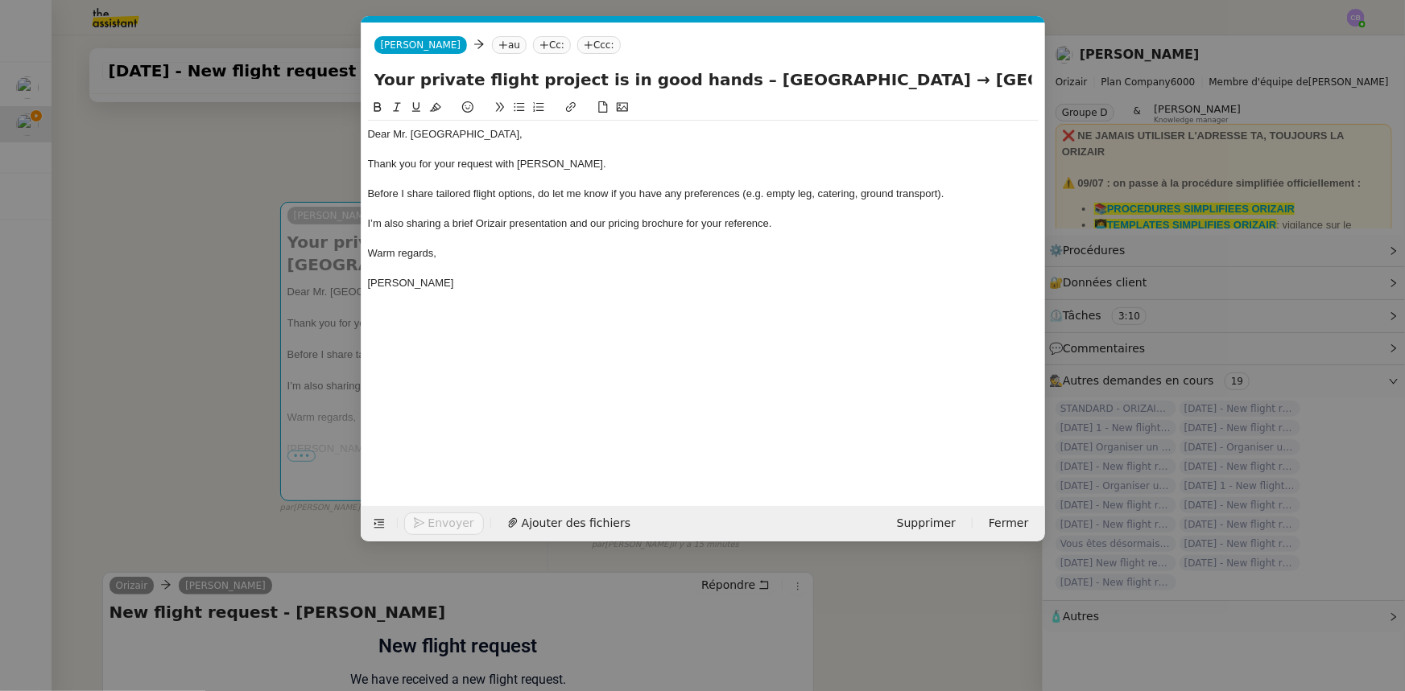
scroll to position [0, 89]
click at [492, 43] on nz-tag "au" at bounding box center [509, 45] width 35 height 18
paste input "[EMAIL_ADDRESS][DOMAIN_NAME]"
type input "[EMAIL_ADDRESS][DOMAIN_NAME]"
click at [505, 71] on span "[EMAIL_ADDRESS][DOMAIN_NAME]" at bounding box center [564, 70] width 197 height 13
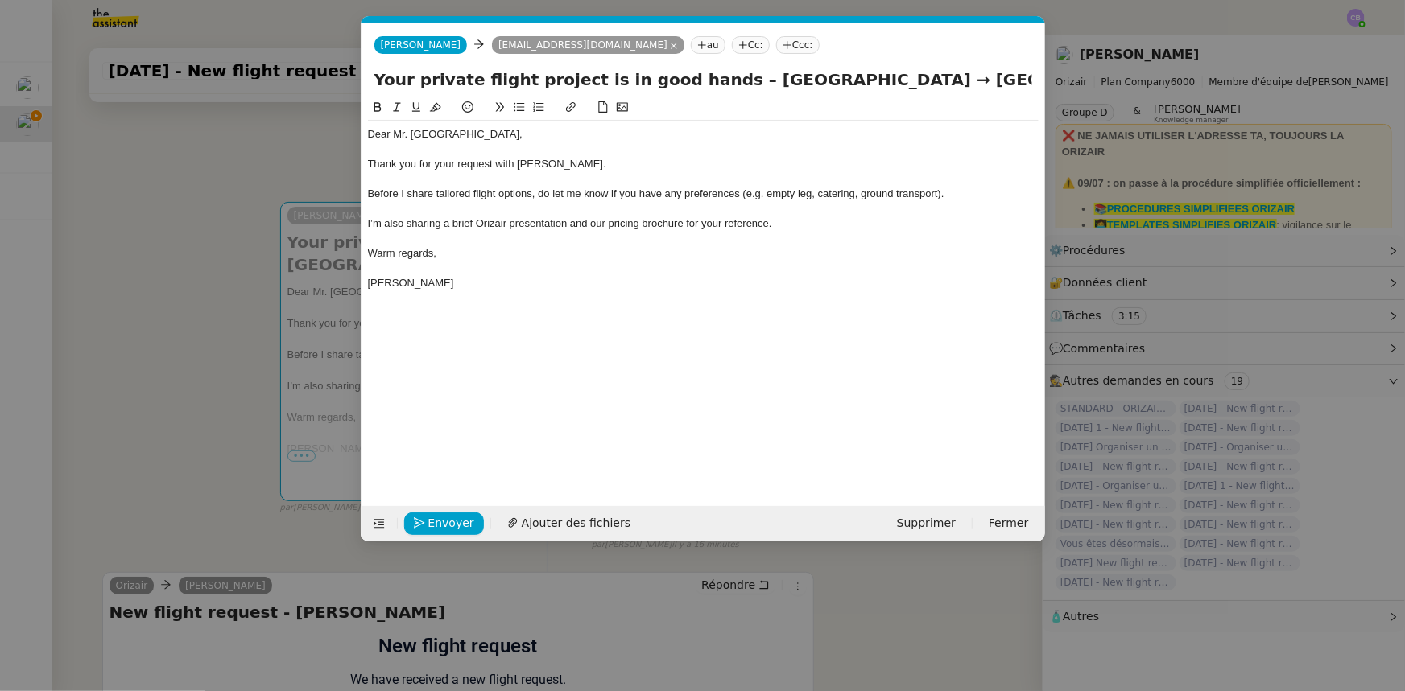
click at [776, 43] on nz-tag "Ccc:" at bounding box center [797, 45] width 43 height 18
type input "[PERSON_NAME]"
click at [740, 76] on span "[PERSON_NAME][EMAIL_ADDRESS][DOMAIN_NAME]" at bounding box center [826, 80] width 229 height 9
click at [701, 254] on div "Warm regards," at bounding box center [703, 253] width 671 height 14
click at [575, 523] on span "Ajouter des fichiers" at bounding box center [576, 523] width 109 height 19
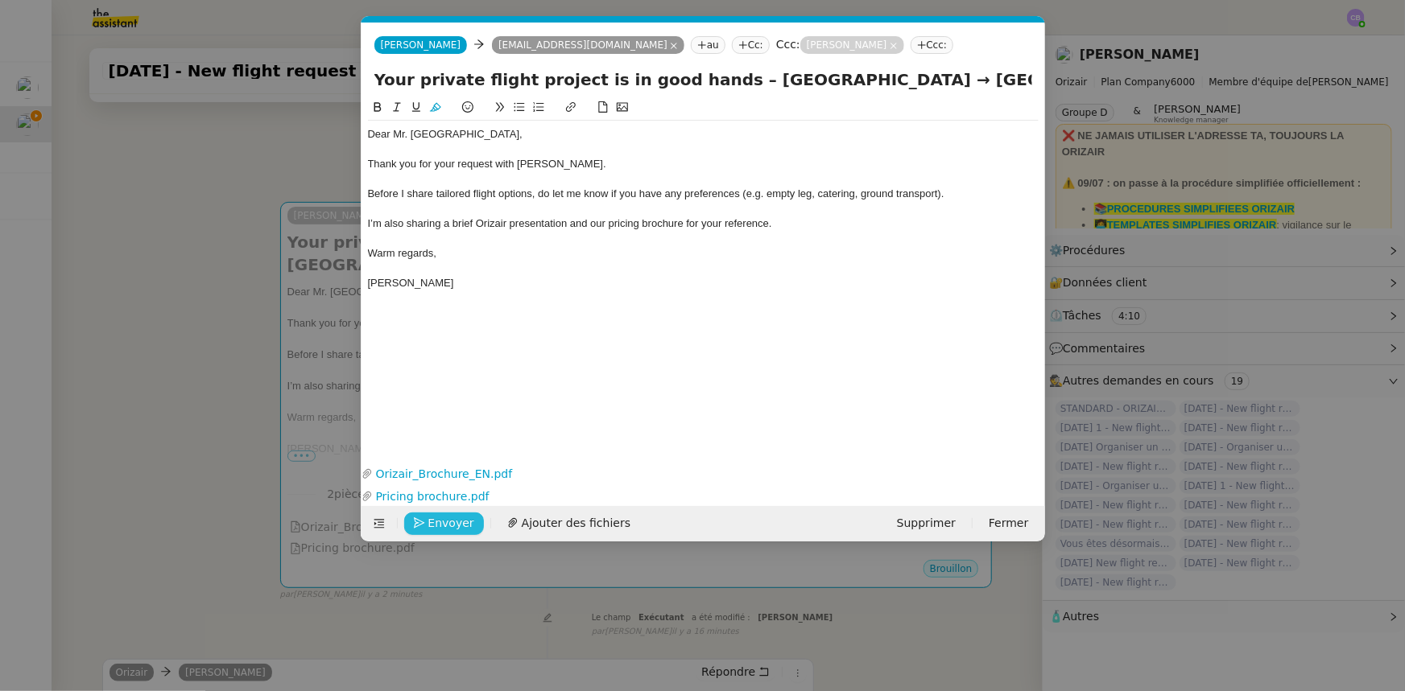
click at [455, 522] on span "Envoyer" at bounding box center [451, 523] width 46 height 19
click at [455, 522] on span "Confirmer l'envoi" at bounding box center [476, 523] width 97 height 19
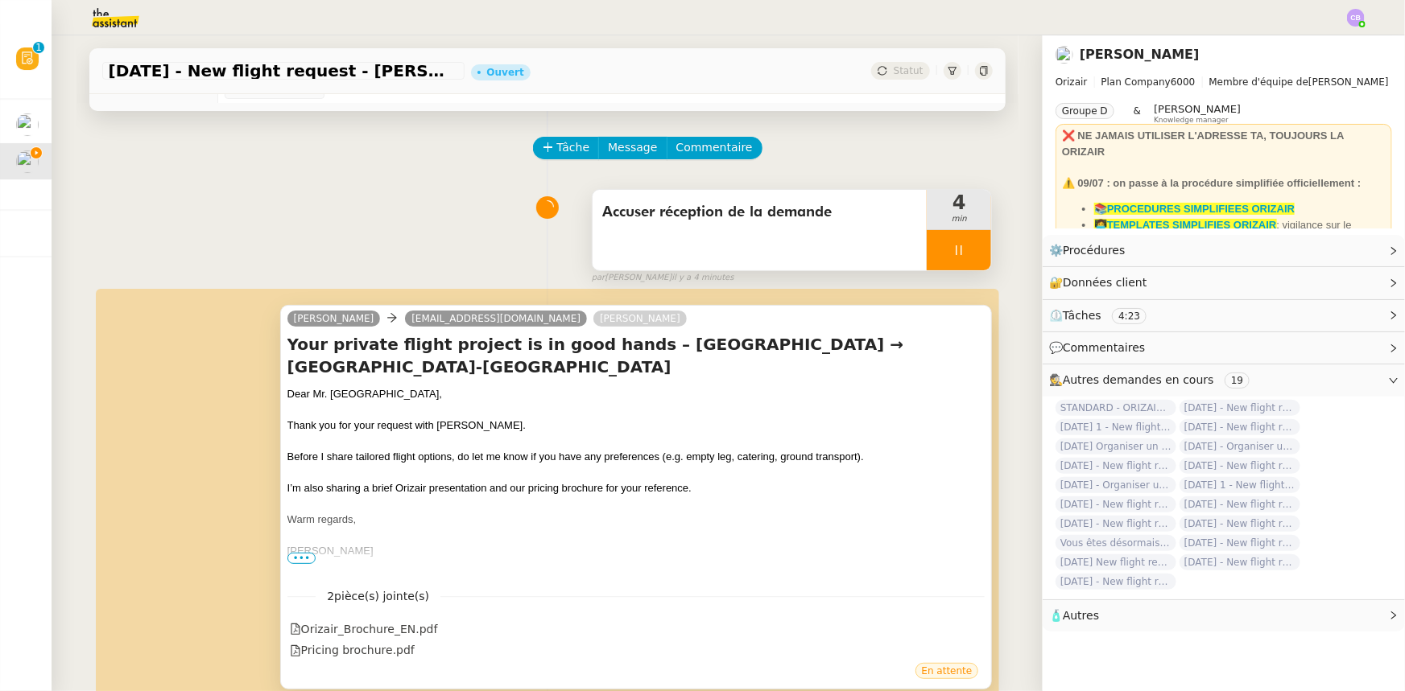
scroll to position [0, 0]
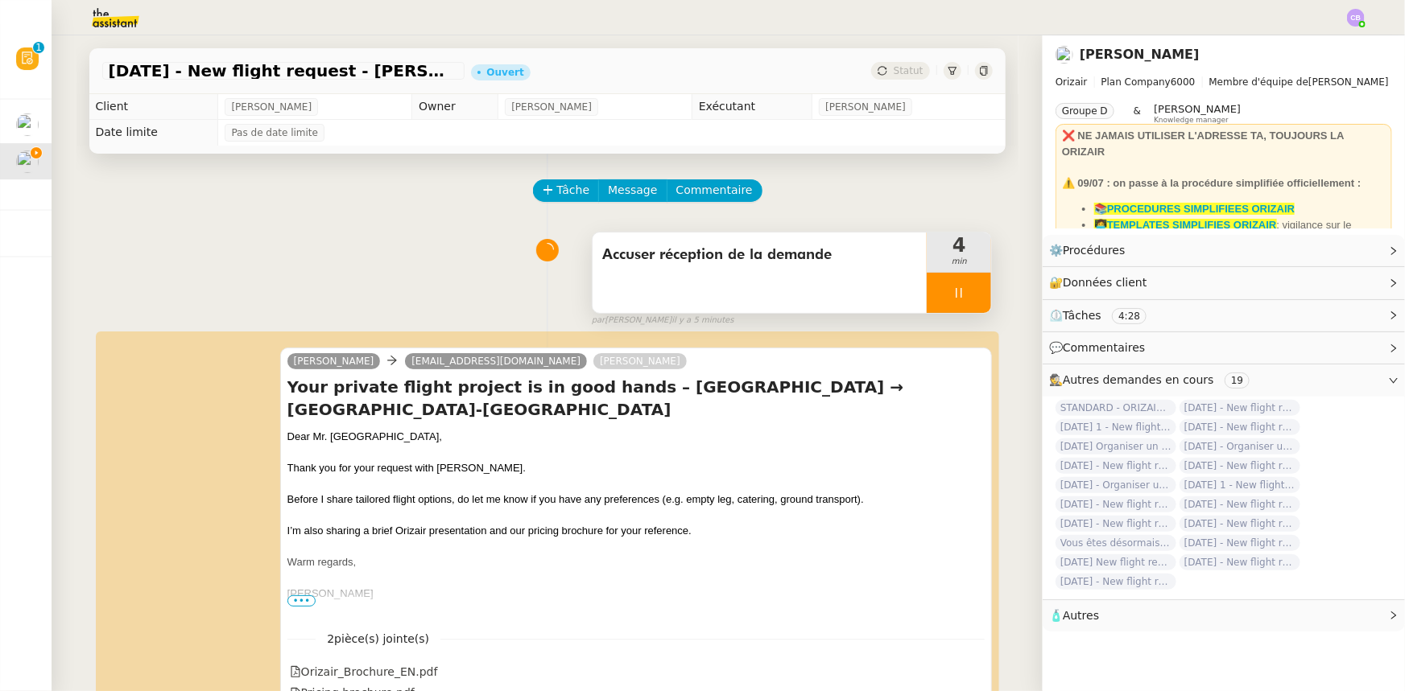
click at [926, 289] on div at bounding box center [958, 293] width 64 height 40
click at [968, 299] on icon at bounding box center [974, 293] width 13 height 13
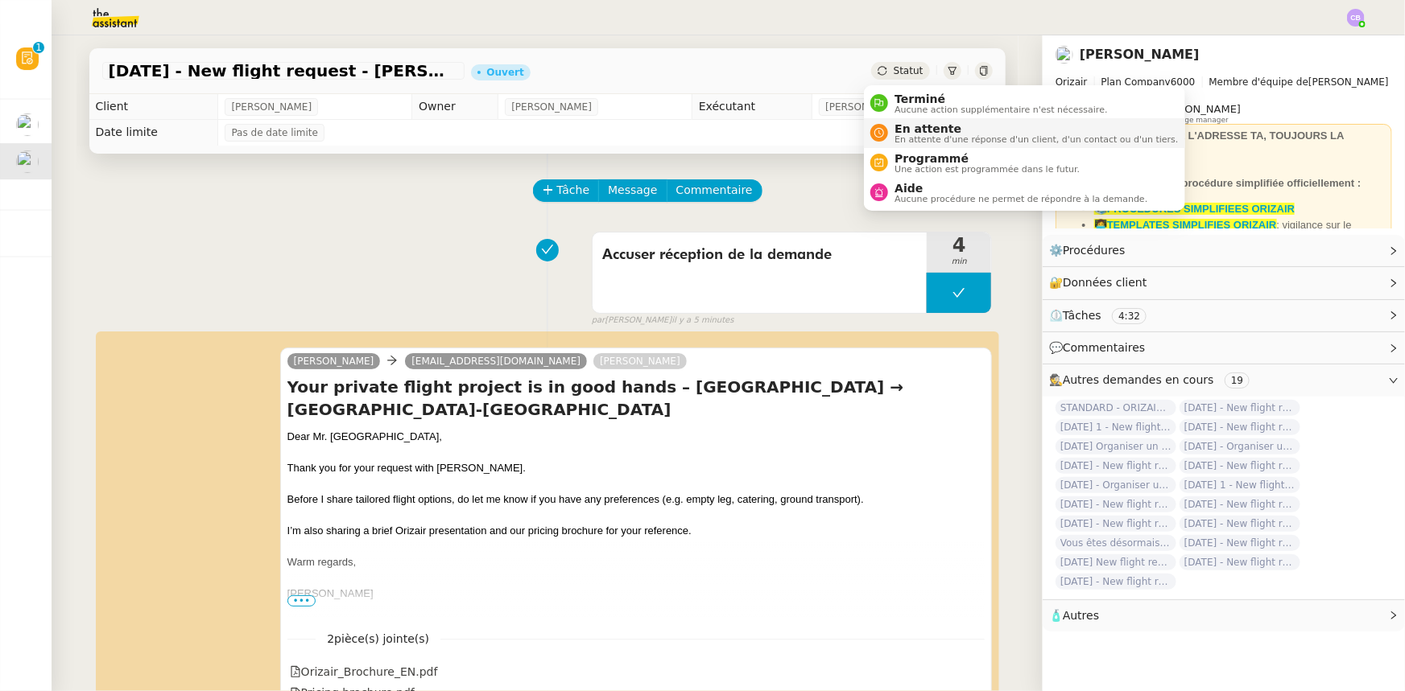
click at [912, 135] on span "En attente d'une réponse d'un client, d'un contact ou d'un tiers." at bounding box center [1035, 139] width 283 height 9
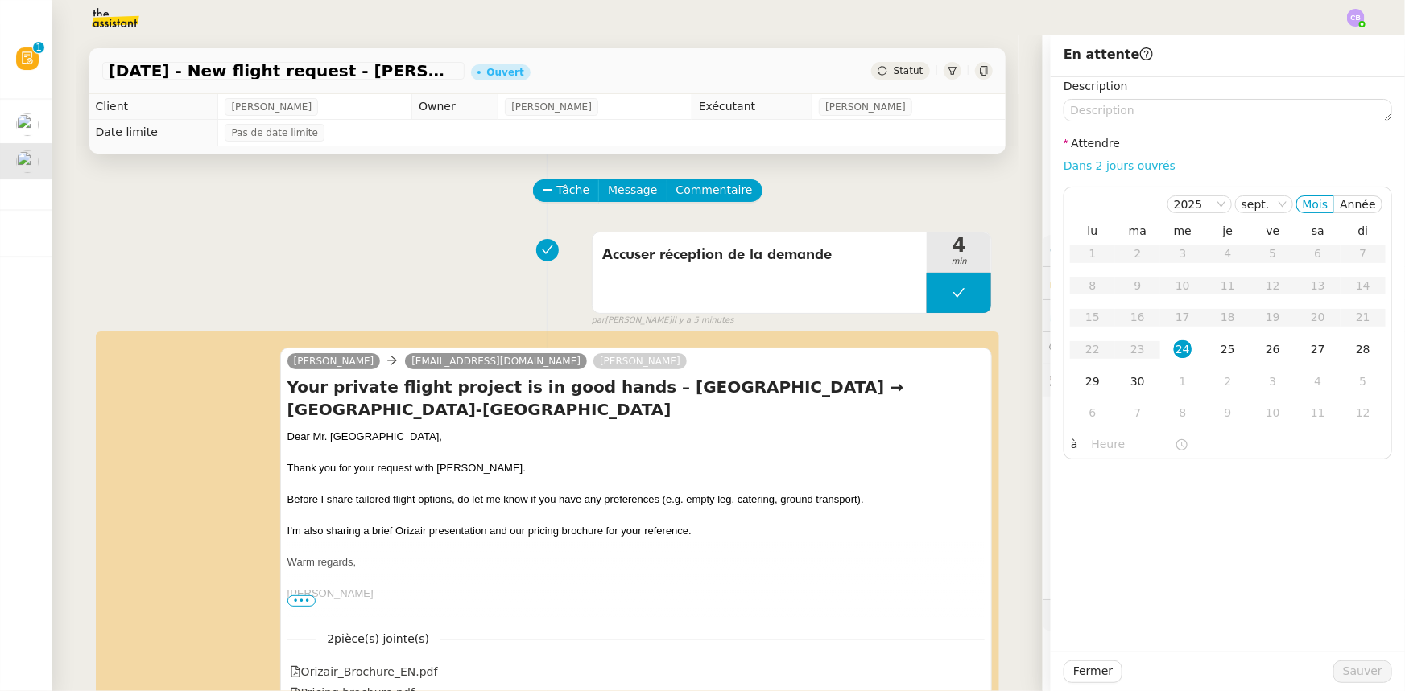
click at [1102, 167] on link "Dans 2 jours ouvrés" at bounding box center [1119, 165] width 112 height 13
type input "07:00"
click at [1219, 349] on div "25" at bounding box center [1228, 349] width 18 height 18
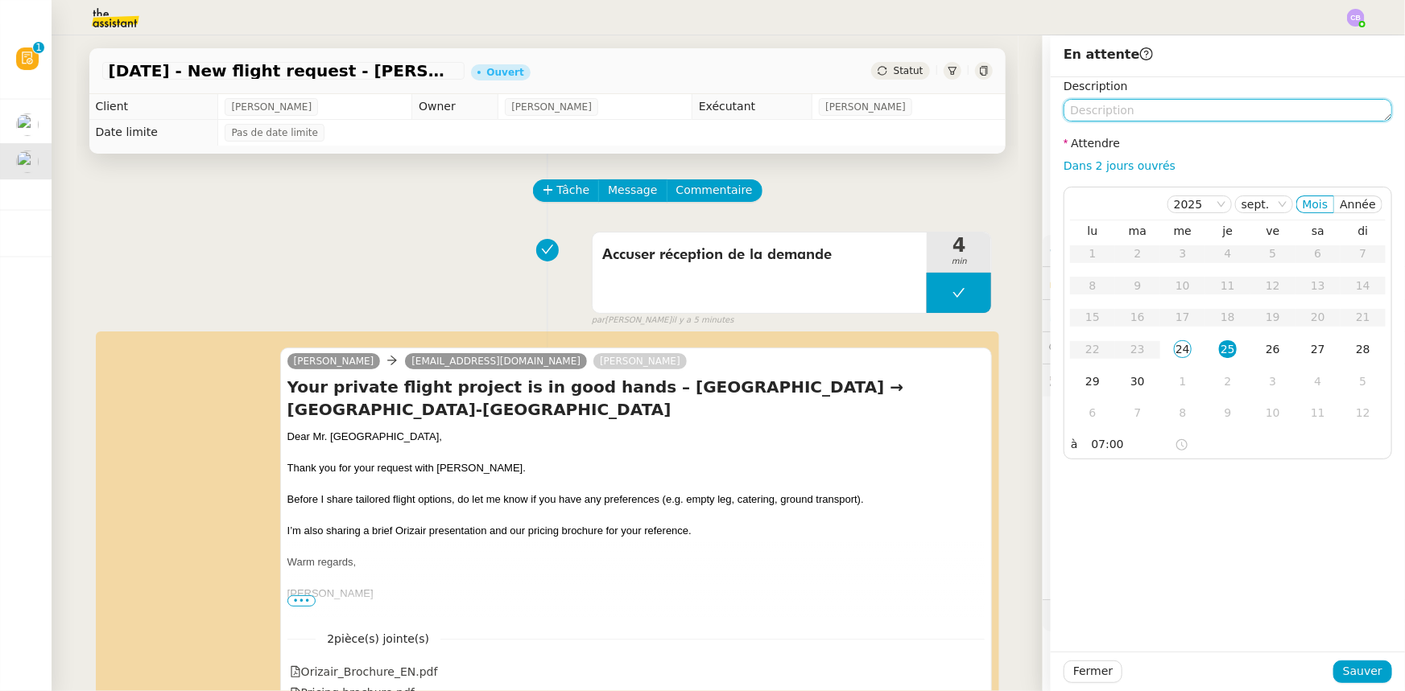
click at [1129, 110] on textarea at bounding box center [1227, 110] width 328 height 23
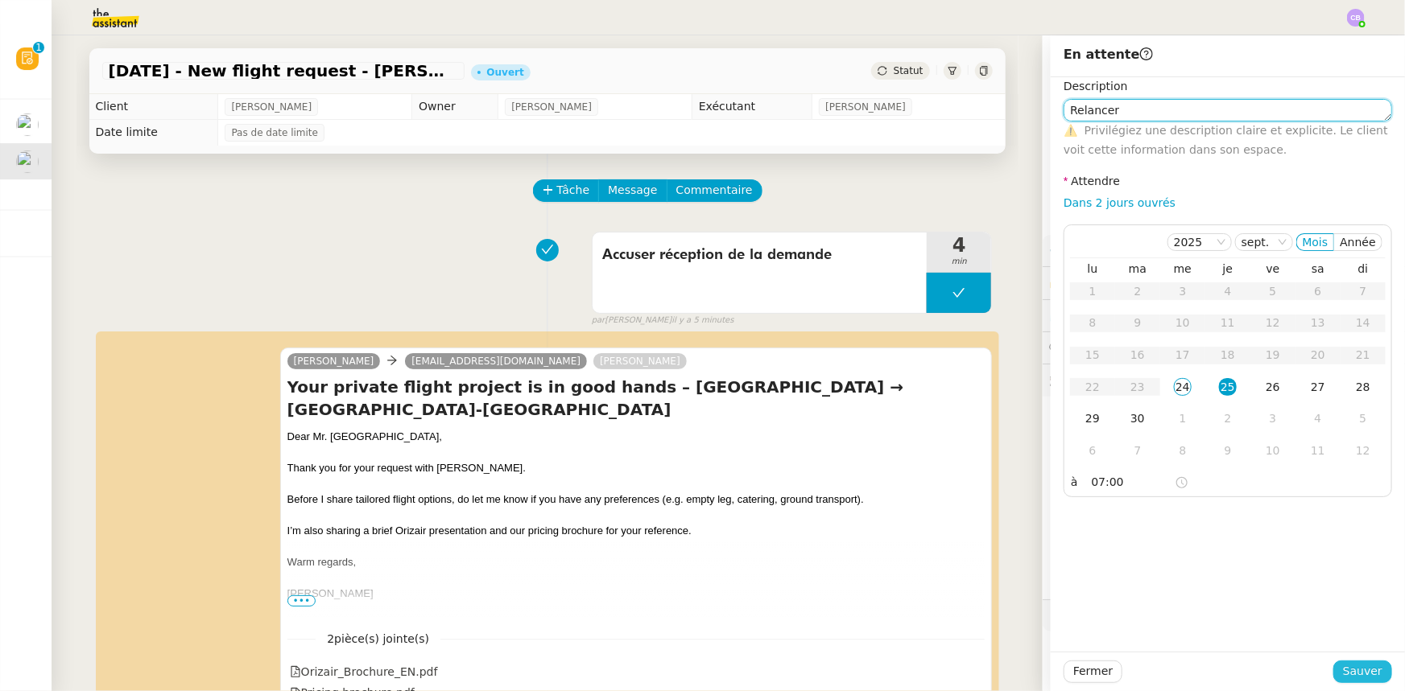
type textarea "Relancer"
click at [1347, 671] on span "Sauver" at bounding box center [1362, 671] width 39 height 19
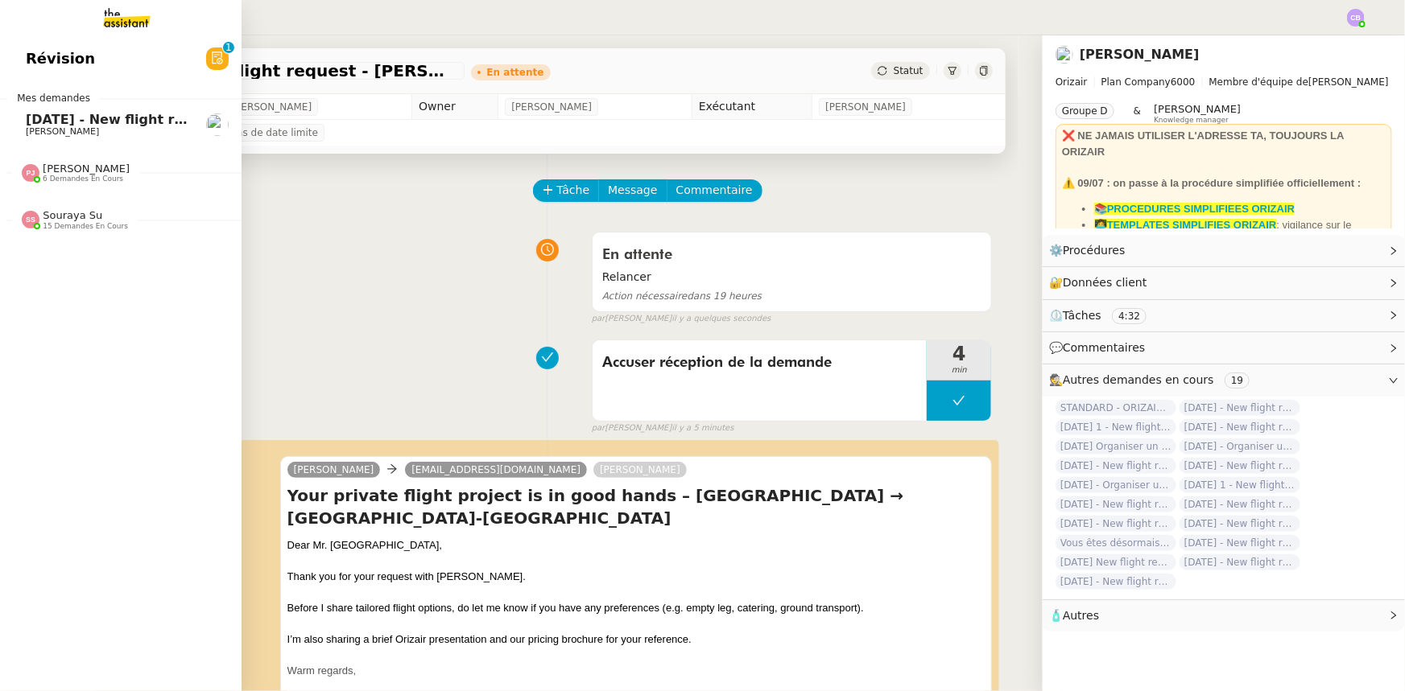
click at [63, 175] on span "6 demandes en cours" at bounding box center [83, 179] width 80 height 9
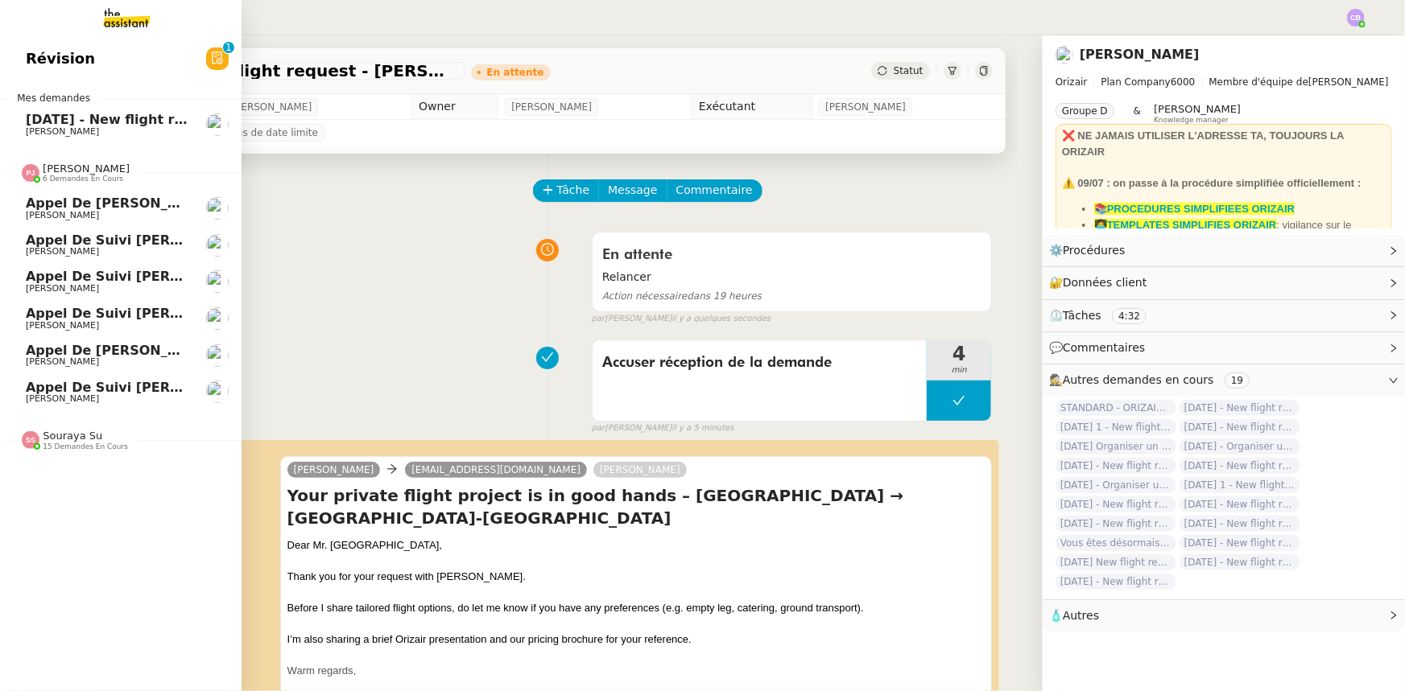
click at [63, 175] on span "6 demandes en cours" at bounding box center [83, 179] width 80 height 9
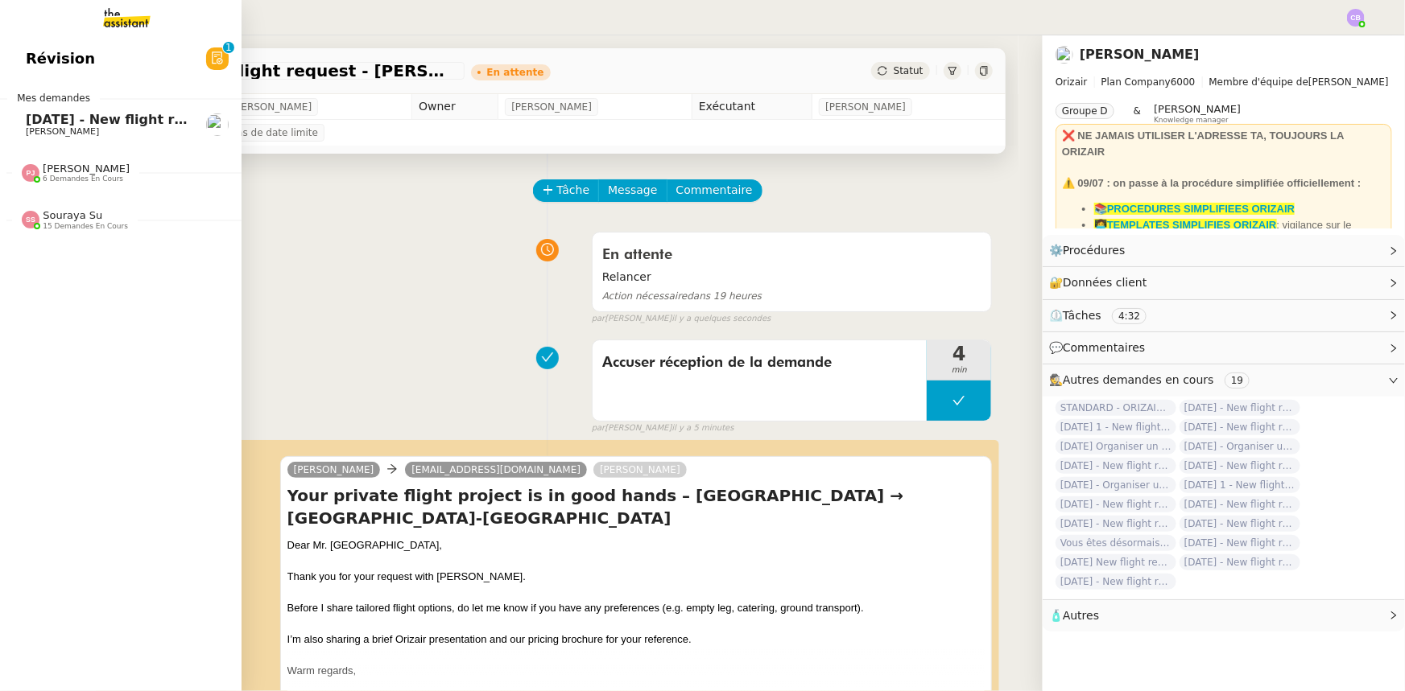
click at [60, 219] on span "Souraya Su" at bounding box center [73, 215] width 60 height 12
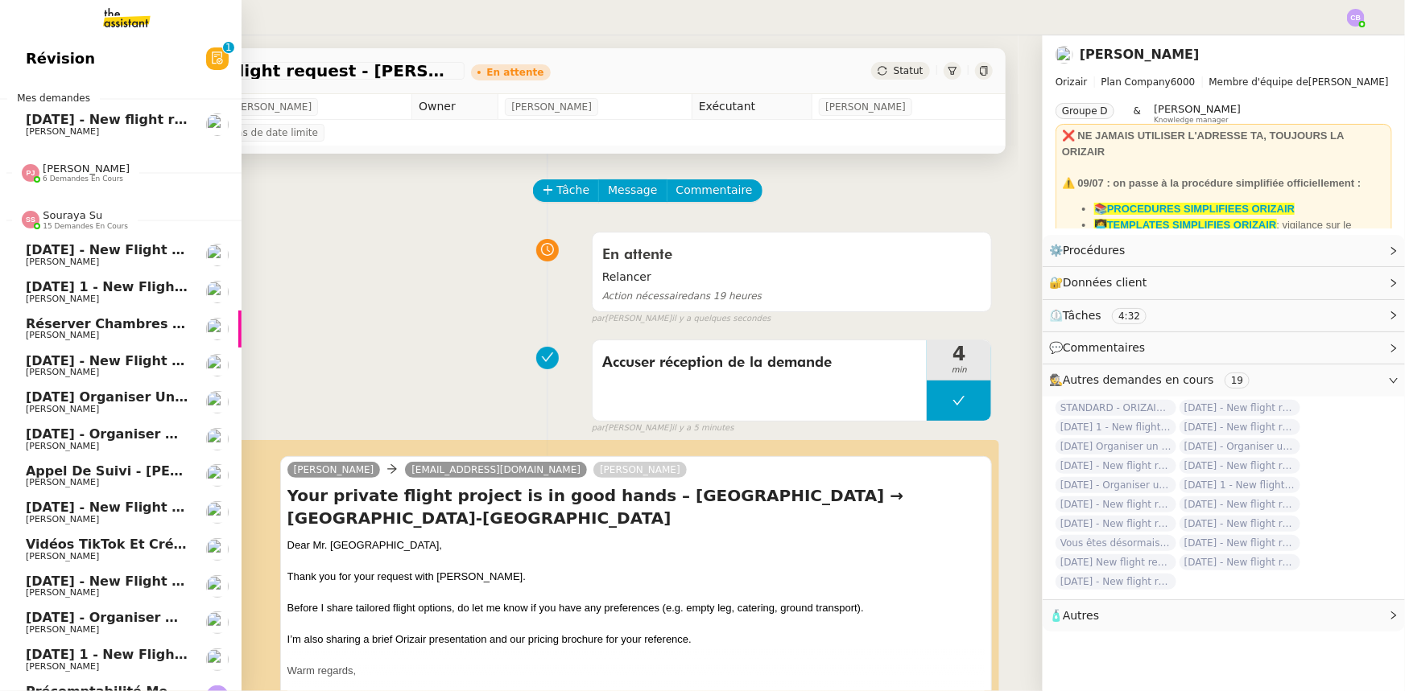
click at [62, 220] on span "Souraya Su" at bounding box center [73, 215] width 60 height 12
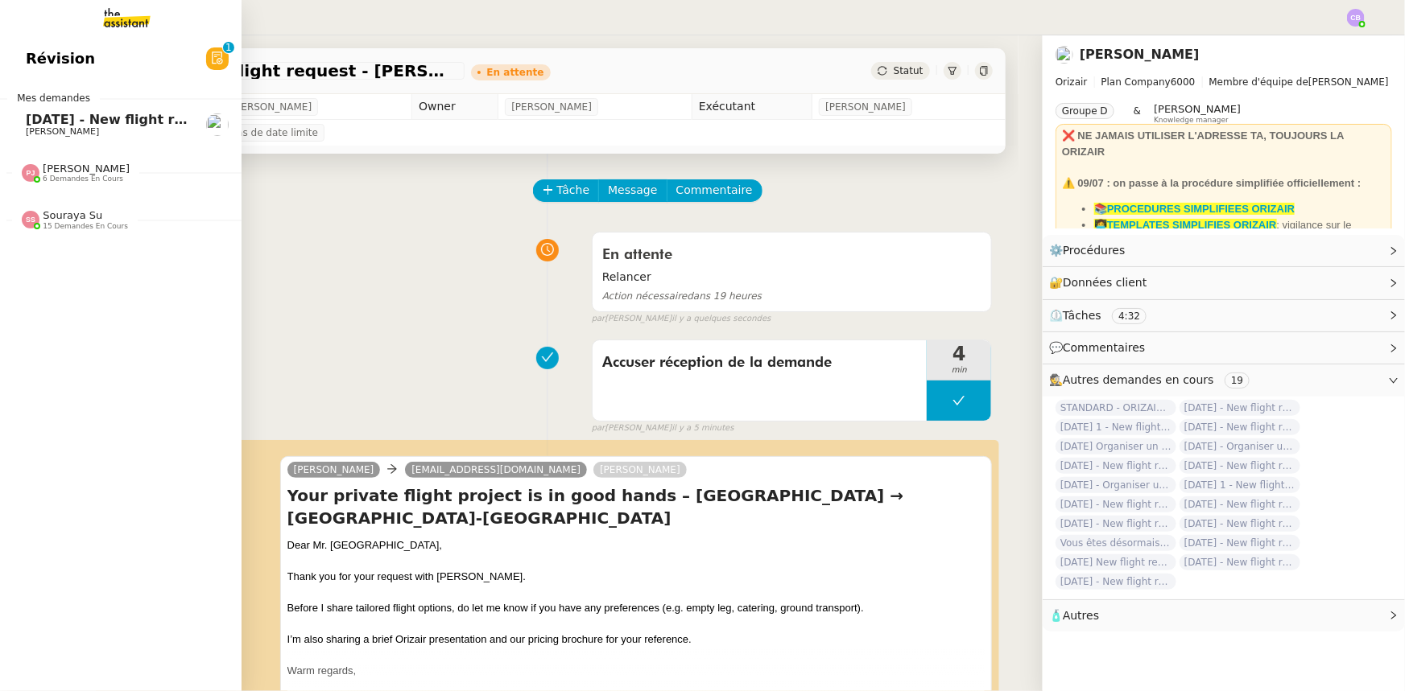
click at [74, 123] on span "[DATE] - New flight request - [GEOGRAPHIC_DATA]" at bounding box center [207, 119] width 363 height 15
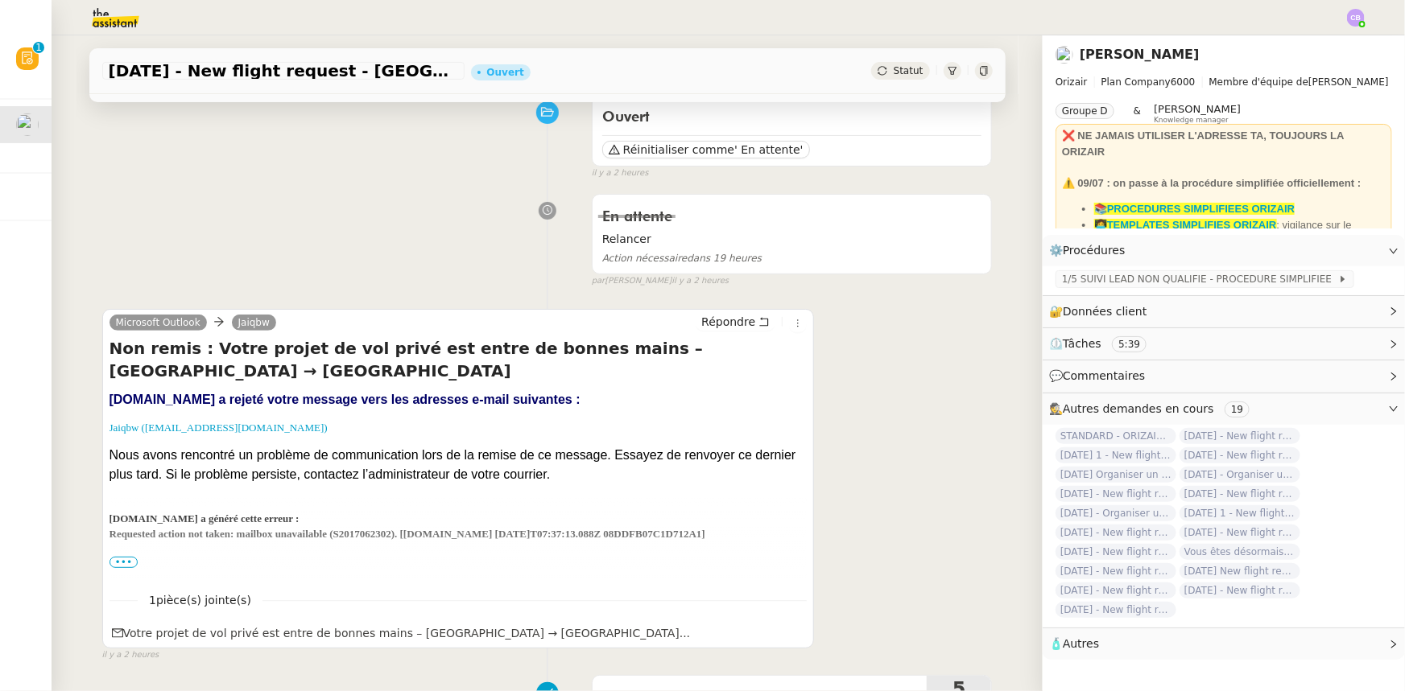
scroll to position [219, 0]
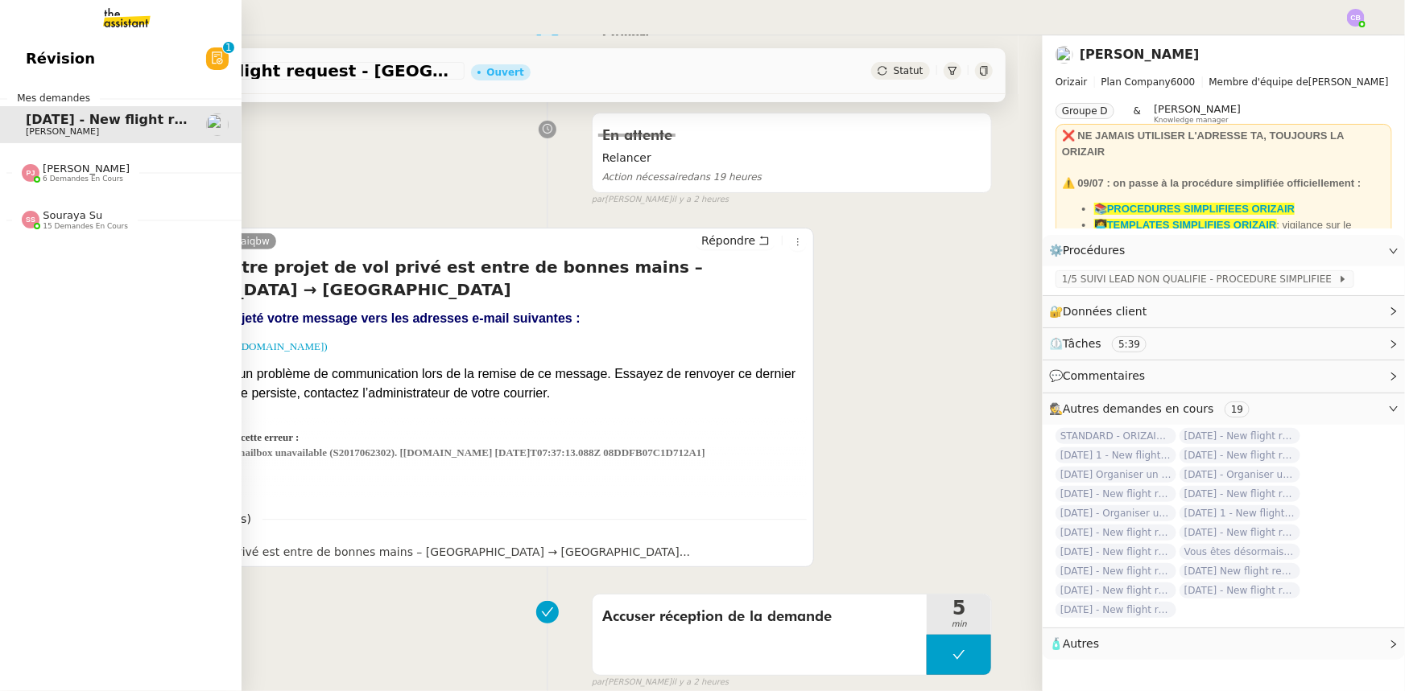
click at [38, 57] on span "Révision" at bounding box center [60, 59] width 69 height 24
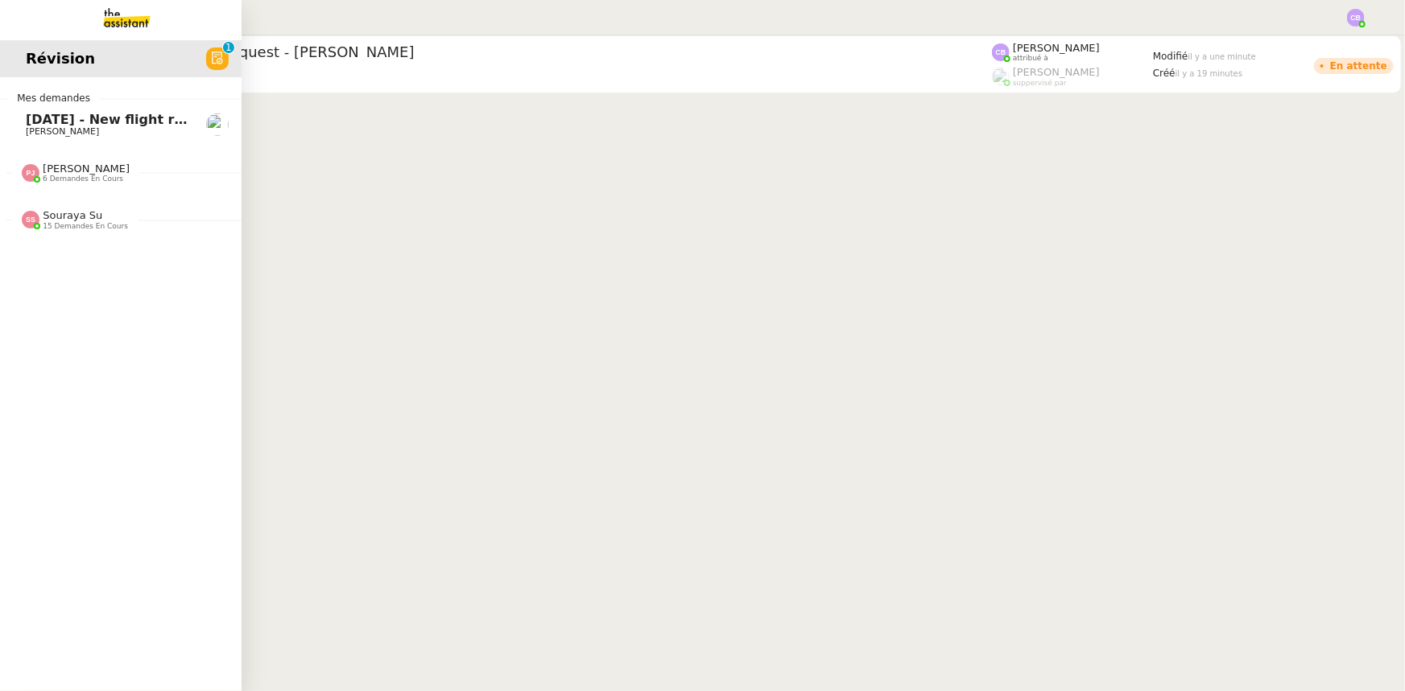
click at [110, 127] on span "[PERSON_NAME]" at bounding box center [107, 132] width 163 height 10
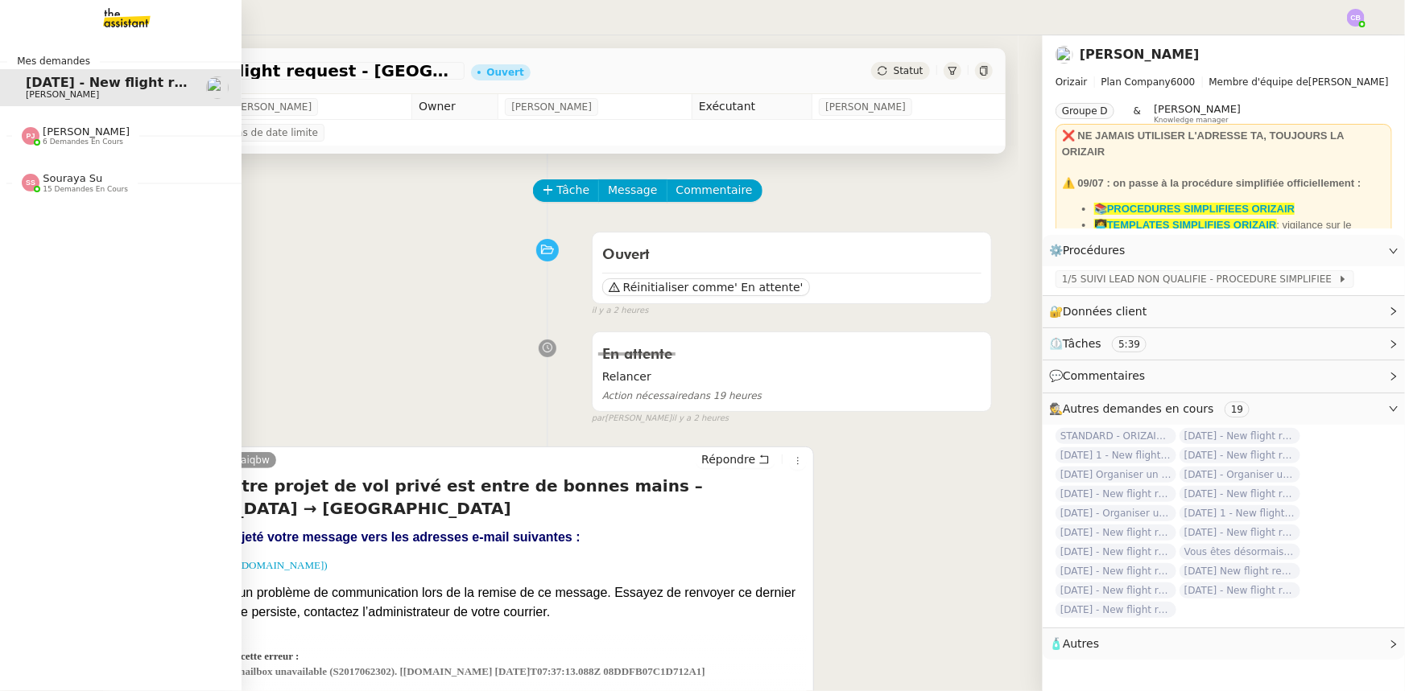
click at [73, 139] on span "6 demandes en cours" at bounding box center [83, 142] width 80 height 9
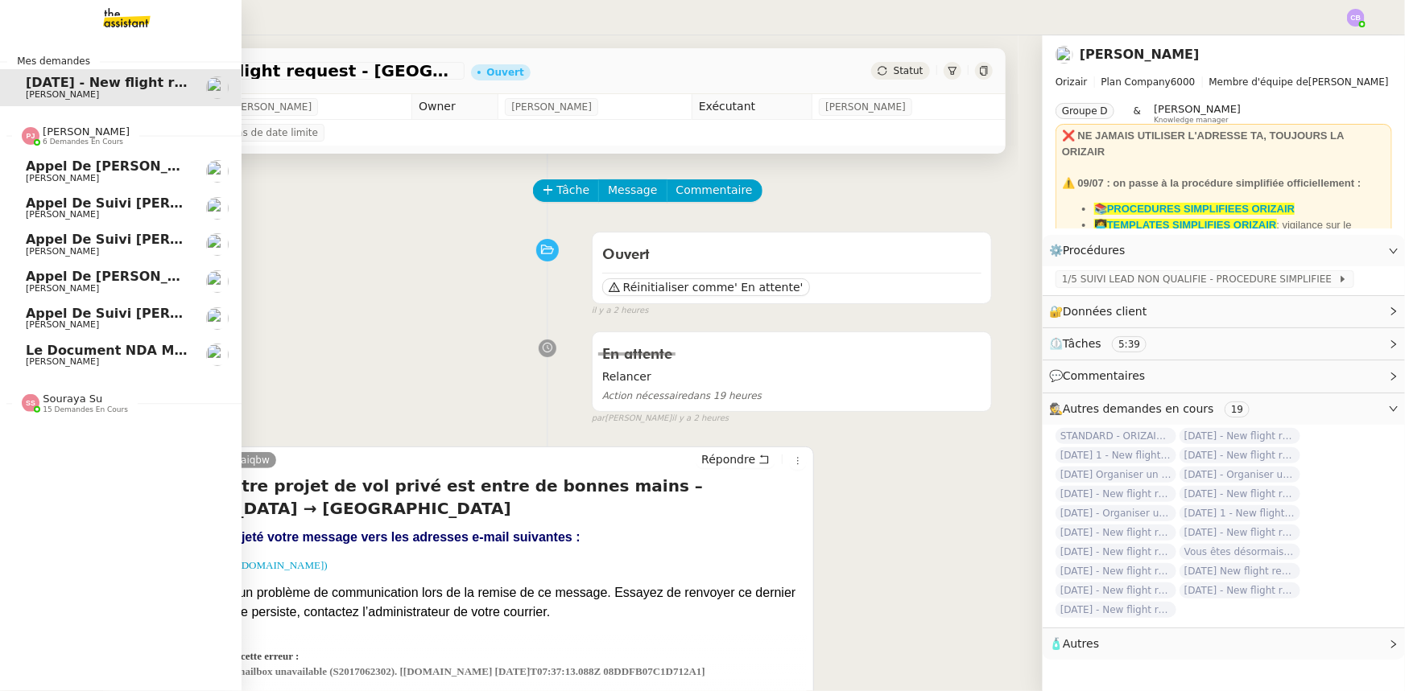
click at [73, 139] on span "6 demandes en cours" at bounding box center [83, 142] width 80 height 9
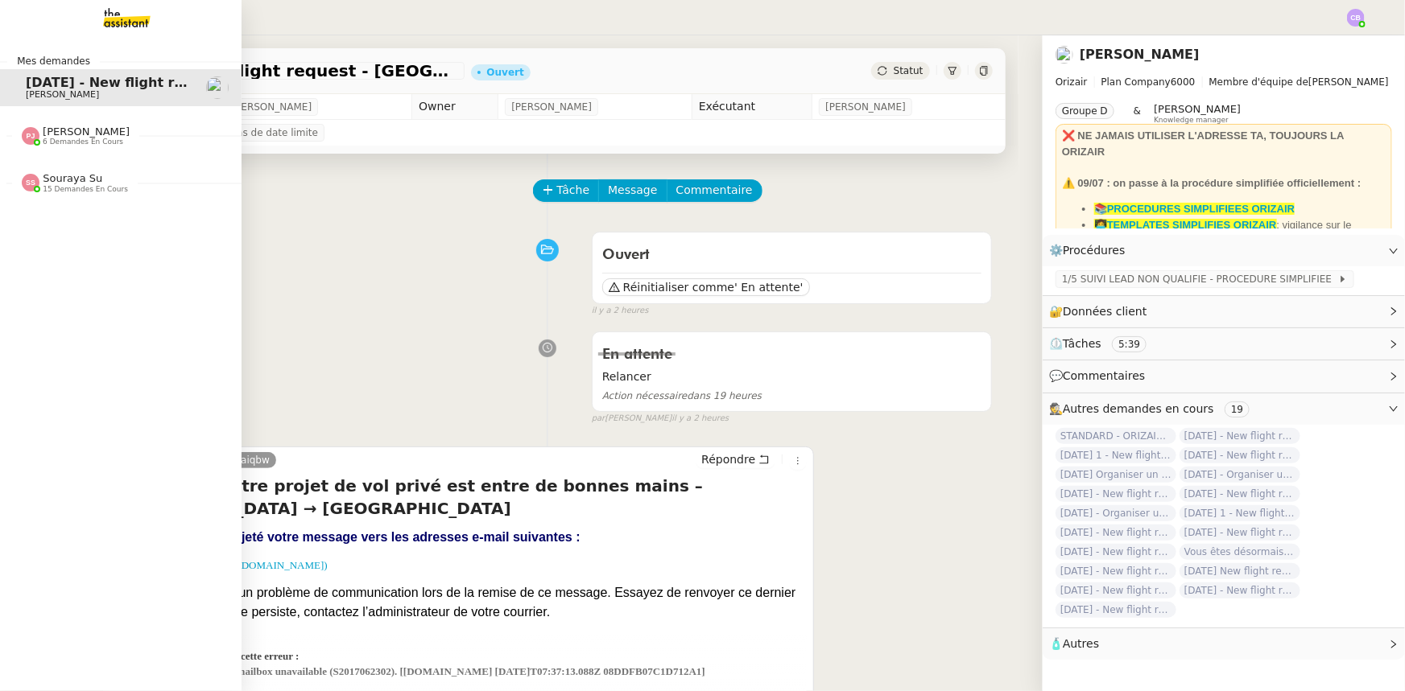
click at [60, 184] on span "Souraya Su" at bounding box center [73, 178] width 60 height 12
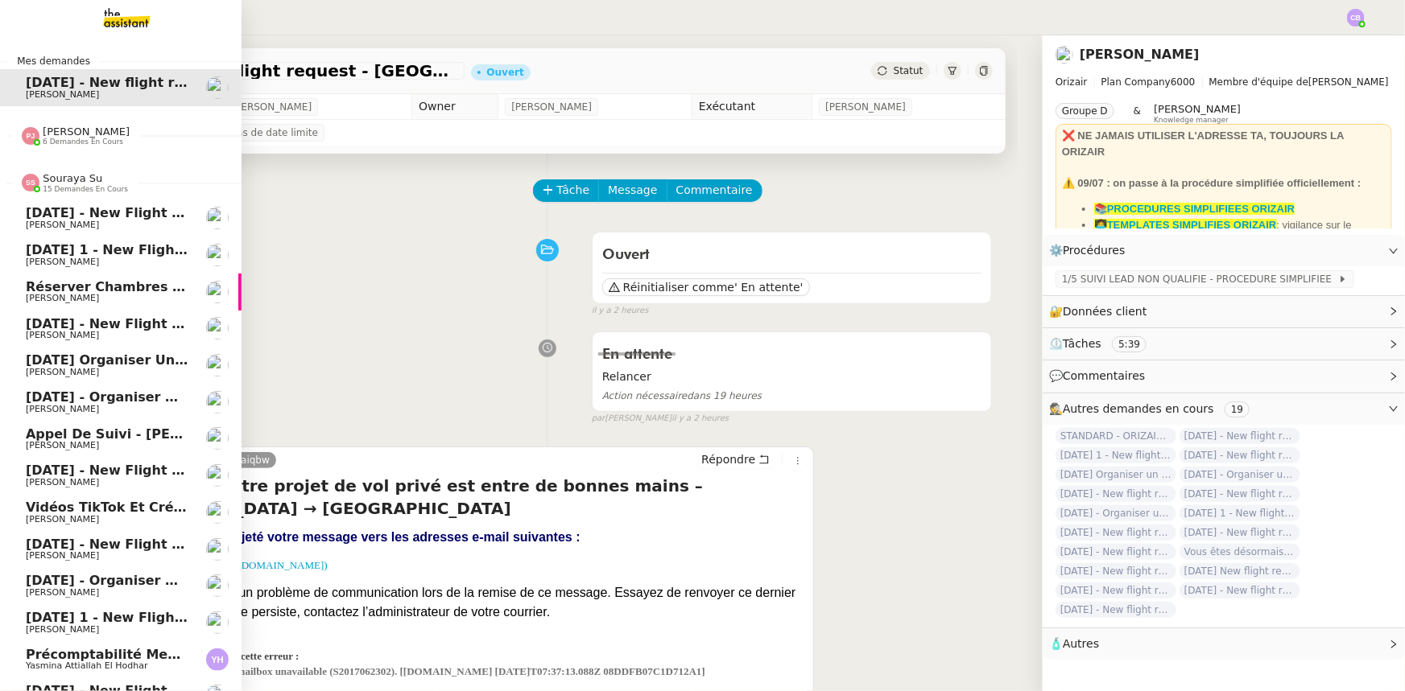
click at [60, 184] on span "Souraya Su" at bounding box center [73, 178] width 60 height 12
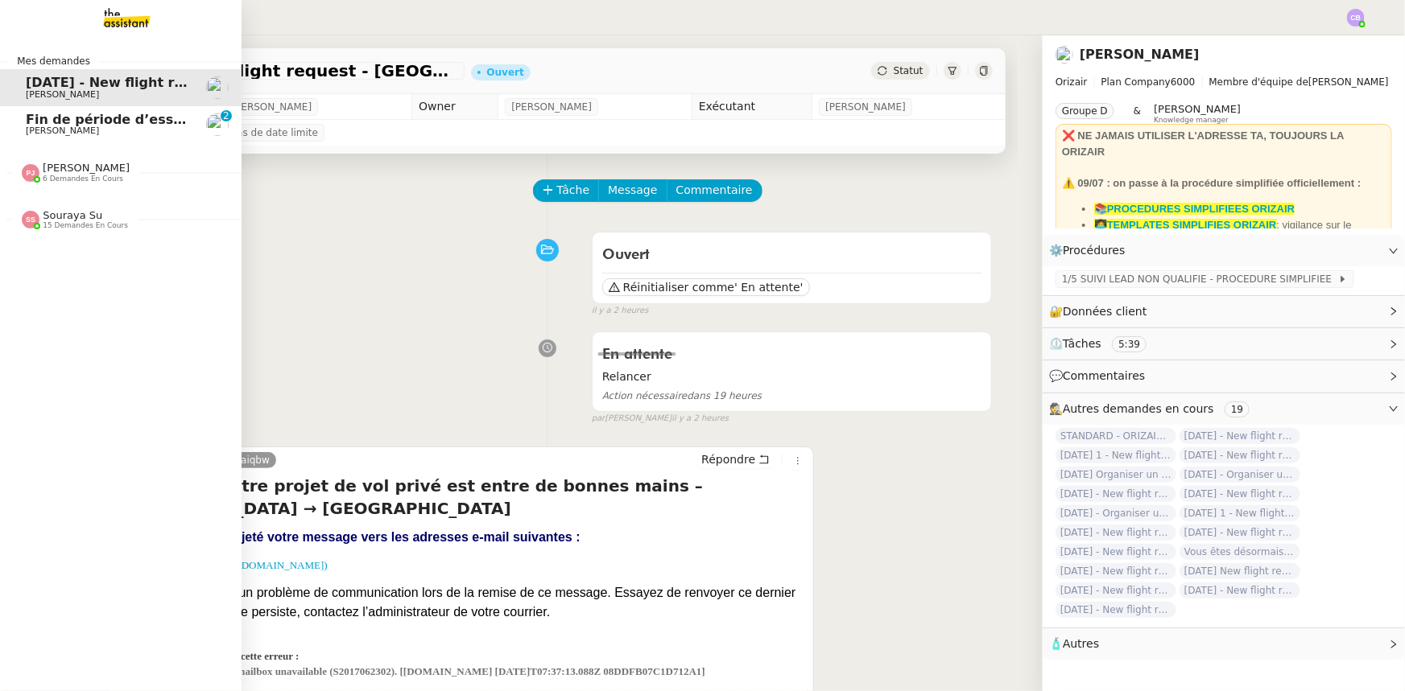
click at [142, 129] on span "[PERSON_NAME]" at bounding box center [107, 131] width 163 height 10
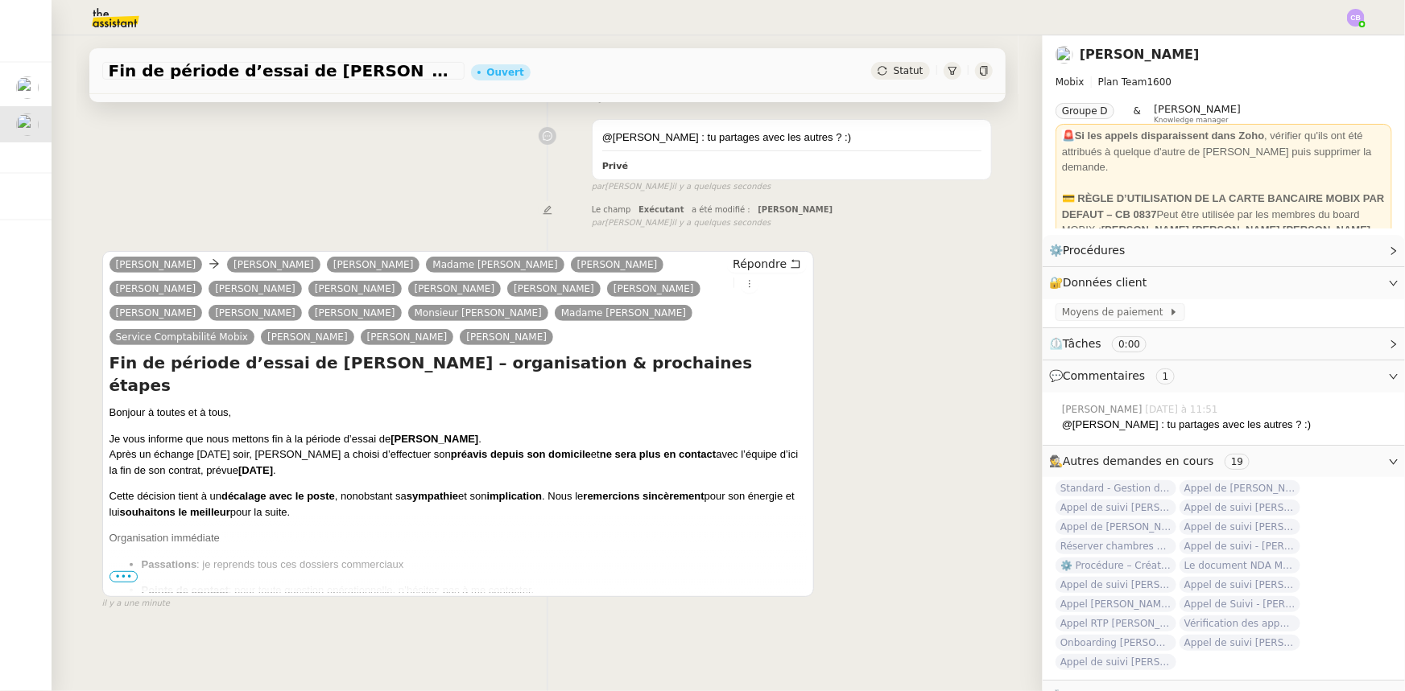
scroll to position [214, 0]
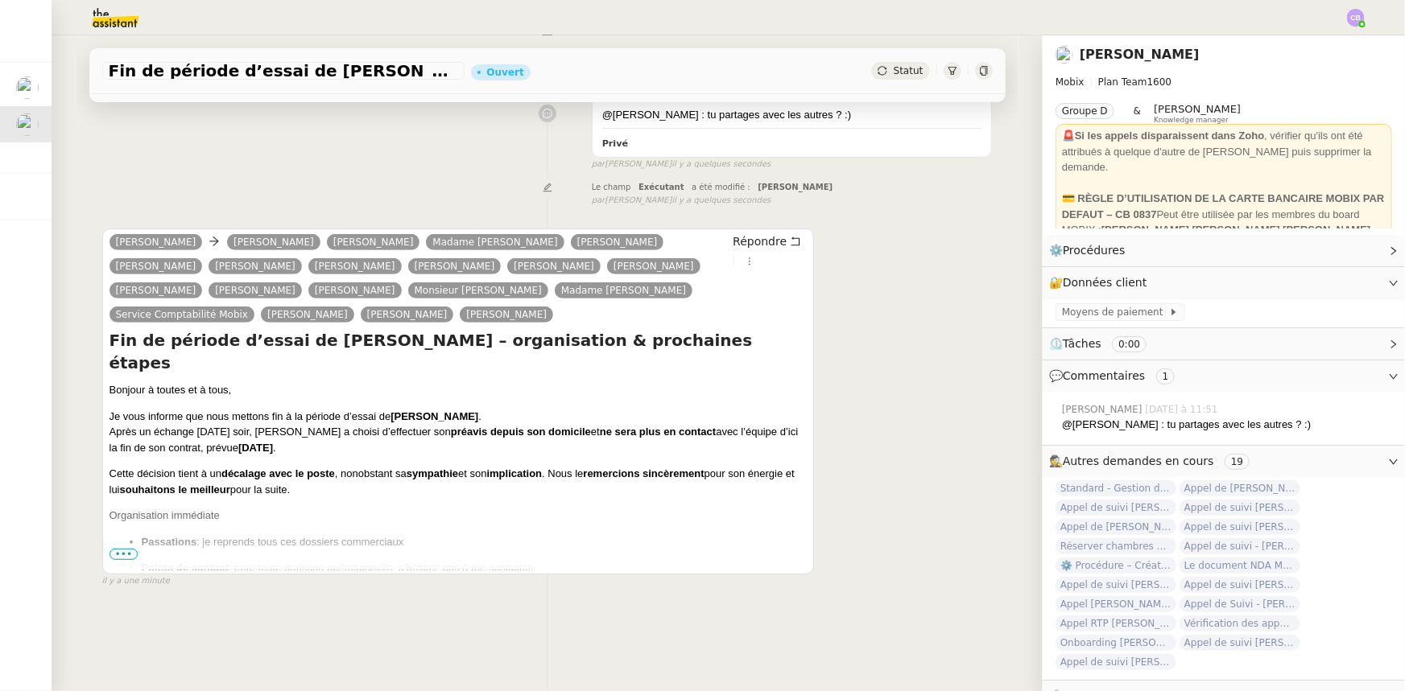
click at [121, 550] on span "•••" at bounding box center [123, 554] width 29 height 11
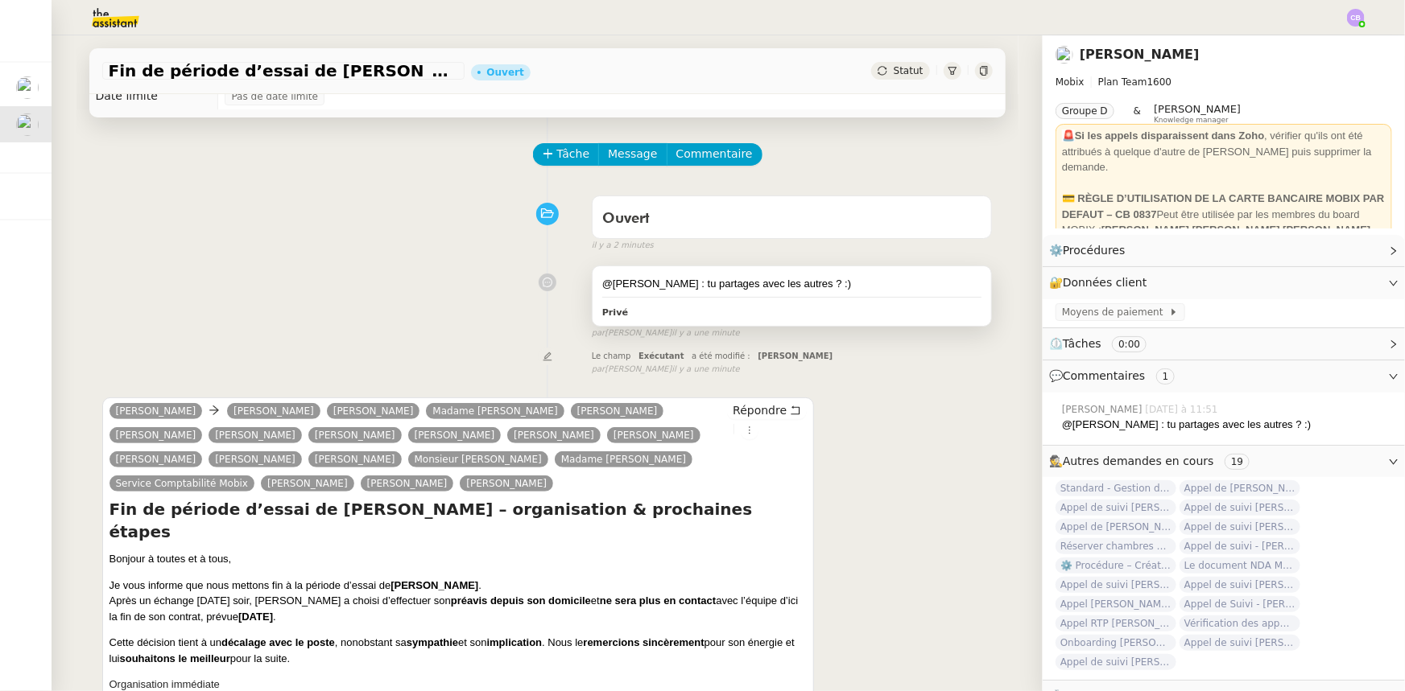
scroll to position [0, 0]
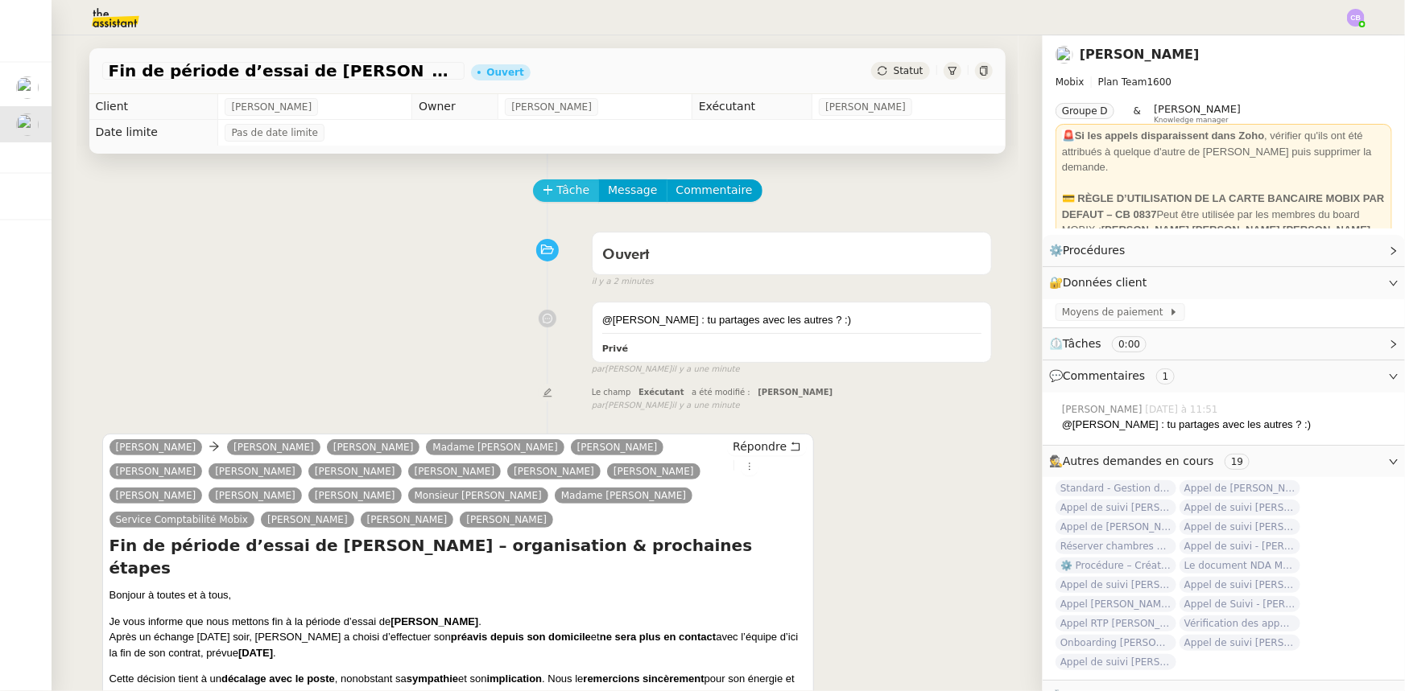
click at [562, 192] on span "Tâche" at bounding box center [573, 190] width 33 height 19
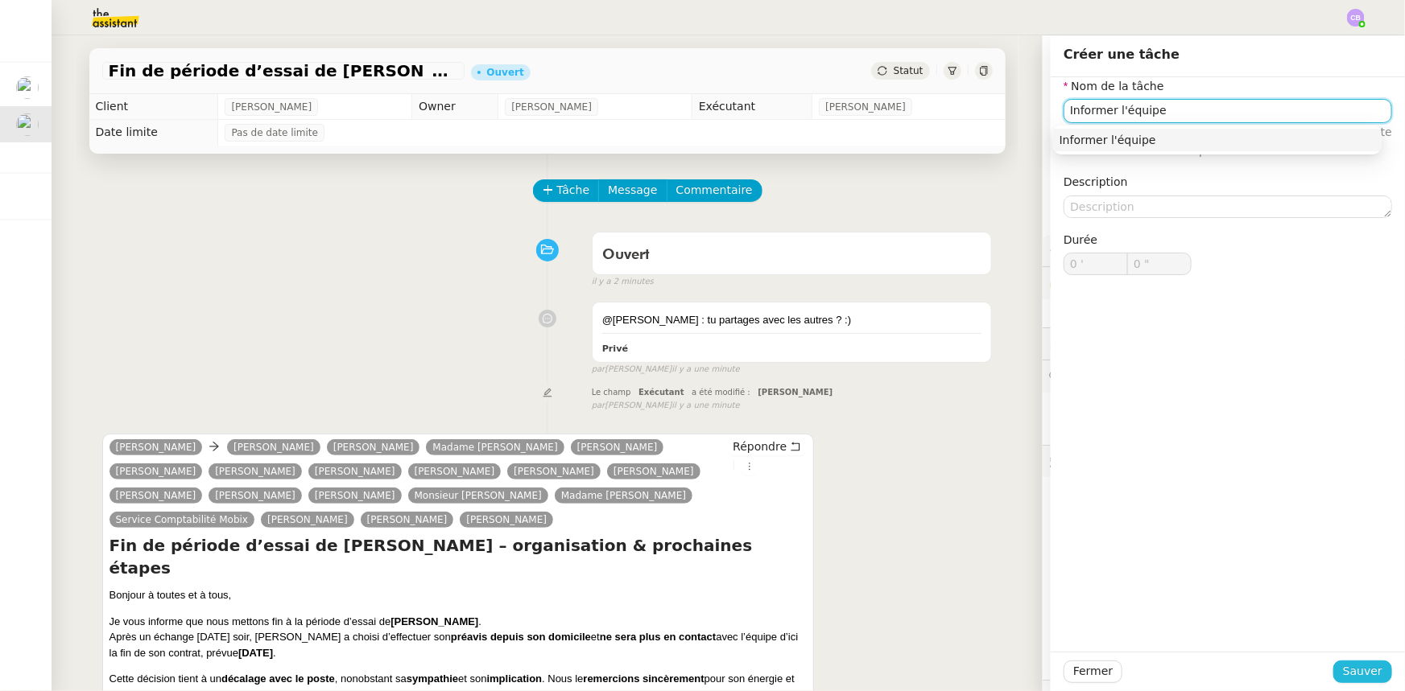
type input "Informer l'équipe"
click at [1343, 675] on span "Sauver" at bounding box center [1362, 671] width 39 height 19
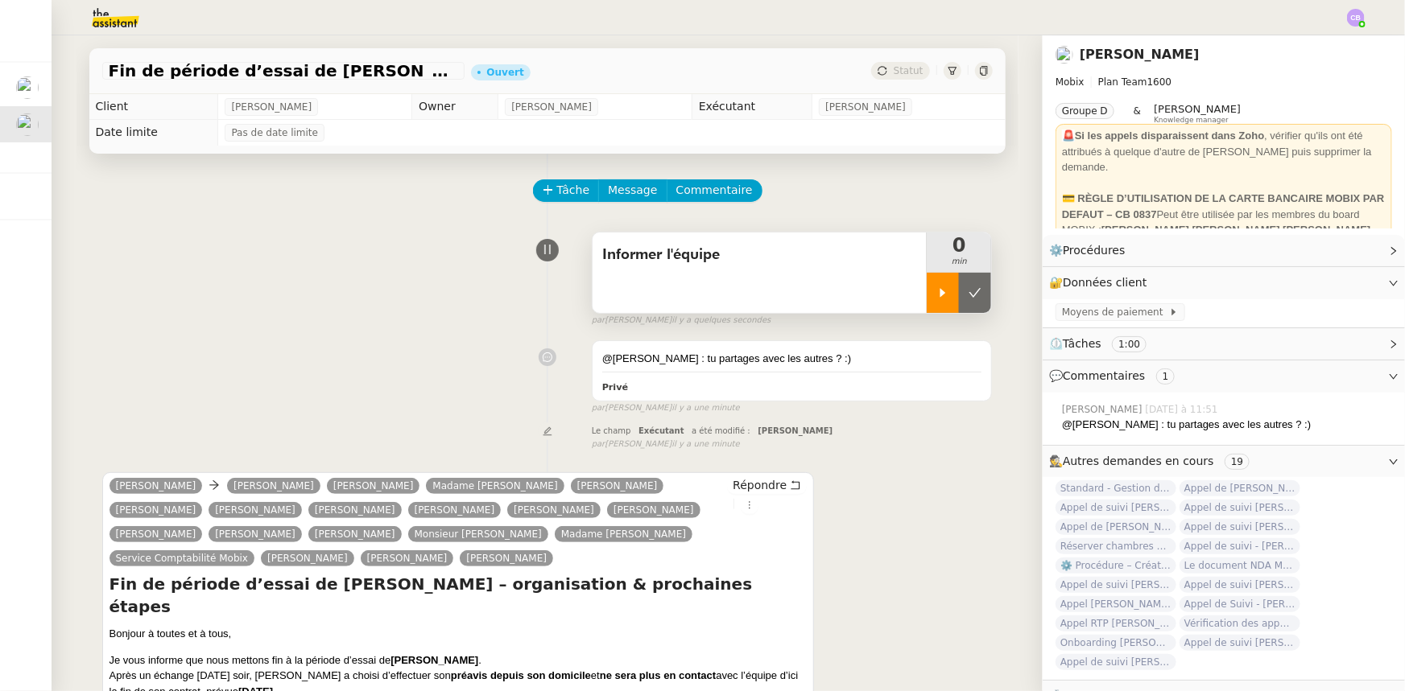
click at [926, 300] on div at bounding box center [942, 293] width 32 height 40
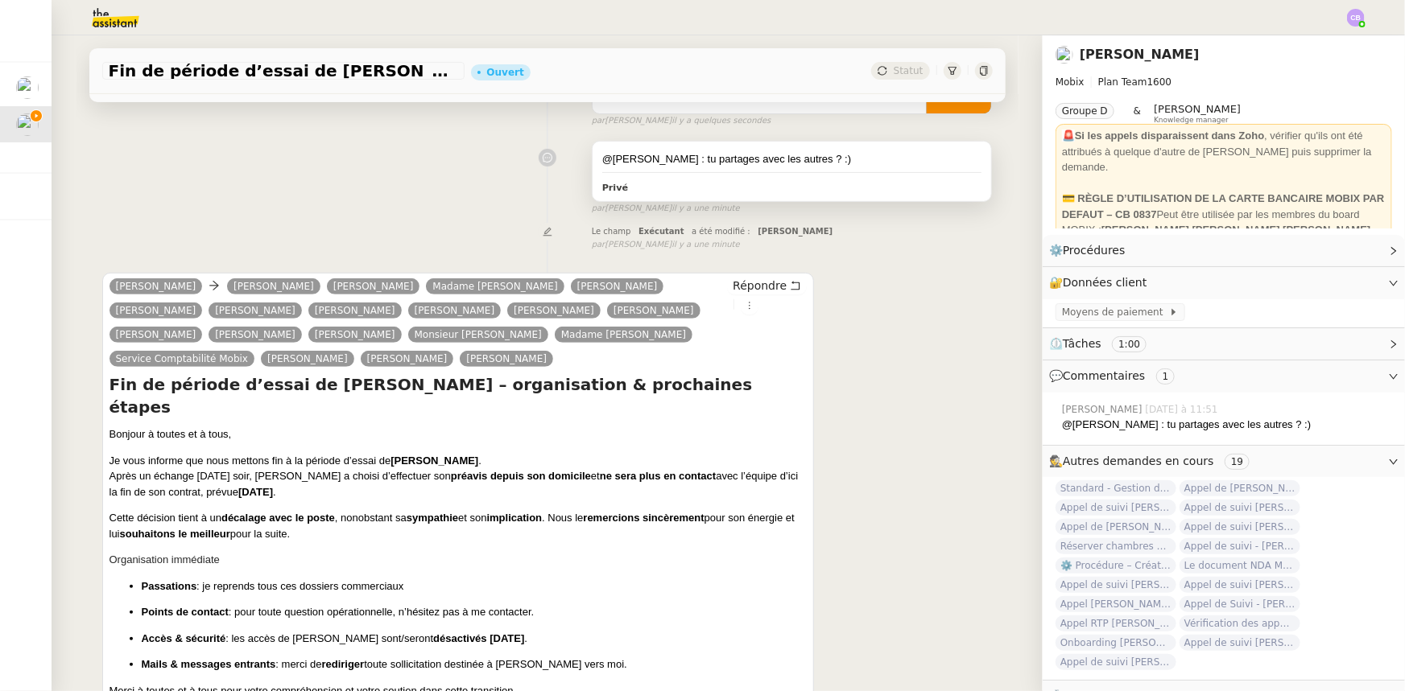
scroll to position [292, 0]
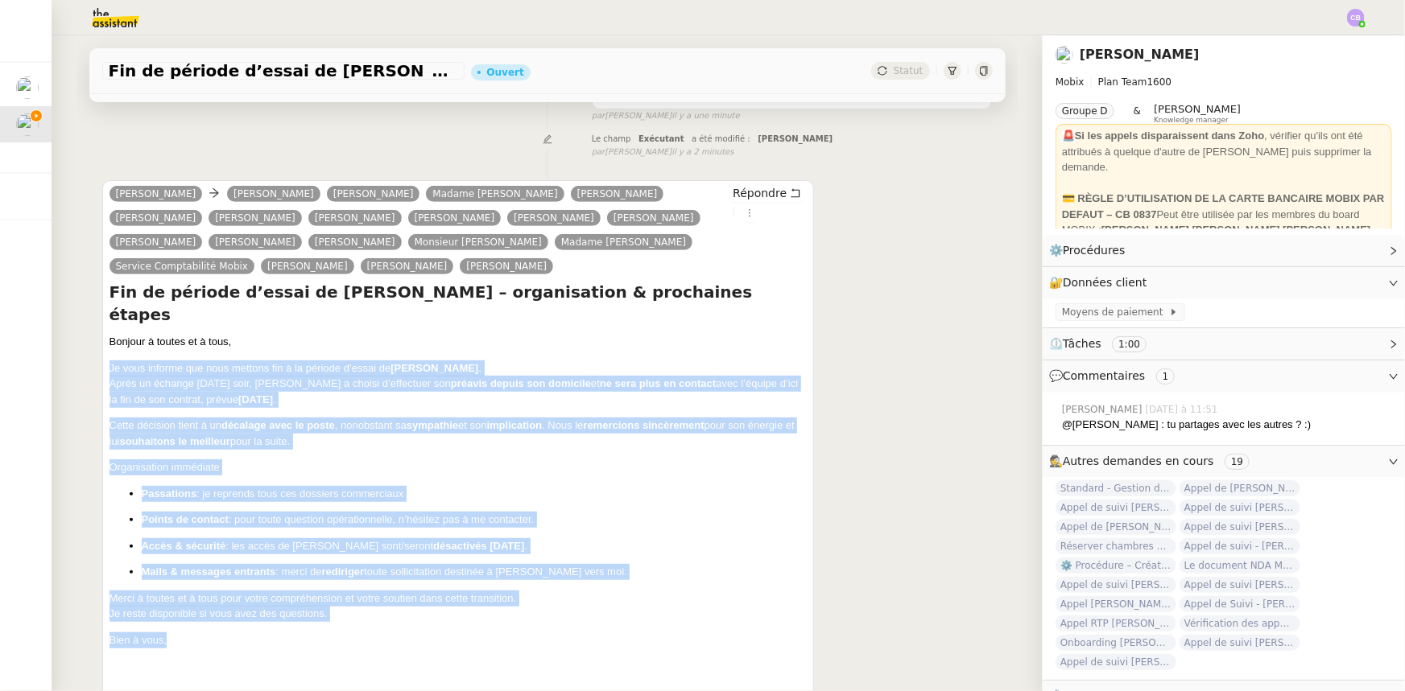
drag, startPoint x: 177, startPoint y: 622, endPoint x: 102, endPoint y: 345, distance: 286.8
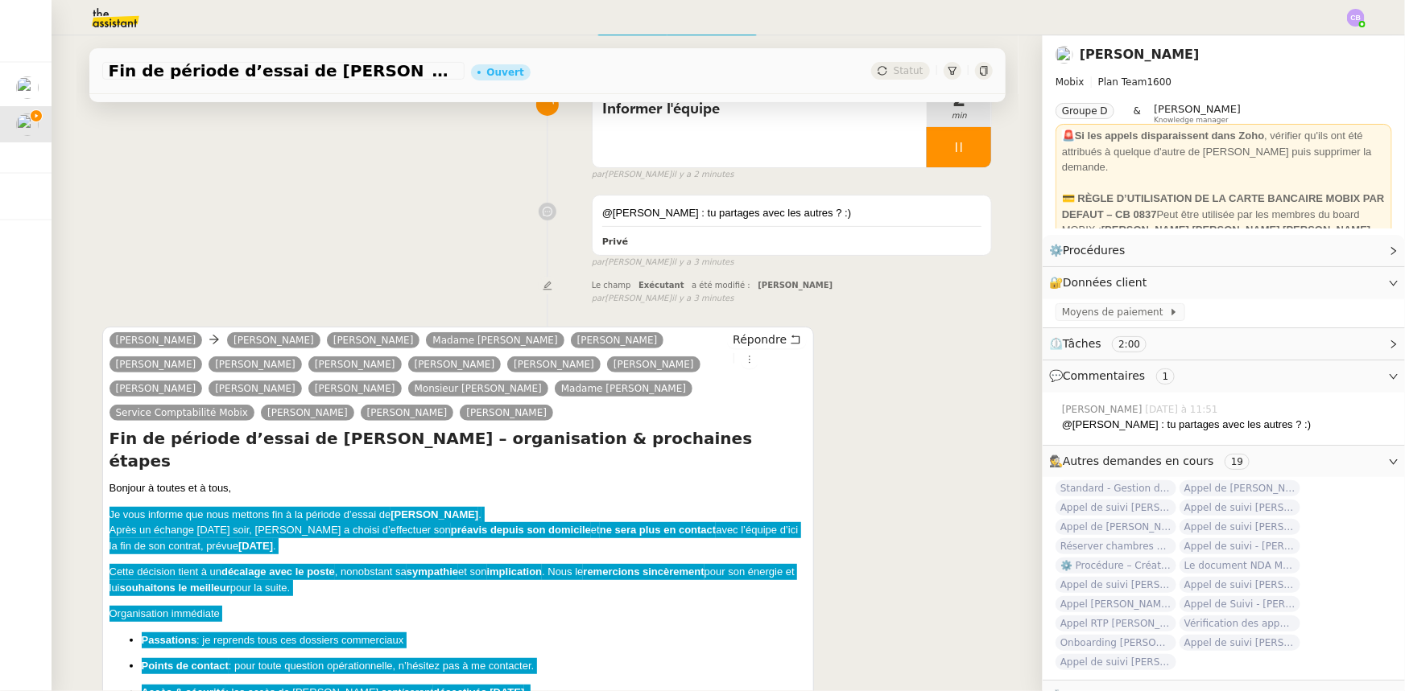
scroll to position [0, 0]
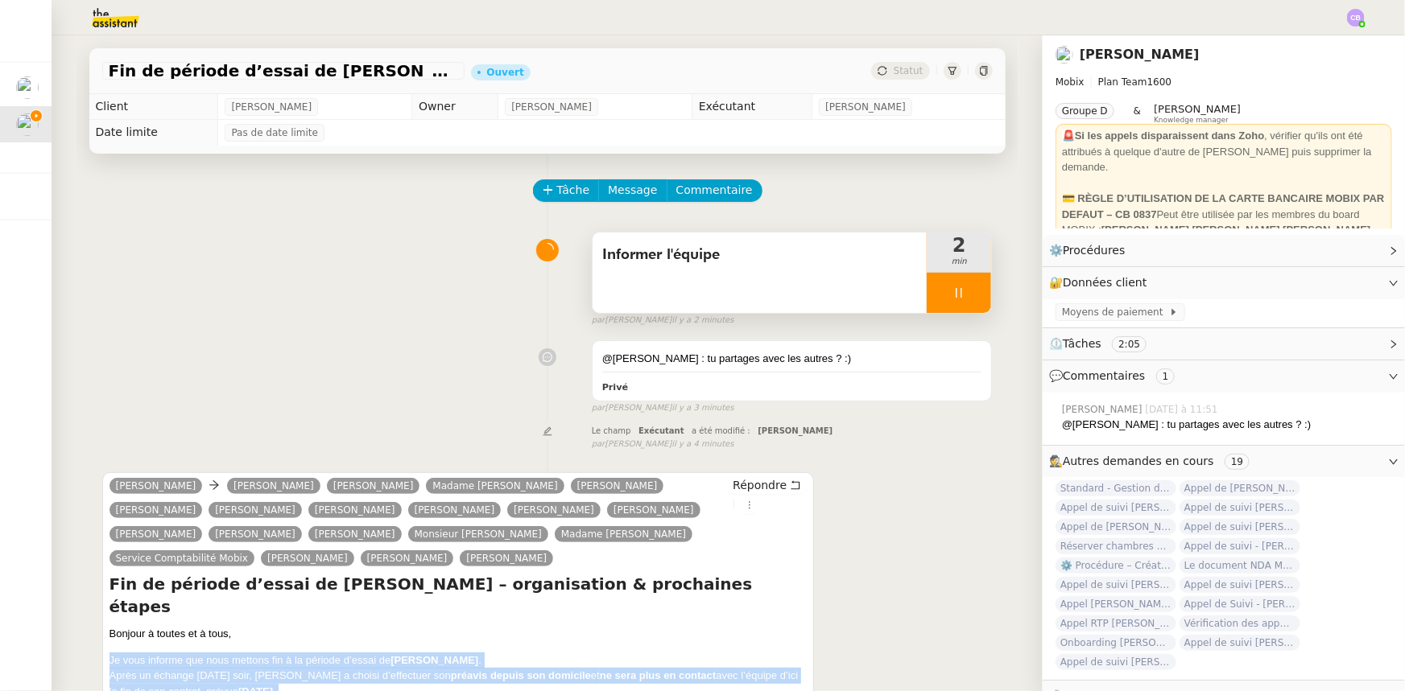
click at [926, 293] on div at bounding box center [958, 293] width 64 height 40
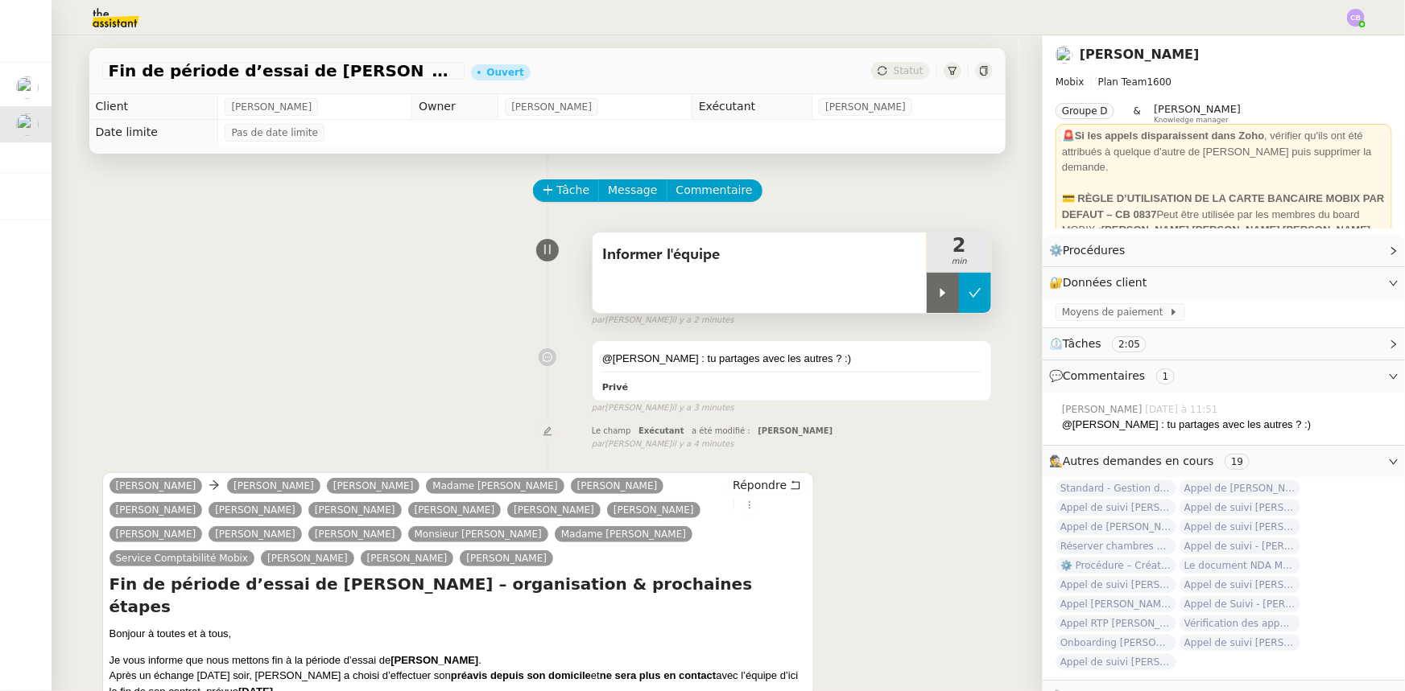
click at [968, 299] on icon at bounding box center [974, 293] width 13 height 13
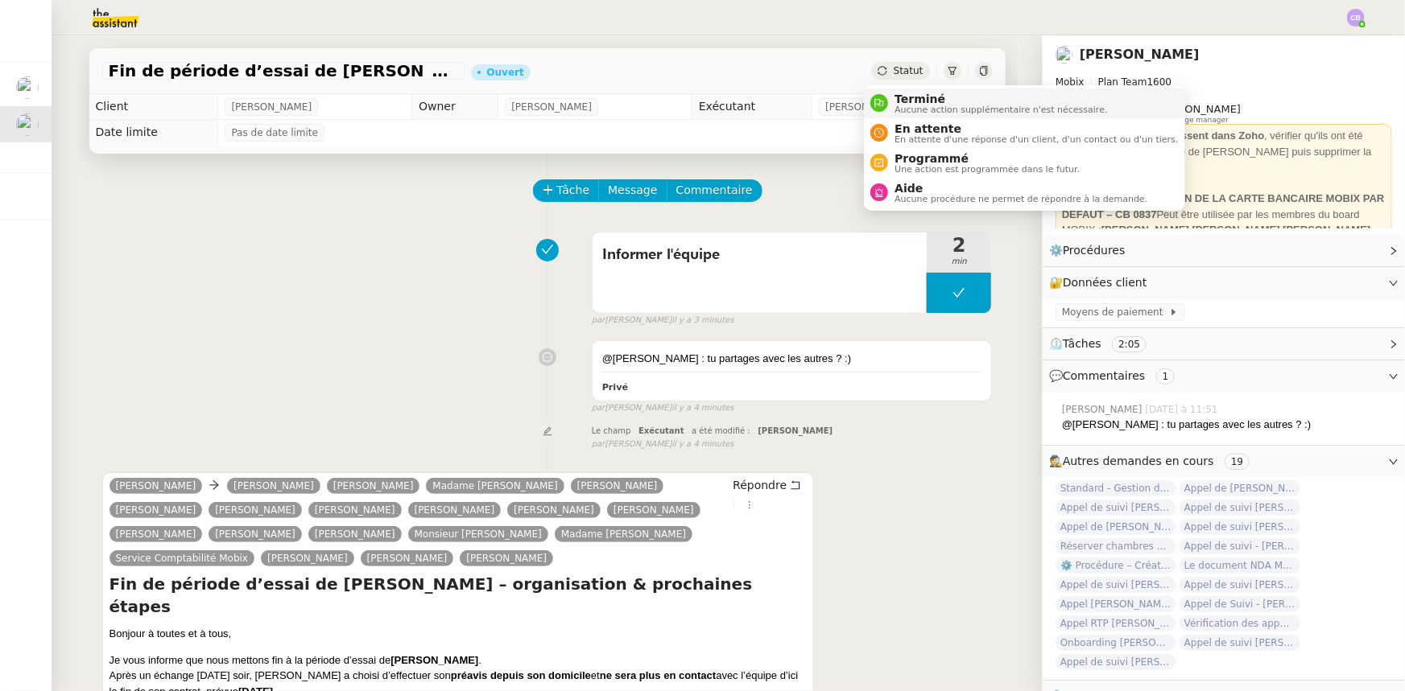
click at [909, 102] on span "Terminé" at bounding box center [1000, 99] width 213 height 13
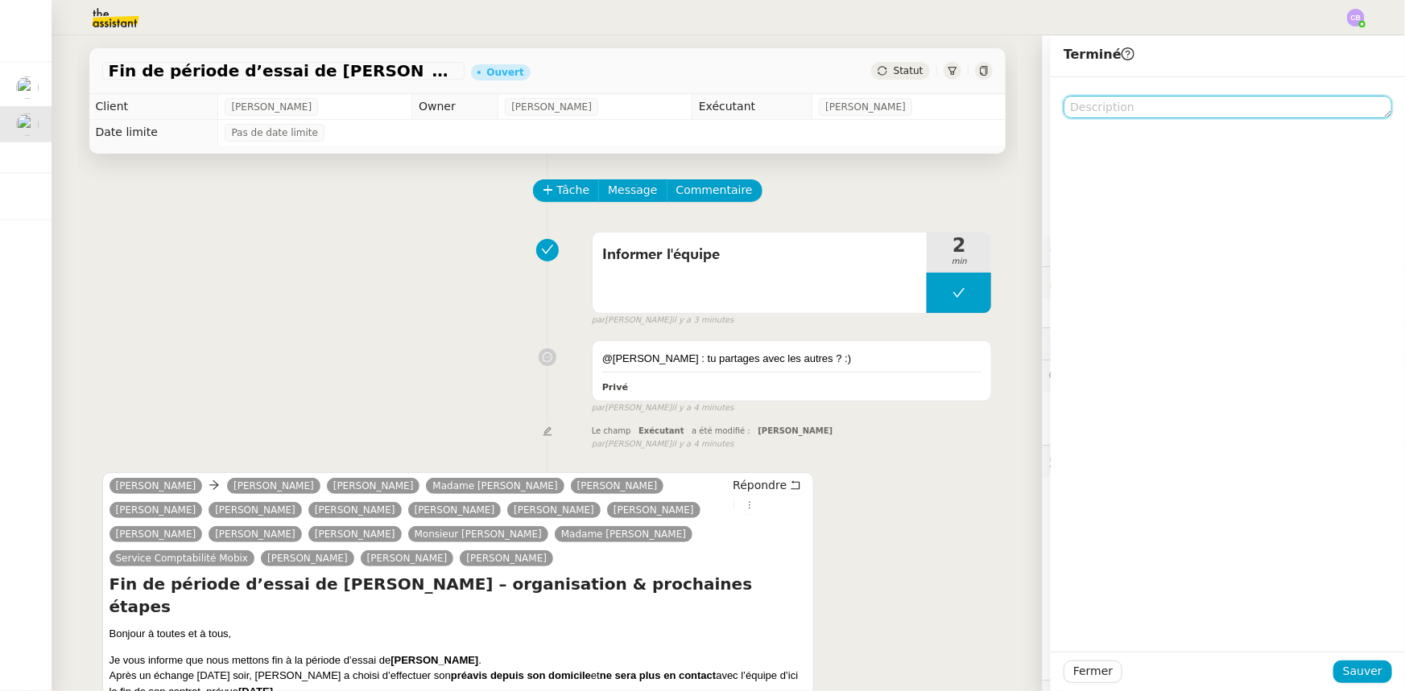
click at [1096, 107] on textarea at bounding box center [1227, 107] width 328 height 23
type textarea "Info transmise à l'équipe"
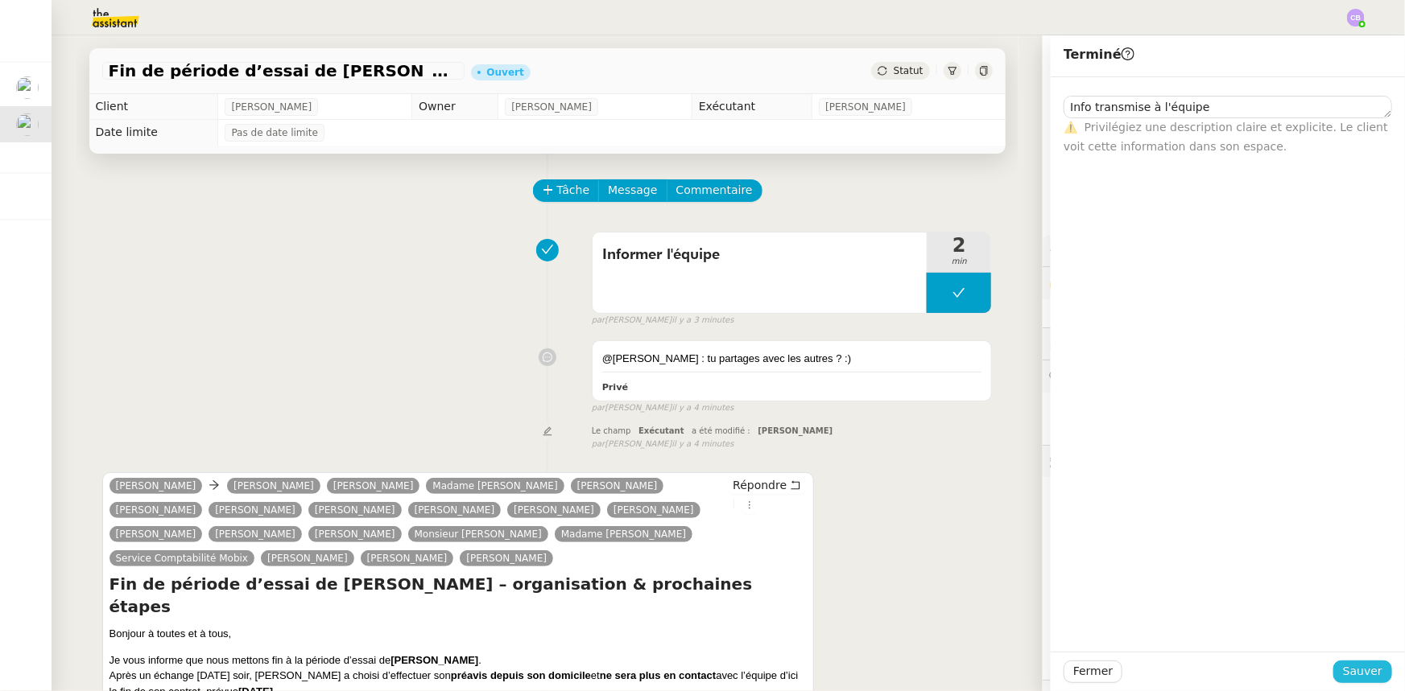
click at [1343, 675] on span "Sauver" at bounding box center [1362, 671] width 39 height 19
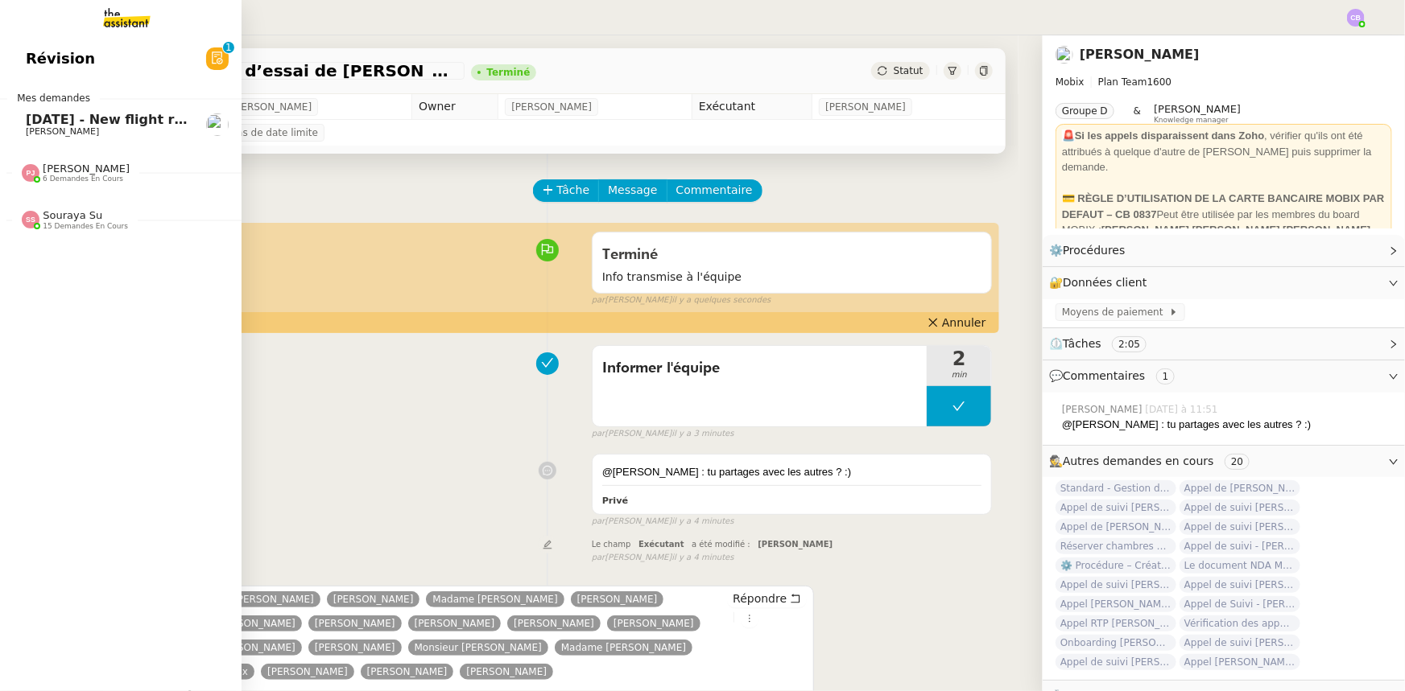
click at [47, 121] on span "[DATE] - New flight request - [GEOGRAPHIC_DATA]" at bounding box center [207, 119] width 363 height 15
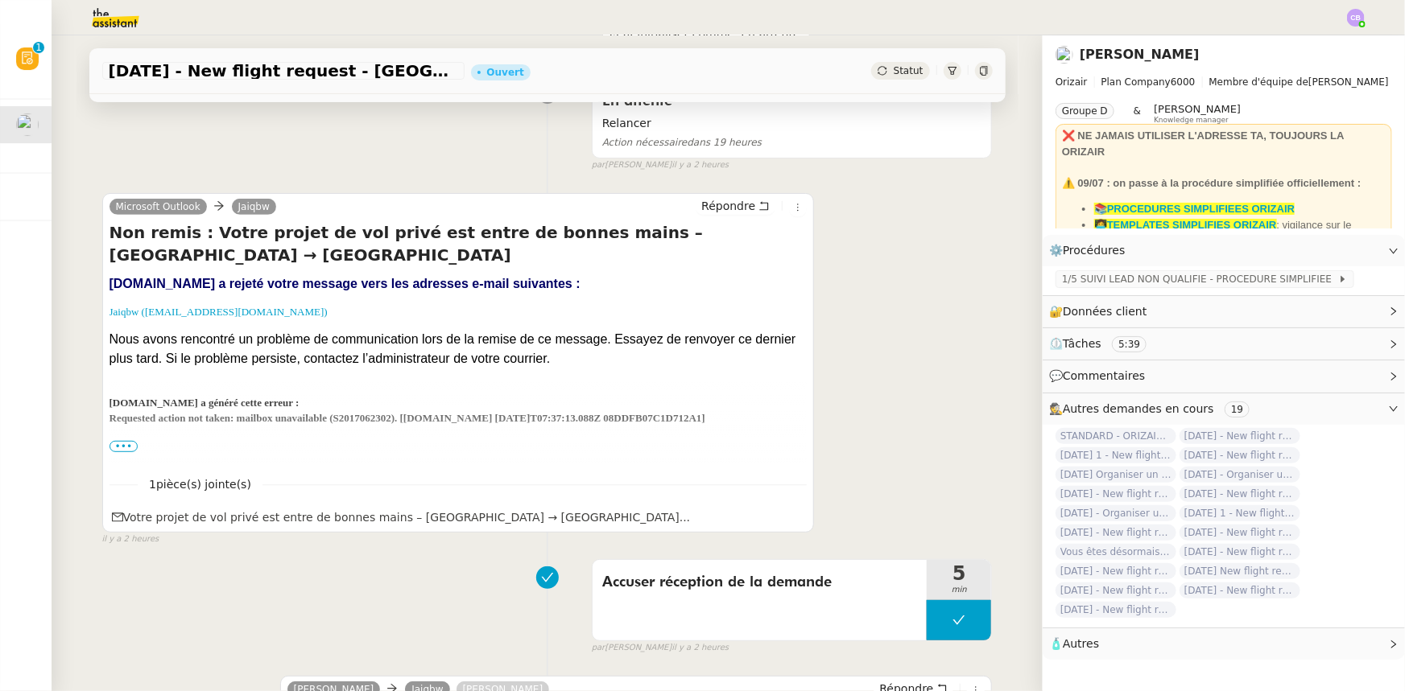
scroll to position [292, 0]
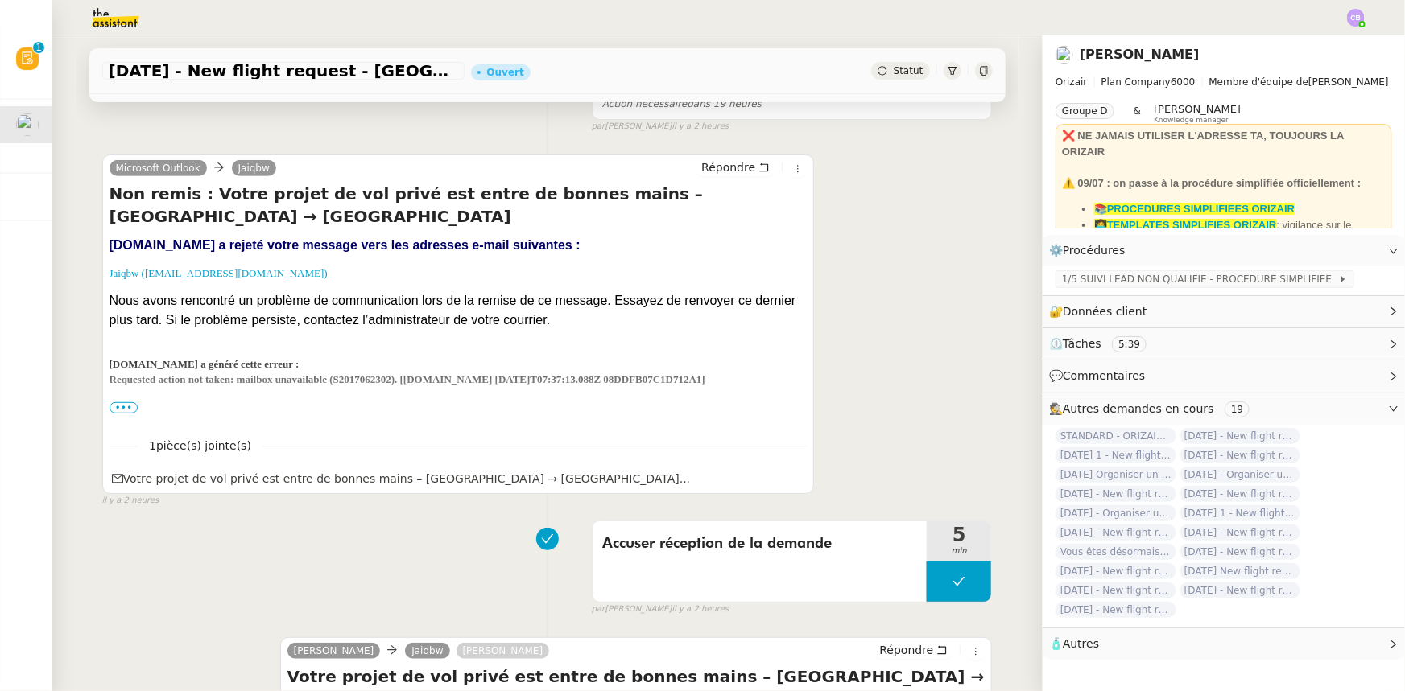
click at [112, 411] on span "•••" at bounding box center [123, 407] width 29 height 11
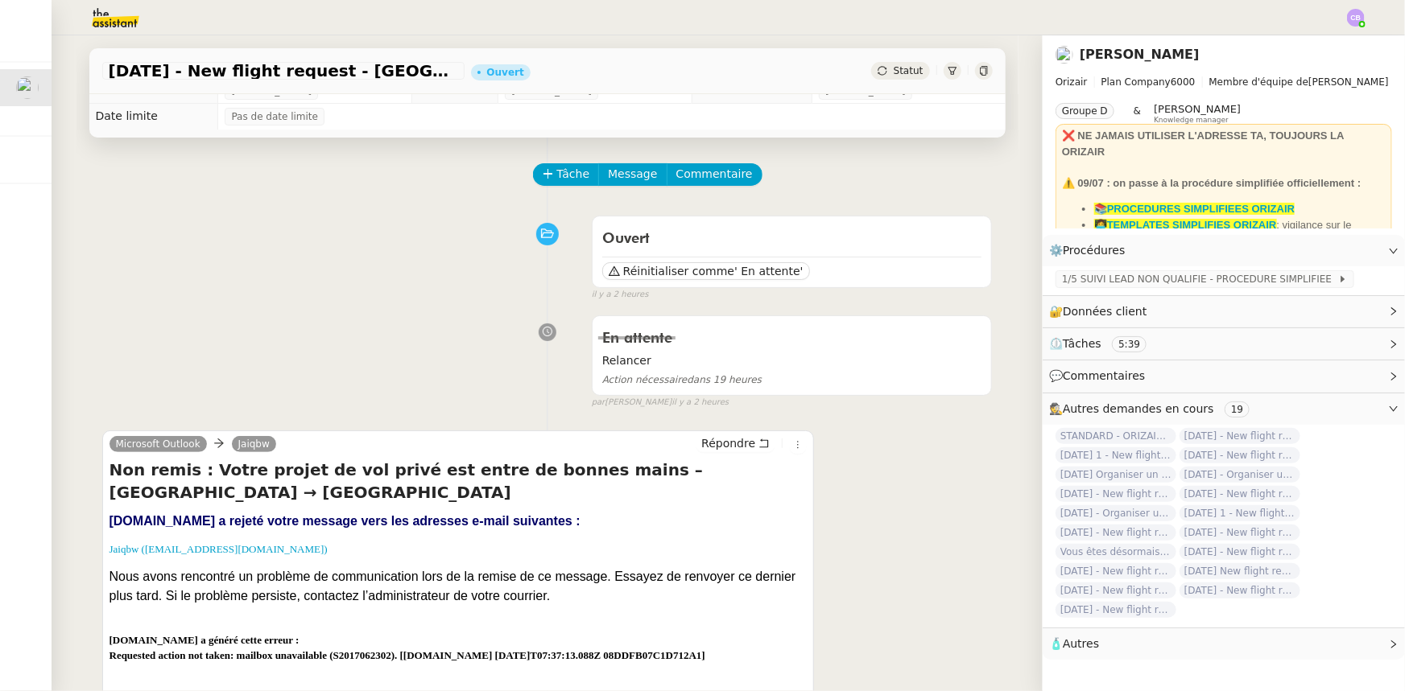
scroll to position [0, 0]
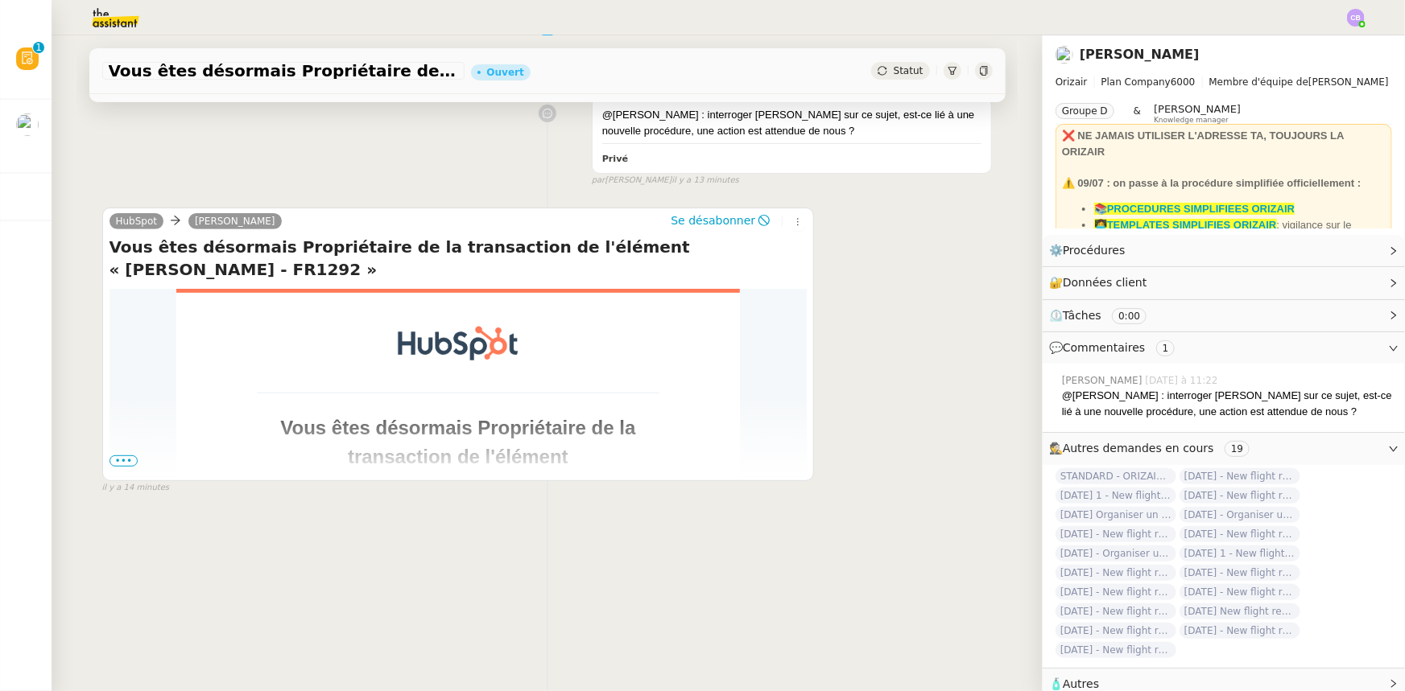
scroll to position [214, 0]
click at [117, 456] on span "•••" at bounding box center [123, 461] width 29 height 11
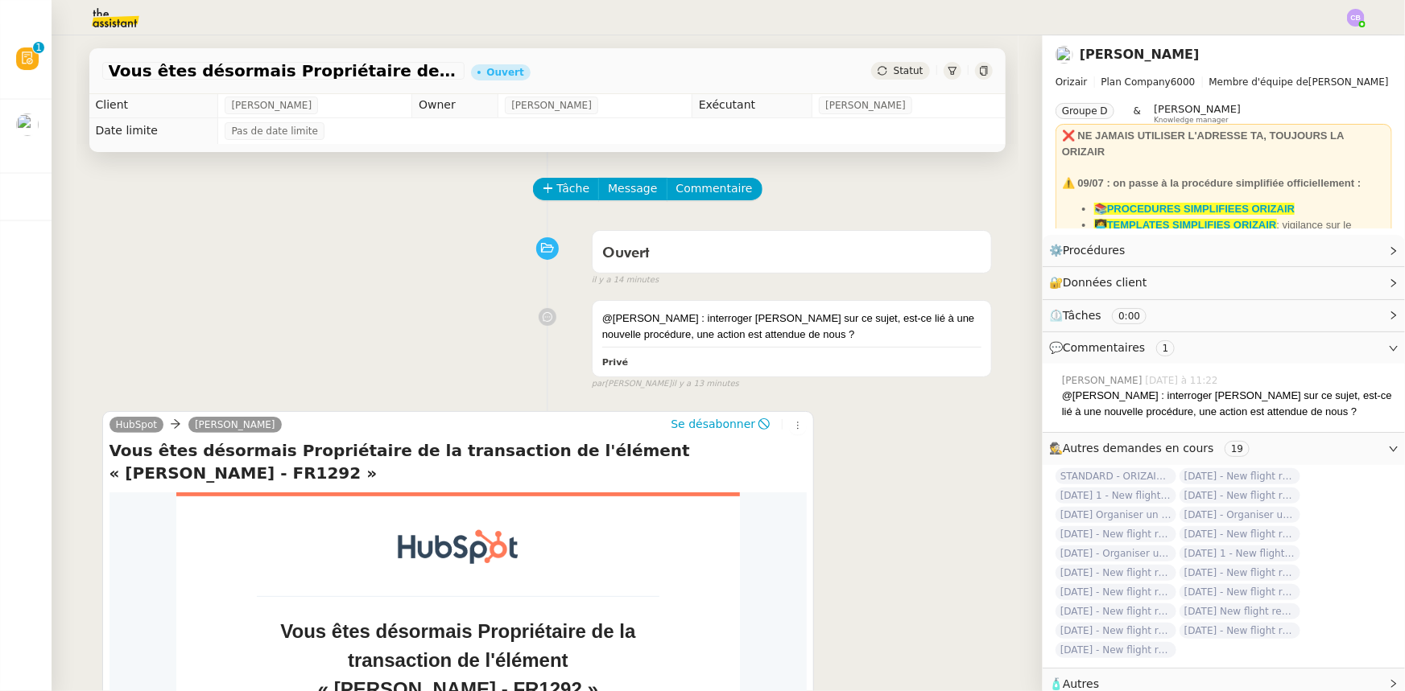
scroll to position [0, 0]
